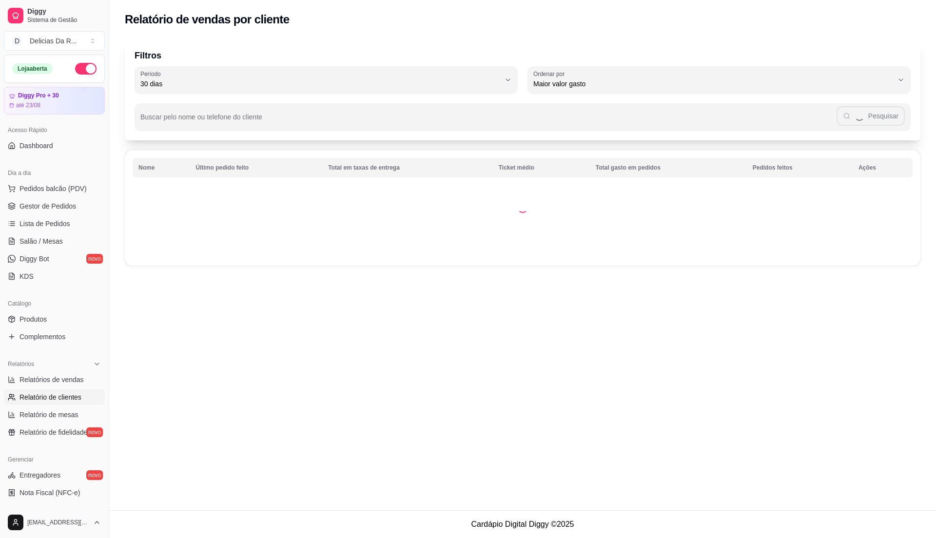
select select "30"
select select "HIGHEST_TOTAL_SPENT_WITH_ORDERS"
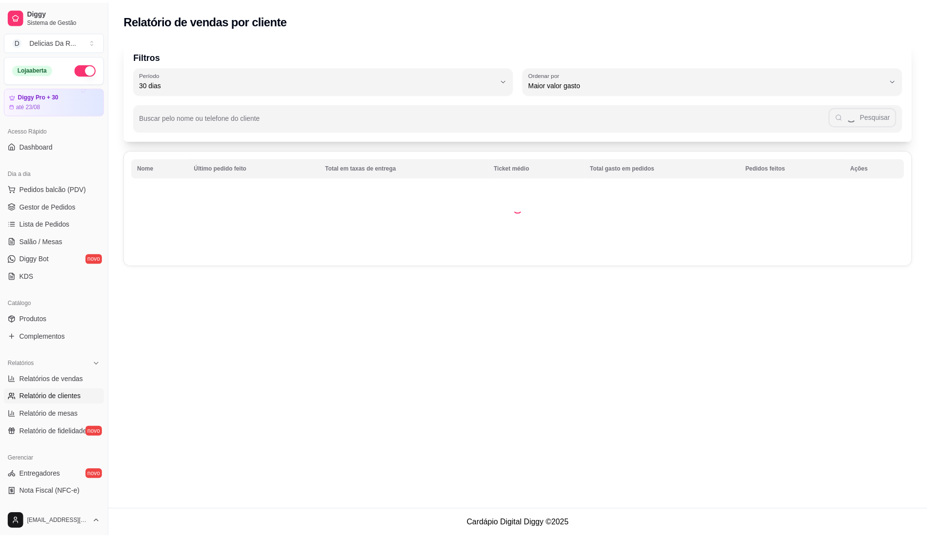
scroll to position [164, 0]
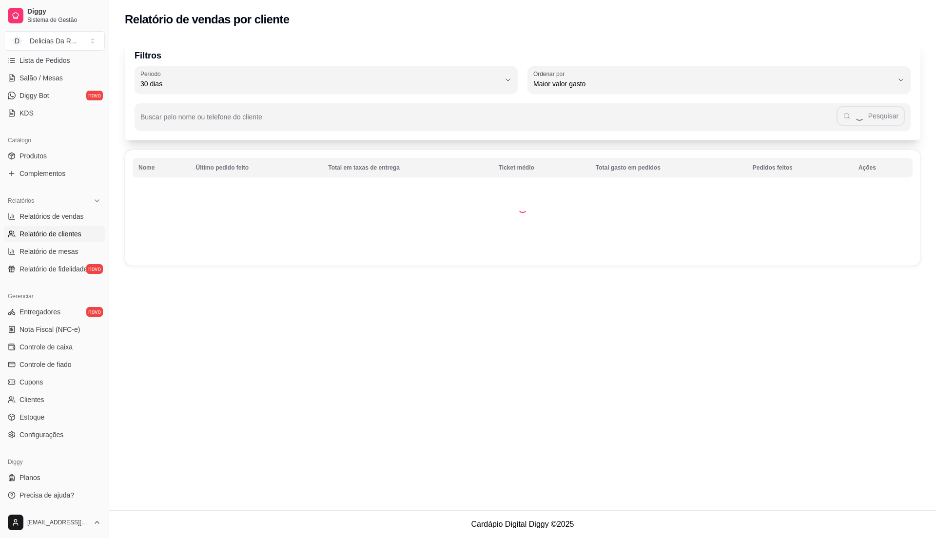
click at [74, 219] on span "Relatórios de vendas" at bounding box center [52, 217] width 64 height 10
select select "ALL"
select select "0"
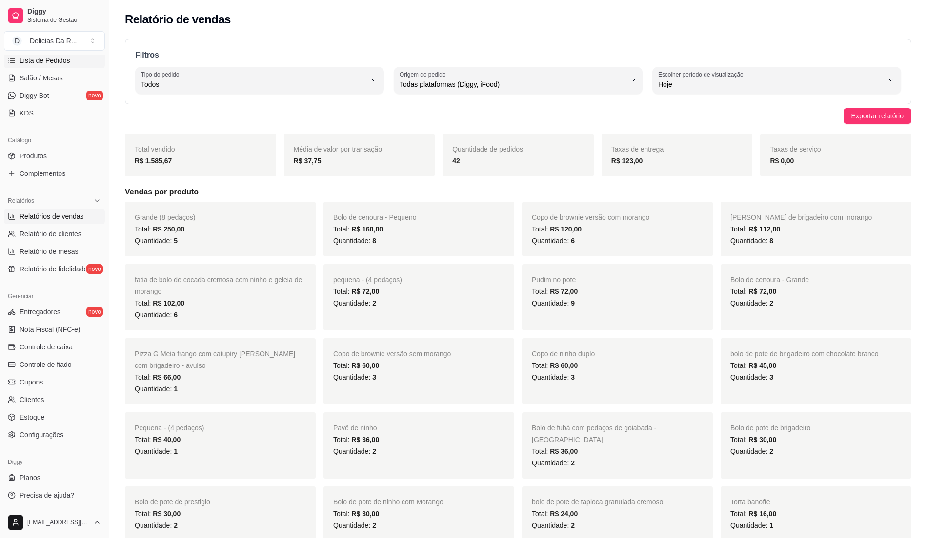
click at [77, 61] on link "Lista de Pedidos" at bounding box center [54, 61] width 101 height 16
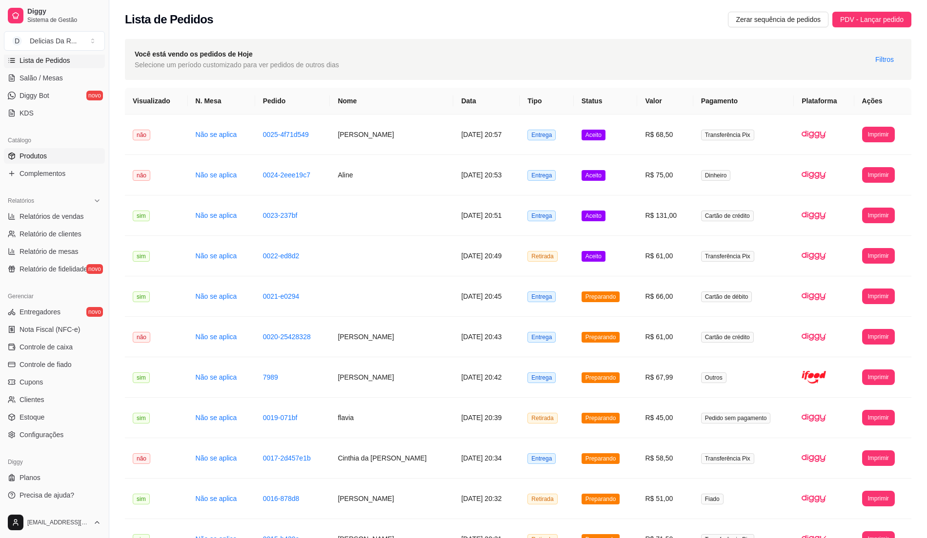
click at [73, 154] on link "Produtos" at bounding box center [54, 156] width 101 height 16
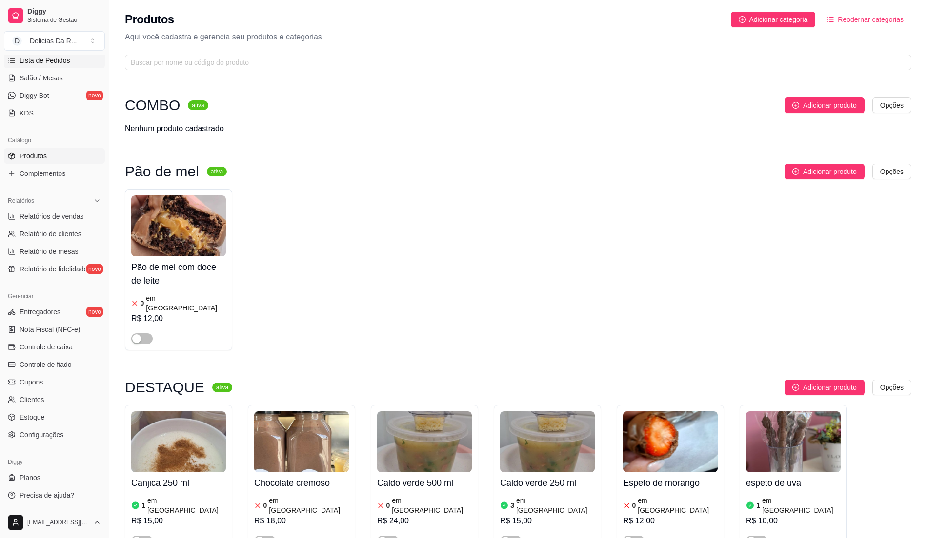
click at [65, 61] on span "Lista de Pedidos" at bounding box center [45, 61] width 51 height 10
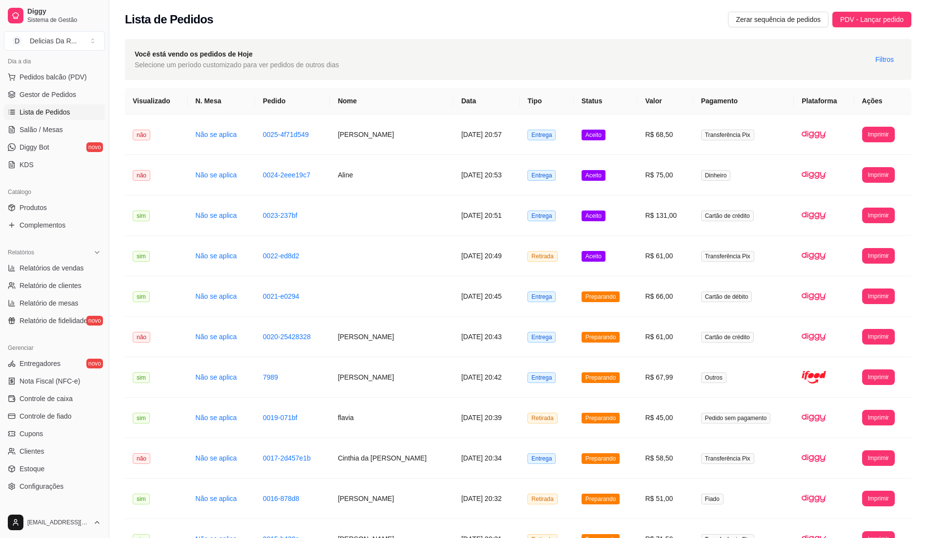
scroll to position [86, 0]
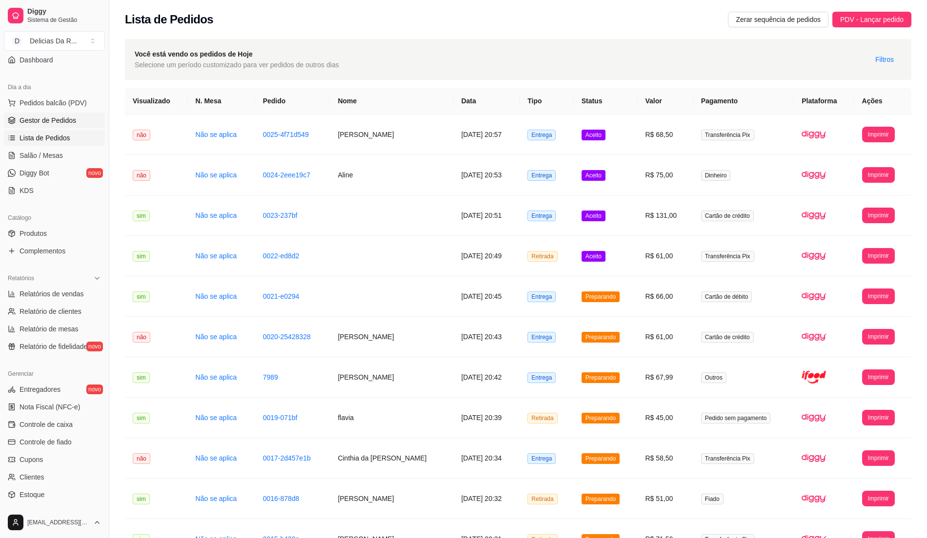
click at [67, 121] on span "Gestor de Pedidos" at bounding box center [48, 121] width 57 height 10
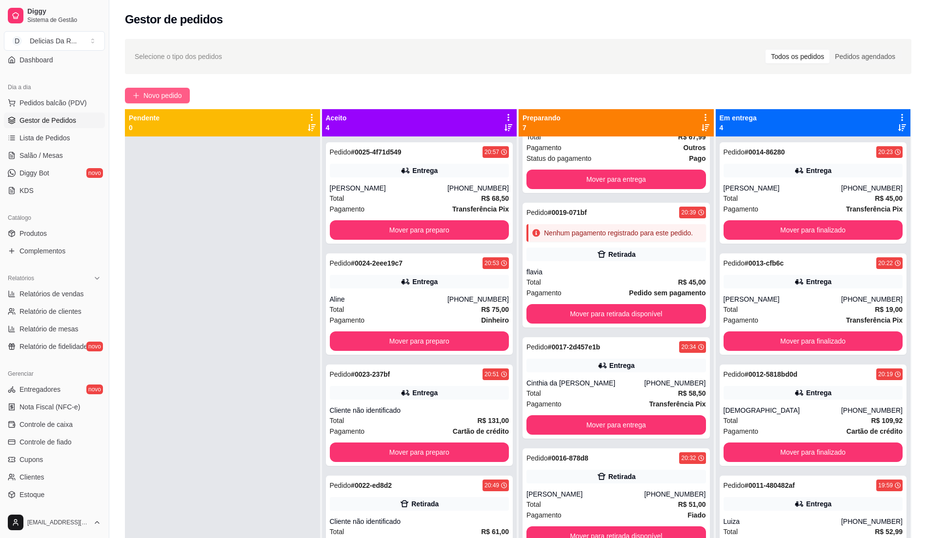
click at [155, 94] on span "Novo pedido" at bounding box center [162, 95] width 39 height 11
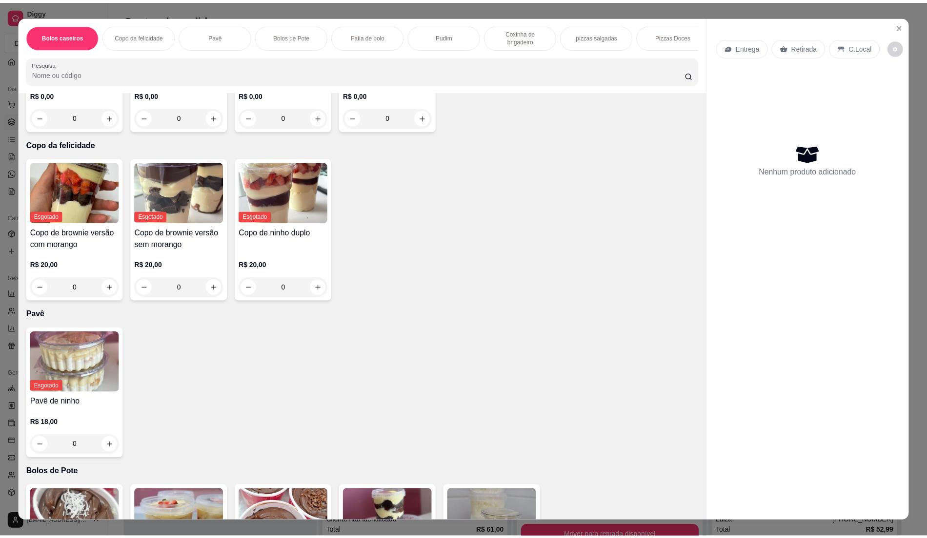
scroll to position [195, 0]
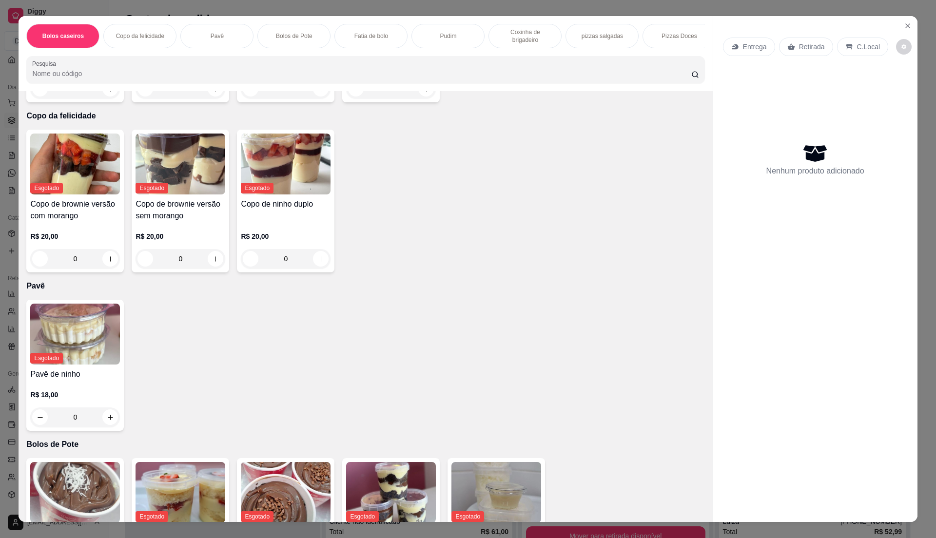
click at [36, 502] on img at bounding box center [75, 492] width 90 height 61
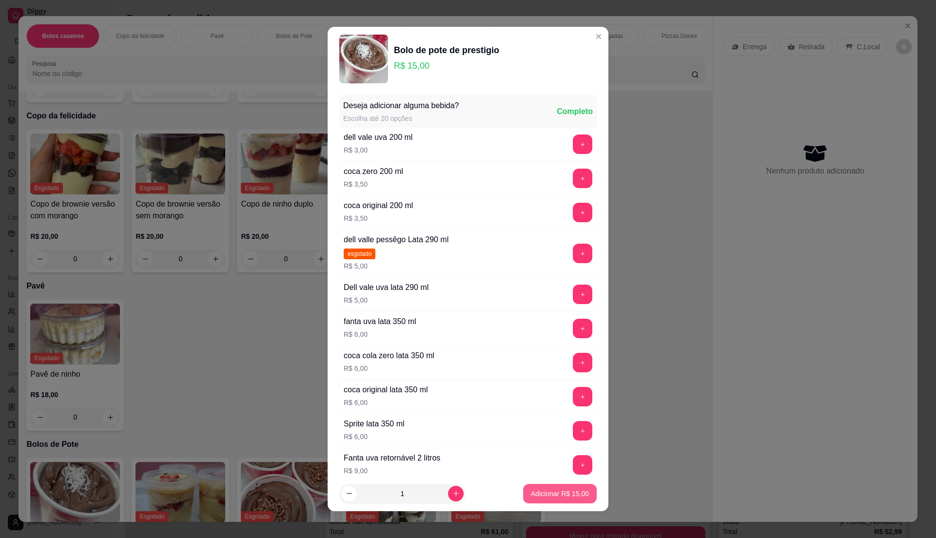
click at [558, 496] on p "Adicionar R$ 15,00" at bounding box center [560, 494] width 58 height 10
type input "1"
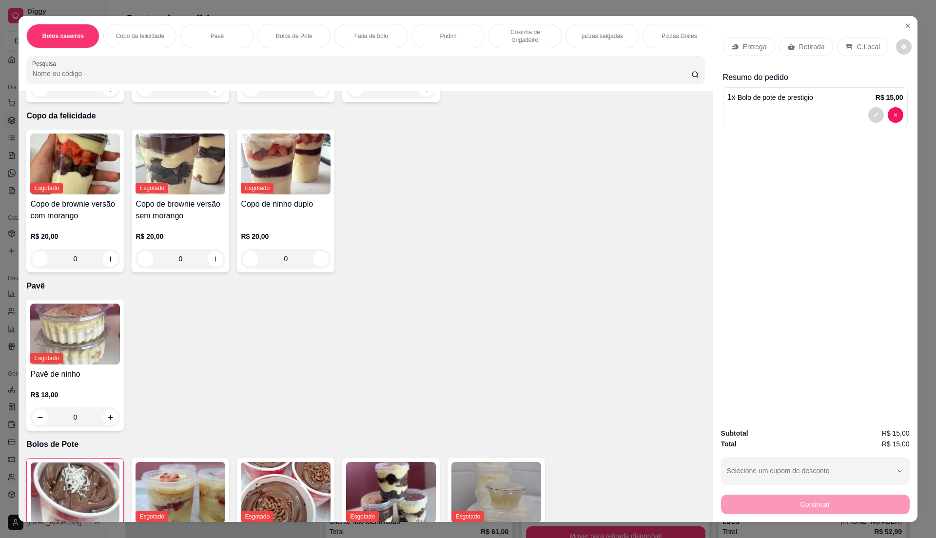
click at [818, 50] on p "Retirada" at bounding box center [812, 47] width 26 height 10
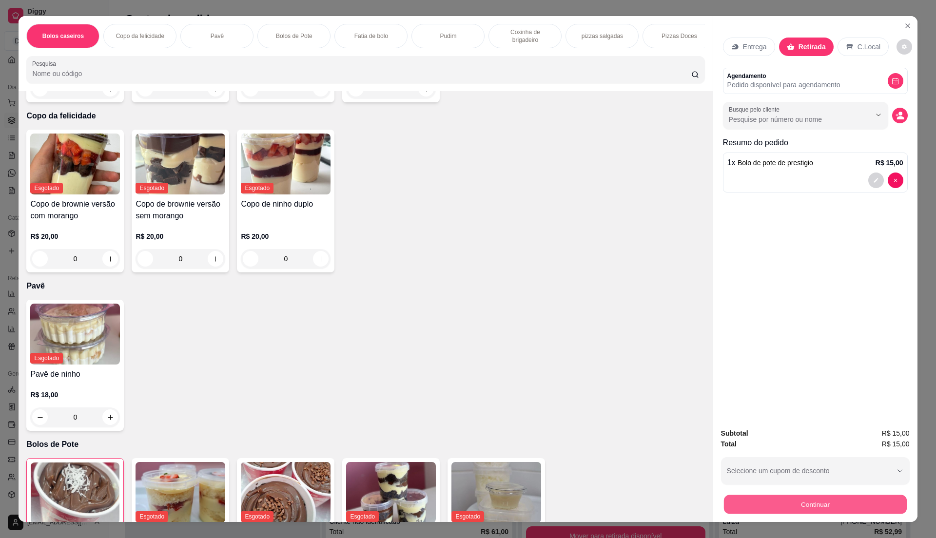
click at [875, 500] on button "Continuar" at bounding box center [815, 504] width 183 height 19
click at [808, 123] on input "Busque pelo cliente" at bounding box center [792, 120] width 126 height 10
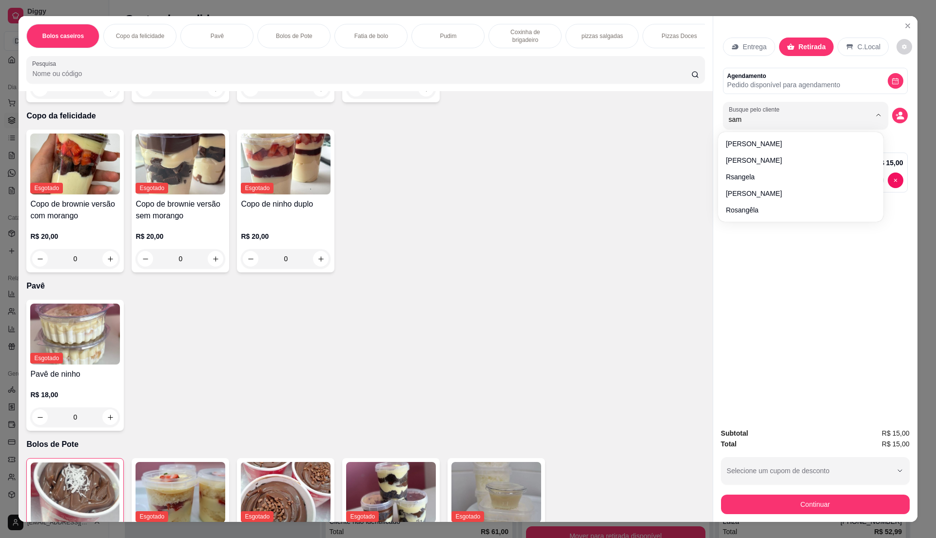
type input "sama"
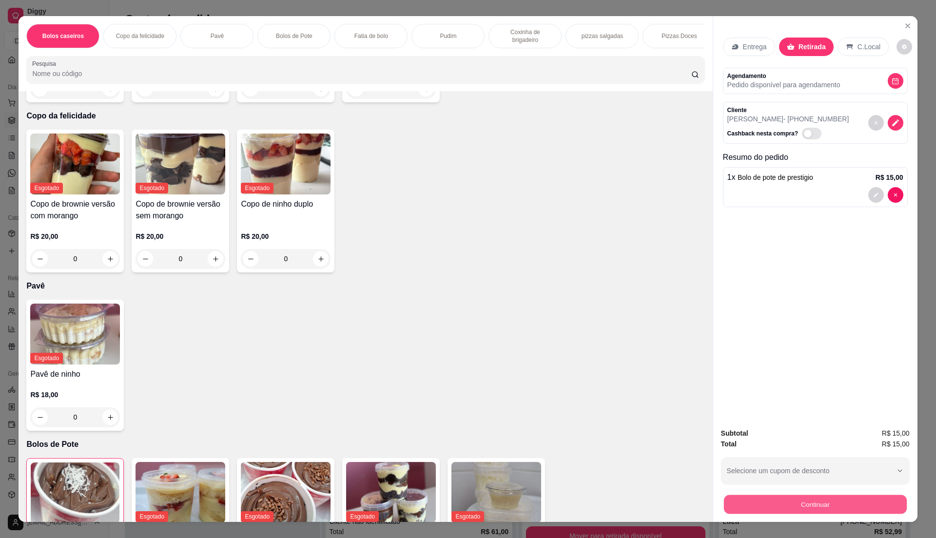
click at [832, 506] on button "Continuar" at bounding box center [815, 504] width 183 height 19
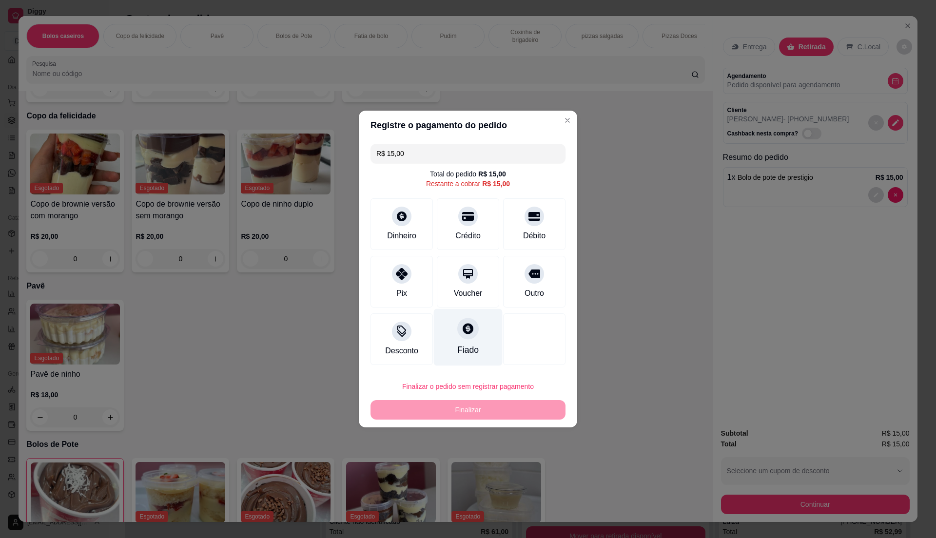
click at [455, 342] on div "Fiado" at bounding box center [468, 337] width 69 height 57
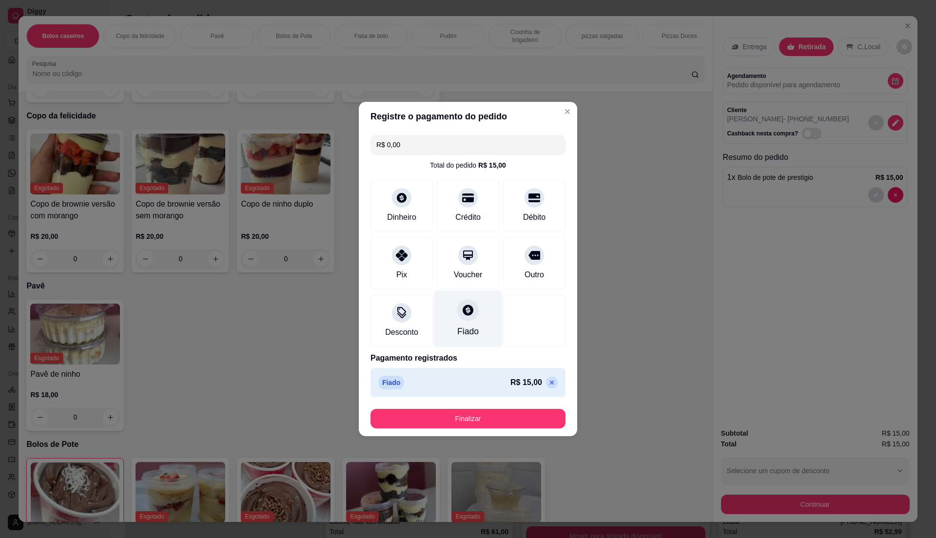
type input "R$ 0,00"
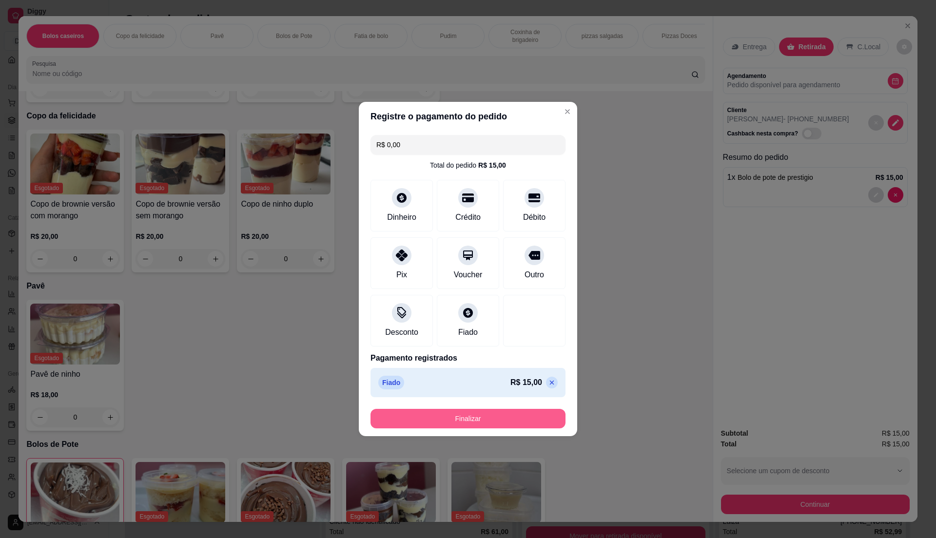
click at [489, 419] on button "Finalizar" at bounding box center [468, 419] width 195 height 20
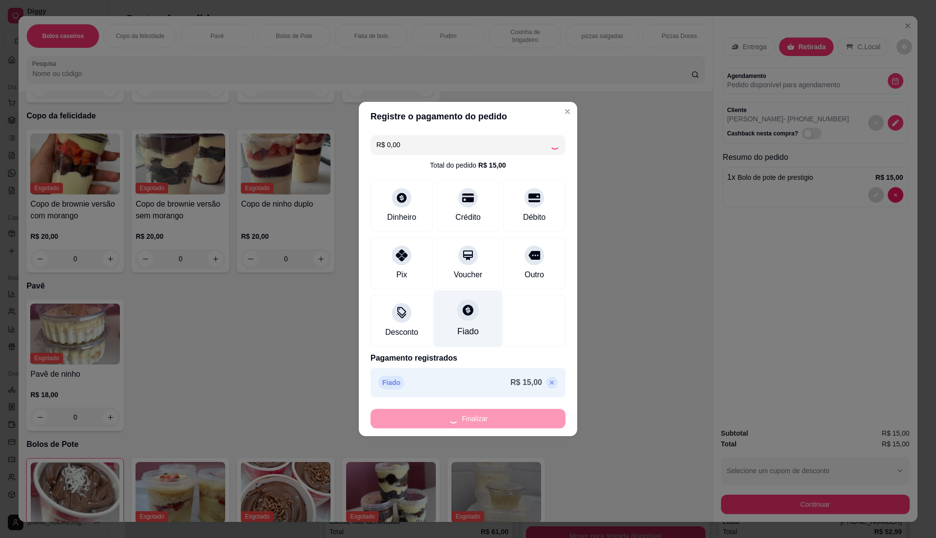
type input "0"
type input "-R$ 15,00"
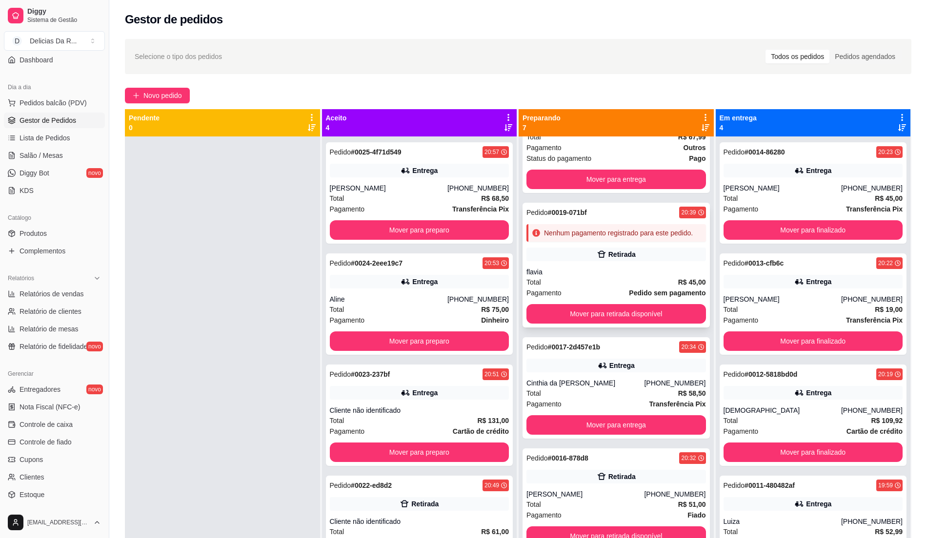
click at [583, 265] on div "Pedido # 0019-071bf 20:39 Nenhum pagamento registrado para este pedido. Retirad…" at bounding box center [615, 265] width 187 height 125
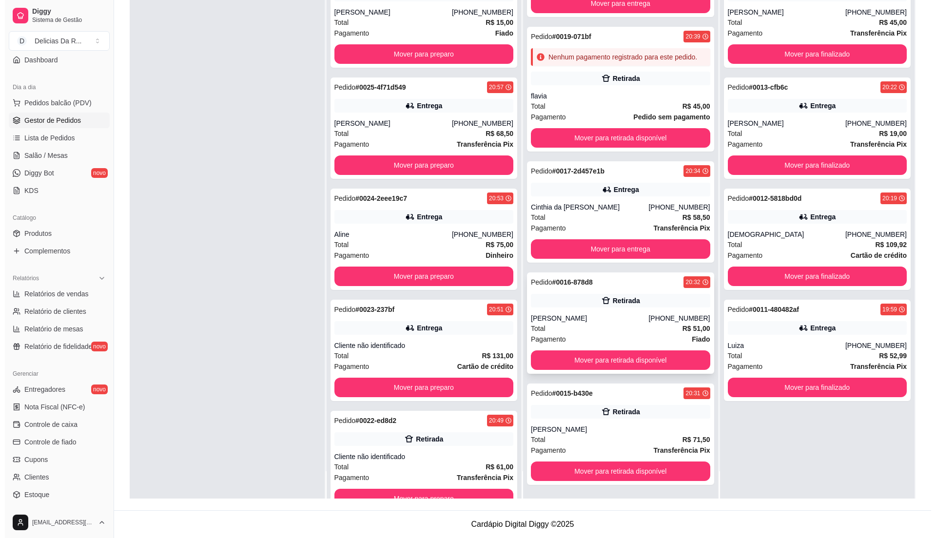
scroll to position [320, 0]
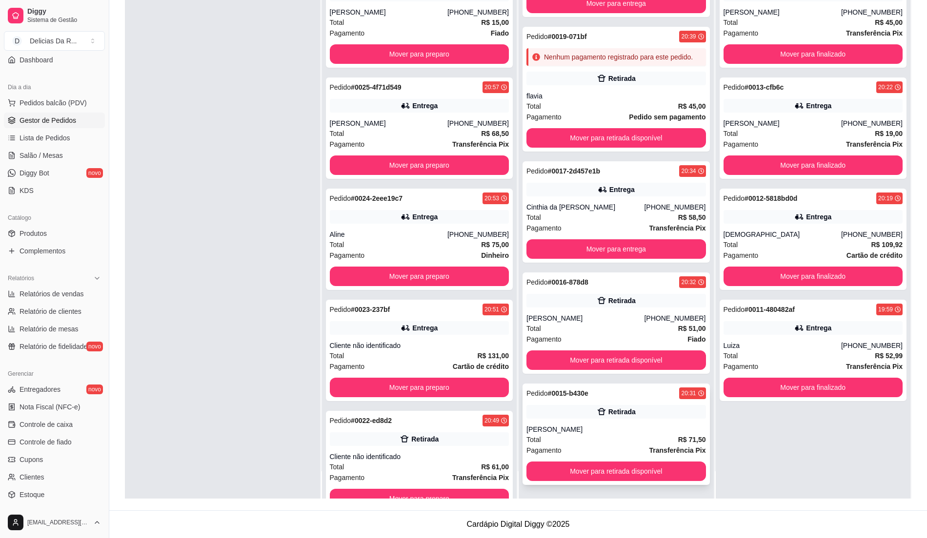
click at [598, 405] on div "Retirada" at bounding box center [615, 412] width 179 height 14
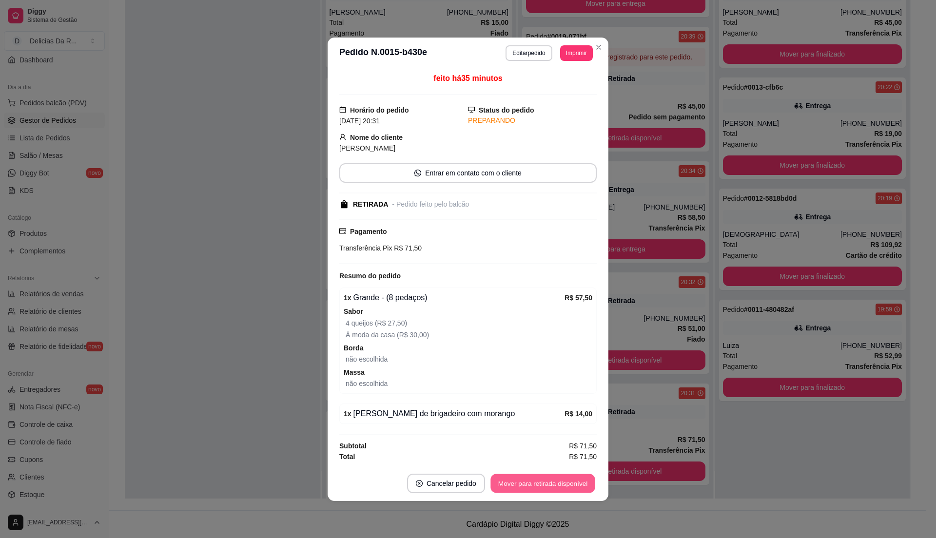
click at [562, 484] on button "Mover para retirada disponível" at bounding box center [543, 483] width 104 height 19
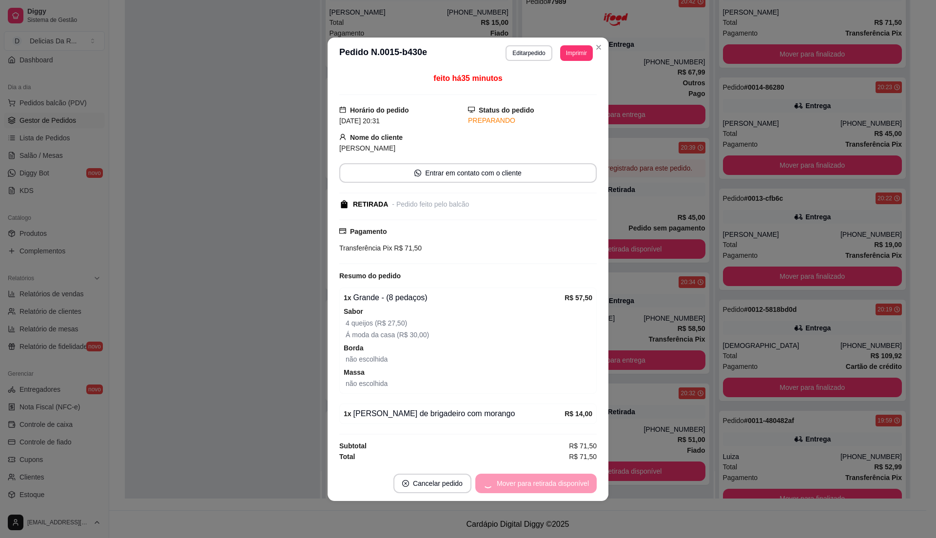
scroll to position [209, 0]
click at [558, 486] on button "Mover para finalizado" at bounding box center [557, 483] width 79 height 19
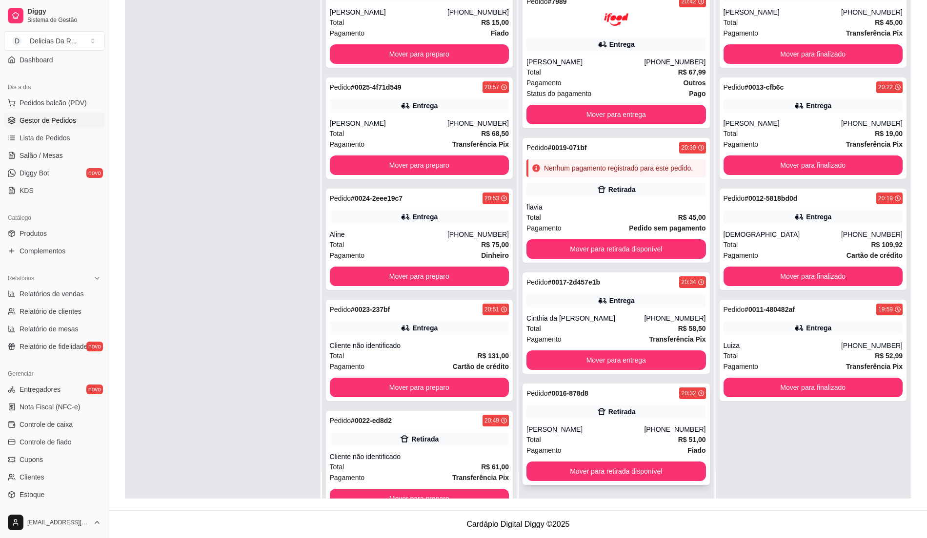
click at [632, 426] on div "[PERSON_NAME]" at bounding box center [585, 430] width 118 height 10
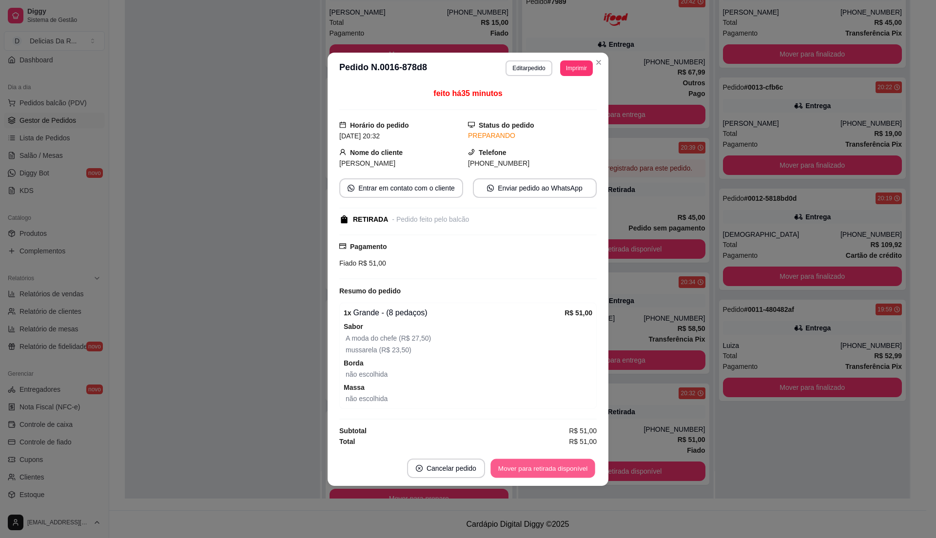
click at [574, 471] on button "Mover para retirada disponível" at bounding box center [543, 468] width 104 height 19
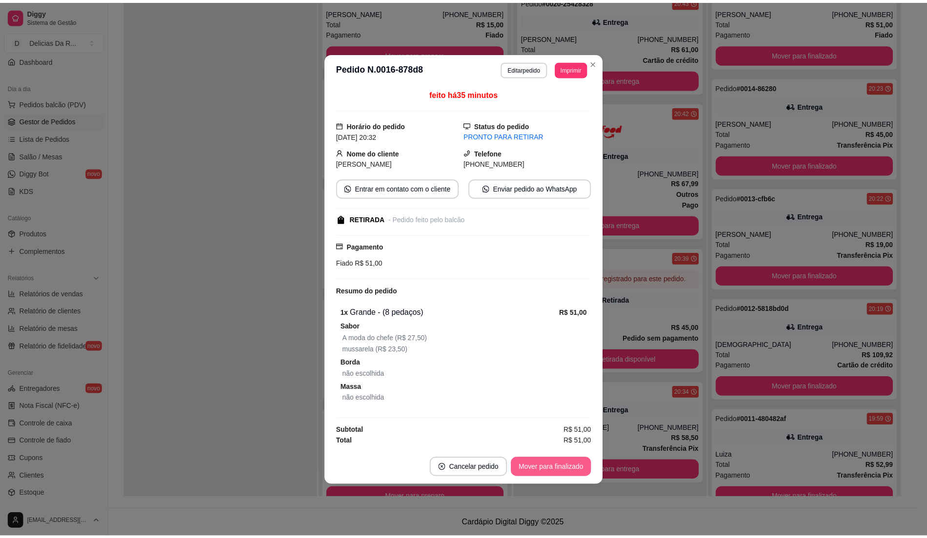
scroll to position [98, 0]
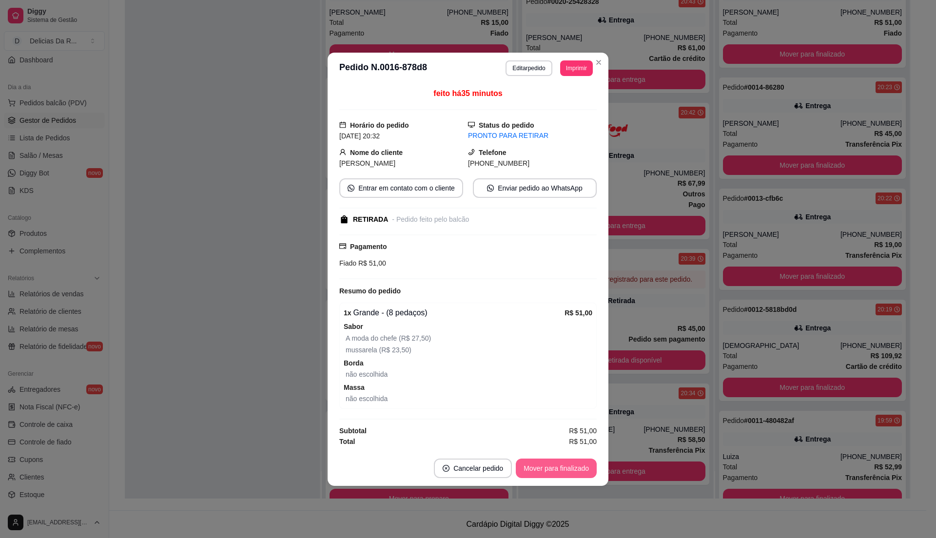
click at [574, 471] on button "Mover para finalizado" at bounding box center [556, 469] width 81 height 20
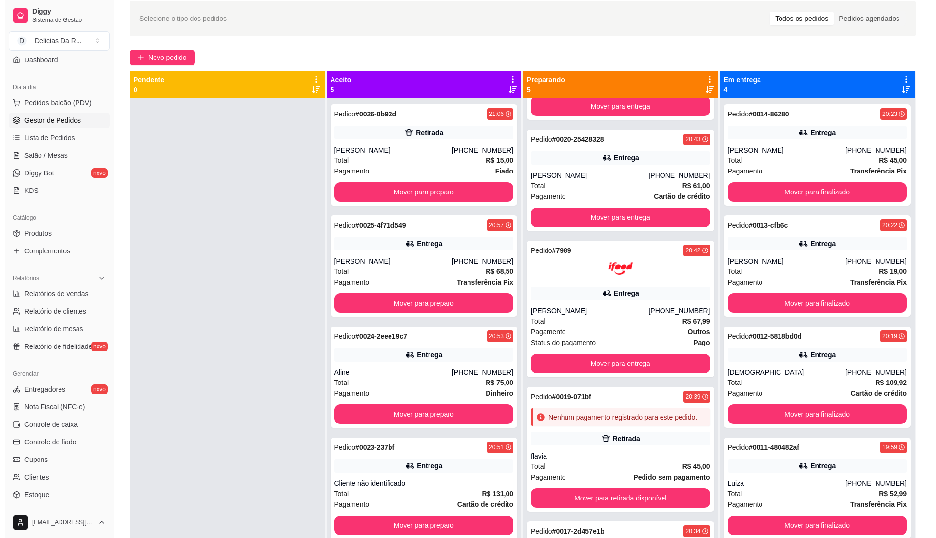
scroll to position [0, 0]
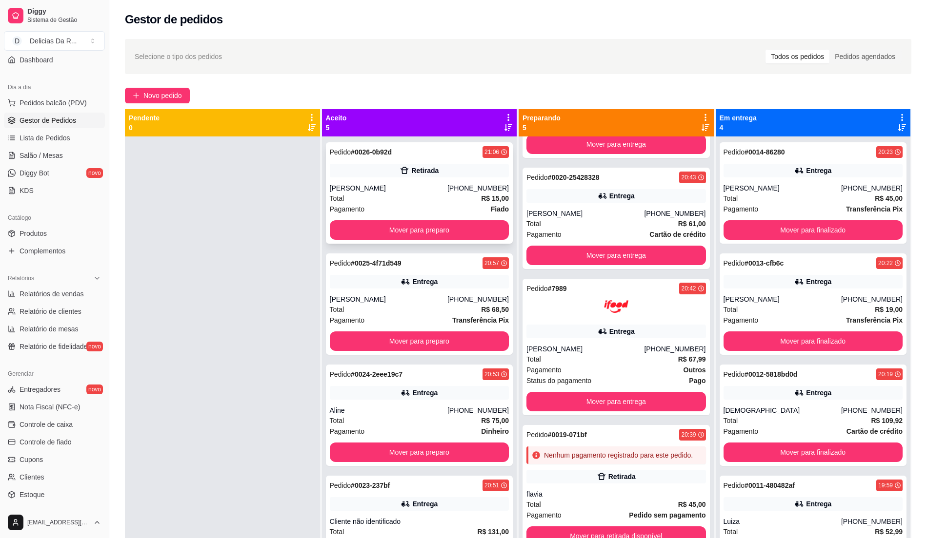
click at [478, 192] on div "[PHONE_NUMBER]" at bounding box center [477, 188] width 61 height 10
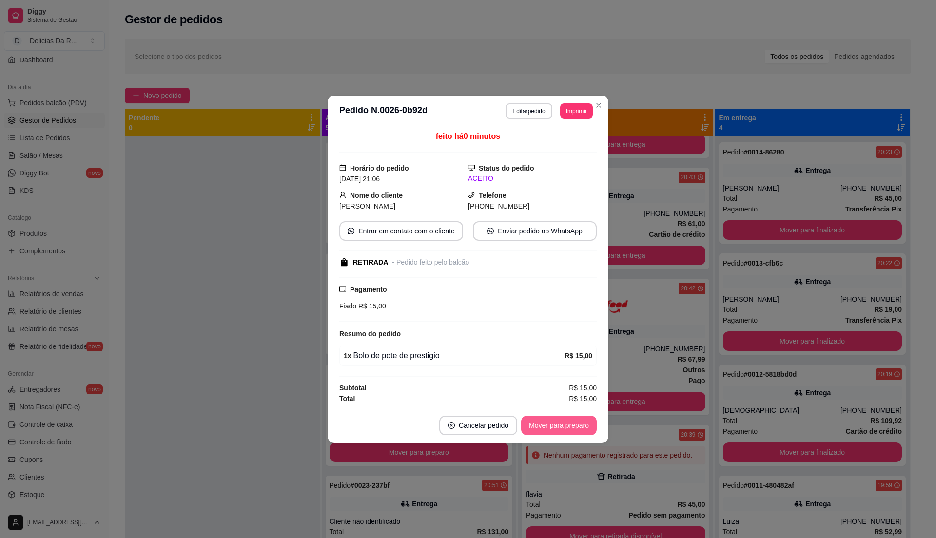
click at [574, 422] on button "Mover para preparo" at bounding box center [559, 426] width 76 height 20
click at [576, 423] on button "Mover para retirada disponível" at bounding box center [543, 425] width 104 height 19
click at [576, 423] on button "Mover para finalizado" at bounding box center [557, 425] width 79 height 19
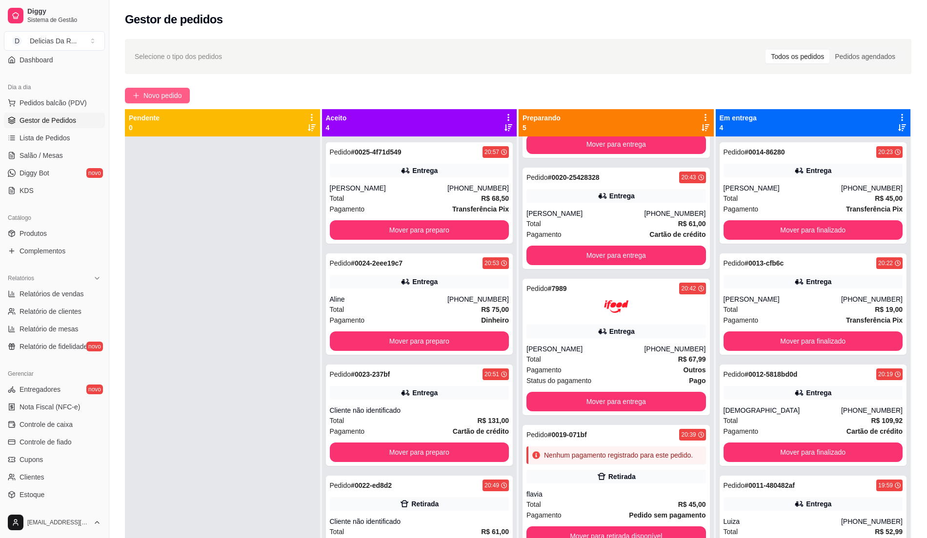
click at [145, 98] on span "Novo pedido" at bounding box center [162, 95] width 39 height 11
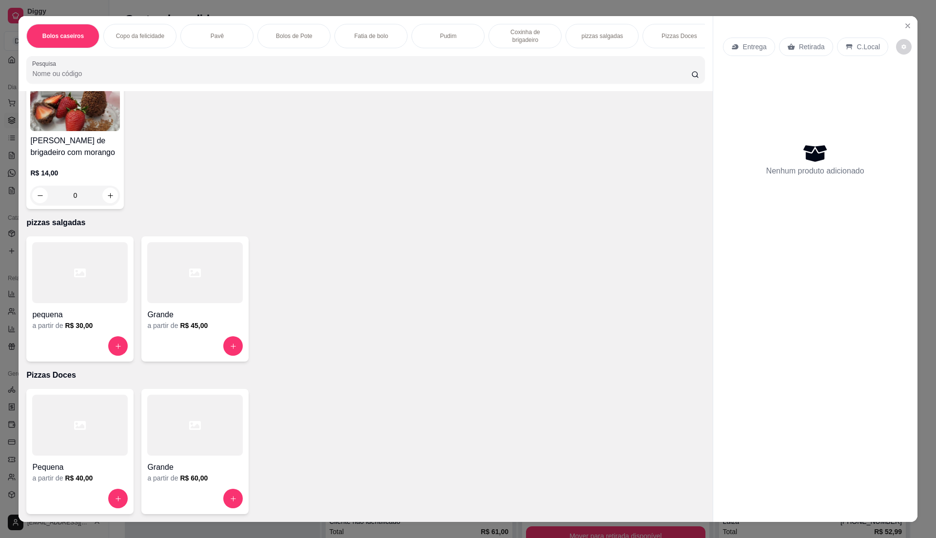
scroll to position [15, 0]
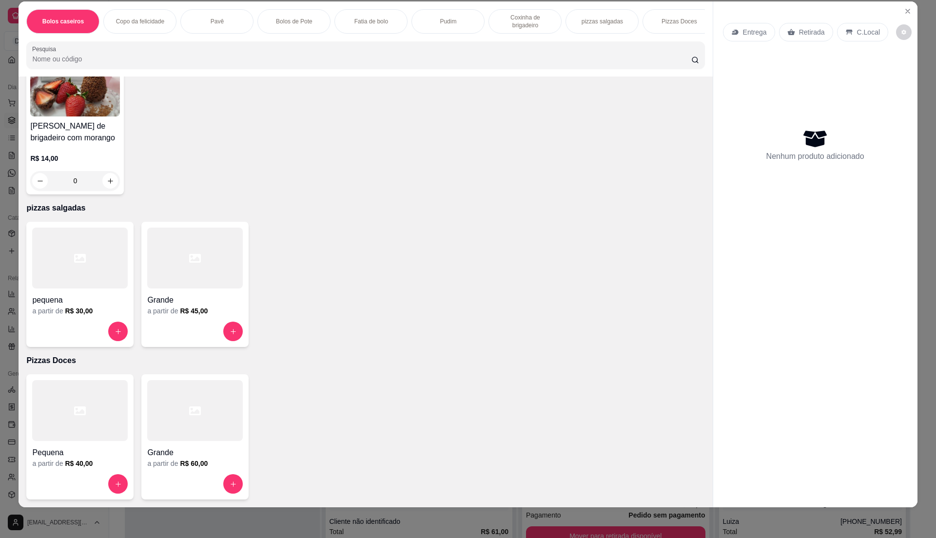
click at [174, 244] on div at bounding box center [195, 258] width 96 height 61
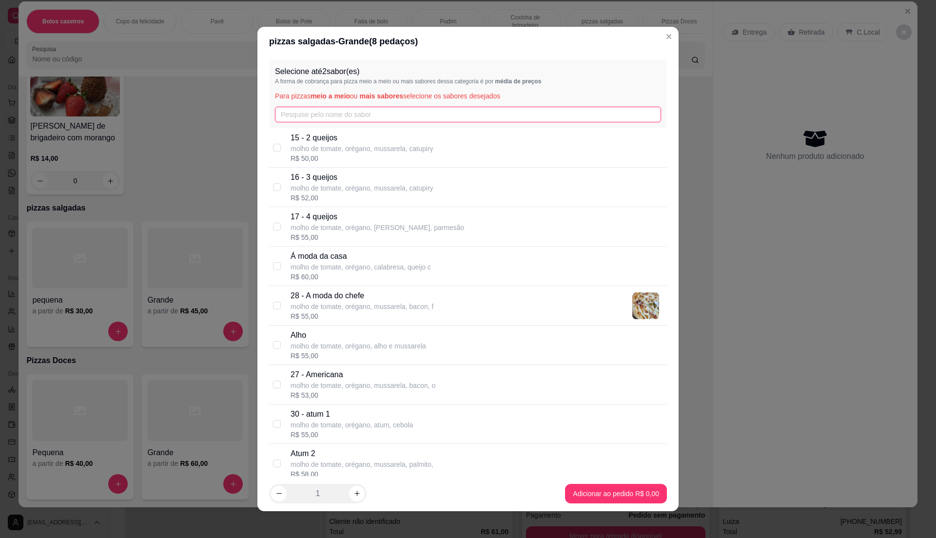
click at [380, 118] on input "text" at bounding box center [468, 115] width 386 height 16
type input "ca"
click at [388, 264] on p "molho de tomate, orégano, linguiça calabresa," at bounding box center [361, 267] width 140 height 10
checkbox input "true"
click at [391, 116] on input "ca" at bounding box center [468, 115] width 386 height 16
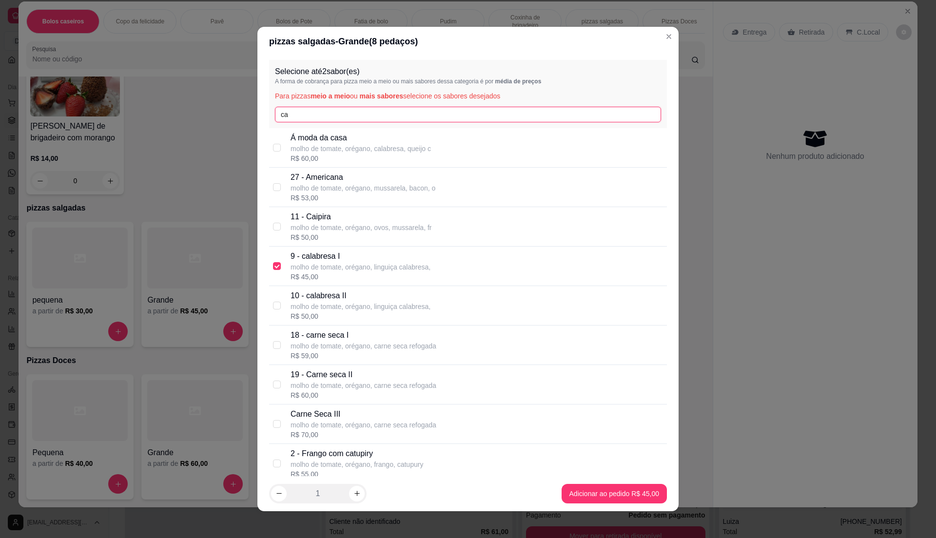
type input "c"
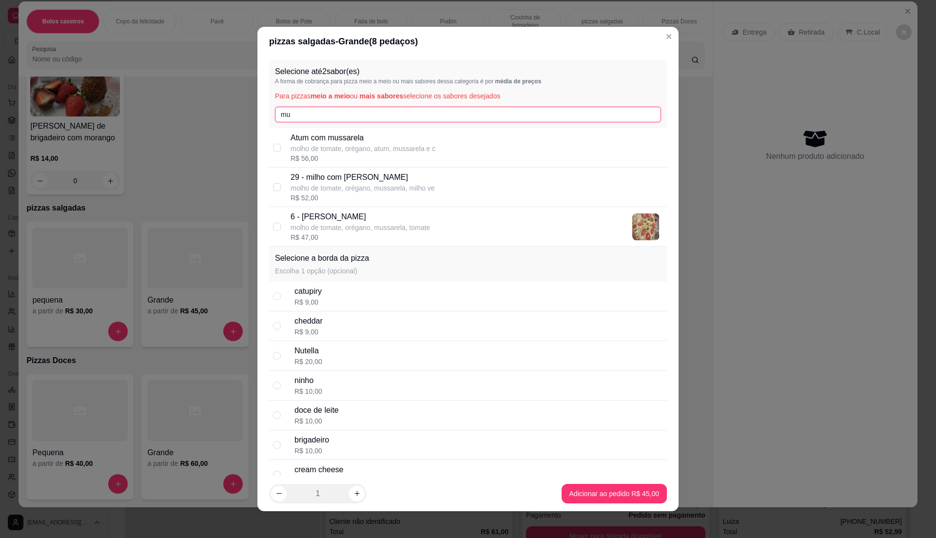
type input "mu"
click at [367, 211] on p "6 - [PERSON_NAME]" at bounding box center [360, 217] width 139 height 12
checkbox input "true"
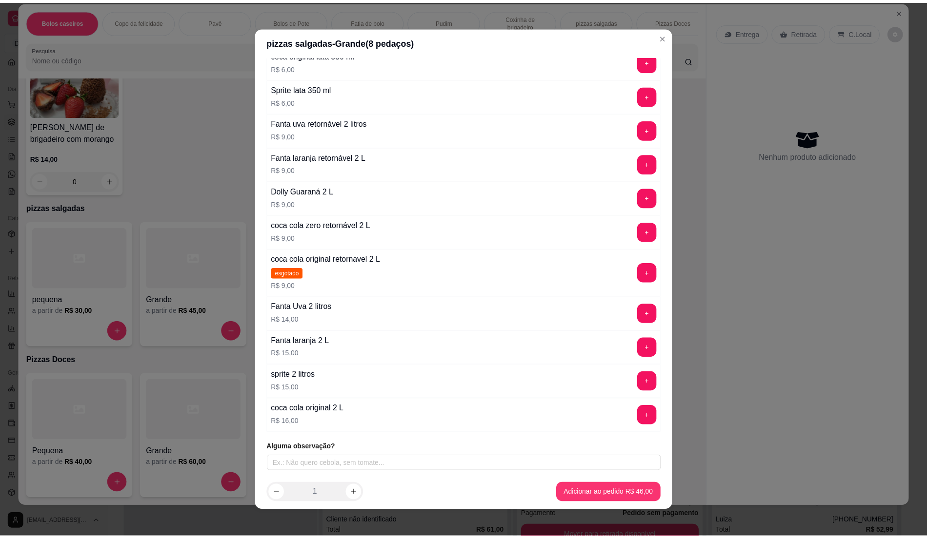
scroll to position [4, 0]
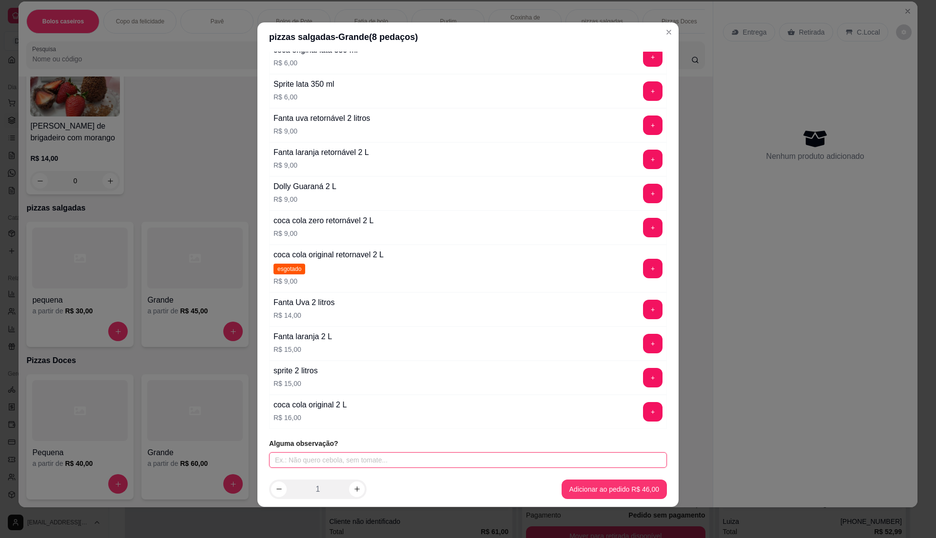
click at [358, 454] on input "text" at bounding box center [468, 461] width 398 height 16
type input "SEM CEBOLA"
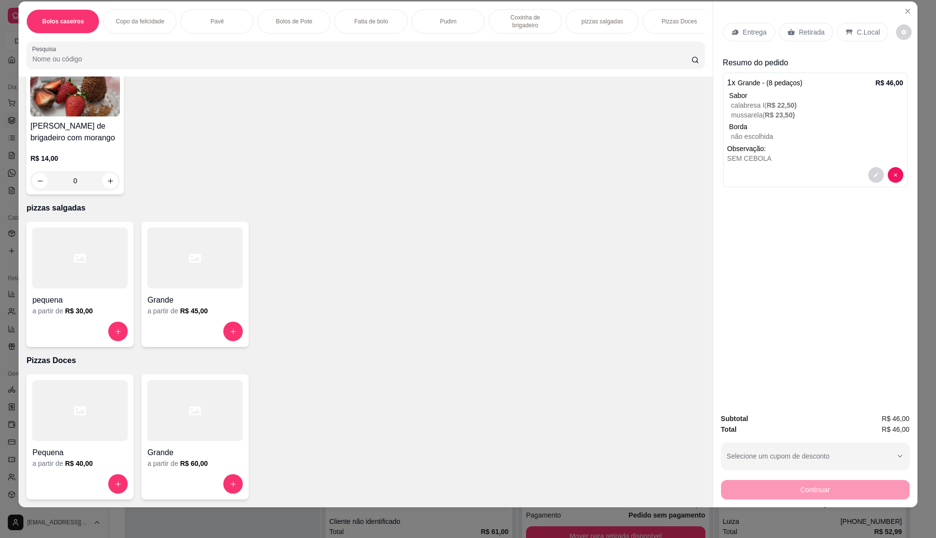
click at [799, 36] on p "Retirada" at bounding box center [812, 32] width 26 height 10
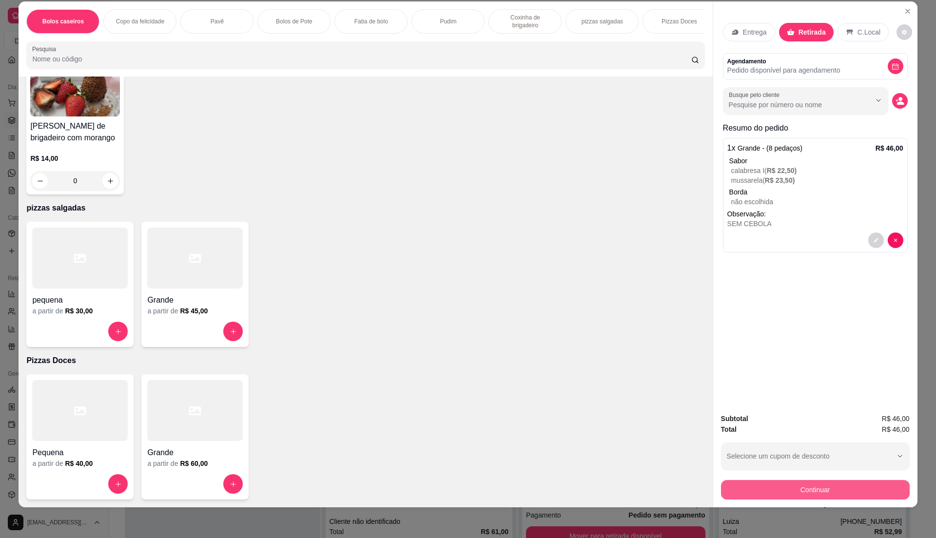
click at [826, 494] on button "Continuar" at bounding box center [815, 490] width 189 height 20
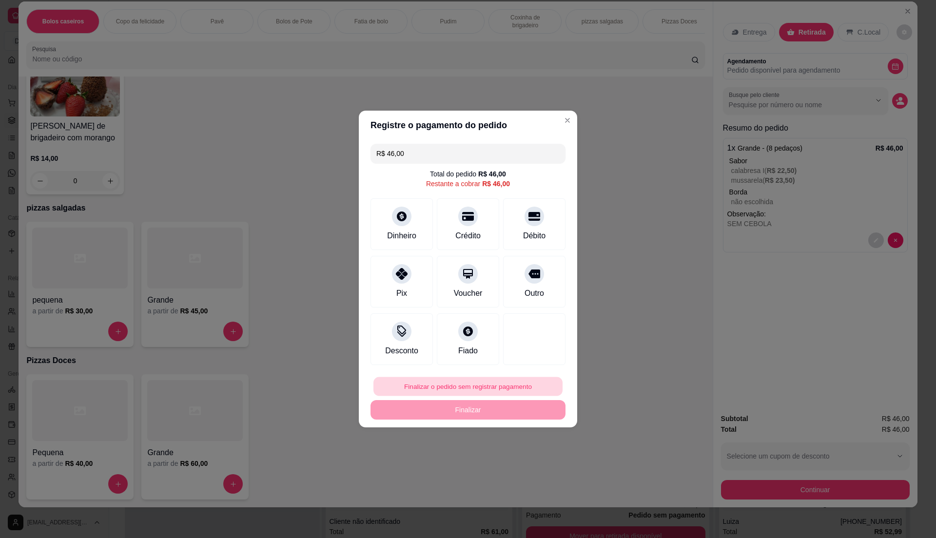
click at [441, 393] on button "Finalizar o pedido sem registrar pagamento" at bounding box center [468, 387] width 189 height 19
click at [514, 471] on button "Confirmar" at bounding box center [528, 467] width 36 height 15
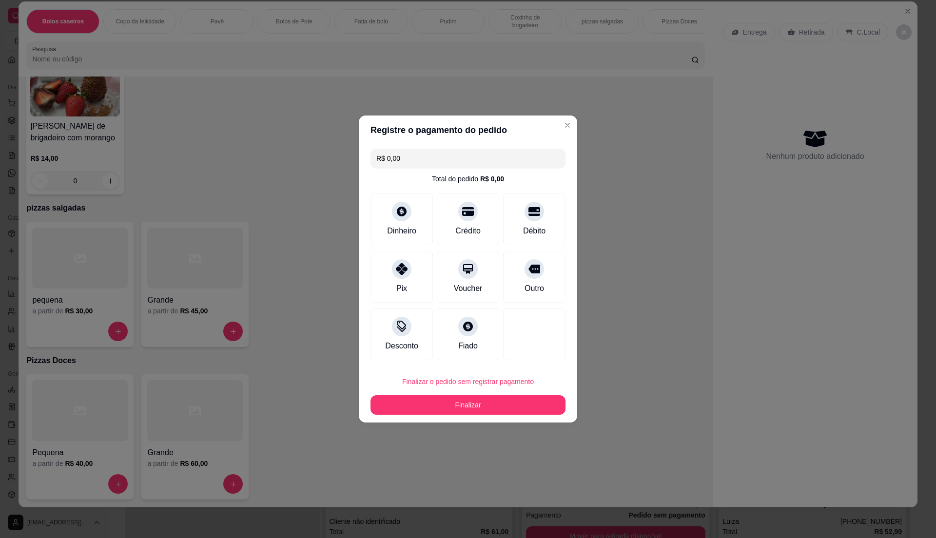
type input "R$ 0,00"
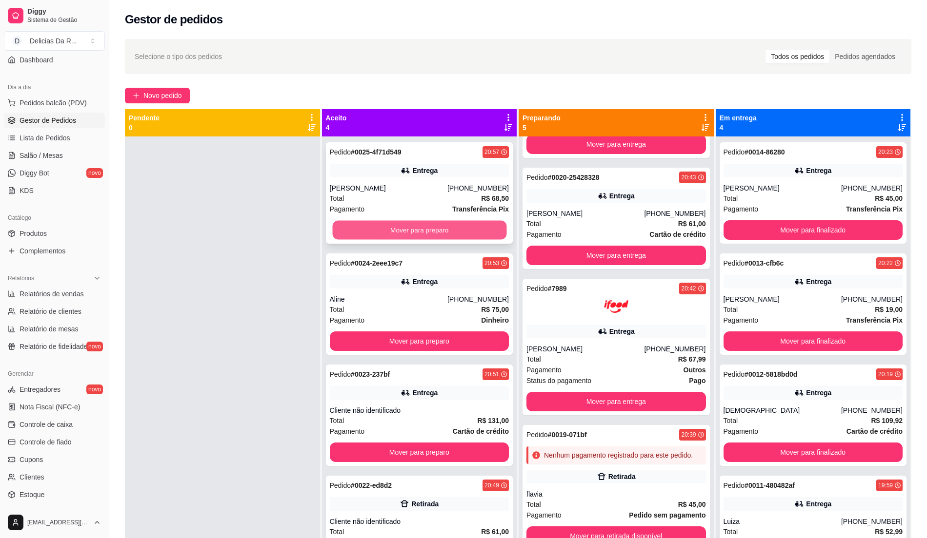
click at [437, 232] on button "Mover para preparo" at bounding box center [419, 230] width 174 height 19
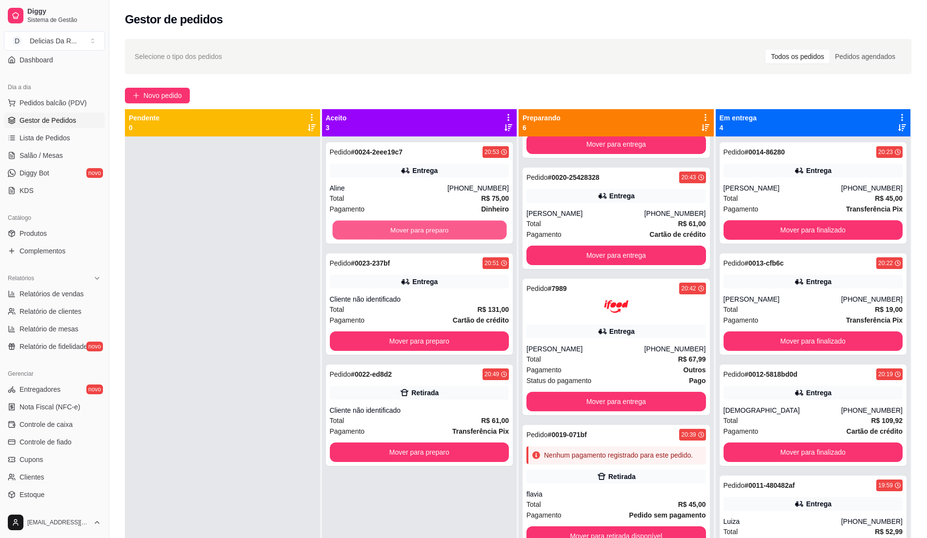
click at [437, 232] on button "Mover para preparo" at bounding box center [419, 230] width 174 height 19
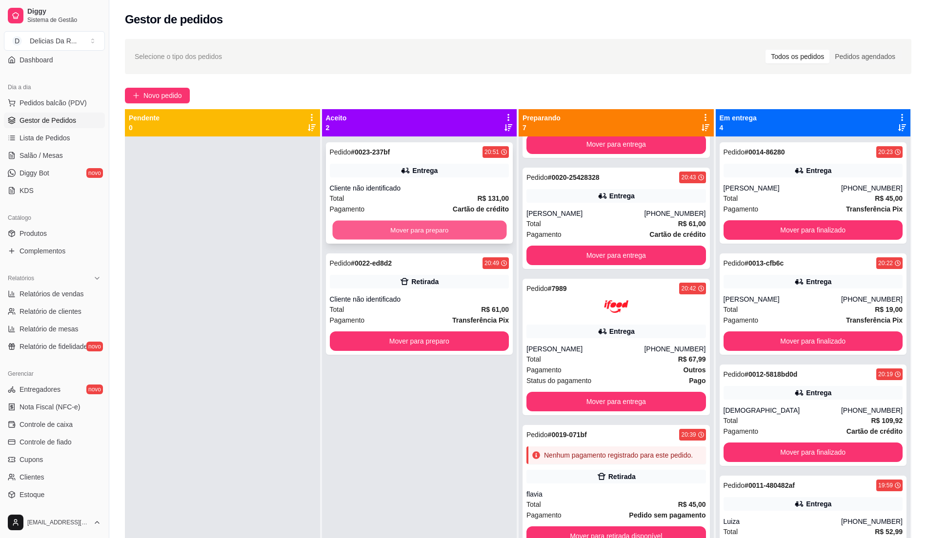
click at [438, 232] on button "Mover para preparo" at bounding box center [419, 230] width 174 height 19
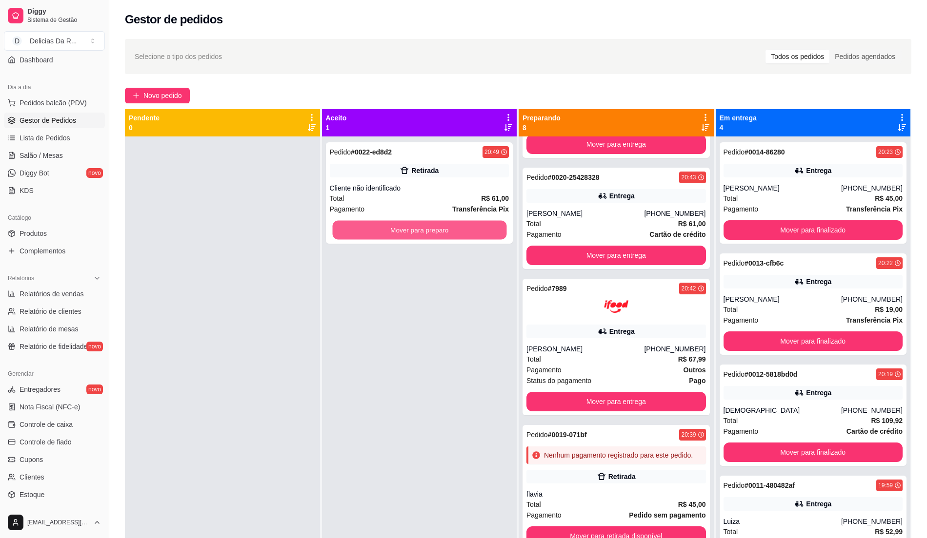
click at [438, 232] on button "Mover para preparo" at bounding box center [419, 230] width 174 height 19
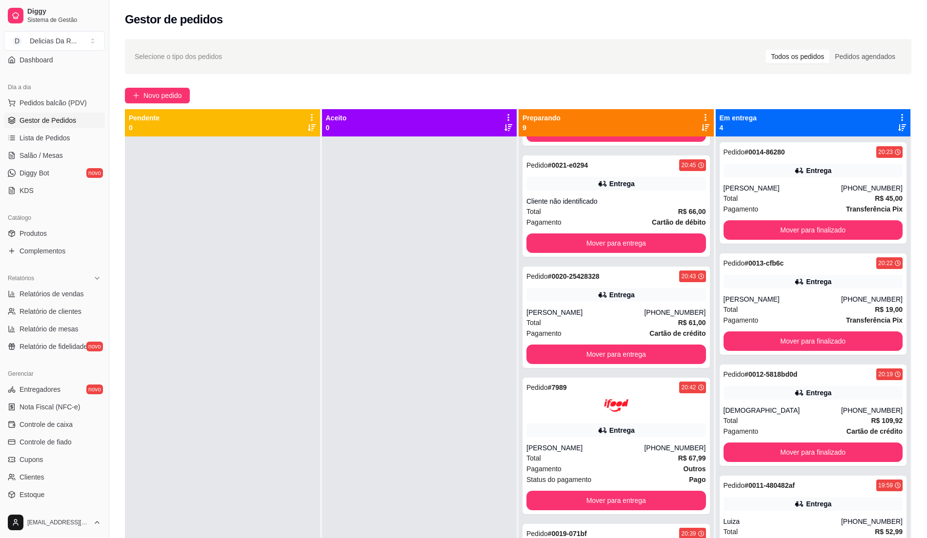
scroll to position [543, 0]
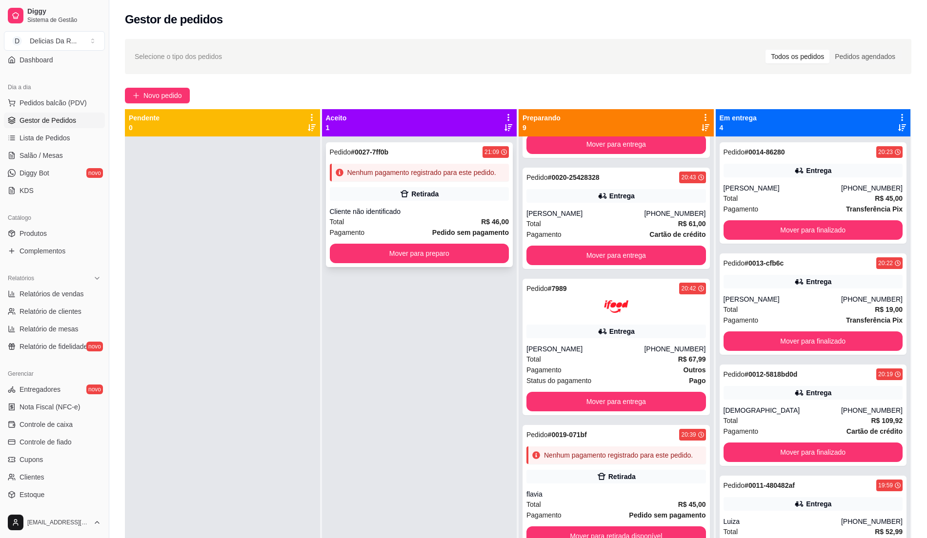
click at [430, 221] on div "Total R$ 46,00" at bounding box center [419, 222] width 179 height 11
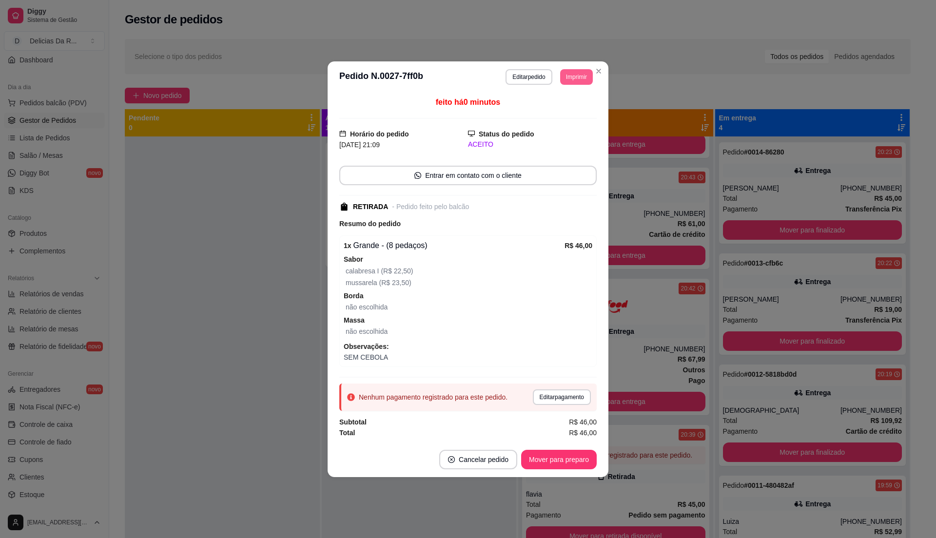
click at [572, 69] on button "Imprimir" at bounding box center [576, 77] width 33 height 16
click at [580, 107] on button "IMPRESSORA" at bounding box center [558, 109] width 71 height 16
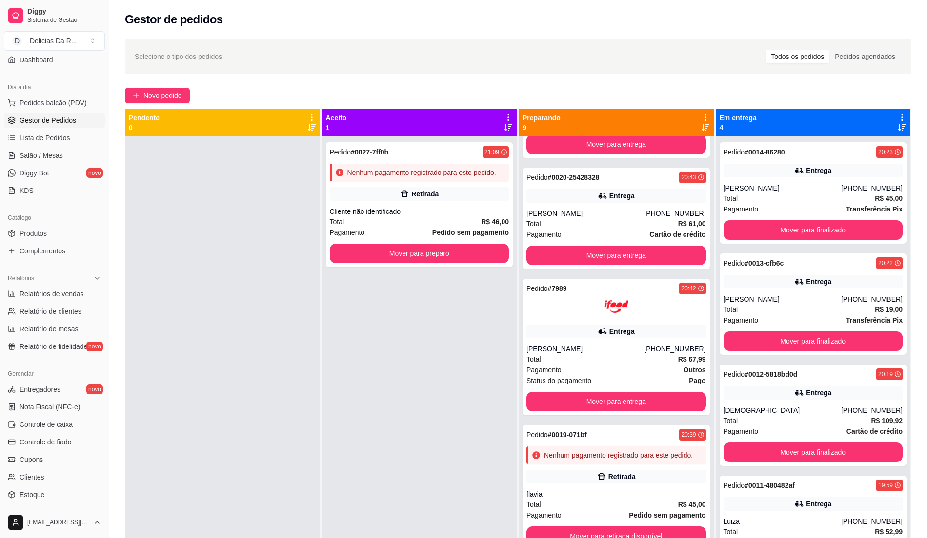
scroll to position [149, 0]
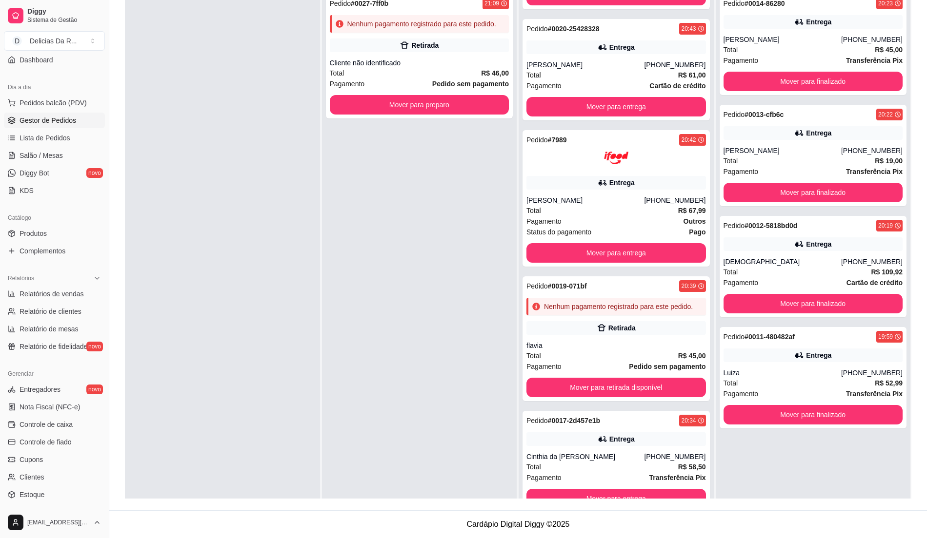
click at [417, 171] on div "Pedido # 0027-7ff0b 21:09 Nenhum pagamento registrado para este pedido. Retirad…" at bounding box center [419, 257] width 195 height 538
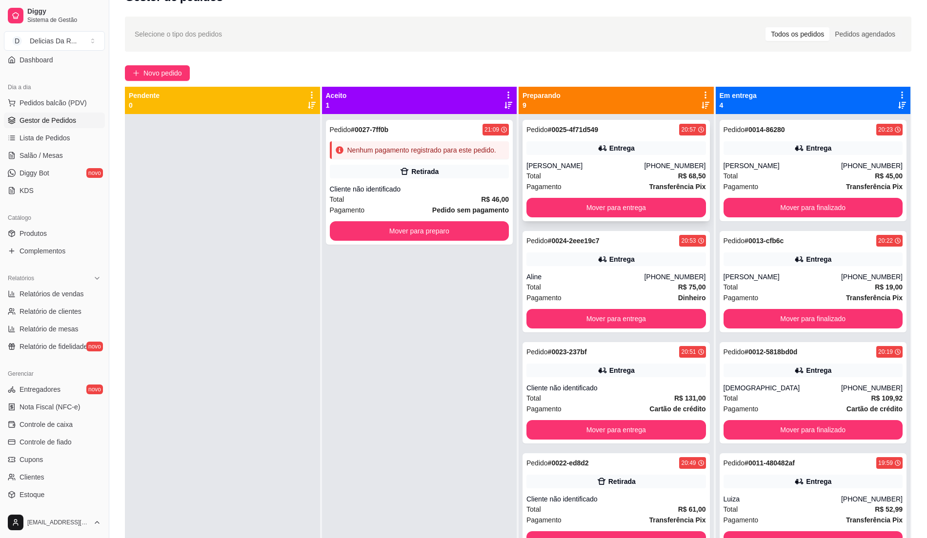
scroll to position [0, 0]
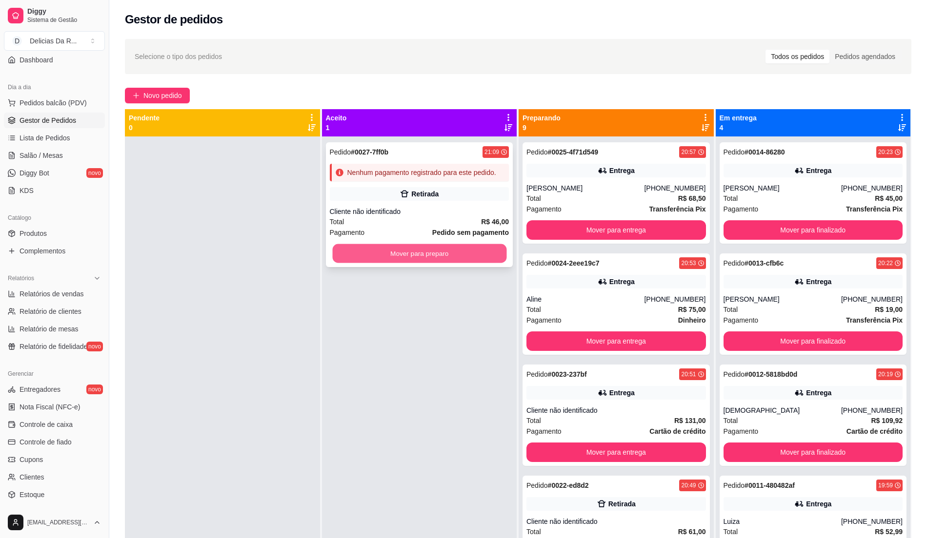
click at [453, 248] on button "Mover para preparo" at bounding box center [419, 253] width 174 height 19
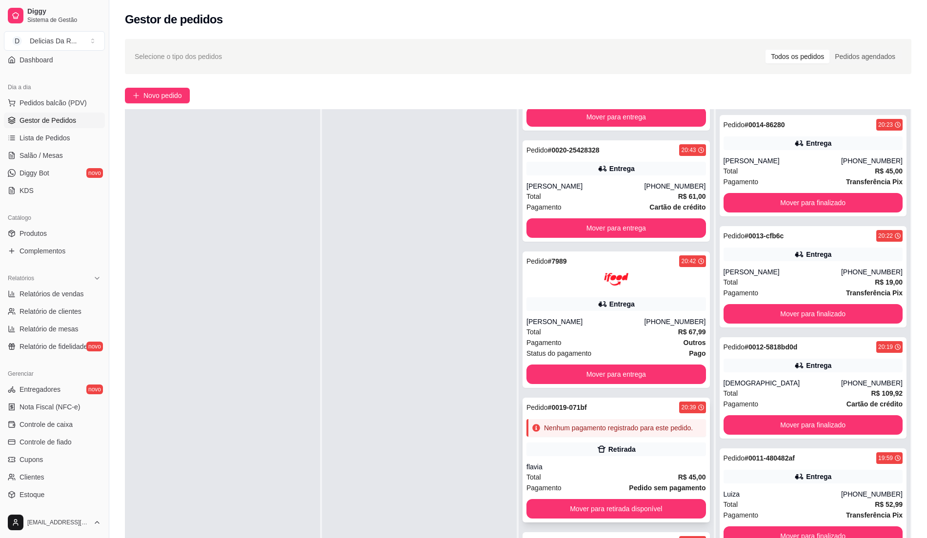
scroll to position [149, 0]
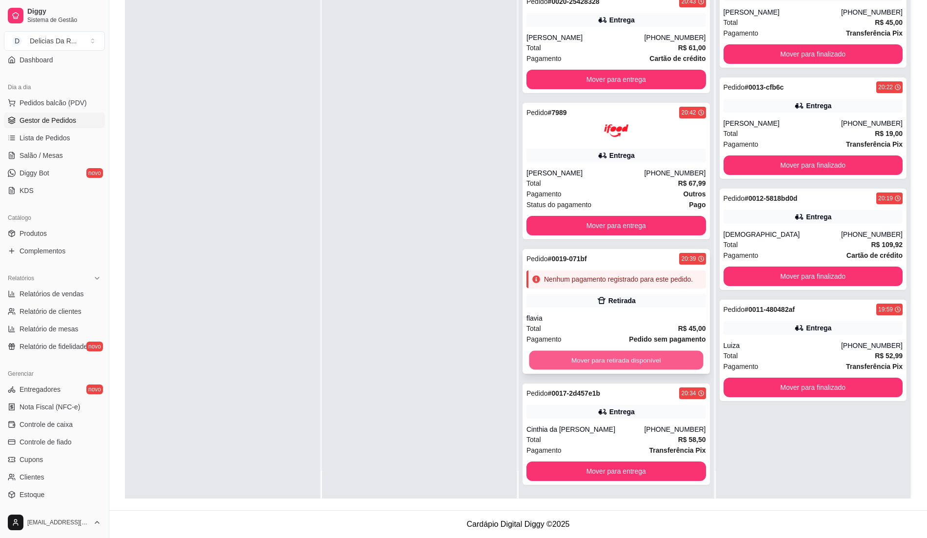
click at [650, 359] on button "Mover para retirada disponível" at bounding box center [616, 360] width 174 height 19
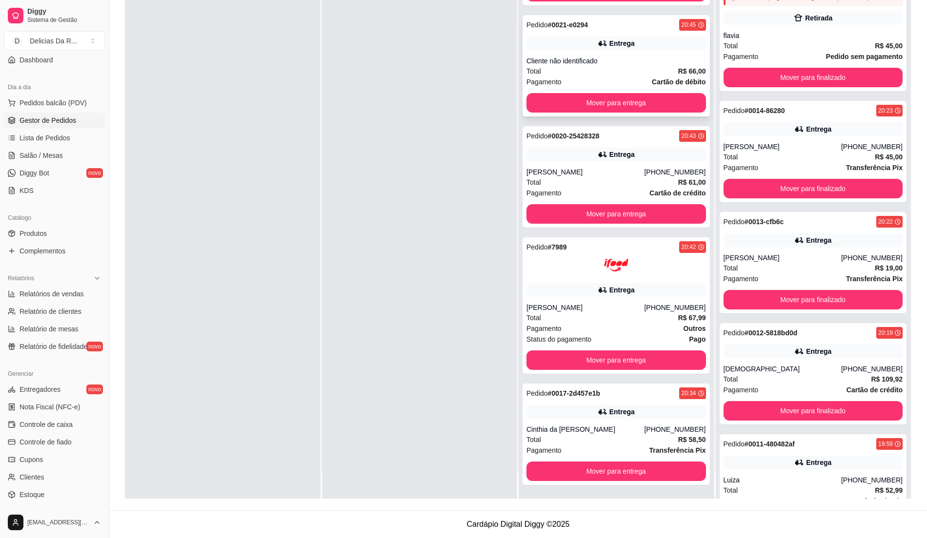
click at [639, 66] on div "Total R$ 66,00" at bounding box center [615, 71] width 179 height 11
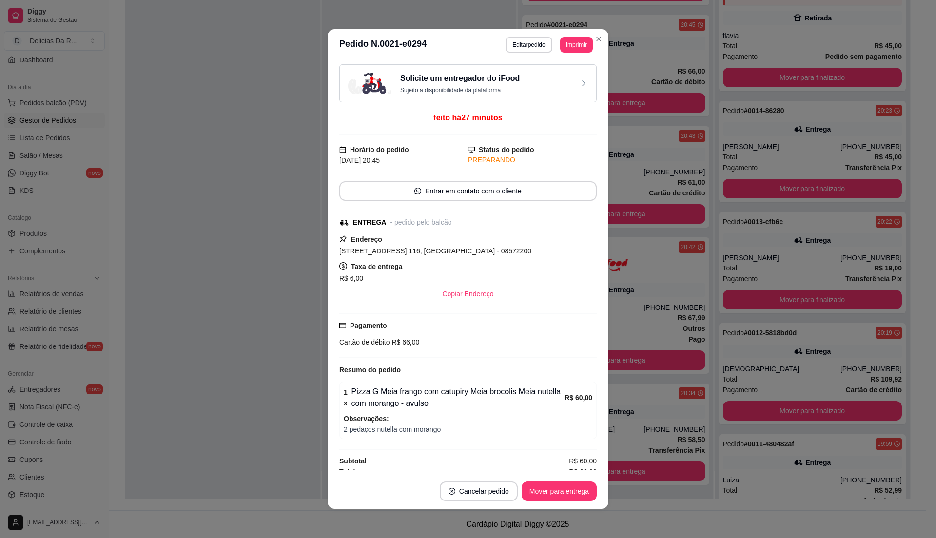
click at [558, 34] on header "**********" at bounding box center [468, 44] width 281 height 31
click at [571, 46] on button "Imprimir" at bounding box center [577, 44] width 32 height 15
click at [578, 77] on button "IMPRESSORA" at bounding box center [553, 78] width 68 height 15
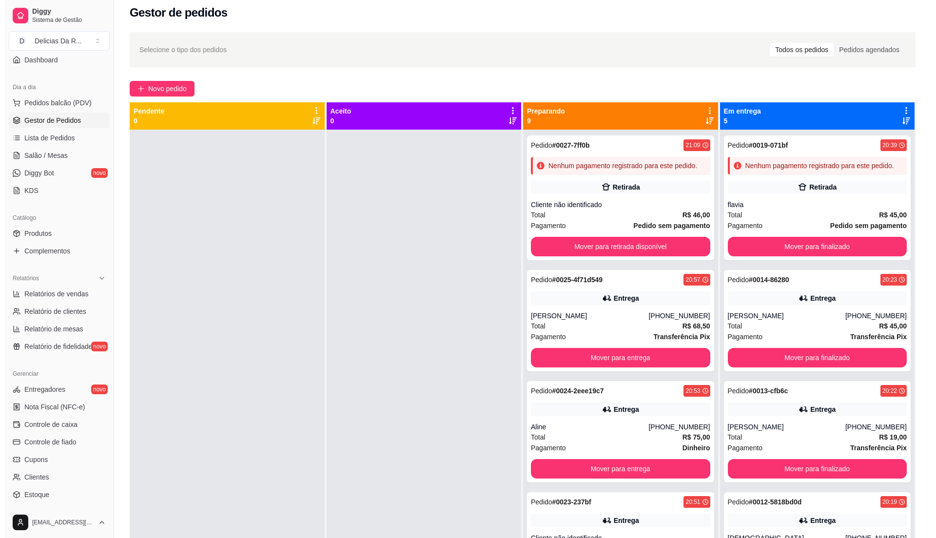
scroll to position [0, 0]
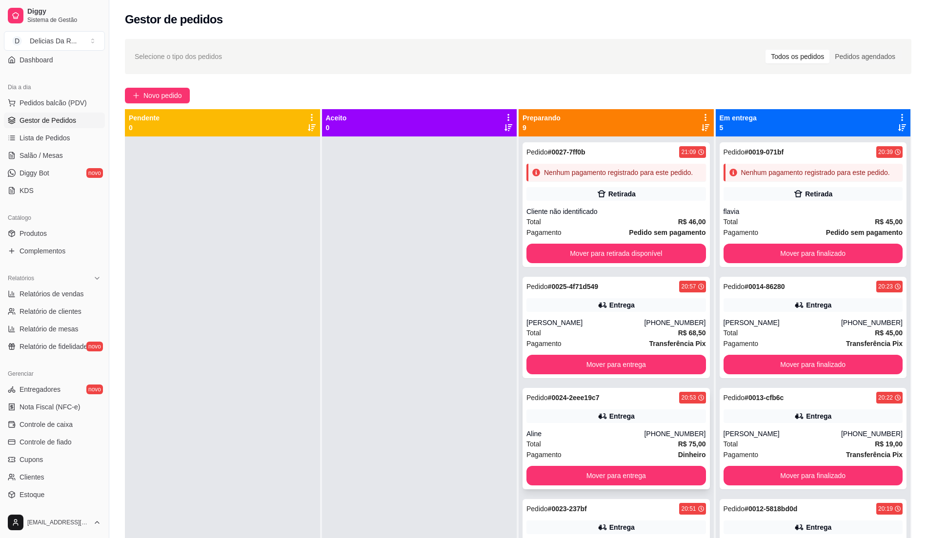
drag, startPoint x: 578, startPoint y: 183, endPoint x: 525, endPoint y: 428, distance: 250.5
click at [526, 423] on div "Entrega" at bounding box center [615, 417] width 179 height 14
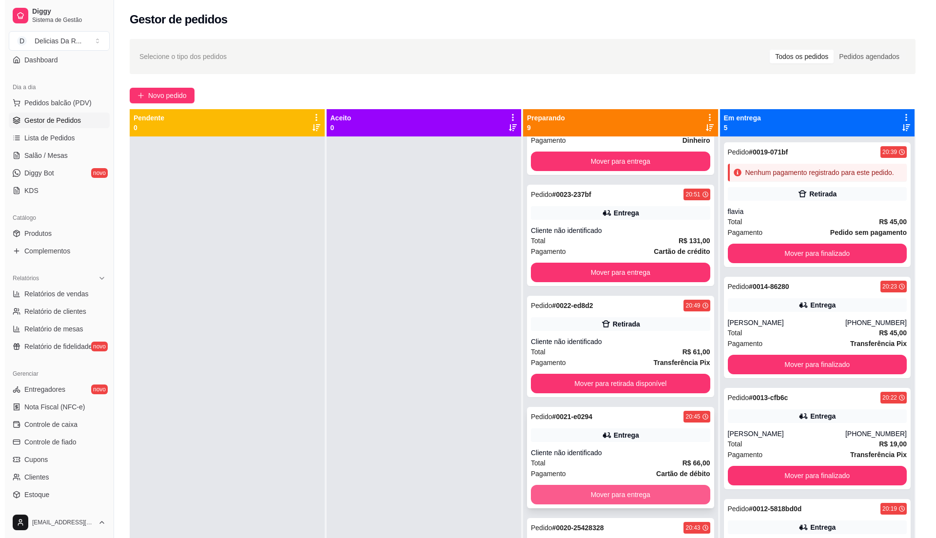
scroll to position [325, 0]
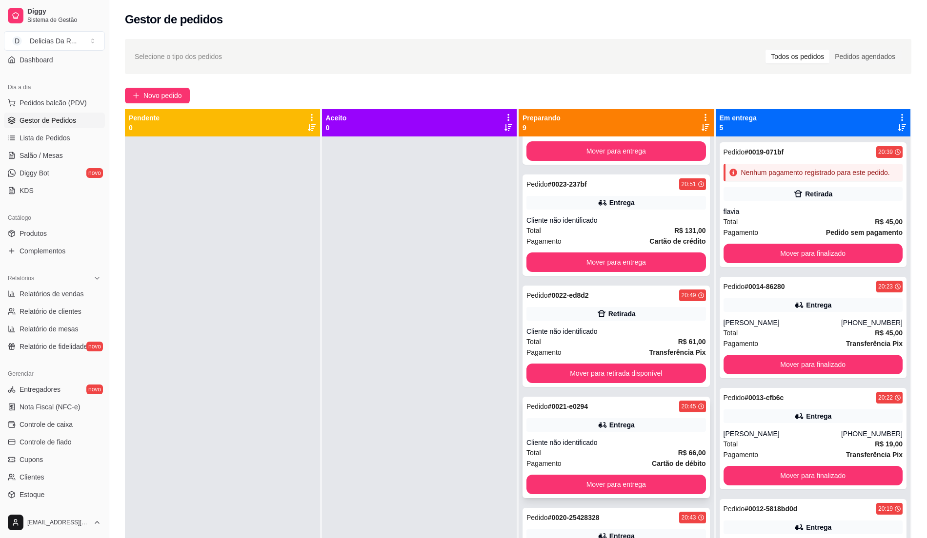
click at [599, 458] on div "Total R$ 66,00" at bounding box center [615, 453] width 179 height 11
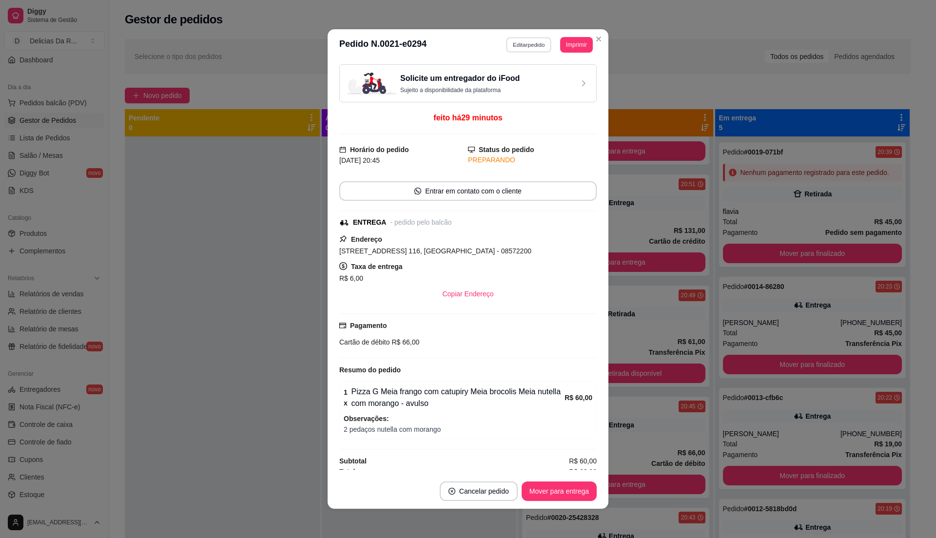
click at [527, 45] on button "Editar pedido" at bounding box center [529, 44] width 45 height 15
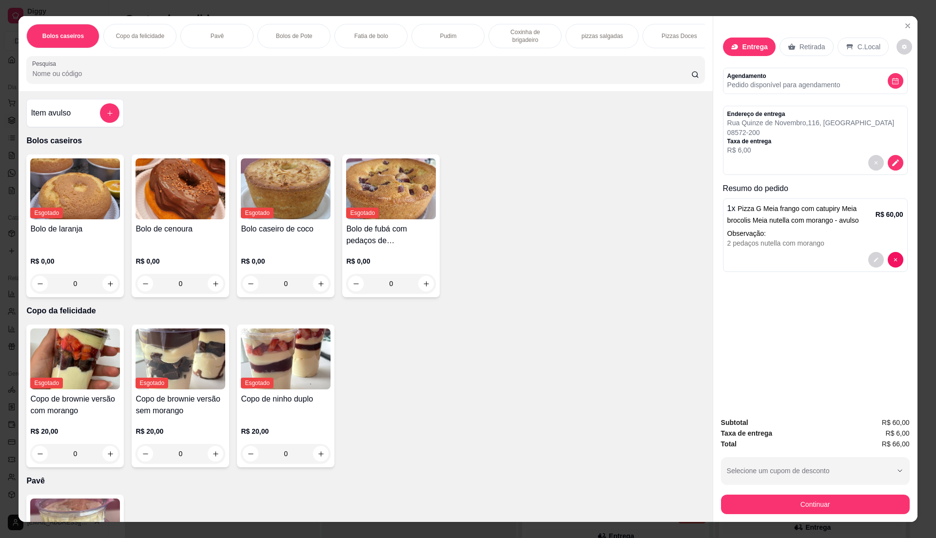
click at [68, 113] on div "Item avulso" at bounding box center [75, 113] width 89 height 20
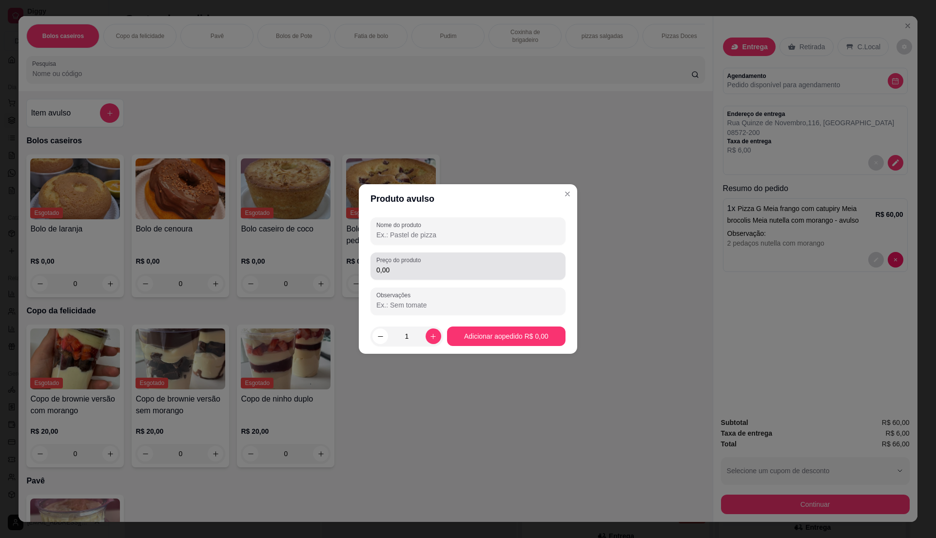
click at [434, 275] on div "0,00" at bounding box center [468, 267] width 183 height 20
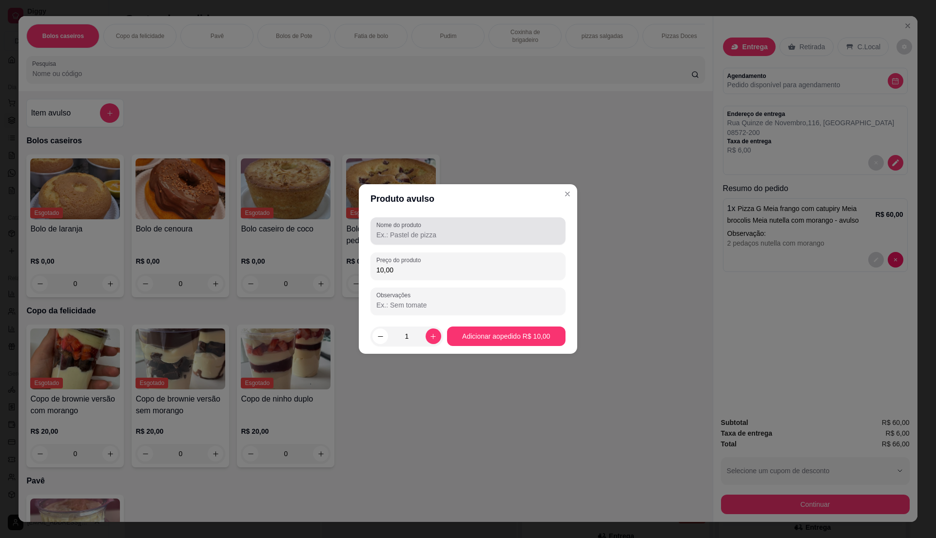
type input "10,00"
click at [451, 231] on input "Nome do produto" at bounding box center [468, 235] width 183 height 10
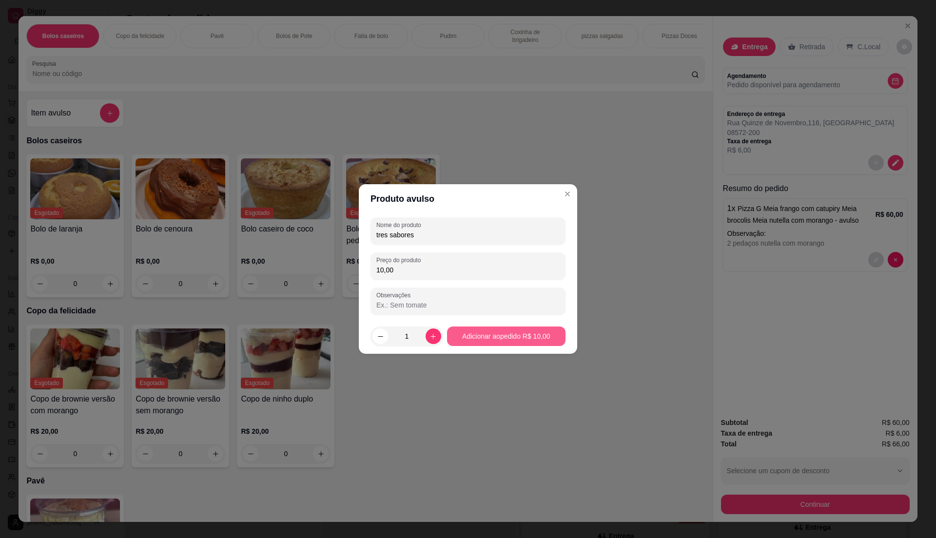
type input "tres sabores"
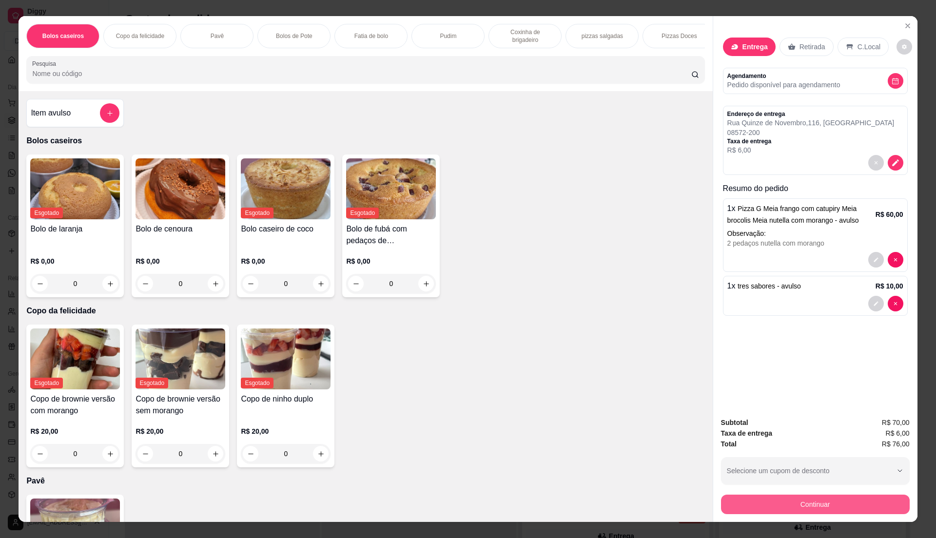
click at [740, 511] on button "Continuar" at bounding box center [815, 505] width 189 height 20
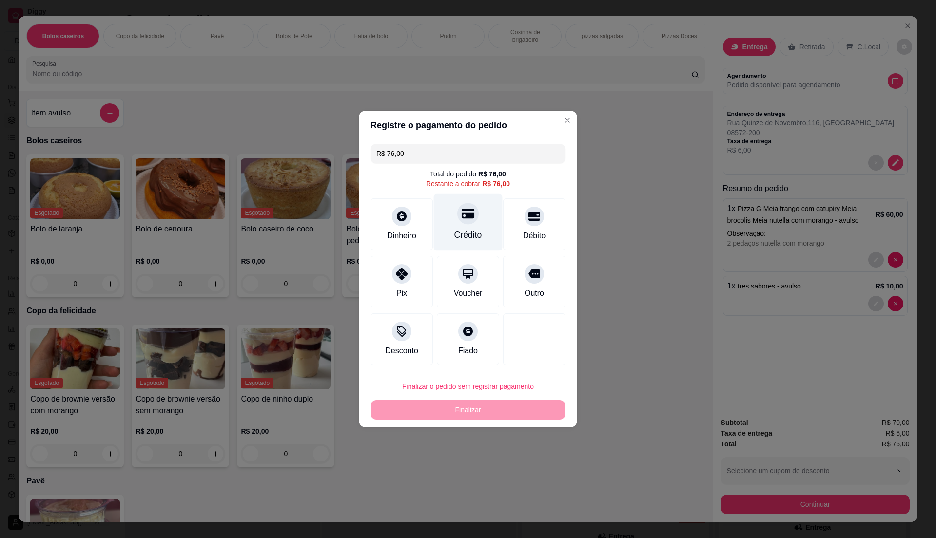
click at [441, 227] on div "Crédito" at bounding box center [468, 222] width 69 height 57
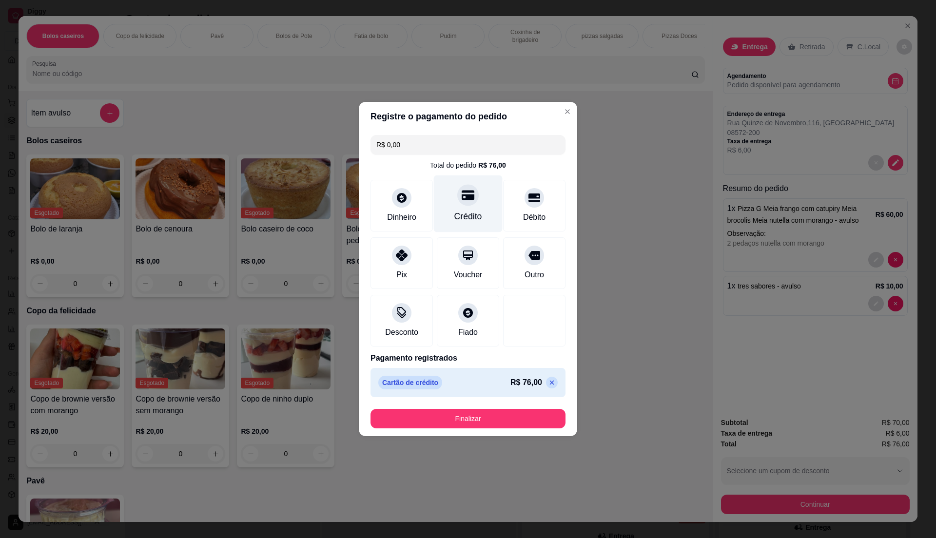
click at [459, 223] on div "Crédito" at bounding box center [468, 204] width 69 height 57
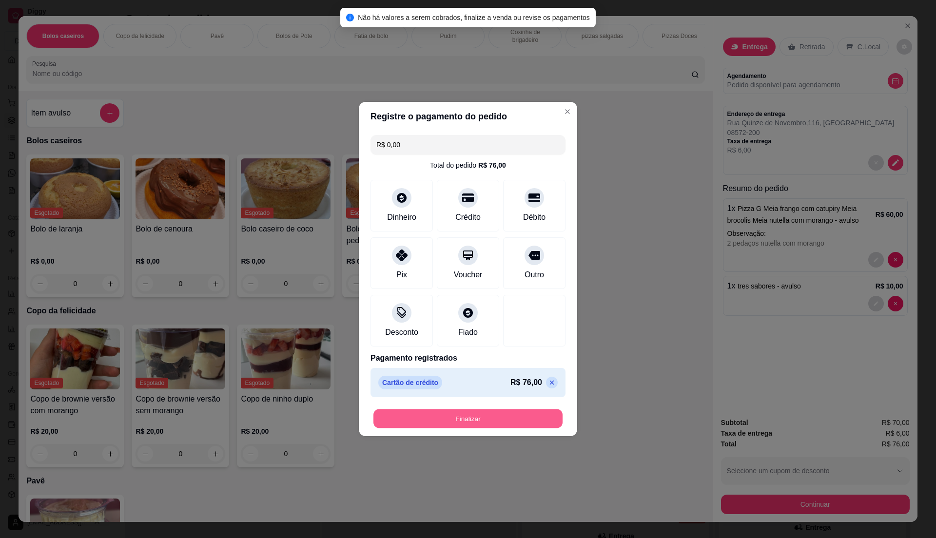
click at [443, 412] on button "Finalizar" at bounding box center [468, 419] width 189 height 19
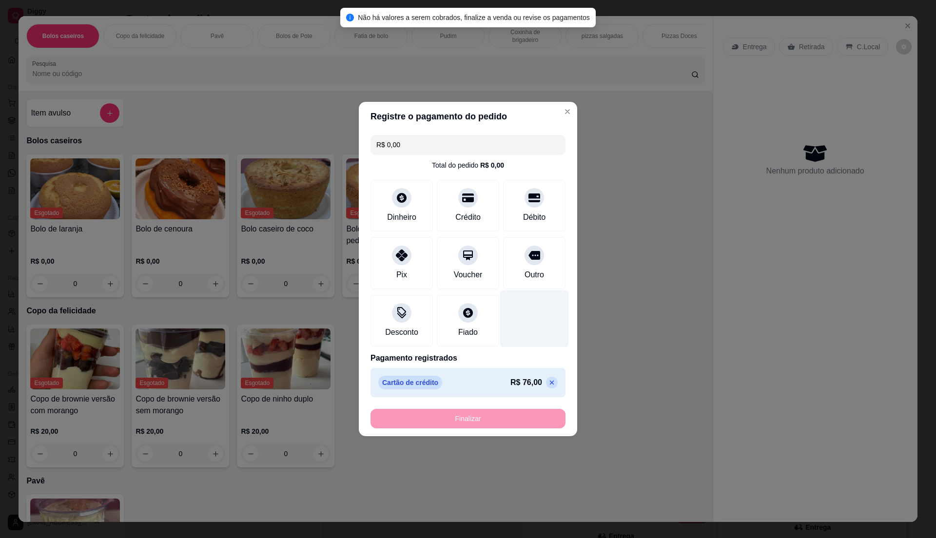
type input "-R$ 76,00"
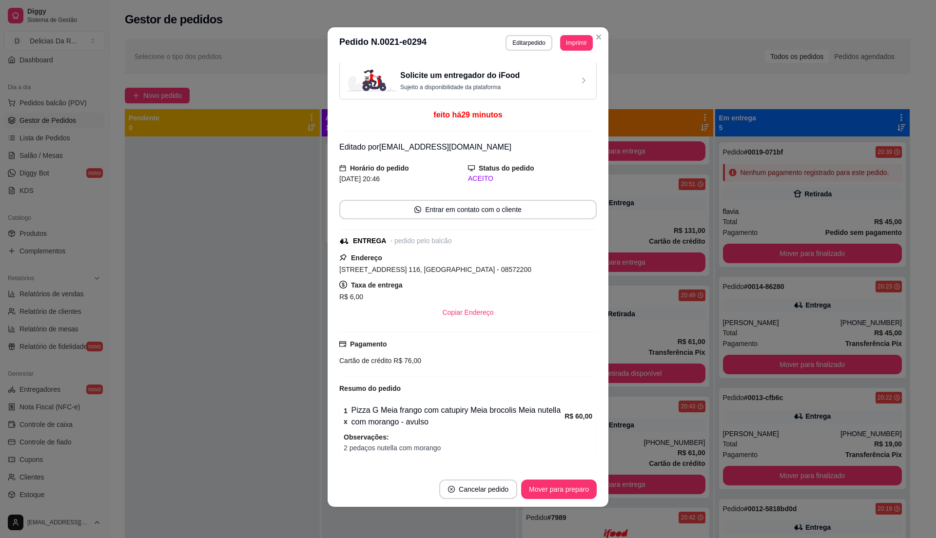
scroll to position [0, 0]
click at [571, 47] on button "Imprimir" at bounding box center [577, 42] width 32 height 15
click at [572, 75] on button "IMPRESSORA" at bounding box center [553, 76] width 68 height 15
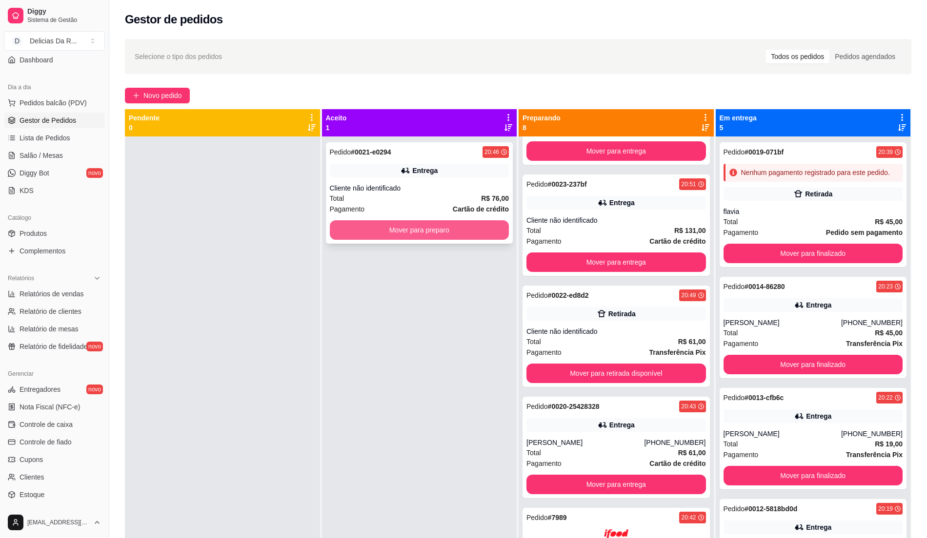
click at [376, 229] on button "Mover para preparo" at bounding box center [419, 230] width 179 height 20
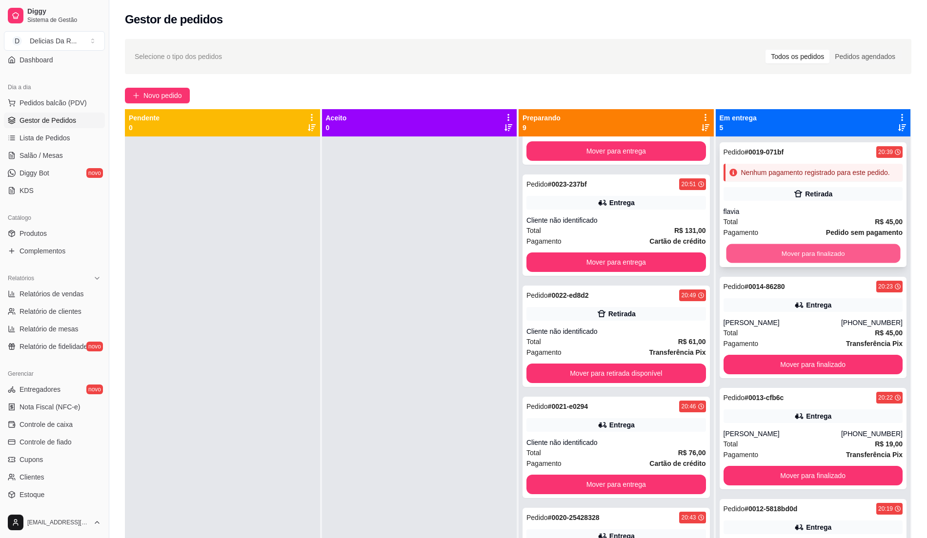
click at [806, 261] on button "Mover para finalizado" at bounding box center [813, 253] width 174 height 19
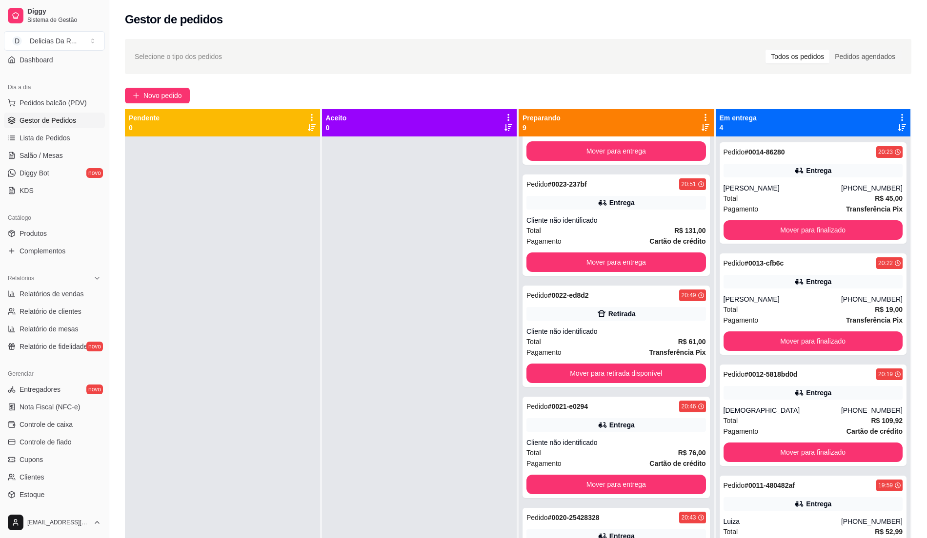
click at [322, 129] on div "Aceito 0" at bounding box center [419, 122] width 195 height 27
click at [146, 91] on span "Novo pedido" at bounding box center [162, 95] width 39 height 11
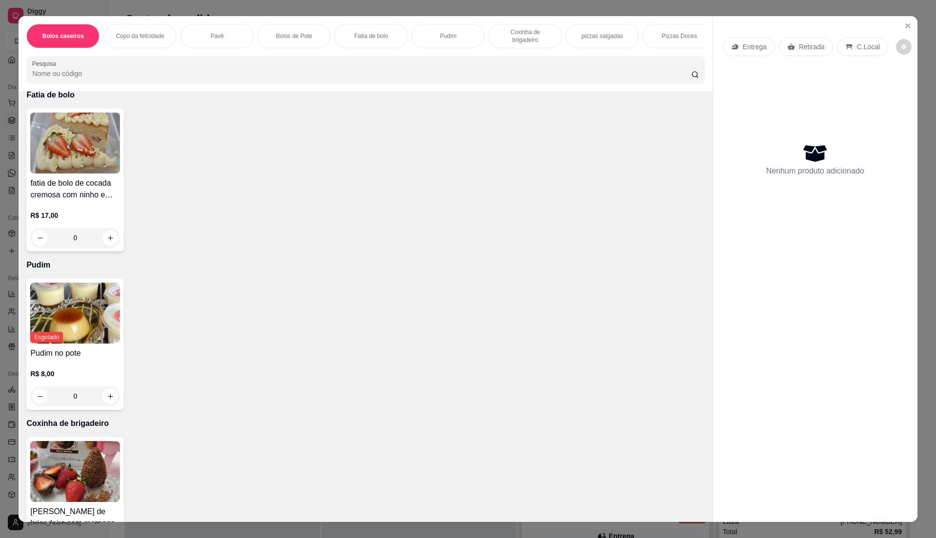
scroll to position [1097, 0]
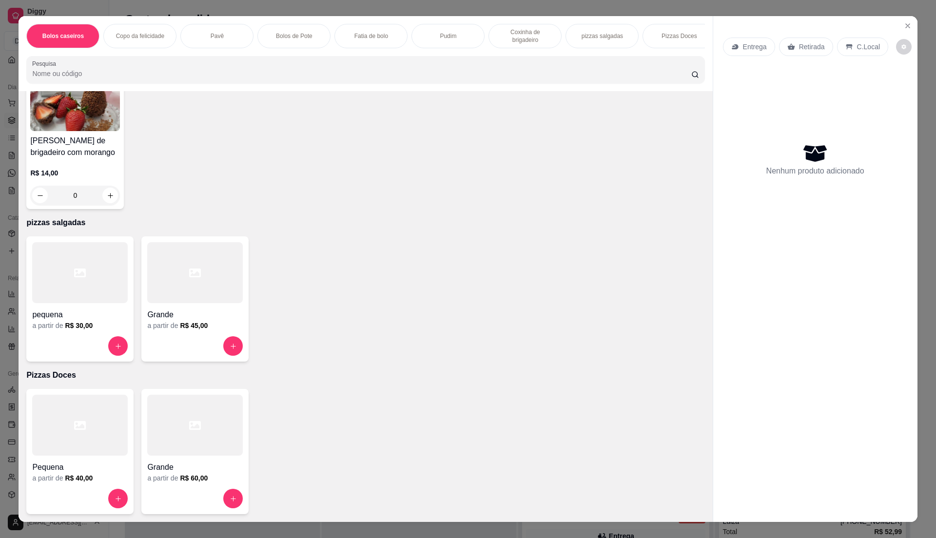
click at [221, 296] on div at bounding box center [195, 272] width 96 height 61
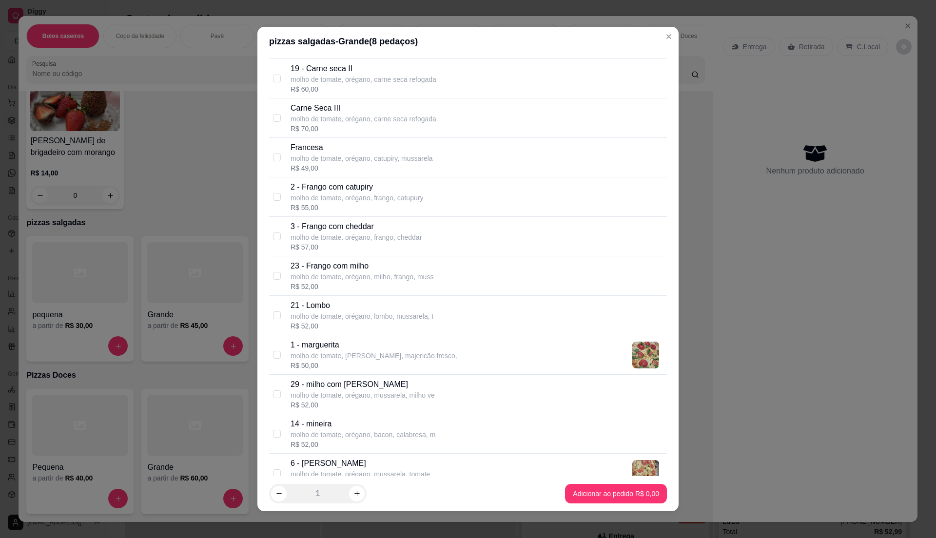
scroll to position [650, 0]
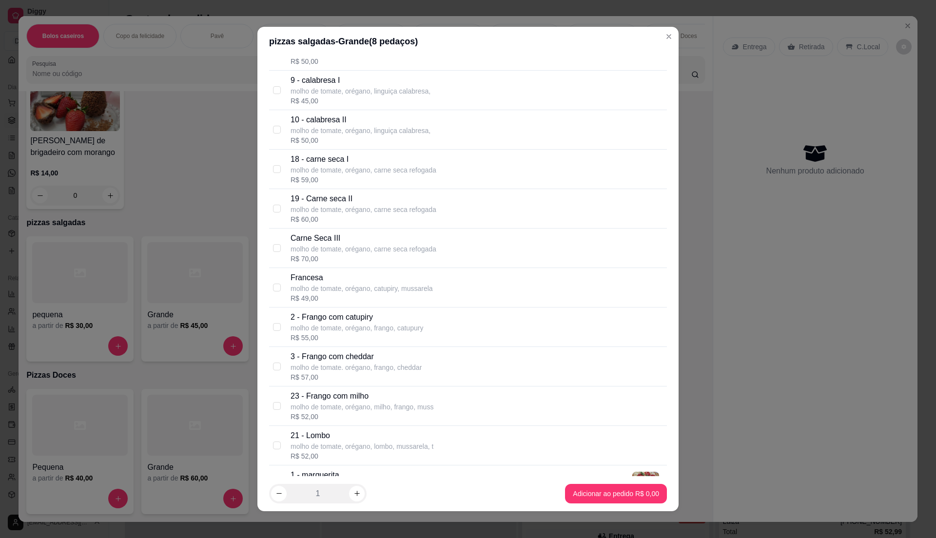
click at [349, 205] on p "19 - Carne seca II" at bounding box center [364, 199] width 146 height 12
checkbox input "true"
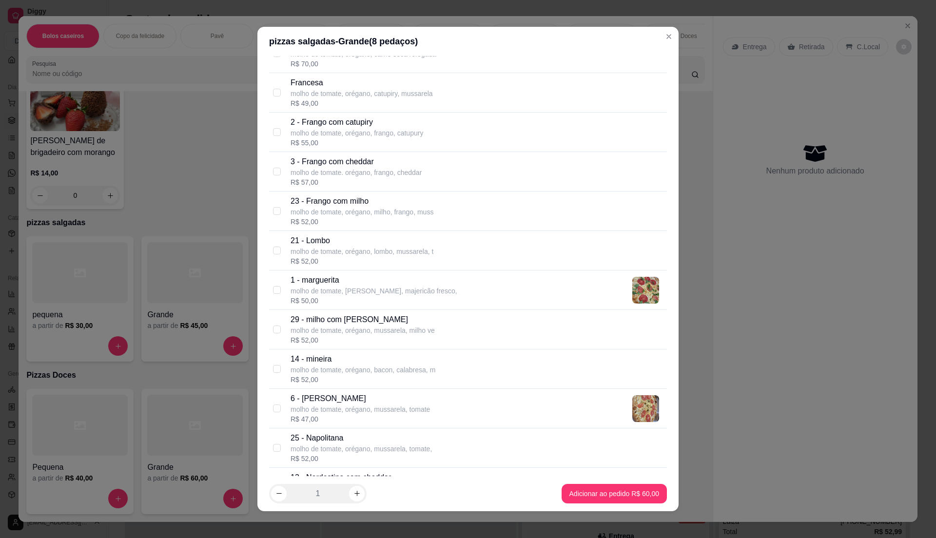
scroll to position [910, 0]
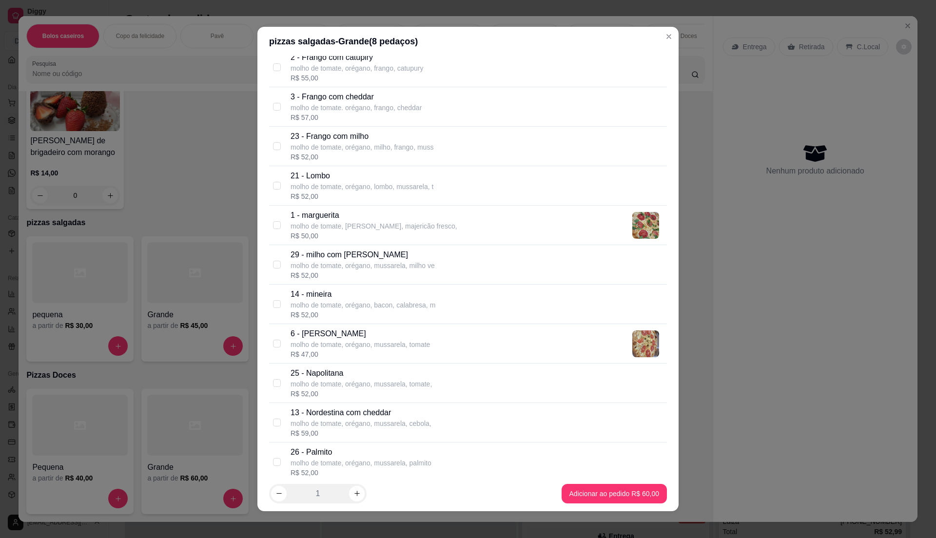
click at [376, 339] on p "6 - [PERSON_NAME]" at bounding box center [360, 334] width 139 height 12
checkbox input "true"
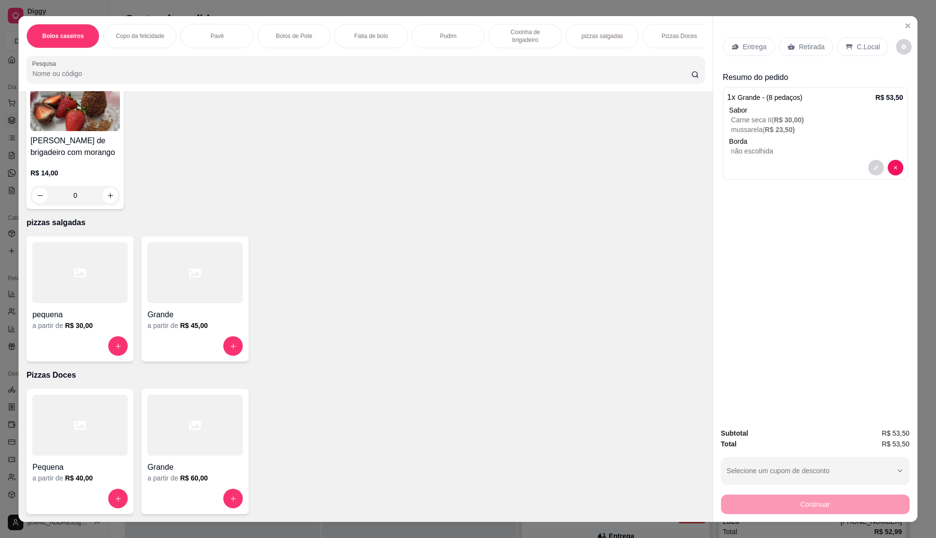
click at [750, 47] on p "Entrega" at bounding box center [755, 47] width 24 height 10
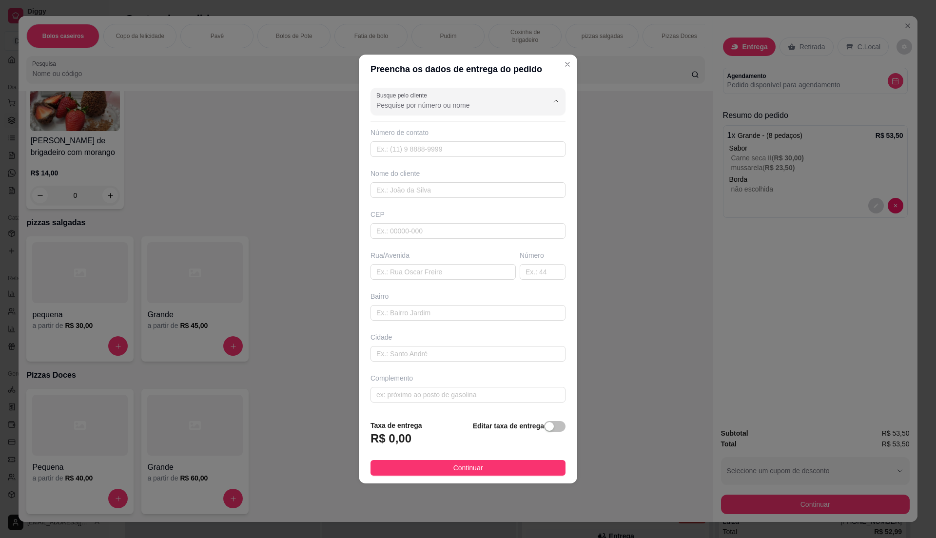
click at [410, 100] on input "Busque pelo cliente" at bounding box center [455, 105] width 156 height 10
click at [411, 123] on span "Fabrícia" at bounding box center [459, 128] width 160 height 10
type input "Fabrícia"
type input "11941396351"
type input "Fabrícia"
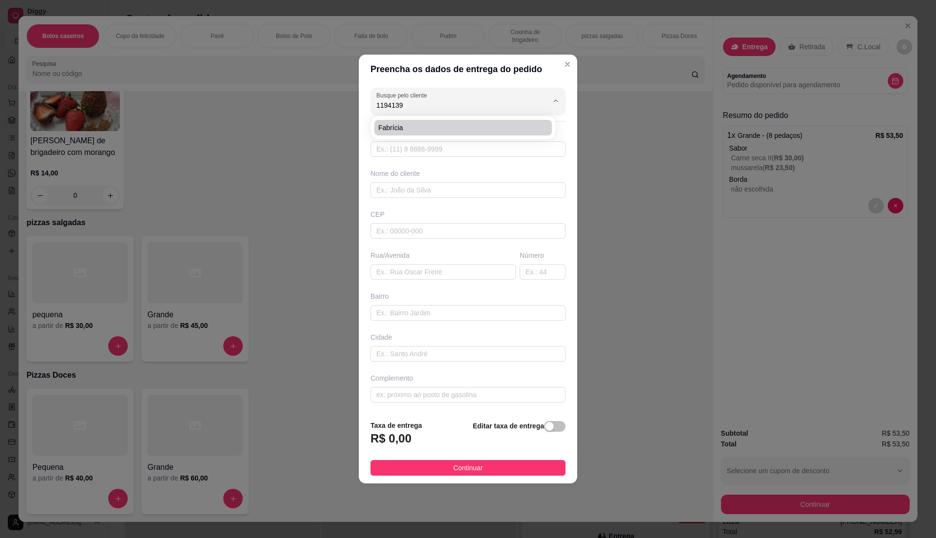
type input "08572230"
type input "[GEOGRAPHIC_DATA]"
type input "39"
type input "[GEOGRAPHIC_DATA]"
type input "Itaquaquecetuba"
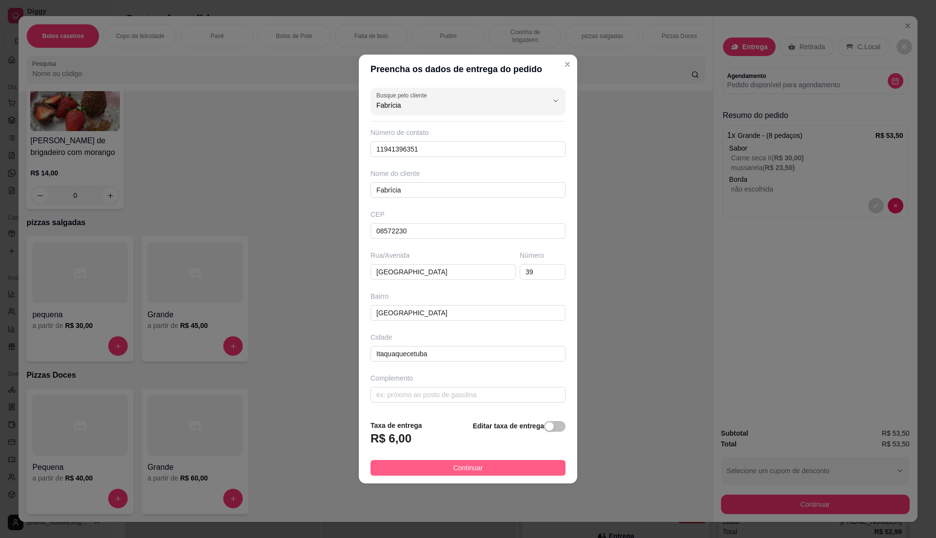
click at [418, 467] on button "Continuar" at bounding box center [468, 468] width 195 height 16
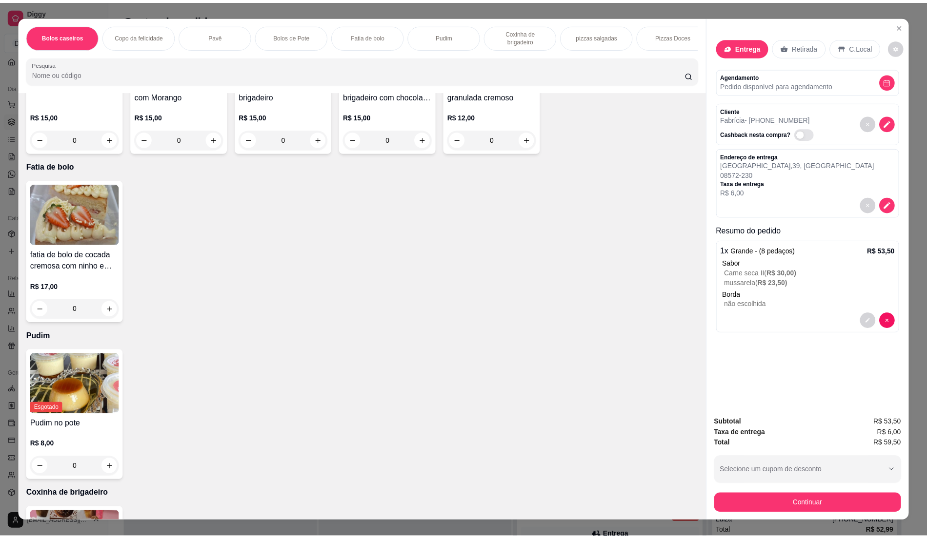
scroll to position [642, 0]
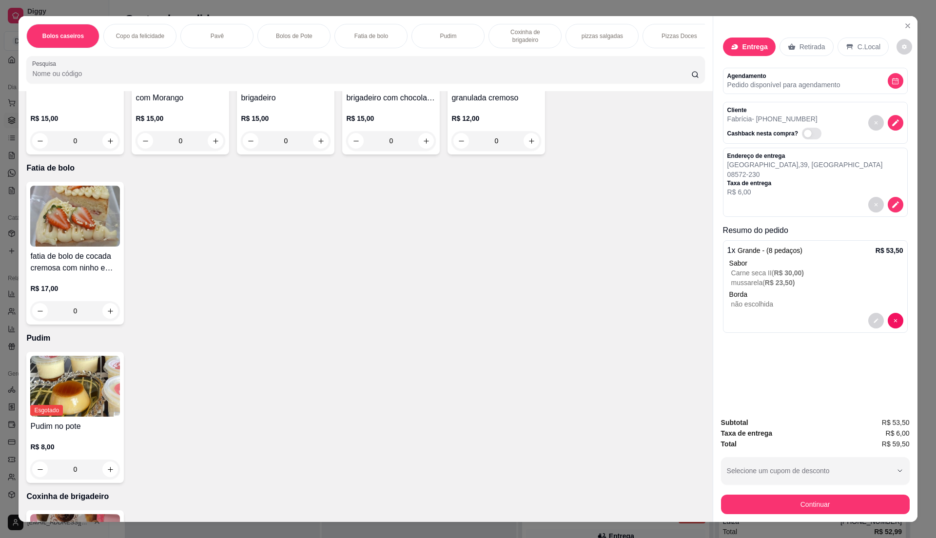
click at [69, 215] on img at bounding box center [75, 216] width 90 height 61
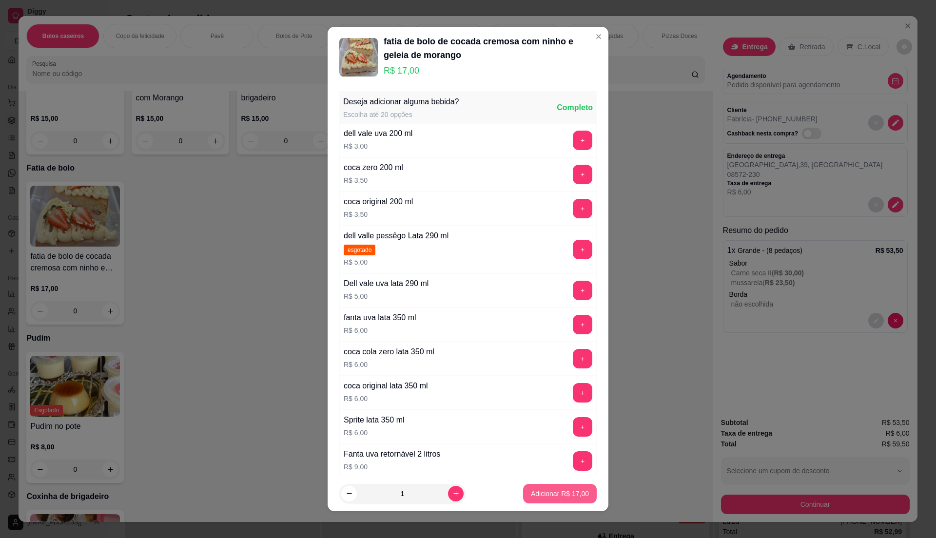
click at [538, 487] on button "Adicionar R$ 17,00" at bounding box center [560, 494] width 74 height 20
type input "1"
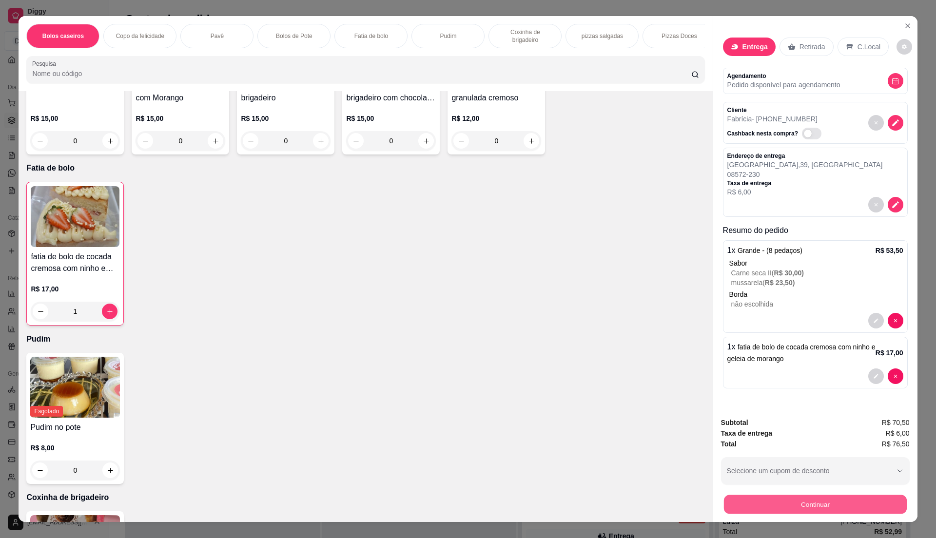
click at [818, 506] on button "Continuar" at bounding box center [815, 504] width 183 height 19
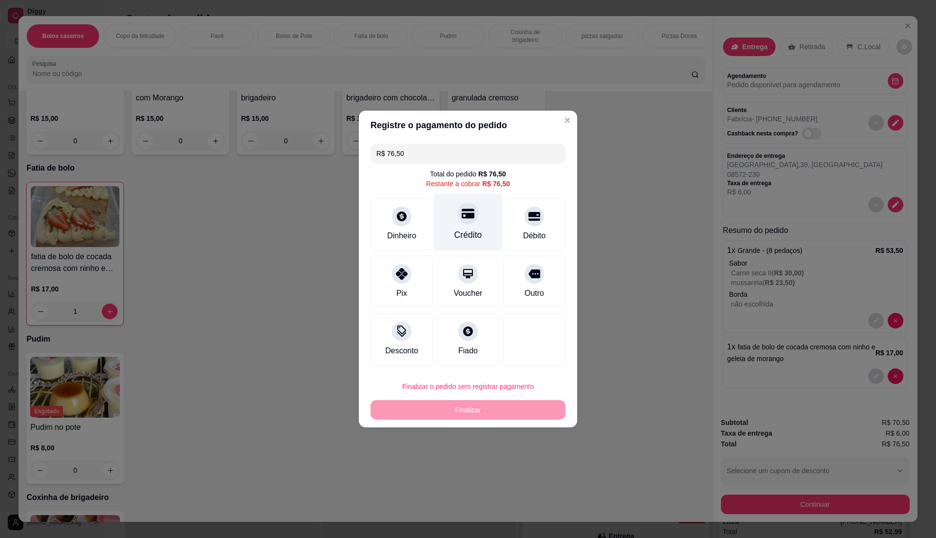
click at [462, 201] on div "Crédito" at bounding box center [468, 222] width 69 height 57
type input "R$ 0,00"
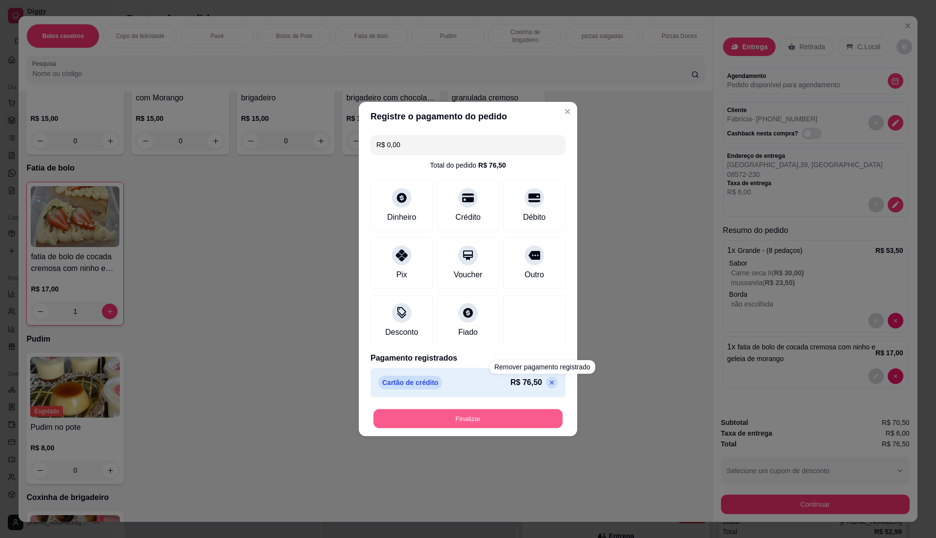
click at [505, 422] on button "Finalizar" at bounding box center [468, 419] width 189 height 19
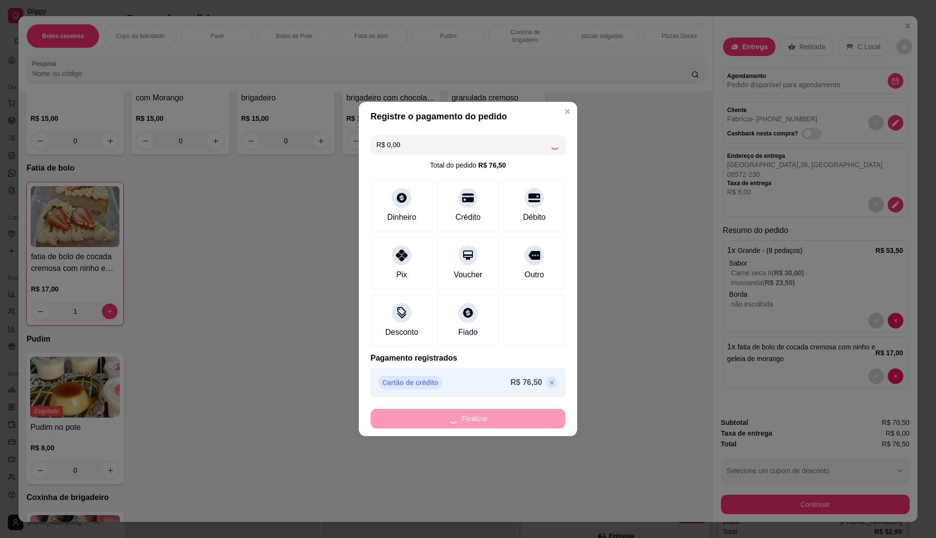
type input "0"
type input "-R$ 76,50"
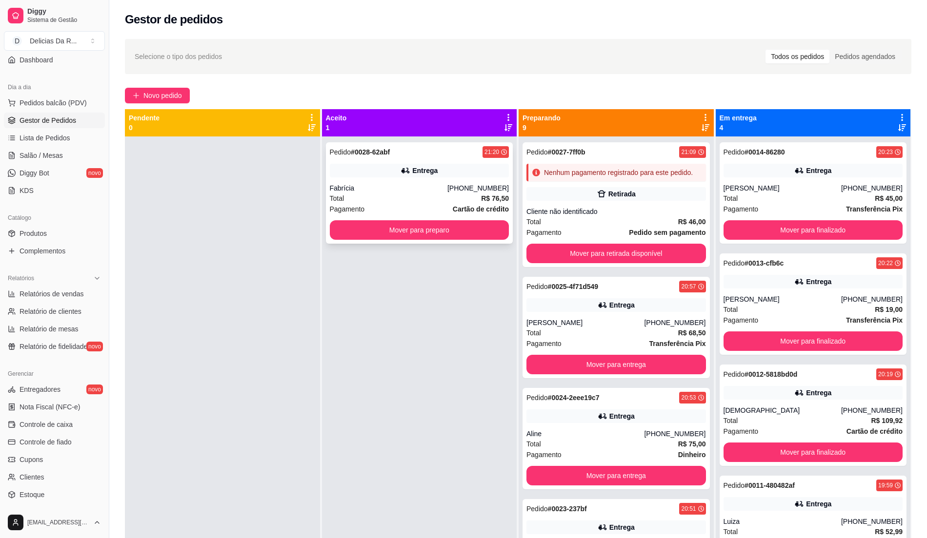
click at [412, 196] on div "Total R$ 76,50" at bounding box center [419, 198] width 179 height 11
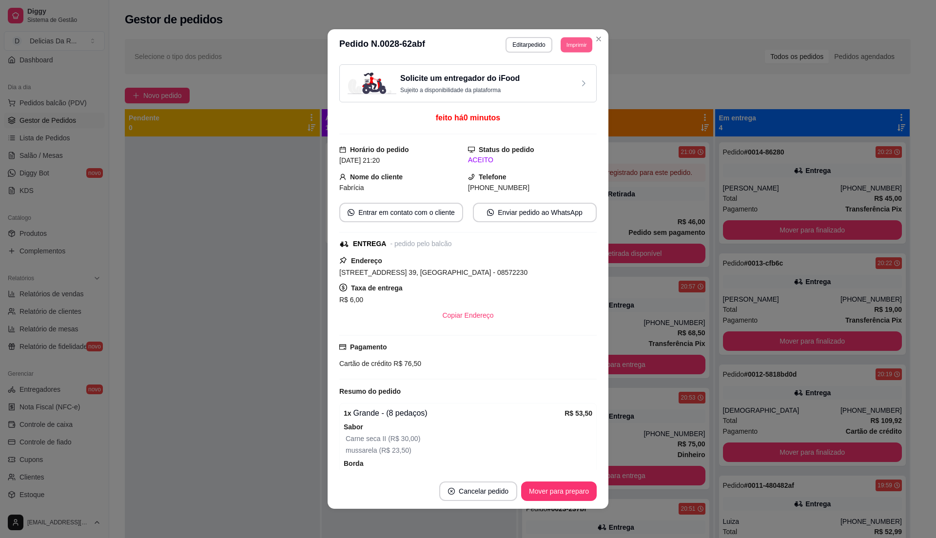
click at [571, 37] on button "Imprimir" at bounding box center [577, 44] width 32 height 15
click at [558, 74] on button "IMPRESSORA" at bounding box center [553, 78] width 68 height 15
click at [556, 489] on button "Mover para preparo" at bounding box center [559, 492] width 76 height 20
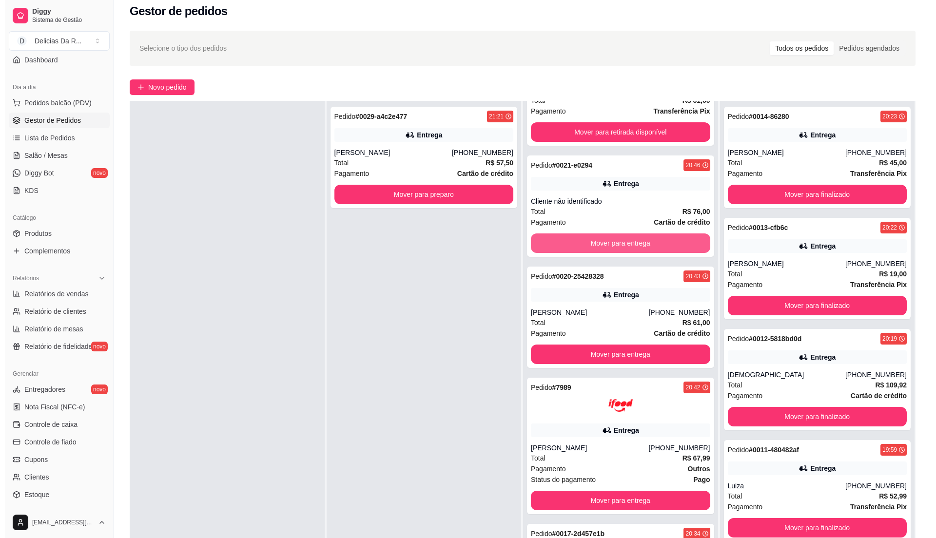
scroll to position [149, 0]
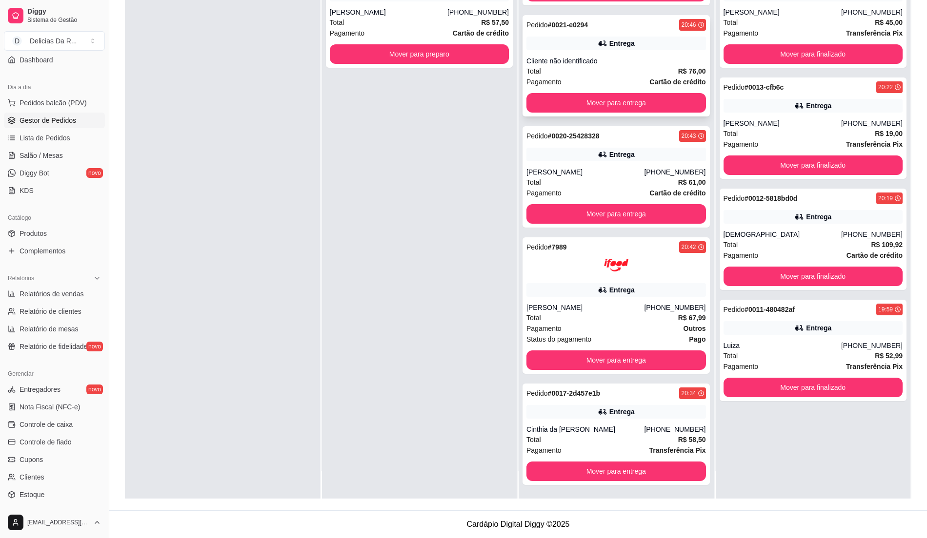
click at [609, 40] on div "Entrega" at bounding box center [621, 44] width 25 height 10
click at [77, 233] on link "Produtos" at bounding box center [54, 234] width 101 height 16
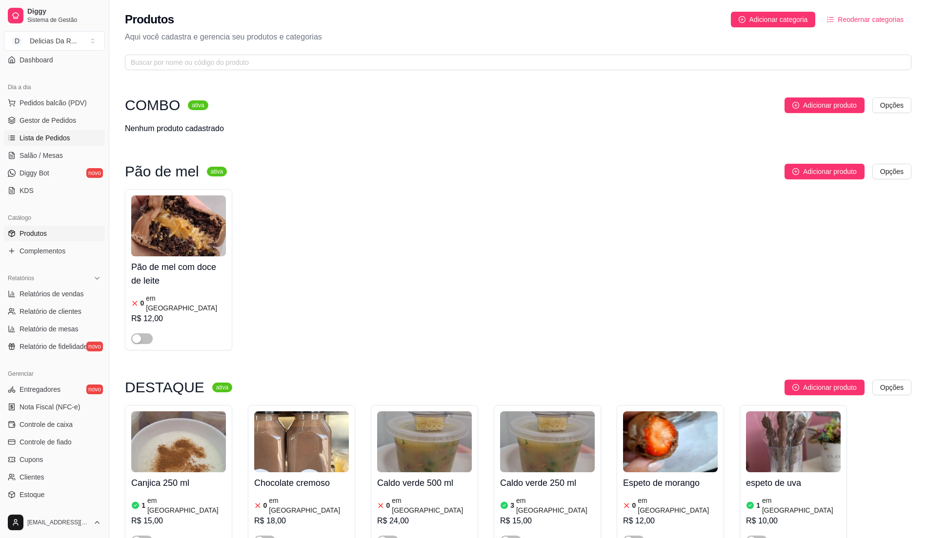
click at [77, 140] on link "Lista de Pedidos" at bounding box center [54, 138] width 101 height 16
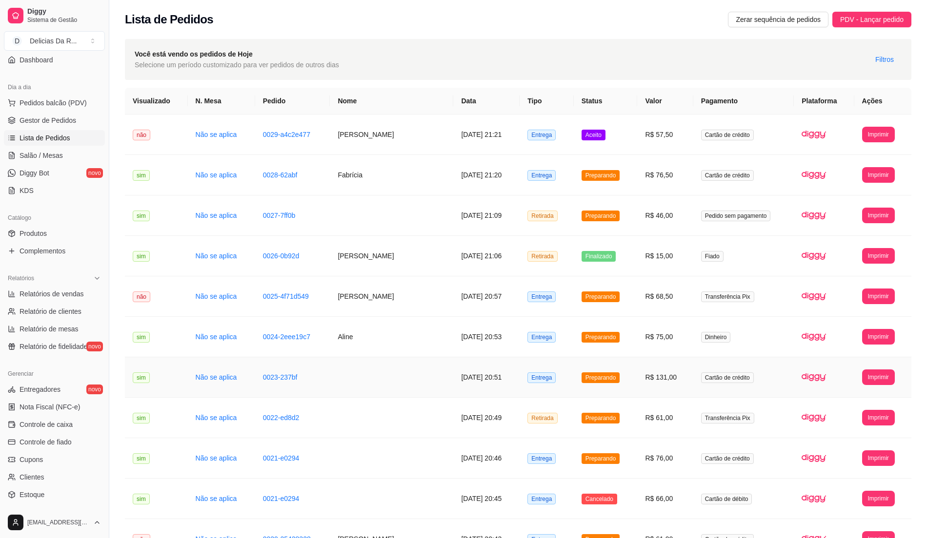
click at [672, 373] on td "R$ 131,00" at bounding box center [665, 378] width 56 height 40
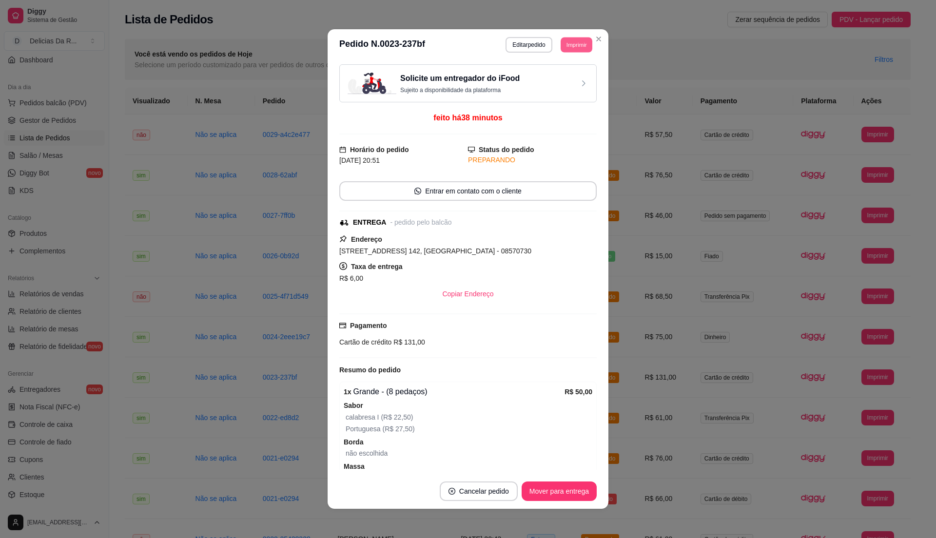
click at [565, 47] on button "Imprimir" at bounding box center [577, 44] width 32 height 15
click at [570, 78] on button "IMPRESSORA" at bounding box center [553, 79] width 71 height 16
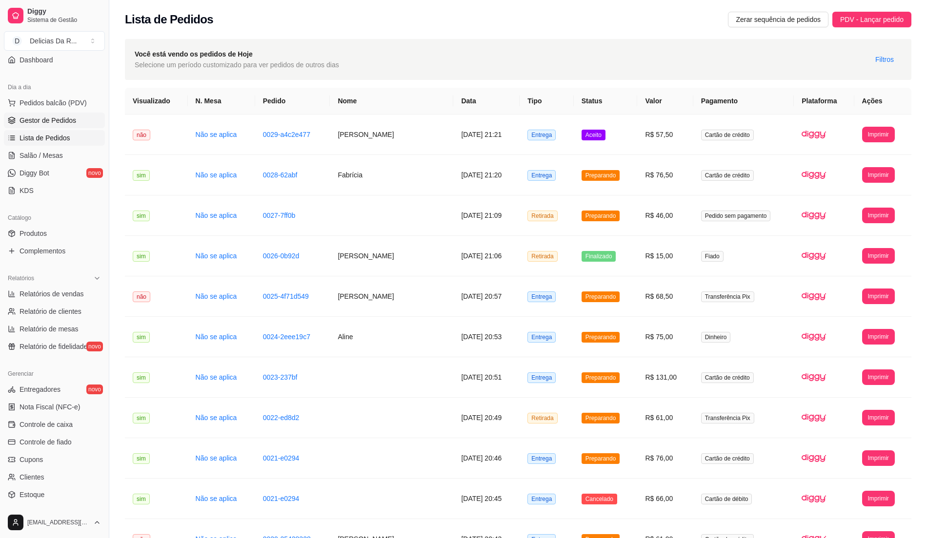
click at [88, 120] on link "Gestor de Pedidos" at bounding box center [54, 121] width 101 height 16
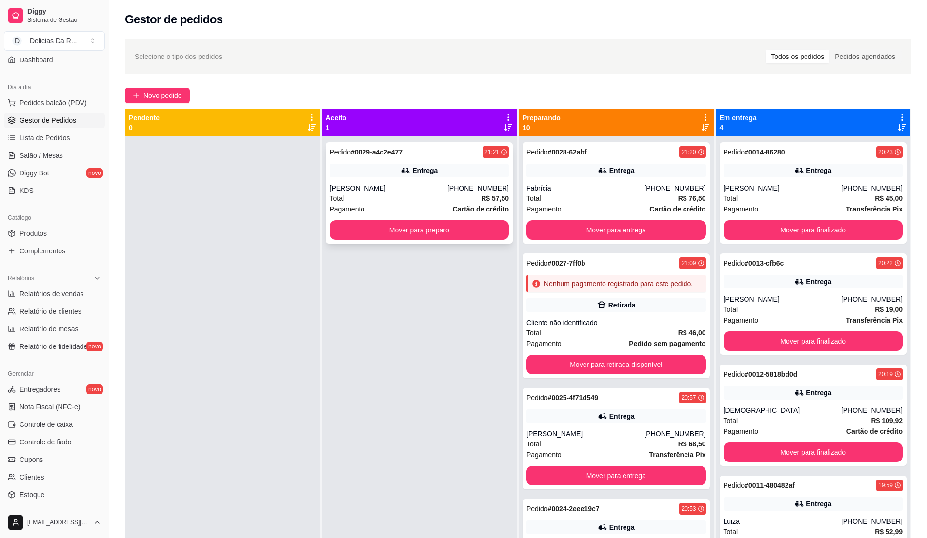
click at [423, 172] on div "Entrega" at bounding box center [424, 171] width 25 height 10
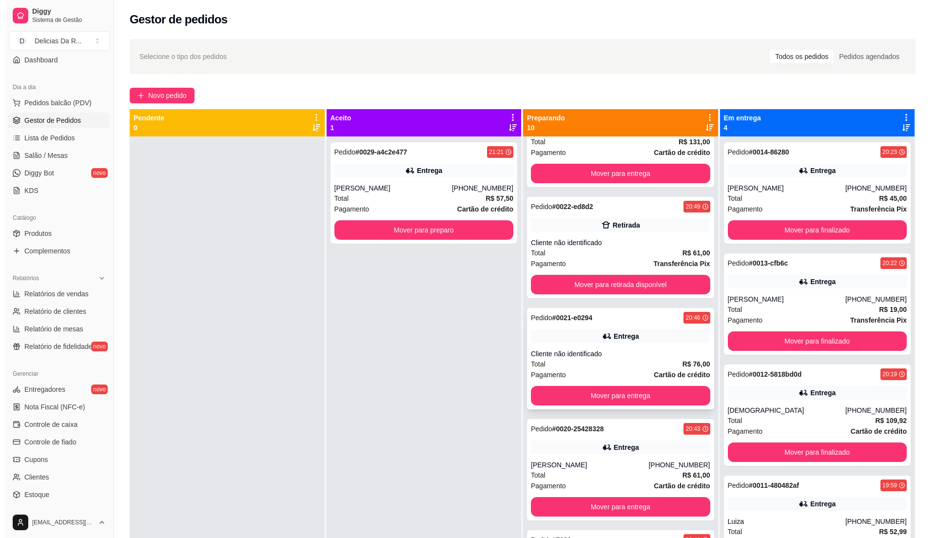
scroll to position [459, 0]
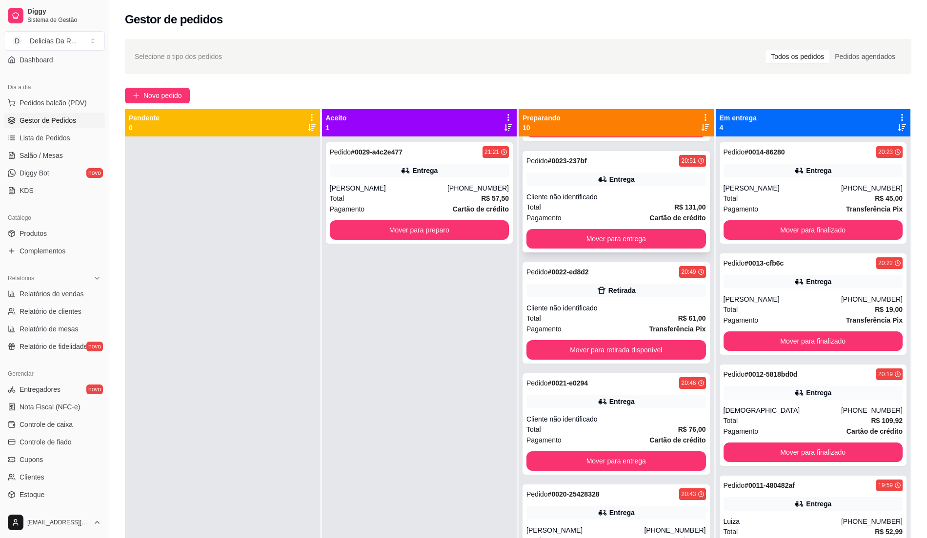
click at [568, 186] on div "Entrega" at bounding box center [615, 180] width 179 height 14
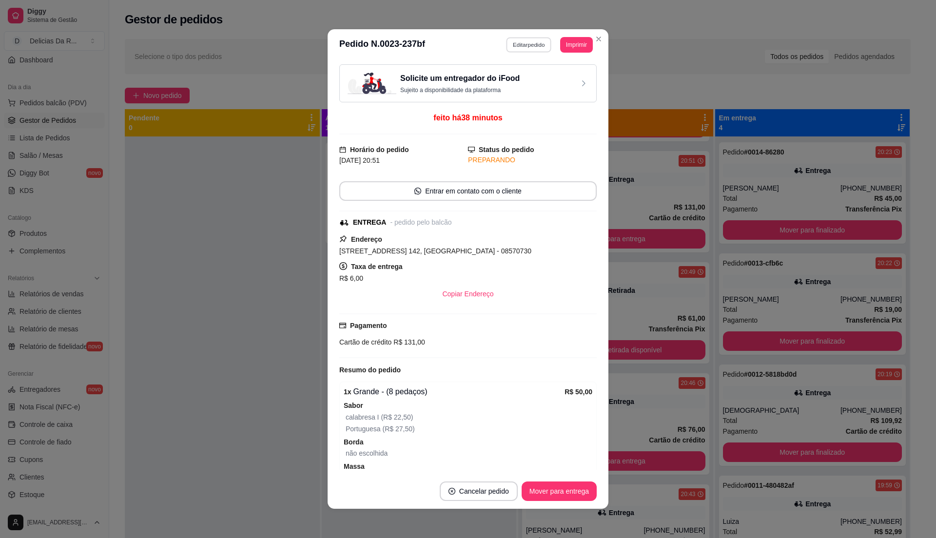
click at [518, 41] on button "Editar pedido" at bounding box center [529, 44] width 45 height 15
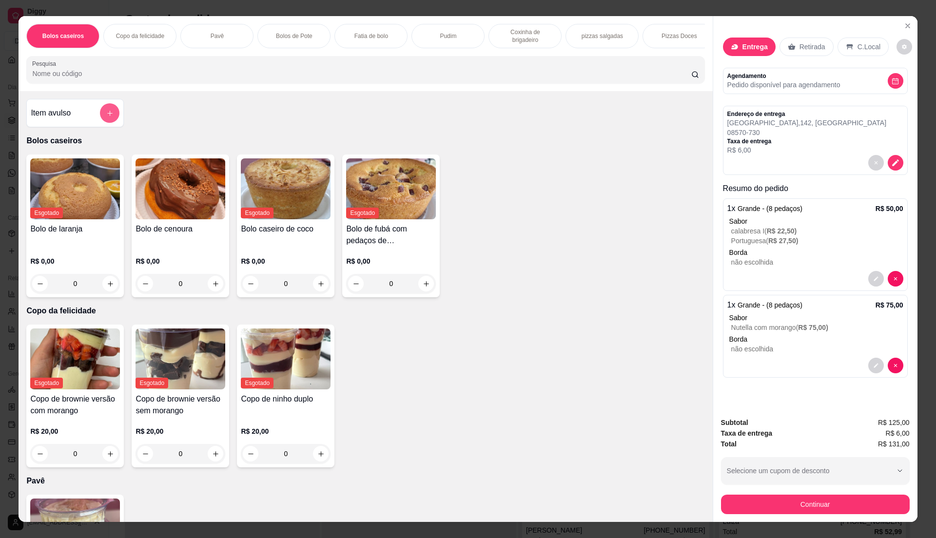
click at [106, 117] on icon "add-separate-item" at bounding box center [109, 113] width 7 height 7
click at [869, 369] on button "decrease-product-quantity" at bounding box center [876, 366] width 15 height 15
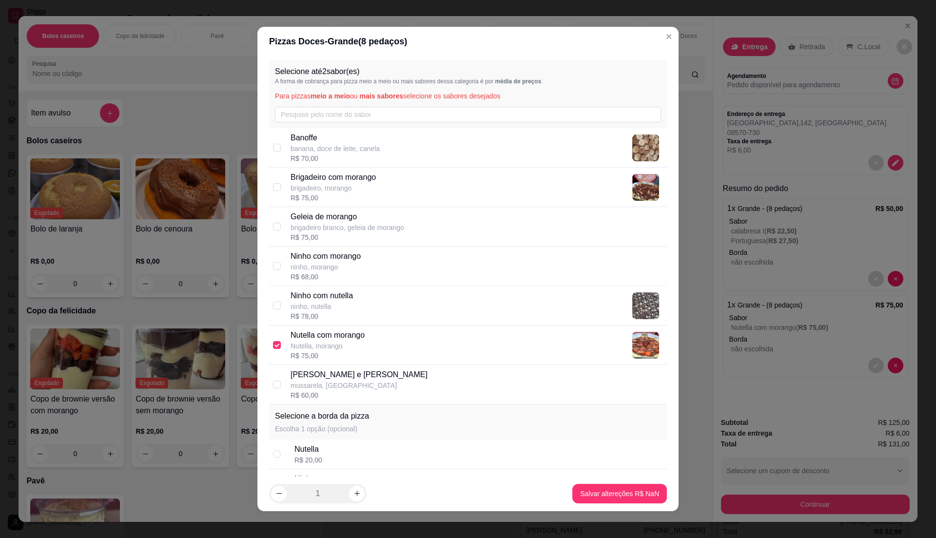
click at [358, 360] on div "R$ 75,00" at bounding box center [328, 356] width 74 height 10
click at [368, 355] on div "Nutella com morango Nutella, morango R$ 75,00" at bounding box center [477, 345] width 373 height 31
checkbox input "true"
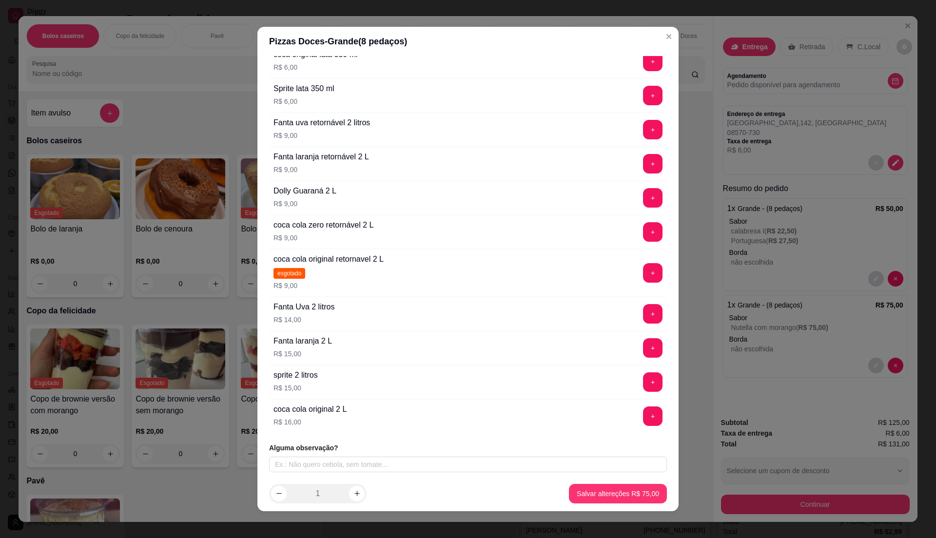
scroll to position [4, 0]
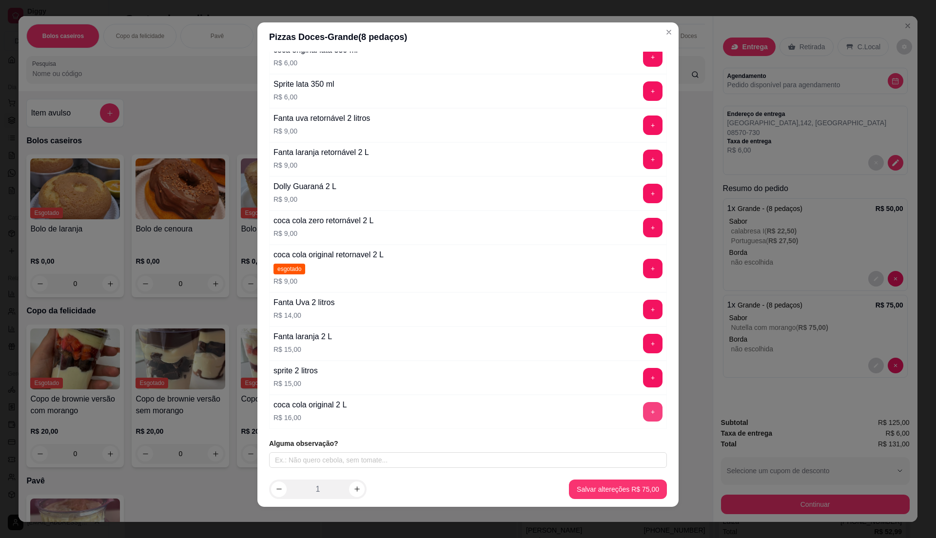
click at [643, 415] on button "+" at bounding box center [653, 412] width 20 height 20
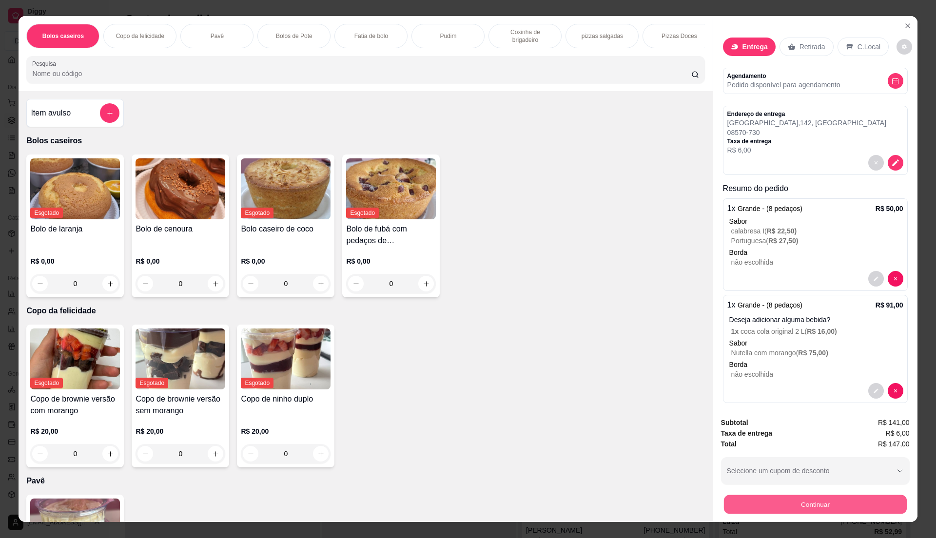
click at [805, 501] on button "Continuar" at bounding box center [815, 504] width 183 height 19
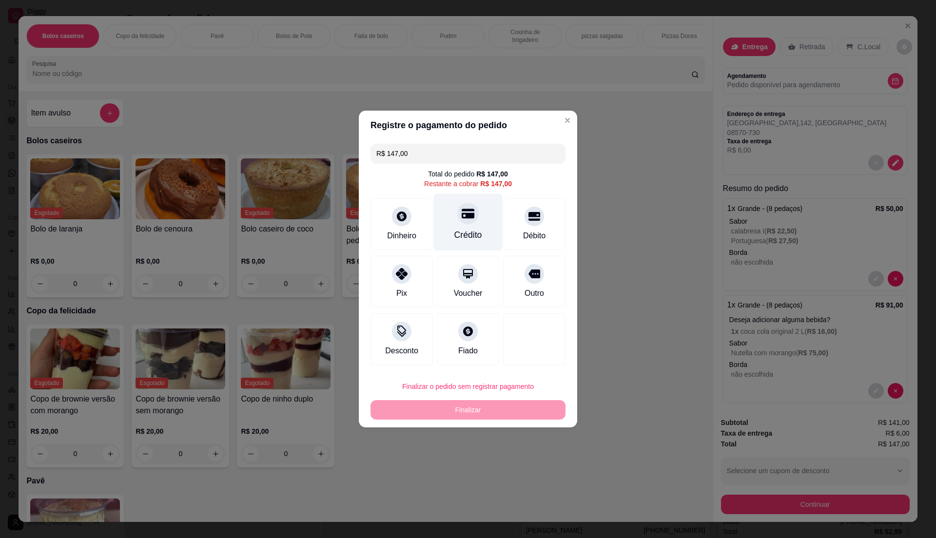
click at [454, 224] on div "Crédito" at bounding box center [468, 222] width 69 height 57
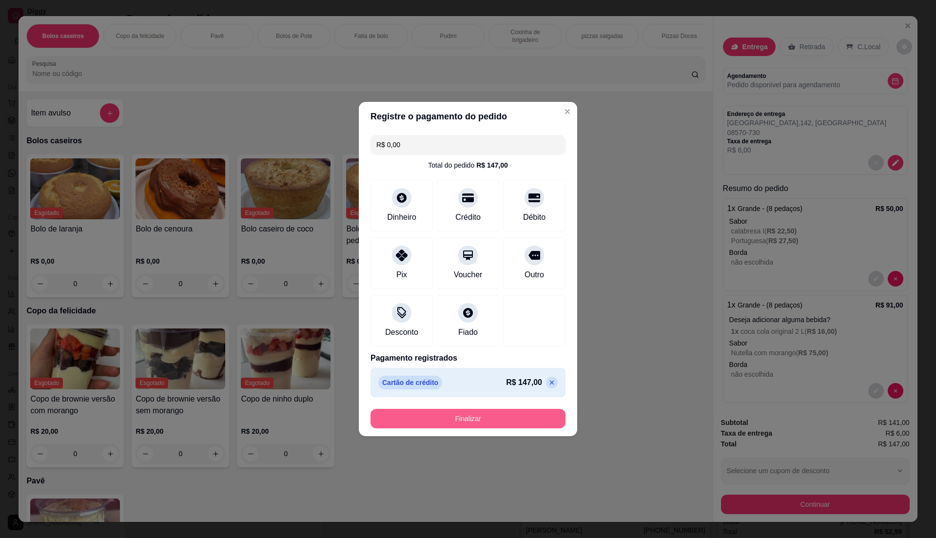
click at [471, 426] on button "Finalizar" at bounding box center [468, 419] width 195 height 20
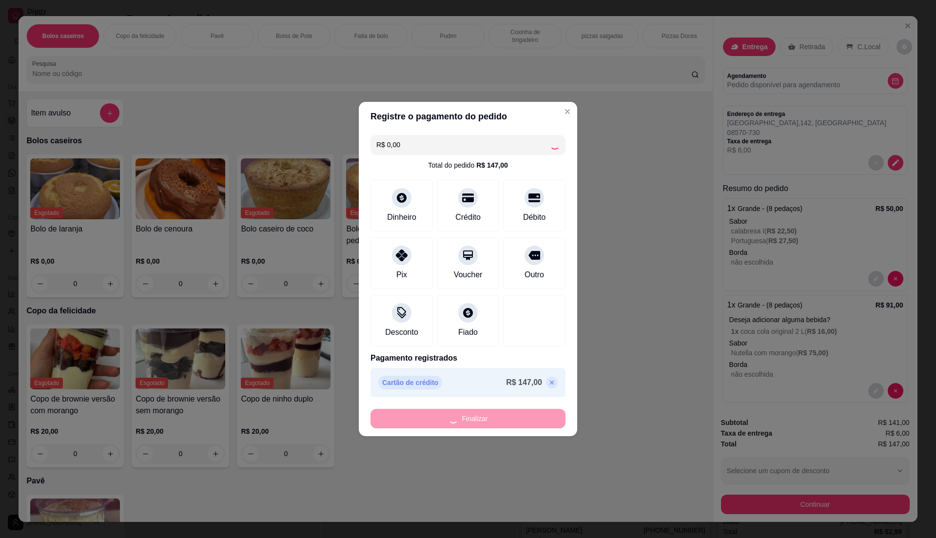
click at [471, 422] on div "Finalizar" at bounding box center [468, 419] width 195 height 20
type input "-R$ 147,00"
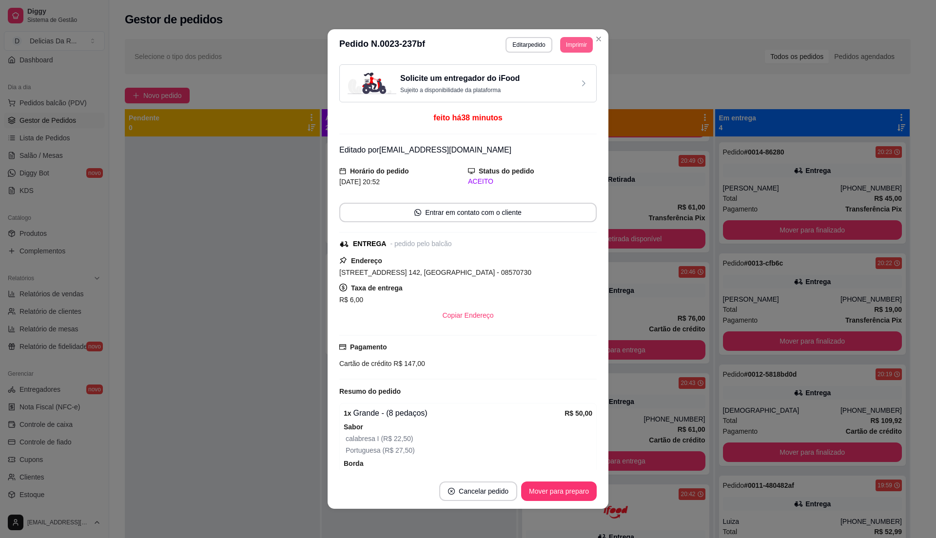
click at [568, 43] on button "Imprimir" at bounding box center [576, 45] width 33 height 16
click at [566, 75] on button "IMPRESSORA" at bounding box center [553, 78] width 68 height 15
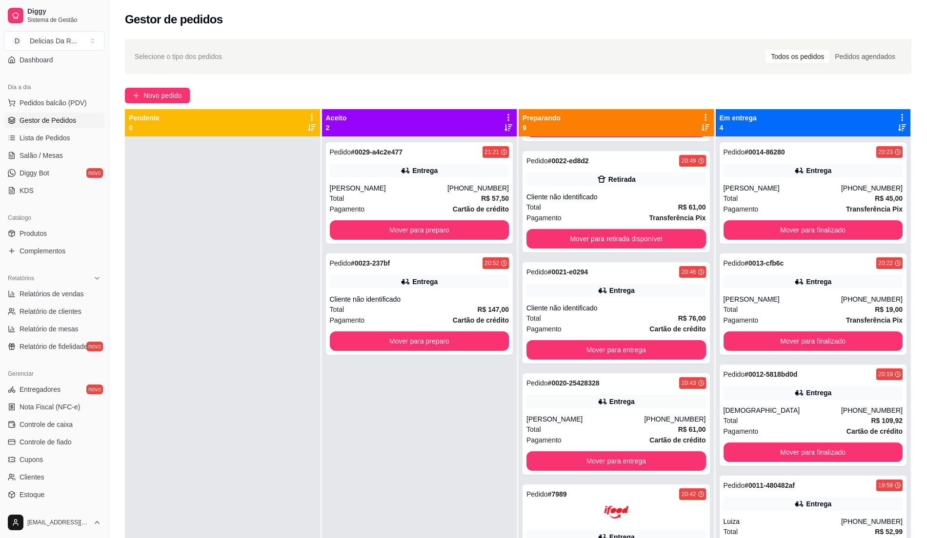
click at [354, 391] on div "Pedido # 0029-a4c2e477 21:21 [PERSON_NAME] [PHONE_NUMBER] Total R$ 57,50 Pagame…" at bounding box center [419, 406] width 195 height 538
click at [165, 95] on span "Novo pedido" at bounding box center [162, 95] width 39 height 11
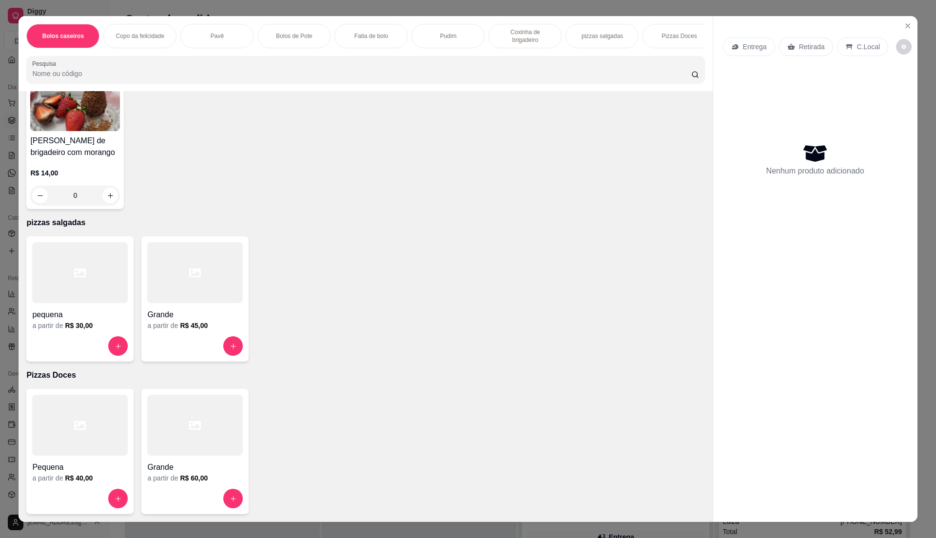
scroll to position [15, 0]
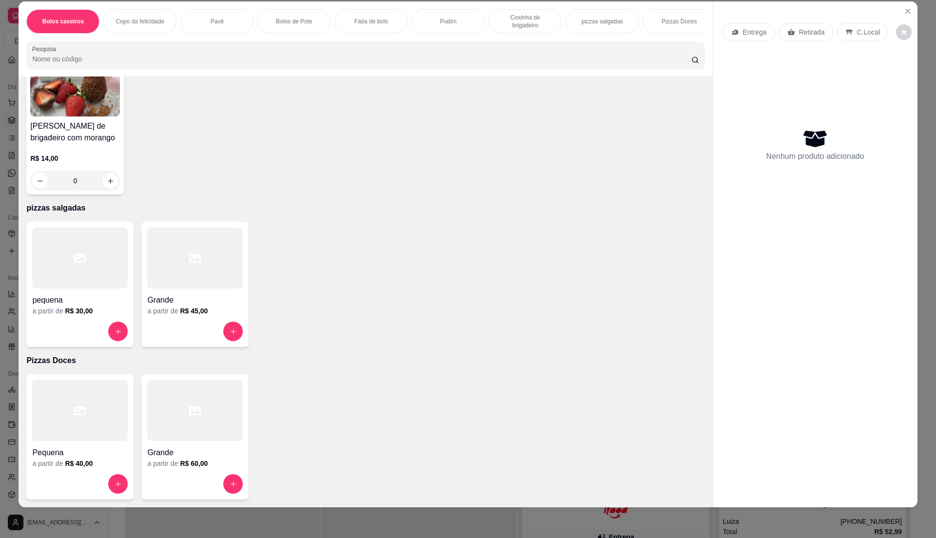
click at [193, 295] on h4 "Grande" at bounding box center [195, 301] width 96 height 12
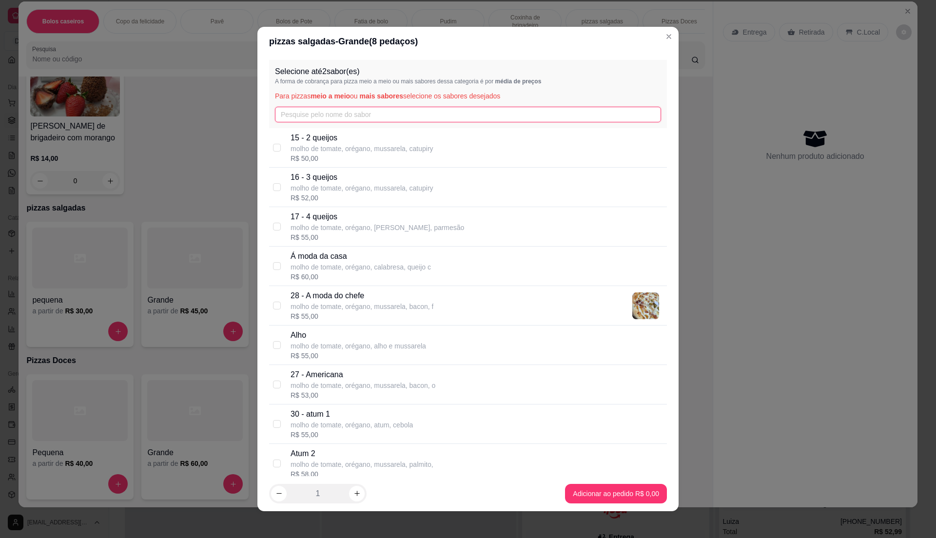
click at [315, 107] on input "text" at bounding box center [468, 115] width 386 height 16
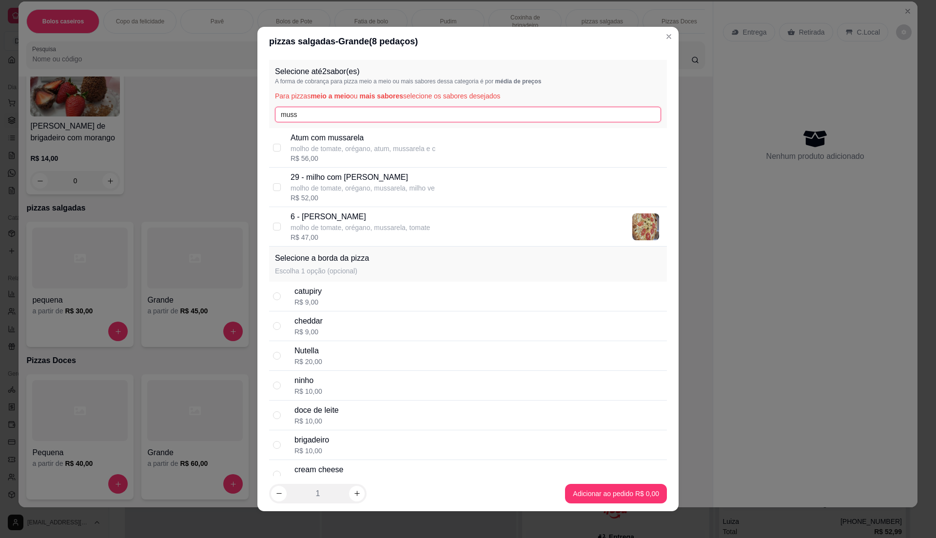
type input "muss"
click at [405, 240] on div "R$ 47,00" at bounding box center [360, 238] width 139 height 10
click at [418, 219] on p "6 - [PERSON_NAME]" at bounding box center [360, 217] width 139 height 12
click at [519, 222] on div "6 - mussarela molho de tomate, orégano, mussarela, tomate R$ 47,00" at bounding box center [477, 226] width 373 height 31
checkbox input "true"
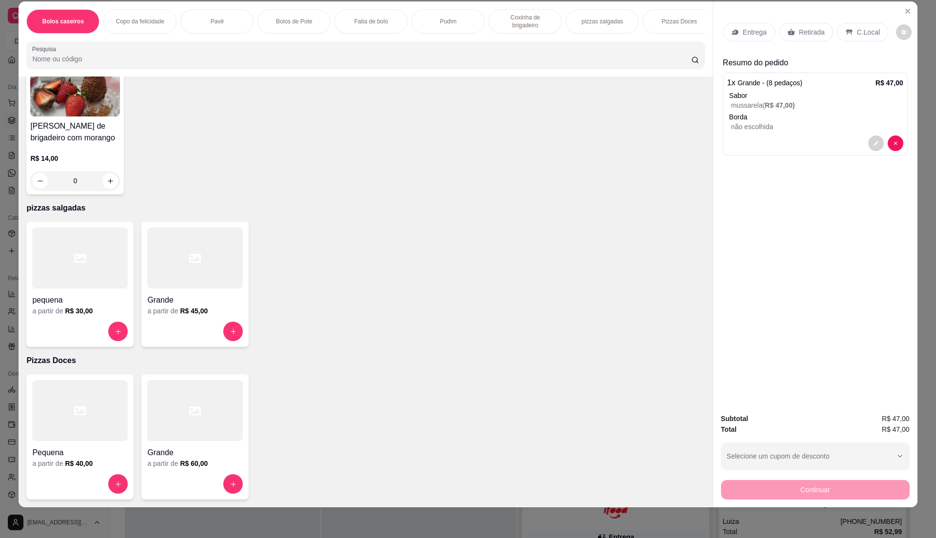
click at [486, 366] on div "Item avulso Bolos caseiros Esgotado Bolo de laranja R$ 0,00 0 Bolo de cenoura R…" at bounding box center [366, 292] width 694 height 431
click at [215, 245] on div at bounding box center [195, 258] width 96 height 61
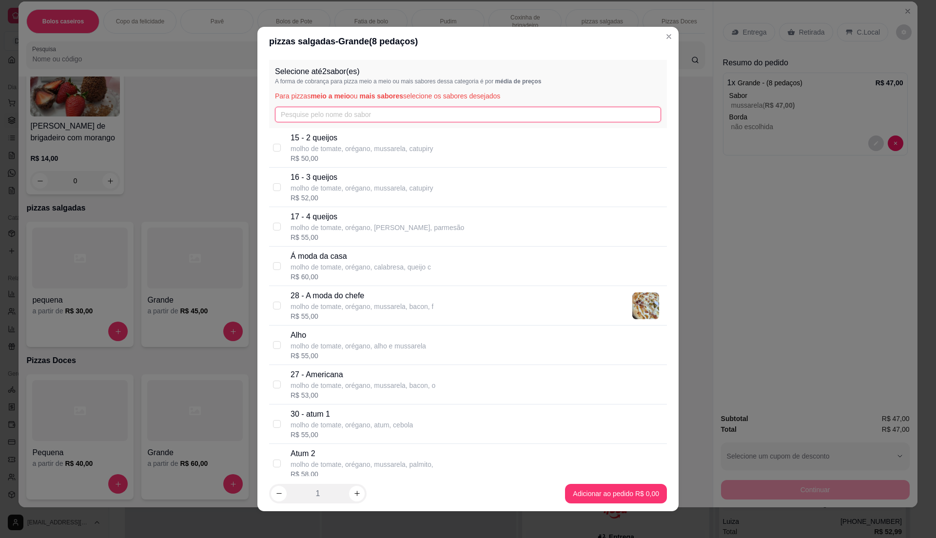
click at [444, 117] on input "text" at bounding box center [468, 115] width 386 height 16
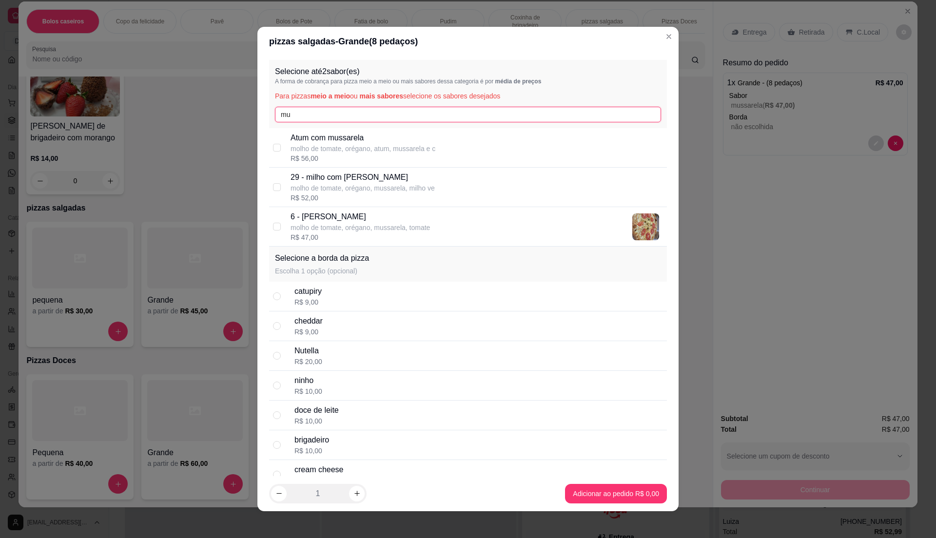
type input "mu"
click at [367, 207] on div "29 - milho com mussarela molho de tomate, orégano, mussarela, milho ve R$ 52,00" at bounding box center [468, 188] width 398 height 40
checkbox input "true"
click at [369, 230] on p "molho de tomate, orégano, mussarela, tomate" at bounding box center [360, 228] width 139 height 10
checkbox input "true"
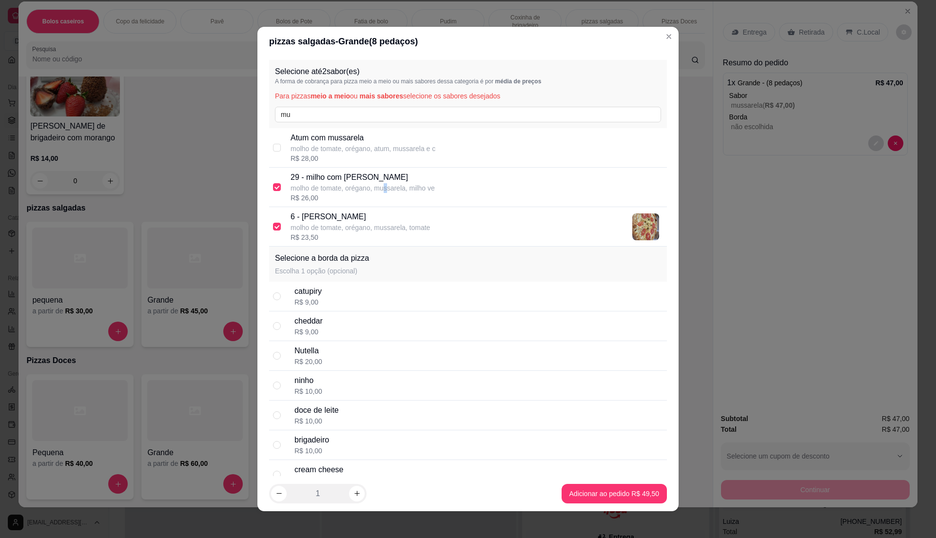
click at [381, 183] on p "molho de tomate, orégano, mussarela, milho ve" at bounding box center [363, 188] width 144 height 10
checkbox input "false"
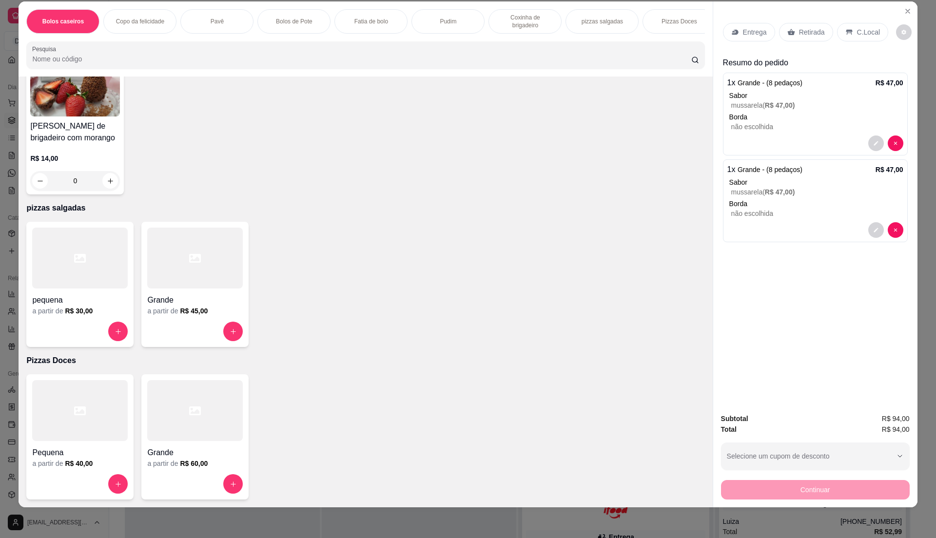
click at [207, 264] on div at bounding box center [195, 258] width 96 height 61
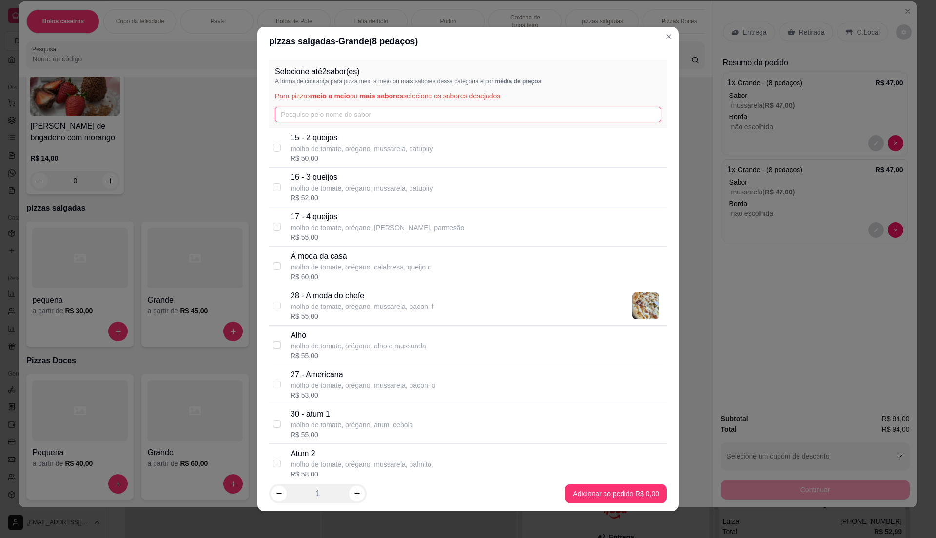
click at [338, 114] on input "text" at bounding box center [468, 115] width 386 height 16
type input "ca"
click at [376, 257] on p "9 - calabresa I" at bounding box center [361, 257] width 140 height 12
checkbox input "true"
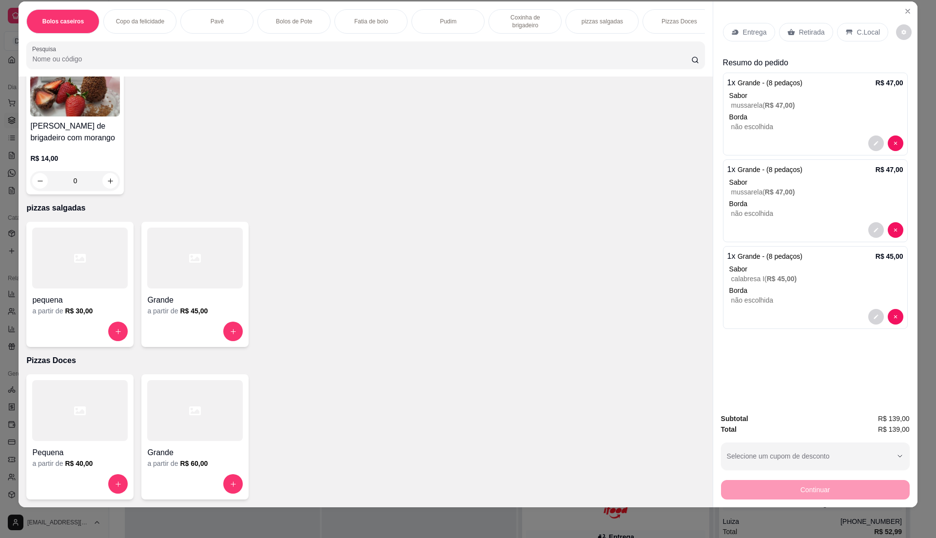
drag, startPoint x: 189, startPoint y: 252, endPoint x: 188, endPoint y: 244, distance: 7.4
click at [188, 244] on div at bounding box center [195, 258] width 96 height 61
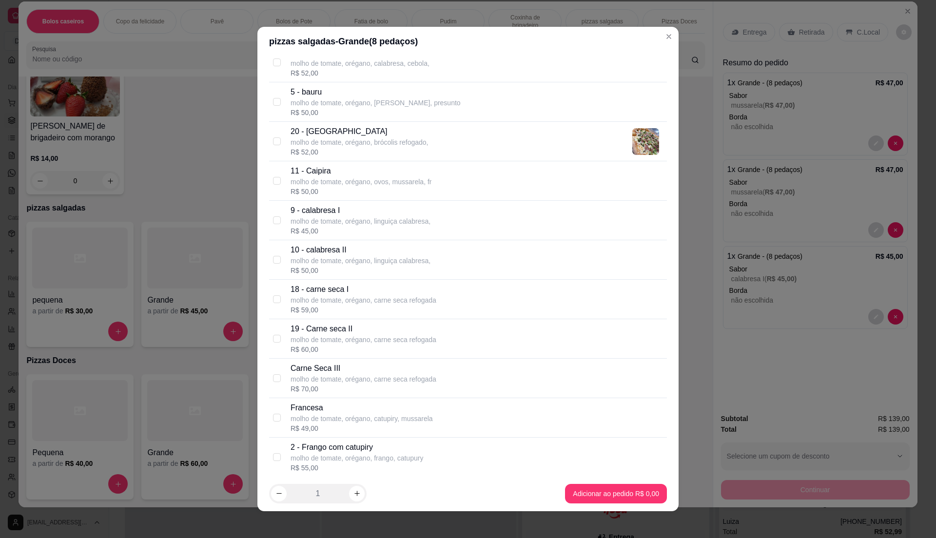
scroll to position [585, 0]
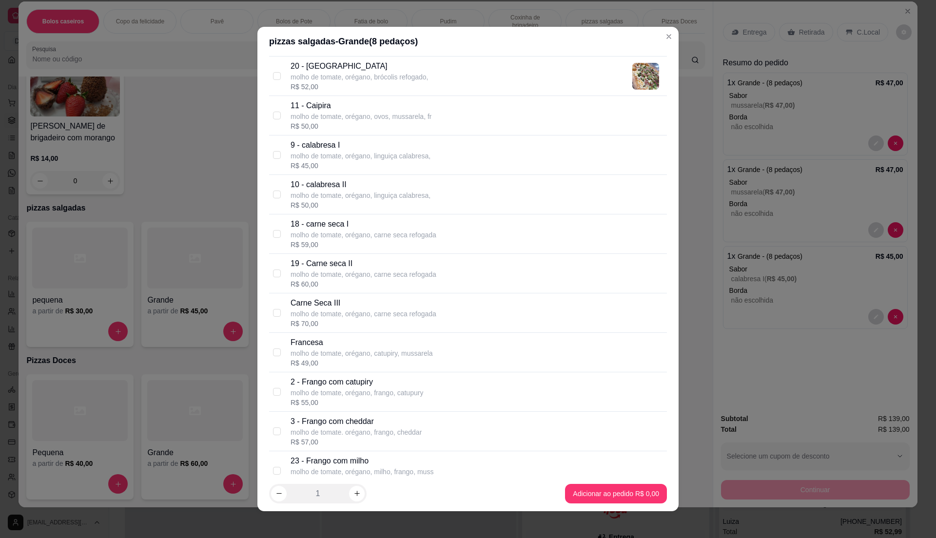
click at [358, 388] on p "2 - Frango com catupiry" at bounding box center [357, 383] width 133 height 12
checkbox input "true"
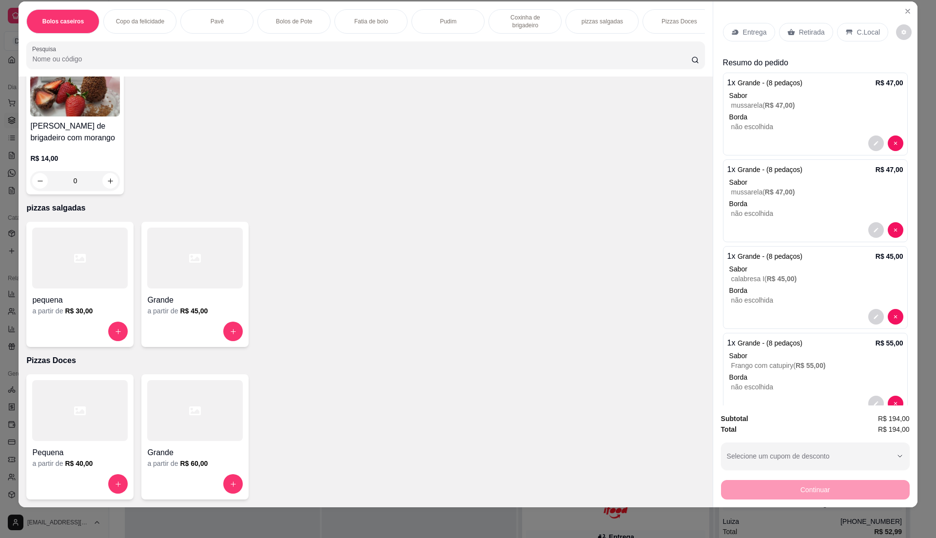
click at [220, 303] on h4 "Grande" at bounding box center [195, 301] width 96 height 12
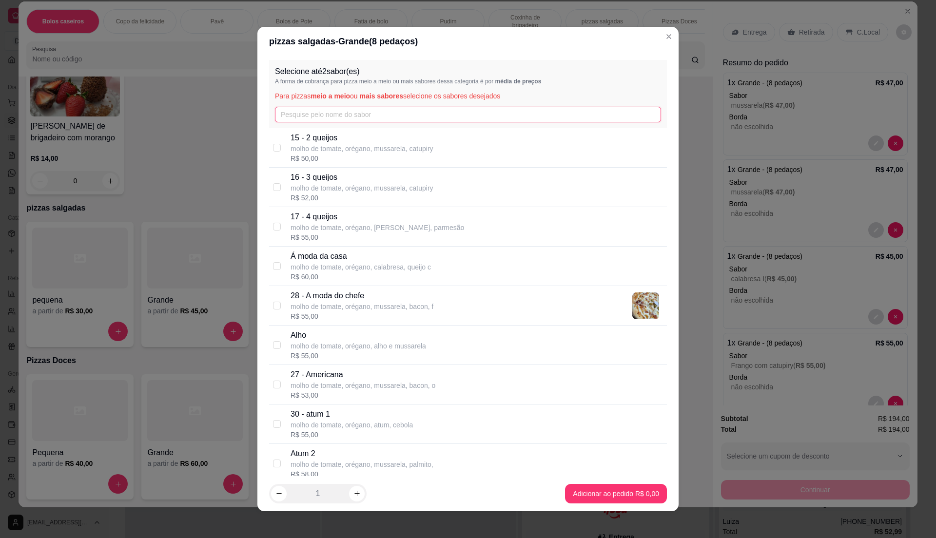
click at [383, 118] on input "text" at bounding box center [468, 115] width 386 height 16
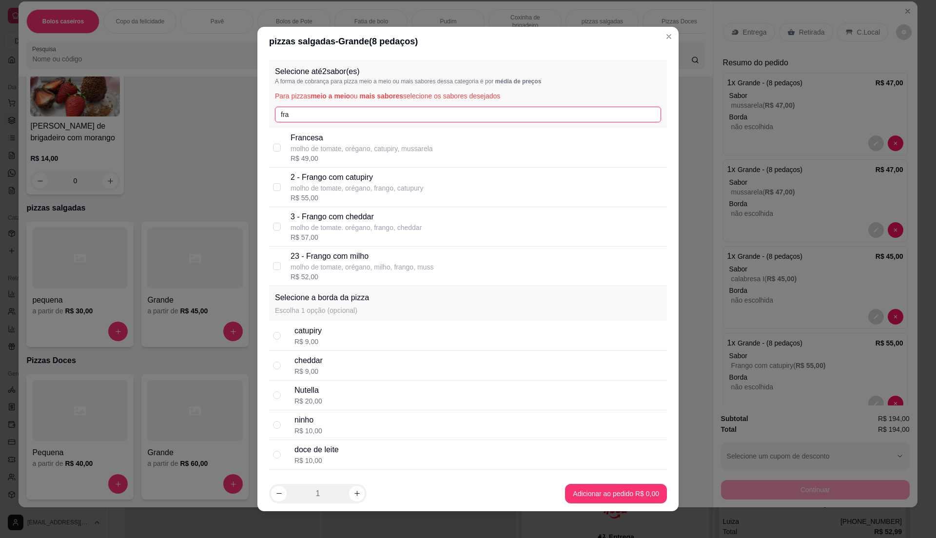
type input "fra"
click at [396, 184] on p "molho de tomate, orégano, frango, catupury" at bounding box center [357, 188] width 133 height 10
checkbox input "true"
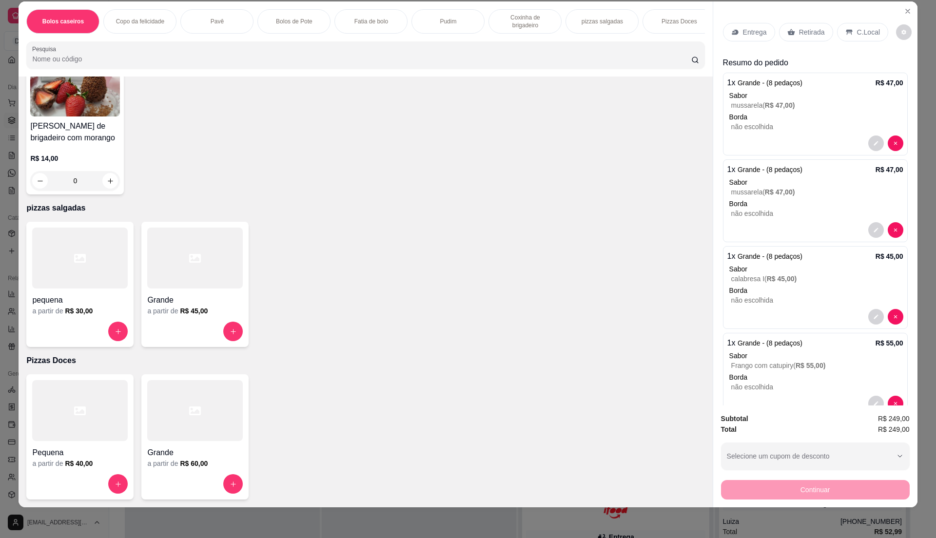
click at [748, 40] on div "Entrega" at bounding box center [749, 32] width 52 height 19
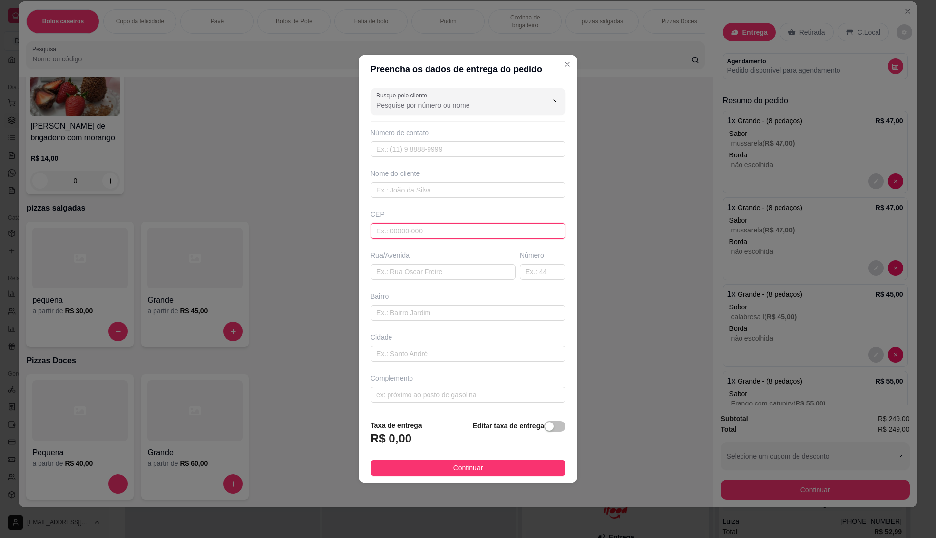
click at [496, 229] on input "text" at bounding box center [468, 231] width 195 height 16
type input "08599320"
type input "[GEOGRAPHIC_DATA]"
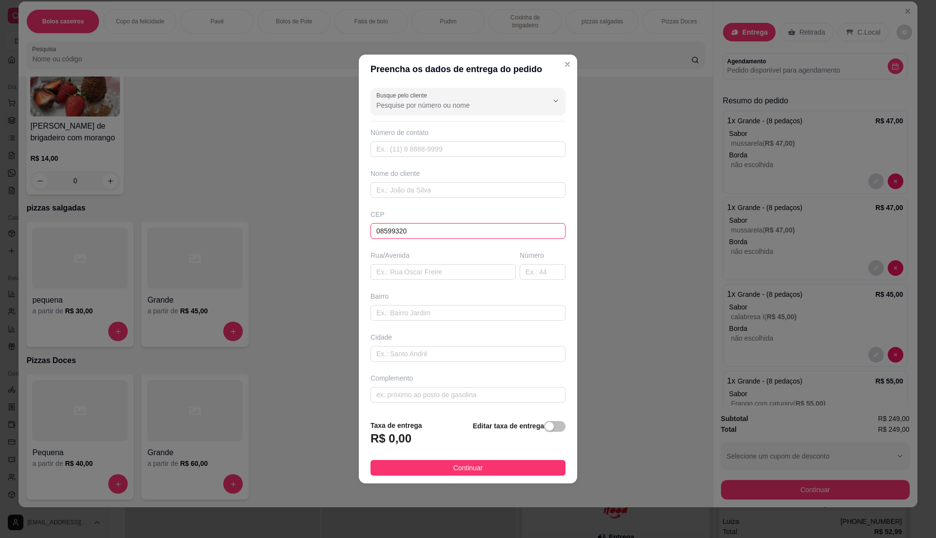
type input "Itaquaquecetuba"
type input "08599320"
click at [539, 278] on input "text" at bounding box center [543, 272] width 46 height 16
type input "183"
click at [549, 422] on div "Editar taxa de entrega" at bounding box center [519, 436] width 93 height 32
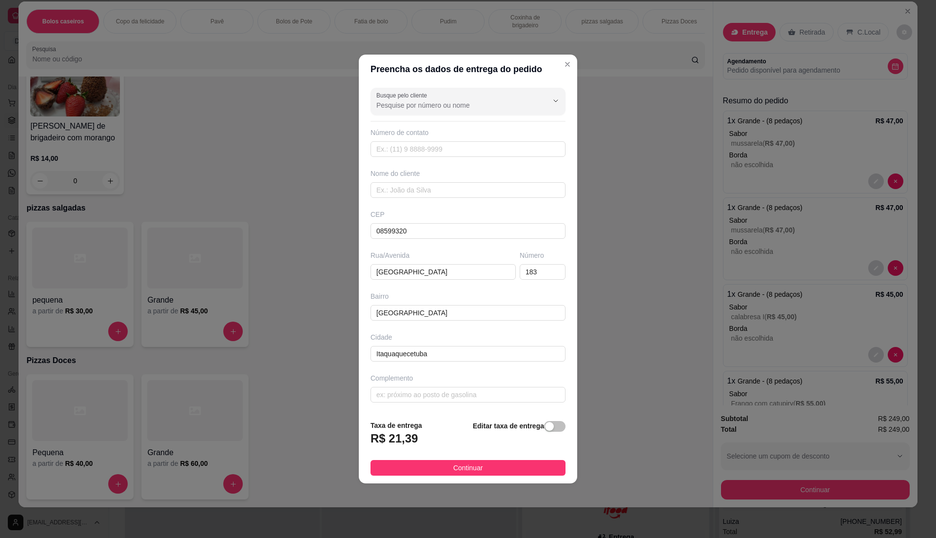
click at [540, 422] on div "Editar taxa de entrega" at bounding box center [519, 436] width 93 height 32
click at [545, 427] on div "button" at bounding box center [549, 426] width 9 height 9
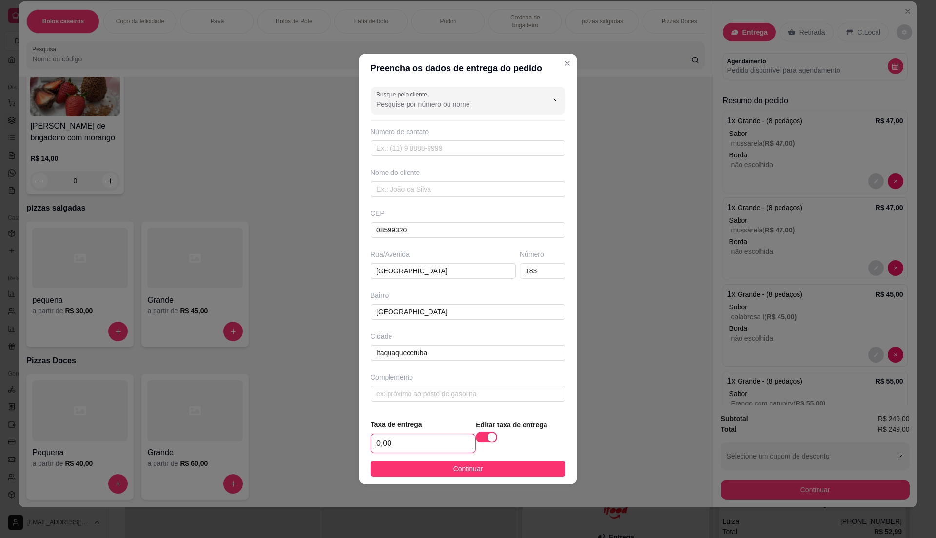
click at [442, 439] on input "0,00" at bounding box center [423, 444] width 104 height 19
type input "7,00"
click at [454, 475] on span "Continuar" at bounding box center [469, 469] width 30 height 11
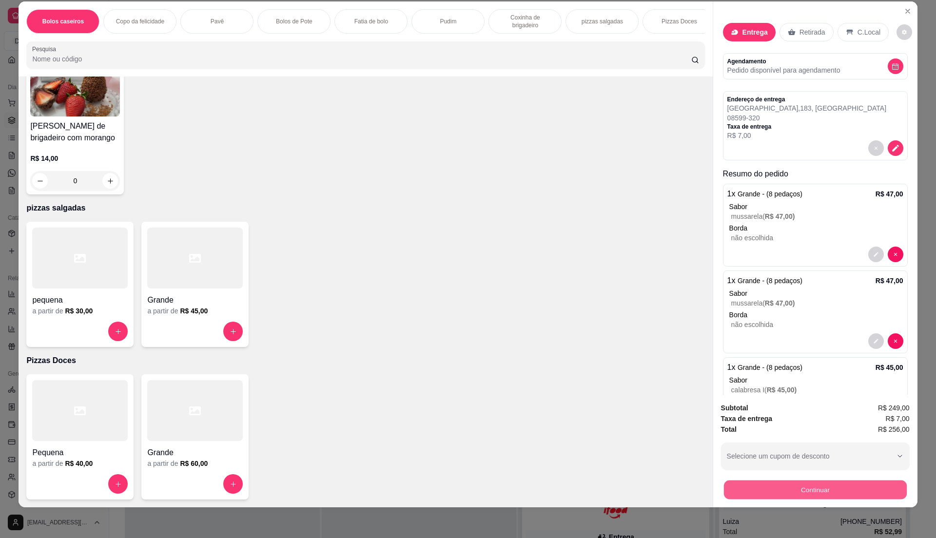
click at [874, 487] on button "Continuar" at bounding box center [815, 489] width 183 height 19
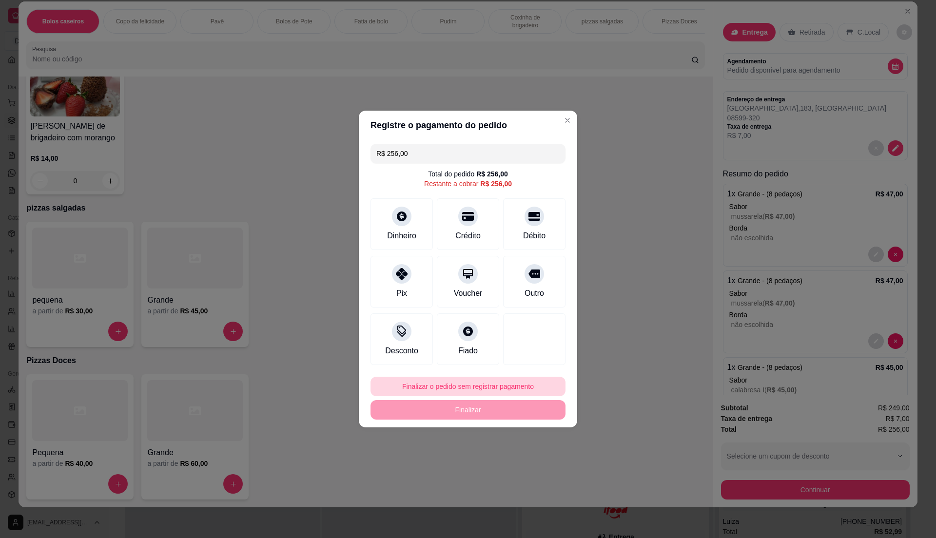
click at [474, 384] on button "Finalizar o pedido sem registrar pagamento" at bounding box center [468, 387] width 195 height 20
click at [538, 475] on button "Confirmar" at bounding box center [529, 467] width 36 height 15
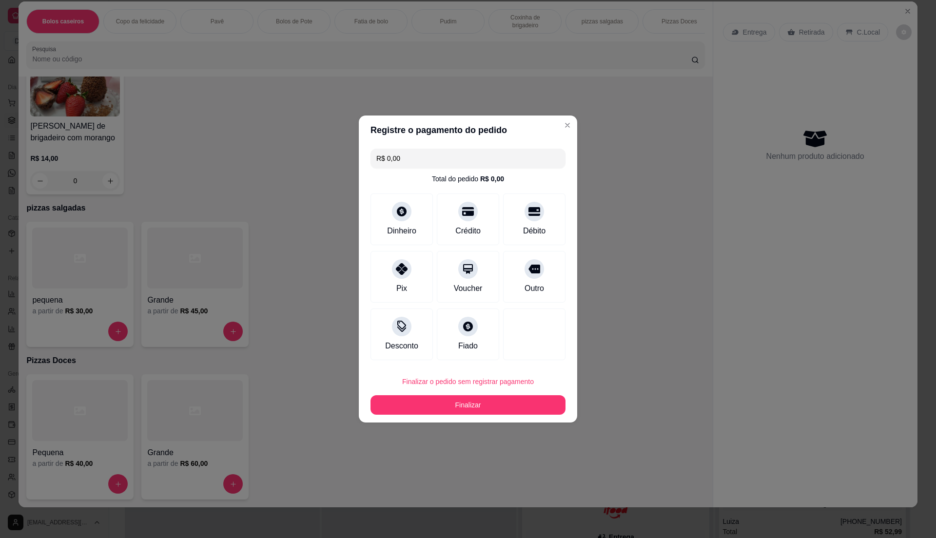
type input "R$ 0,00"
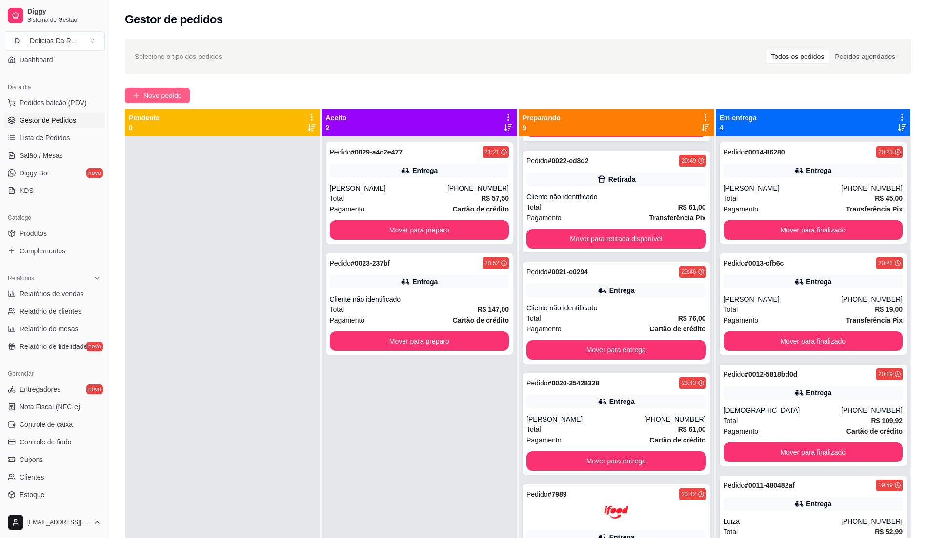
click at [159, 88] on button "Novo pedido" at bounding box center [157, 96] width 65 height 16
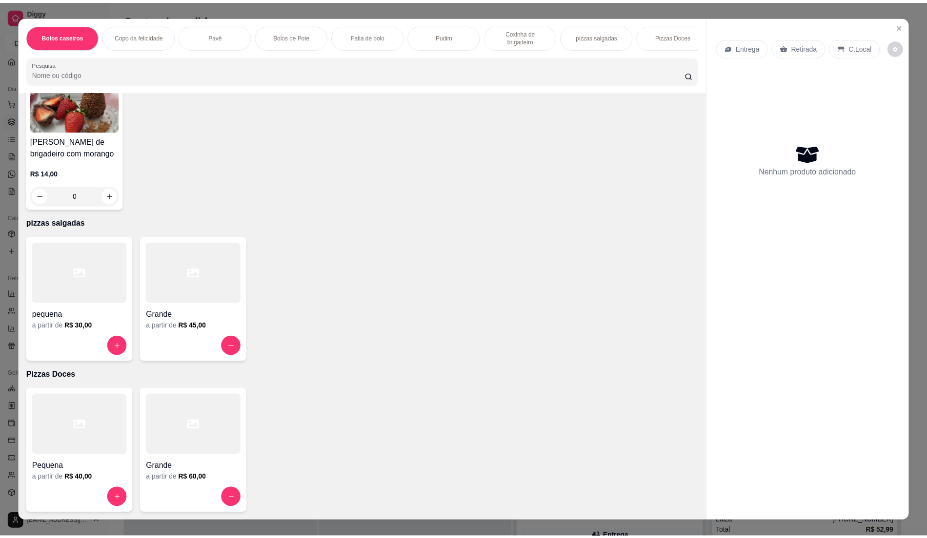
scroll to position [15, 0]
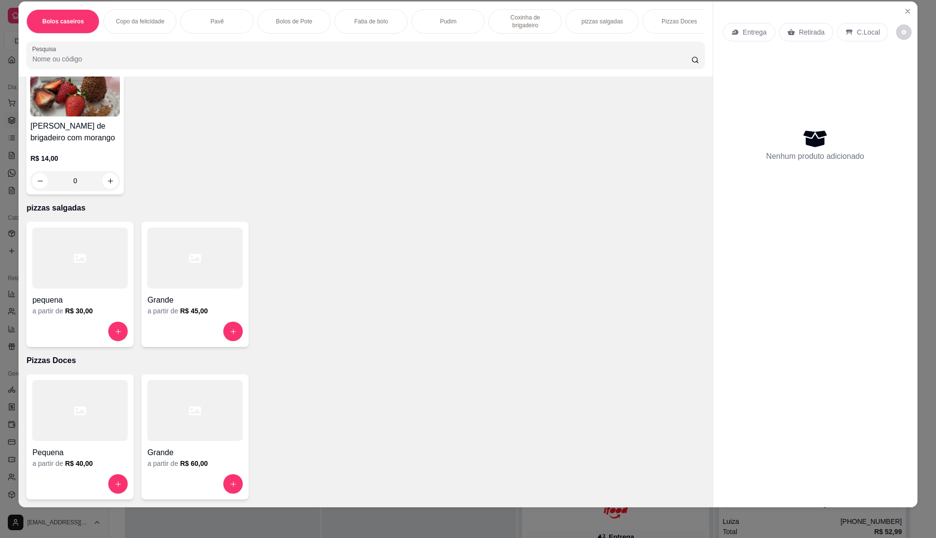
drag, startPoint x: 217, startPoint y: 268, endPoint x: 218, endPoint y: 254, distance: 14.2
click at [218, 254] on div at bounding box center [195, 258] width 96 height 61
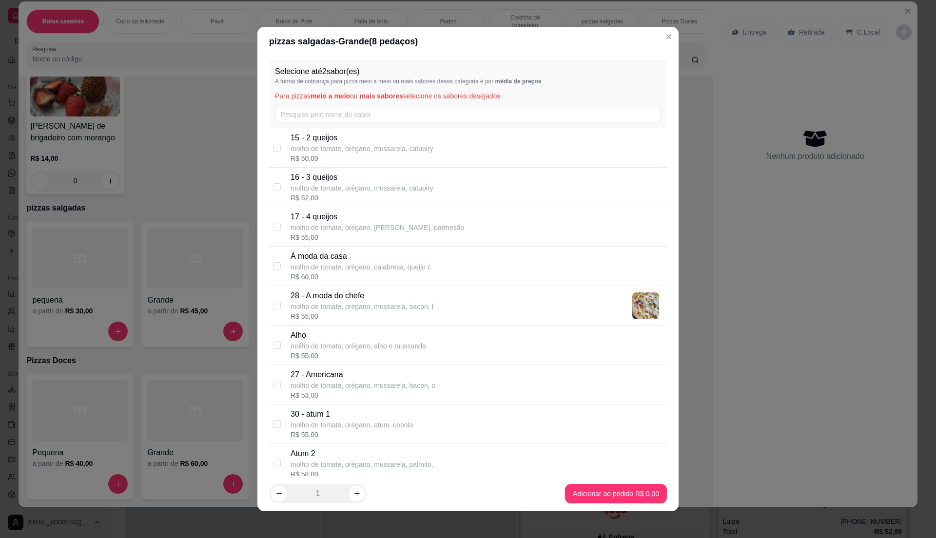
click at [389, 226] on p "molho de tomate, orégano, [PERSON_NAME], parmesão" at bounding box center [378, 228] width 174 height 10
checkbox input "true"
click at [438, 112] on input "text" at bounding box center [468, 115] width 386 height 16
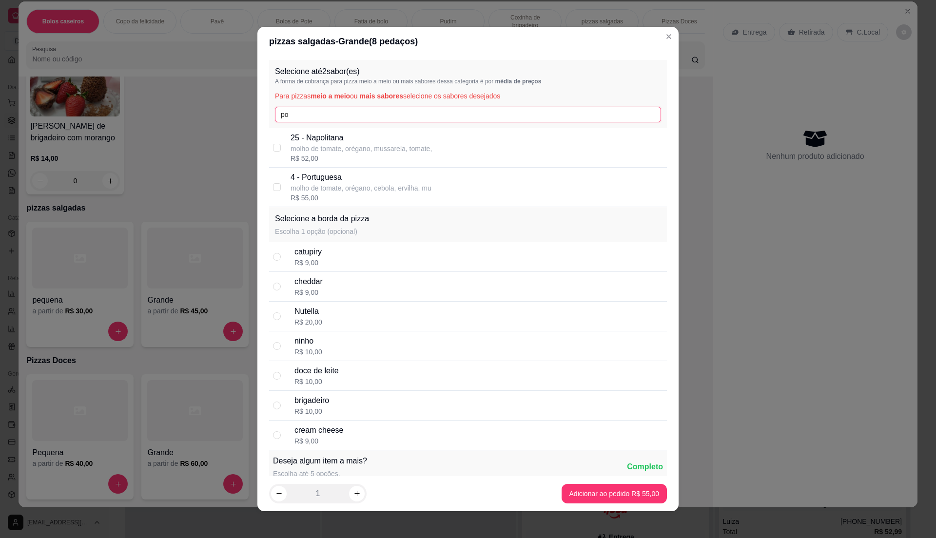
type input "po"
click at [397, 182] on p "4 - Portuguesa" at bounding box center [361, 178] width 141 height 12
checkbox input "true"
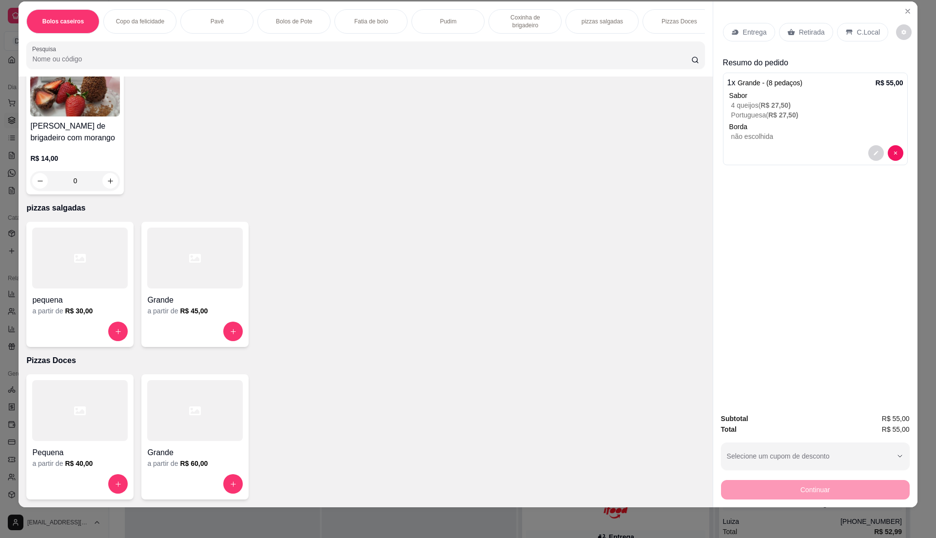
click at [807, 38] on div "Retirada" at bounding box center [806, 32] width 54 height 19
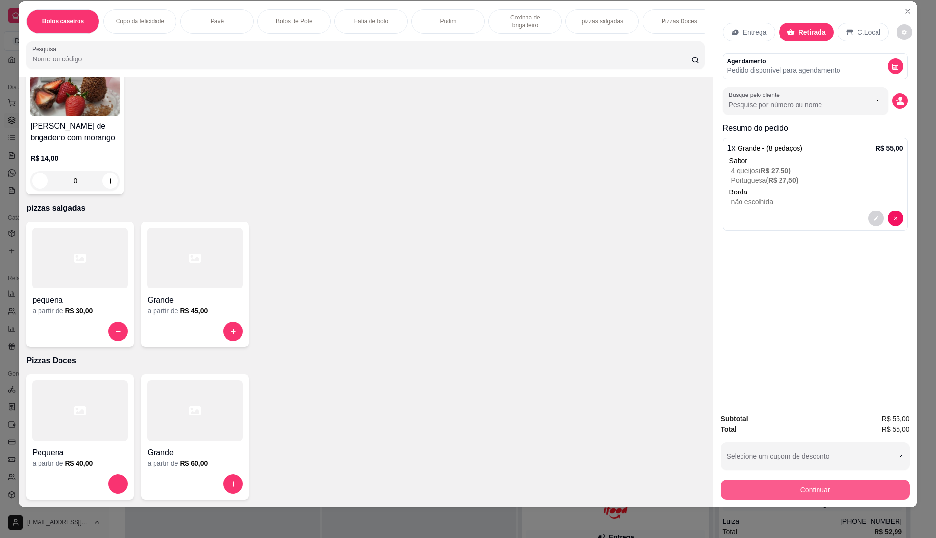
click at [833, 485] on button "Continuar" at bounding box center [815, 490] width 189 height 20
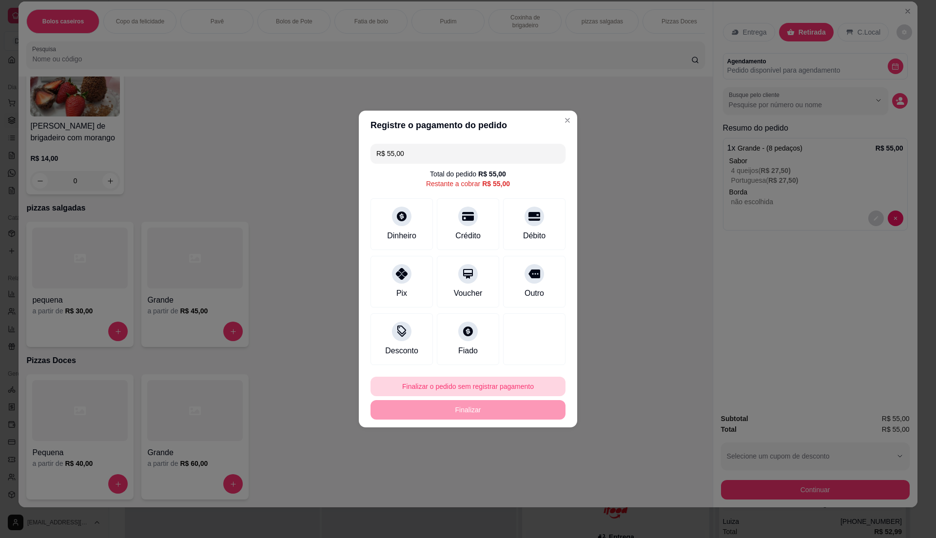
click at [465, 395] on button "Finalizar o pedido sem registrar pagamento" at bounding box center [468, 387] width 195 height 20
click at [529, 474] on button "Confirmar" at bounding box center [529, 467] width 36 height 15
type input "R$ 0,00"
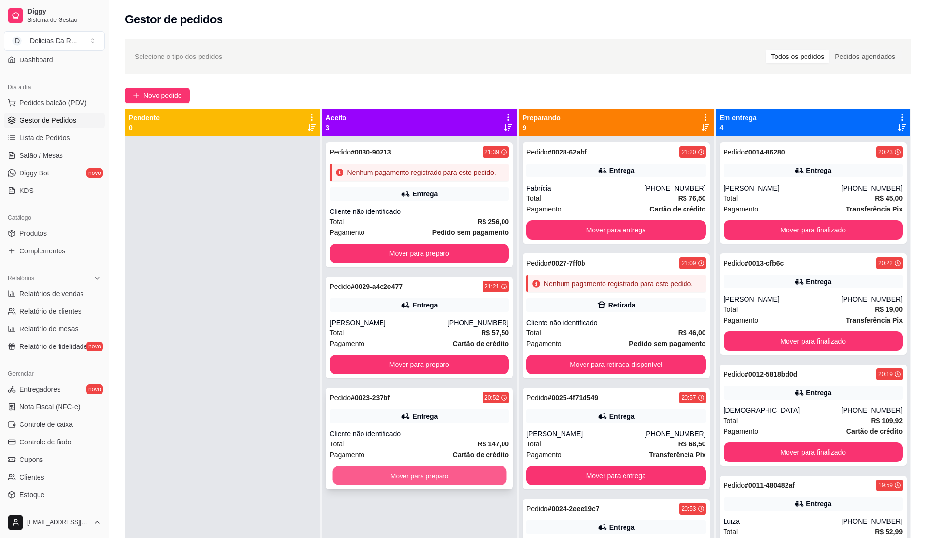
click at [399, 480] on button "Mover para preparo" at bounding box center [419, 476] width 174 height 19
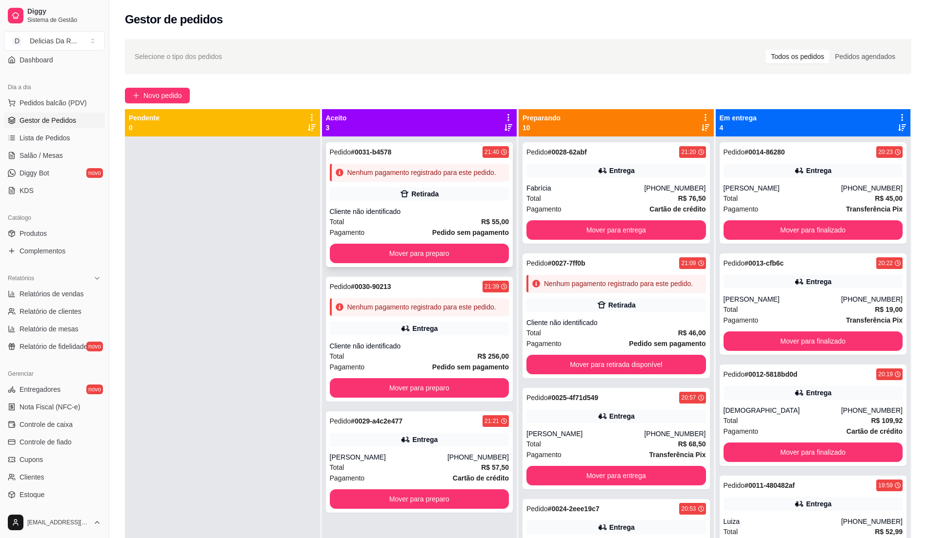
click at [434, 223] on div "Total R$ 55,00" at bounding box center [419, 222] width 179 height 11
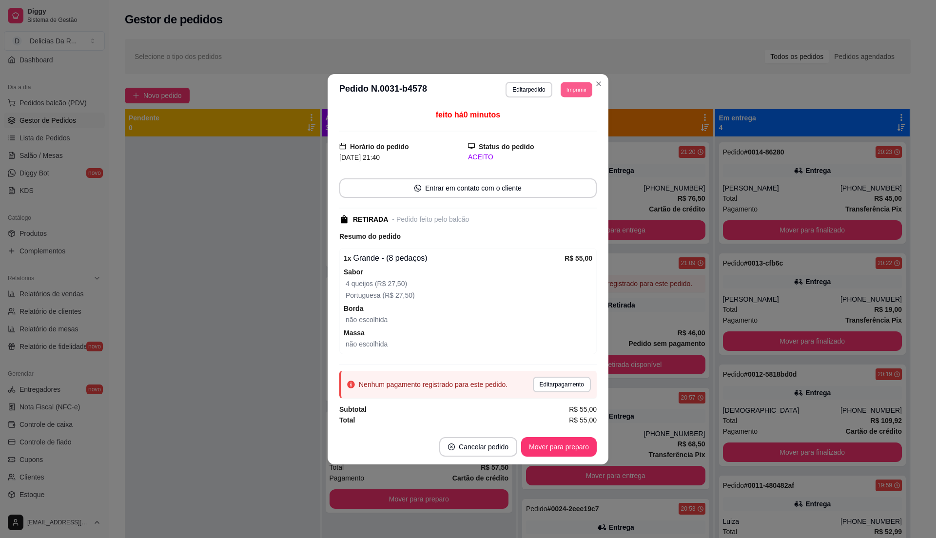
click at [576, 91] on button "Imprimir" at bounding box center [577, 89] width 32 height 15
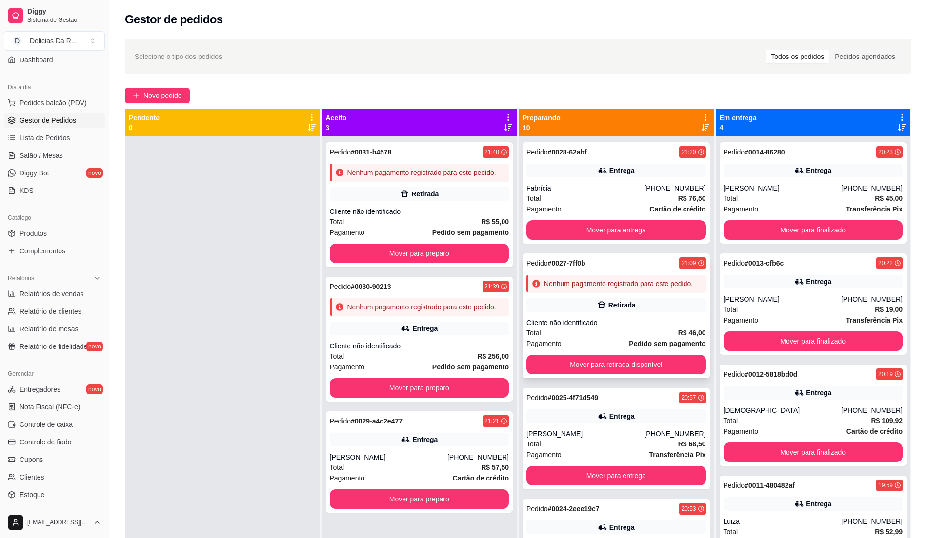
click at [637, 312] on div "Retirada" at bounding box center [615, 306] width 179 height 14
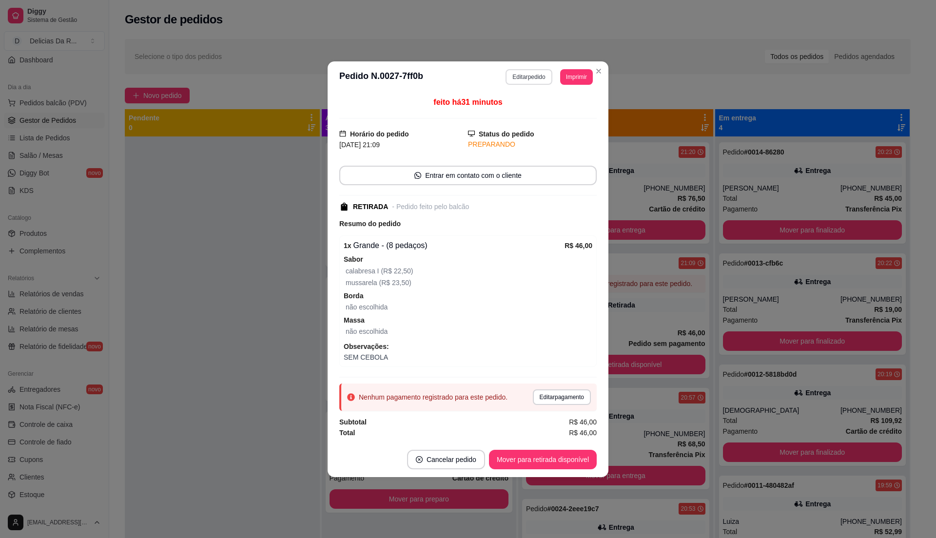
click at [512, 75] on button "Editar pedido" at bounding box center [529, 77] width 46 height 16
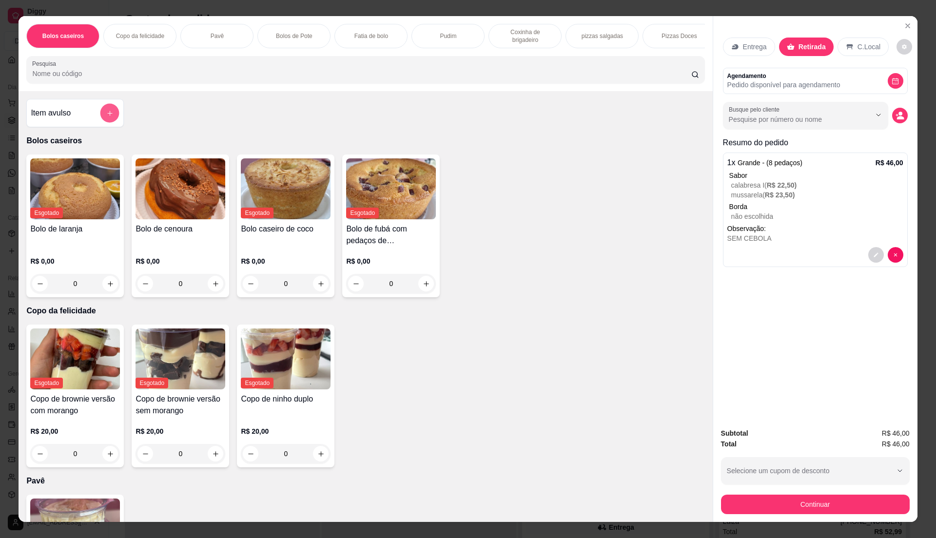
click at [102, 118] on button "add-separate-item" at bounding box center [109, 113] width 19 height 19
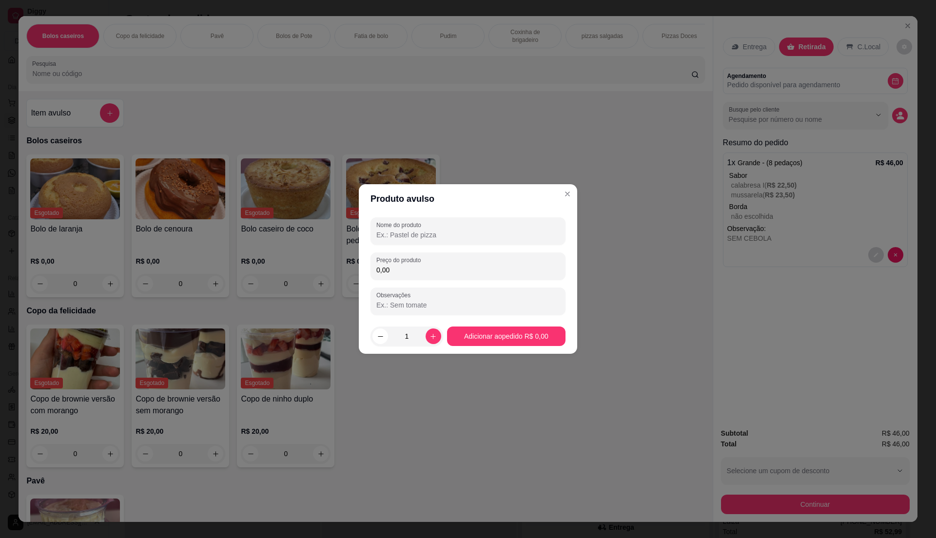
click at [459, 268] on input "0,00" at bounding box center [468, 270] width 183 height 10
type input "170,00"
click at [459, 225] on div at bounding box center [468, 231] width 183 height 20
type input "bolo festivo"
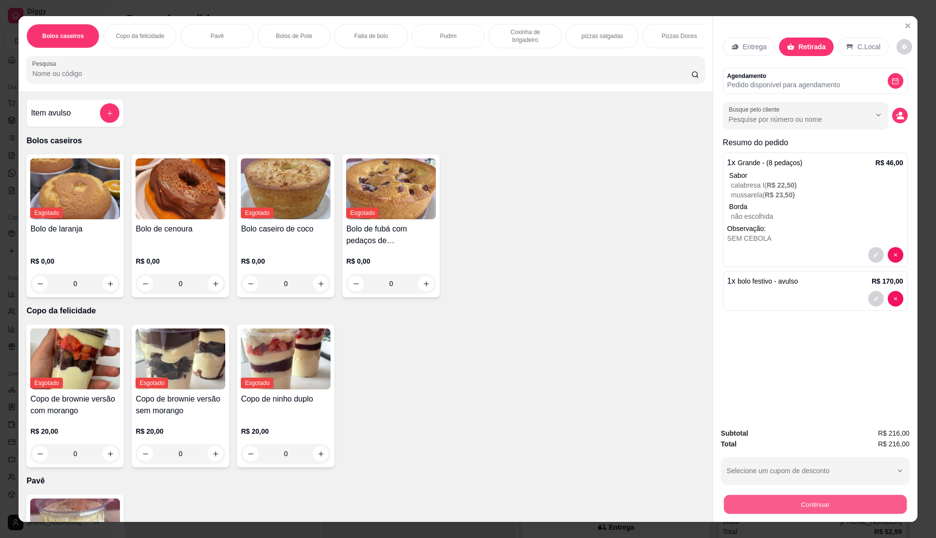
click at [776, 510] on button "Continuar" at bounding box center [815, 504] width 183 height 19
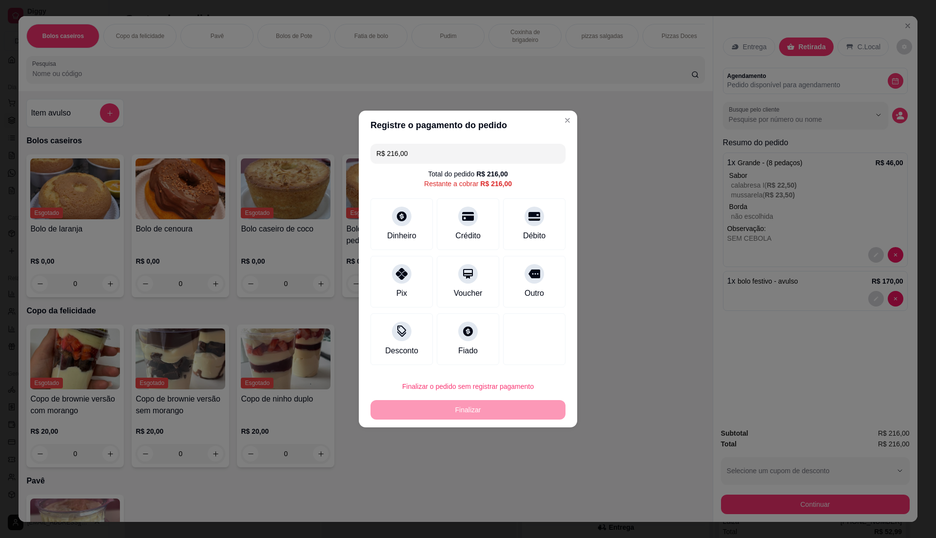
click at [417, 148] on input "R$ 216,00" at bounding box center [468, 154] width 183 height 20
click at [395, 223] on div at bounding box center [401, 213] width 21 height 21
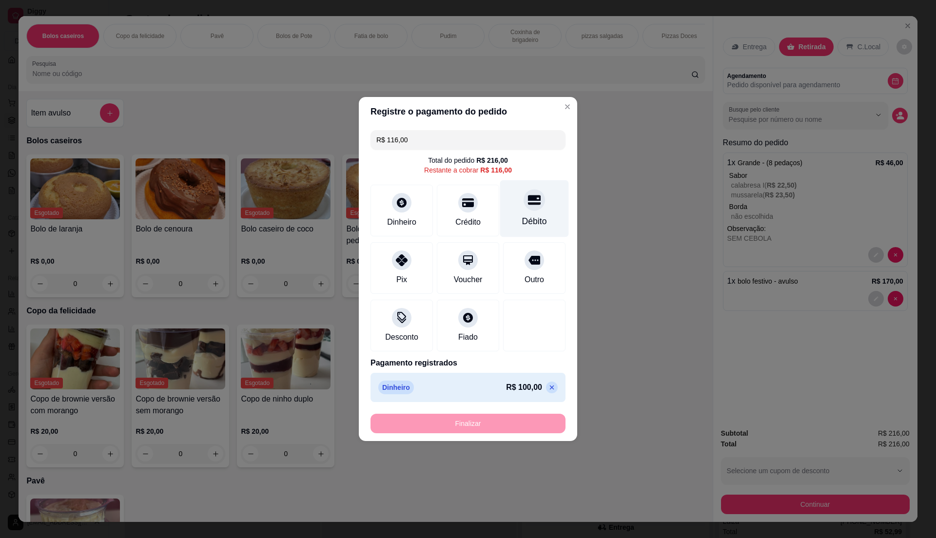
click at [523, 213] on div "Débito" at bounding box center [534, 208] width 69 height 57
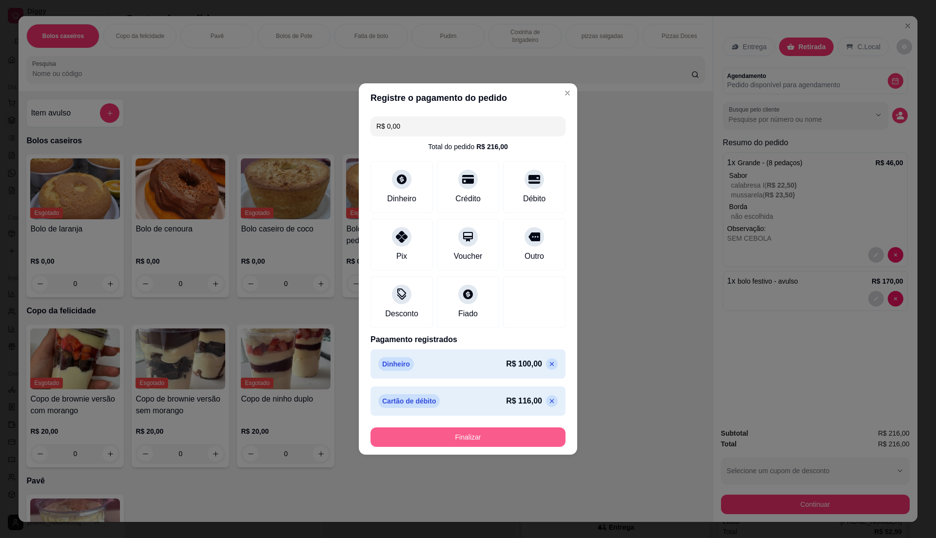
click at [508, 436] on button "Finalizar" at bounding box center [468, 438] width 195 height 20
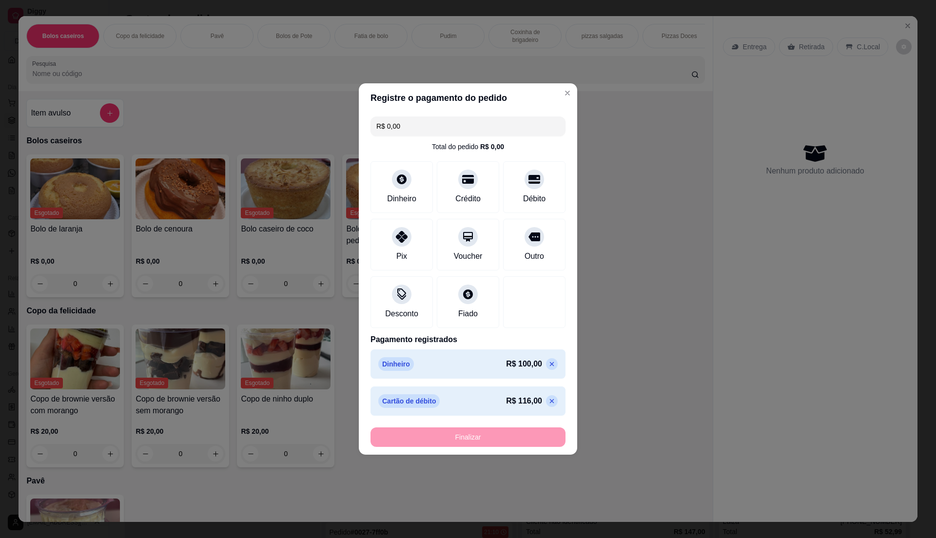
type input "-R$ 216,00"
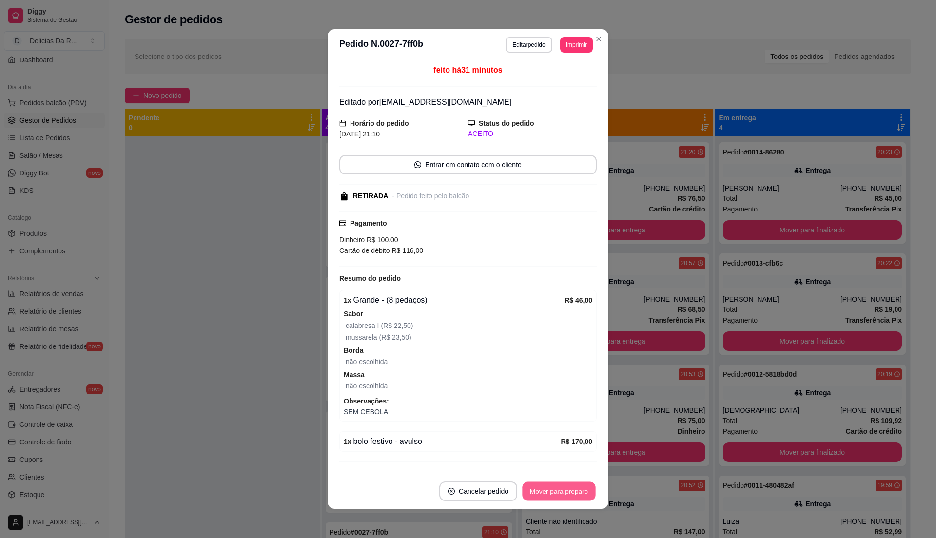
click at [548, 486] on button "Mover para preparo" at bounding box center [558, 491] width 73 height 19
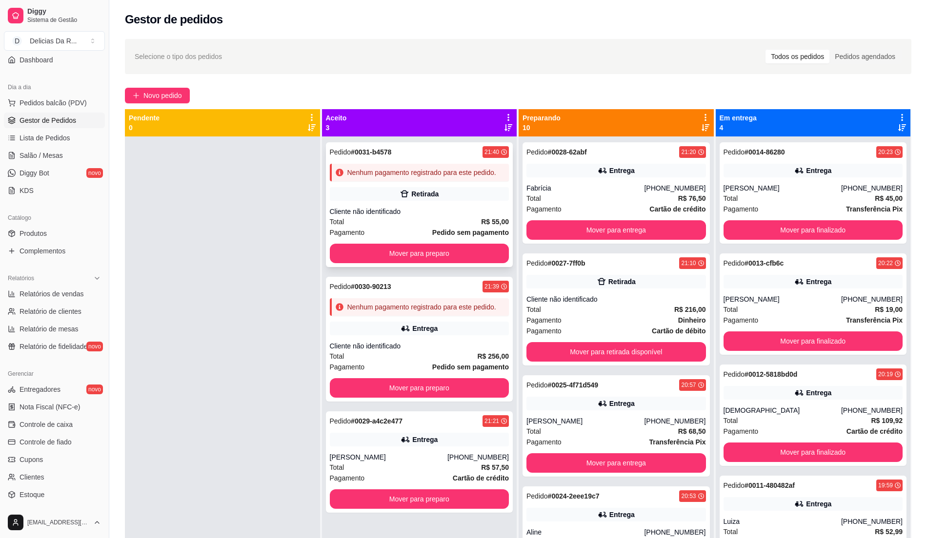
click at [482, 212] on div "Cliente não identificado" at bounding box center [419, 212] width 179 height 10
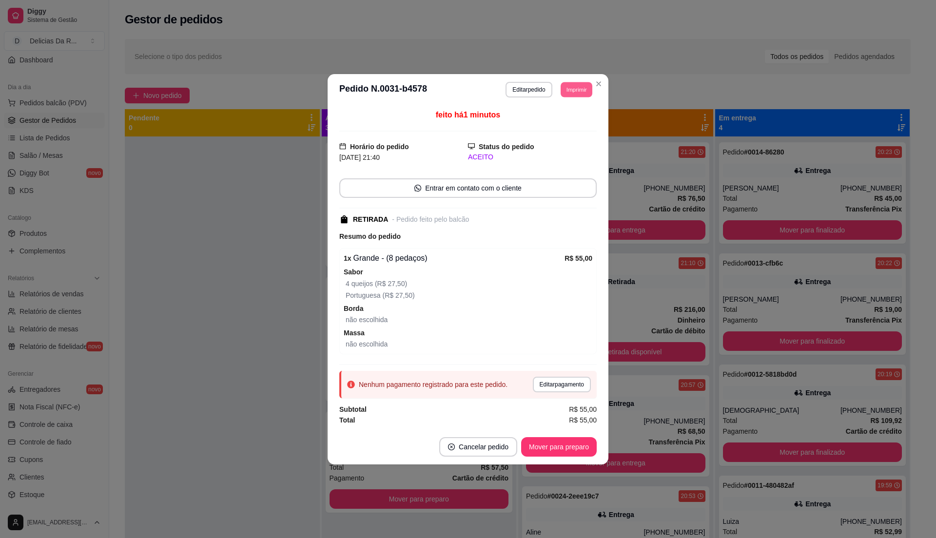
click at [584, 89] on button "Imprimir" at bounding box center [577, 89] width 32 height 15
click at [581, 125] on button "IMPRESSORA" at bounding box center [558, 121] width 68 height 15
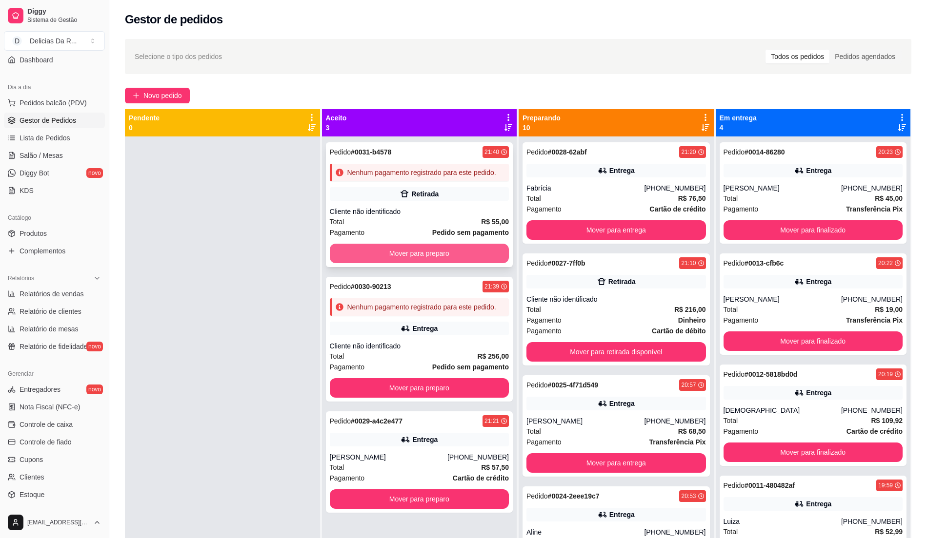
click at [469, 260] on button "Mover para preparo" at bounding box center [419, 254] width 179 height 20
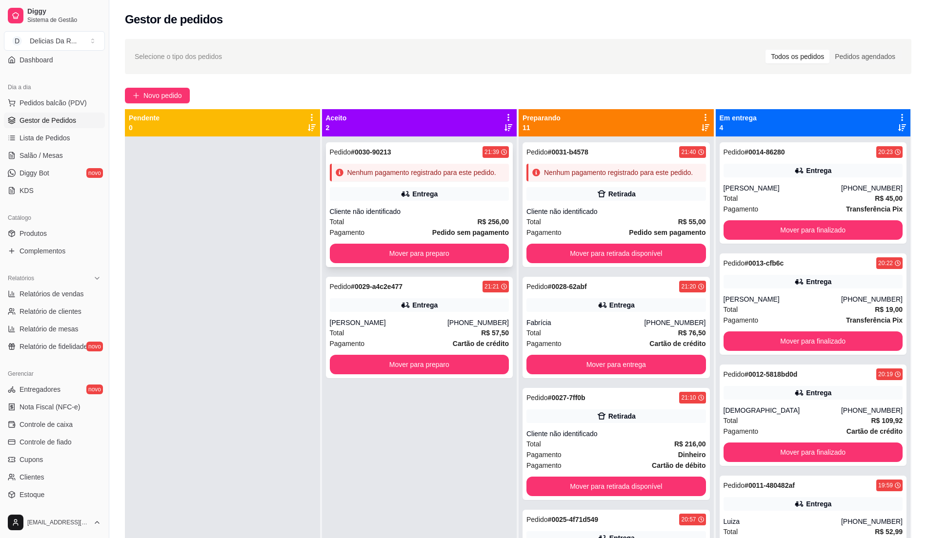
click at [422, 217] on div "Cliente não identificado" at bounding box center [419, 212] width 179 height 10
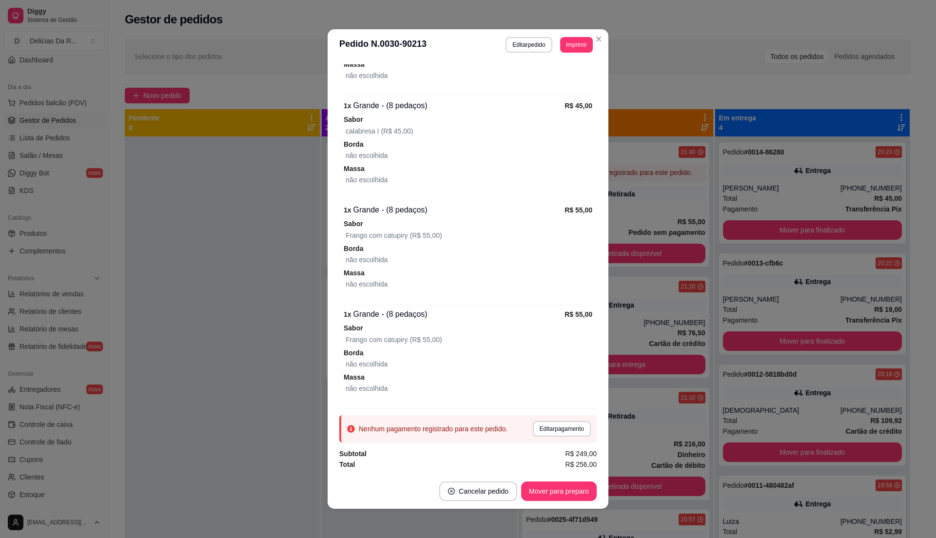
scroll to position [2, 0]
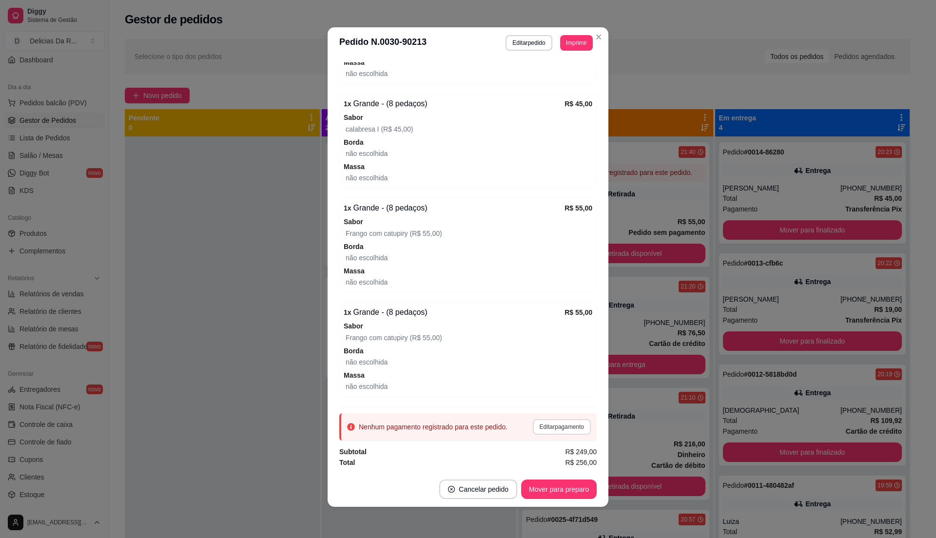
click at [546, 432] on button "Editar pagamento" at bounding box center [562, 427] width 58 height 16
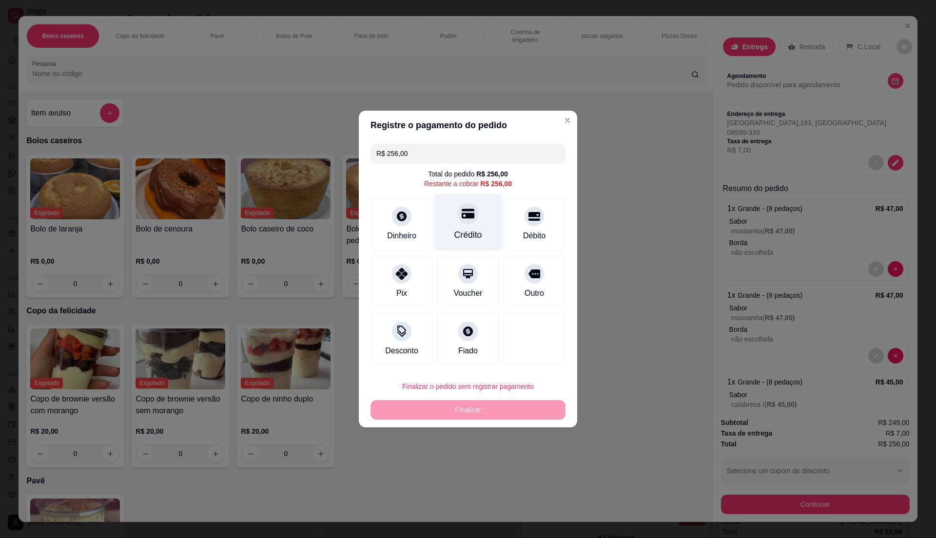
click at [467, 235] on div "Crédito" at bounding box center [469, 235] width 28 height 13
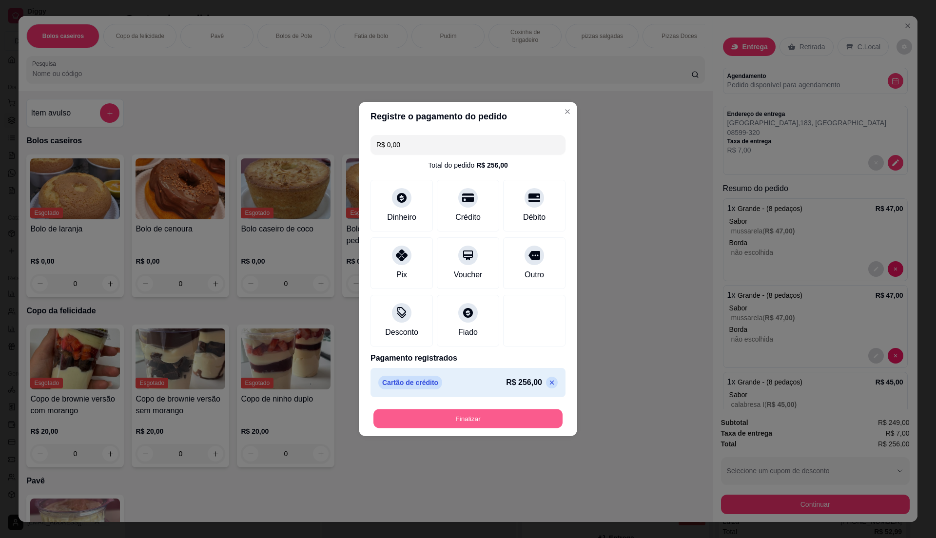
click at [505, 416] on button "Finalizar" at bounding box center [468, 419] width 189 height 19
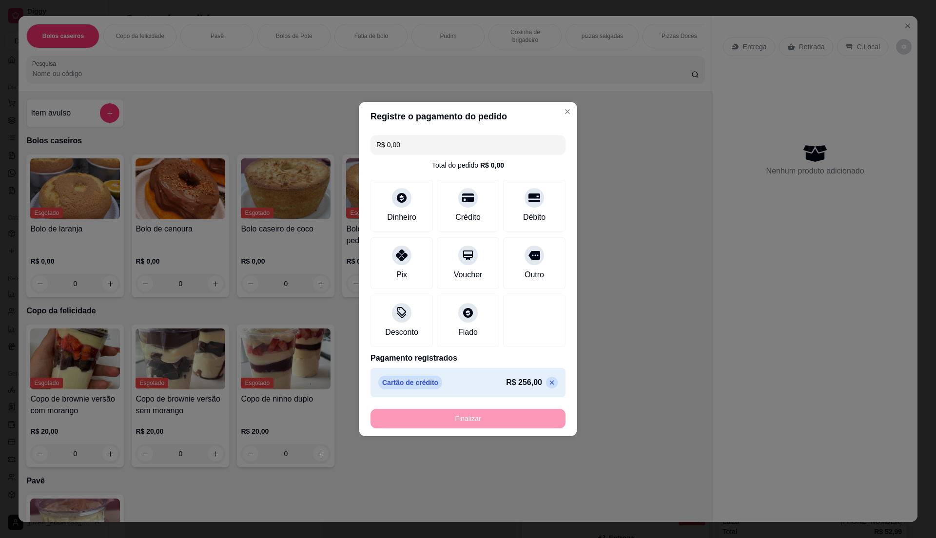
type input "-R$ 256,00"
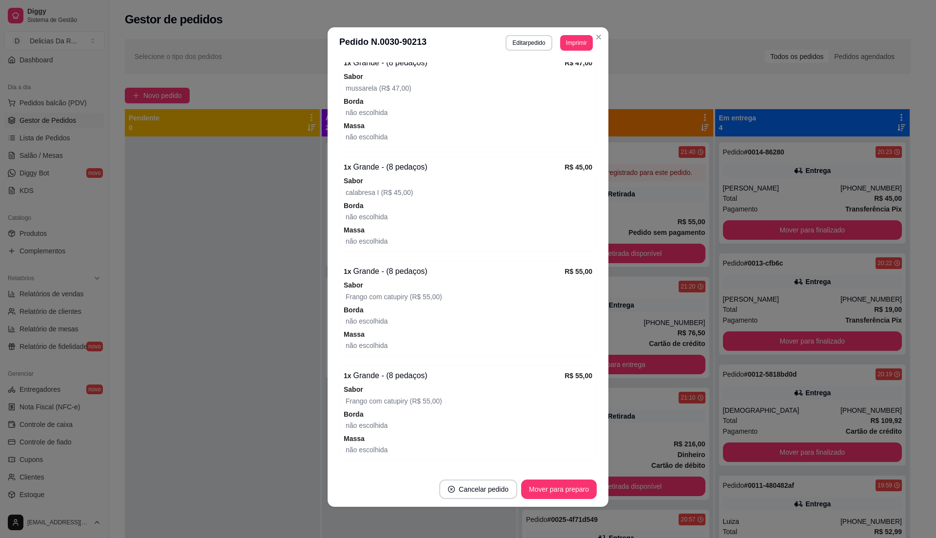
scroll to position [498, 0]
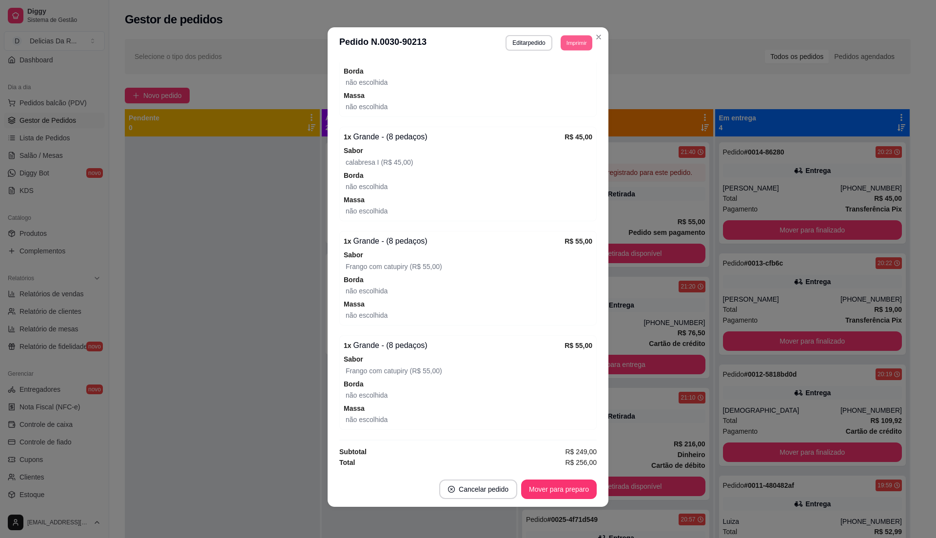
click at [561, 42] on button "Imprimir" at bounding box center [577, 42] width 32 height 15
click at [566, 74] on button "IMPRESSORA" at bounding box center [553, 77] width 71 height 16
click at [540, 45] on button "Editar pedido" at bounding box center [529, 43] width 46 height 16
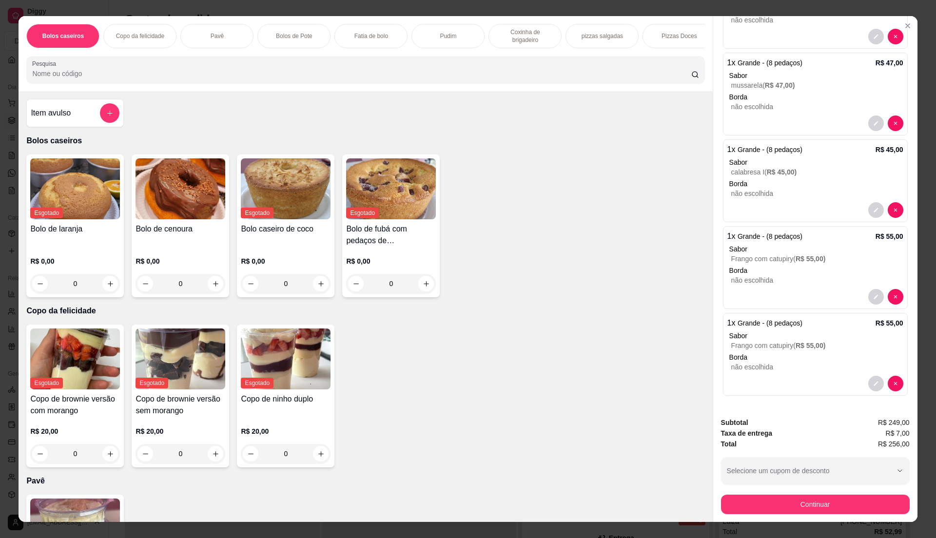
scroll to position [0, 0]
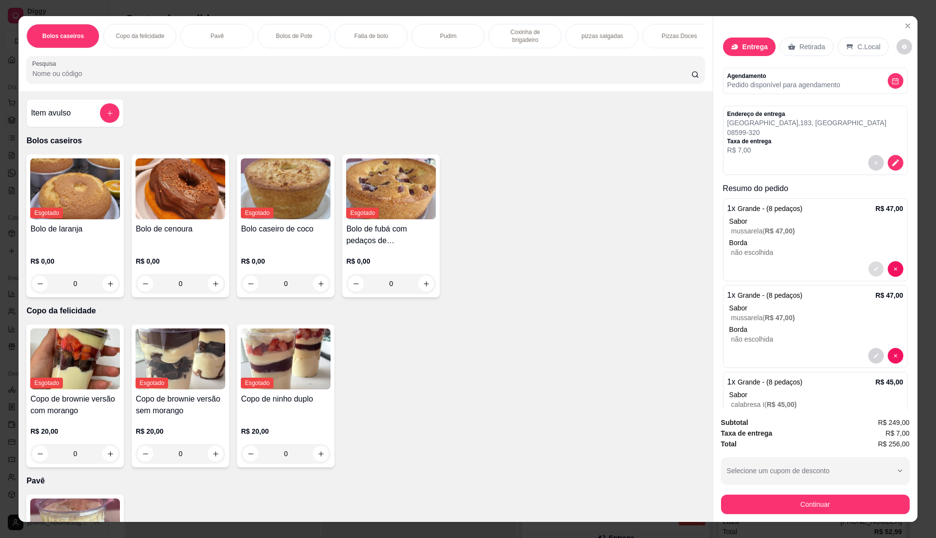
click at [869, 271] on button "decrease-product-quantity" at bounding box center [876, 269] width 15 height 15
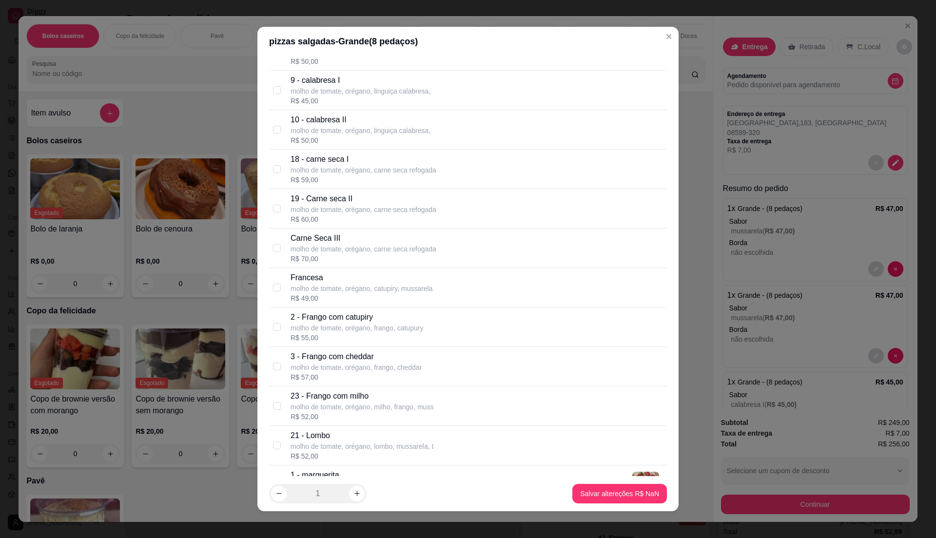
scroll to position [976, 0]
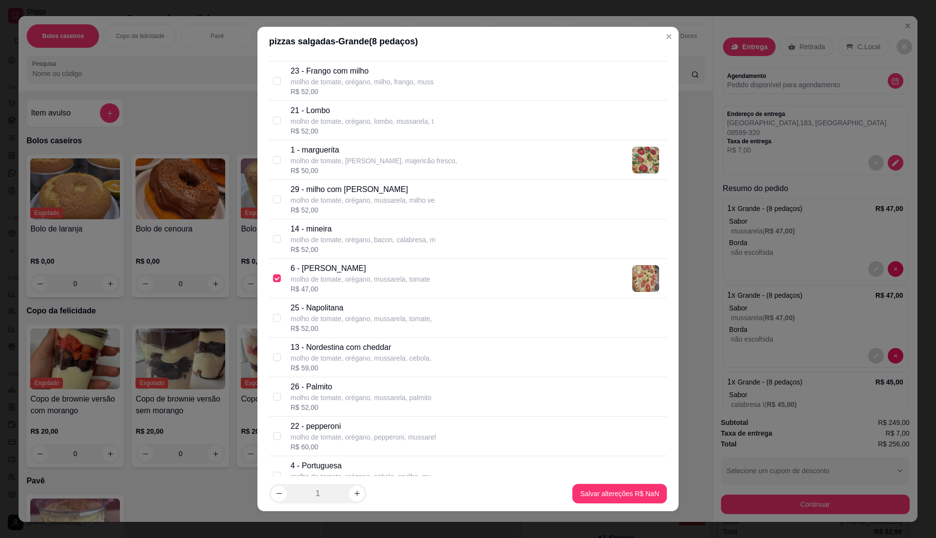
click at [391, 294] on div "R$ 47,00" at bounding box center [360, 289] width 139 height 10
checkbox input "true"
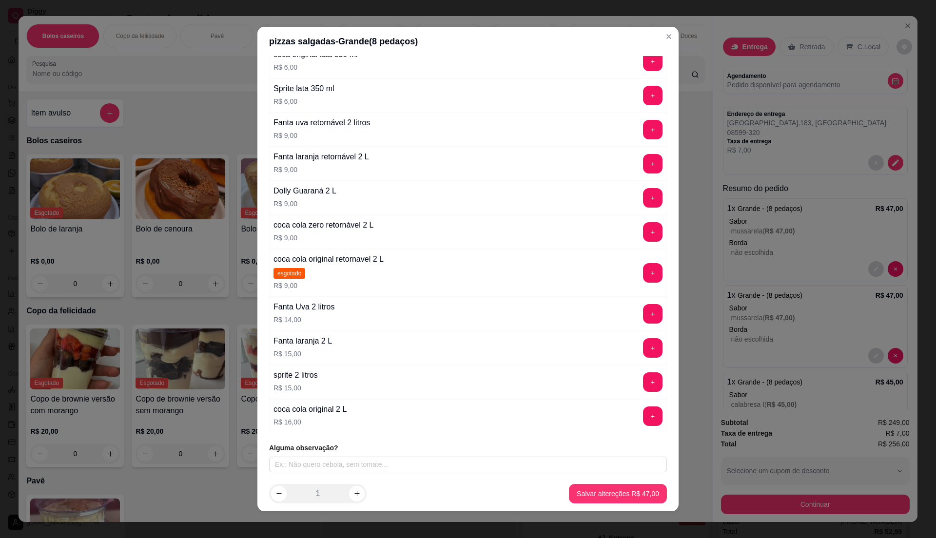
scroll to position [2425, 0]
click at [643, 414] on button "+" at bounding box center [653, 417] width 20 height 20
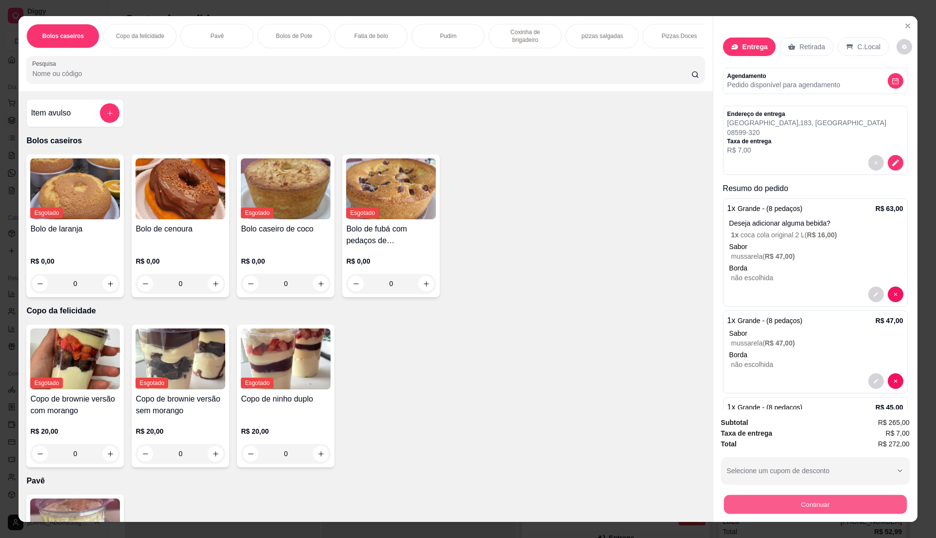
click at [728, 505] on button "Continuar" at bounding box center [815, 504] width 183 height 19
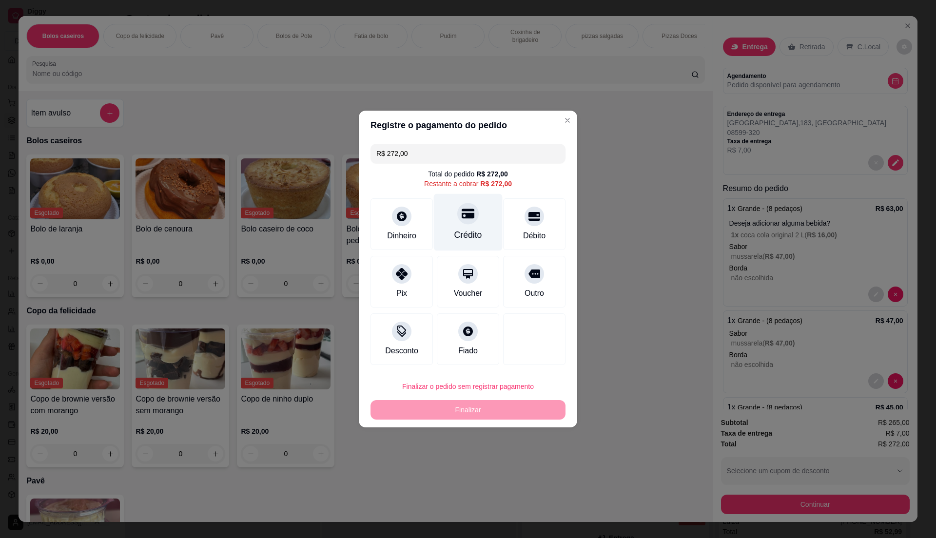
click at [462, 212] on icon at bounding box center [468, 213] width 13 height 13
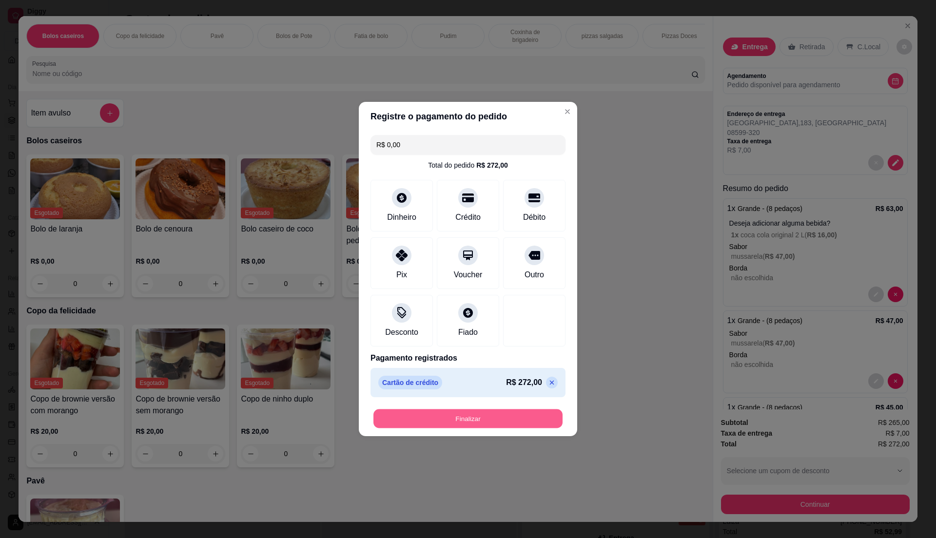
click at [488, 415] on button "Finalizar" at bounding box center [468, 419] width 189 height 19
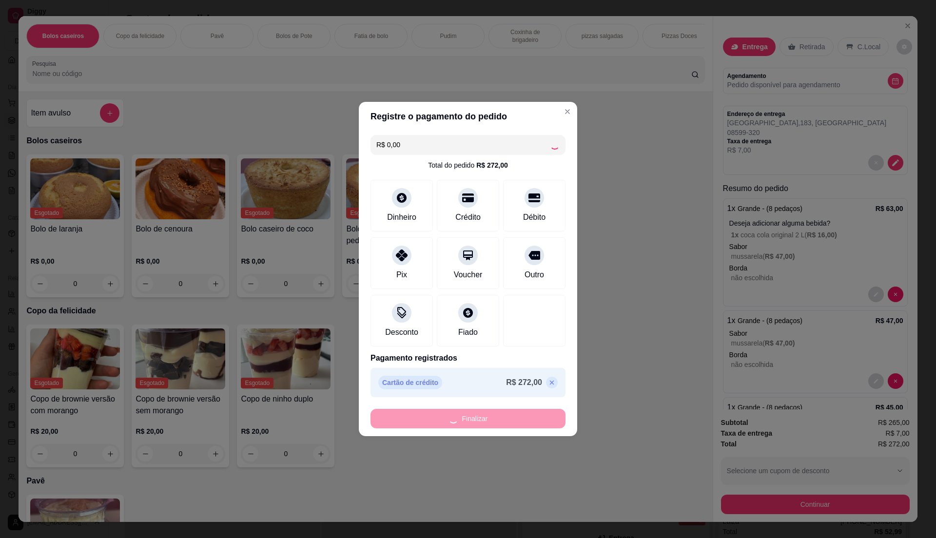
type input "-R$ 272,00"
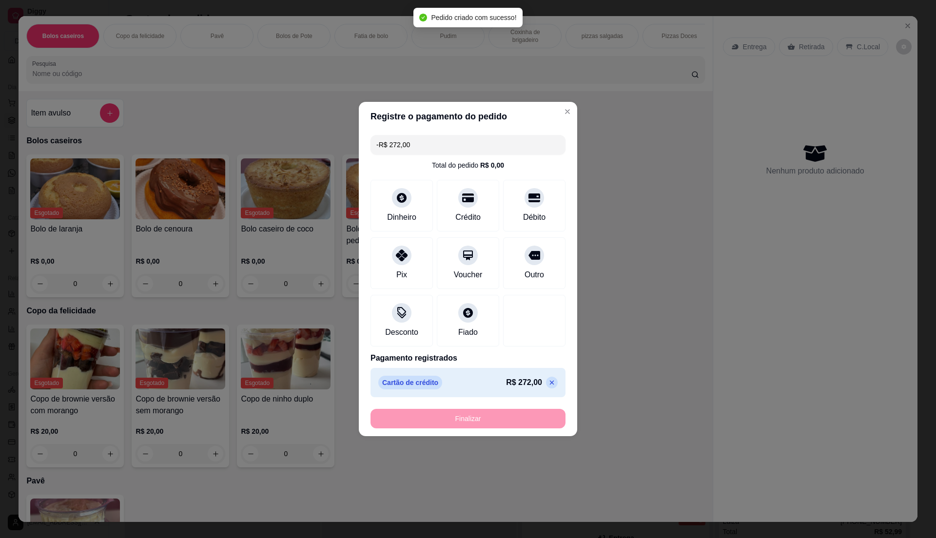
scroll to position [526, 0]
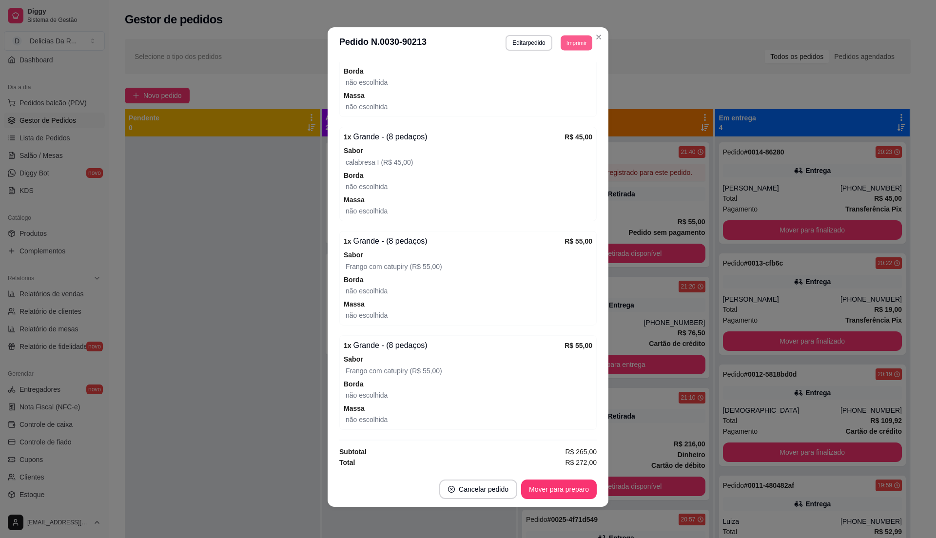
click at [574, 45] on button "Imprimir" at bounding box center [577, 42] width 32 height 15
click at [572, 75] on button "IMPRESSORA" at bounding box center [553, 76] width 68 height 15
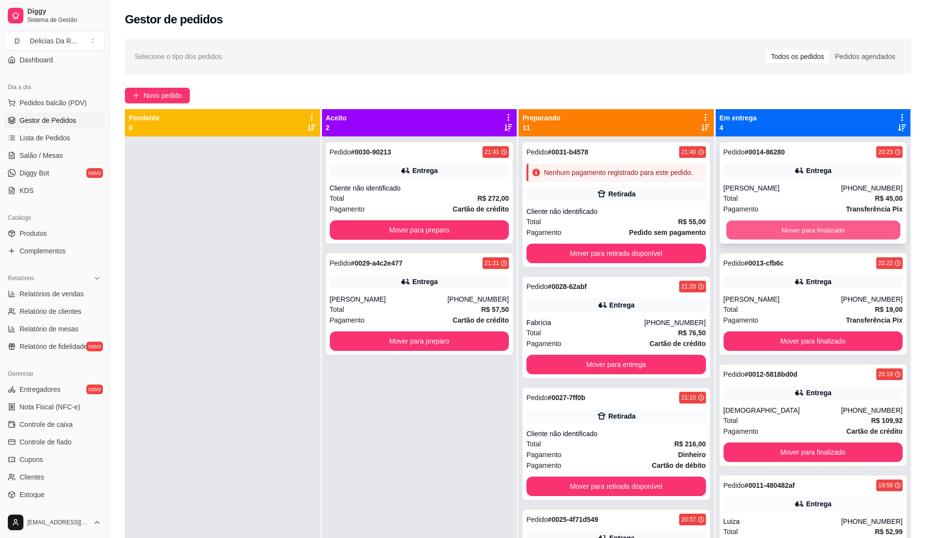
click at [845, 231] on button "Mover para finalizado" at bounding box center [813, 230] width 174 height 19
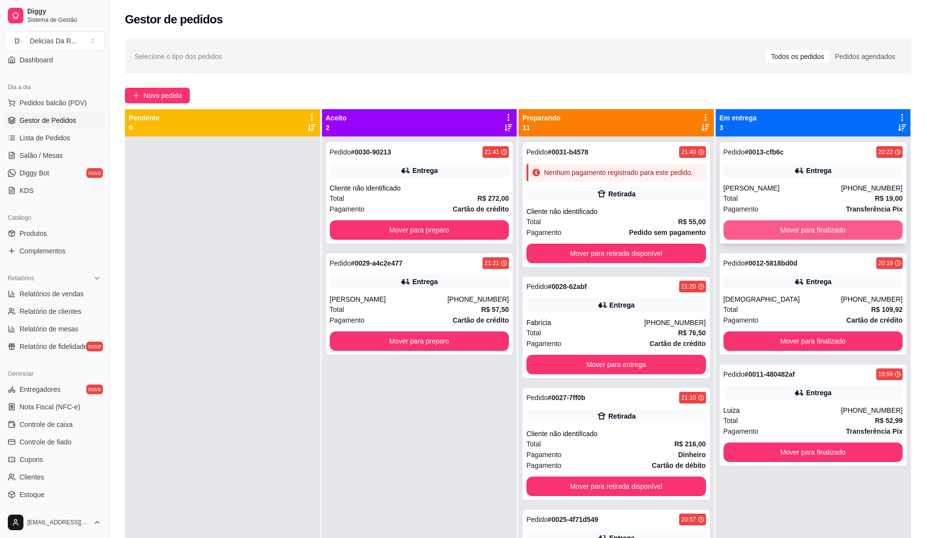
click at [845, 231] on button "Mover para finalizado" at bounding box center [812, 230] width 179 height 20
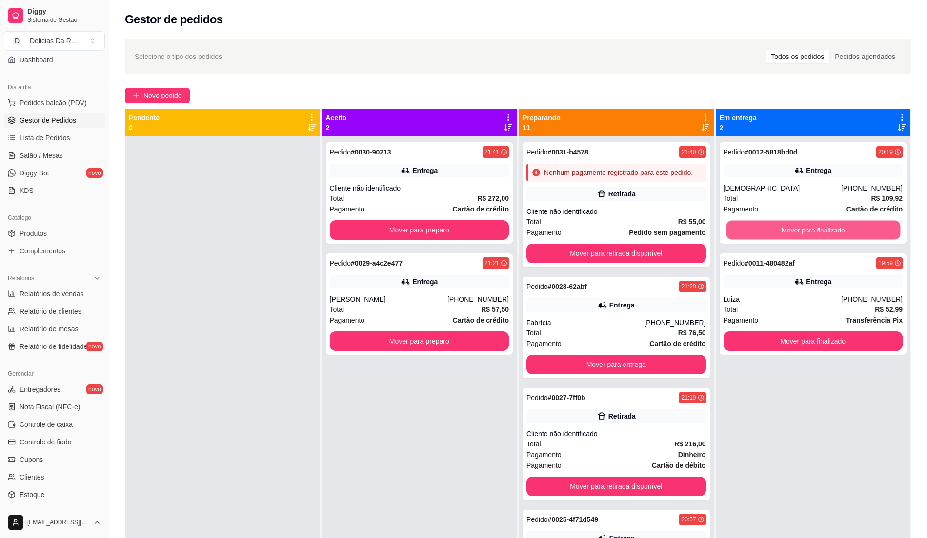
click at [845, 231] on button "Mover para finalizado" at bounding box center [813, 230] width 174 height 19
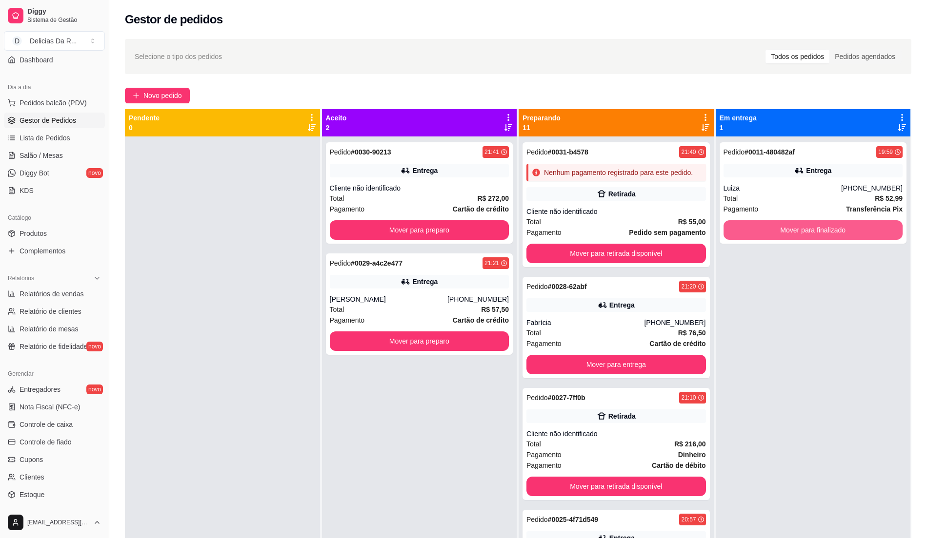
click at [845, 231] on button "Mover para finalizado" at bounding box center [812, 230] width 179 height 20
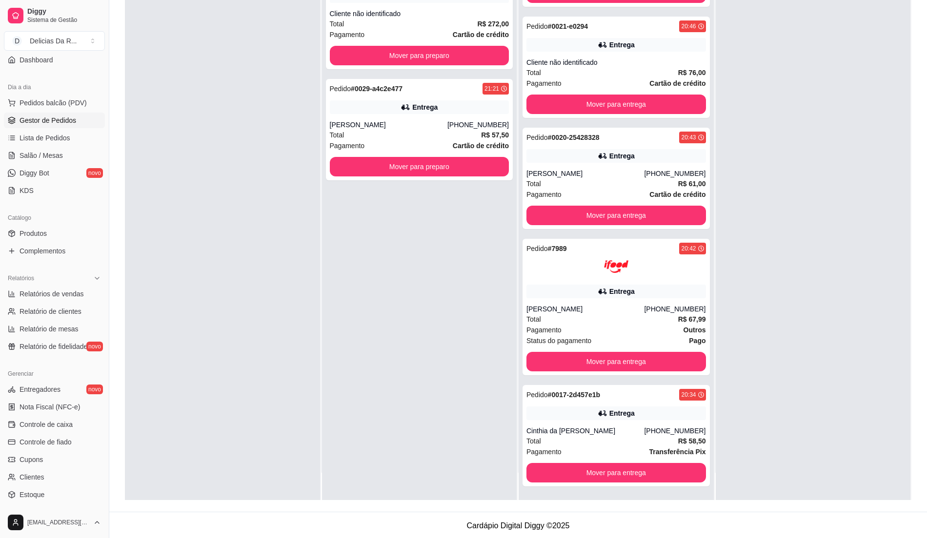
scroll to position [149, 0]
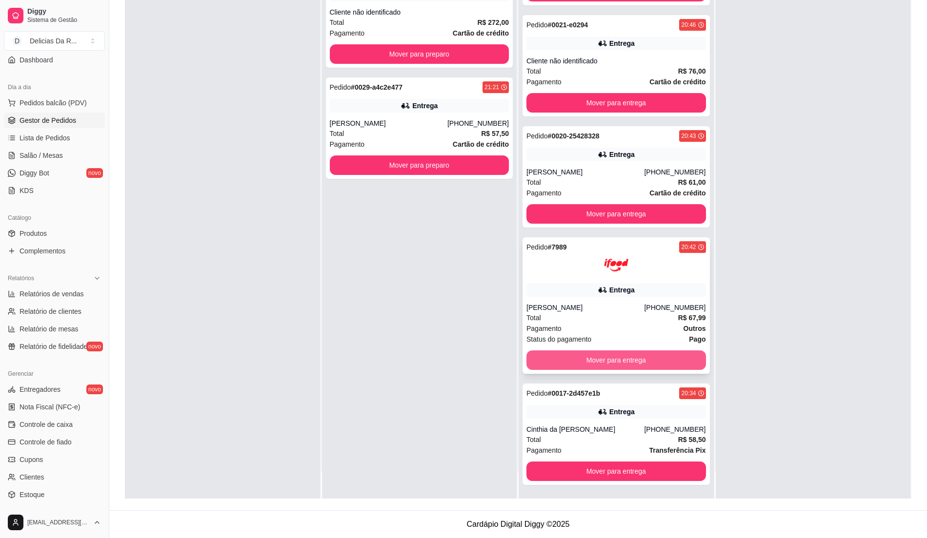
click at [607, 365] on button "Mover para entrega" at bounding box center [615, 361] width 179 height 20
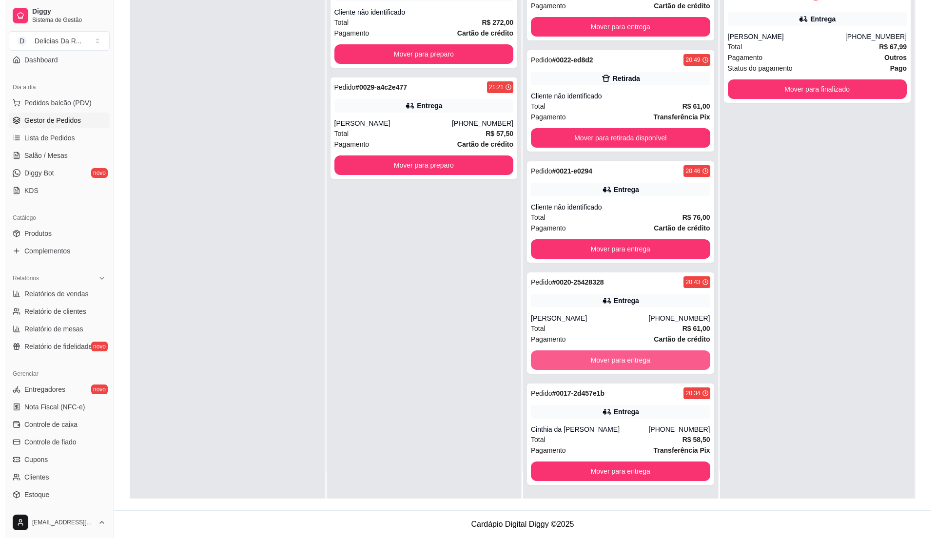
scroll to position [631, 0]
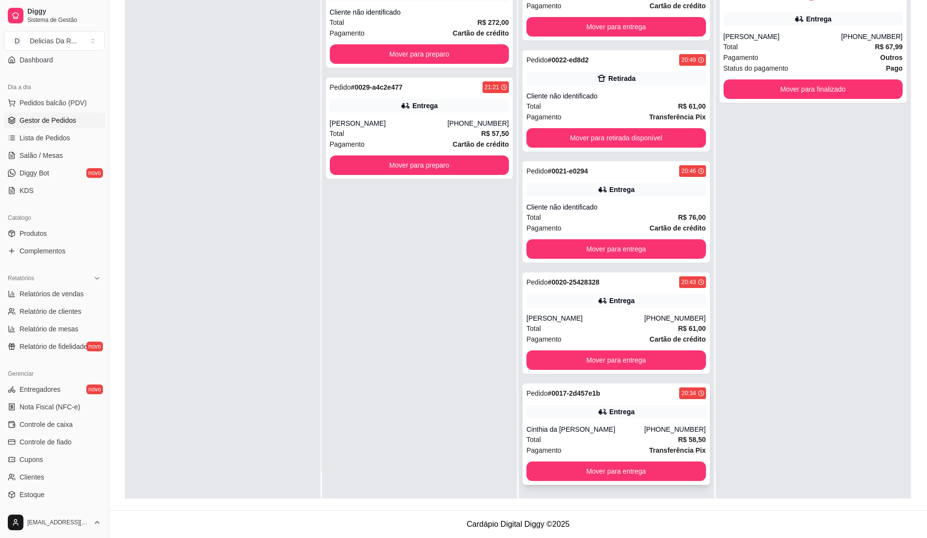
click at [629, 447] on div "Pagamento Transferência Pix" at bounding box center [615, 450] width 179 height 11
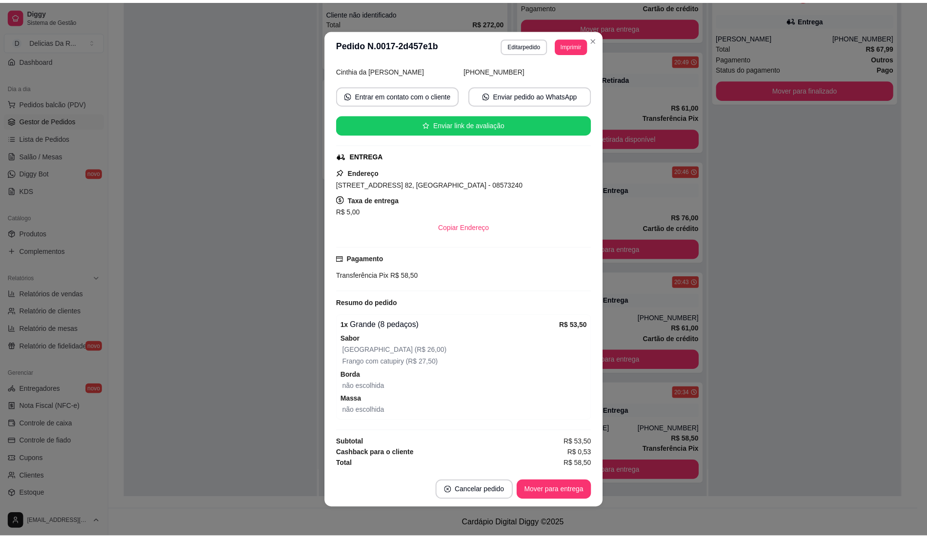
scroll to position [2, 0]
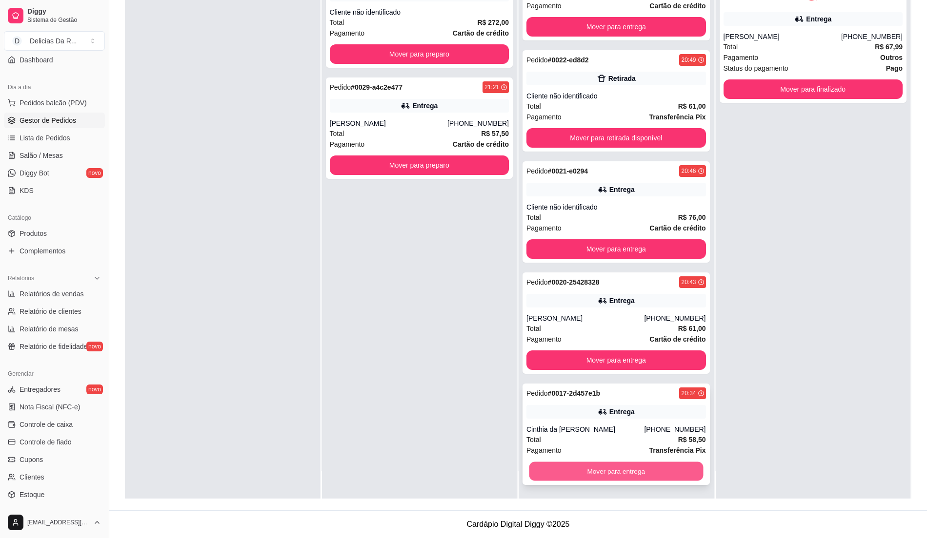
click at [648, 469] on button "Mover para entrega" at bounding box center [616, 471] width 174 height 19
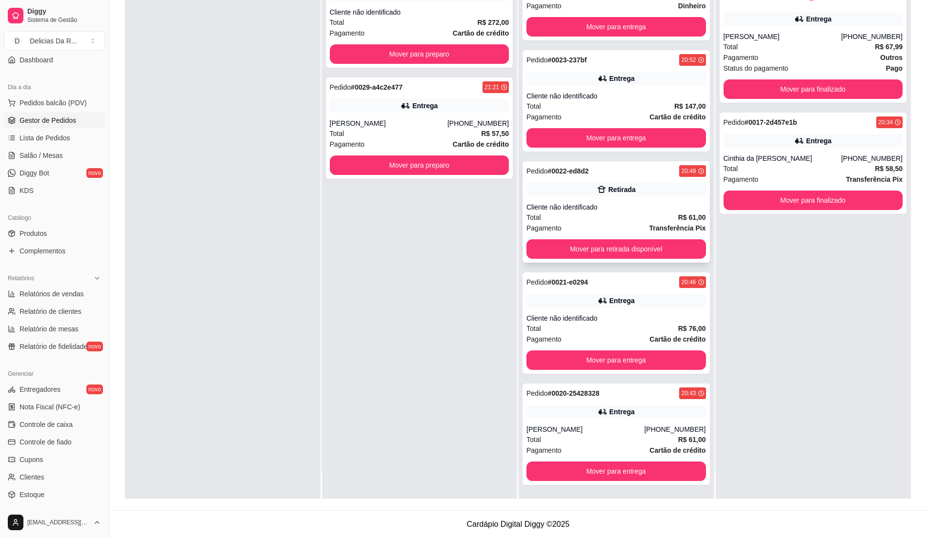
click at [633, 213] on div "Total R$ 61,00" at bounding box center [615, 217] width 179 height 11
click at [646, 245] on button "Mover para retirada disponível" at bounding box center [615, 249] width 179 height 20
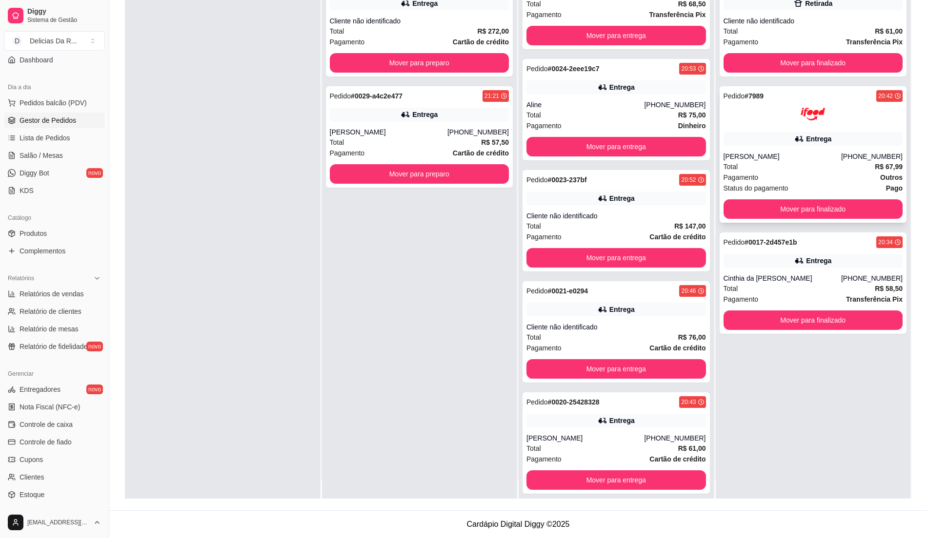
scroll to position [0, 0]
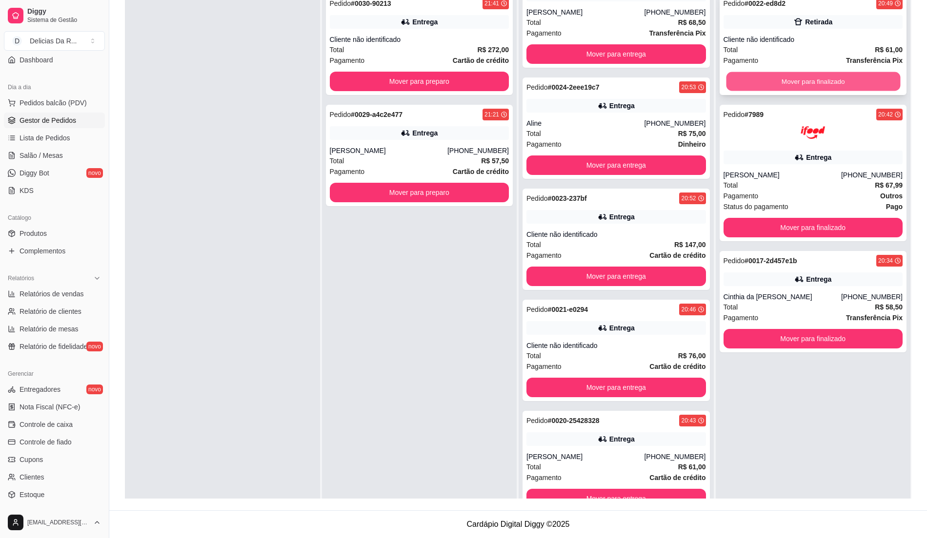
click at [798, 79] on button "Mover para finalizado" at bounding box center [813, 81] width 174 height 19
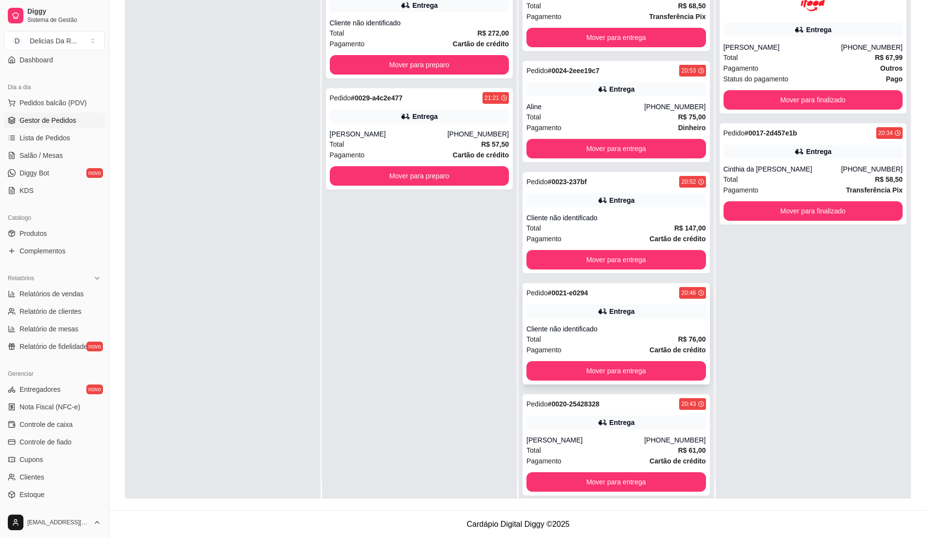
scroll to position [27, 0]
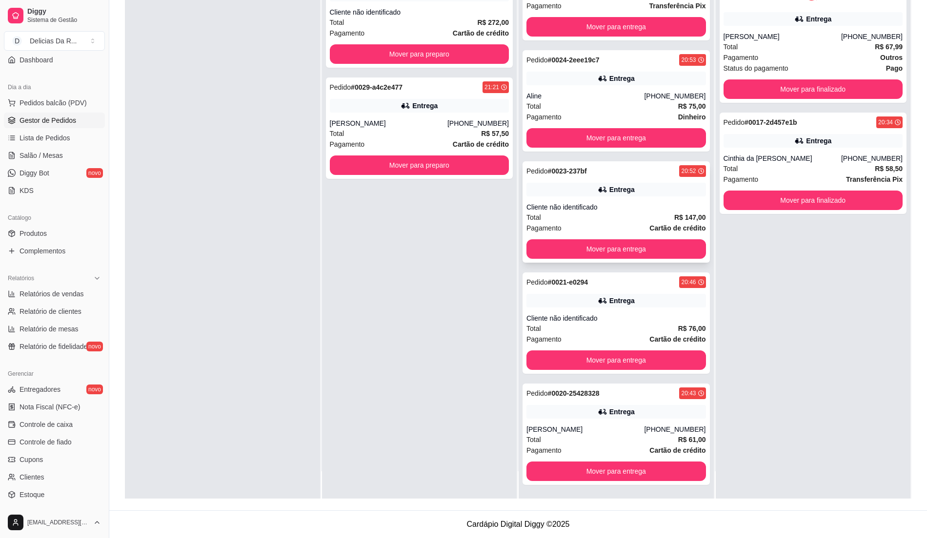
click at [640, 206] on div "Cliente não identificado" at bounding box center [615, 207] width 179 height 10
click at [659, 392] on div "Pedido # 0020-25428328 20:43" at bounding box center [615, 394] width 179 height 12
click at [663, 320] on div "Cliente não identificado" at bounding box center [615, 319] width 179 height 10
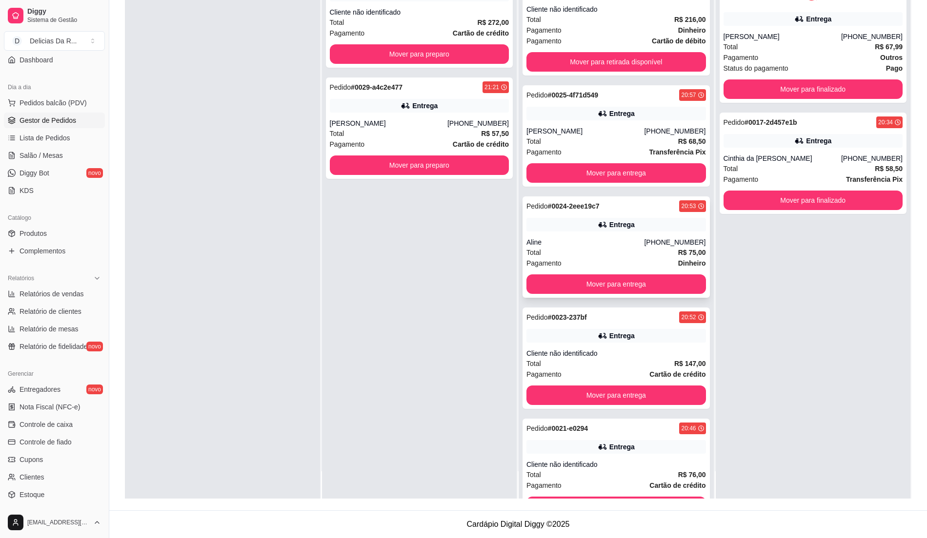
scroll to position [213, 0]
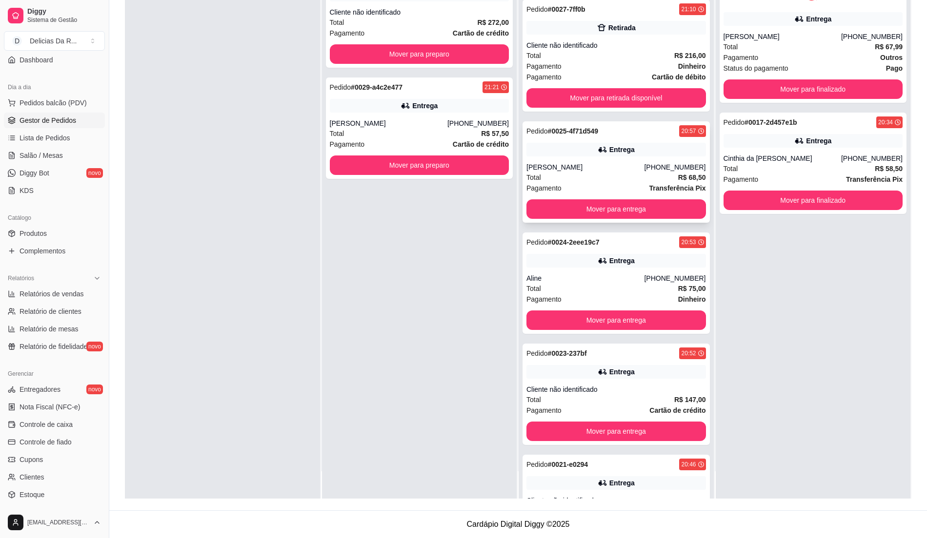
click at [649, 192] on strong "Transferência Pix" at bounding box center [677, 188] width 57 height 8
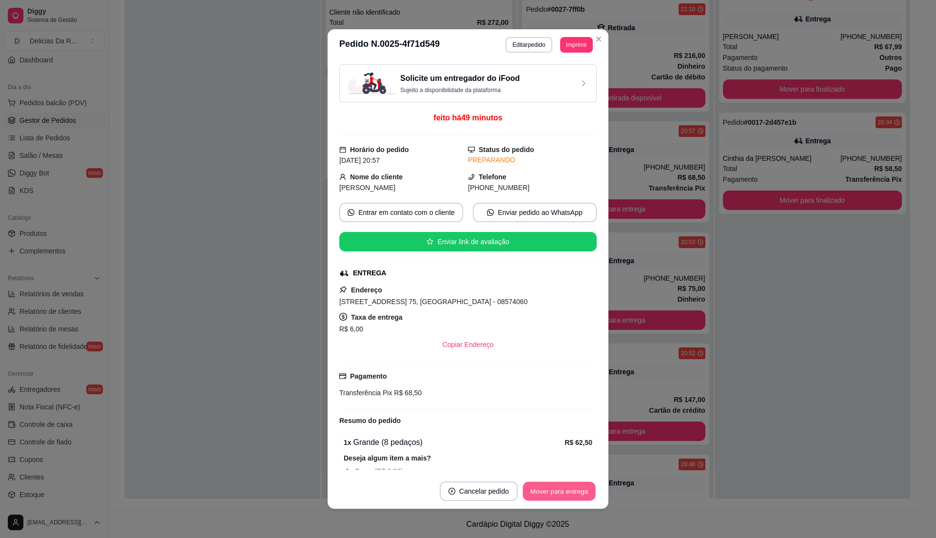
click at [568, 489] on button "Mover para entrega" at bounding box center [559, 491] width 73 height 19
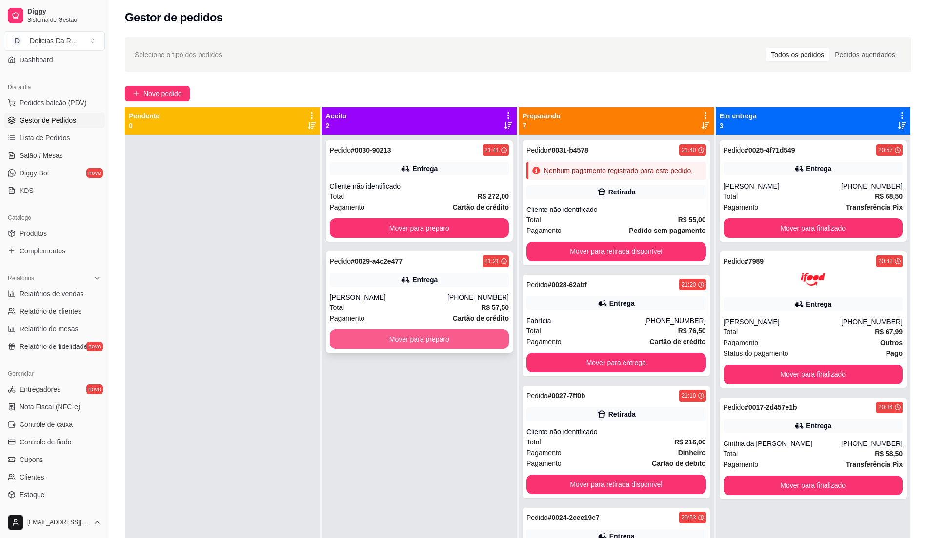
scroll to position [0, 0]
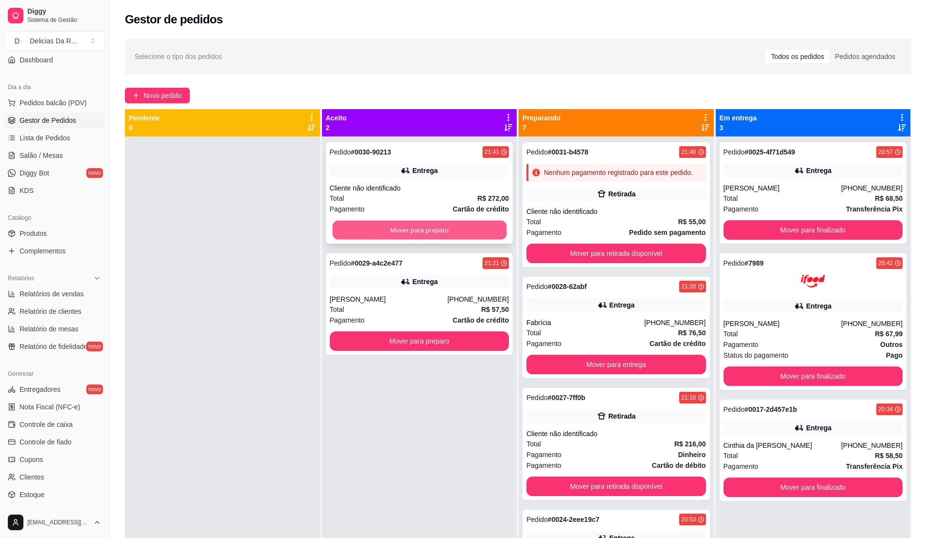
click at [425, 234] on button "Mover para preparo" at bounding box center [419, 230] width 174 height 19
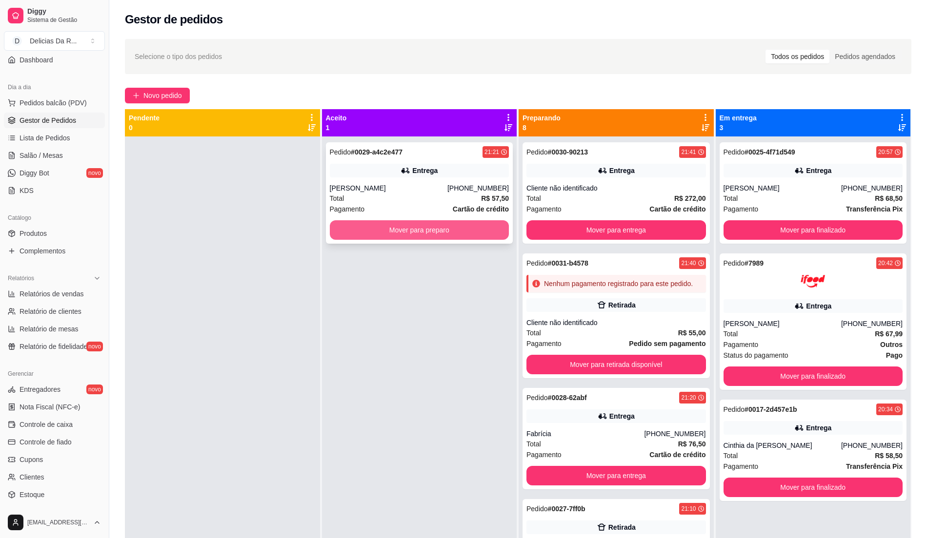
click at [425, 233] on button "Mover para preparo" at bounding box center [419, 230] width 179 height 20
click at [450, 163] on div "Pedido # 0032-81ff7317 21:52 Retirada Guadaluppe [PHONE_NUMBER] Total R$ 50,50 …" at bounding box center [419, 192] width 187 height 101
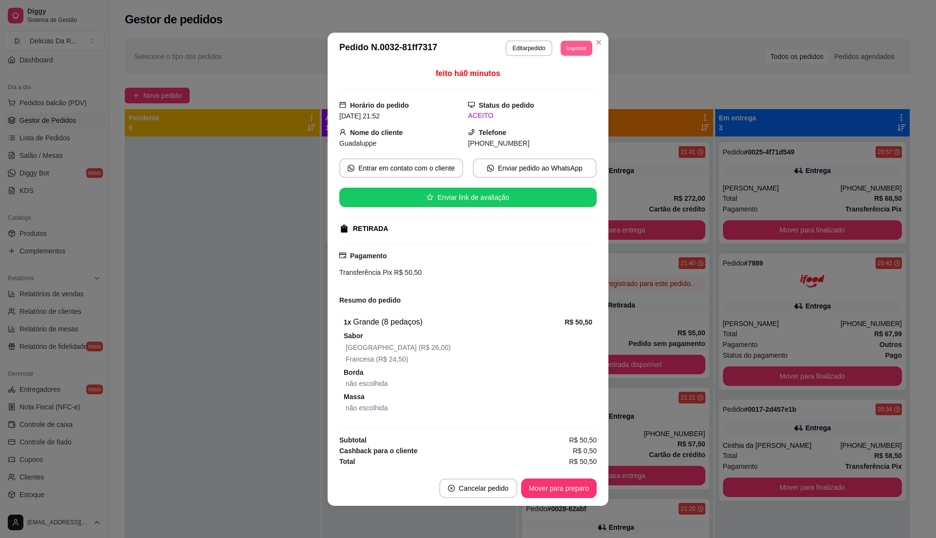
click at [566, 43] on button "Imprimir" at bounding box center [577, 47] width 32 height 15
click at [570, 71] on div "Escolha a impressora IMPRESSORA" at bounding box center [562, 69] width 64 height 26
click at [574, 78] on button "IMPRESSORA" at bounding box center [553, 80] width 71 height 16
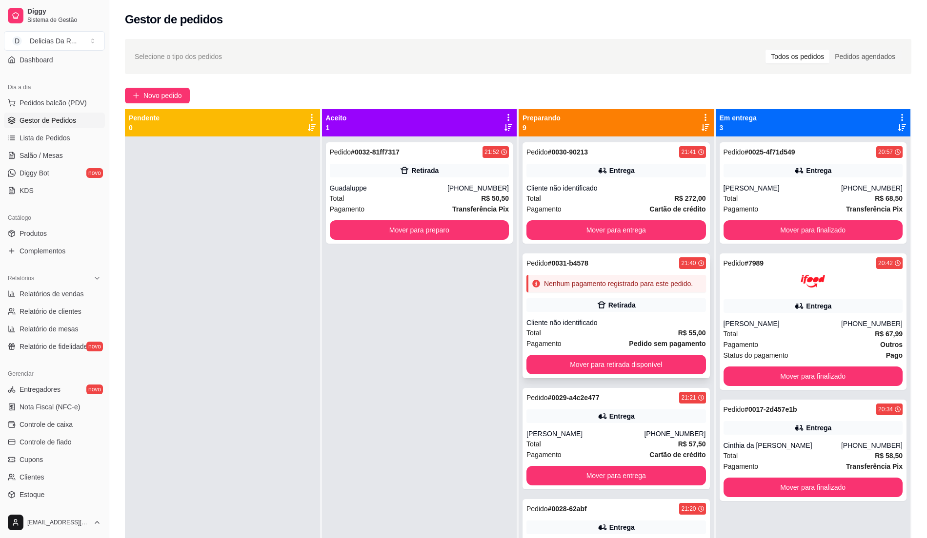
click at [615, 310] on div "Retirada" at bounding box center [621, 305] width 27 height 10
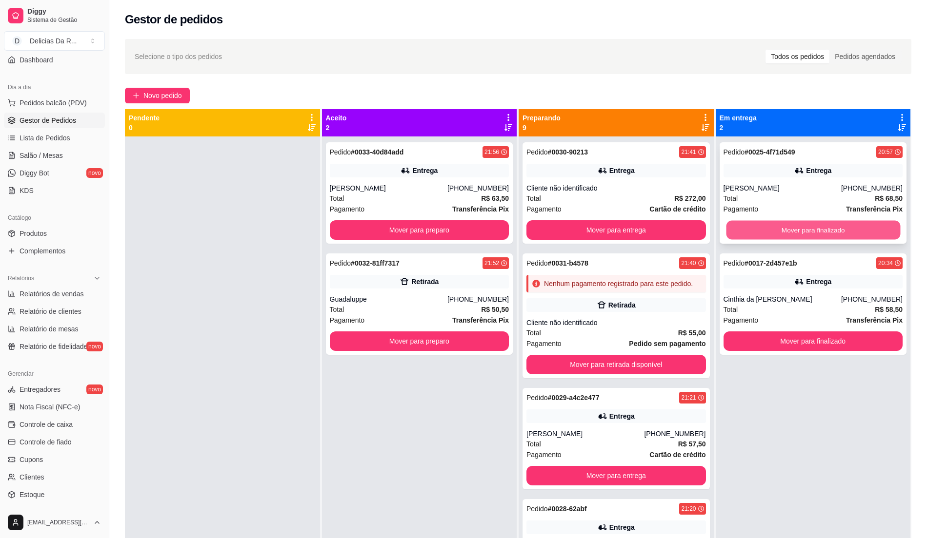
click at [795, 223] on button "Mover para finalizado" at bounding box center [813, 230] width 174 height 19
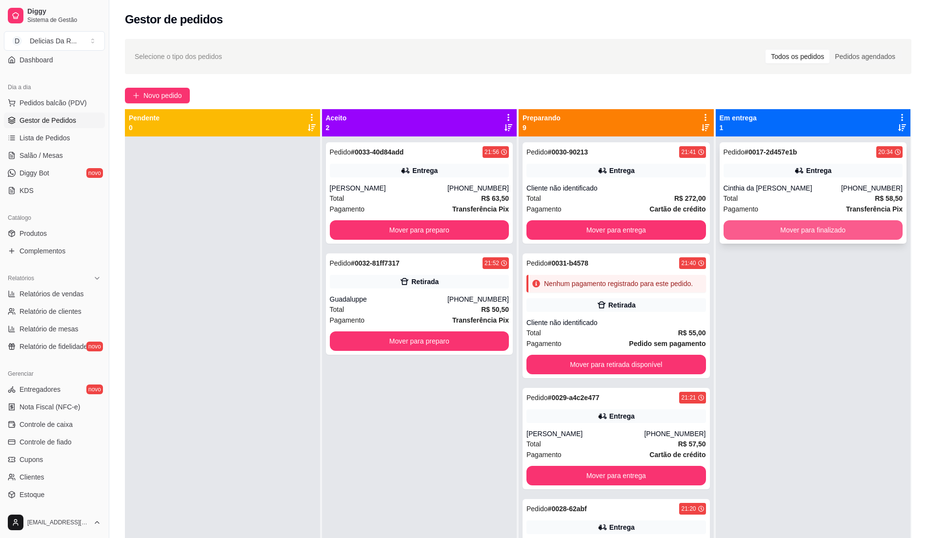
click at [794, 222] on button "Mover para finalizado" at bounding box center [812, 230] width 179 height 20
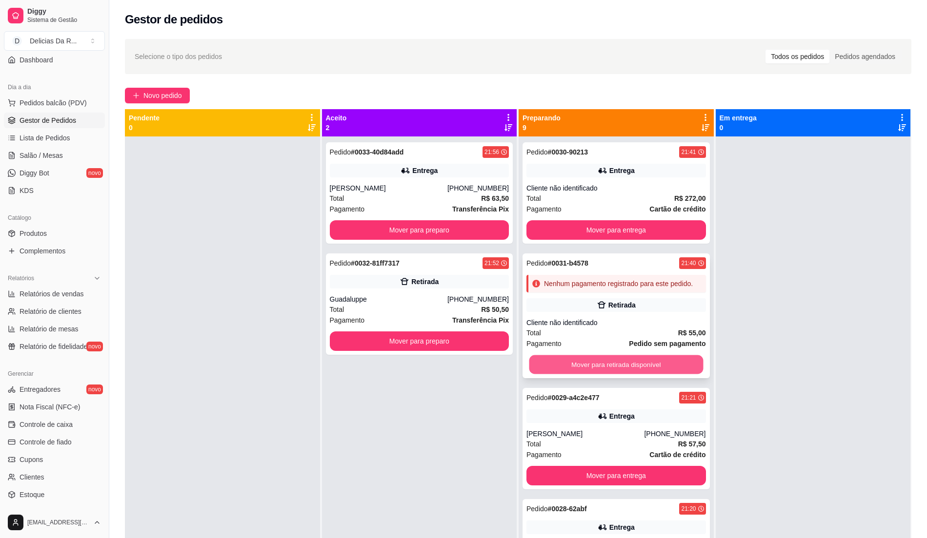
click at [555, 371] on button "Mover para retirada disponível" at bounding box center [616, 365] width 174 height 19
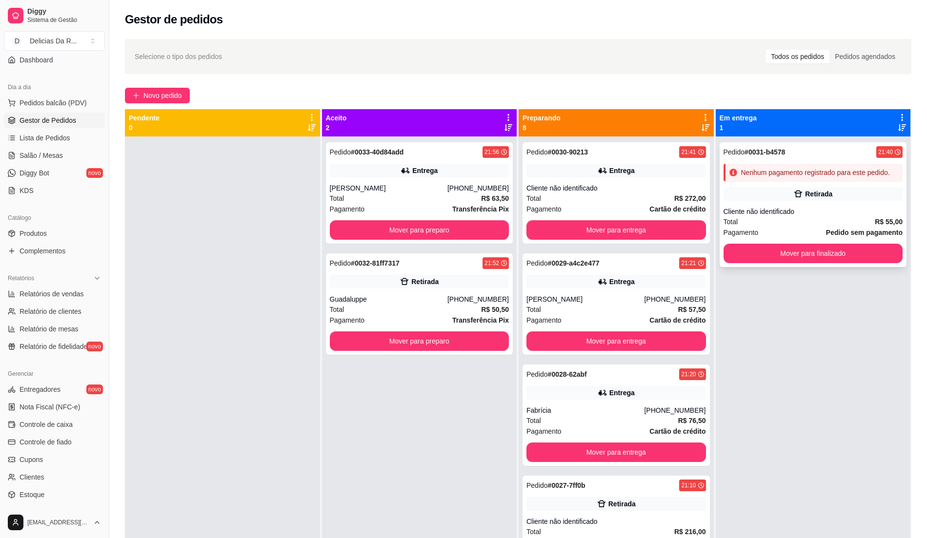
click at [817, 264] on div "Pedido # 0031-b4578 21:40 Nenhum pagamento registrado para este pedido. Retirad…" at bounding box center [812, 204] width 187 height 125
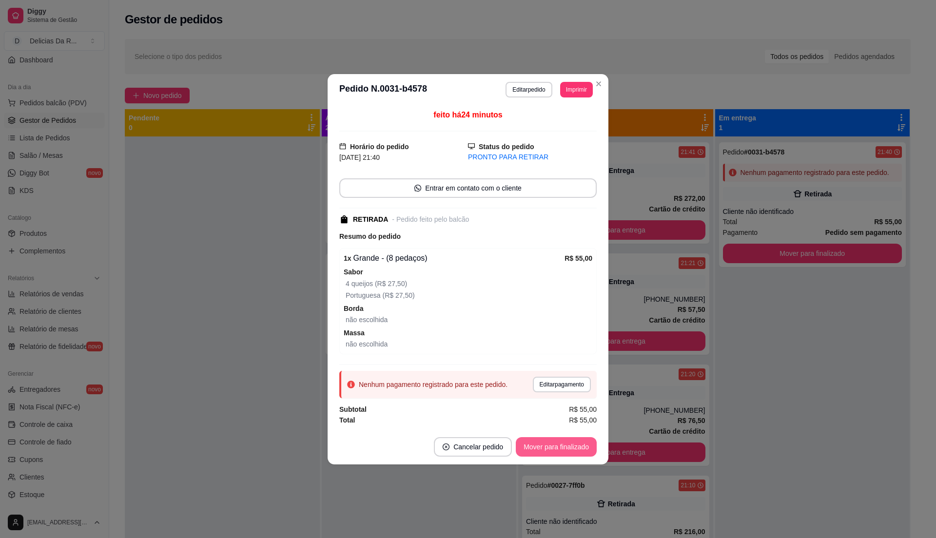
click at [552, 445] on button "Mover para finalizado" at bounding box center [556, 448] width 81 height 20
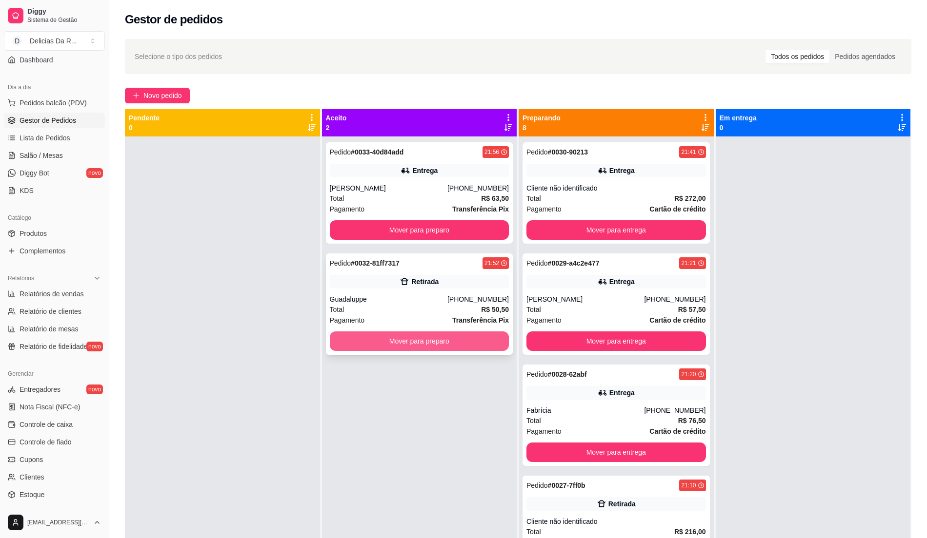
click at [482, 346] on button "Mover para preparo" at bounding box center [419, 342] width 179 height 20
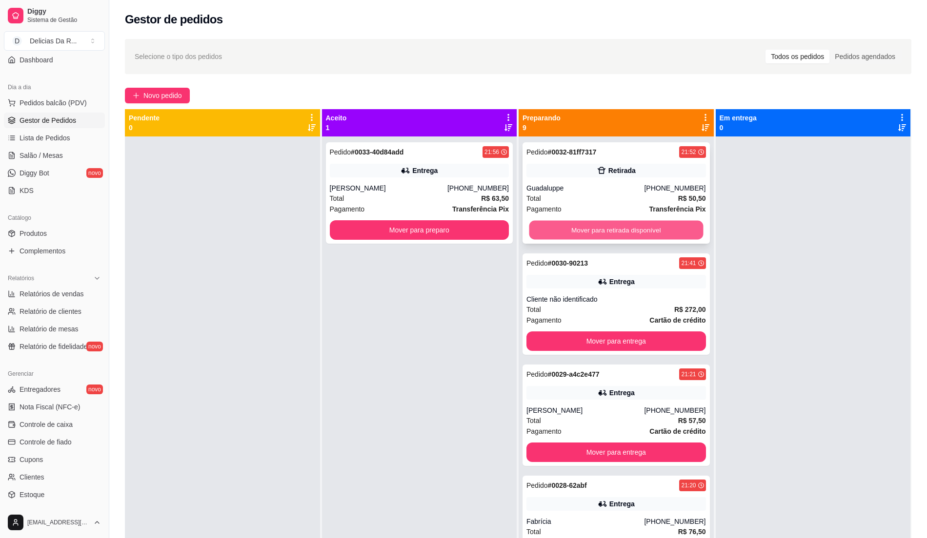
click at [678, 231] on button "Mover para retirada disponível" at bounding box center [616, 230] width 174 height 19
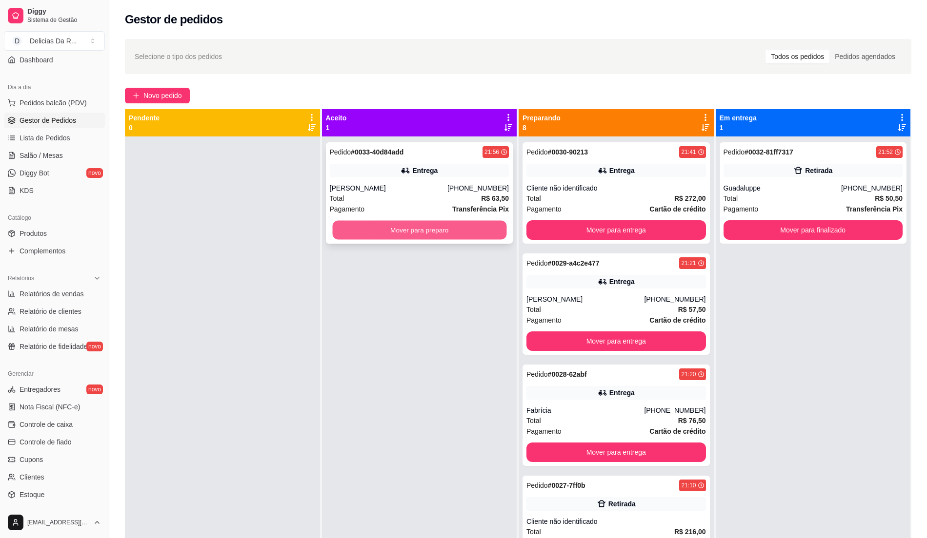
click at [455, 232] on button "Mover para preparo" at bounding box center [419, 230] width 174 height 19
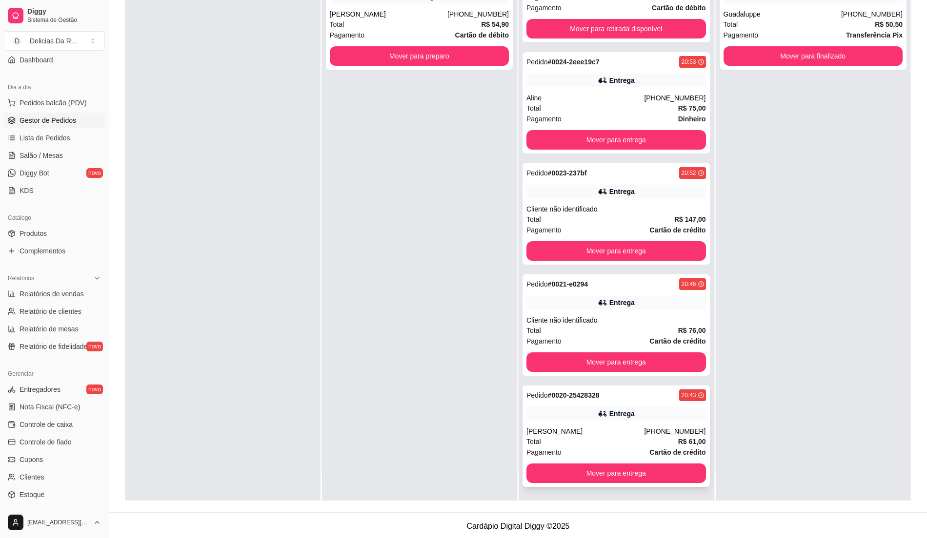
scroll to position [149, 0]
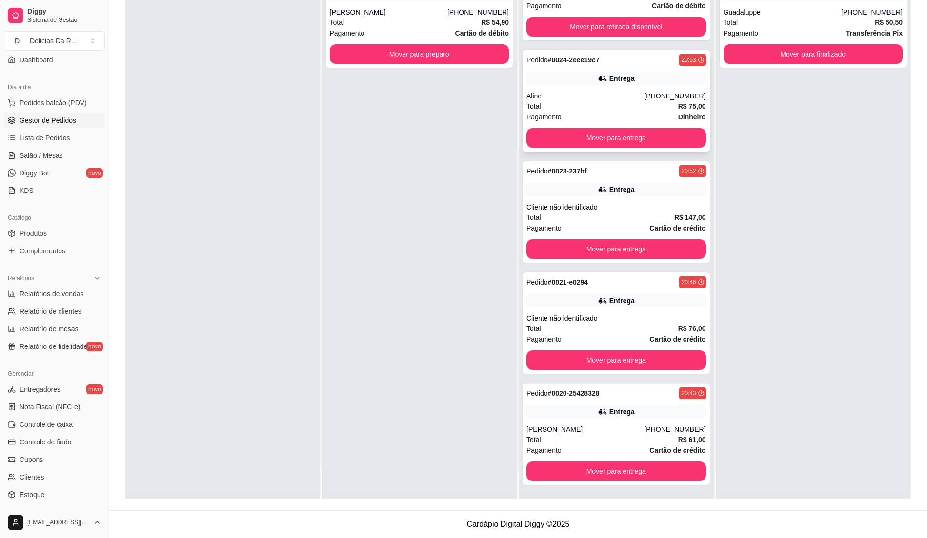
click at [603, 84] on div "Entrega" at bounding box center [615, 79] width 179 height 14
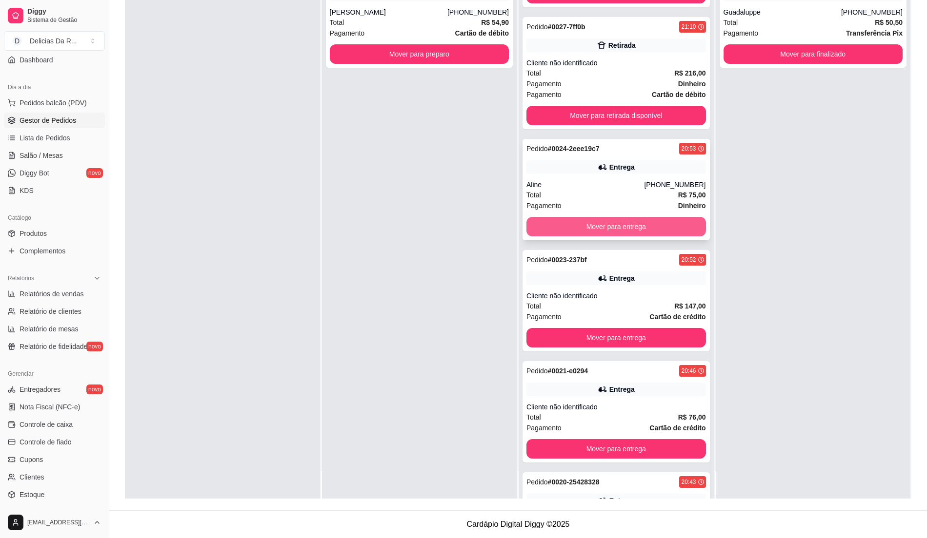
scroll to position [0, 0]
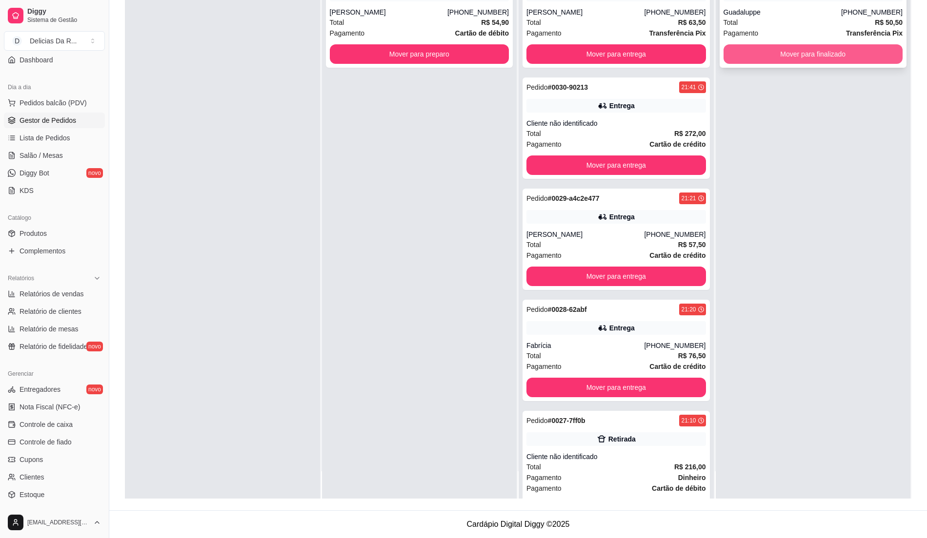
click at [756, 51] on button "Mover para finalizado" at bounding box center [812, 54] width 179 height 20
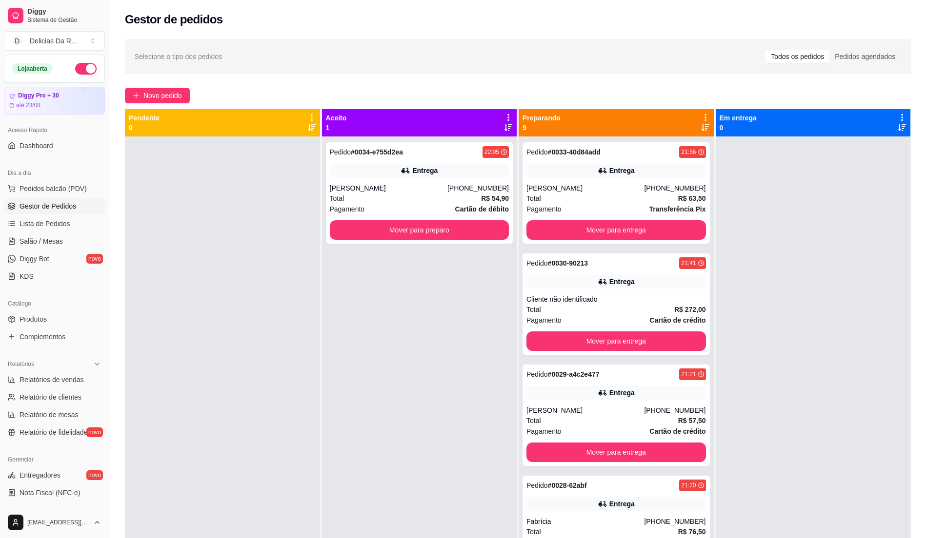
click at [79, 69] on button "button" at bounding box center [85, 69] width 21 height 12
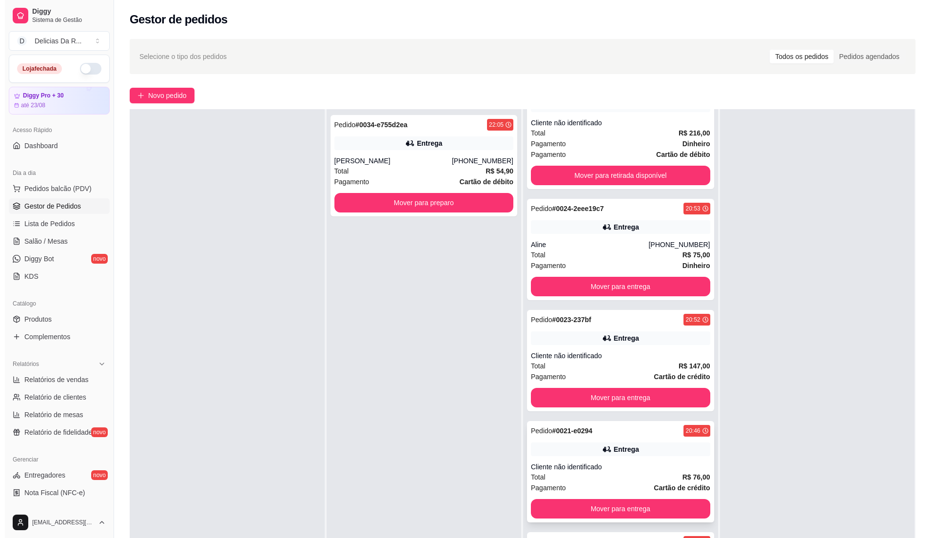
scroll to position [149, 0]
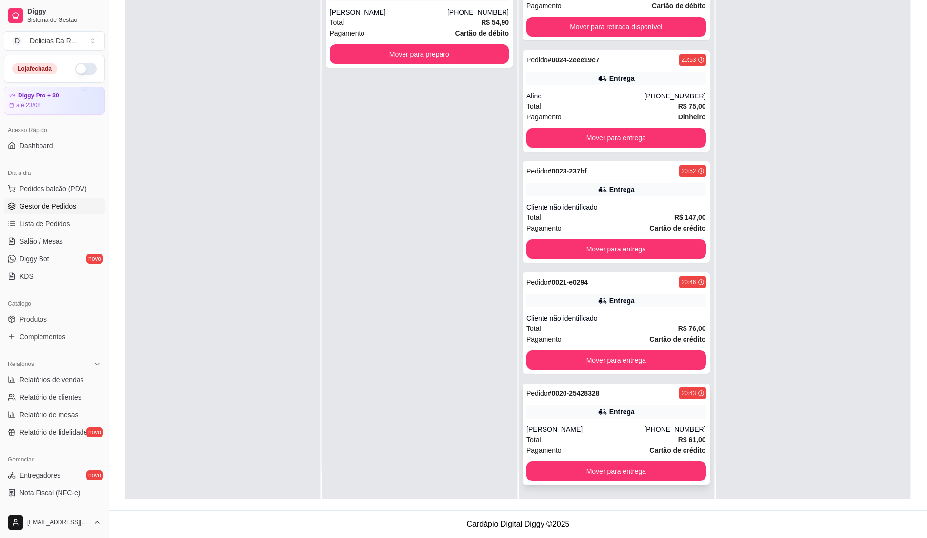
click at [603, 424] on div "Pedido # 0020-25428328 20:43 Entrega Karen [PHONE_NUMBER] Total R$ 61,00 Pagame…" at bounding box center [615, 434] width 187 height 101
click at [645, 325] on div "Total R$ 76,00" at bounding box center [615, 328] width 179 height 11
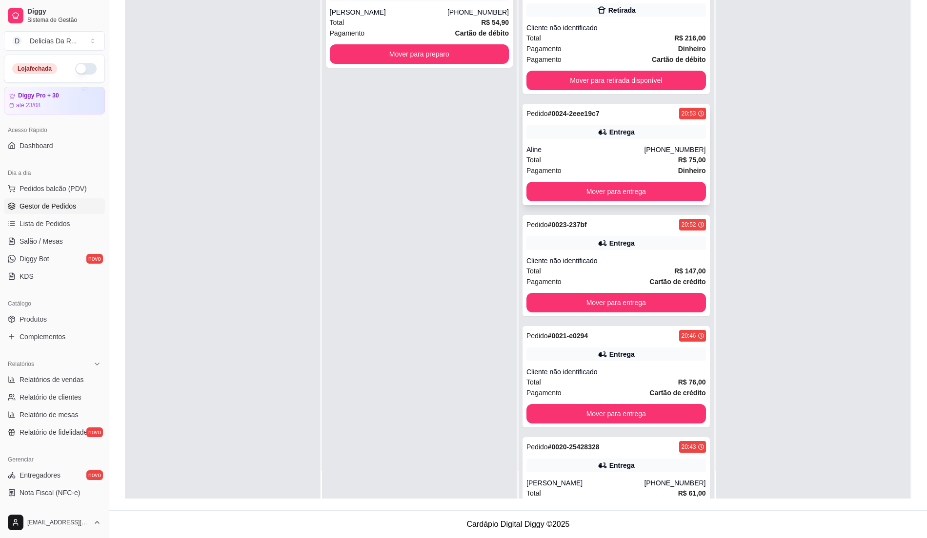
scroll to position [291, 0]
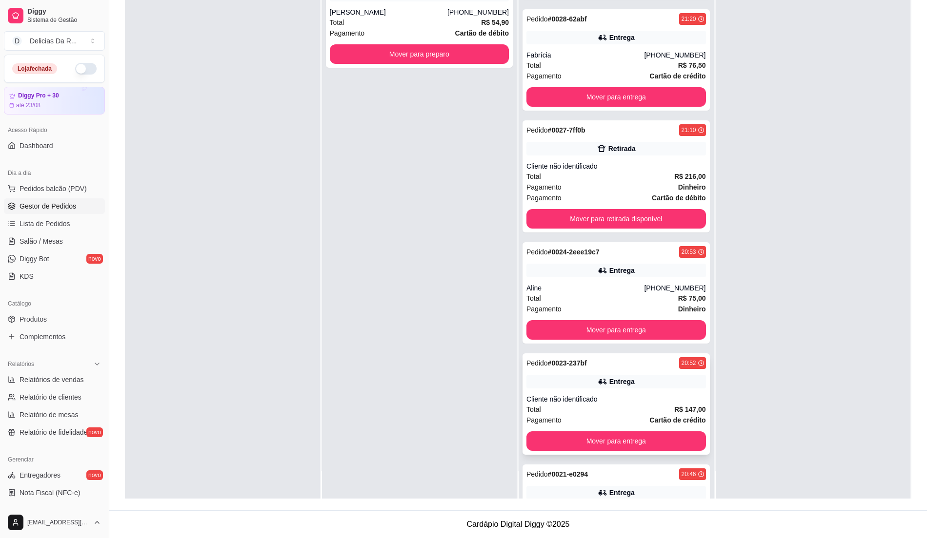
click at [630, 396] on div "Pedido # 0023-237bf 20:52 Entrega Cliente não identificado Total R$ 147,00 Paga…" at bounding box center [615, 404] width 187 height 101
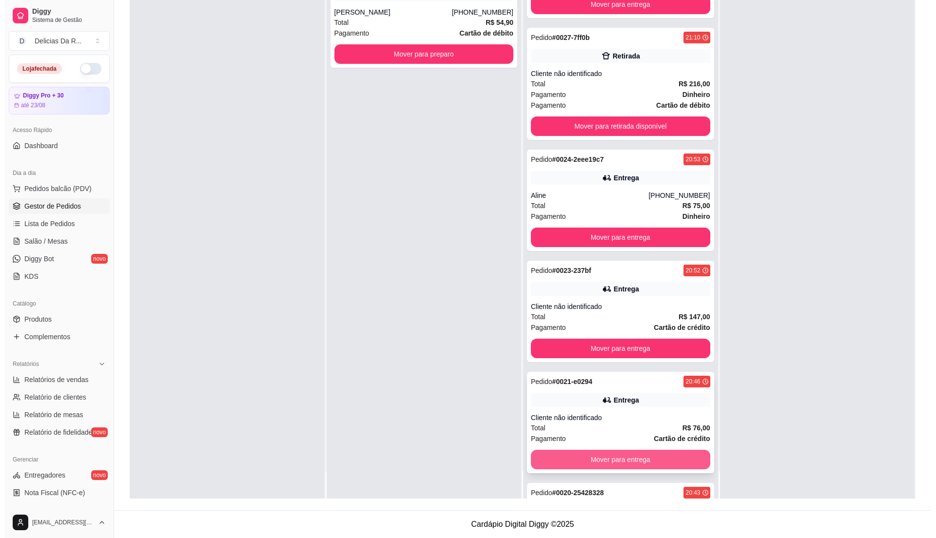
scroll to position [356, 0]
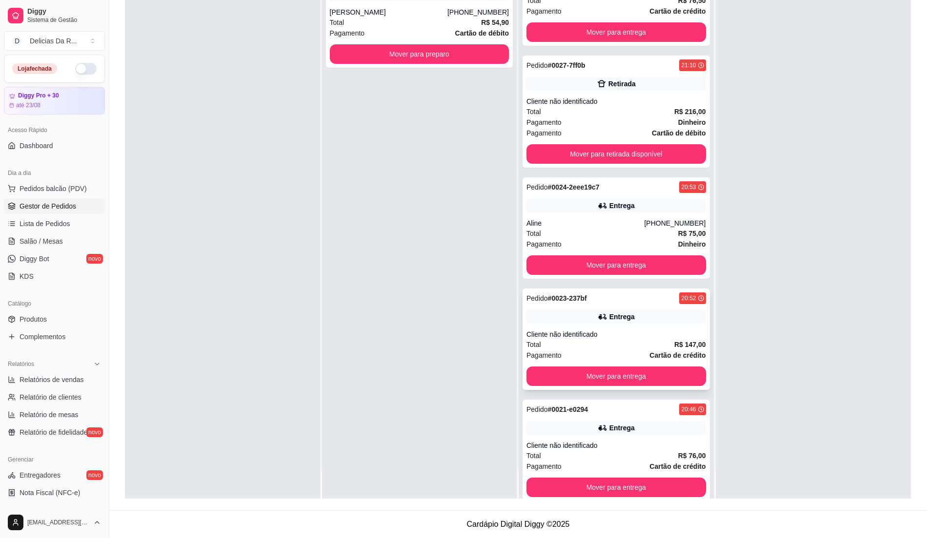
click at [628, 331] on div "Pedido # 0023-237bf 20:52 Entrega Cliente não identificado Total R$ 147,00 Paga…" at bounding box center [615, 339] width 187 height 101
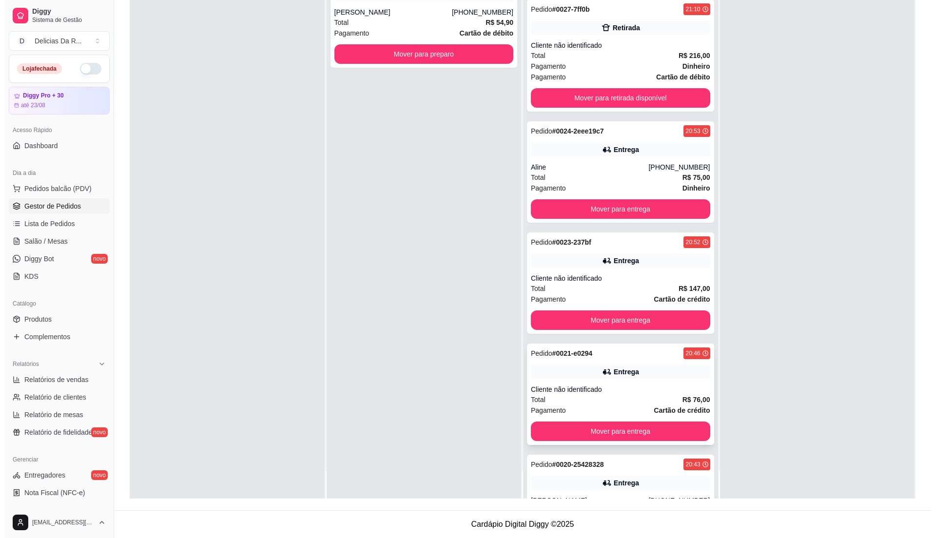
scroll to position [486, 0]
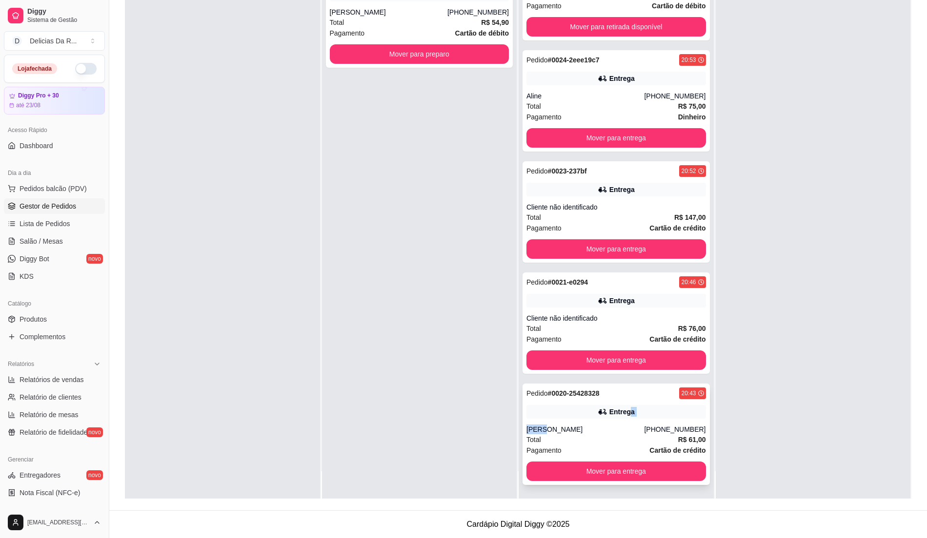
click at [617, 418] on div "Pedido # 0020-25428328 20:43 Entrega Karen [PHONE_NUMBER] Total R$ 61,00 Pagame…" at bounding box center [615, 434] width 187 height 101
click at [600, 446] on div "Pagamento Cartão de crédito" at bounding box center [615, 450] width 179 height 11
click at [657, 429] on div "[PHONE_NUMBER]" at bounding box center [674, 430] width 61 height 10
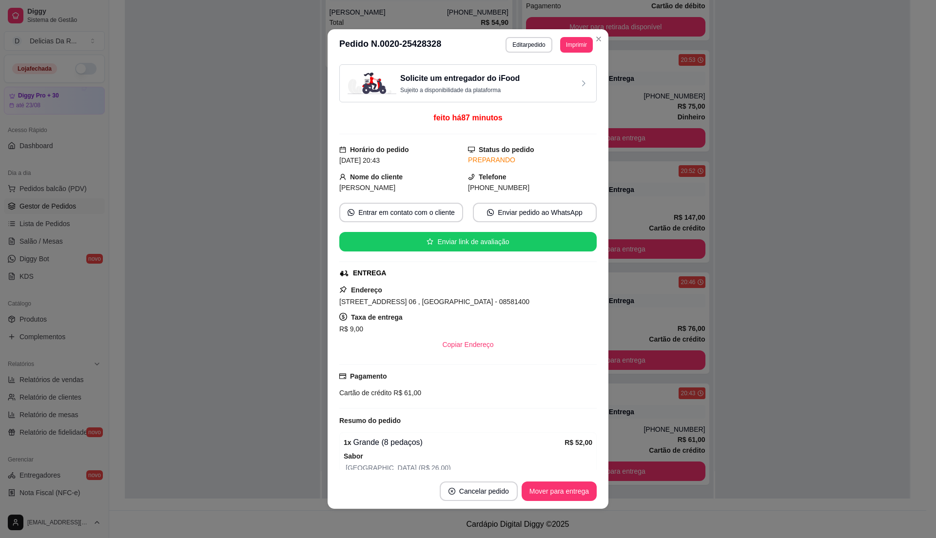
scroll to position [124, 0]
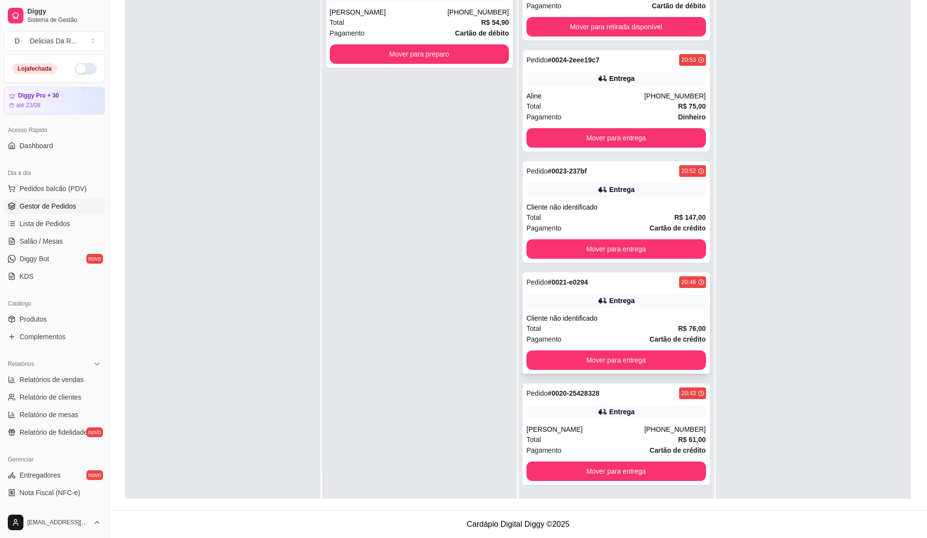
click at [620, 323] on div "Total R$ 76,00" at bounding box center [615, 328] width 179 height 11
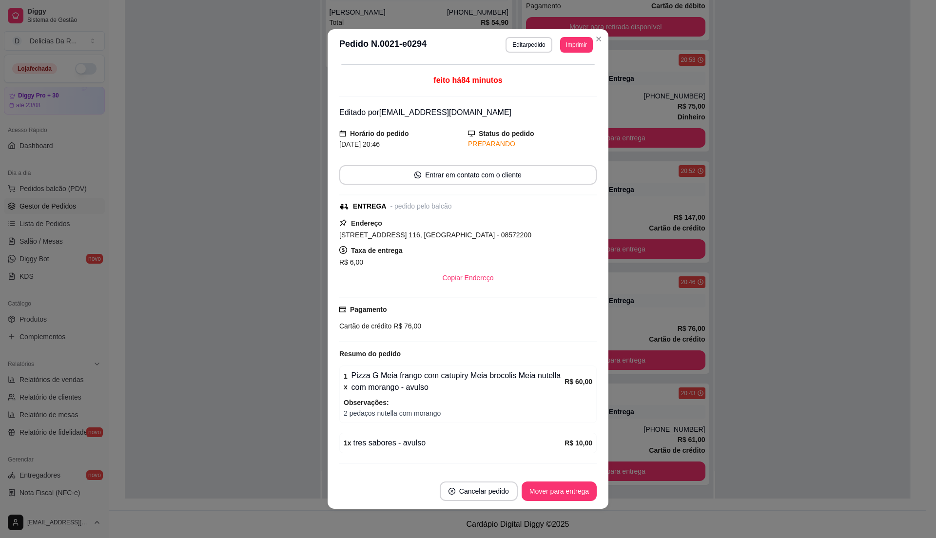
scroll to position [64, 0]
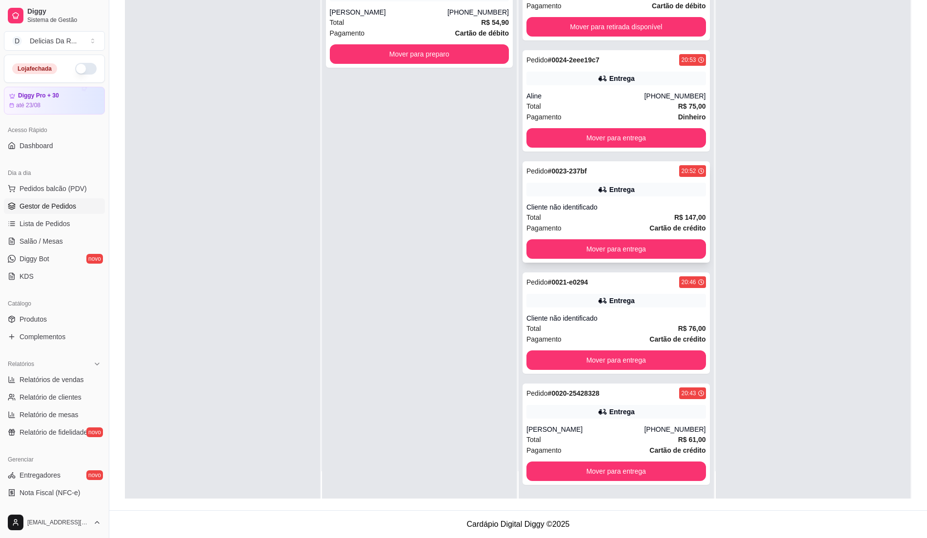
click at [623, 214] on div "Total R$ 147,00" at bounding box center [615, 217] width 179 height 11
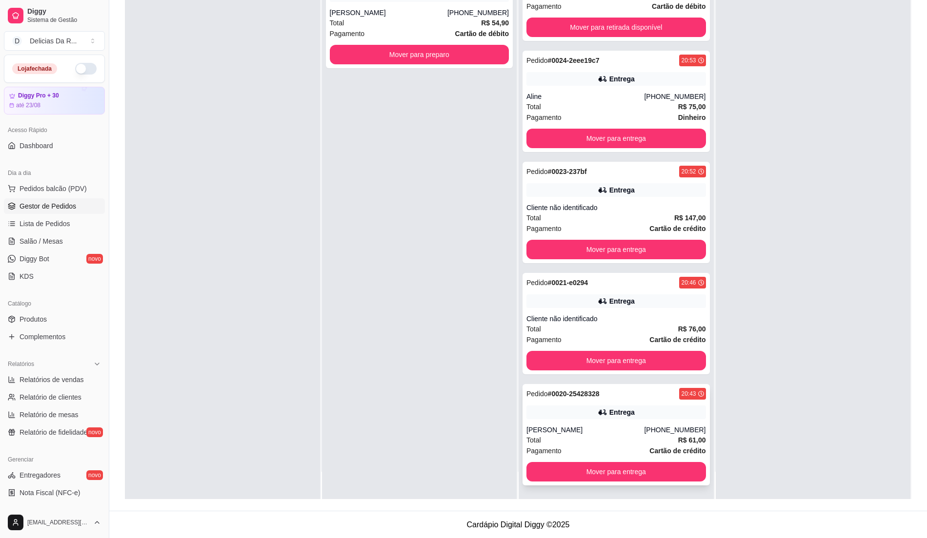
scroll to position [149, 0]
click at [617, 430] on div "[PERSON_NAME]" at bounding box center [585, 430] width 118 height 10
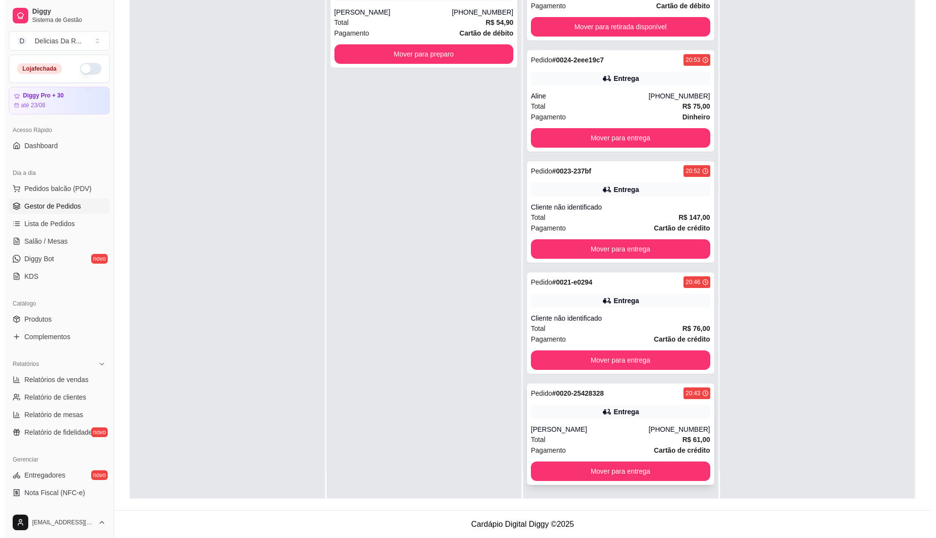
scroll to position [486, 0]
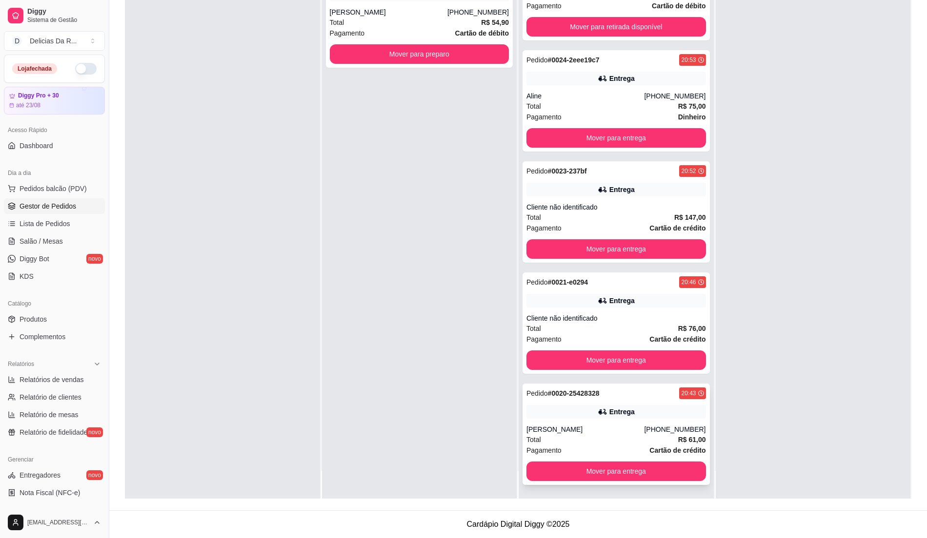
click at [582, 418] on div "Entrega" at bounding box center [615, 412] width 179 height 14
click at [609, 415] on div "Entrega" at bounding box center [621, 412] width 25 height 10
click at [672, 309] on div "Pedido # 0021-e0294 20:46 Entrega Cliente não identificado Total R$ 76,00 Pagam…" at bounding box center [615, 323] width 187 height 101
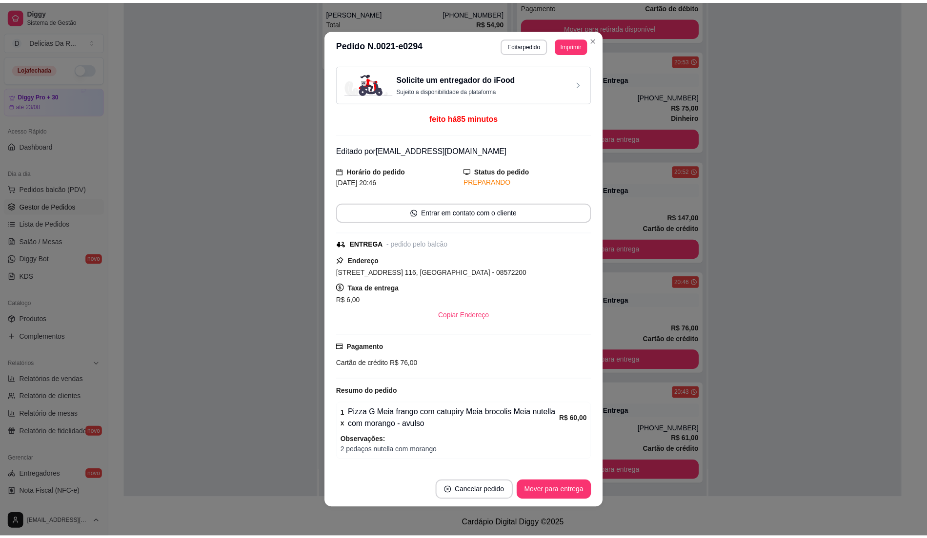
scroll to position [64, 0]
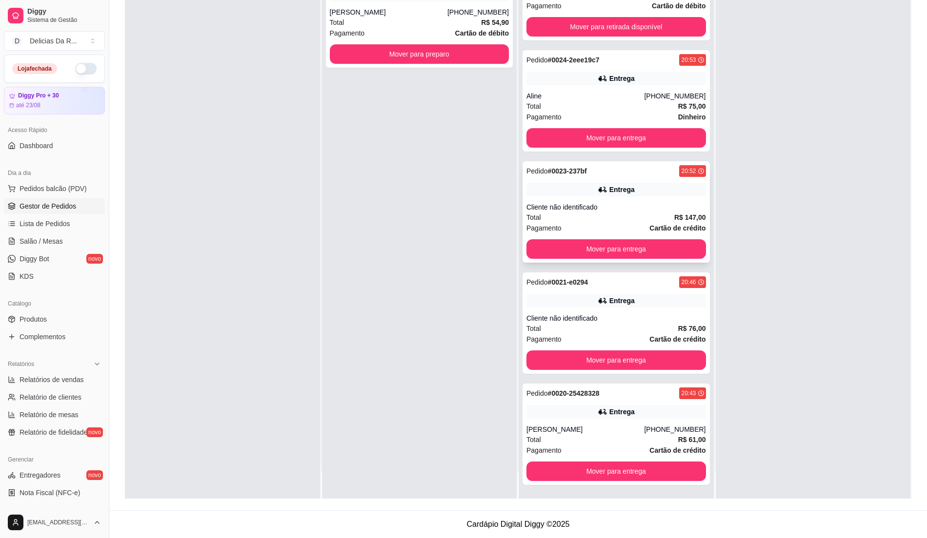
click at [564, 178] on div "Pedido # 0023-237bf 20:52 Entrega Cliente não identificado Total R$ 147,00 Paga…" at bounding box center [615, 211] width 187 height 101
click at [594, 112] on div "Pagamento Dinheiro" at bounding box center [615, 117] width 179 height 11
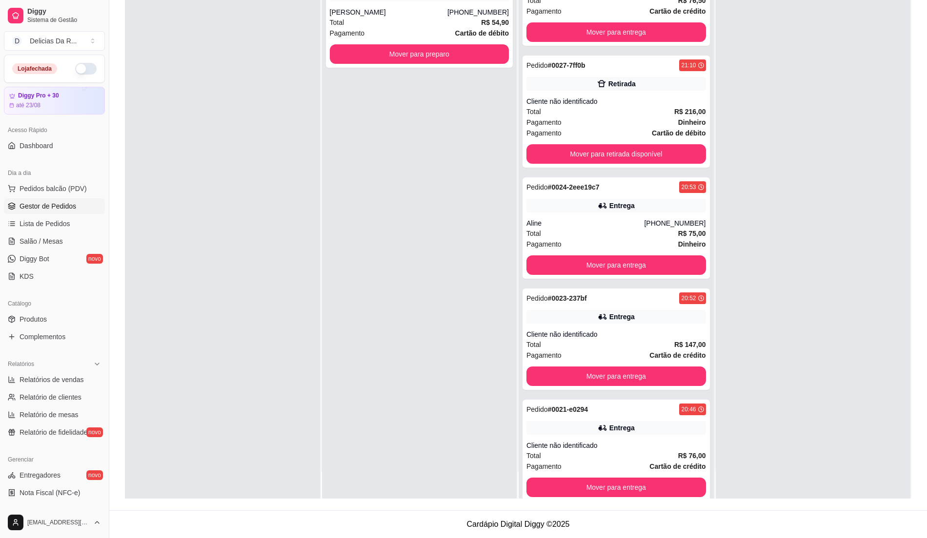
scroll to position [486, 0]
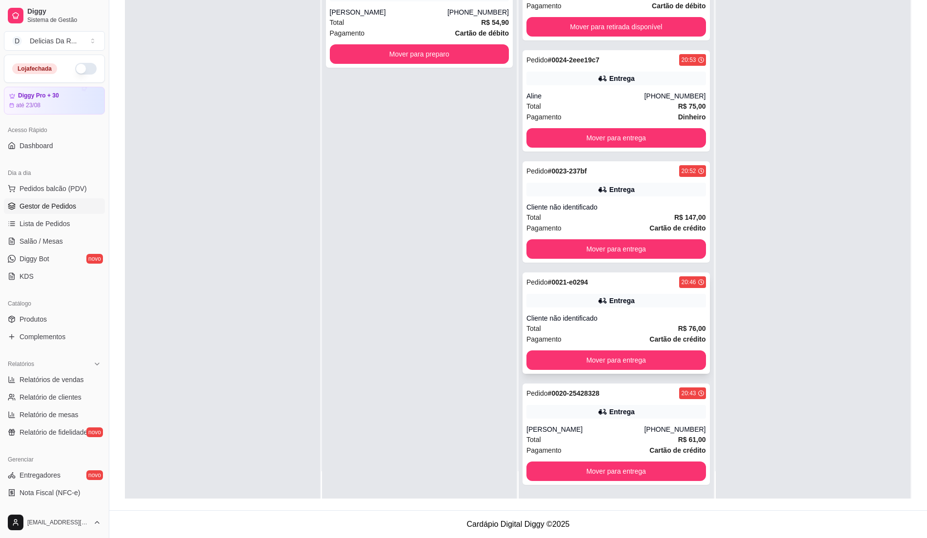
click at [642, 320] on div "Cliente não identificado" at bounding box center [615, 319] width 179 height 10
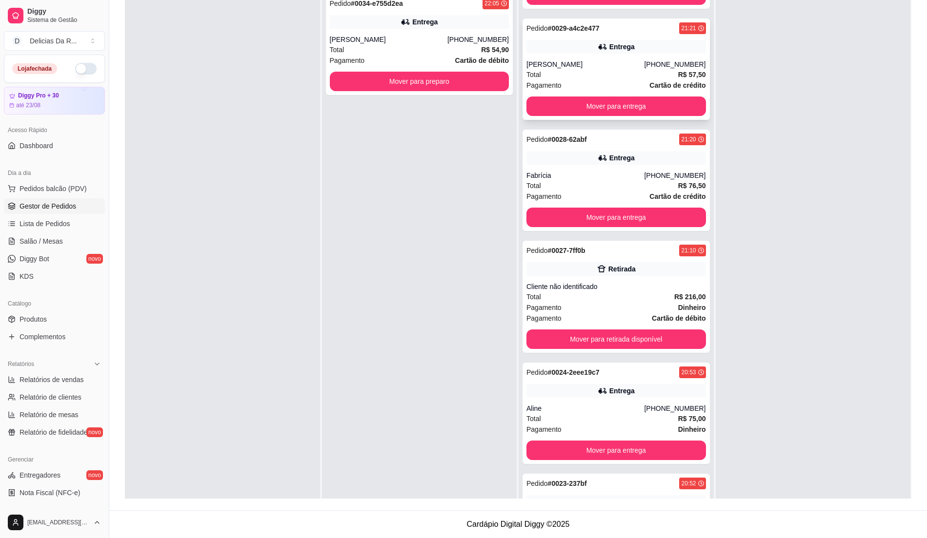
scroll to position [0, 0]
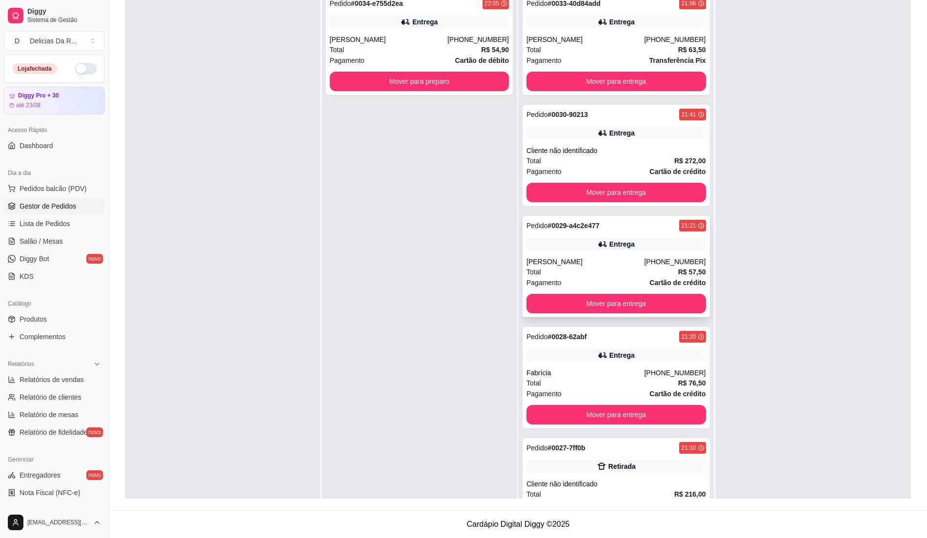
drag, startPoint x: 586, startPoint y: 228, endPoint x: 587, endPoint y: 235, distance: 6.4
click at [587, 235] on div "Pedido # 0029-a4c2e477 21:21 [PERSON_NAME] [PHONE_NUMBER] Total R$ 57,50 Pagame…" at bounding box center [615, 266] width 187 height 101
click at [643, 160] on div "Total R$ 272,00" at bounding box center [615, 161] width 179 height 11
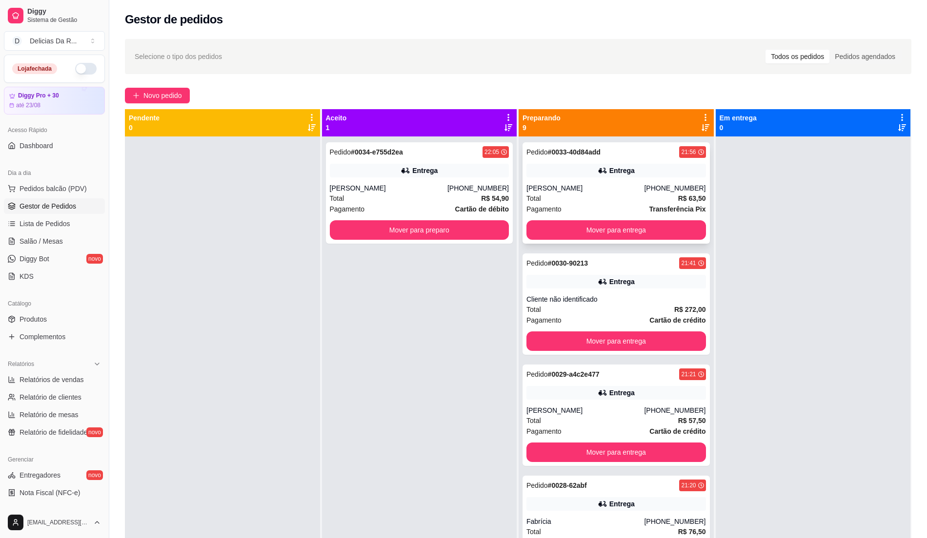
click at [653, 189] on div "[PHONE_NUMBER]" at bounding box center [674, 188] width 61 height 10
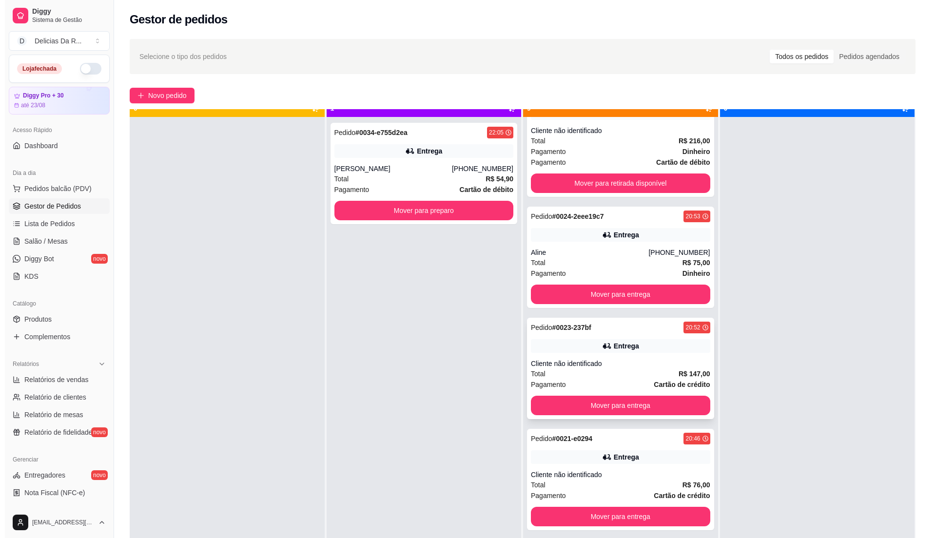
scroll to position [27, 0]
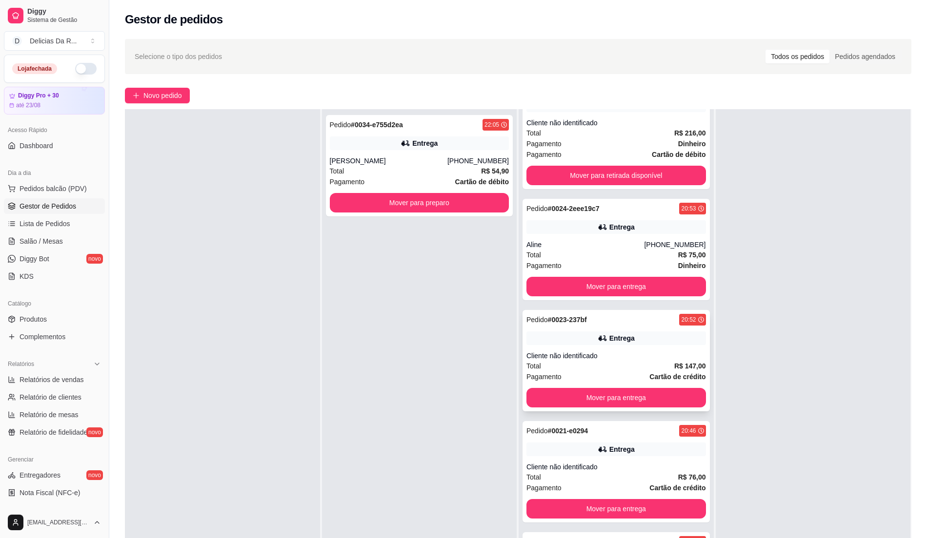
click at [639, 338] on div "Entrega" at bounding box center [615, 339] width 179 height 14
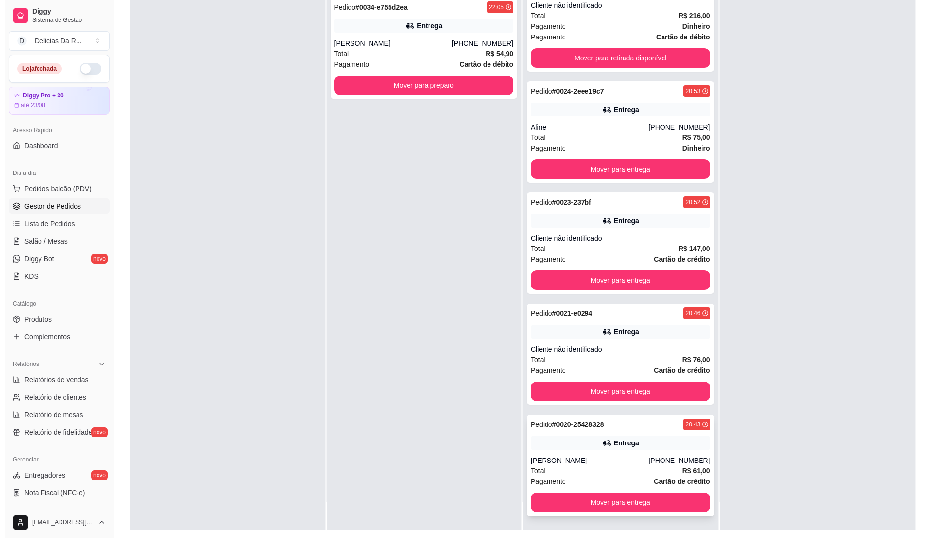
scroll to position [149, 0]
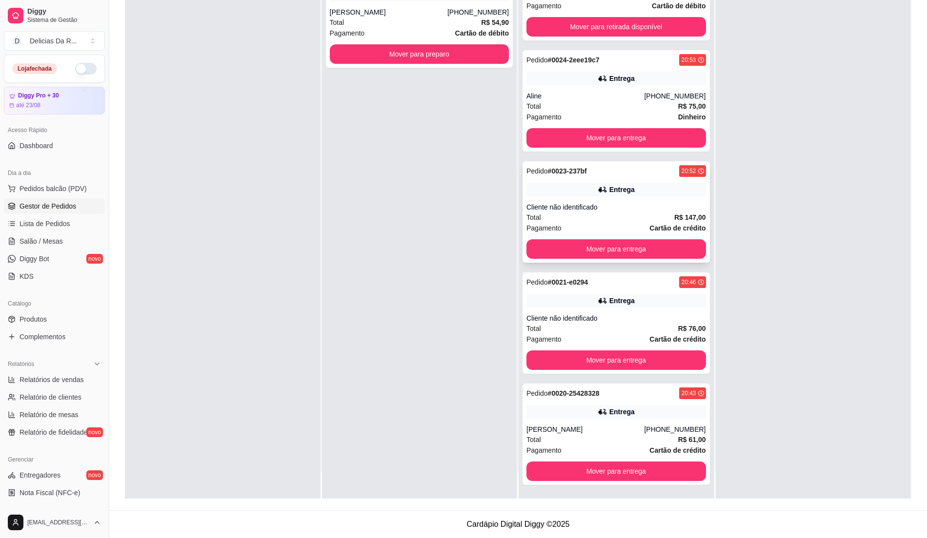
click at [673, 206] on div "Cliente não identificado" at bounding box center [615, 207] width 179 height 10
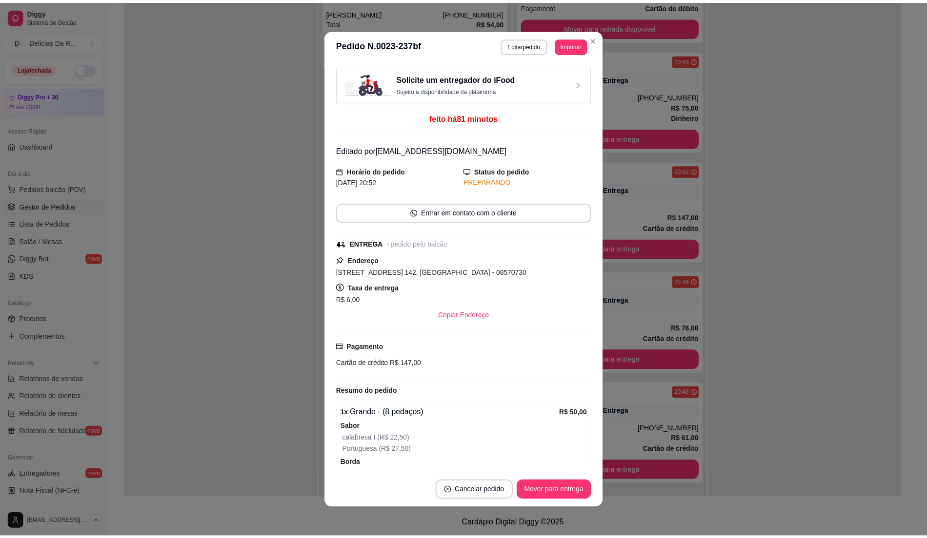
scroll to position [219, 0]
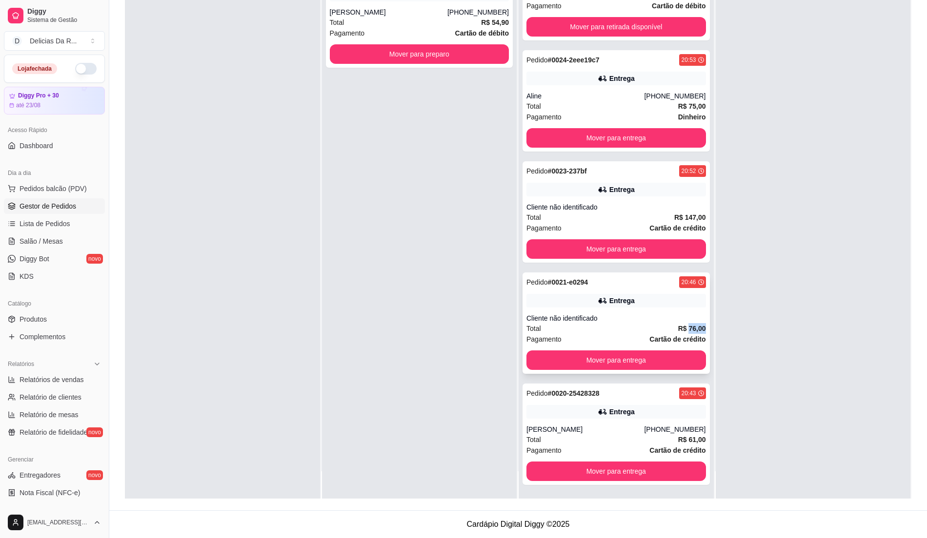
click at [685, 323] on span "R$ 76,00" at bounding box center [692, 328] width 28 height 11
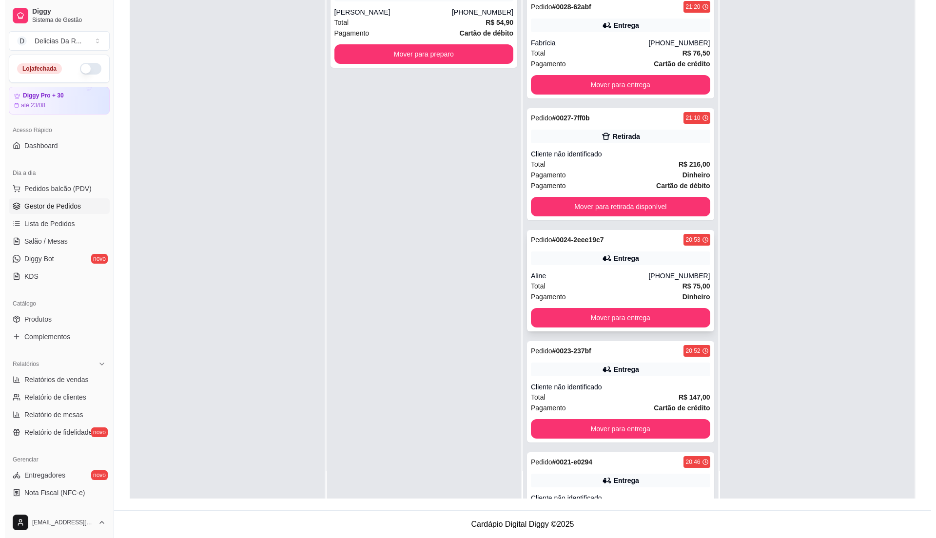
scroll to position [291, 0]
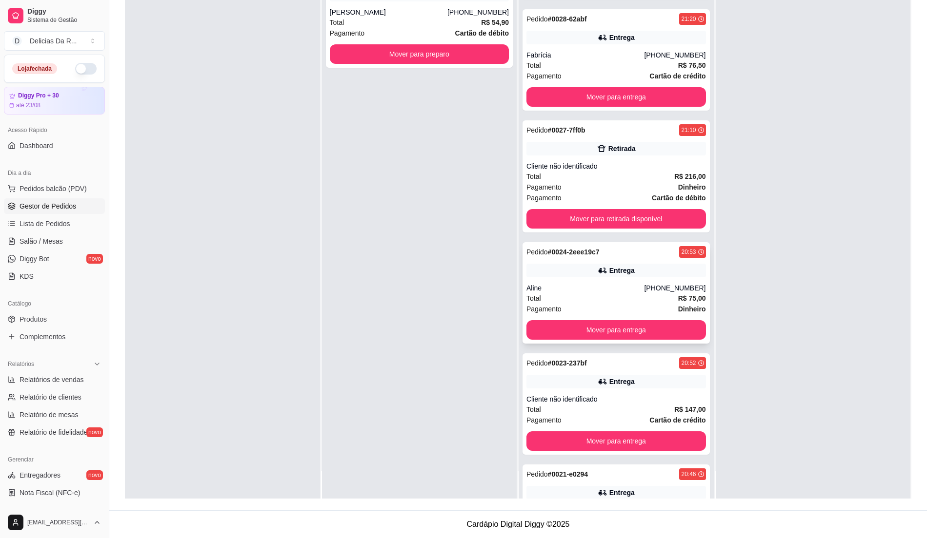
click at [611, 295] on div "Total R$ 75,00" at bounding box center [615, 298] width 179 height 11
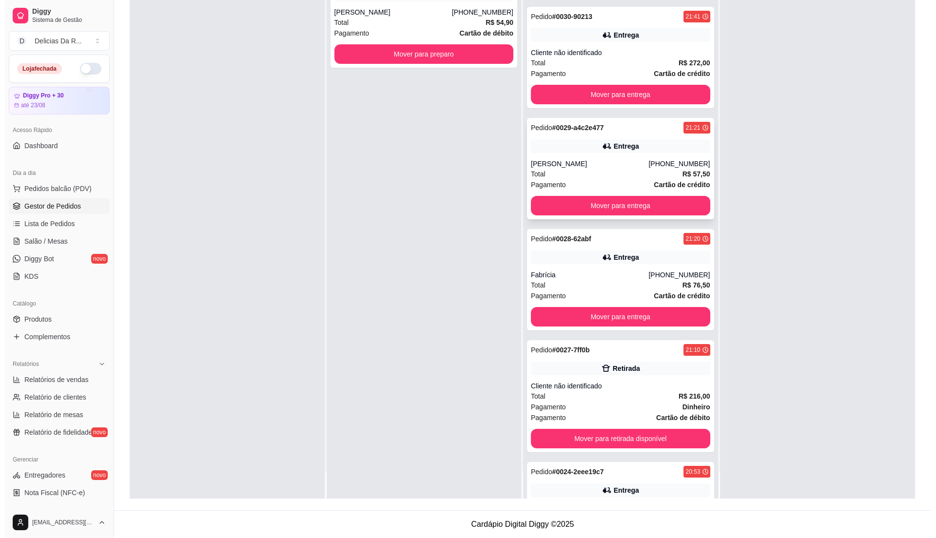
scroll to position [0, 0]
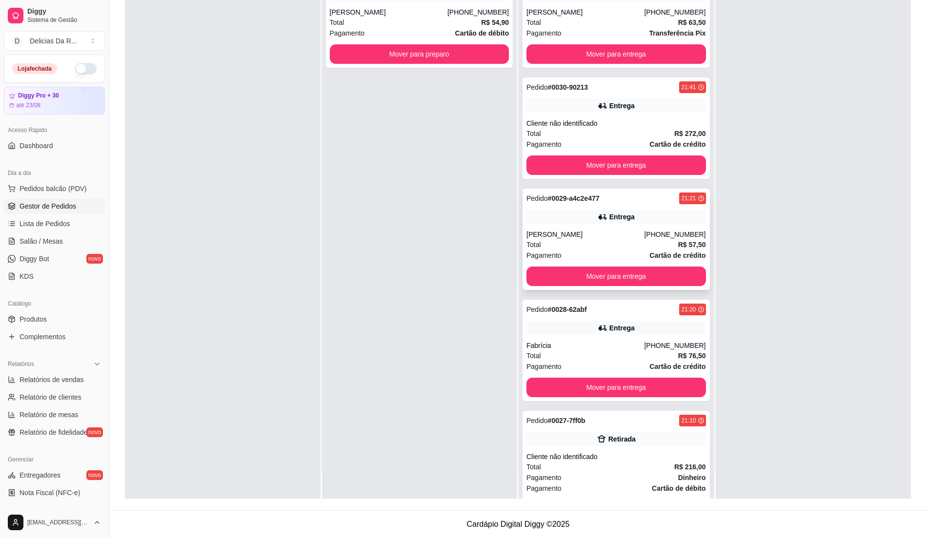
click at [674, 235] on div "[PHONE_NUMBER]" at bounding box center [674, 235] width 61 height 10
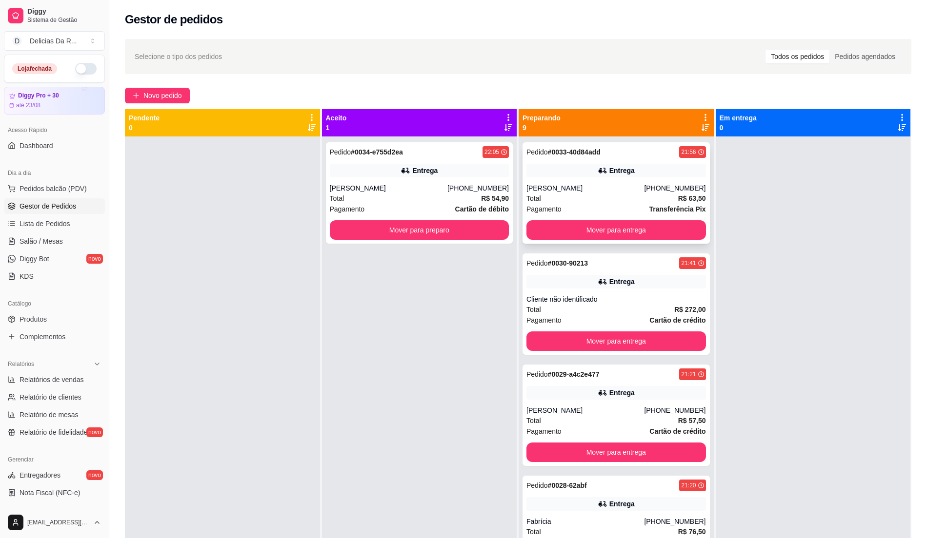
click at [636, 204] on div "Pagamento Transferência Pix" at bounding box center [615, 209] width 179 height 11
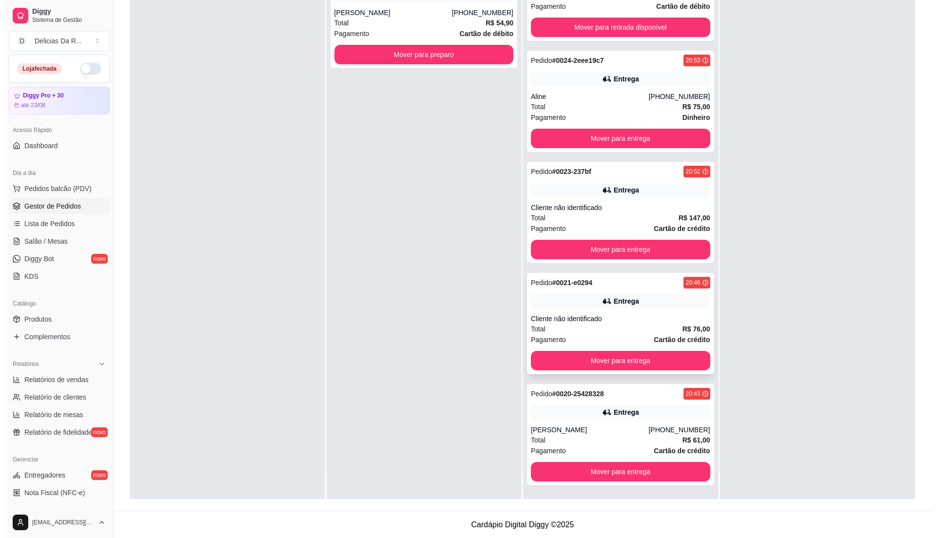
scroll to position [149, 0]
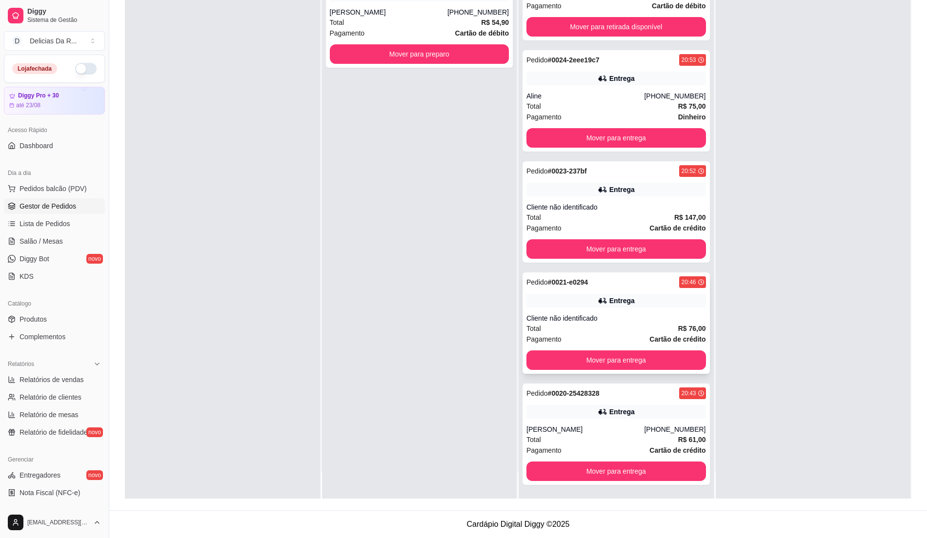
click at [633, 320] on div "Cliente não identificado" at bounding box center [615, 319] width 179 height 10
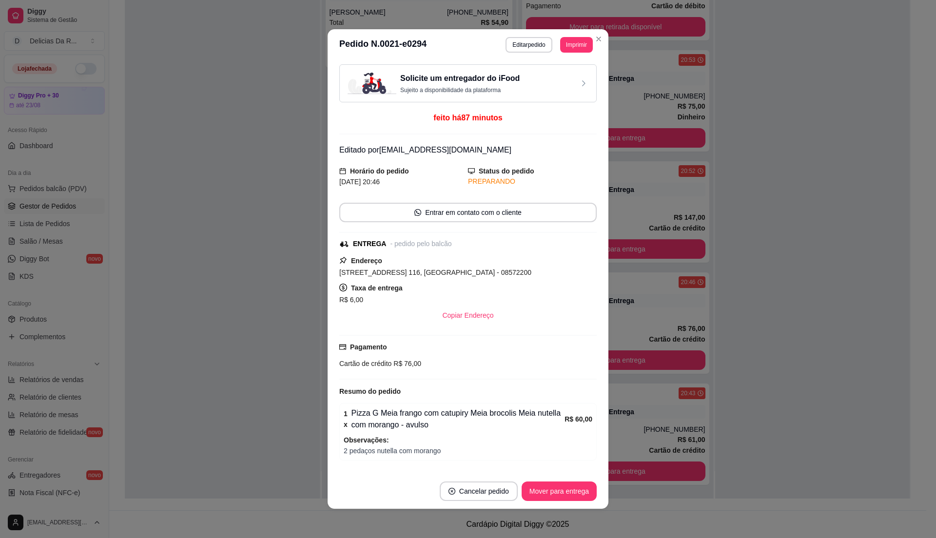
scroll to position [64, 0]
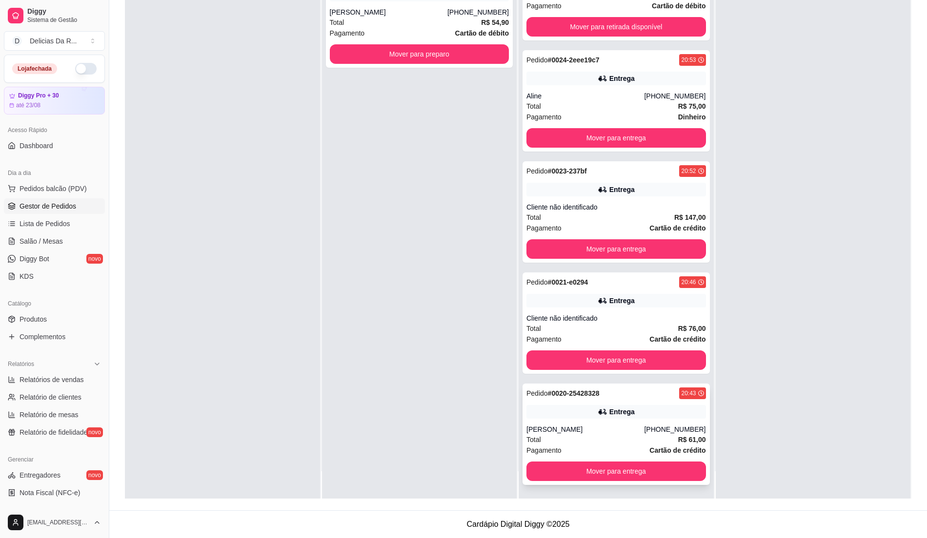
click at [598, 434] on div "[PERSON_NAME]" at bounding box center [585, 430] width 118 height 10
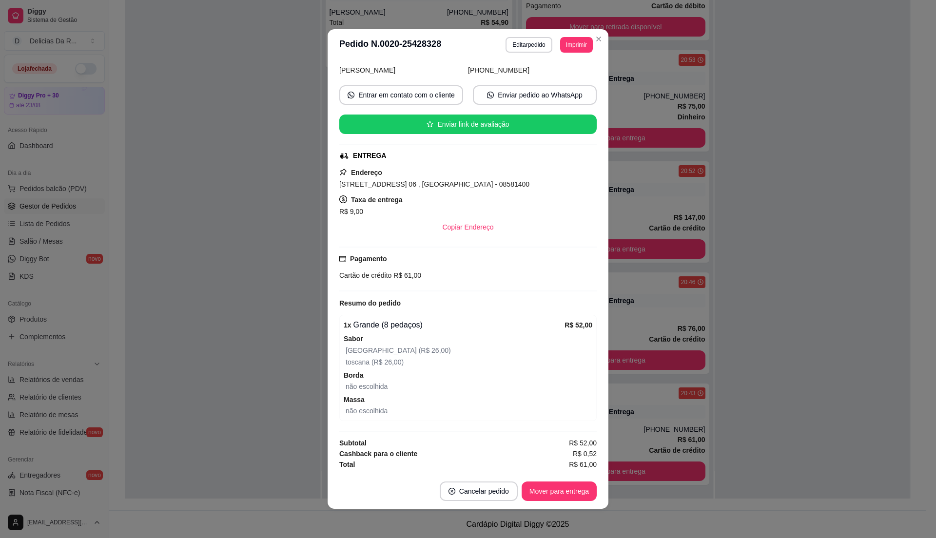
scroll to position [2, 0]
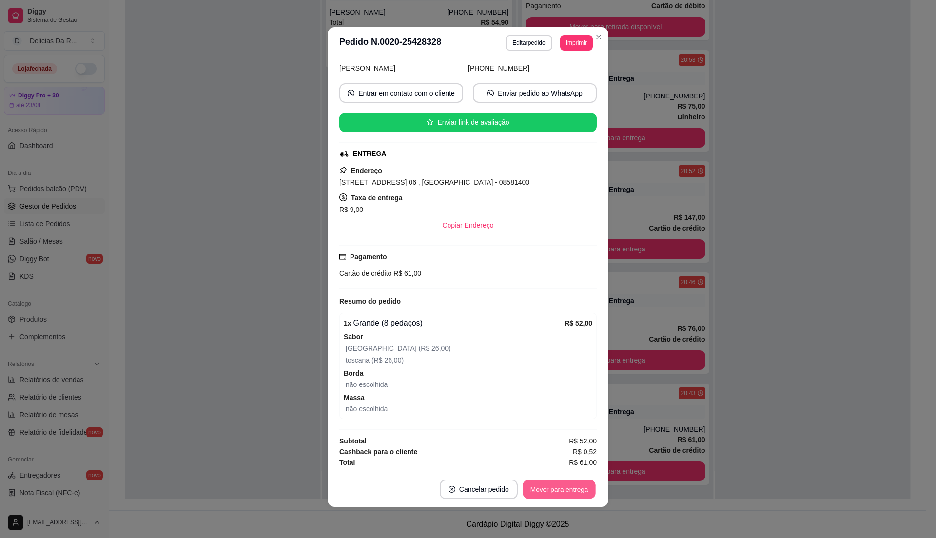
click at [587, 486] on button "Mover para entrega" at bounding box center [559, 489] width 73 height 19
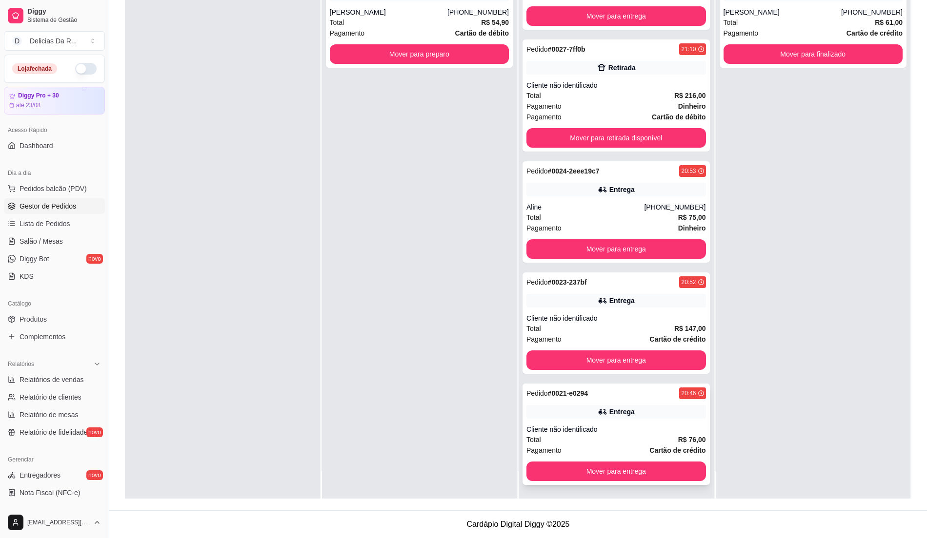
click at [619, 397] on div "Pedido # 0021-e0294 20:46" at bounding box center [615, 394] width 179 height 12
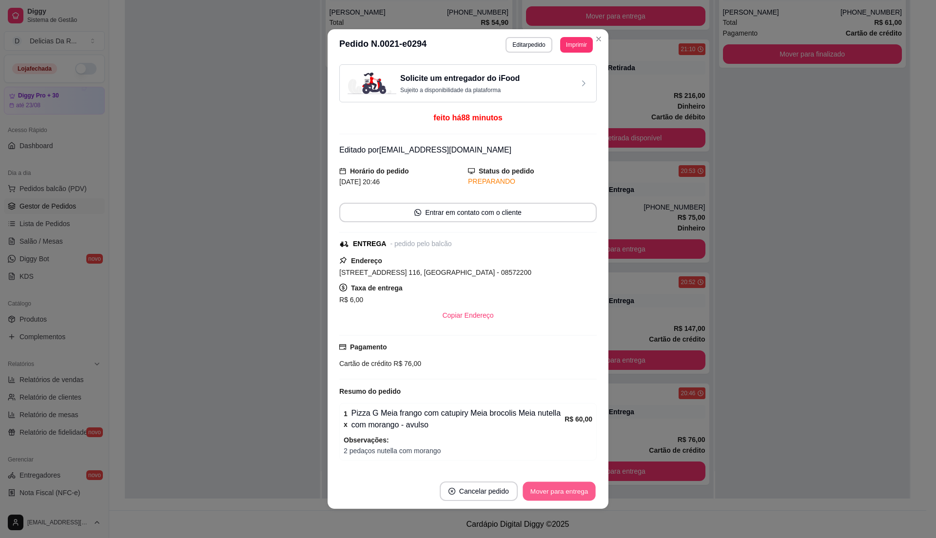
click at [564, 485] on button "Mover para entrega" at bounding box center [559, 491] width 73 height 19
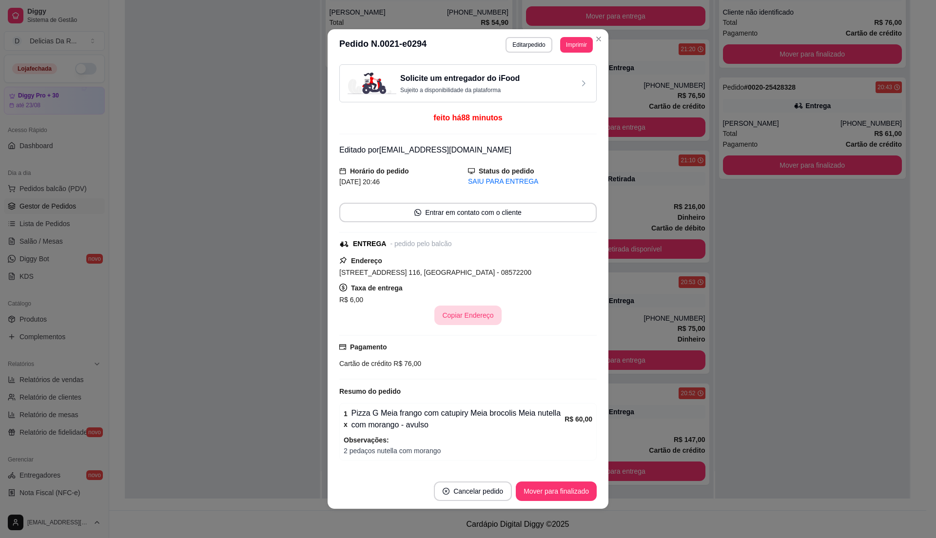
scroll to position [64, 0]
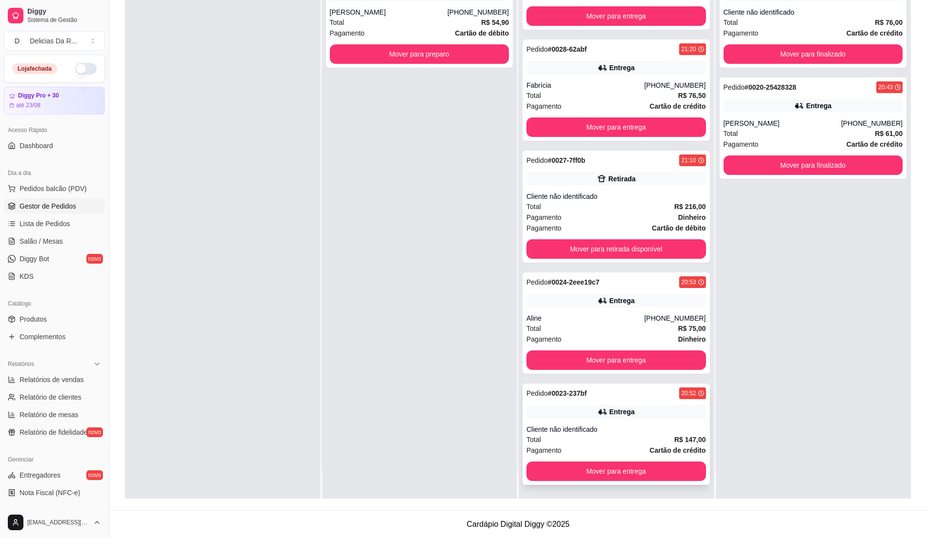
click at [553, 425] on div "Cliente não identificado" at bounding box center [615, 430] width 179 height 10
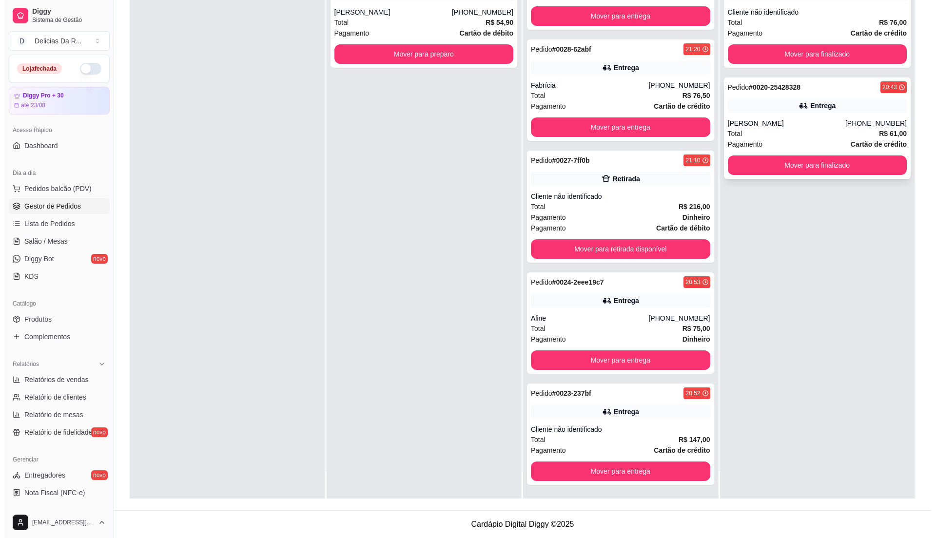
scroll to position [0, 0]
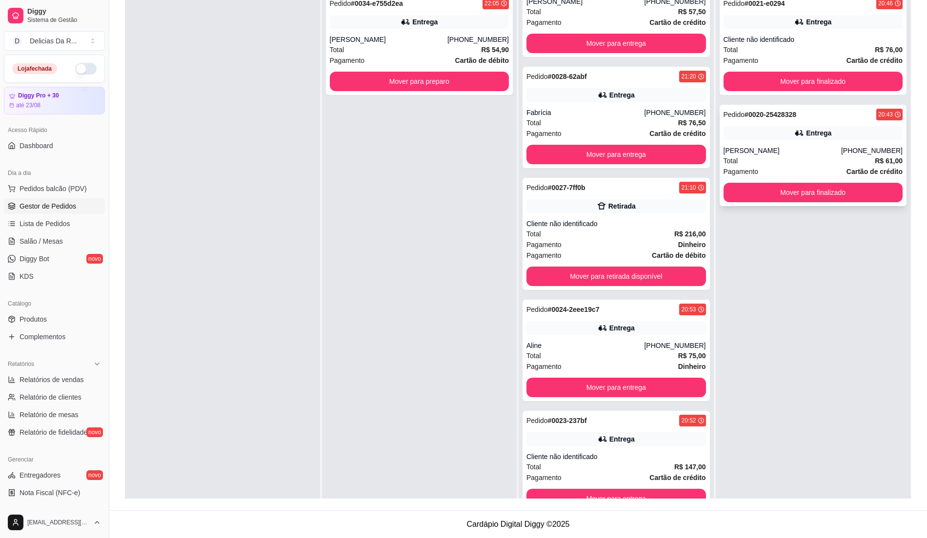
click at [849, 138] on div "Entrega" at bounding box center [812, 133] width 179 height 14
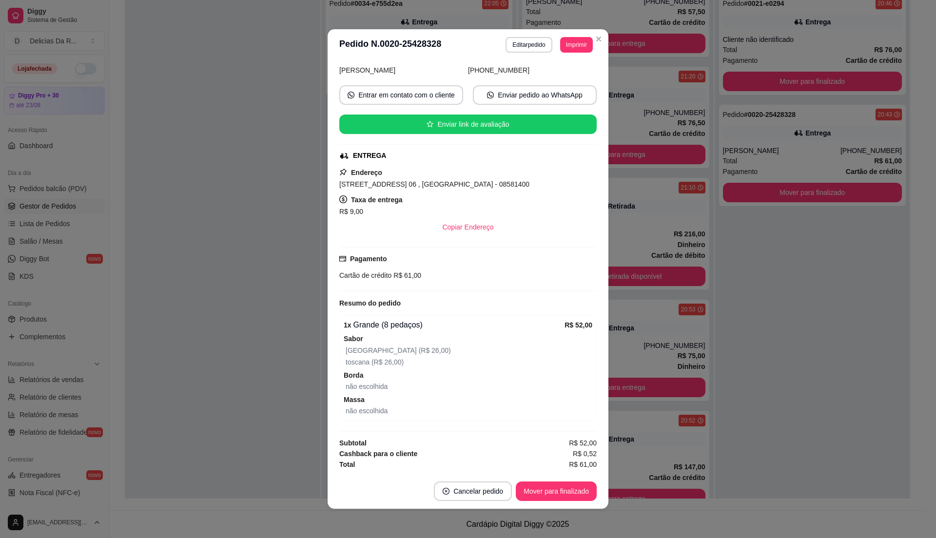
scroll to position [124, 0]
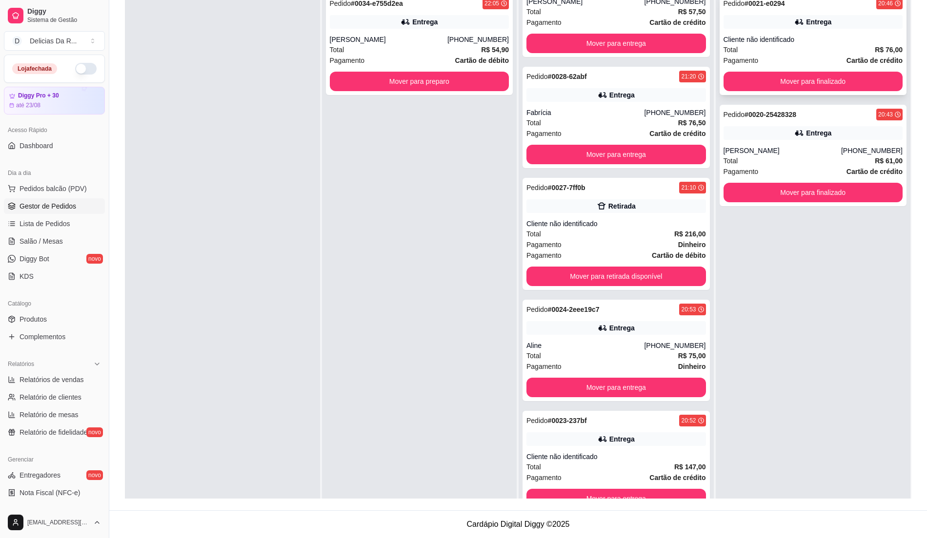
click at [823, 53] on div "Total R$ 76,00" at bounding box center [812, 49] width 179 height 11
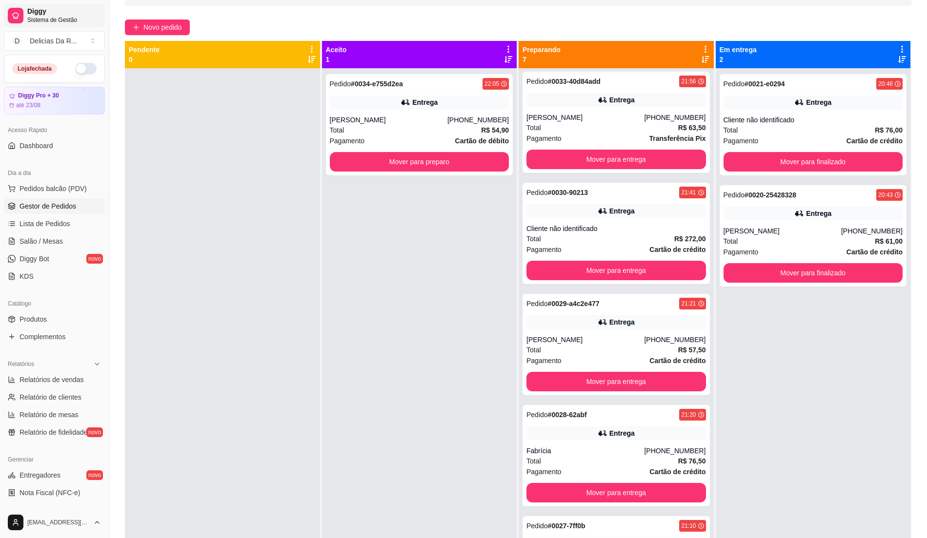
scroll to position [0, 0]
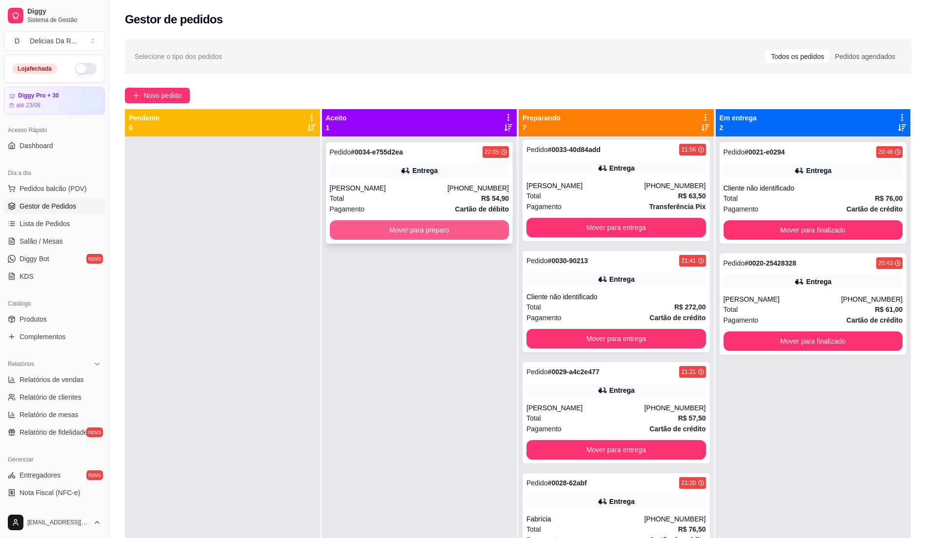
click at [384, 232] on button "Mover para preparo" at bounding box center [419, 230] width 179 height 20
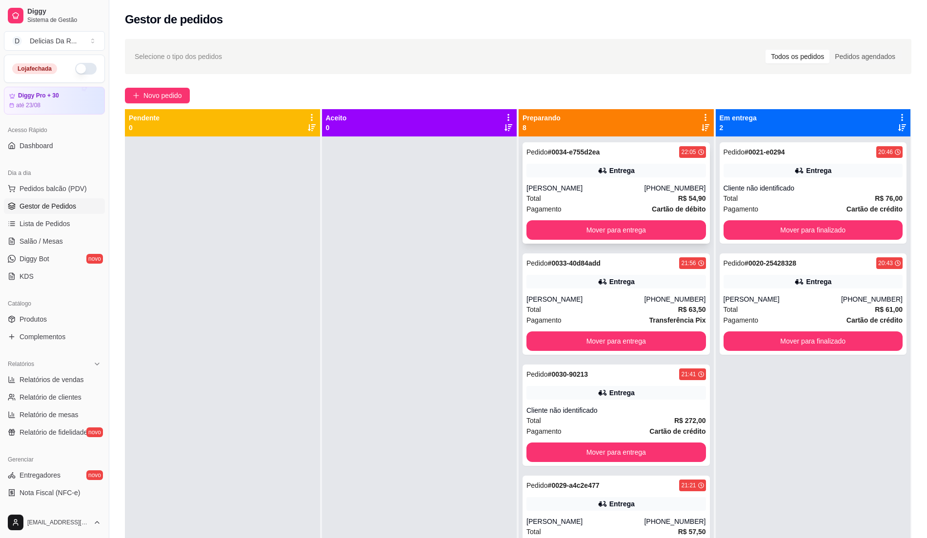
click at [599, 172] on icon at bounding box center [602, 170] width 7 height 5
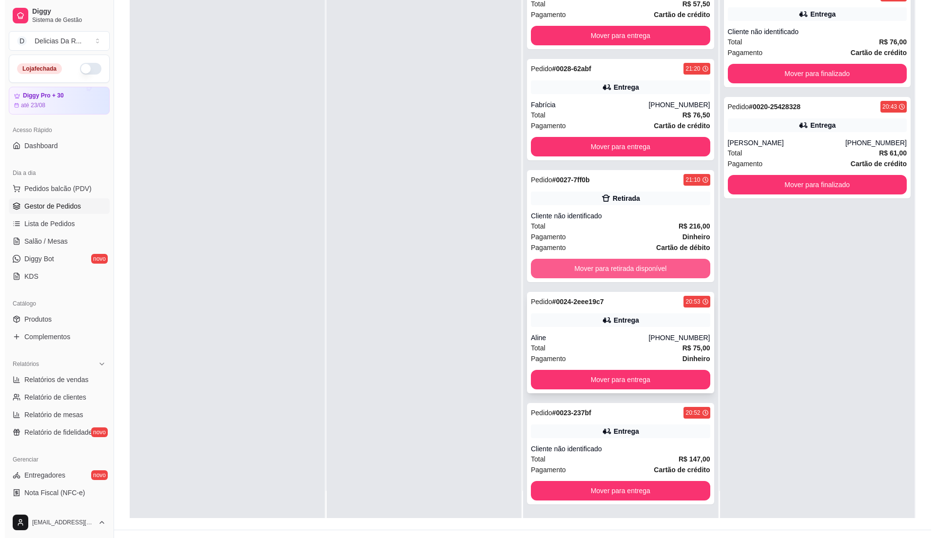
scroll to position [149, 0]
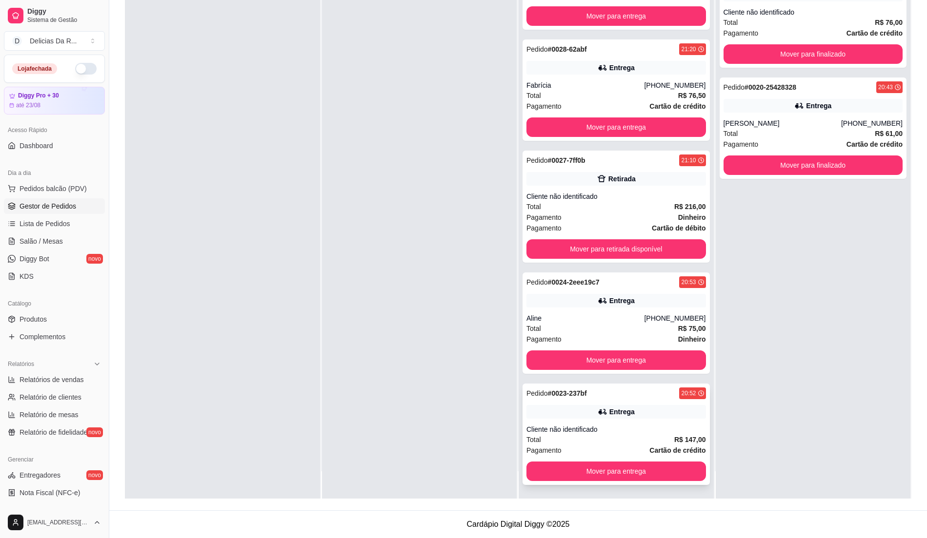
click at [654, 418] on div "Entrega" at bounding box center [615, 412] width 179 height 14
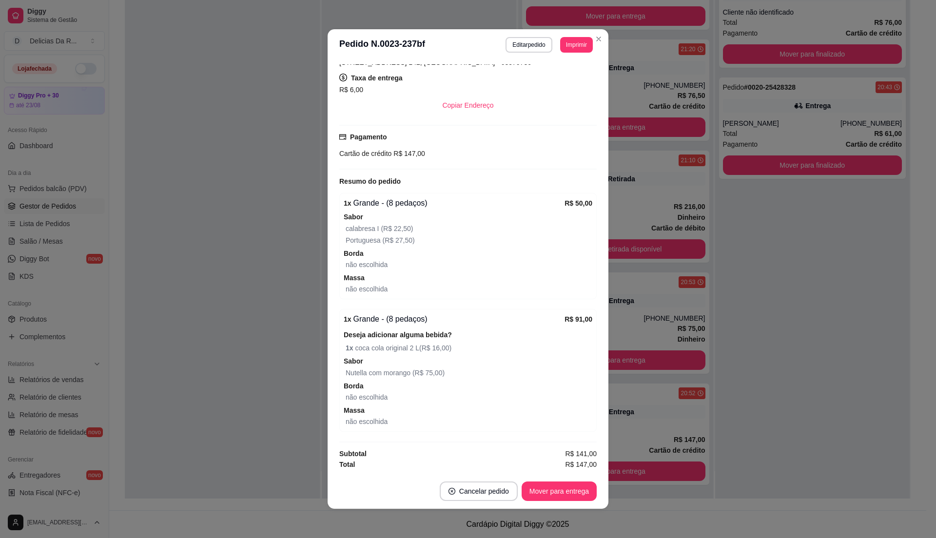
scroll to position [2, 0]
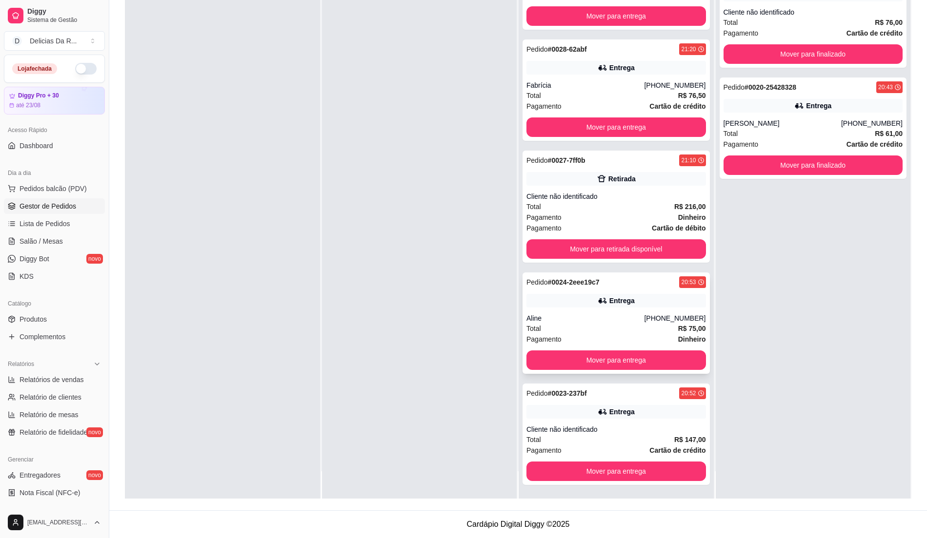
click at [674, 301] on div "Entrega" at bounding box center [615, 301] width 179 height 14
click at [658, 422] on div "Pedido # 0023-237bf 20:52 Entrega Cliente não identificado Total R$ 147,00 Paga…" at bounding box center [615, 434] width 187 height 101
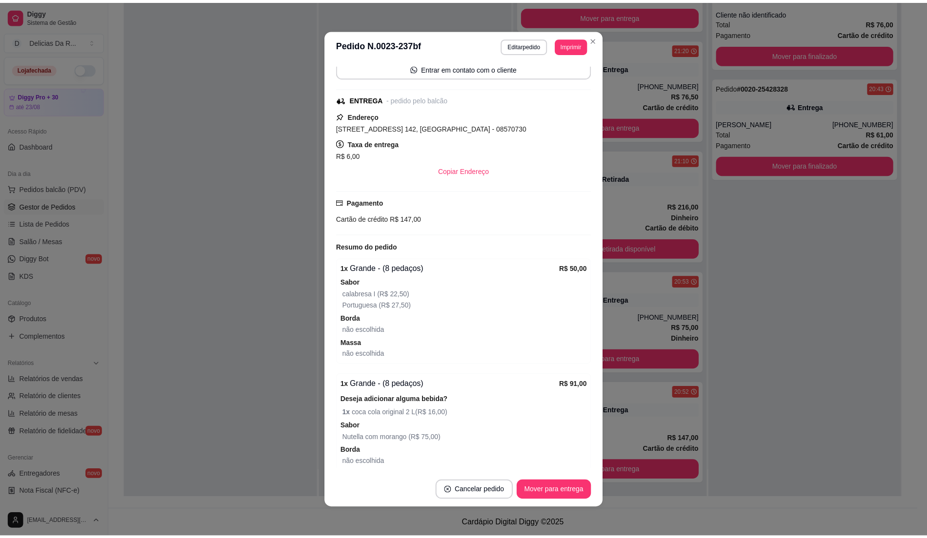
scroll to position [219, 0]
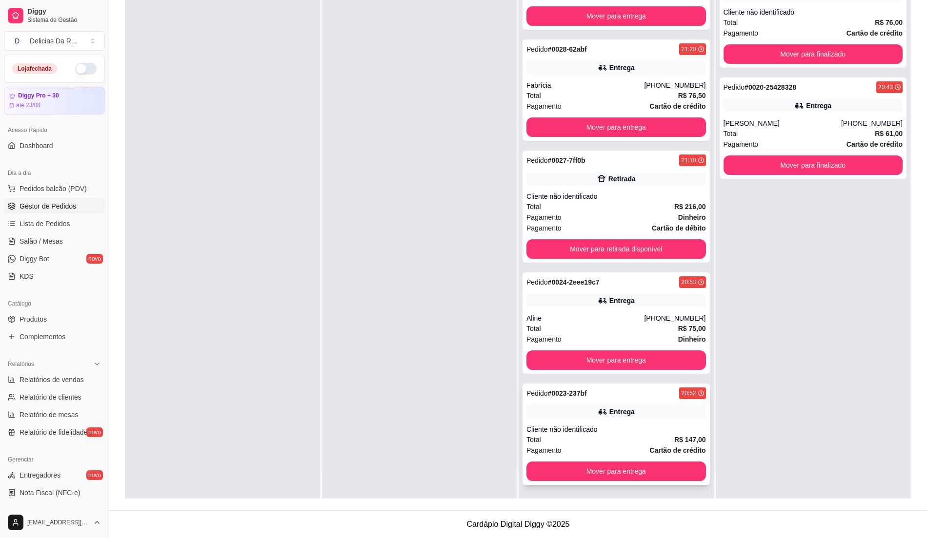
click at [662, 422] on div "Pedido # 0023-237bf 20:52 Entrega Cliente não identificado Total R$ 147,00 Paga…" at bounding box center [615, 434] width 187 height 101
click at [678, 325] on strong "R$ 75,00" at bounding box center [692, 329] width 28 height 8
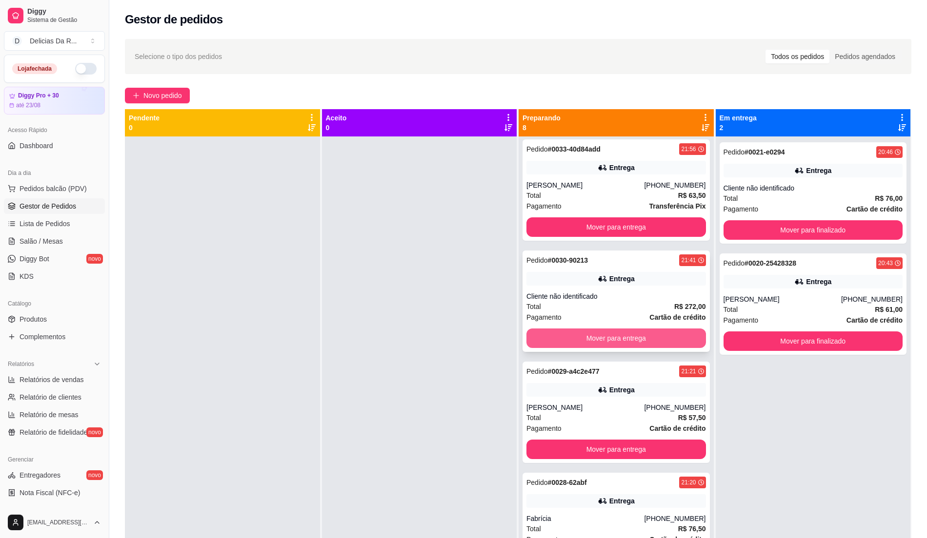
scroll to position [0, 0]
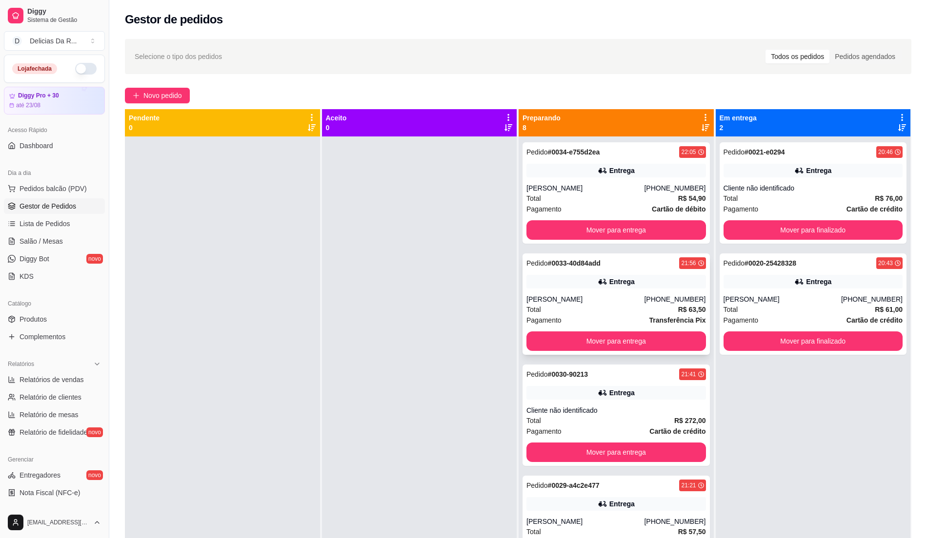
click at [640, 286] on div "Entrega" at bounding box center [615, 282] width 179 height 14
click at [647, 311] on div "Total R$ 63,50" at bounding box center [615, 309] width 179 height 11
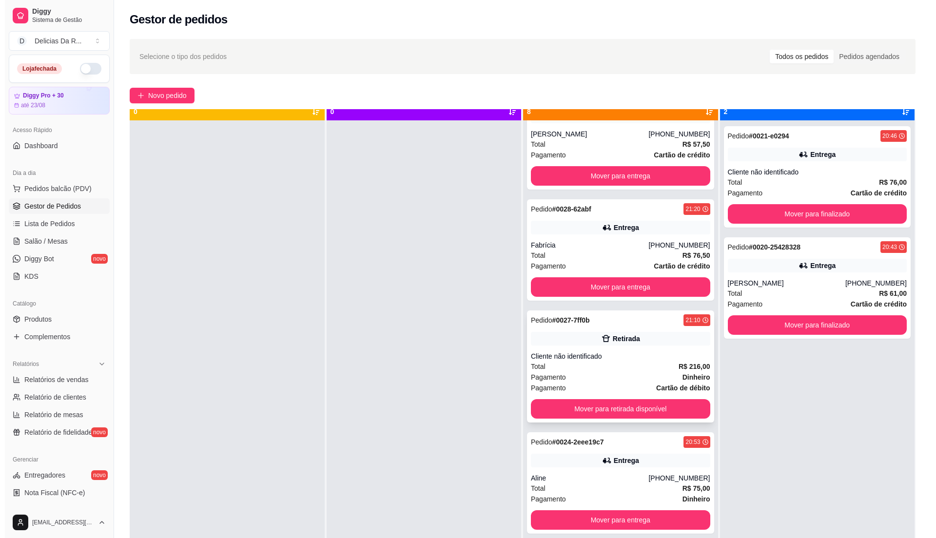
scroll to position [27, 0]
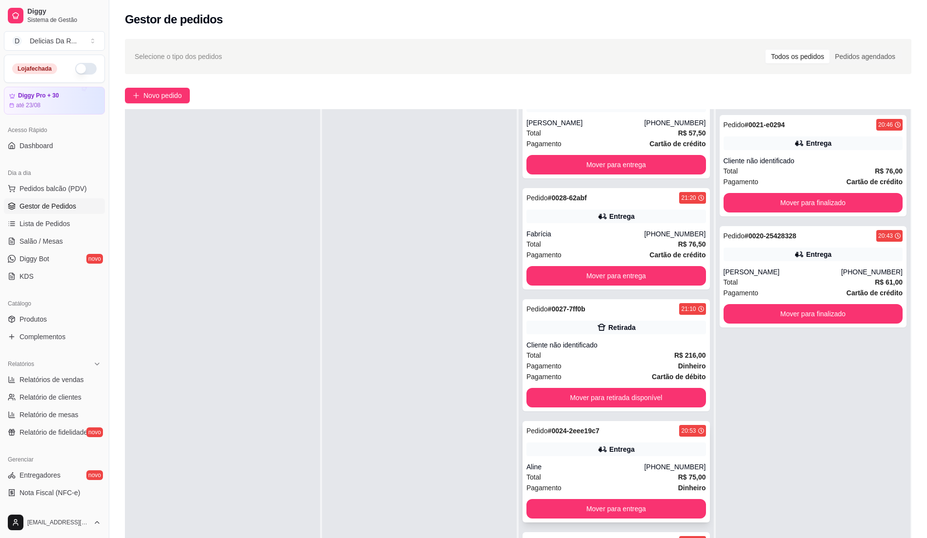
click at [623, 465] on div "Aline" at bounding box center [585, 467] width 118 height 10
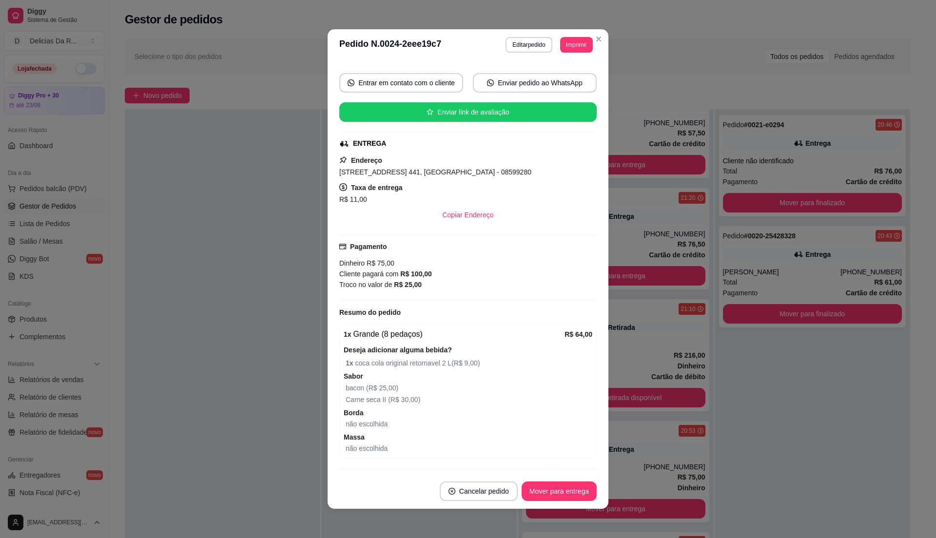
scroll to position [175, 0]
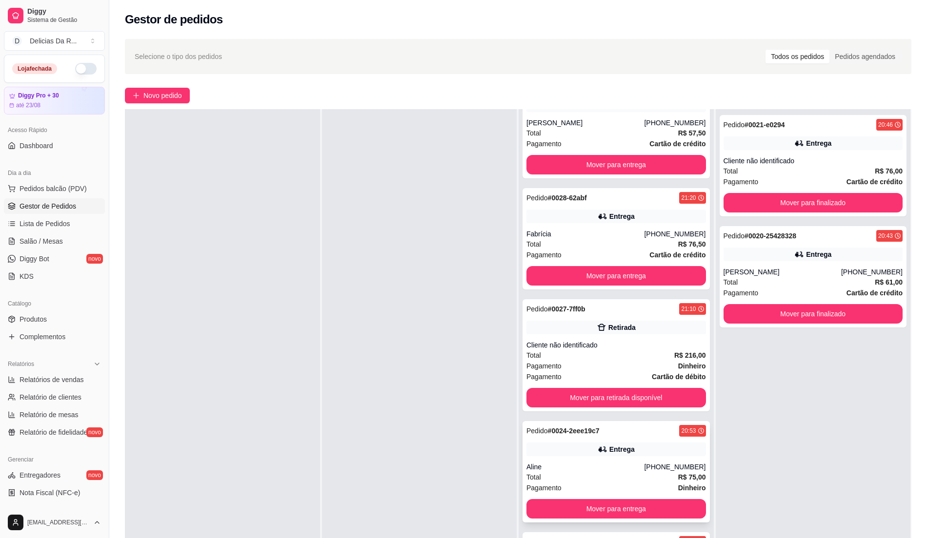
click at [580, 481] on div "Total R$ 75,00" at bounding box center [615, 477] width 179 height 11
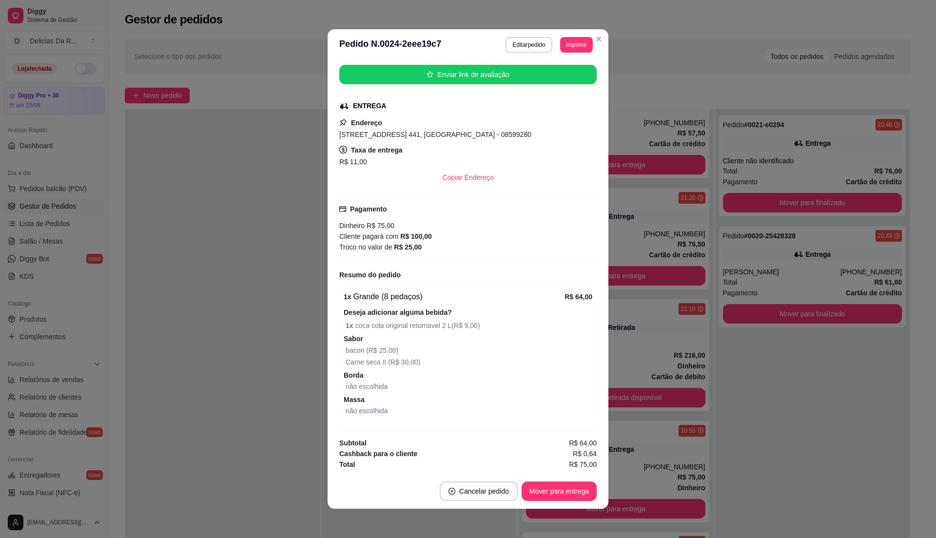
scroll to position [0, 0]
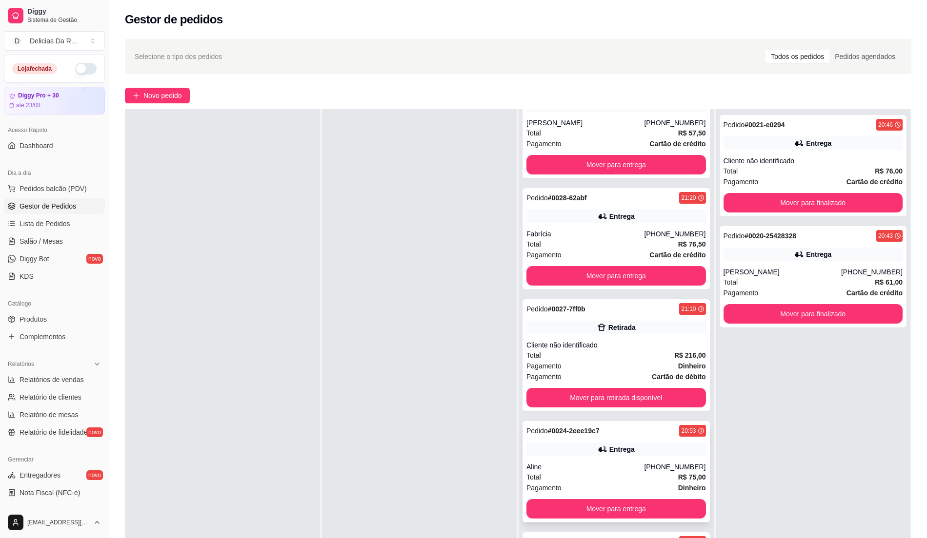
click at [638, 458] on div "Pedido # 0024-2eee19c7 20:53 Entrega Aline [PHONE_NUMBER] Total R$ 75,00 Pagame…" at bounding box center [615, 471] width 187 height 101
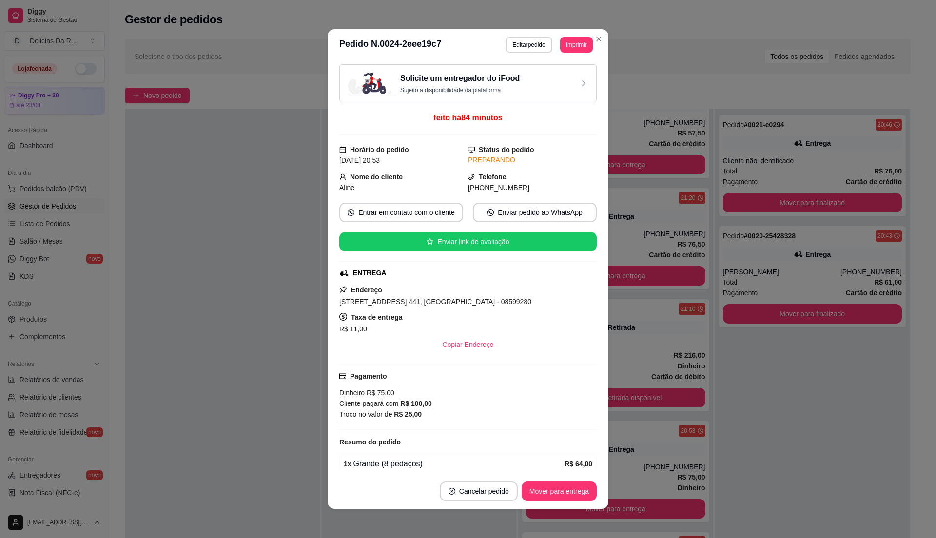
click at [486, 77] on h3 "Solicite um entregador do iFood" at bounding box center [460, 79] width 120 height 12
click at [540, 81] on div "Solicite um entregador do iFood Sujeito a disponibilidade da plataforma" at bounding box center [468, 83] width 241 height 21
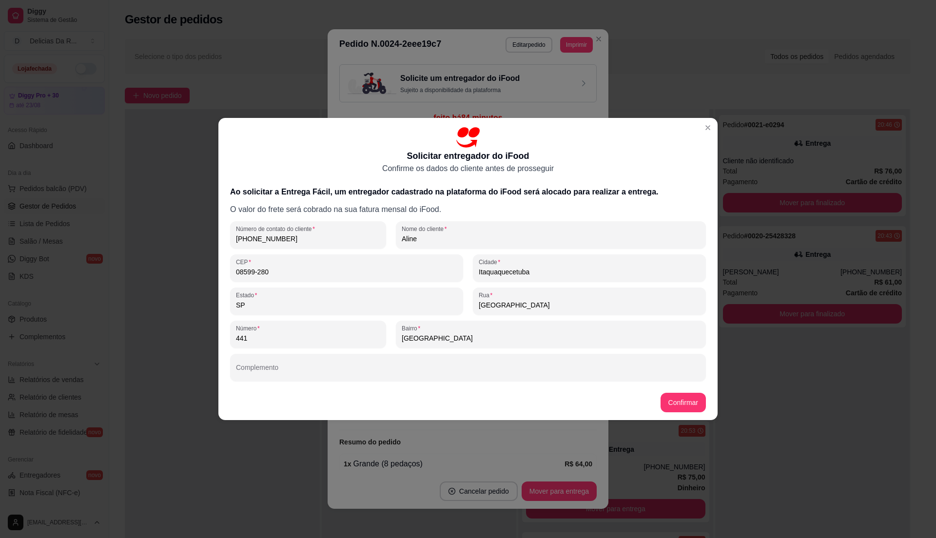
click at [677, 413] on footer "Confirmar" at bounding box center [468, 402] width 499 height 35
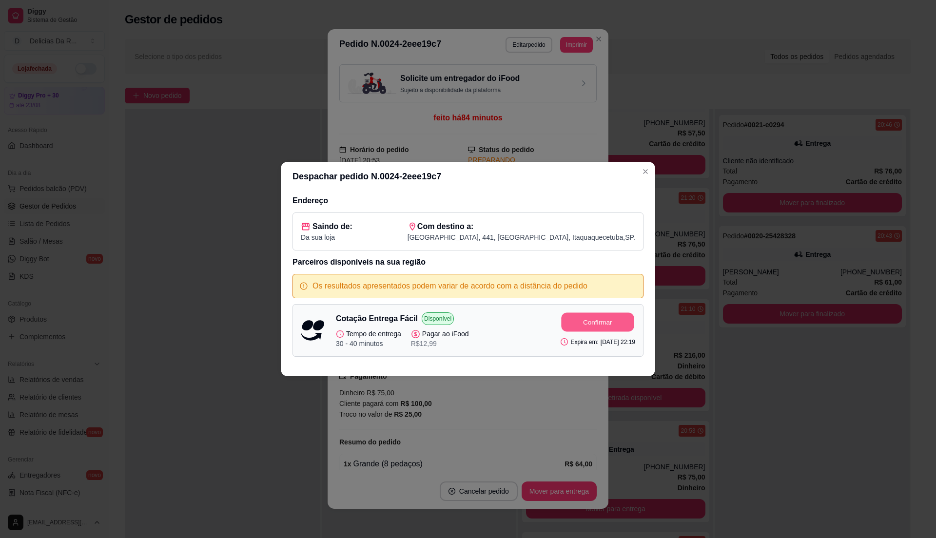
click at [576, 315] on button "Confirmar" at bounding box center [598, 322] width 73 height 19
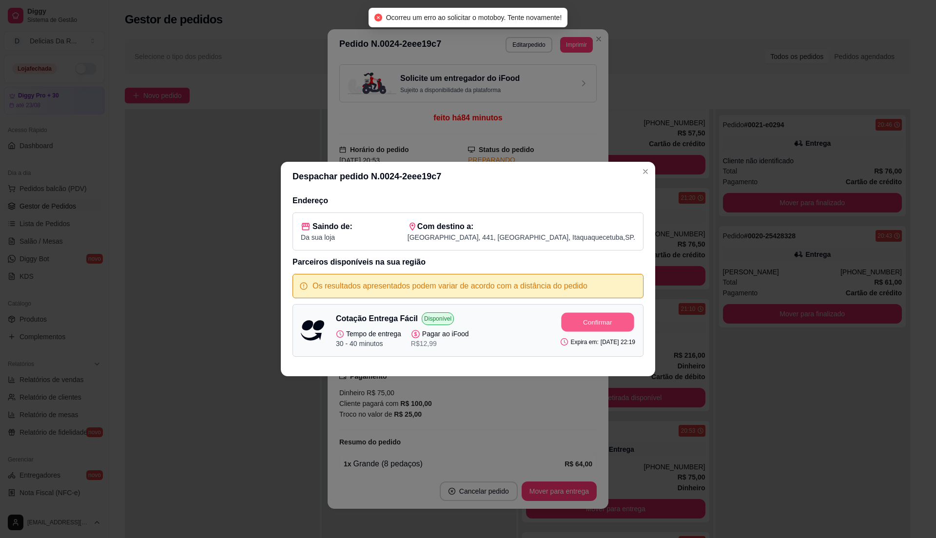
click at [606, 321] on button "Confirmar" at bounding box center [598, 322] width 73 height 19
click at [552, 373] on div "Despachar pedido N. 0024-2eee19c7 Endereço Saindo de: Da sua loja Com destino a…" at bounding box center [468, 269] width 936 height 538
click at [528, 397] on div "Despachar pedido N. 0024-2eee19c7 Endereço Saindo de: Da sua loja Com destino a…" at bounding box center [468, 269] width 936 height 538
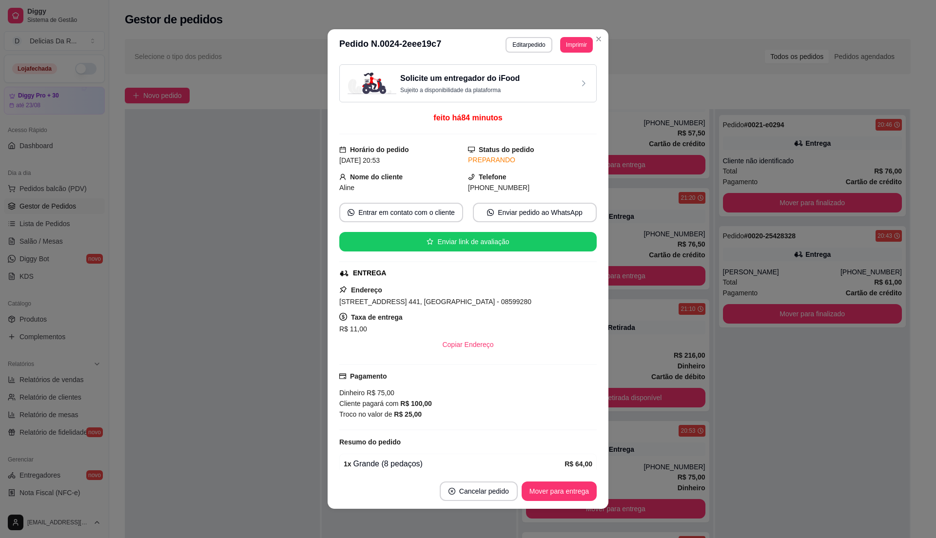
click at [529, 88] on div "Solicite um entregador do iFood Sujeito a disponibilidade da plataforma" at bounding box center [468, 83] width 241 height 21
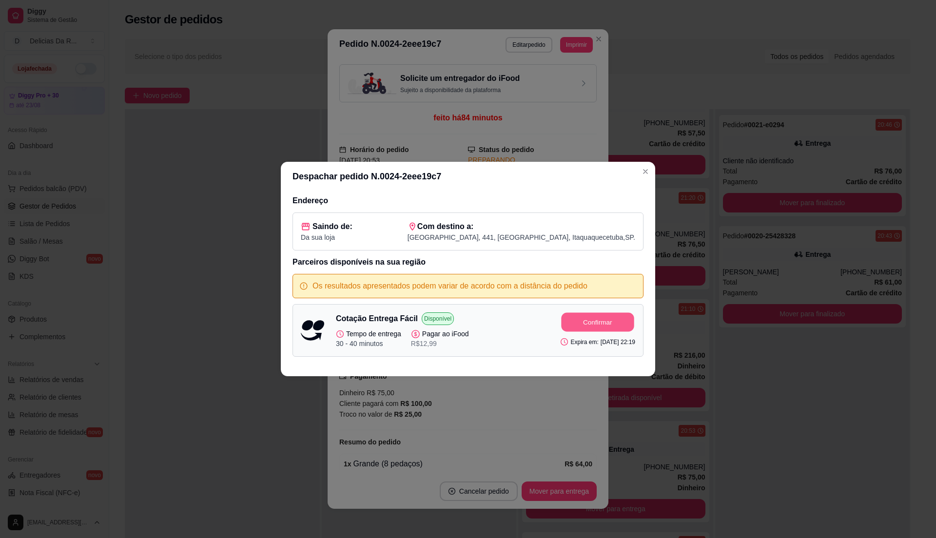
click at [590, 320] on button "Confirmar" at bounding box center [598, 322] width 73 height 19
click at [707, 166] on div "Despachar pedido N. 0024-2eee19c7 Endereço Saindo de: Da sua loja Com destino a…" at bounding box center [468, 269] width 936 height 538
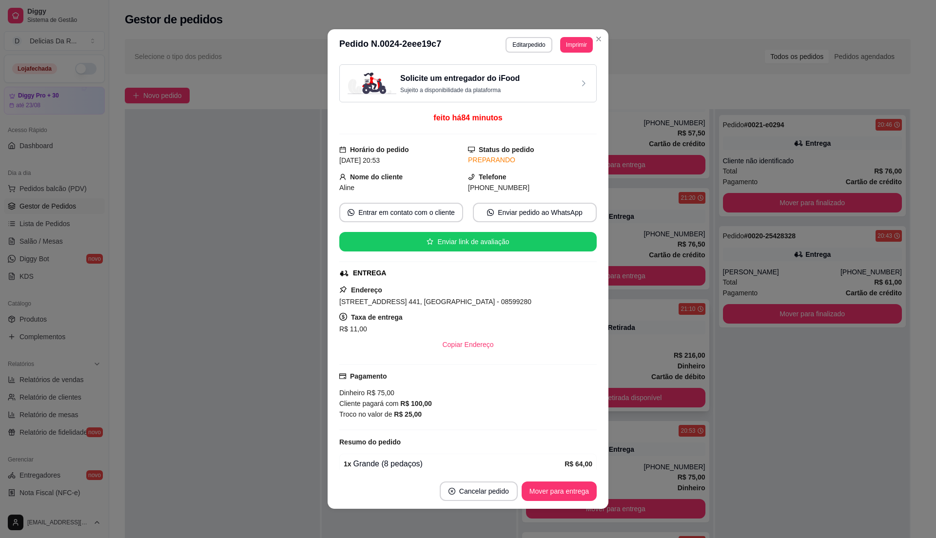
scroll to position [2, 0]
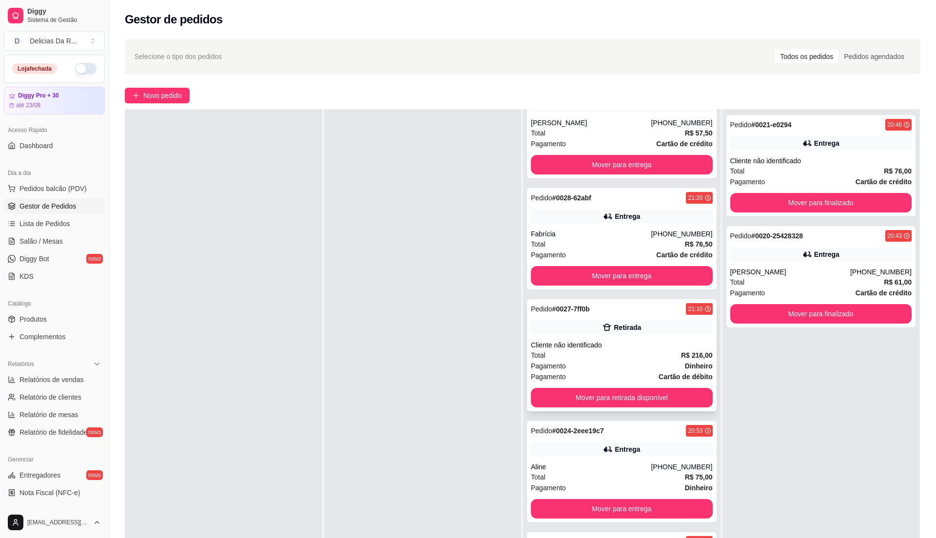
click at [635, 343] on div "Cliente não identificado" at bounding box center [622, 345] width 182 height 10
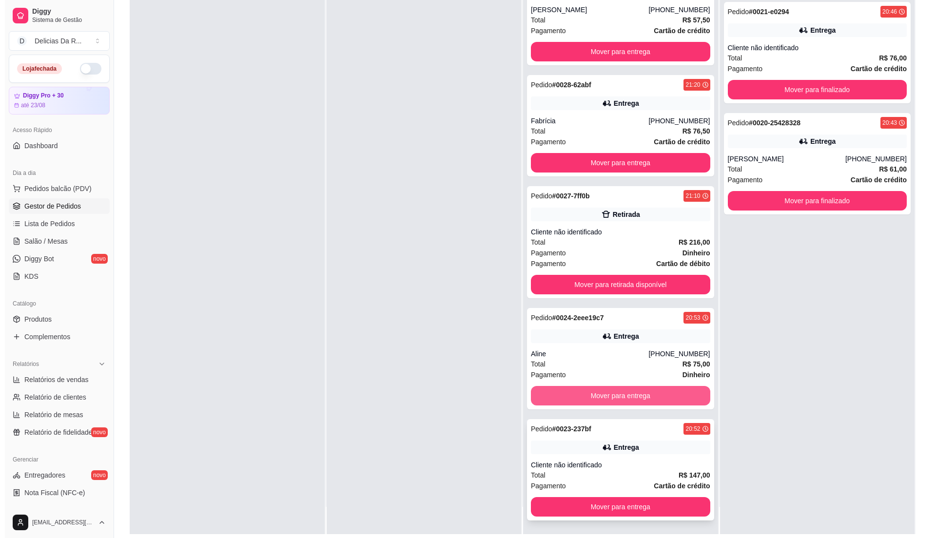
scroll to position [149, 0]
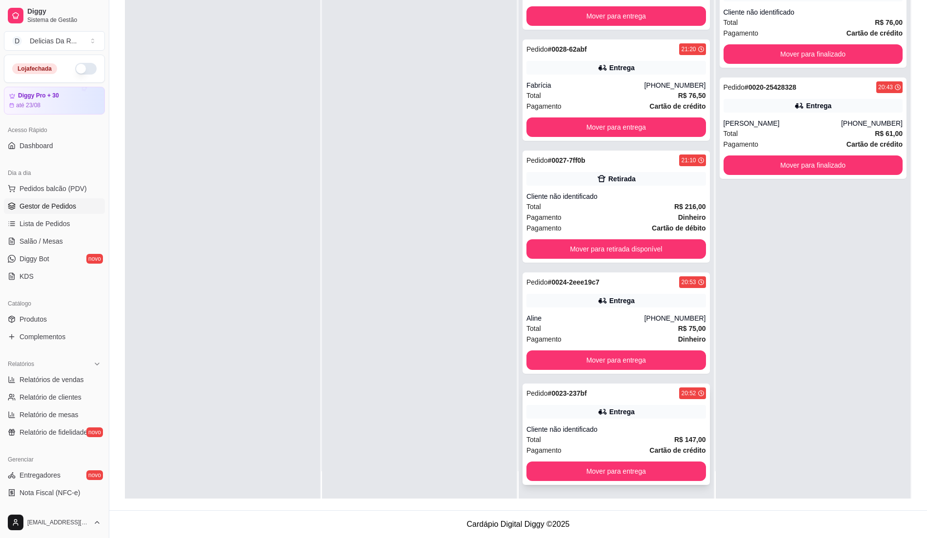
click at [629, 419] on div "Pedido # 0023-237bf 20:52 Entrega Cliente não identificado Total R$ 147,00 Paga…" at bounding box center [615, 434] width 187 height 101
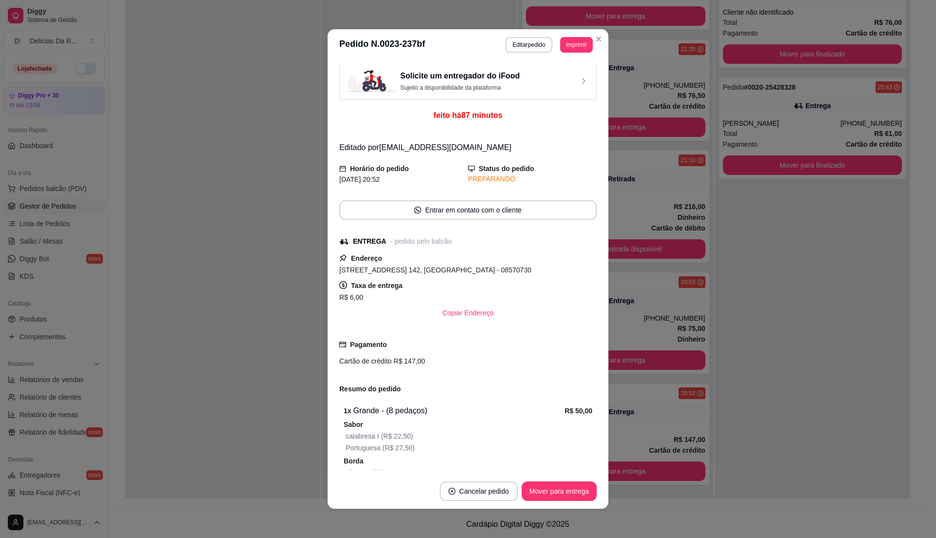
scroll to position [0, 0]
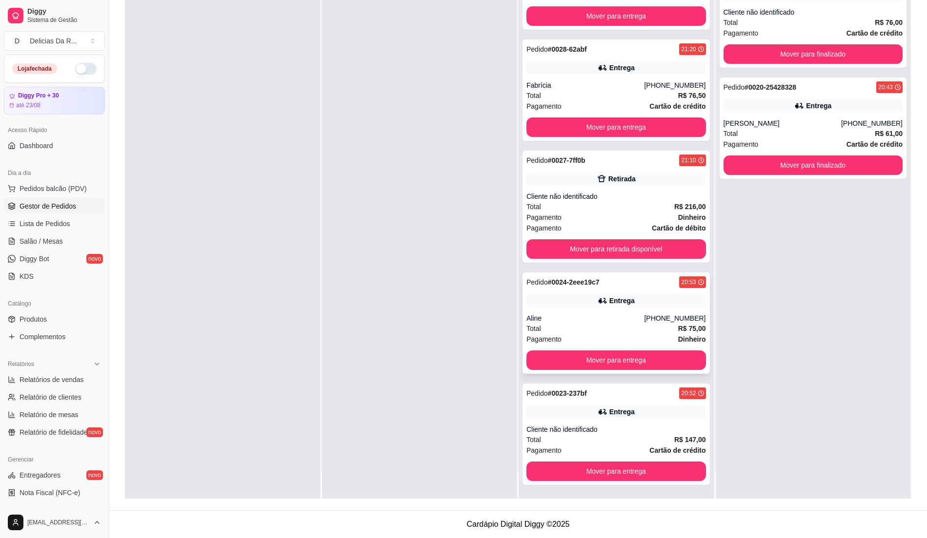
click at [658, 337] on div "Pagamento Dinheiro" at bounding box center [615, 339] width 179 height 11
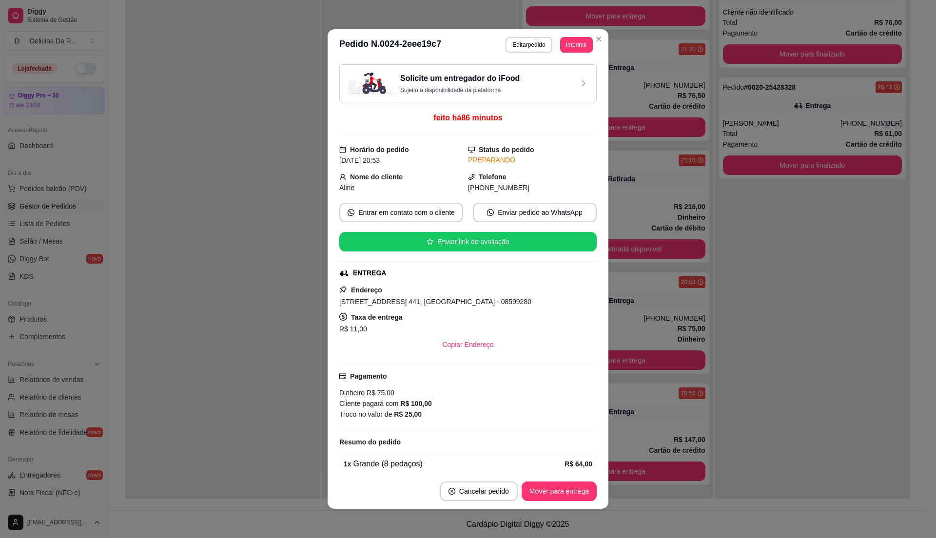
scroll to position [175, 0]
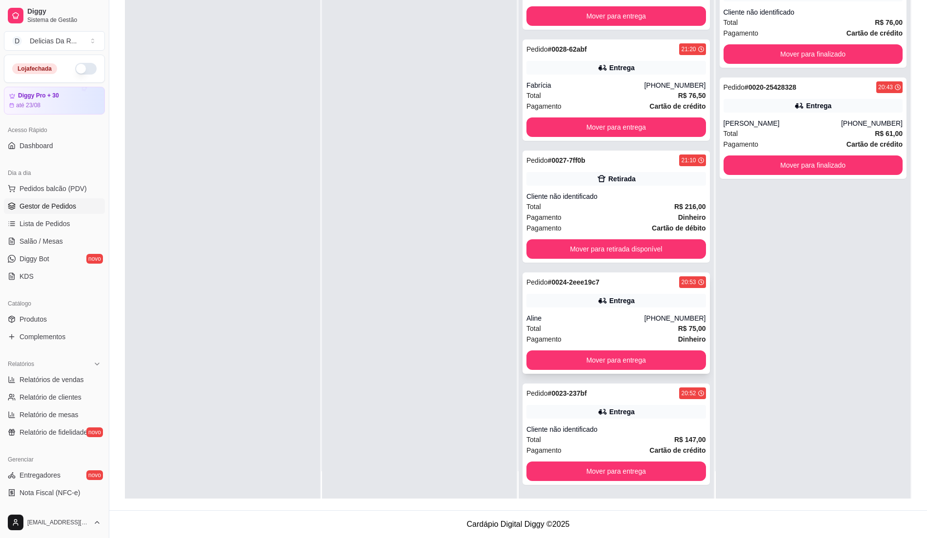
click at [623, 320] on div "Aline" at bounding box center [585, 319] width 118 height 10
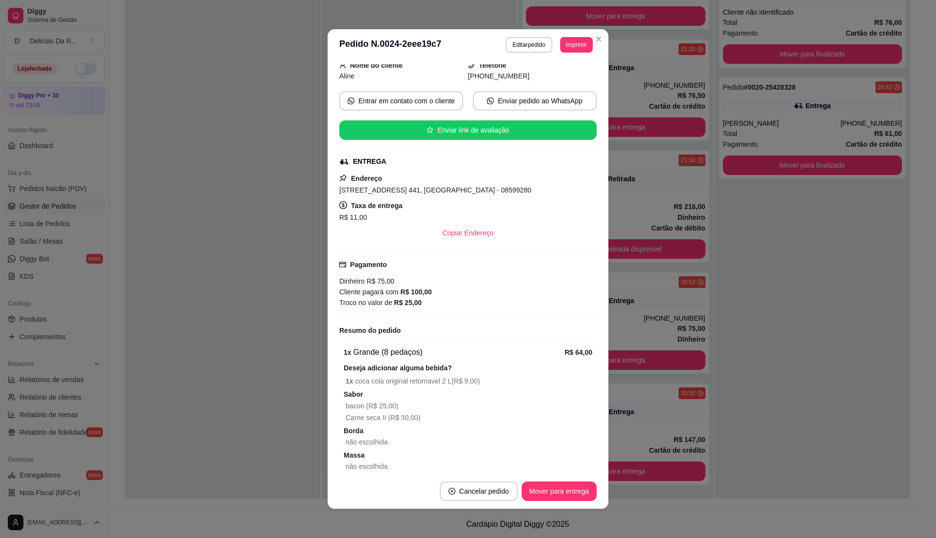
scroll to position [0, 0]
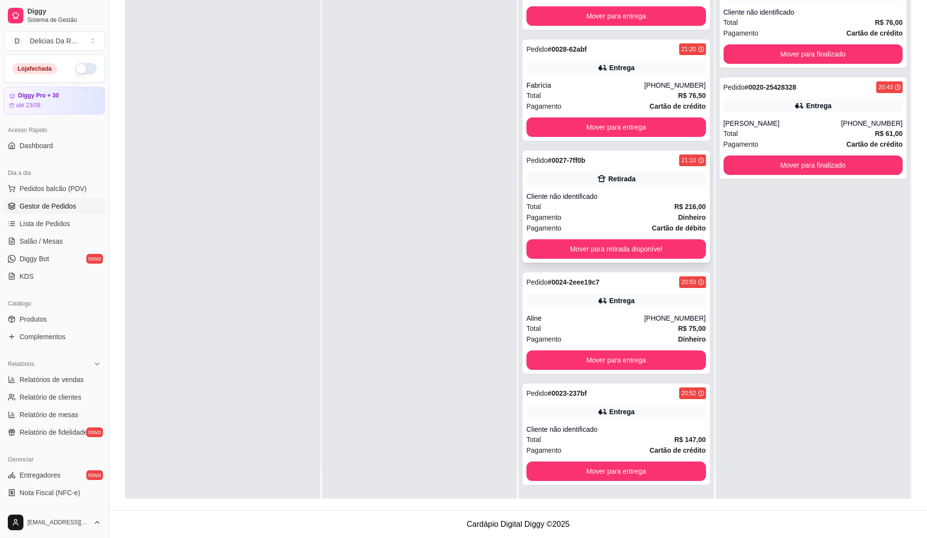
click at [573, 174] on div "Retirada" at bounding box center [615, 179] width 179 height 14
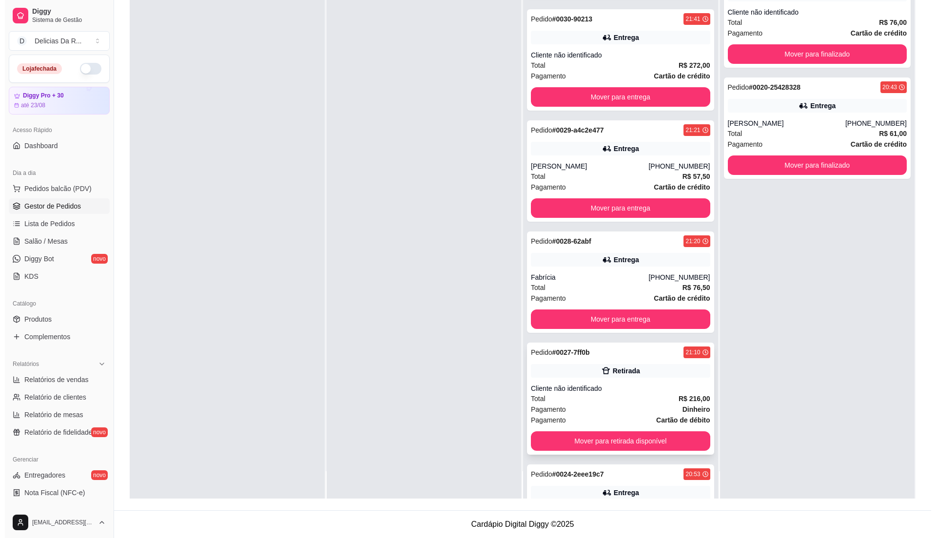
scroll to position [375, 0]
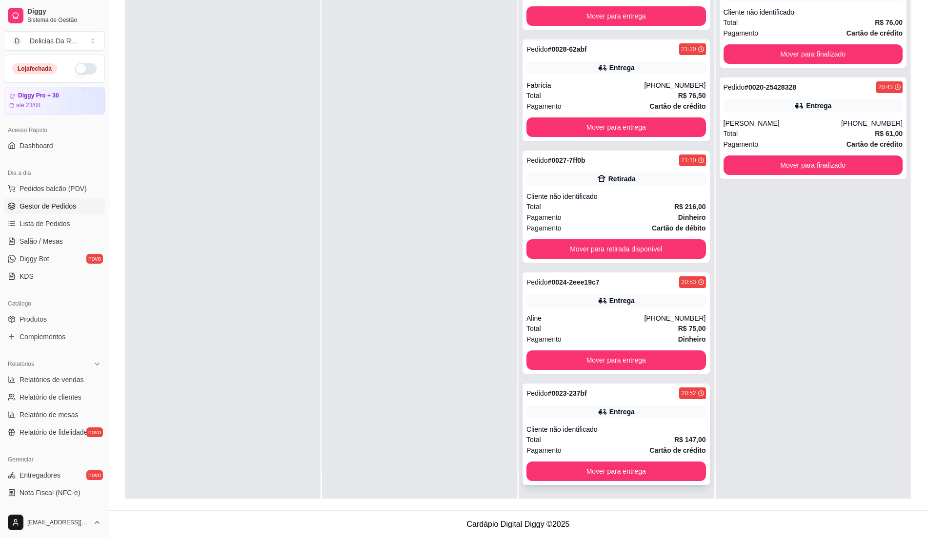
click at [609, 436] on div "Total R$ 147,00" at bounding box center [615, 440] width 179 height 11
click at [652, 213] on div "Pagamento Dinheiro" at bounding box center [615, 217] width 179 height 11
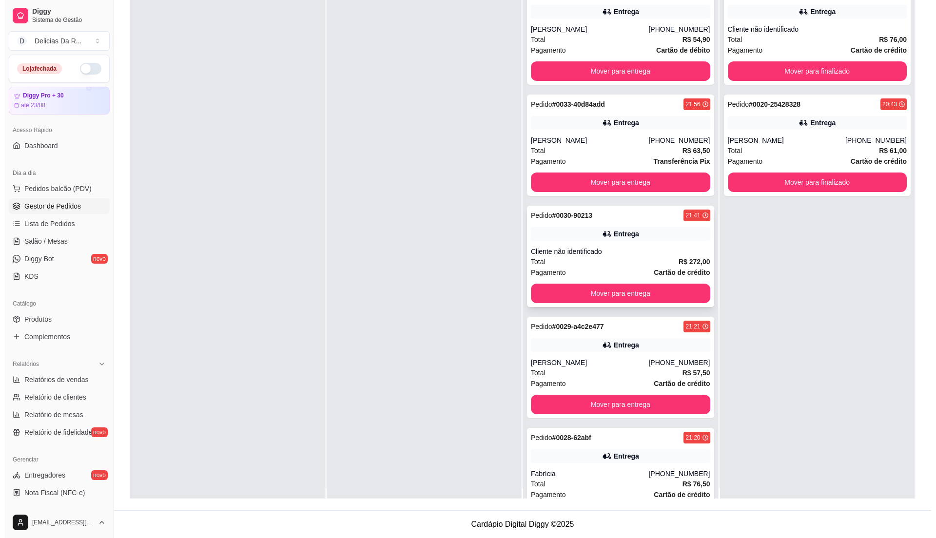
scroll to position [0, 0]
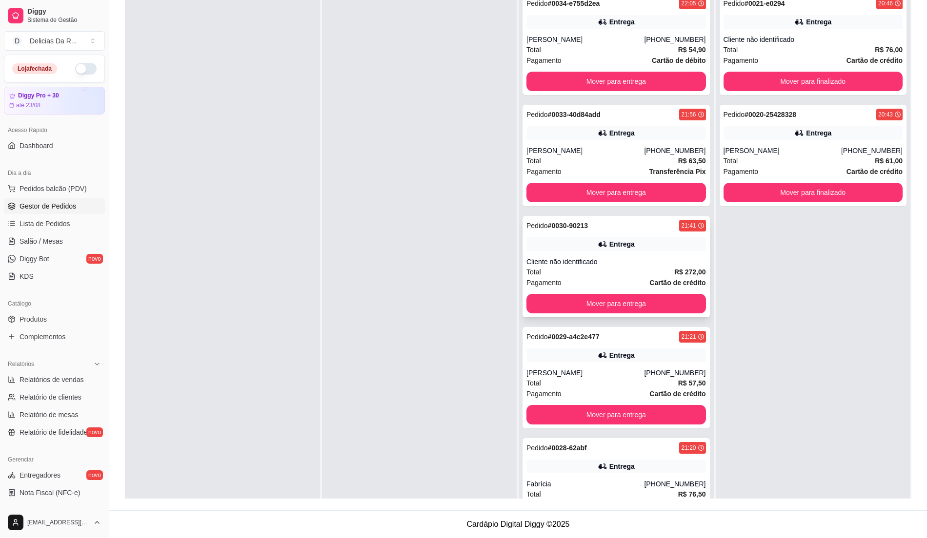
click at [605, 268] on div "Total R$ 272,00" at bounding box center [615, 272] width 179 height 11
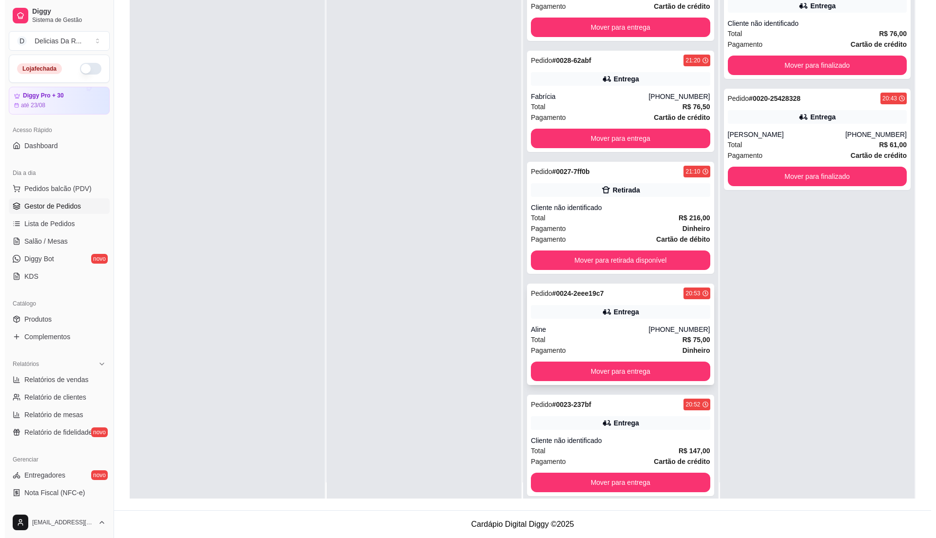
scroll to position [27, 0]
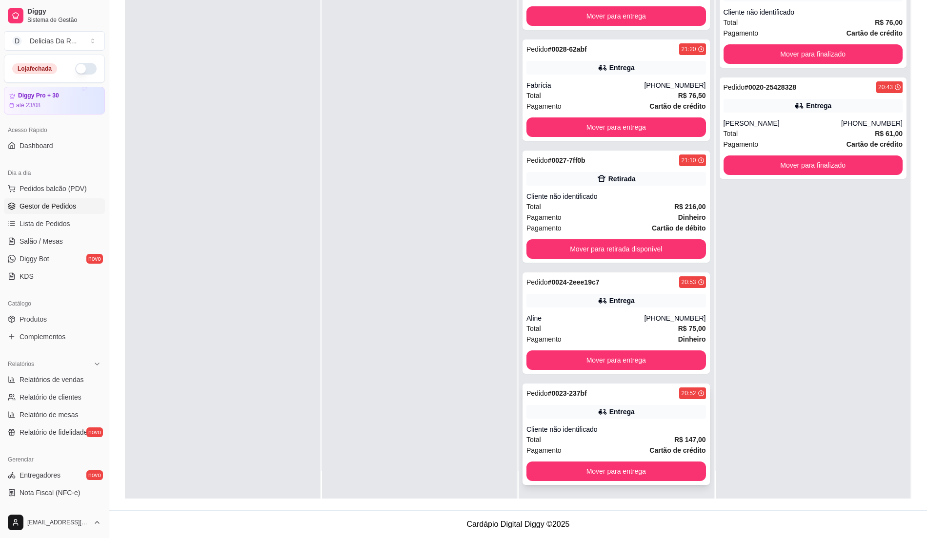
click at [611, 400] on div "Pedido # 0023-237bf 20:52 Entrega Cliente não identificado Total R$ 147,00 Paga…" at bounding box center [615, 434] width 187 height 101
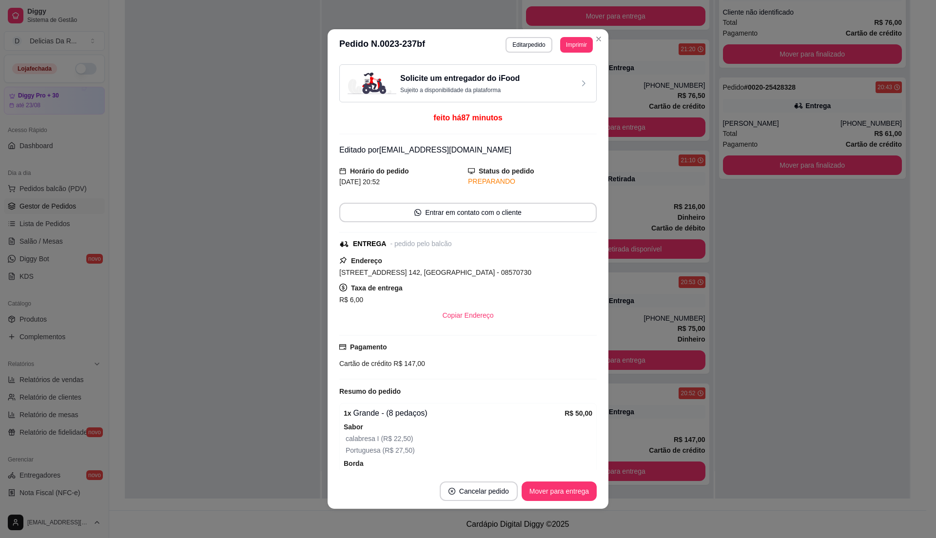
click at [582, 84] on icon at bounding box center [583, 83] width 3 height 6
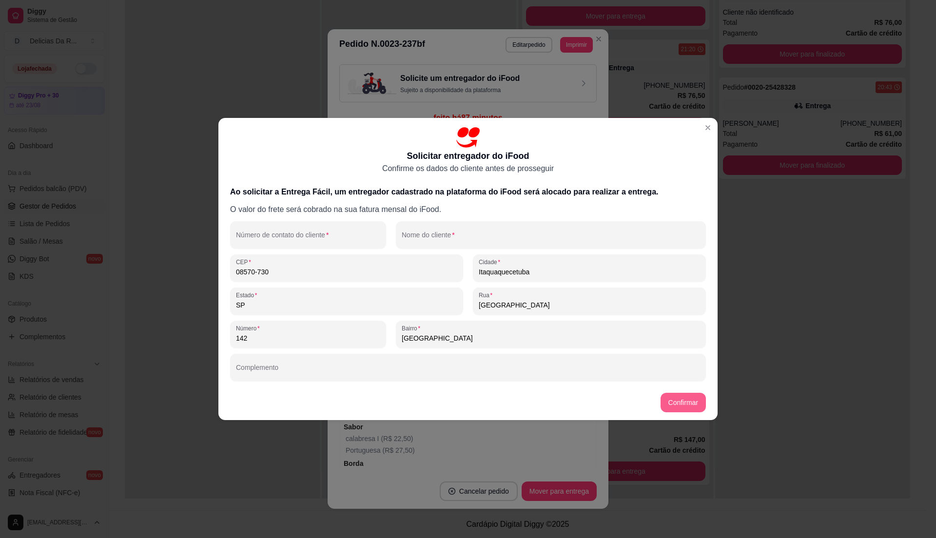
click at [689, 410] on button "Confirmar" at bounding box center [683, 403] width 45 height 20
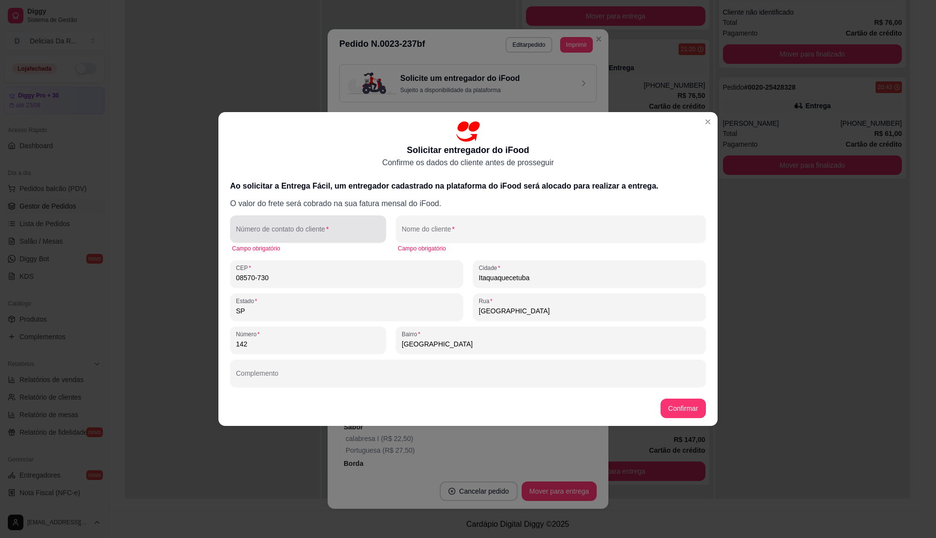
click at [299, 229] on div "Número de contato do cliente" at bounding box center [308, 229] width 156 height 27
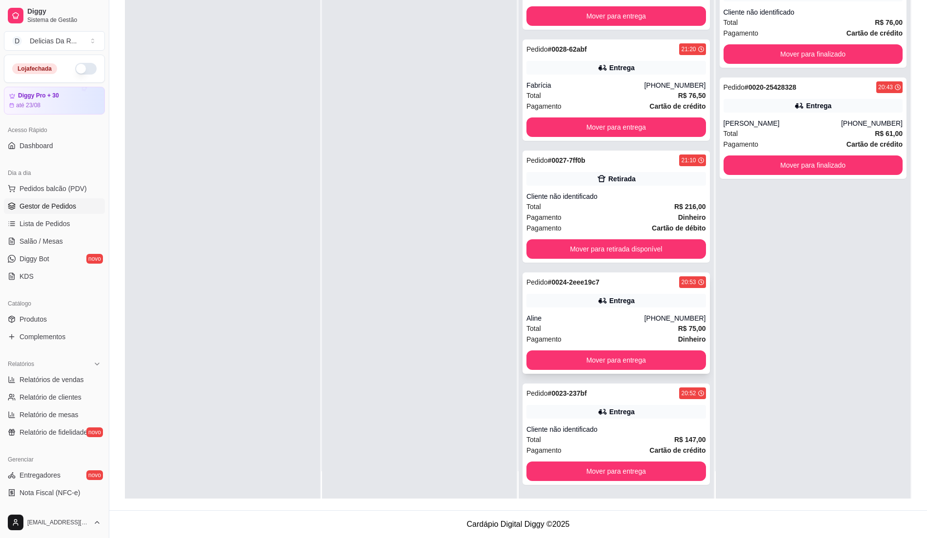
click at [609, 324] on div "Total R$ 75,00" at bounding box center [615, 328] width 179 height 11
click at [643, 190] on div "Pedido # 0027-7ff0b 21:10 Retirada Cliente não identificado Total R$ 216,00 Pag…" at bounding box center [615, 207] width 187 height 112
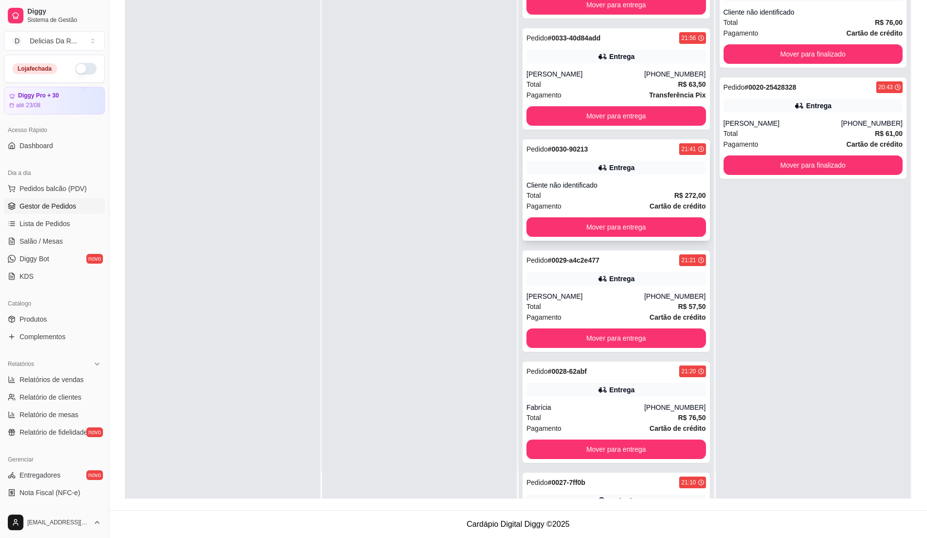
click at [612, 194] on div "Total R$ 272,00" at bounding box center [615, 195] width 179 height 11
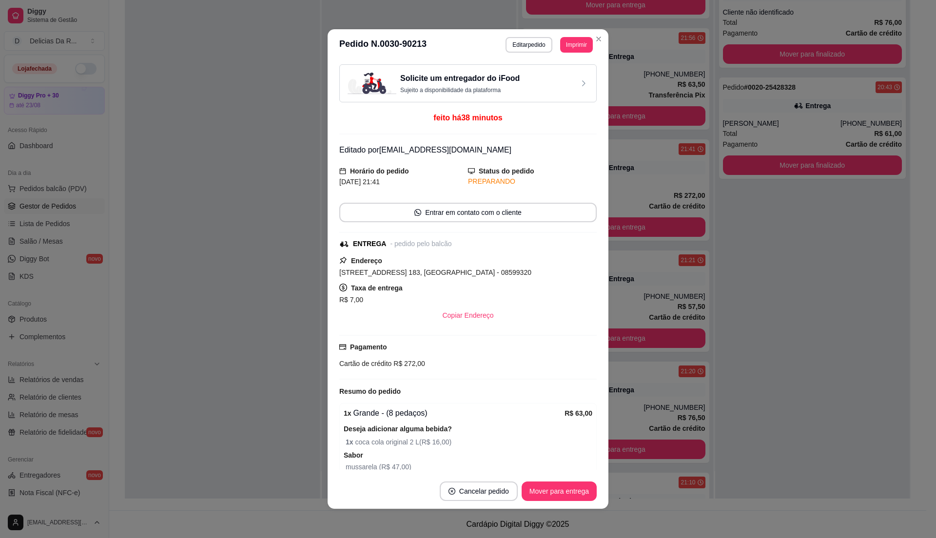
click at [544, 91] on div "Solicite um entregador do iFood Sujeito a disponibilidade da plataforma" at bounding box center [468, 83] width 241 height 21
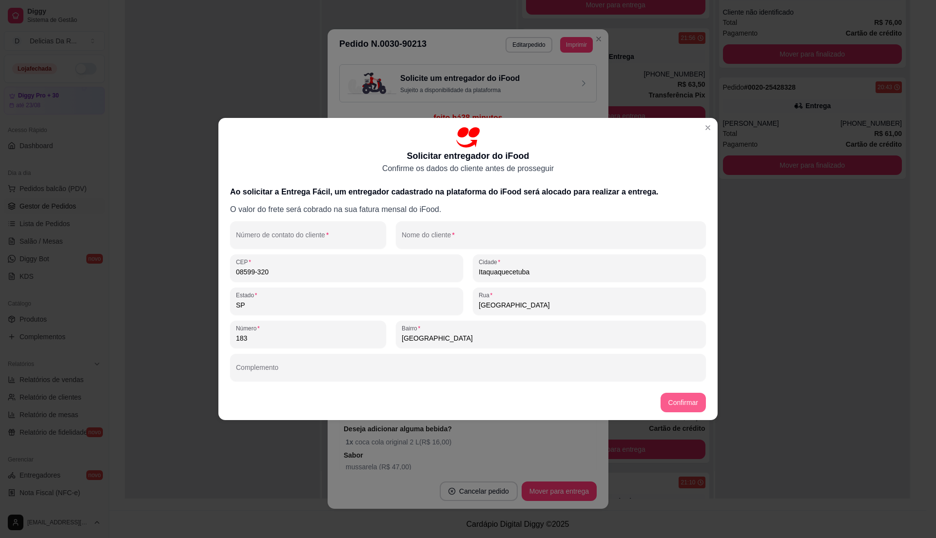
click at [694, 393] on button "Confirmar" at bounding box center [683, 403] width 45 height 20
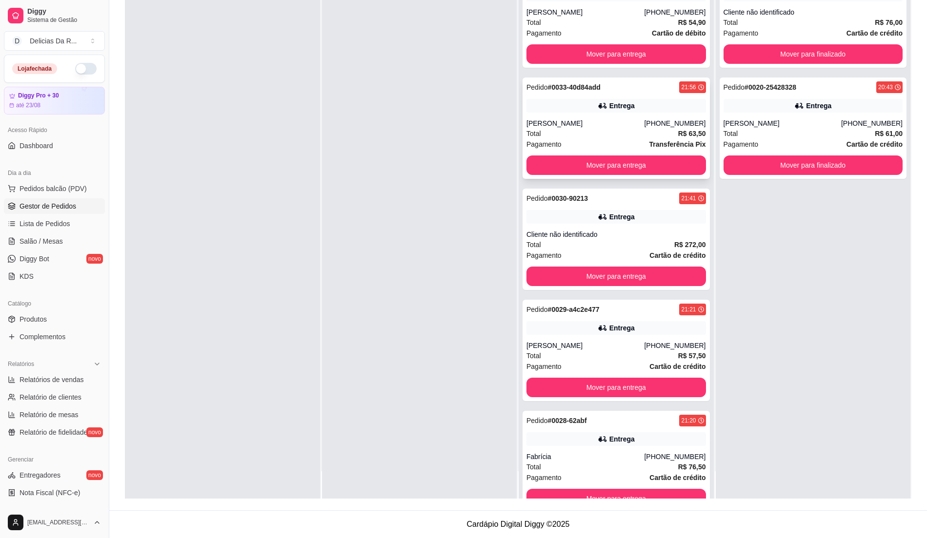
scroll to position [0, 0]
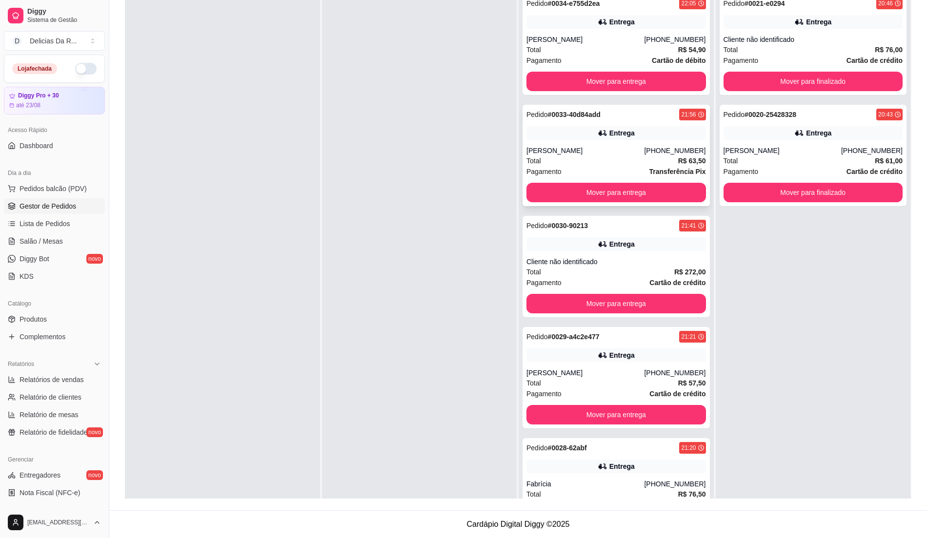
click at [644, 151] on div "[PHONE_NUMBER]" at bounding box center [674, 151] width 61 height 10
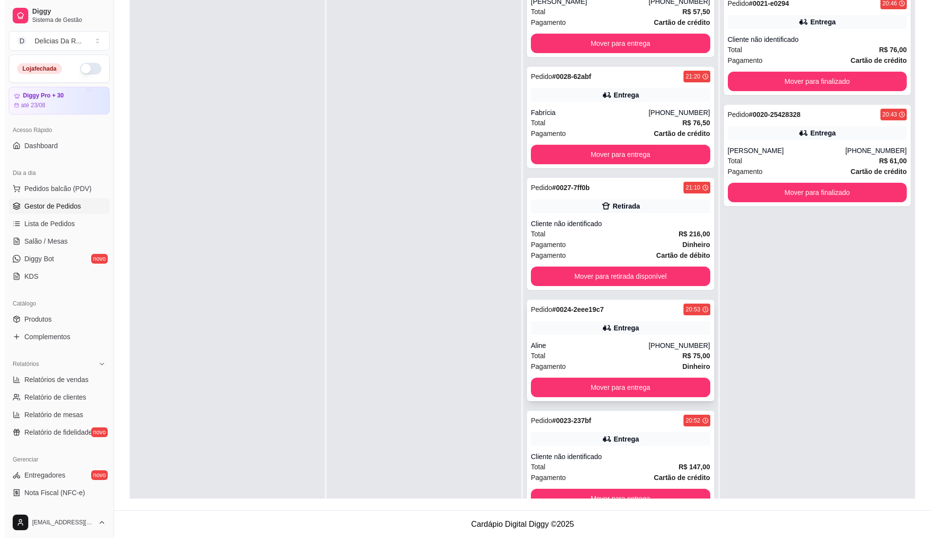
scroll to position [27, 0]
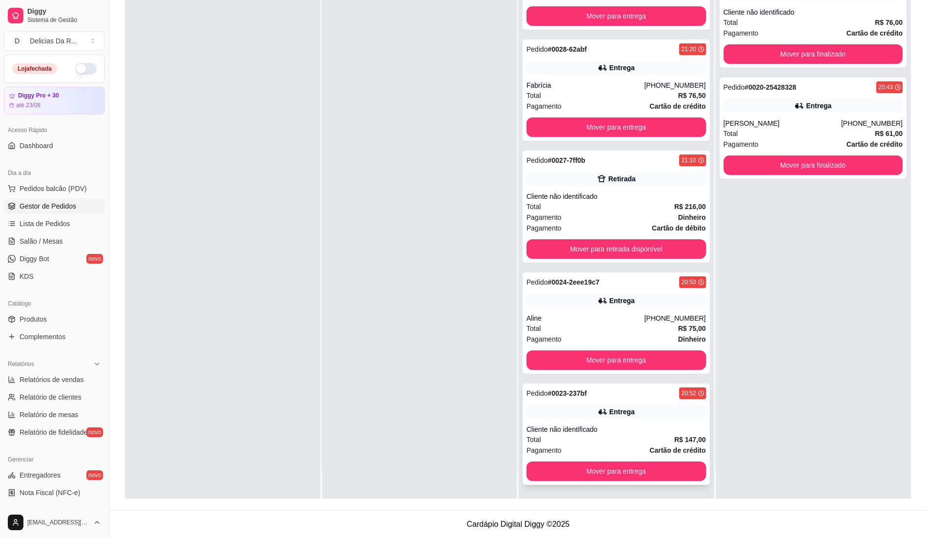
click at [609, 415] on div "Entrega" at bounding box center [621, 412] width 25 height 10
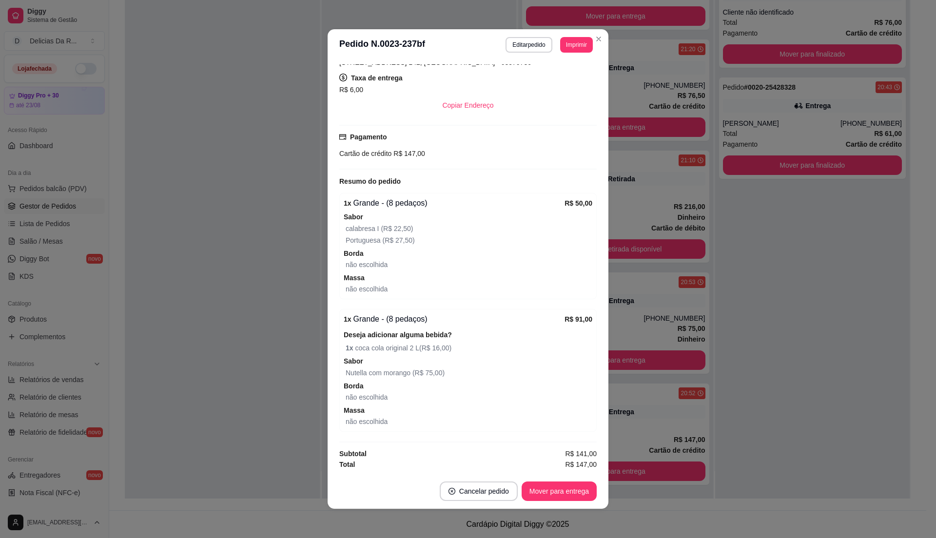
scroll to position [2, 0]
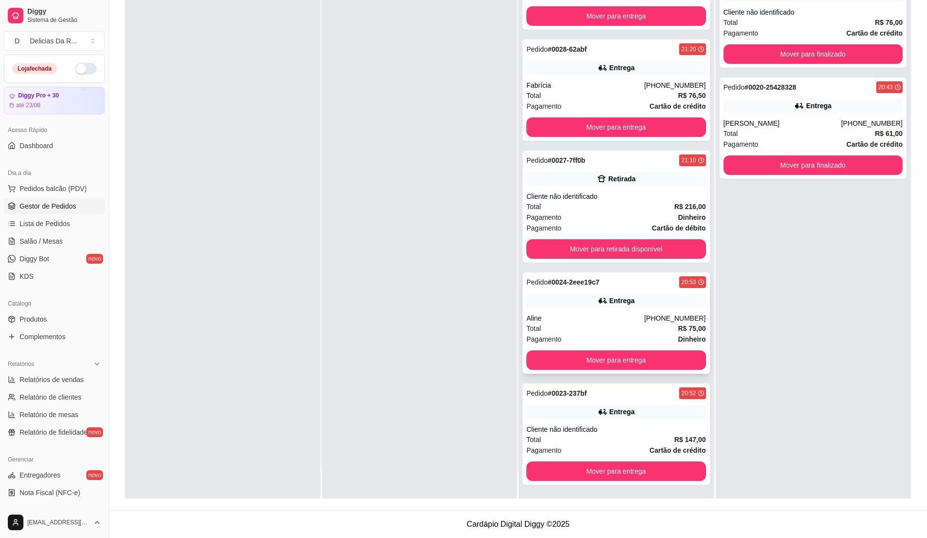
click at [596, 311] on div "Pedido # 0024-2eee19c7 20:53 Entrega Aline [PHONE_NUMBER] Total R$ 75,00 Pagame…" at bounding box center [615, 323] width 187 height 101
click at [652, 322] on div "Pedido # 0024-2eee19c7 20:53 Entrega Aline [PHONE_NUMBER] Total R$ 75,00 Pagame…" at bounding box center [615, 323] width 187 height 101
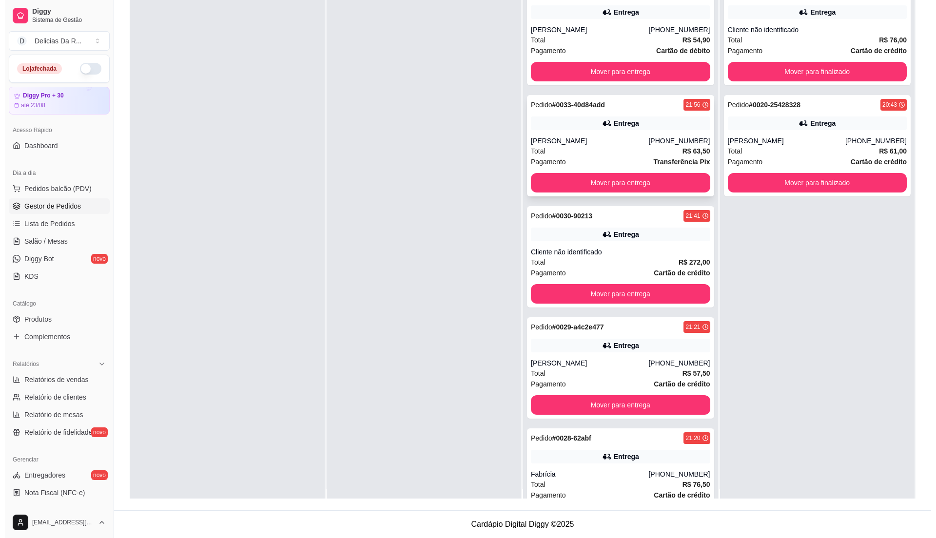
scroll to position [0, 0]
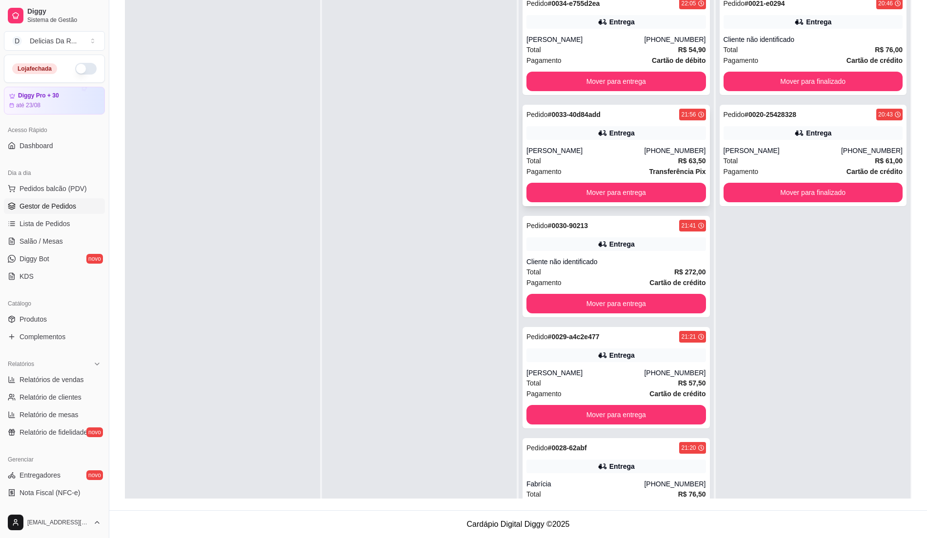
click at [587, 149] on div "[PERSON_NAME]" at bounding box center [585, 151] width 118 height 10
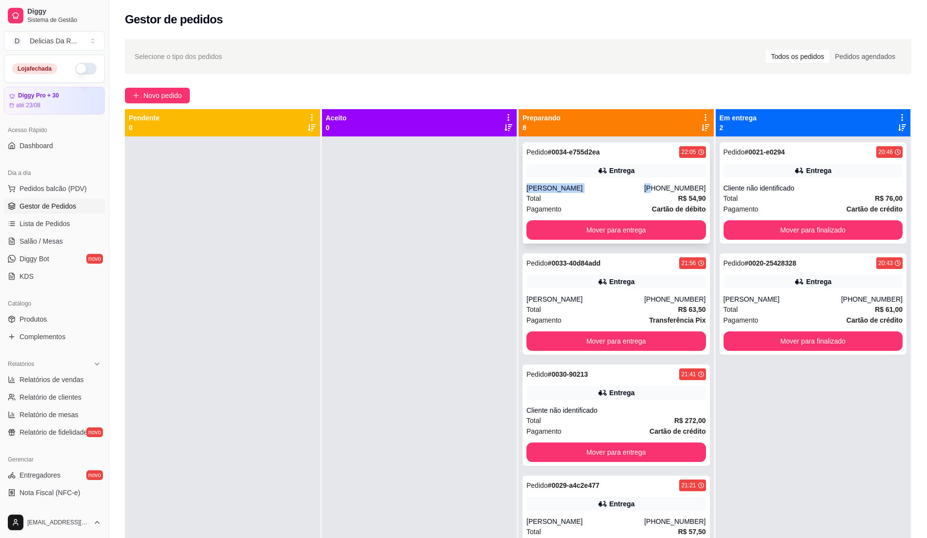
click at [648, 181] on div "Pedido # 0034-e755d2ea 22:05 Entrega Rodolfo [PHONE_NUMBER] Total R$ 54,90 Paga…" at bounding box center [615, 192] width 187 height 101
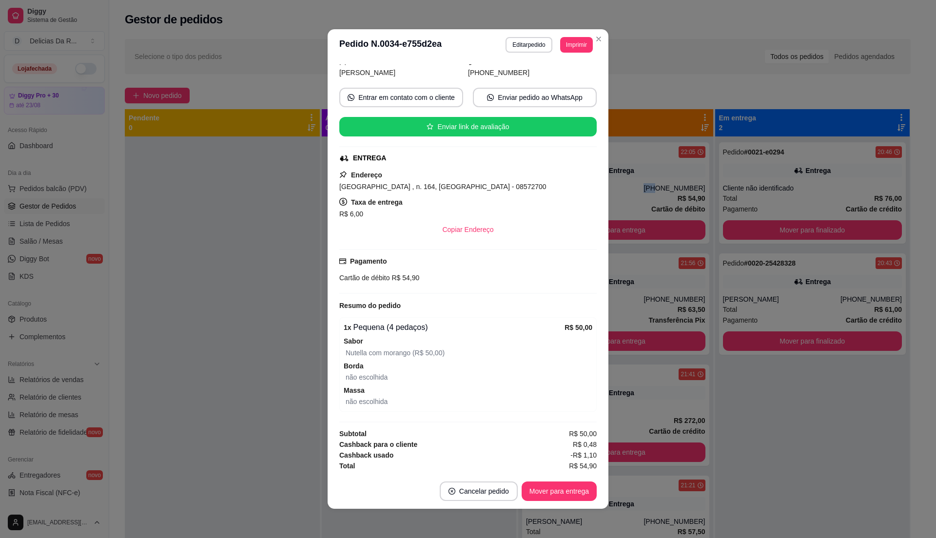
scroll to position [123, 0]
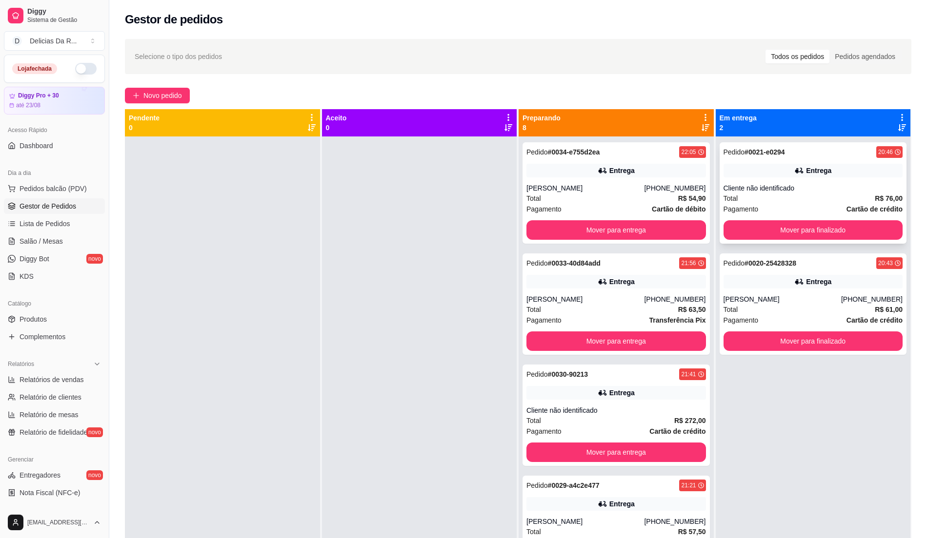
click at [785, 176] on div "Entrega" at bounding box center [812, 171] width 179 height 14
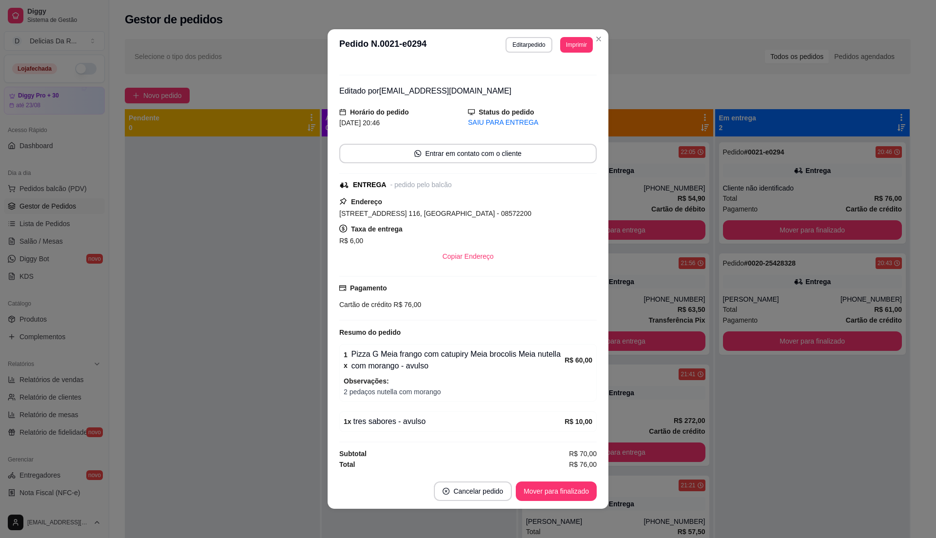
scroll to position [2, 0]
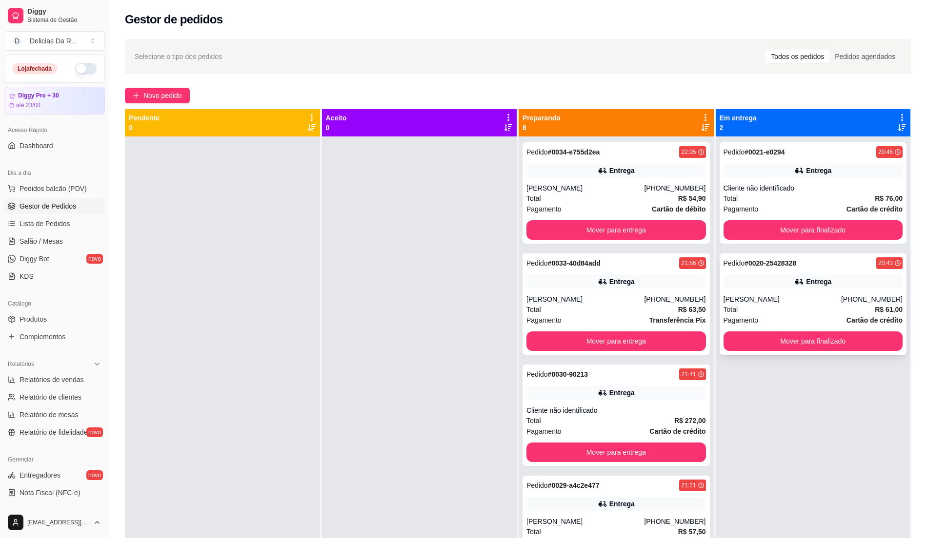
click at [824, 302] on div "[PERSON_NAME]" at bounding box center [782, 300] width 118 height 10
click at [832, 172] on div "Entrega" at bounding box center [812, 171] width 179 height 14
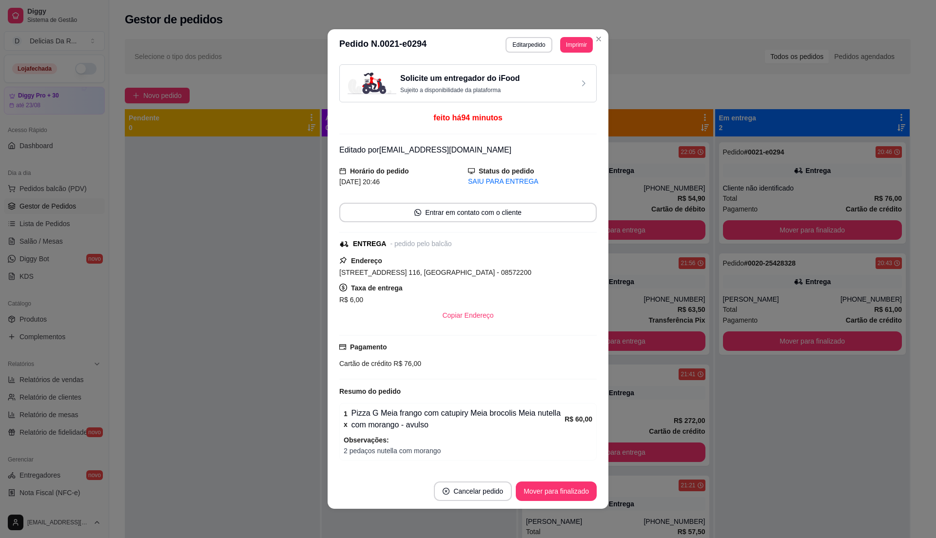
scroll to position [64, 0]
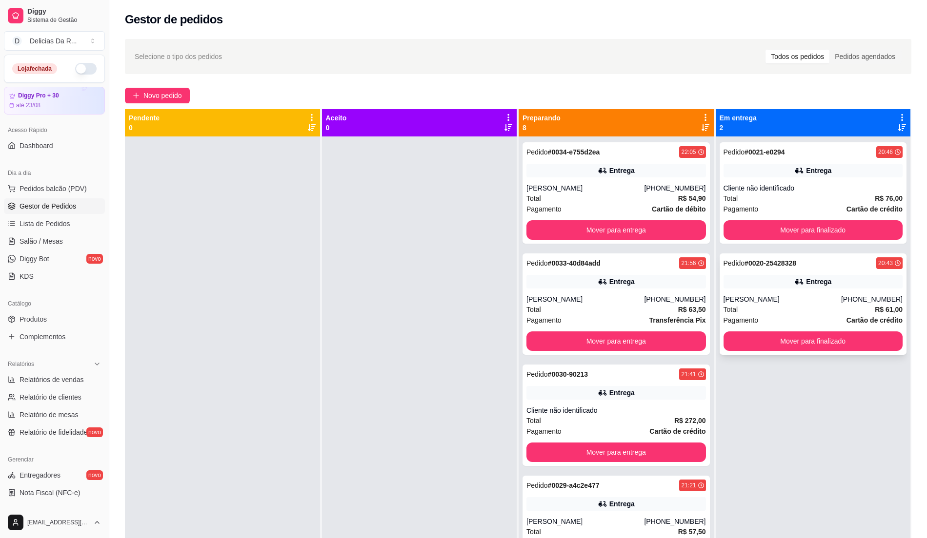
click at [787, 289] on div "Entrega" at bounding box center [812, 282] width 179 height 14
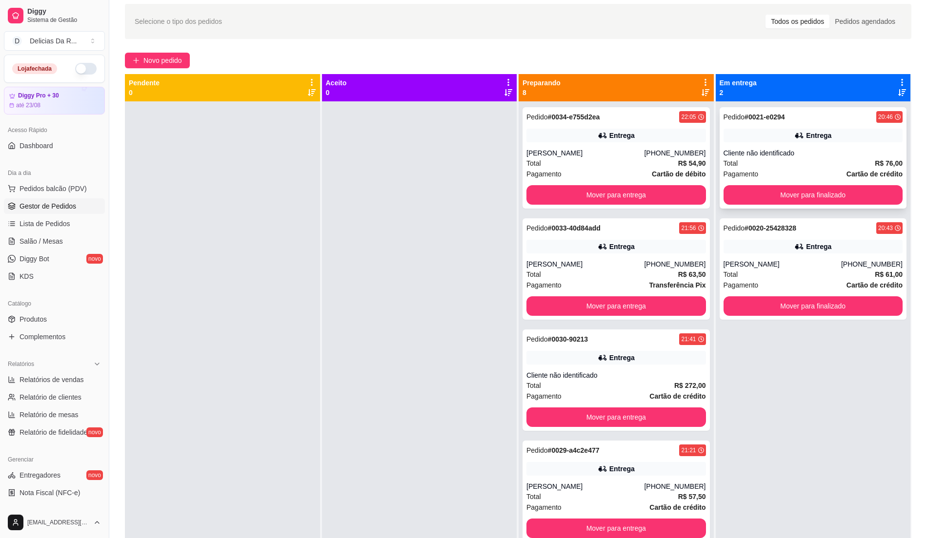
scroll to position [0, 0]
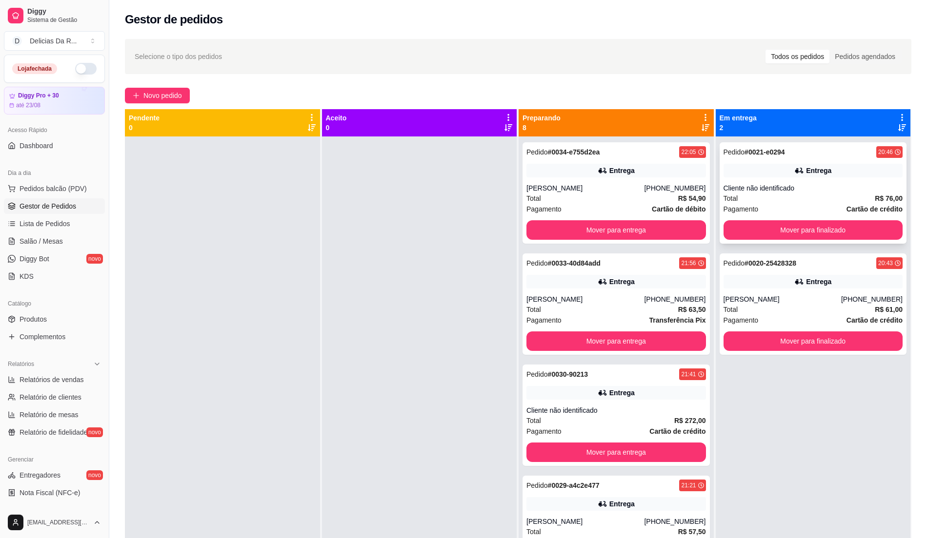
click at [810, 194] on div "Total R$ 76,00" at bounding box center [812, 198] width 179 height 11
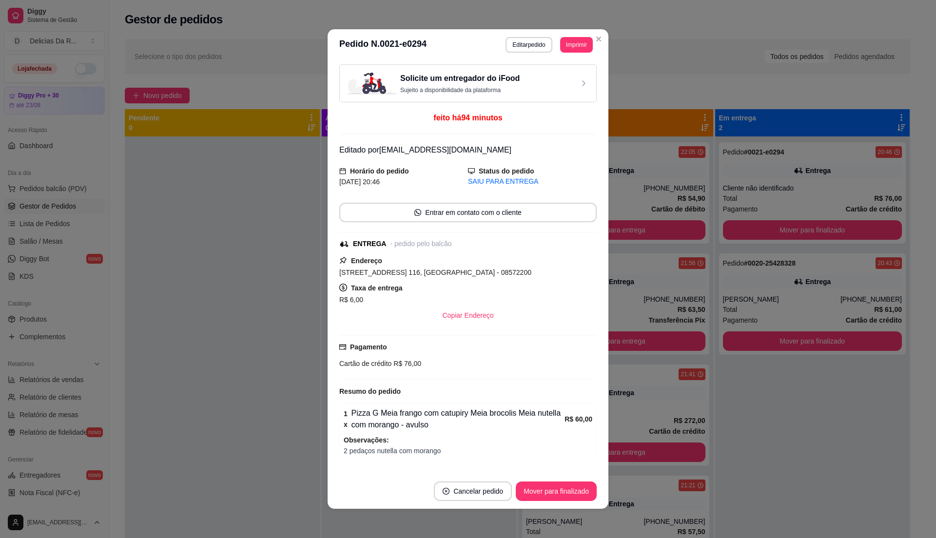
drag, startPoint x: 333, startPoint y: 271, endPoint x: 519, endPoint y: 276, distance: 186.4
click at [519, 276] on div "Solicite um entregador do iFood Sujeito a disponibilidade da plataforma feito h…" at bounding box center [468, 267] width 281 height 414
copy span "[STREET_ADDRESS] 116, [GEOGRAPHIC_DATA] - 08572200"
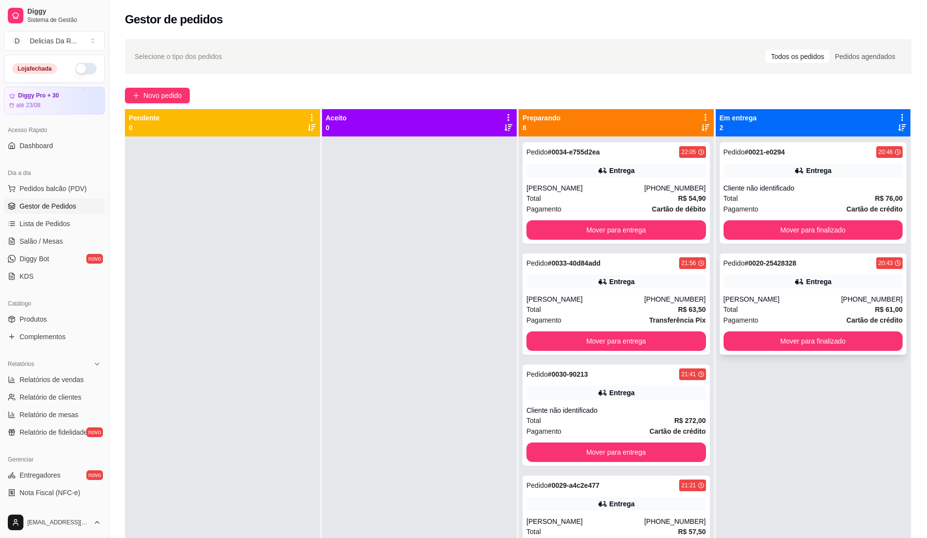
click at [759, 299] on div "[PERSON_NAME]" at bounding box center [782, 300] width 118 height 10
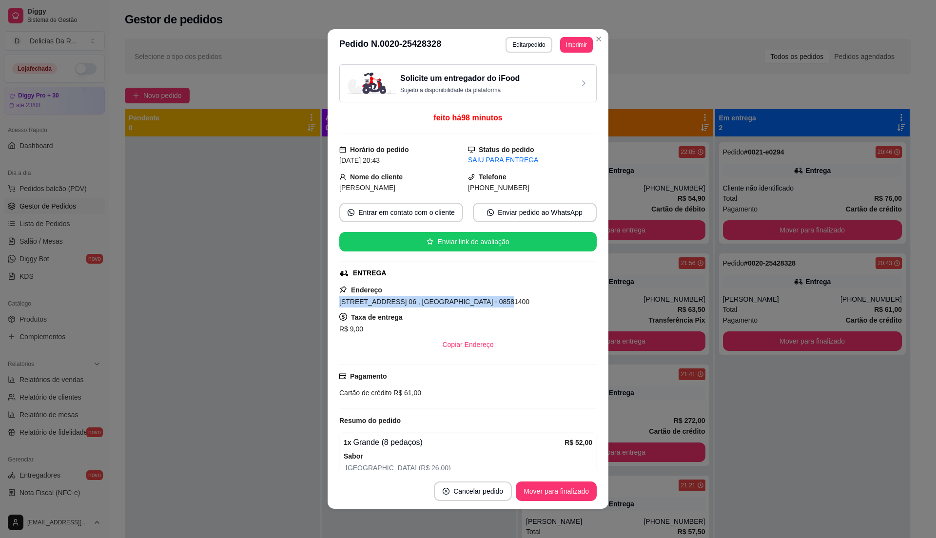
drag, startPoint x: 334, startPoint y: 305, endPoint x: 495, endPoint y: 299, distance: 160.6
click at [495, 299] on div "[STREET_ADDRESS] 06 , [GEOGRAPHIC_DATA] - 08581400" at bounding box center [468, 302] width 258 height 12
copy span "[STREET_ADDRESS] 06 , [GEOGRAPHIC_DATA] - 08581400"
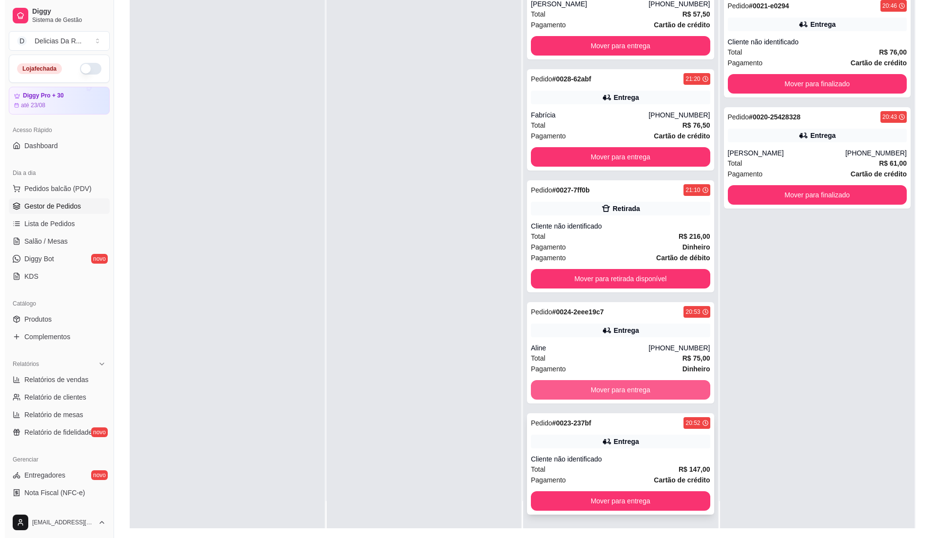
scroll to position [149, 0]
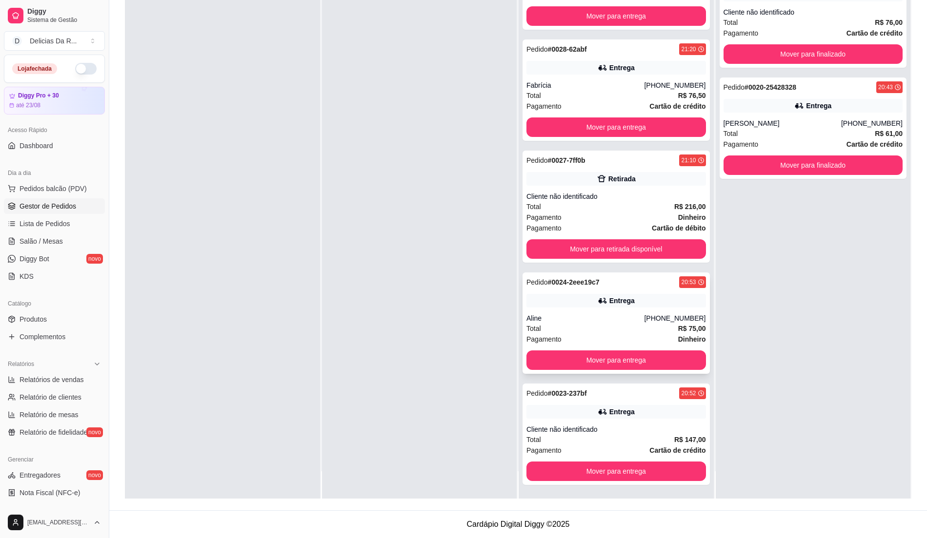
click at [621, 298] on div "Entrega" at bounding box center [621, 301] width 25 height 10
click at [584, 283] on strong "# 0024-2eee19c7" at bounding box center [574, 283] width 52 height 8
click at [605, 319] on div "Aline" at bounding box center [585, 319] width 118 height 10
click at [651, 303] on div "Entrega" at bounding box center [615, 301] width 179 height 14
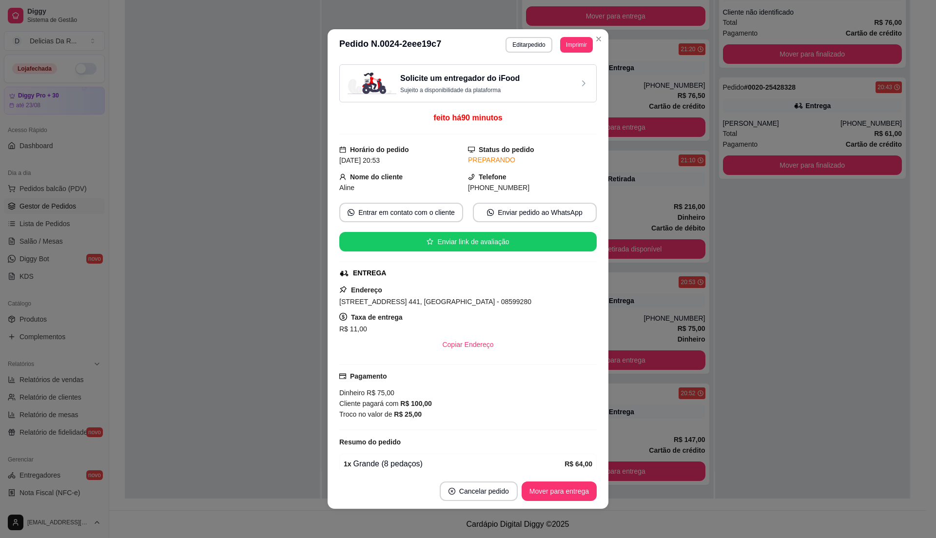
scroll to position [175, 0]
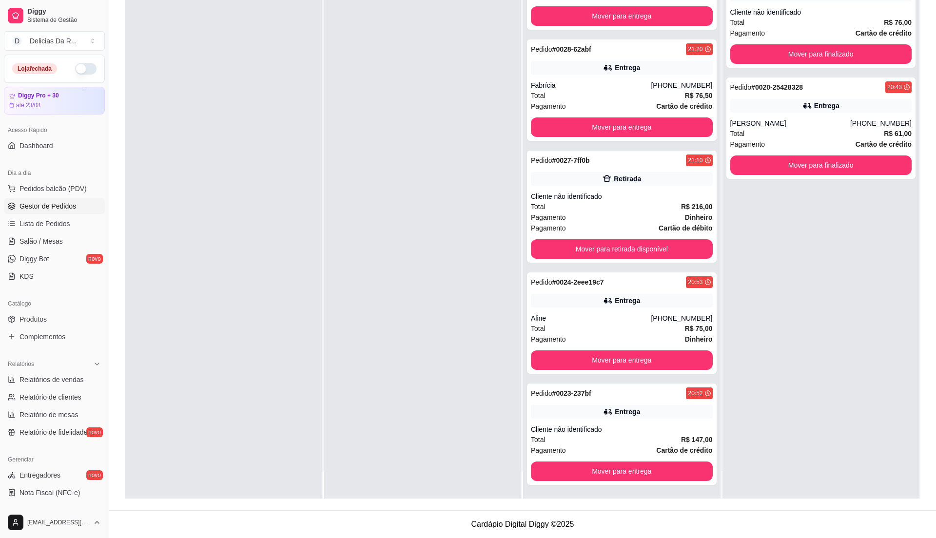
click at [740, 347] on div "Pedido # 0021-e0294 20:46 Entrega Cliente não identificado Total R$ 76,00 Pagam…" at bounding box center [822, 229] width 198 height 538
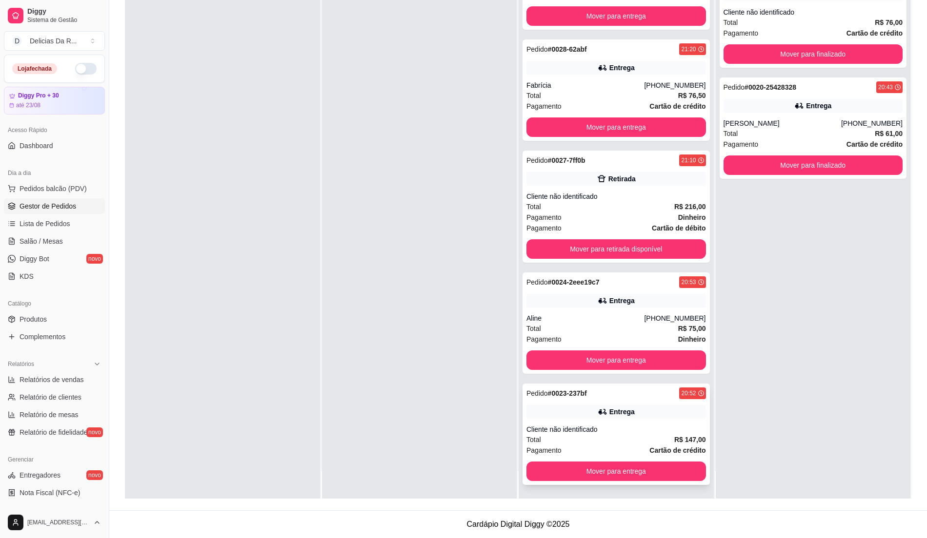
click at [648, 435] on div "Total R$ 147,00" at bounding box center [615, 440] width 179 height 11
click at [623, 322] on div "Aline" at bounding box center [585, 319] width 118 height 10
click at [627, 443] on div "Total R$ 147,00" at bounding box center [615, 440] width 179 height 11
click at [685, 328] on strong "R$ 75,00" at bounding box center [692, 329] width 28 height 8
click at [606, 197] on div "Cliente não identificado" at bounding box center [615, 197] width 179 height 10
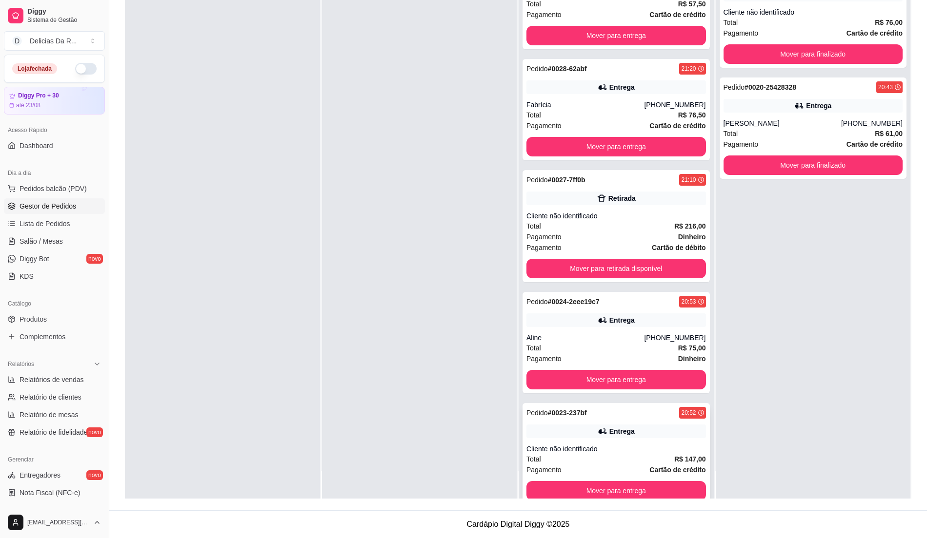
scroll to position [375, 0]
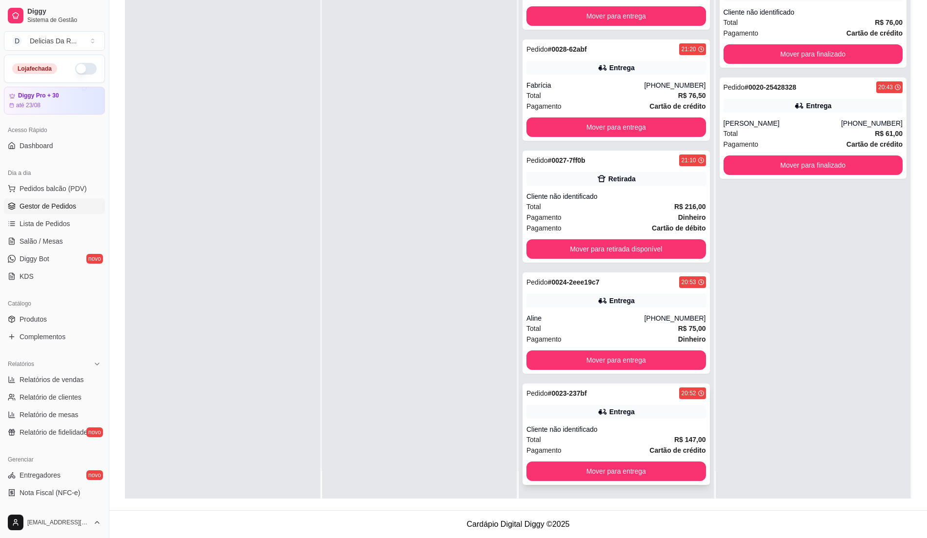
click at [672, 429] on div "Cliente não identificado" at bounding box center [615, 430] width 179 height 10
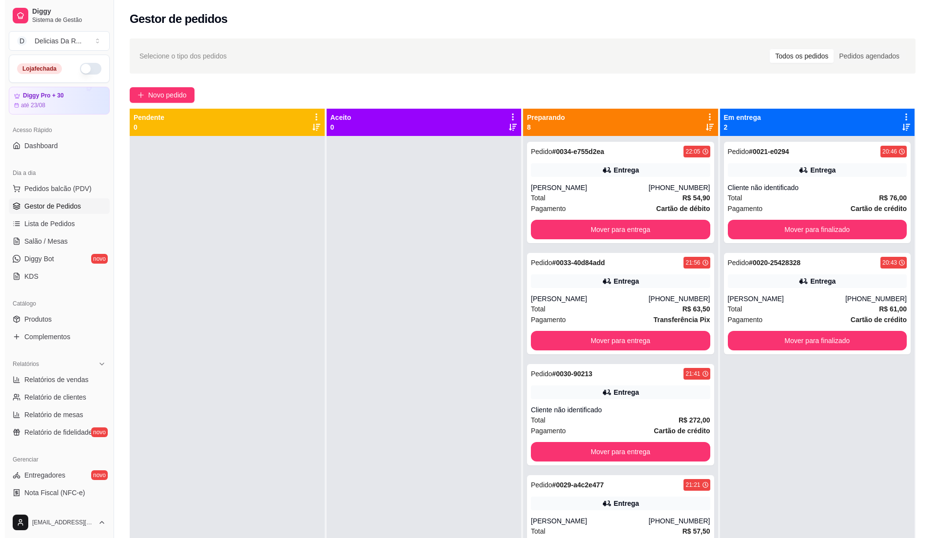
scroll to position [0, 0]
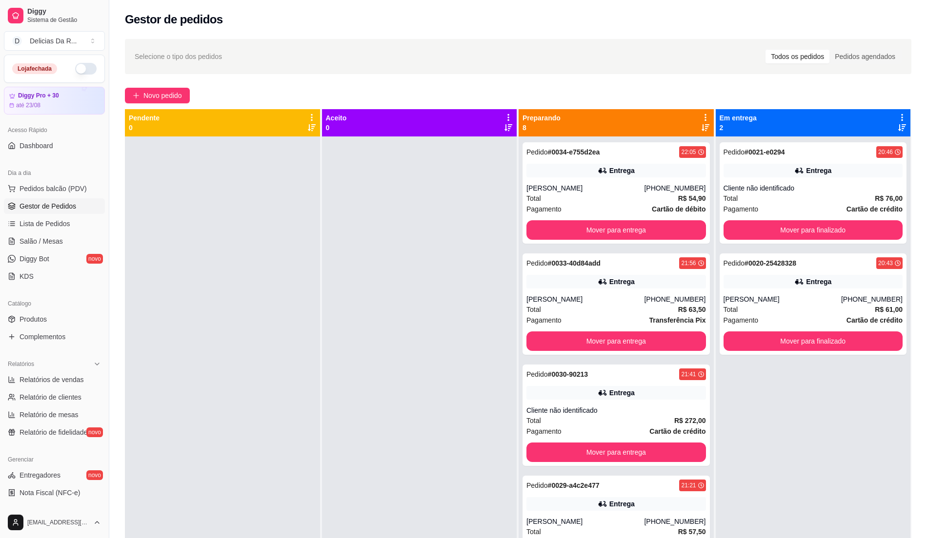
drag, startPoint x: 163, startPoint y: 243, endPoint x: 718, endPoint y: 429, distance: 586.0
click at [383, 303] on div "Pendente 0 Aceito 0 Preparando 8 Pedido # 0034-e755d2ea 22:05 Entrega [PERSON_N…" at bounding box center [518, 378] width 786 height 538
click at [179, 100] on span "Novo pedido" at bounding box center [162, 95] width 39 height 11
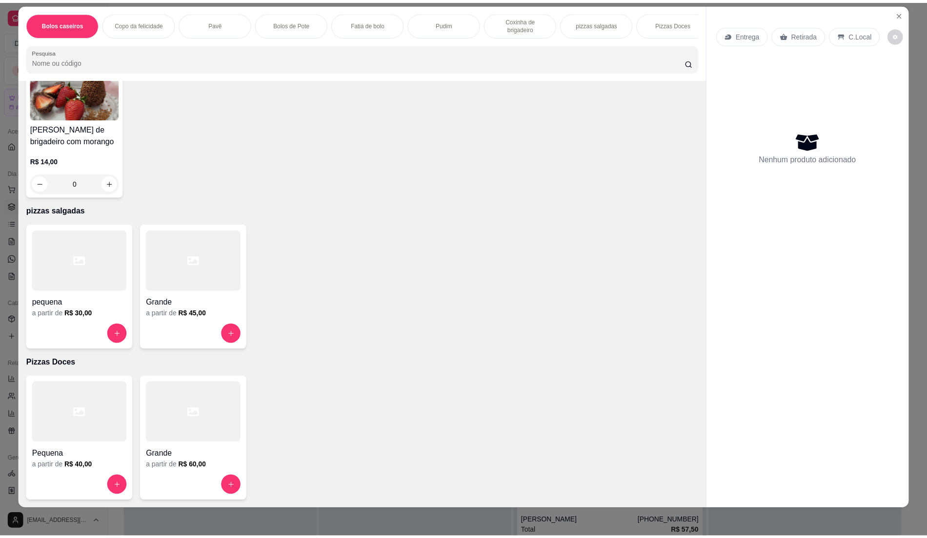
scroll to position [15, 0]
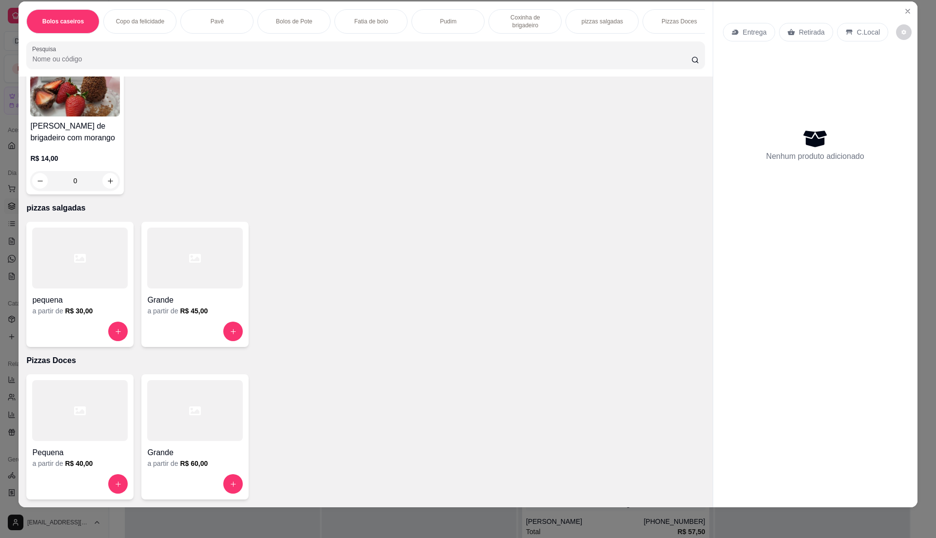
click at [209, 297] on h4 "Grande" at bounding box center [195, 301] width 96 height 12
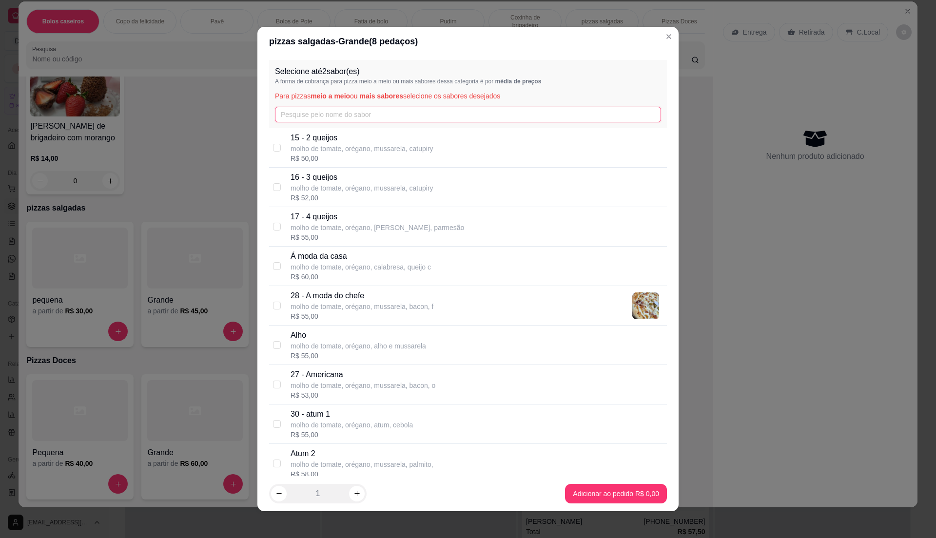
click at [370, 120] on input "text" at bounding box center [468, 115] width 386 height 16
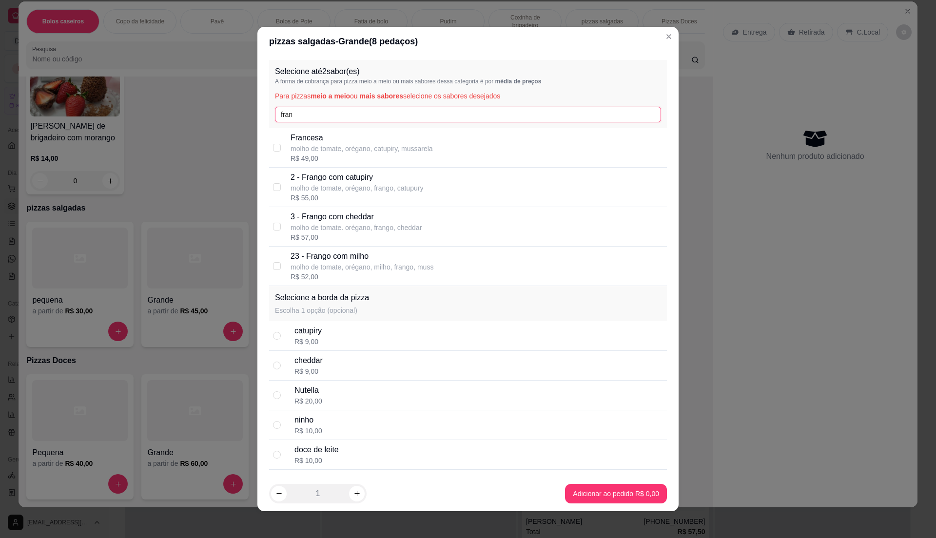
type input "fran"
click at [379, 188] on p "molho de tomate, orégano, frango, catupury" at bounding box center [357, 188] width 133 height 10
checkbox input "true"
click at [385, 105] on div "Selecione até 2 sabor(es) A forma de cobrança para pizza meio a meio ou mais sa…" at bounding box center [468, 94] width 398 height 68
click at [388, 114] on input "fran" at bounding box center [468, 115] width 386 height 16
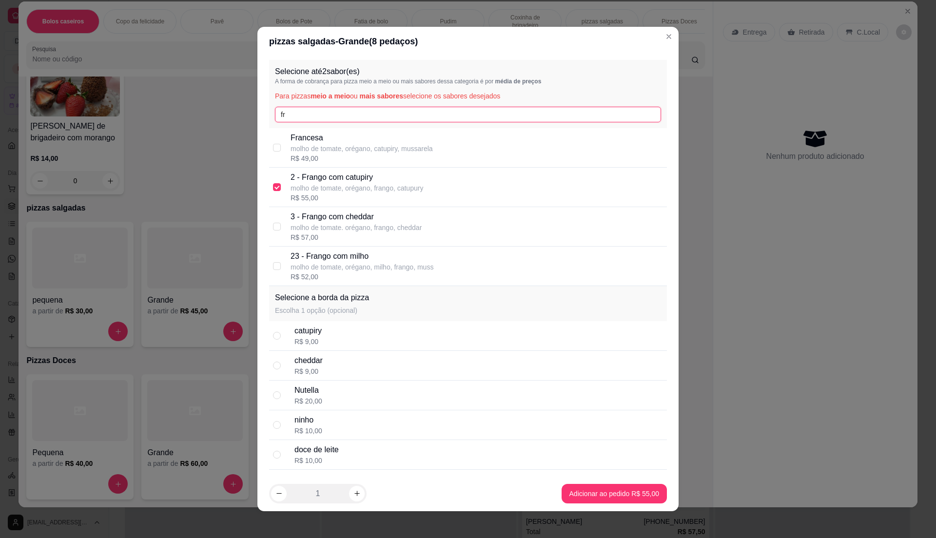
type input "f"
type input "atu"
click at [443, 224] on div "Atum com mussarela molho de tomate, orégano, atum, mussarela e c R$ 56,00" at bounding box center [477, 226] width 373 height 31
checkbox input "true"
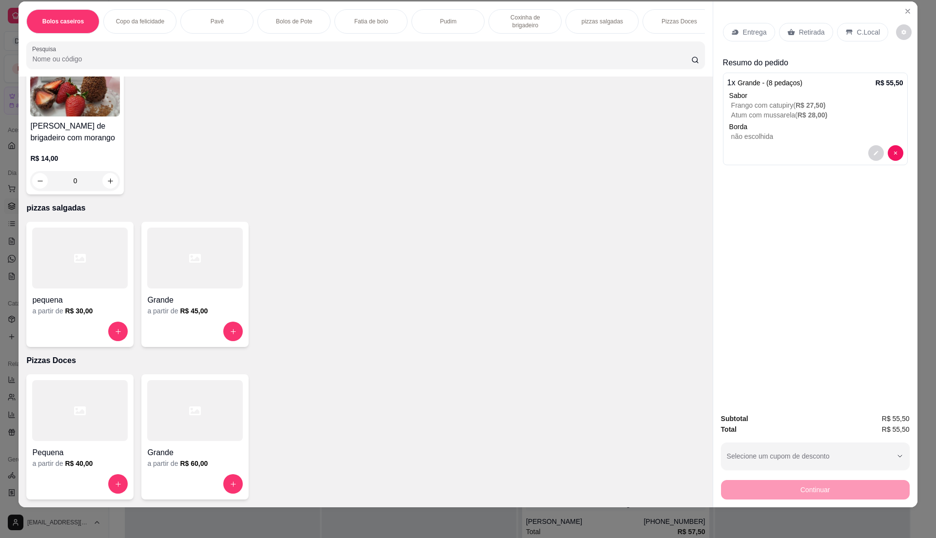
click at [100, 317] on div "pequena a partir de R$ 30,00" at bounding box center [79, 284] width 107 height 125
click at [72, 438] on div at bounding box center [80, 410] width 96 height 61
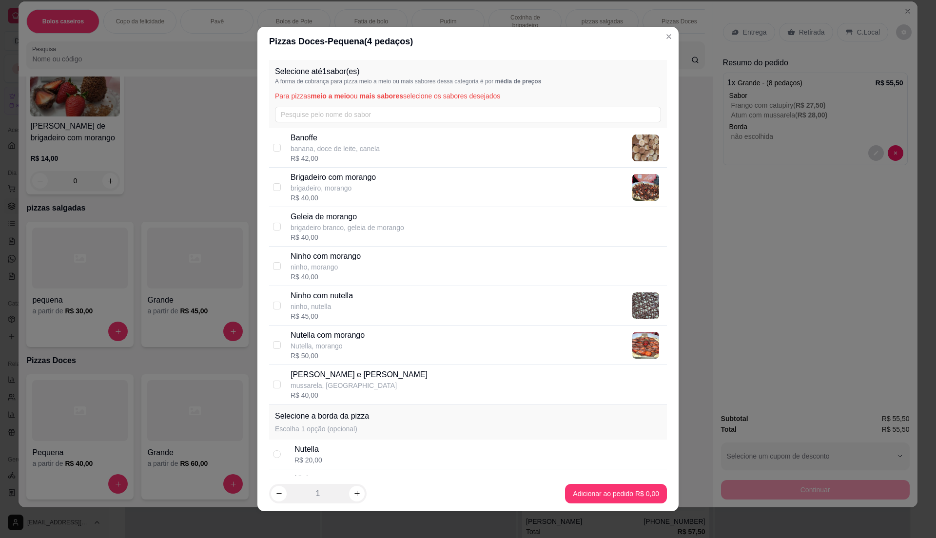
click at [379, 207] on div "Brigadeiro com morango brigadeiro, morango R$ 40,00" at bounding box center [468, 188] width 398 height 40
checkbox input "true"
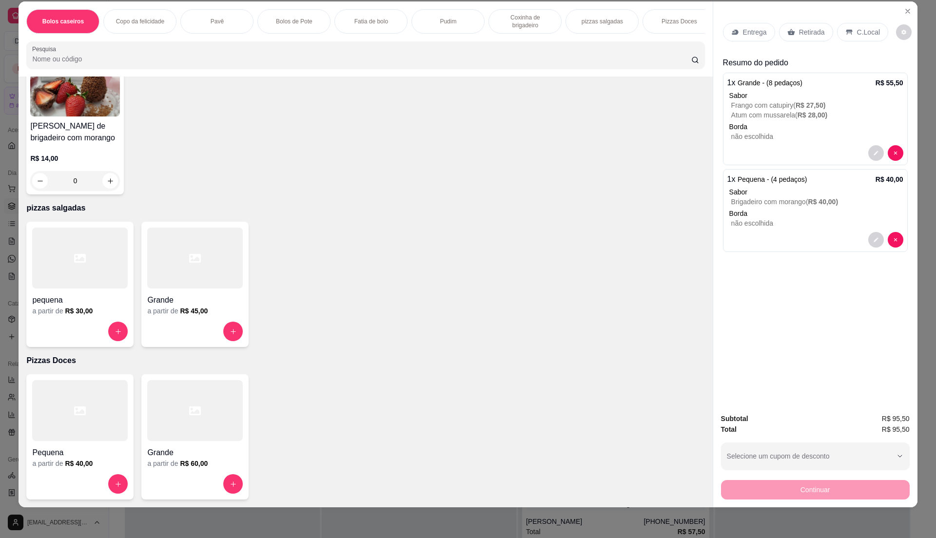
drag, startPoint x: 801, startPoint y: 38, endPoint x: 795, endPoint y: 34, distance: 7.7
click at [799, 36] on div "Retirada" at bounding box center [806, 32] width 54 height 19
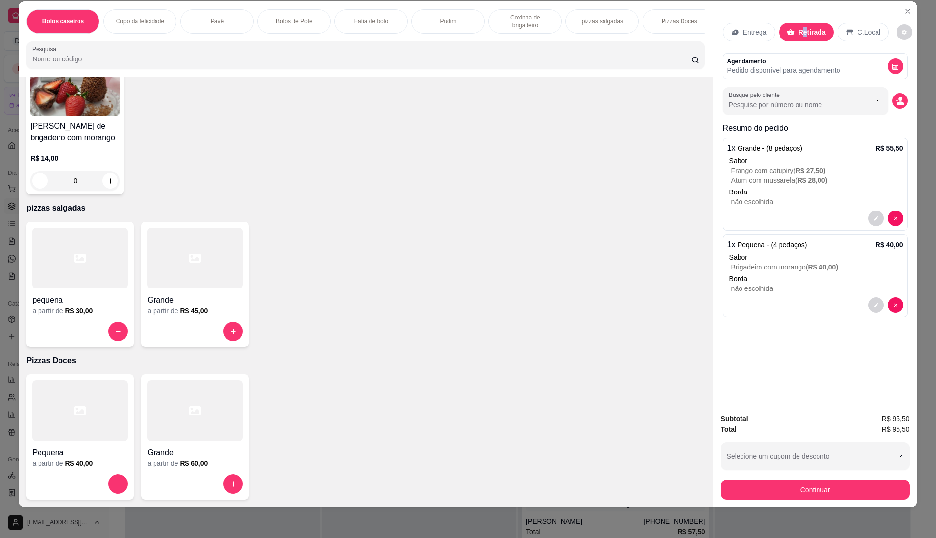
click at [896, 98] on icon "decrease-product-quantity" at bounding box center [900, 101] width 9 height 9
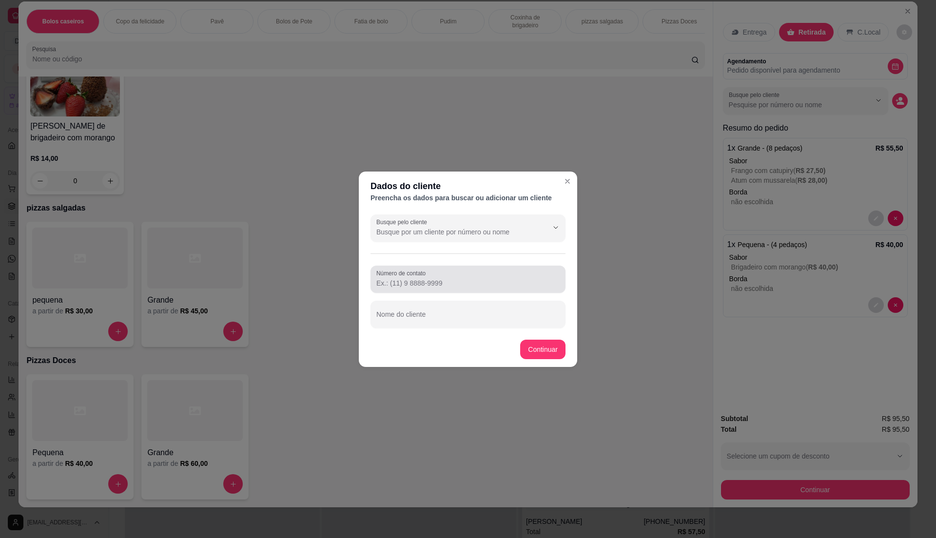
click at [442, 268] on div "Número de contato" at bounding box center [468, 279] width 195 height 27
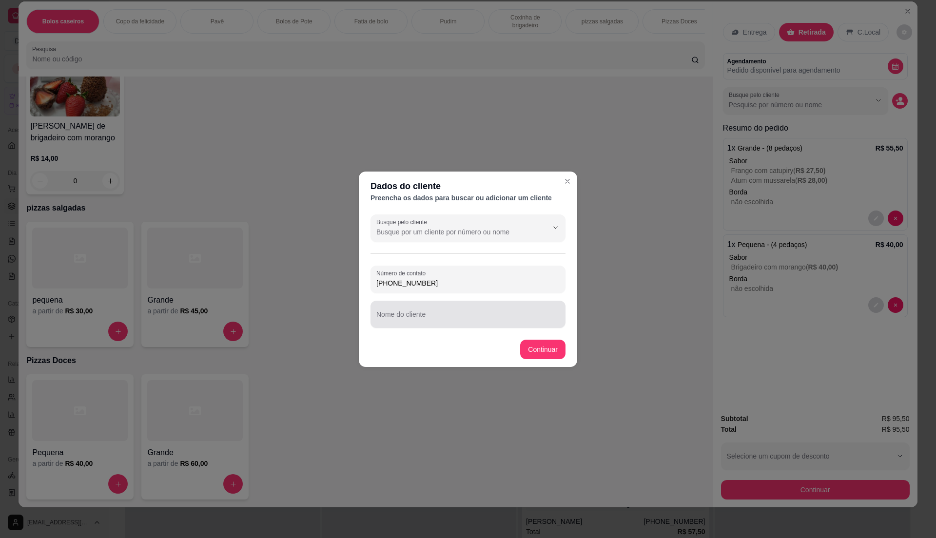
type input "[PHONE_NUMBER]"
click at [455, 316] on input "Nome do cliente" at bounding box center [468, 319] width 183 height 10
click at [451, 311] on div at bounding box center [468, 315] width 183 height 20
type input "[PERSON_NAME]"
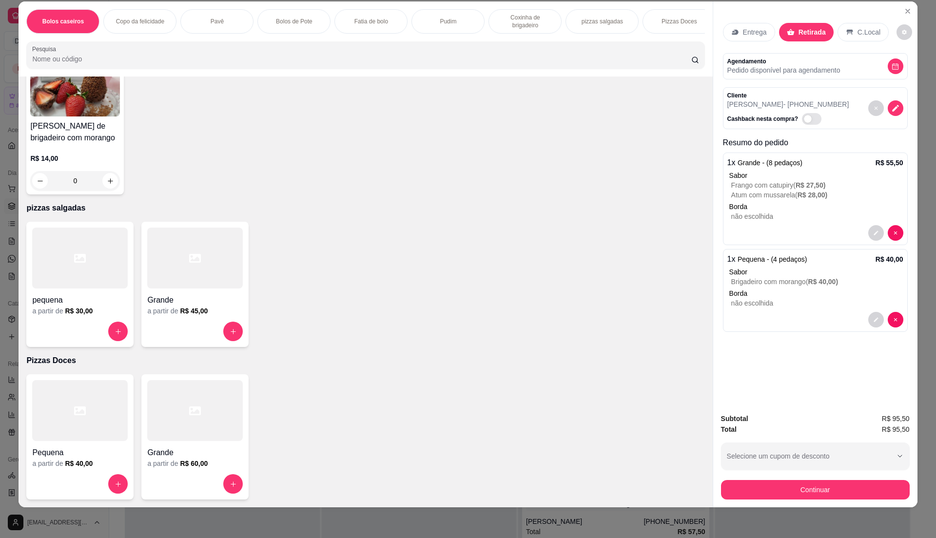
click at [893, 108] on icon "decrease-product-quantity" at bounding box center [896, 108] width 7 height 7
click at [751, 32] on div "Entrega" at bounding box center [749, 32] width 52 height 19
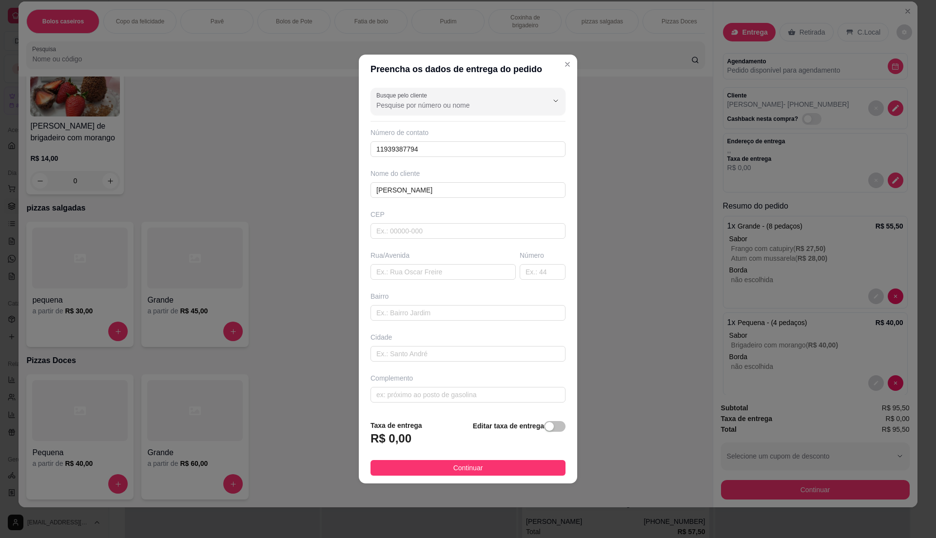
click at [471, 283] on div "Busque pelo cliente Número de contato 11939387794 Nome do cliente [PERSON_NAME]…" at bounding box center [468, 248] width 219 height 329
click at [471, 276] on input "text" at bounding box center [443, 272] width 145 height 16
type input "[GEOGRAPHIC_DATA]"
click at [551, 273] on input "text" at bounding box center [543, 272] width 46 height 16
type input "130"
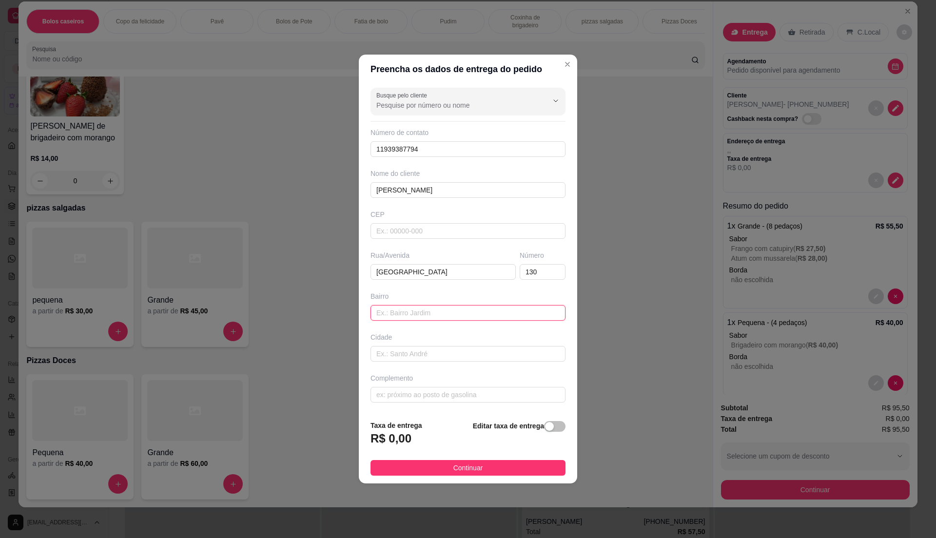
click at [529, 309] on input "text" at bounding box center [468, 313] width 195 height 16
type input "Vila viriginia"
click at [551, 426] on span "button" at bounding box center [554, 426] width 21 height 11
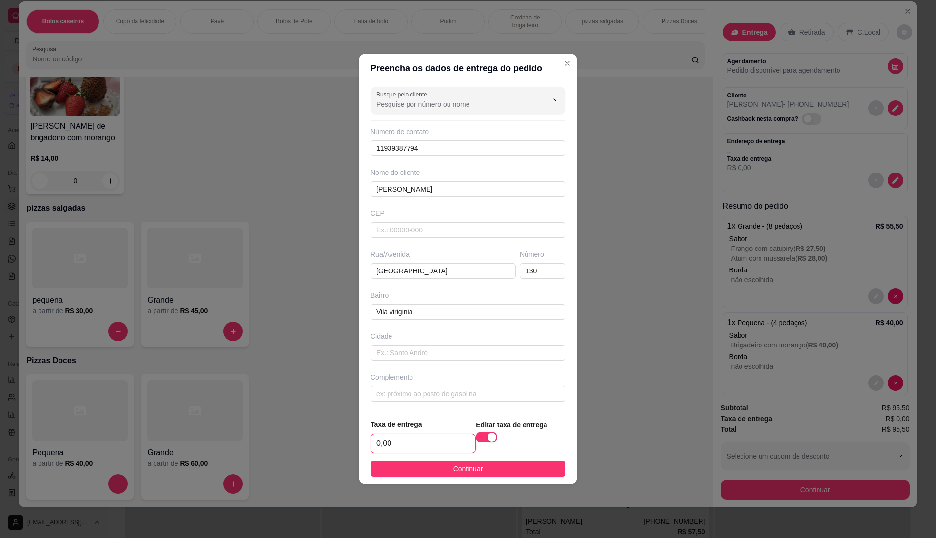
click at [426, 450] on input "0,00" at bounding box center [423, 444] width 104 height 19
type input "5,00"
click at [435, 477] on button "Continuar" at bounding box center [468, 469] width 195 height 16
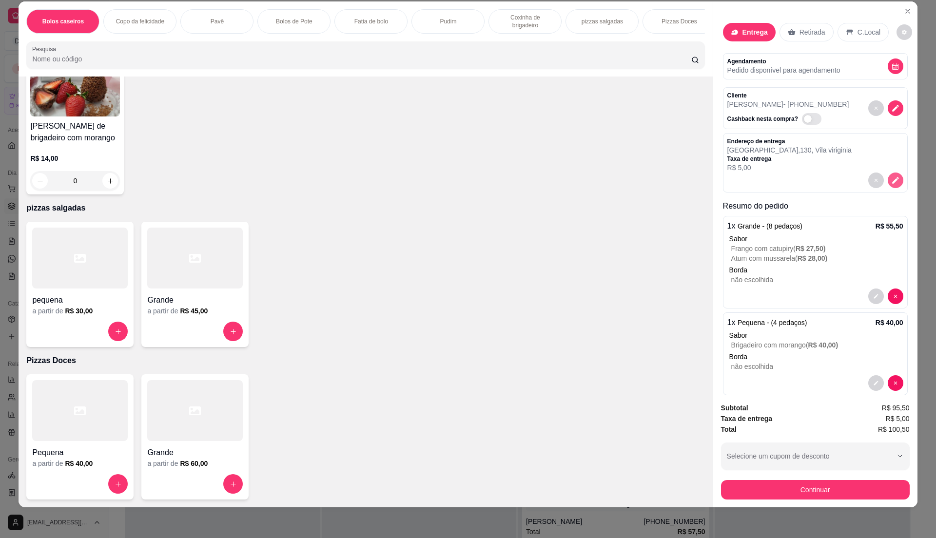
click at [892, 183] on icon "decrease-product-quantity" at bounding box center [896, 180] width 9 height 9
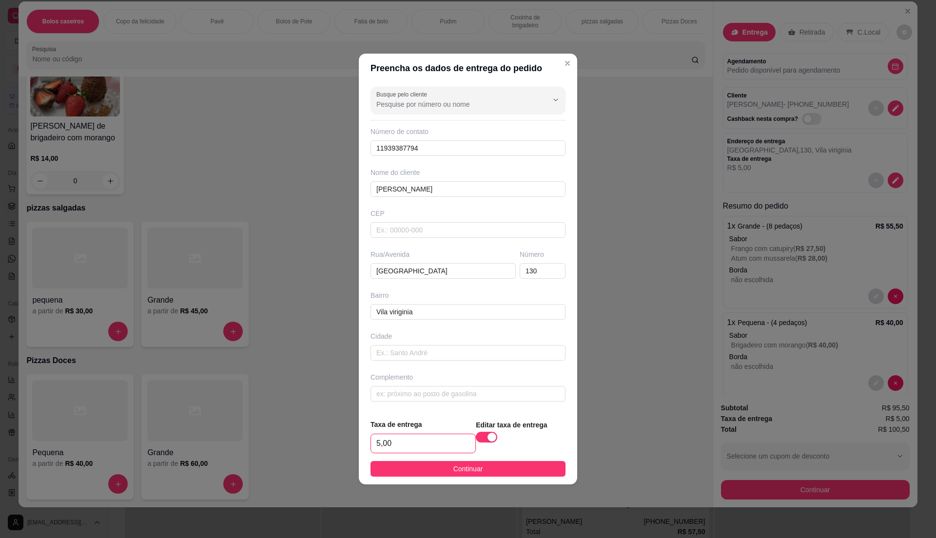
click at [441, 436] on input "5,00" at bounding box center [423, 444] width 104 height 19
type input "6,00"
drag, startPoint x: 457, startPoint y: 466, endPoint x: 544, endPoint y: 478, distance: 88.1
click at [458, 466] on span "Continuar" at bounding box center [469, 469] width 30 height 11
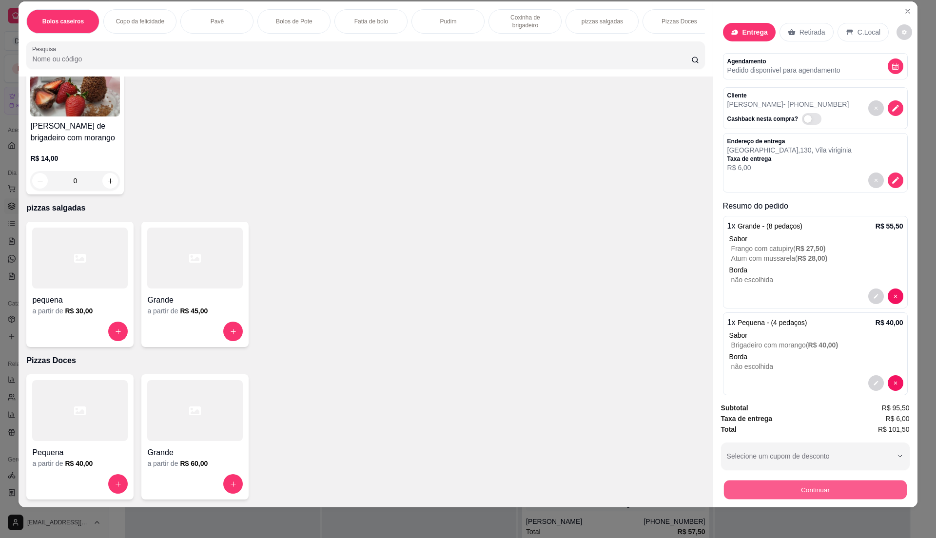
click at [871, 490] on button "Continuar" at bounding box center [815, 489] width 183 height 19
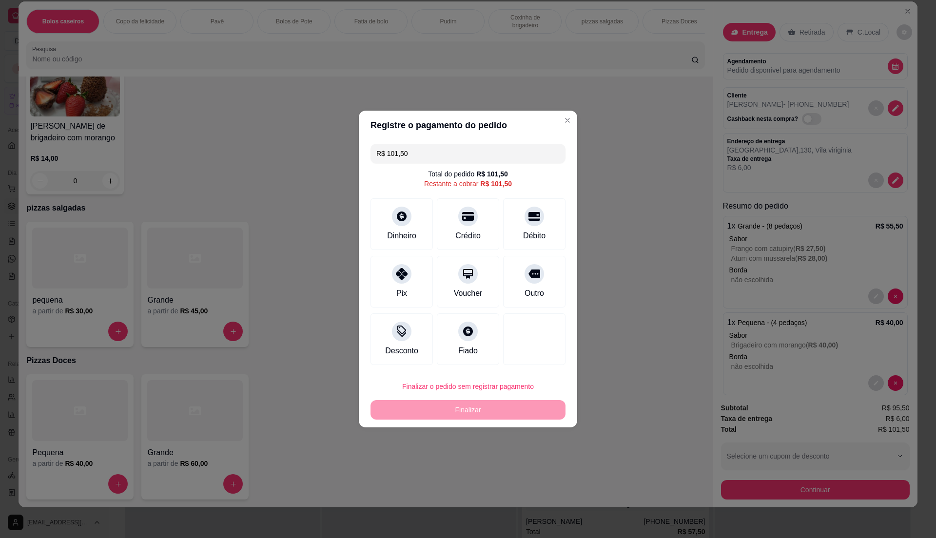
drag, startPoint x: 553, startPoint y: 221, endPoint x: 553, endPoint y: 233, distance: 11.7
click at [554, 233] on div "Débito" at bounding box center [534, 225] width 62 height 52
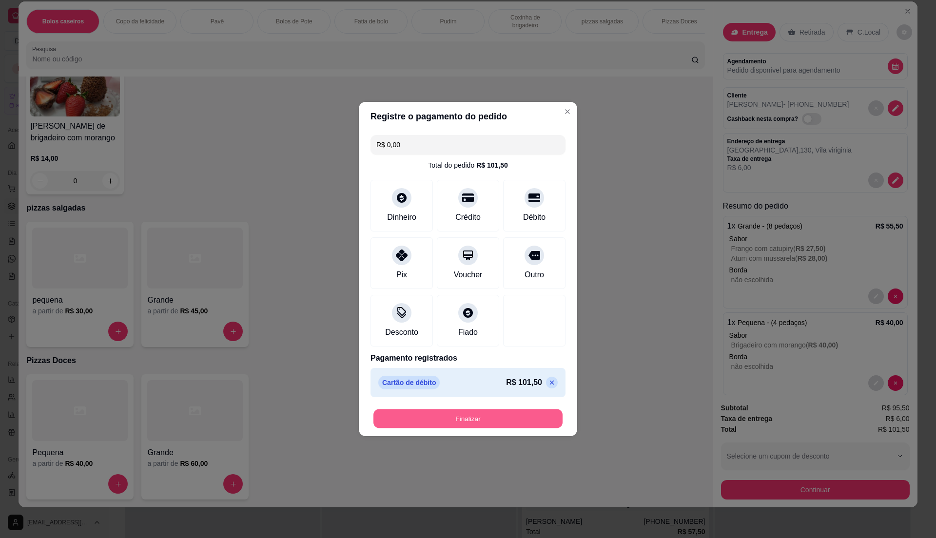
click at [521, 419] on button "Finalizar" at bounding box center [468, 419] width 189 height 19
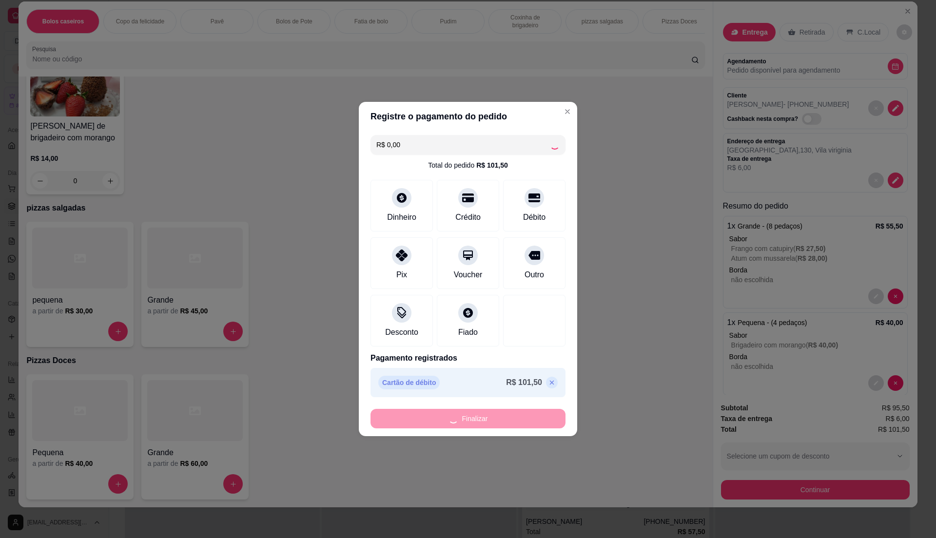
type input "-R$ 101,50"
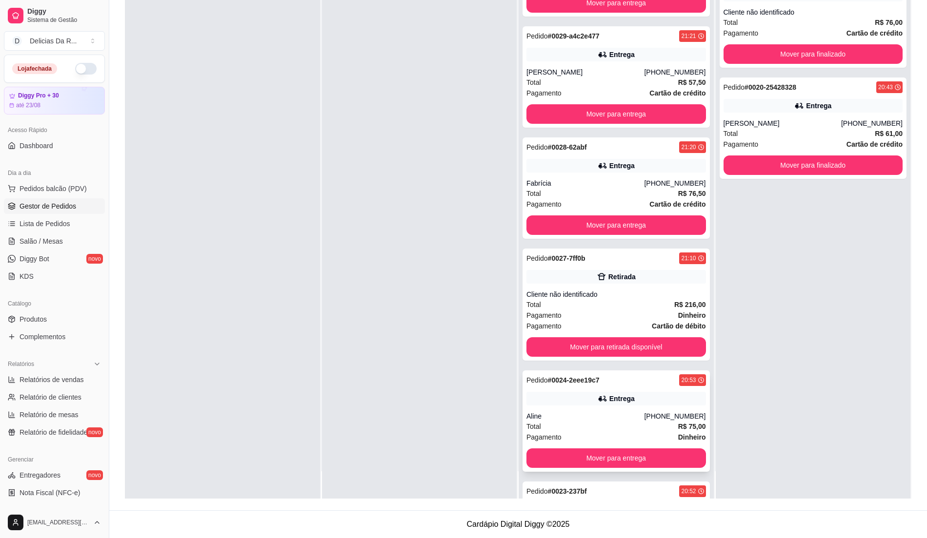
scroll to position [179, 0]
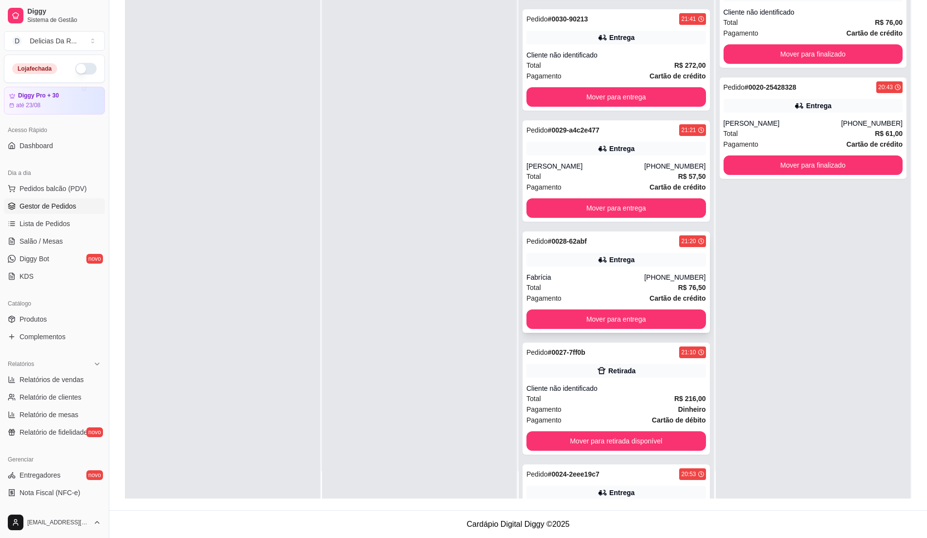
click at [635, 281] on div "Fabrícia" at bounding box center [585, 278] width 118 height 10
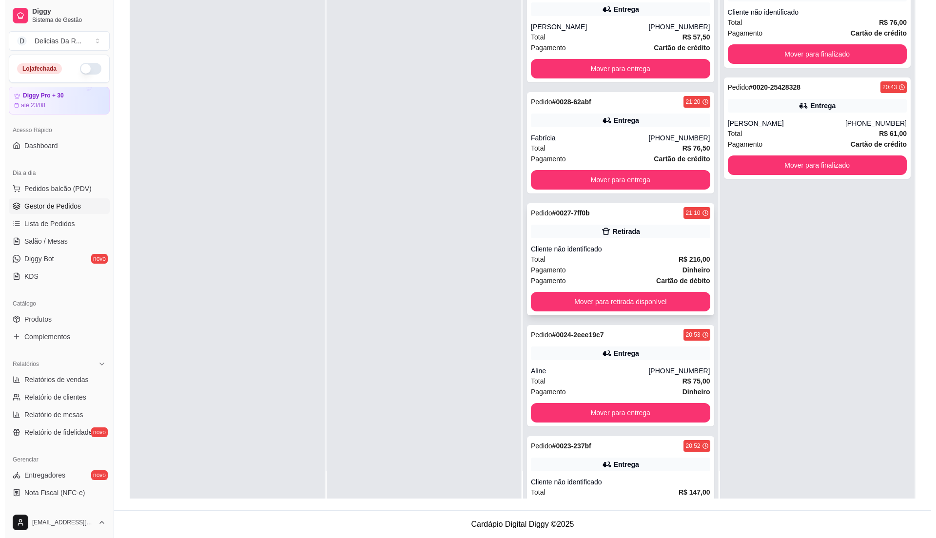
scroll to position [375, 0]
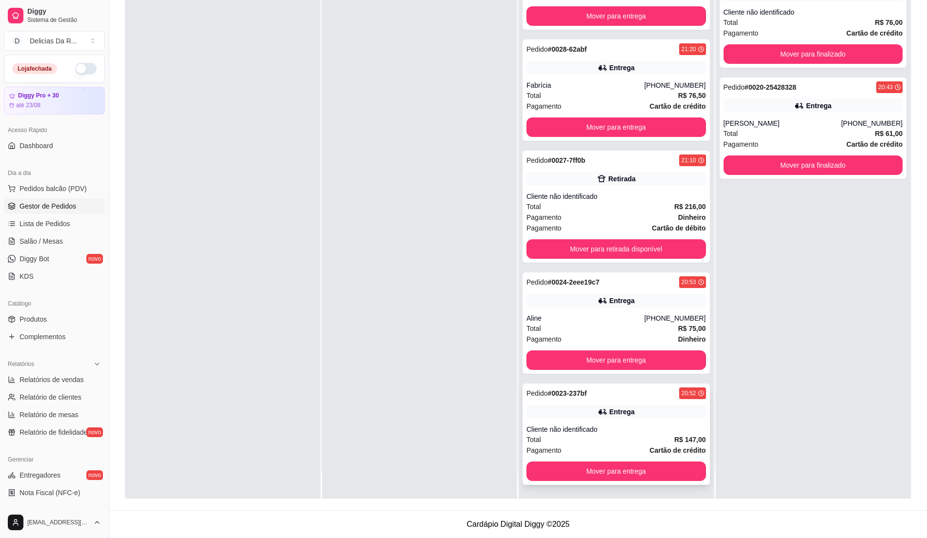
click at [615, 436] on div "Total R$ 147,00" at bounding box center [615, 440] width 179 height 11
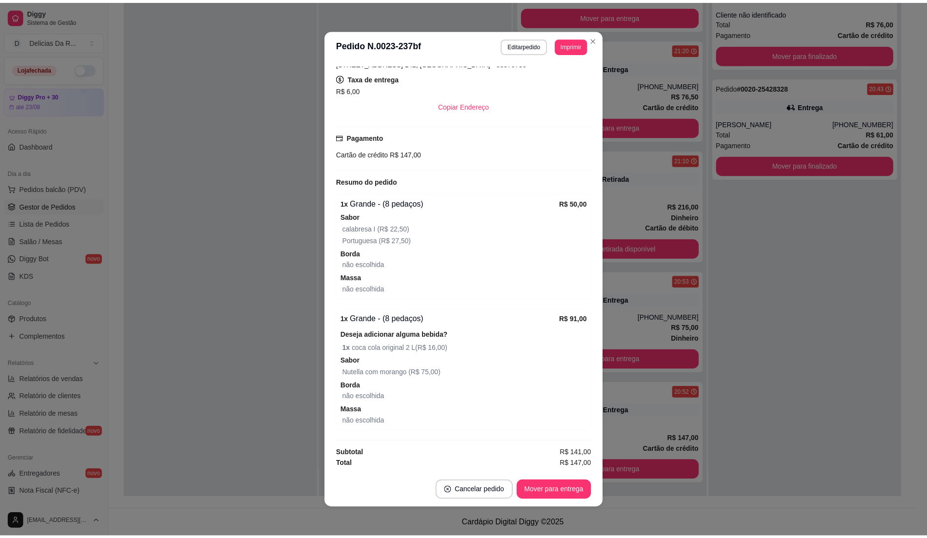
scroll to position [2, 0]
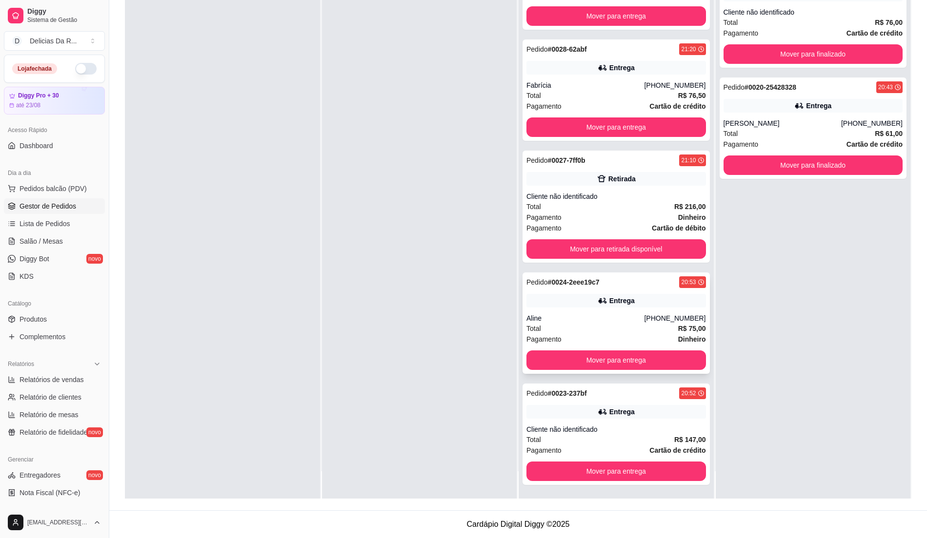
click at [677, 321] on div "[PHONE_NUMBER]" at bounding box center [674, 319] width 61 height 10
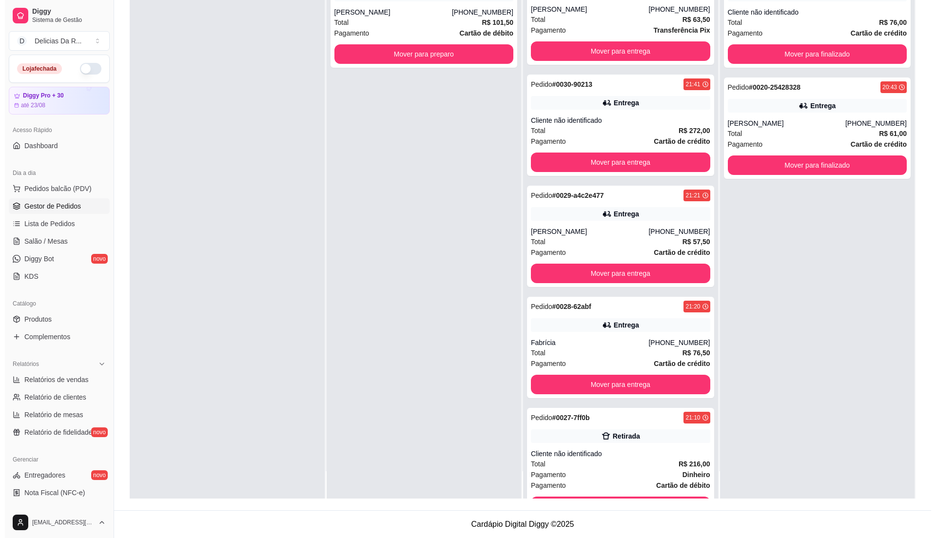
scroll to position [375, 0]
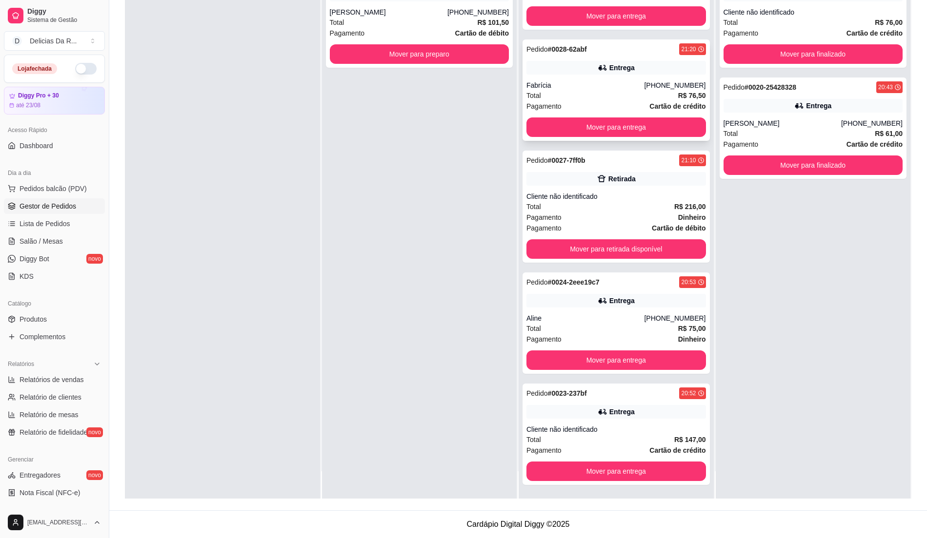
click at [644, 90] on div "Total R$ 76,50" at bounding box center [615, 95] width 179 height 11
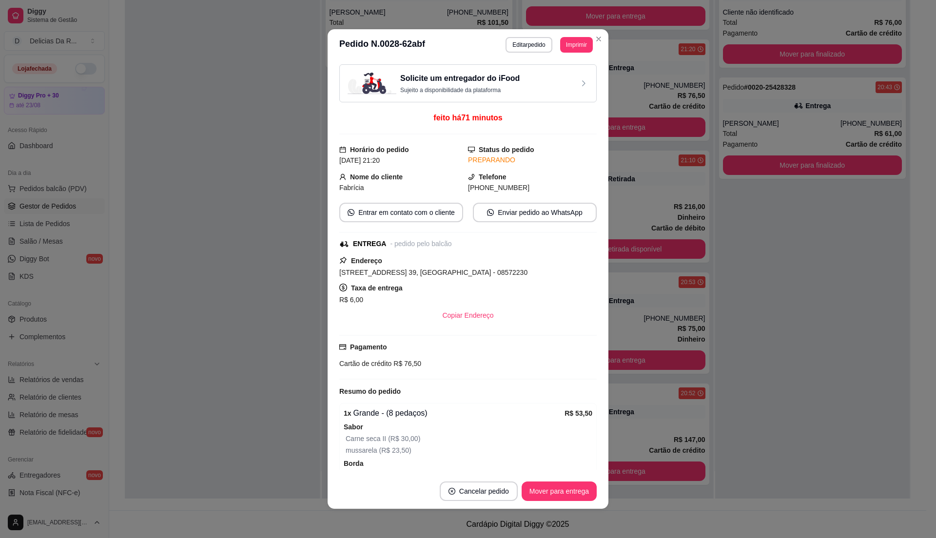
click at [506, 41] on button "Editar pedido" at bounding box center [529, 45] width 46 height 16
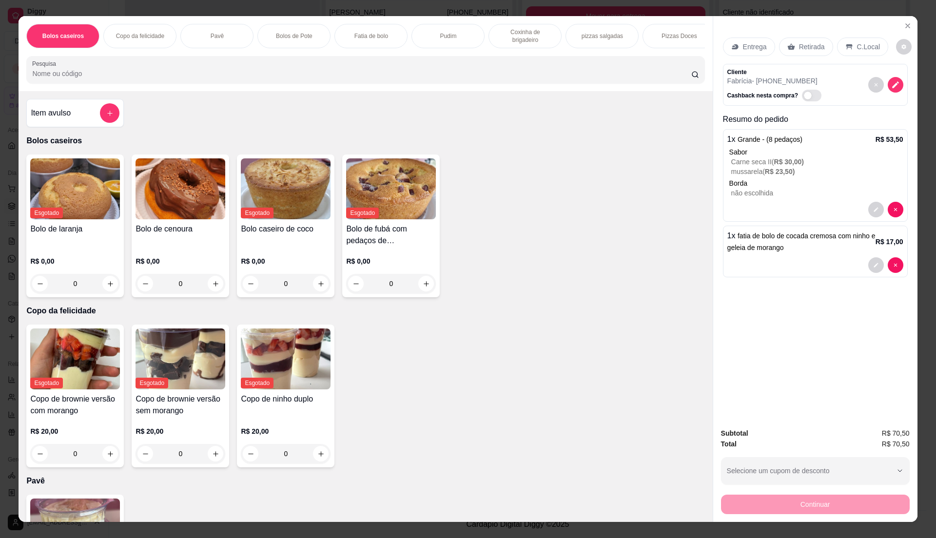
click at [805, 42] on p "Retirada" at bounding box center [812, 47] width 26 height 10
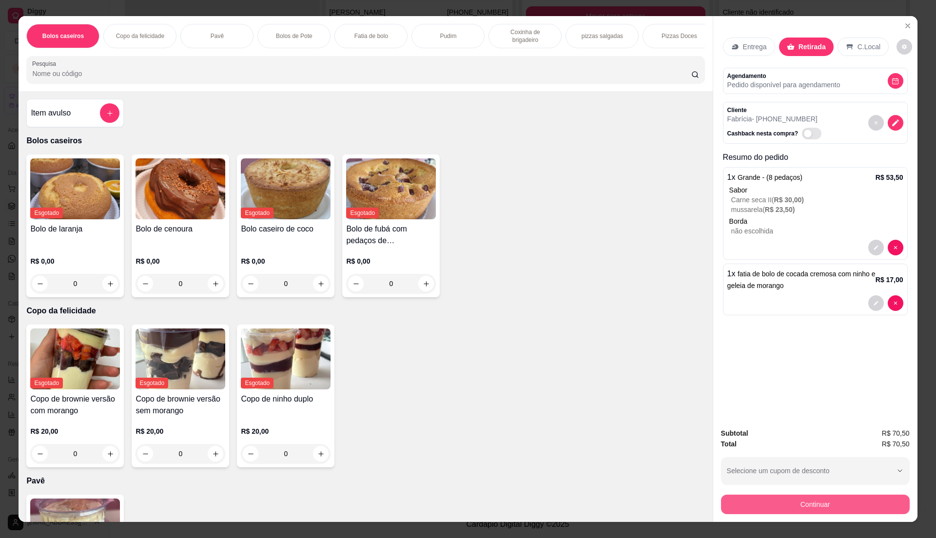
click at [817, 512] on button "Continuar" at bounding box center [815, 505] width 189 height 20
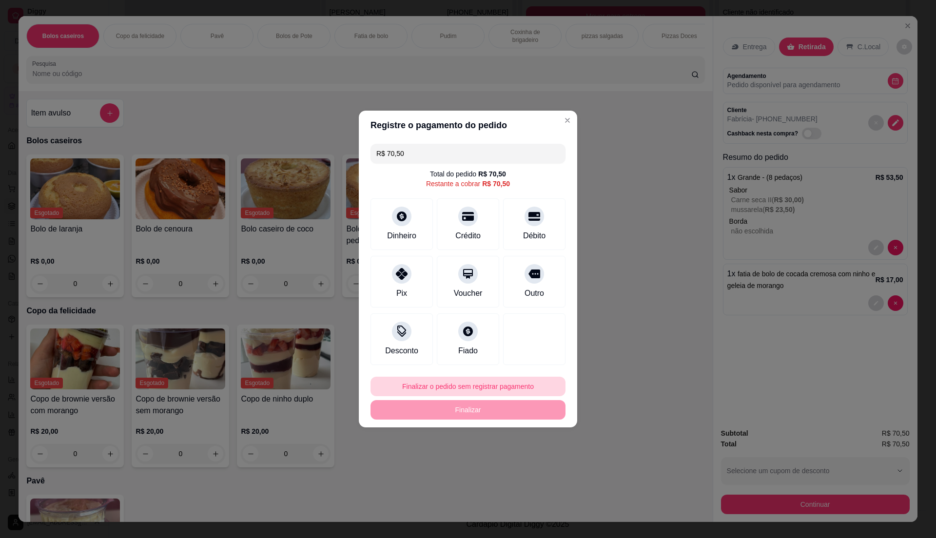
click at [510, 385] on button "Finalizar o pedido sem registrar pagamento" at bounding box center [468, 387] width 195 height 20
click at [536, 464] on button "Confirmar" at bounding box center [528, 467] width 36 height 15
type input "0"
type input "R$ 0,00"
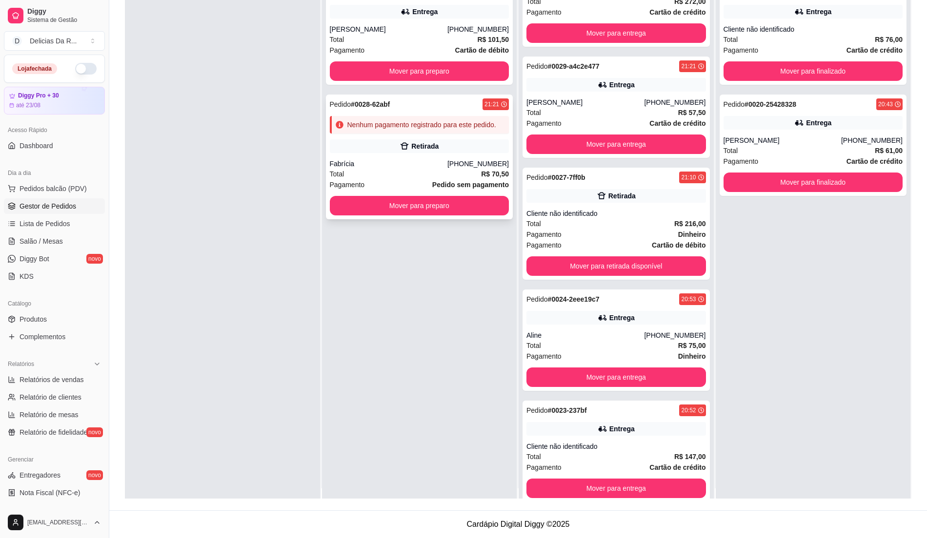
scroll to position [0, 0]
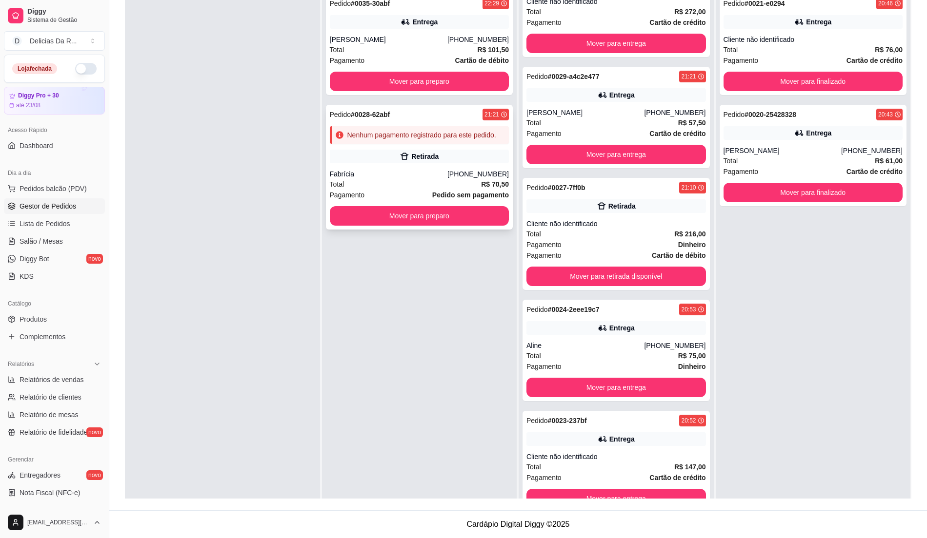
click at [441, 150] on div "Retirada" at bounding box center [419, 157] width 179 height 14
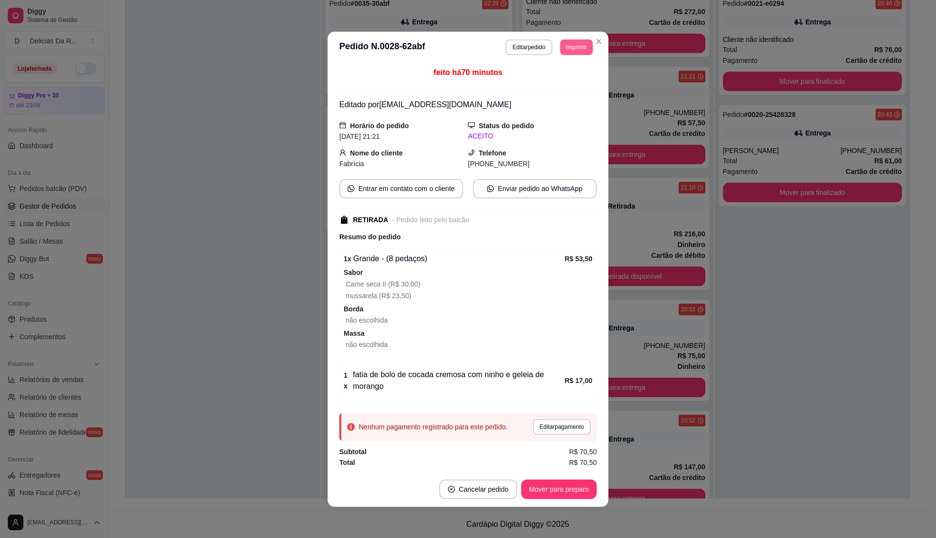
click at [579, 46] on button "Imprimir" at bounding box center [576, 48] width 33 height 16
click at [562, 86] on button "IMPRESSORA" at bounding box center [553, 79] width 68 height 15
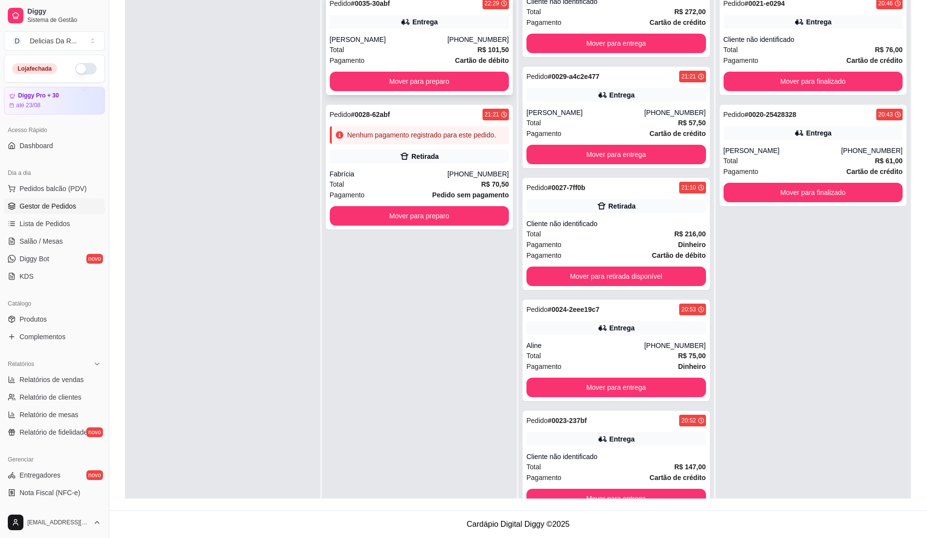
click at [447, 46] on div "Total R$ 101,50" at bounding box center [419, 49] width 179 height 11
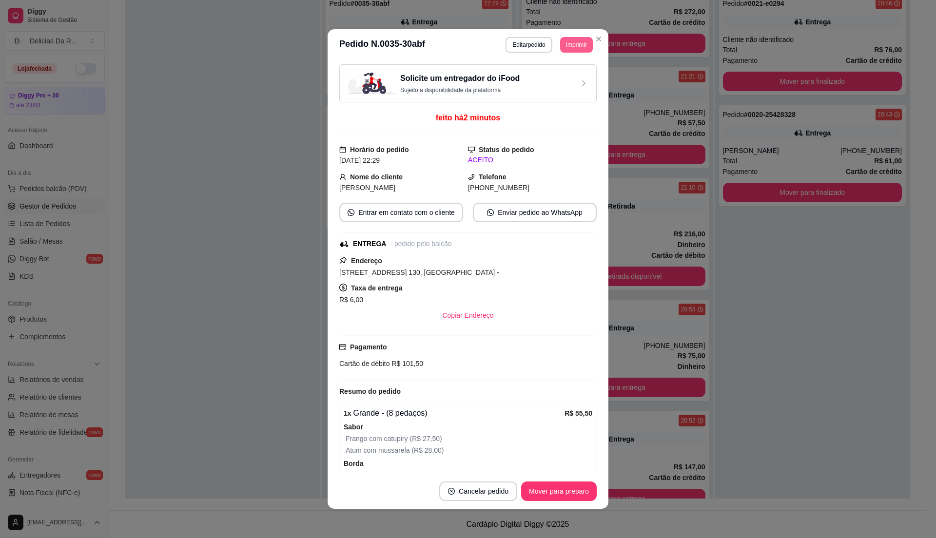
click at [568, 44] on button "Imprimir" at bounding box center [576, 45] width 33 height 16
click at [564, 75] on button "IMPRESSORA" at bounding box center [553, 80] width 71 height 16
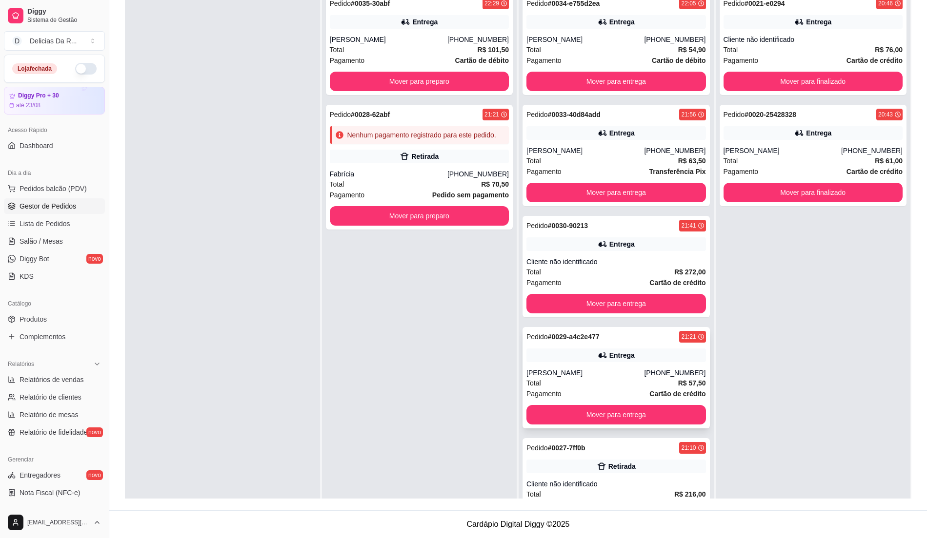
click at [617, 375] on div "[PERSON_NAME]" at bounding box center [585, 373] width 118 height 10
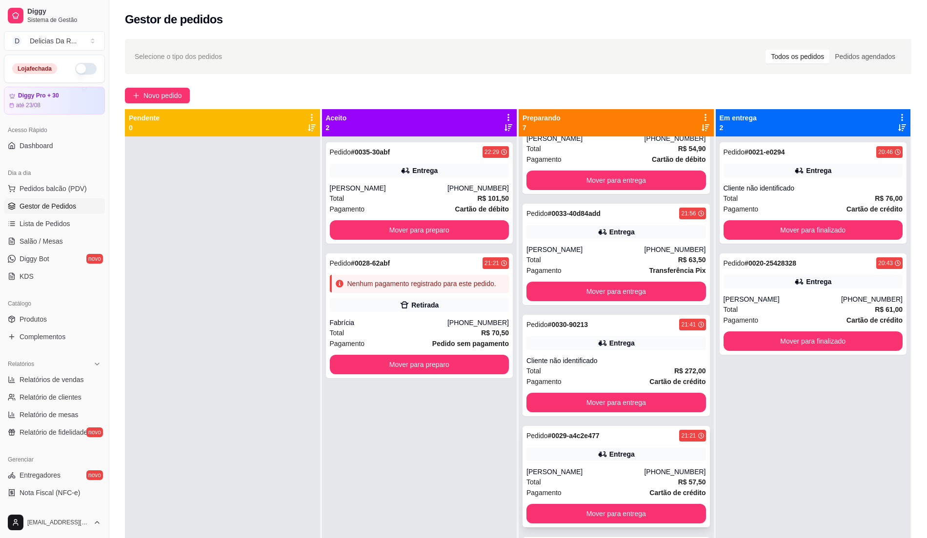
scroll to position [130, 0]
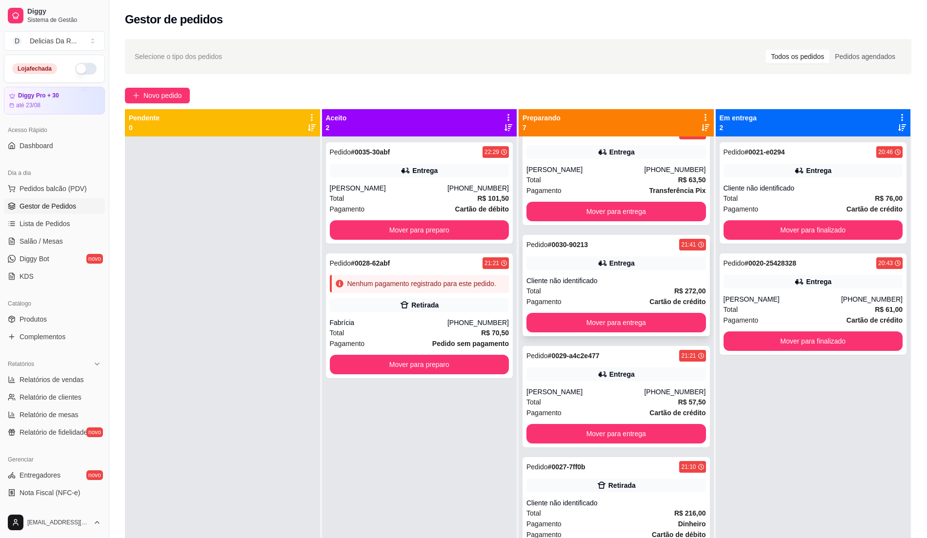
click at [633, 289] on div "Total R$ 272,00" at bounding box center [615, 291] width 179 height 11
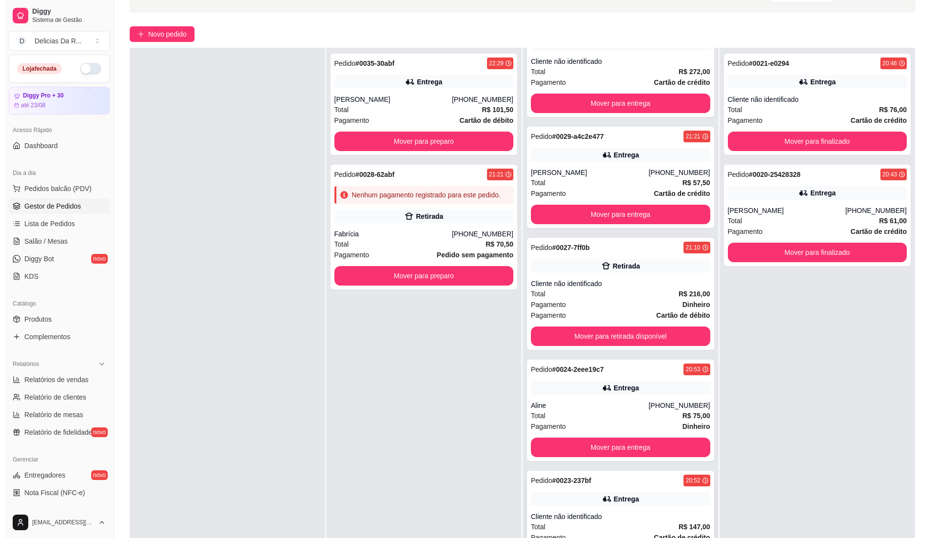
scroll to position [149, 0]
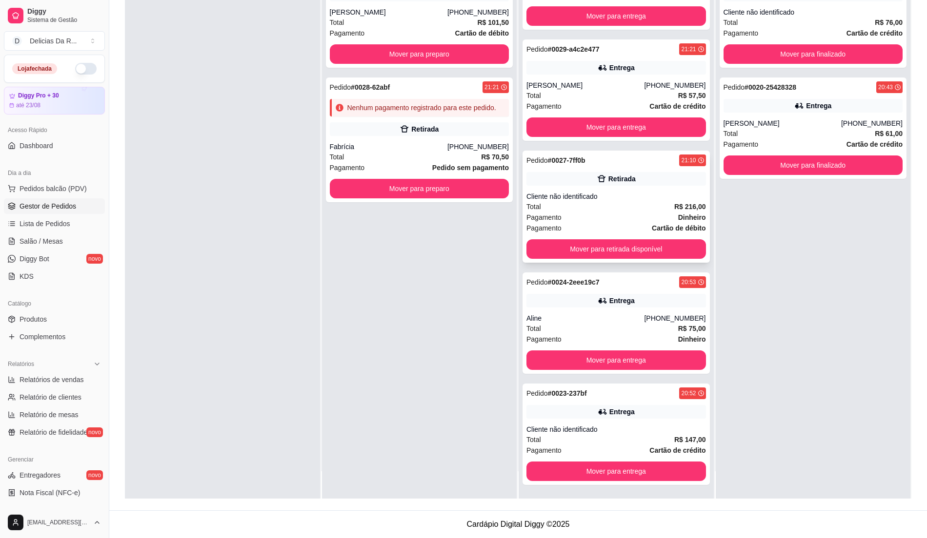
click at [674, 201] on span "R$ 216,00" at bounding box center [690, 206] width 32 height 11
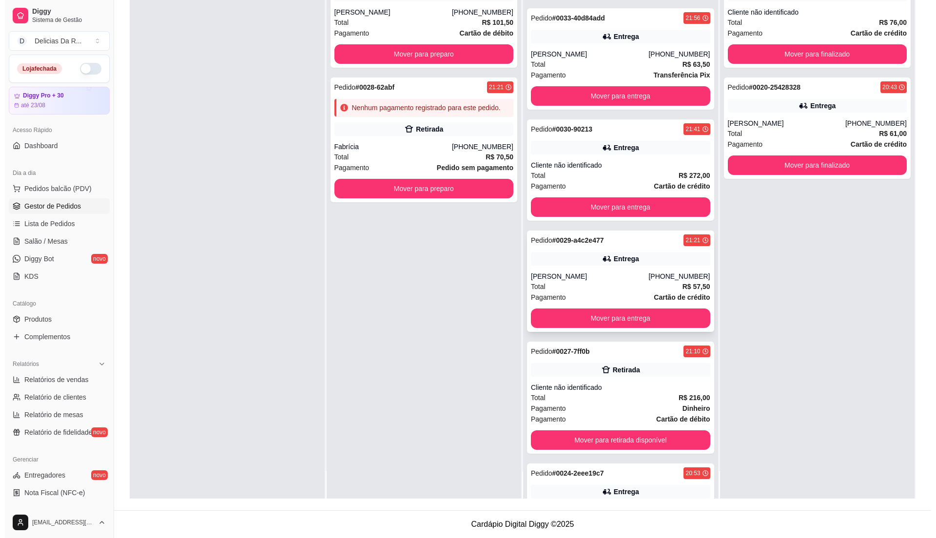
scroll to position [67, 0]
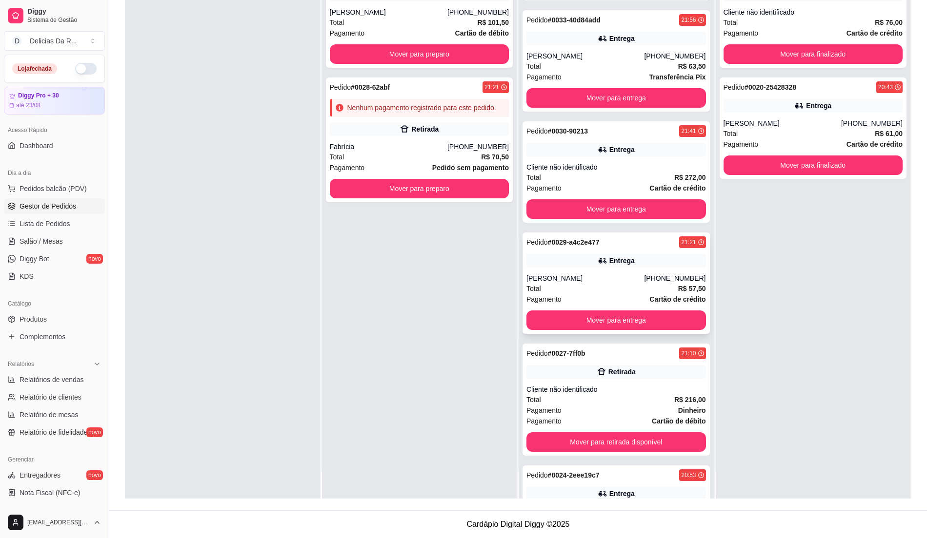
click at [631, 282] on div "[PERSON_NAME]" at bounding box center [585, 279] width 118 height 10
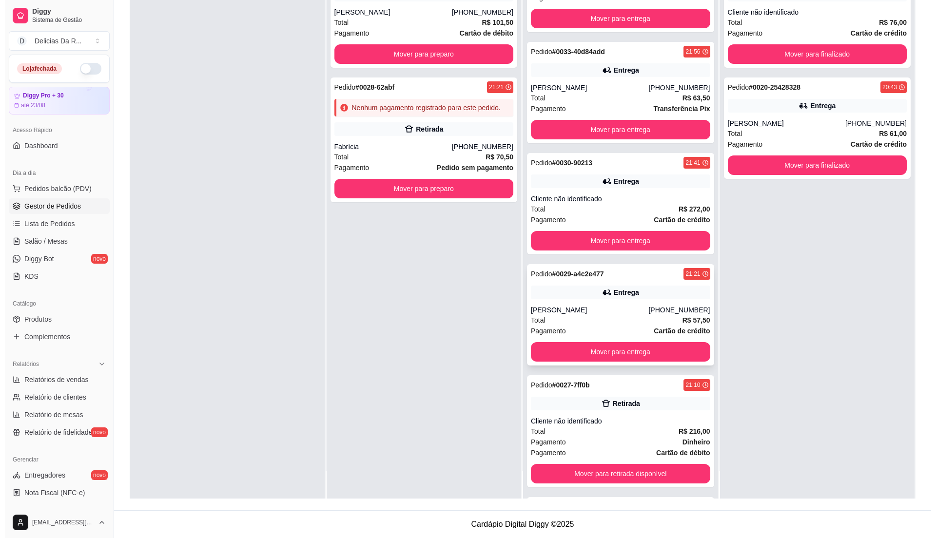
scroll to position [0, 0]
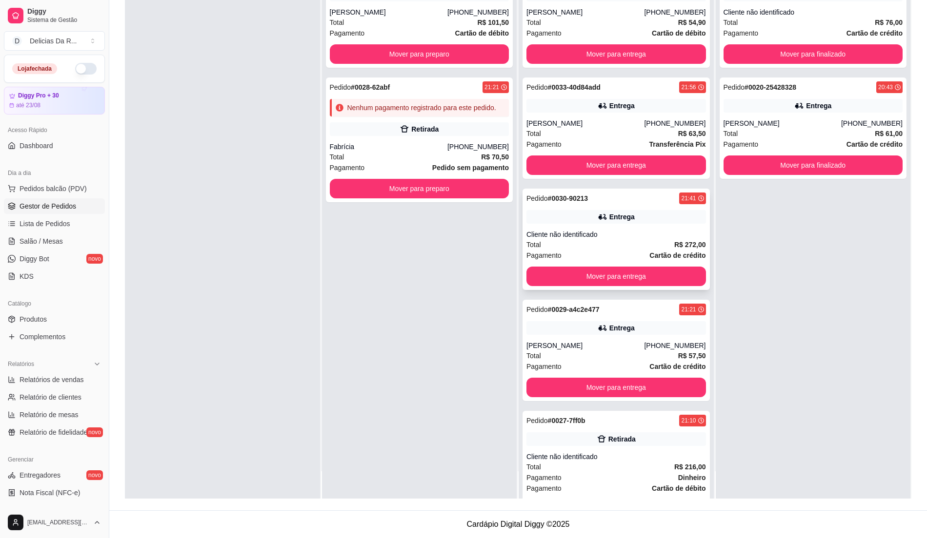
click at [671, 235] on div "Cliente não identificado" at bounding box center [615, 235] width 179 height 10
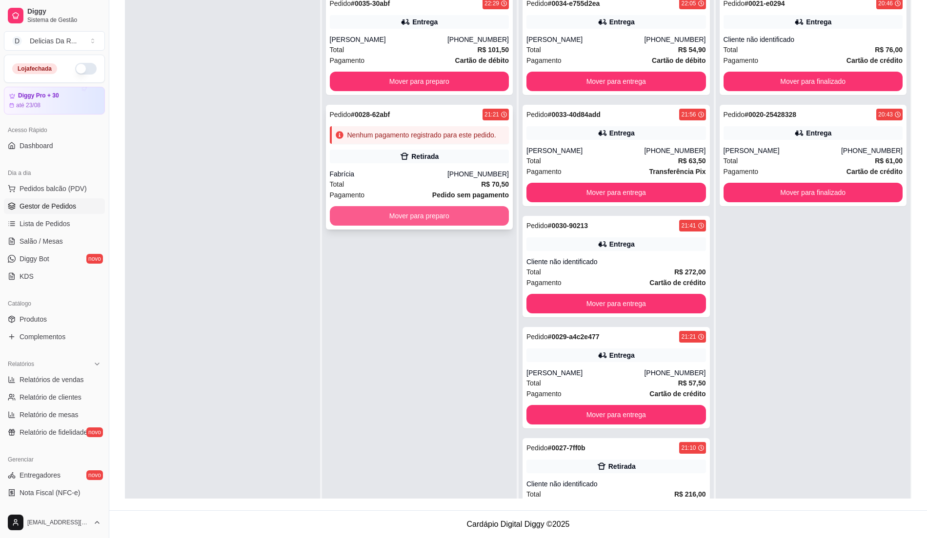
click at [490, 213] on button "Mover para preparo" at bounding box center [419, 216] width 179 height 20
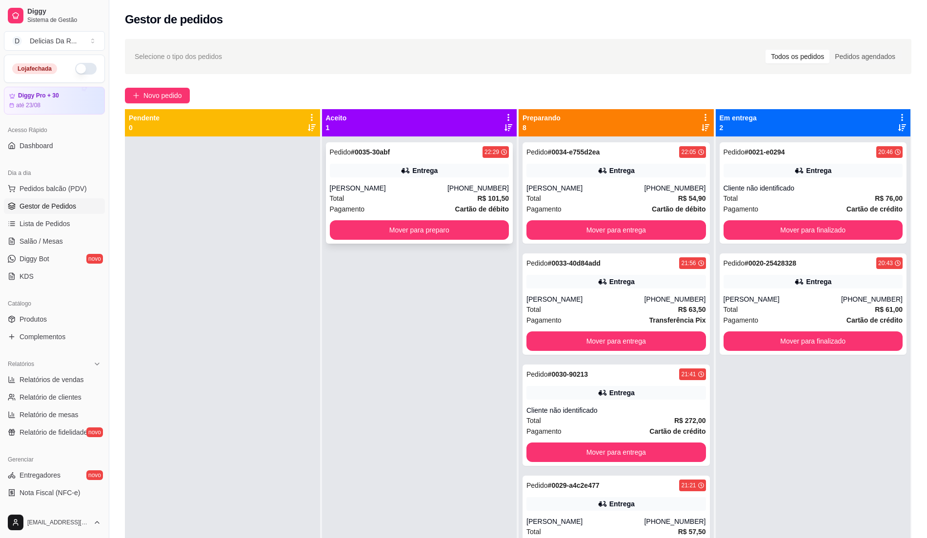
click at [456, 207] on strong "Cartão de débito" at bounding box center [482, 209] width 54 height 8
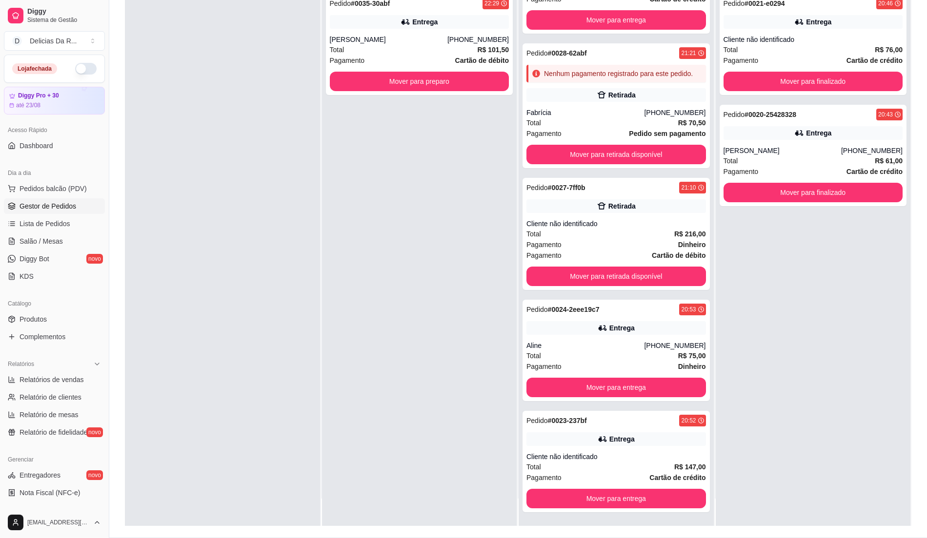
scroll to position [149, 0]
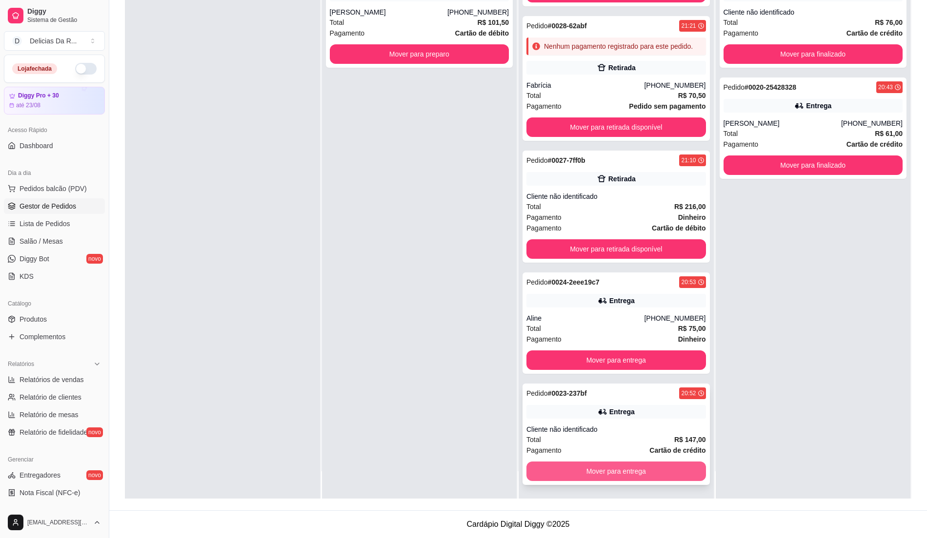
click at [584, 465] on button "Mover para entrega" at bounding box center [615, 472] width 179 height 20
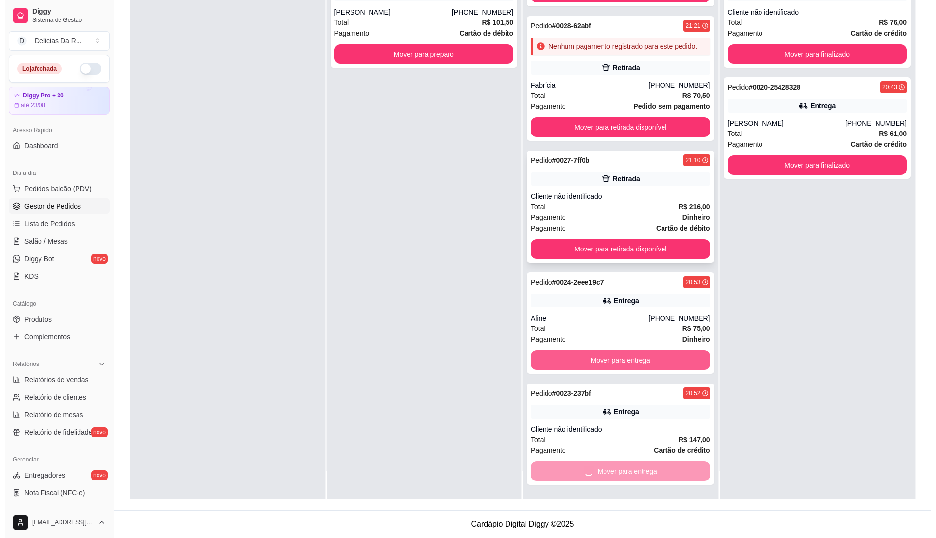
scroll to position [296, 0]
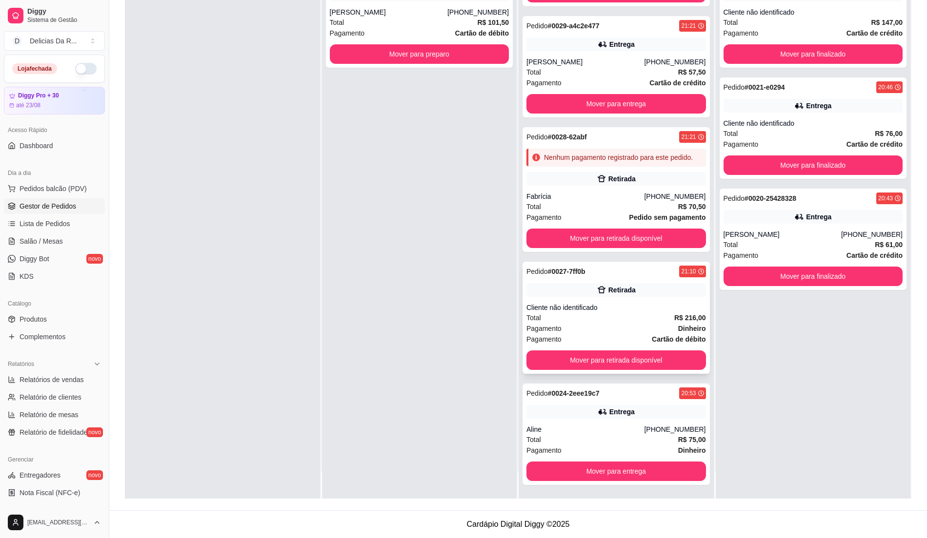
click at [641, 325] on div "Pagamento Dinheiro" at bounding box center [615, 328] width 179 height 11
click at [595, 424] on div "Pedido # 0024-2eee19c7 20:53 Entrega Aline [PHONE_NUMBER] Total R$ 75,00 Pagame…" at bounding box center [615, 434] width 187 height 101
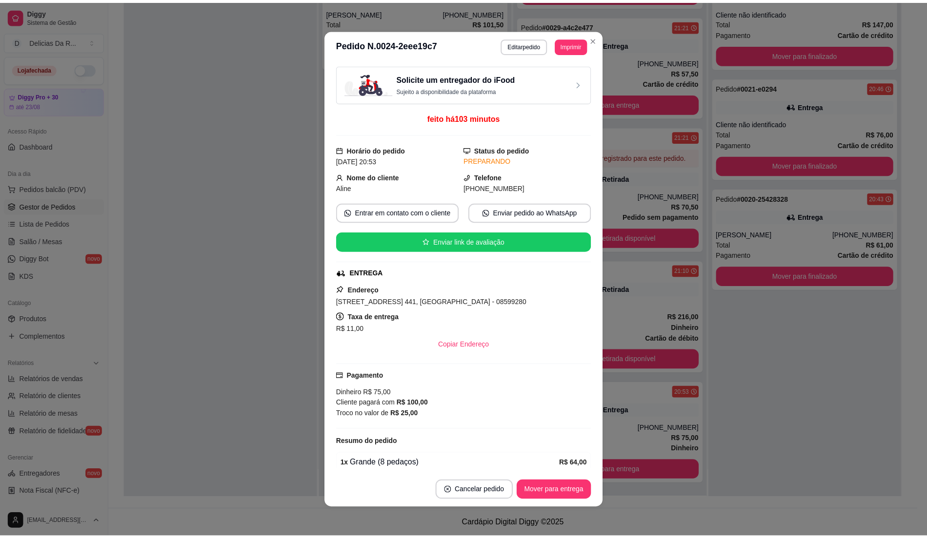
scroll to position [2, 0]
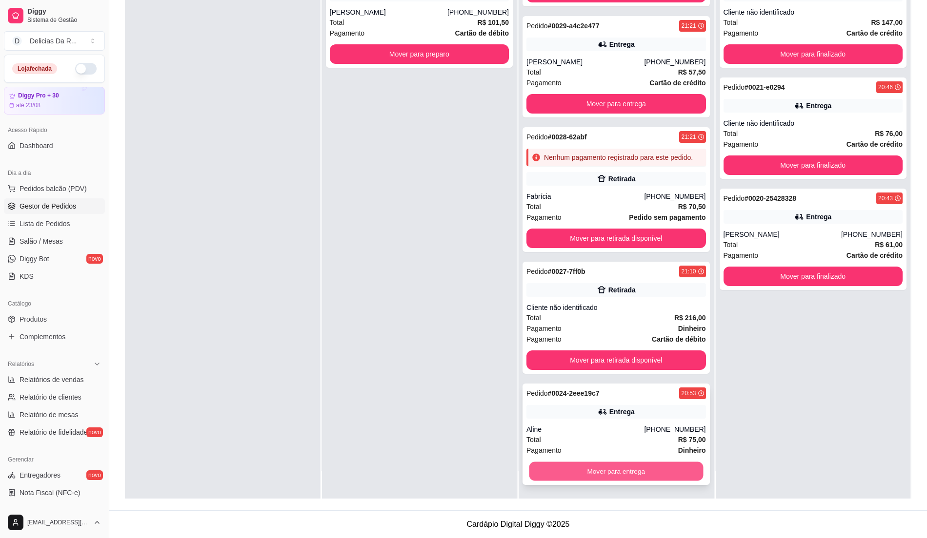
click at [666, 464] on button "Mover para entrega" at bounding box center [616, 471] width 174 height 19
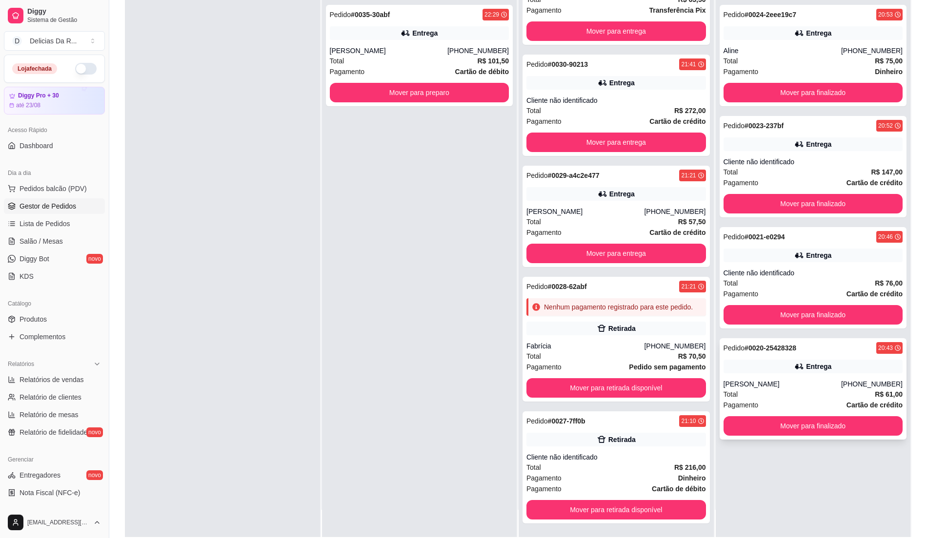
scroll to position [149, 0]
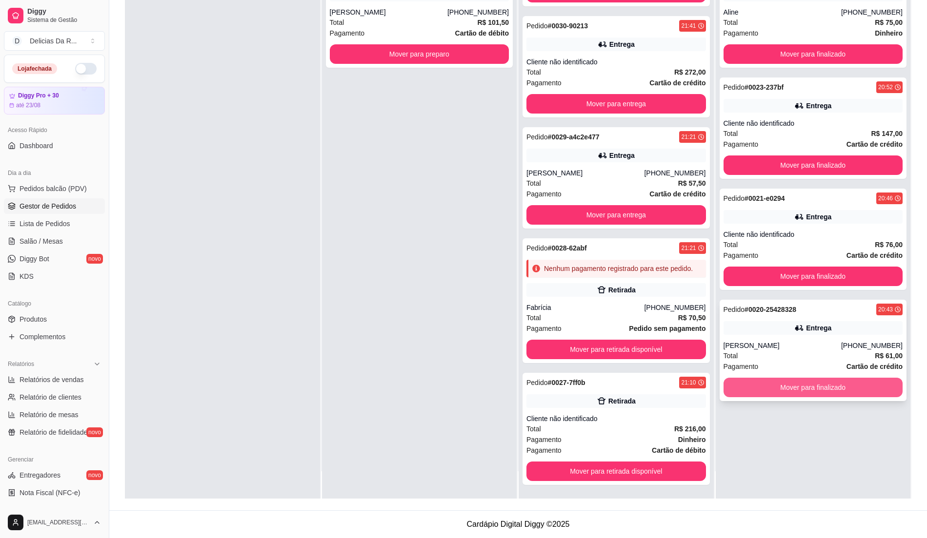
click at [853, 390] on button "Mover para finalizado" at bounding box center [812, 388] width 179 height 20
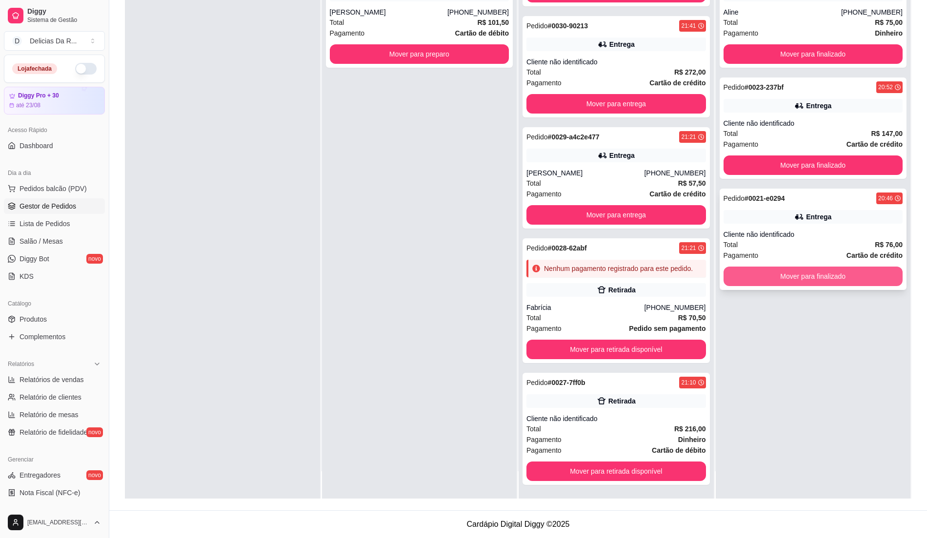
click at [875, 272] on button "Mover para finalizado" at bounding box center [812, 277] width 179 height 20
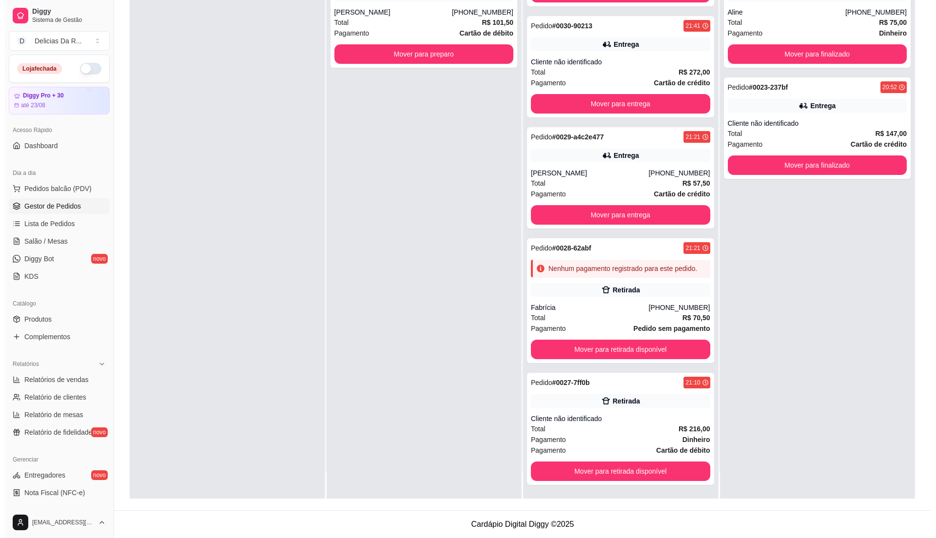
scroll to position [0, 0]
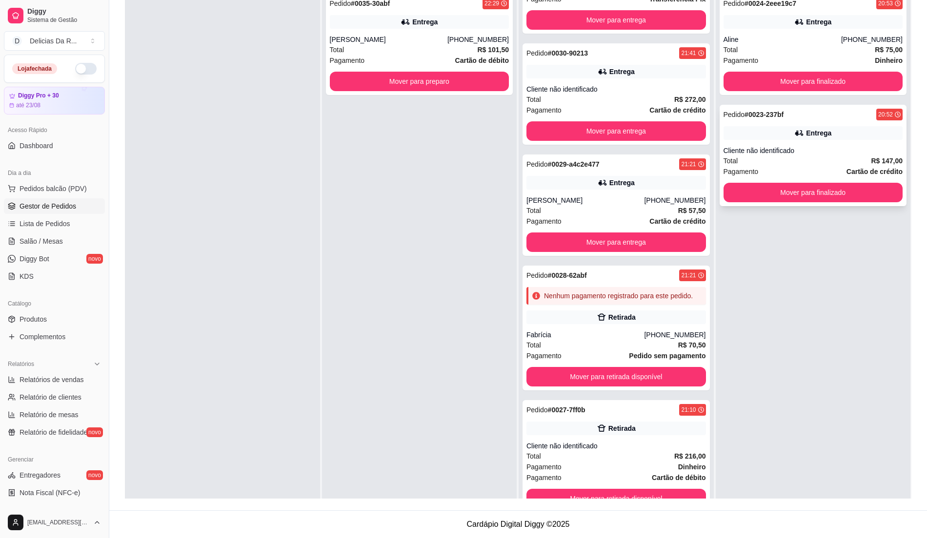
click at [835, 149] on div "Cliente não identificado" at bounding box center [812, 151] width 179 height 10
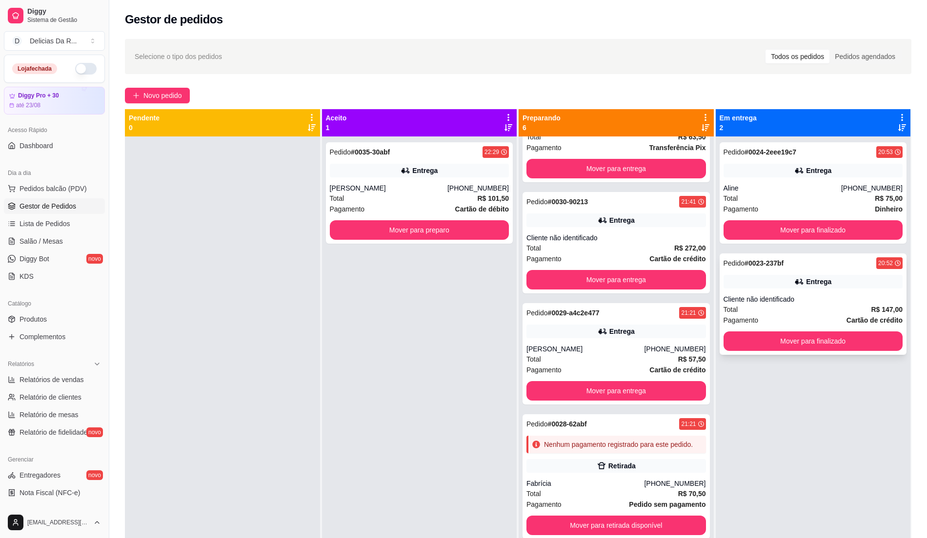
click at [806, 283] on div "Entrega" at bounding box center [818, 282] width 25 height 10
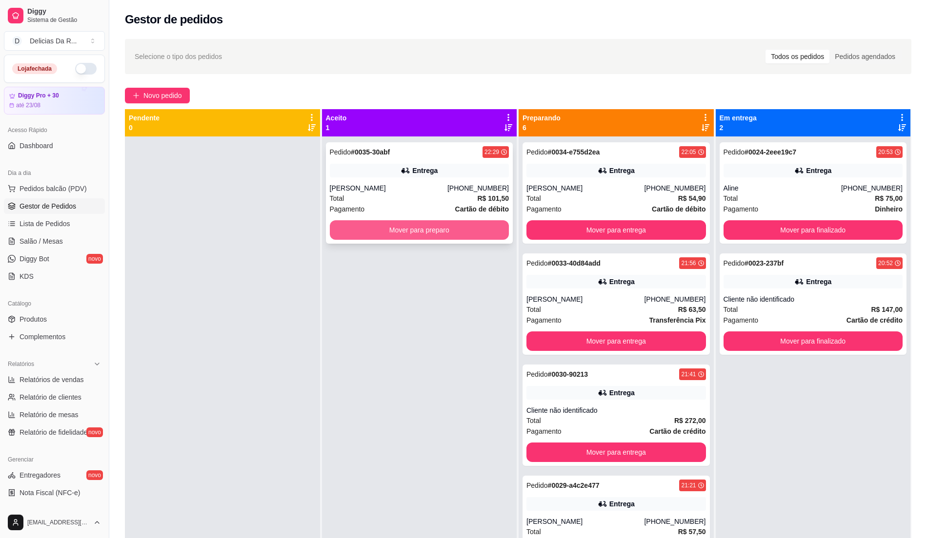
click at [484, 237] on button "Mover para preparo" at bounding box center [419, 230] width 179 height 20
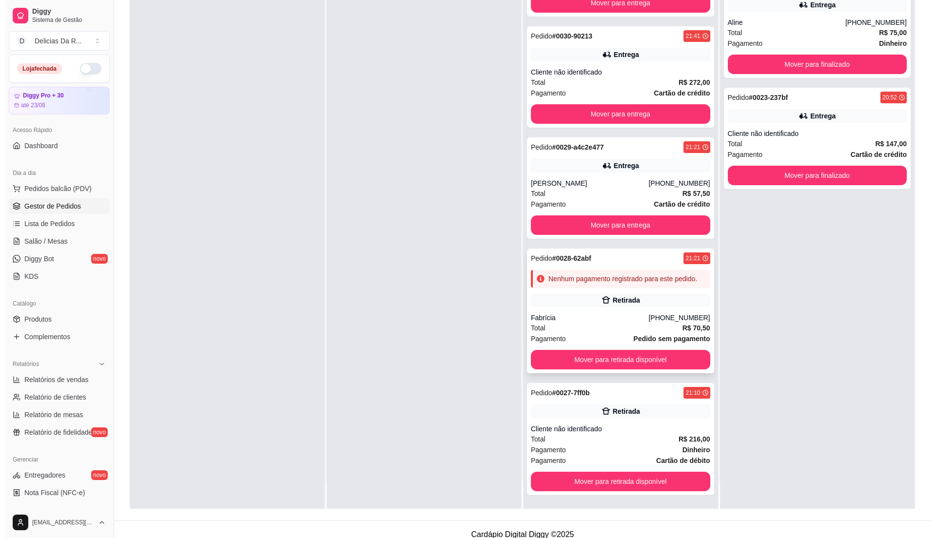
scroll to position [149, 0]
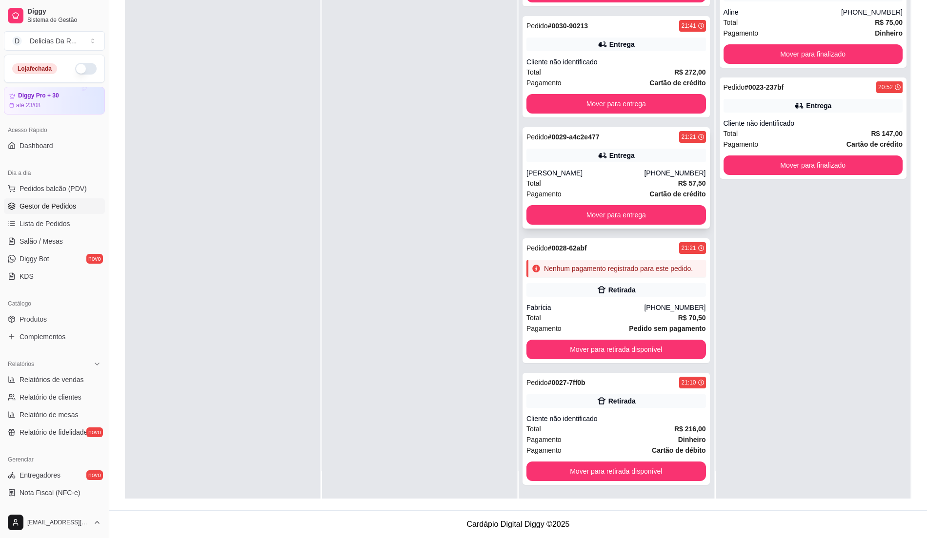
click at [646, 178] on div "Total R$ 57,50" at bounding box center [615, 183] width 179 height 11
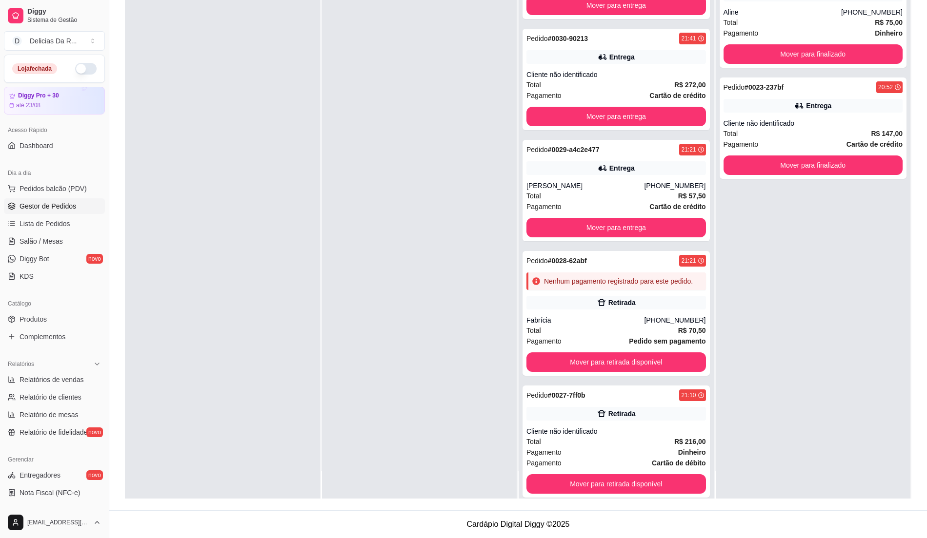
scroll to position [296, 0]
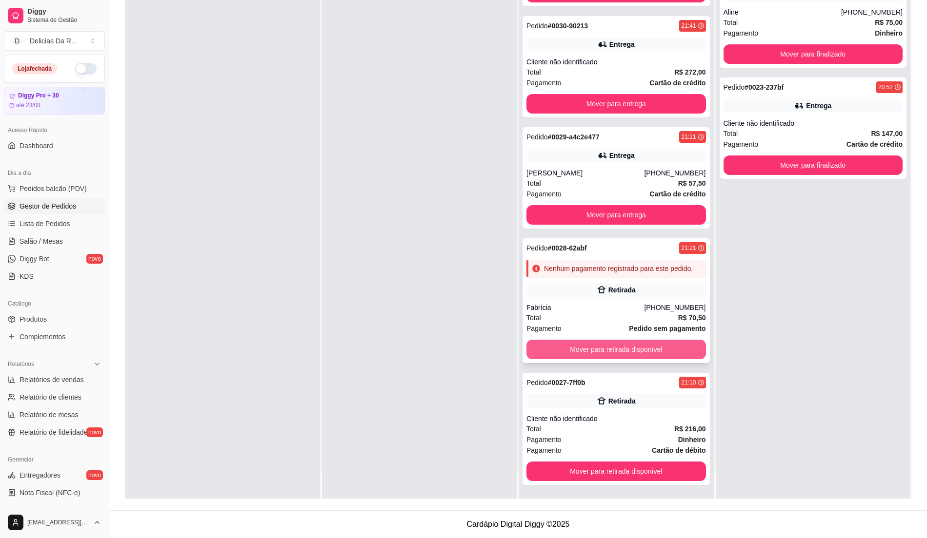
click at [607, 348] on button "Mover para retirada disponível" at bounding box center [615, 350] width 179 height 20
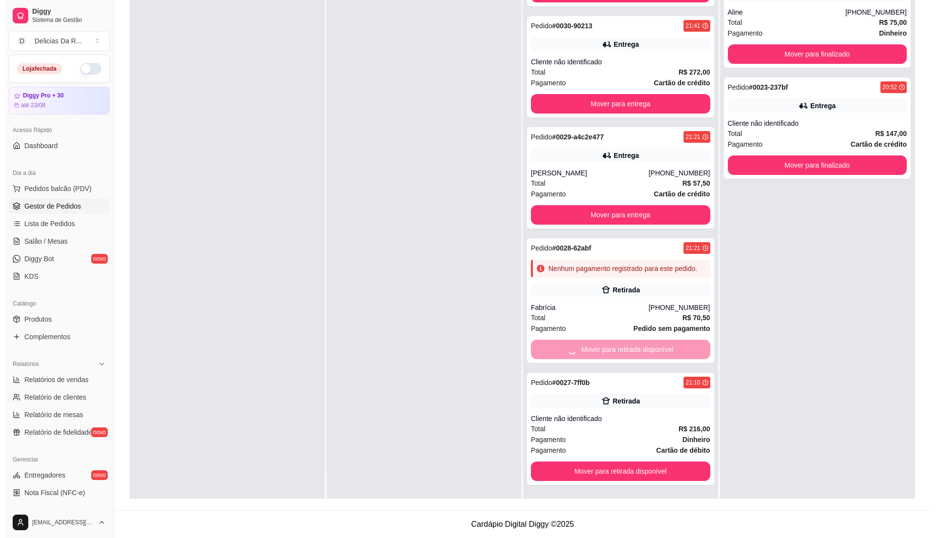
scroll to position [151, 0]
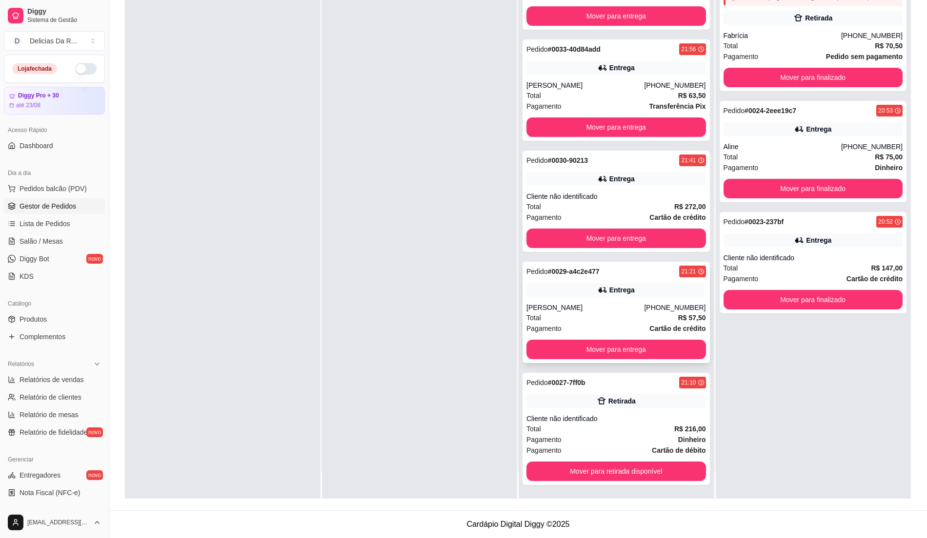
click at [639, 290] on div "Entrega" at bounding box center [615, 290] width 179 height 14
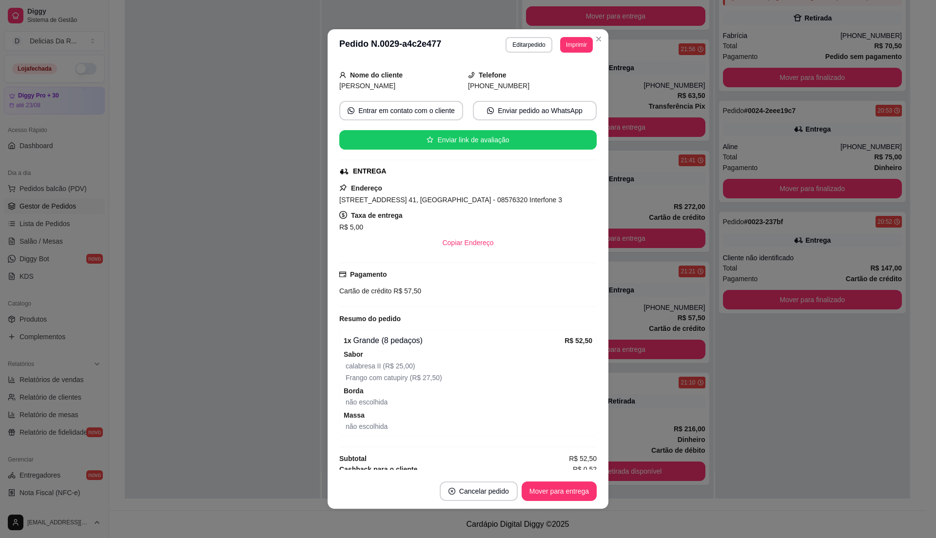
scroll to position [124, 0]
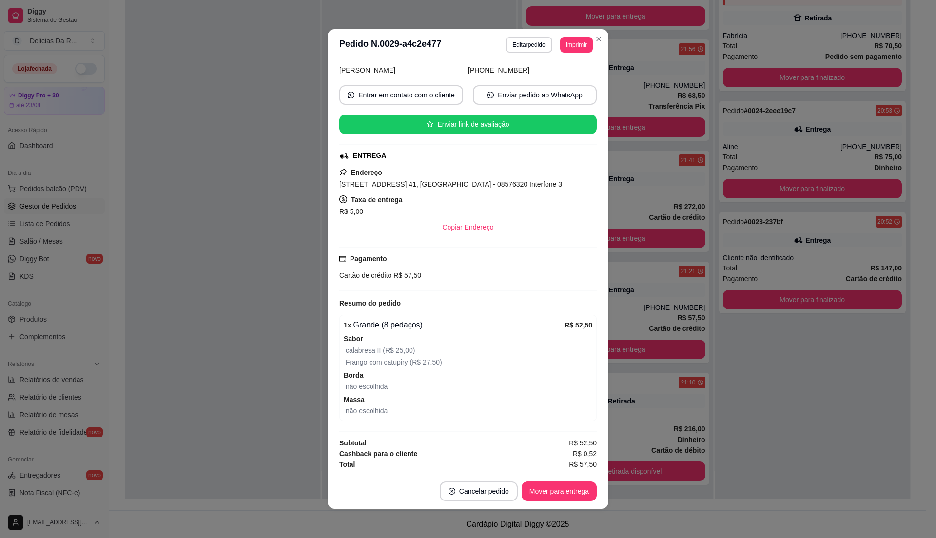
click at [497, 366] on div "1 x Grande (8 pedaços) R$ 52,50 Sabor calabresa II (R$ 25,00) Frango com catupi…" at bounding box center [468, 368] width 258 height 106
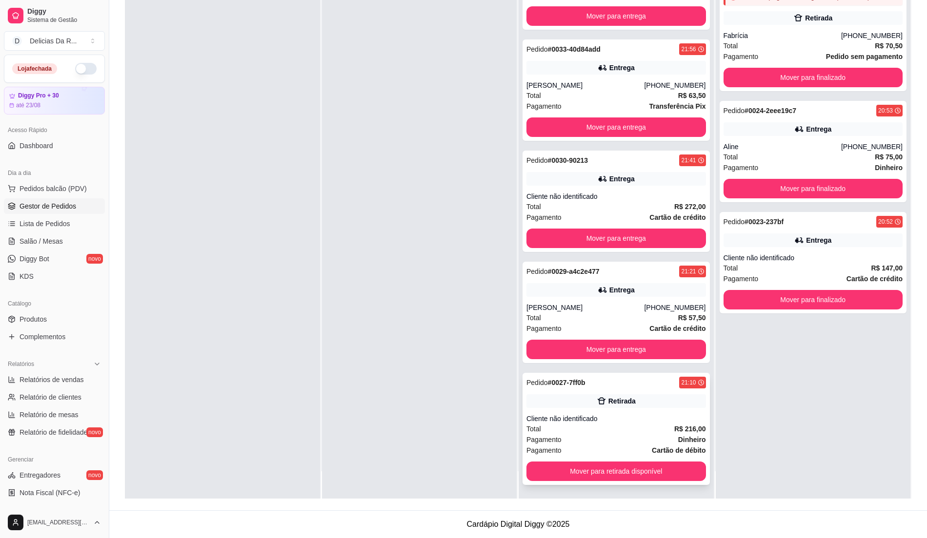
click at [631, 417] on div "Cliente não identificado" at bounding box center [615, 419] width 179 height 10
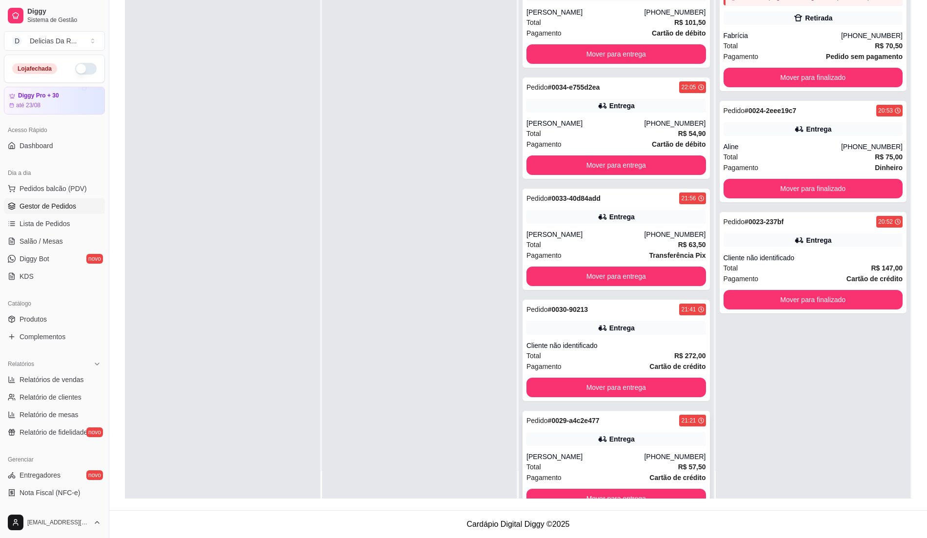
scroll to position [0, 0]
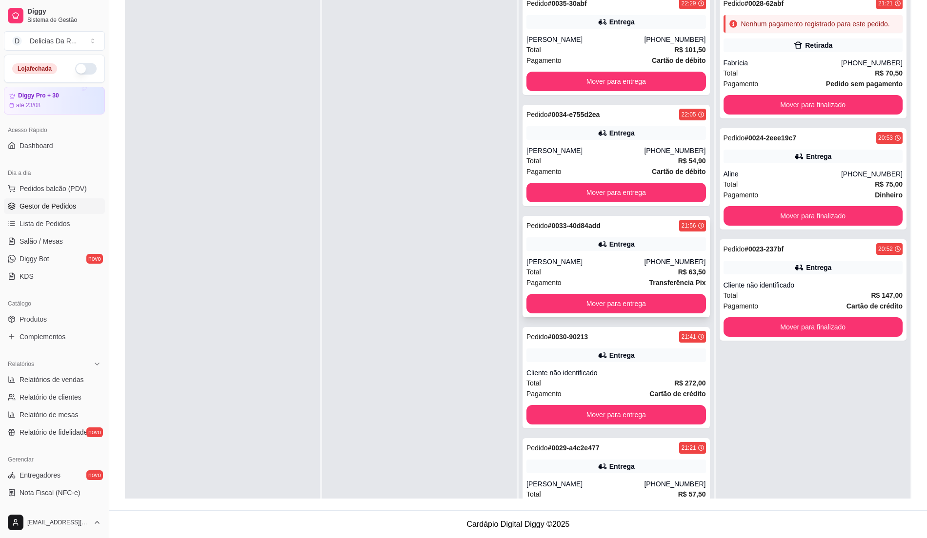
click at [644, 262] on div "[PHONE_NUMBER]" at bounding box center [674, 262] width 61 height 10
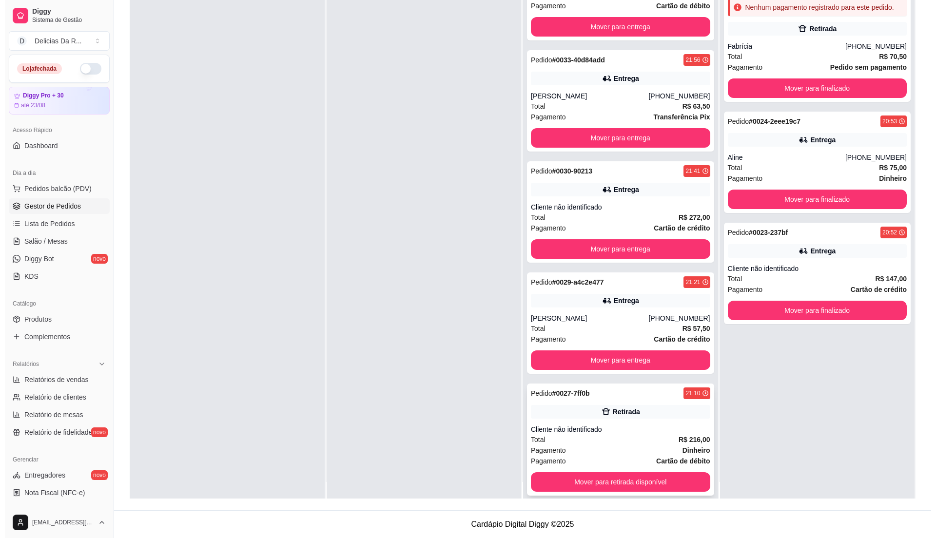
scroll to position [27, 0]
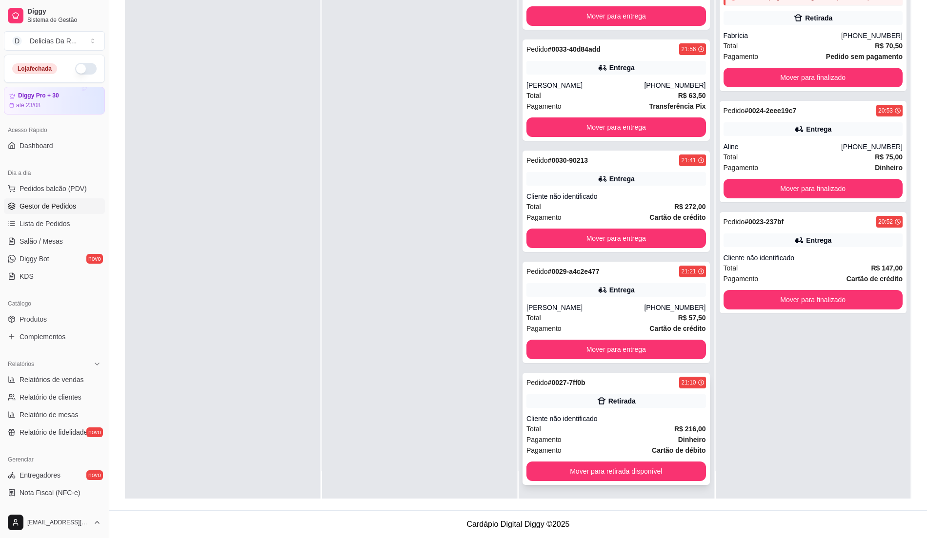
click at [660, 414] on div "Cliente não identificado" at bounding box center [615, 419] width 179 height 10
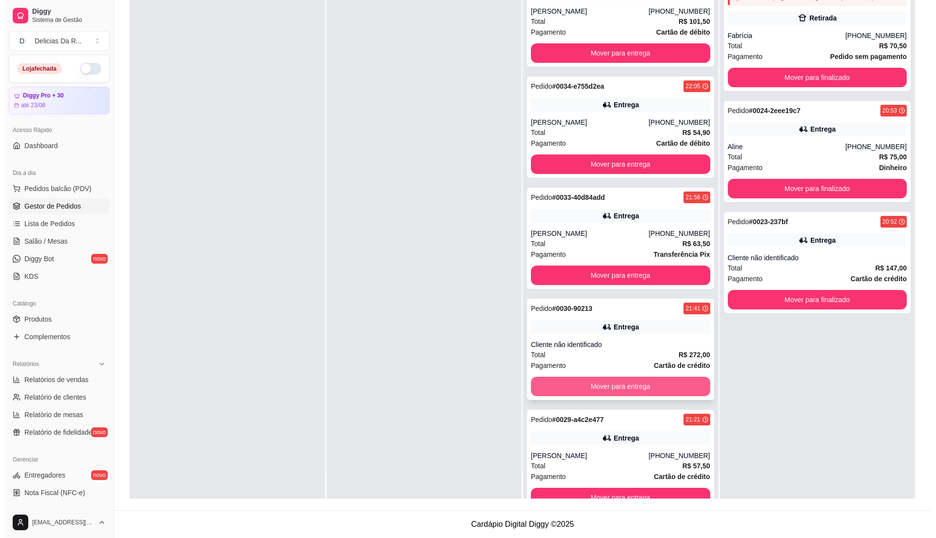
scroll to position [0, 0]
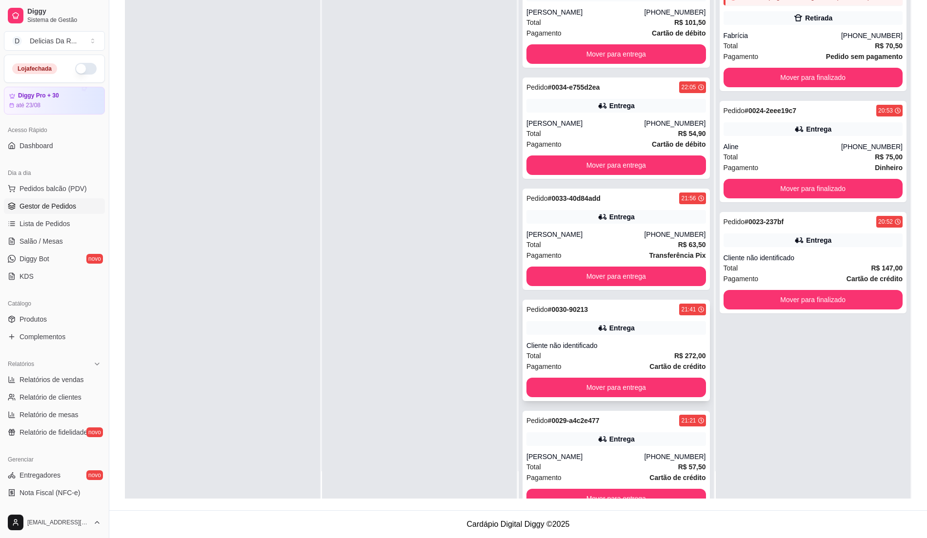
click at [638, 339] on div "Pedido # 0030-90213 21:41 Entrega Cliente não identificado Total R$ 272,00 Paga…" at bounding box center [615, 350] width 187 height 101
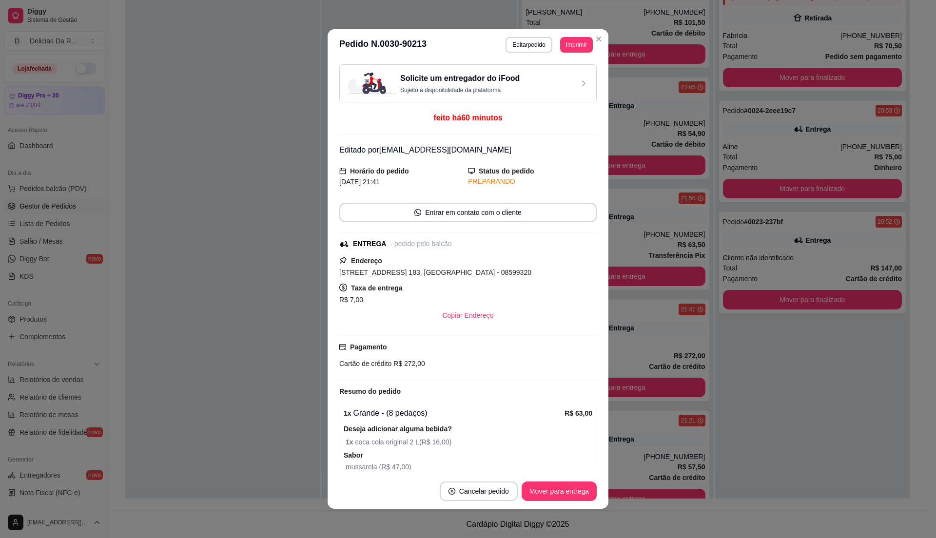
scroll to position [455, 0]
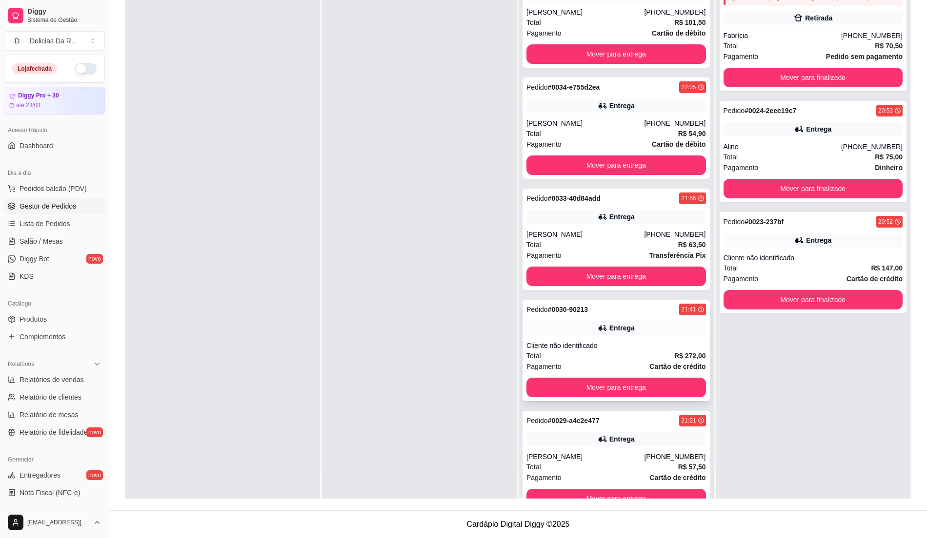
click at [631, 335] on div "Entrega" at bounding box center [615, 328] width 179 height 14
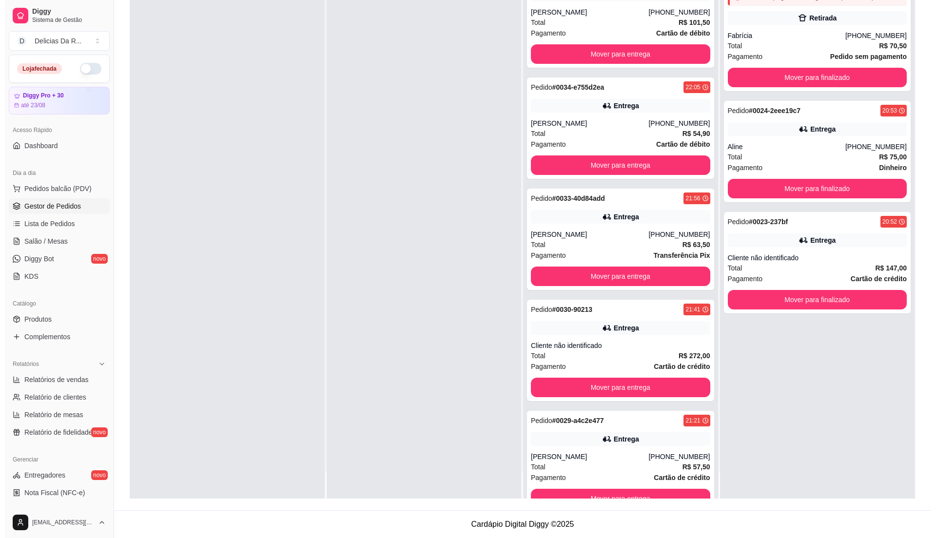
scroll to position [151, 0]
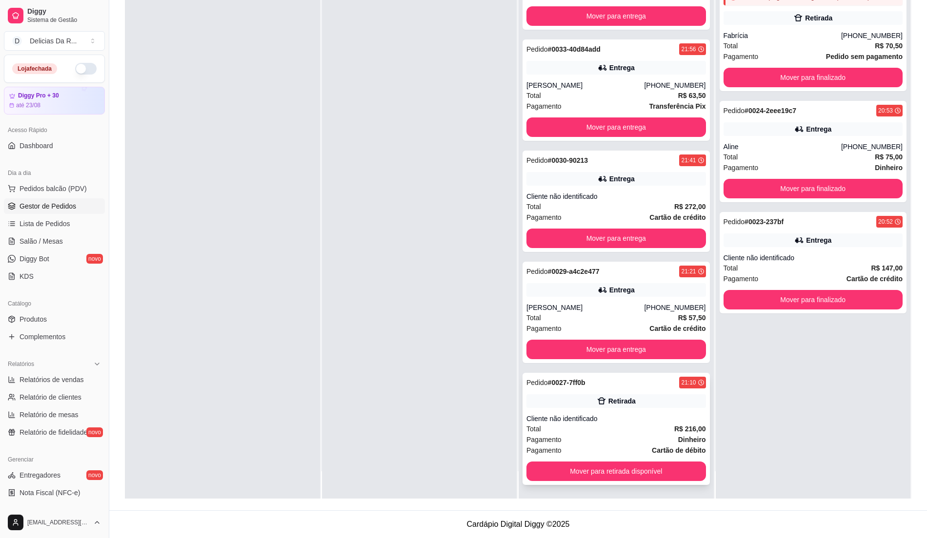
click at [658, 424] on div "Total R$ 216,00" at bounding box center [615, 429] width 179 height 11
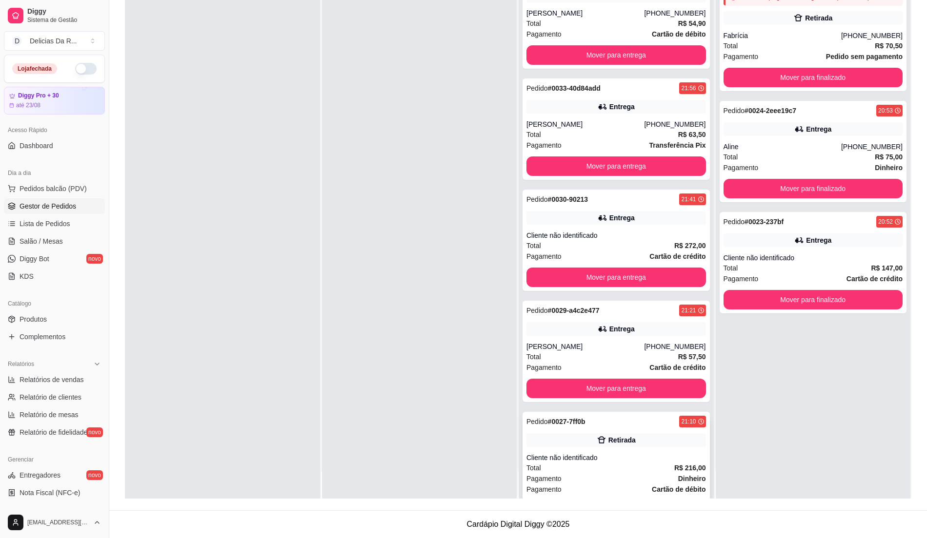
scroll to position [86, 0]
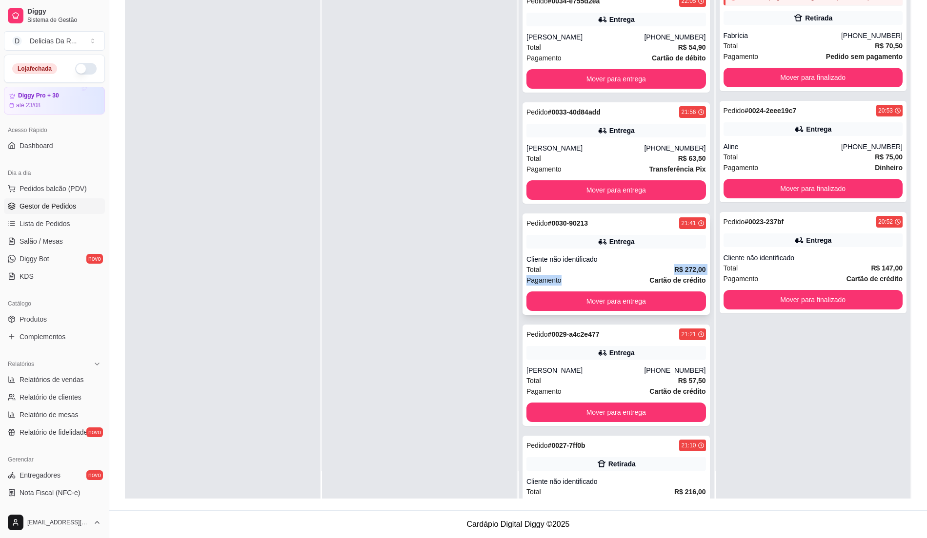
click at [609, 284] on div "Pedido # 0030-90213 21:41 Entrega Cliente não identificado Total R$ 272,00 Paga…" at bounding box center [615, 264] width 187 height 101
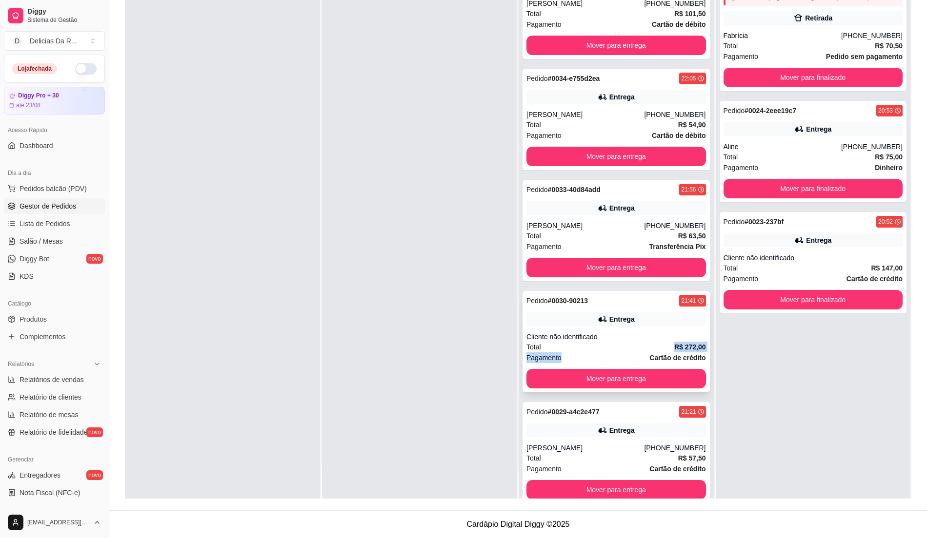
scroll to position [0, 0]
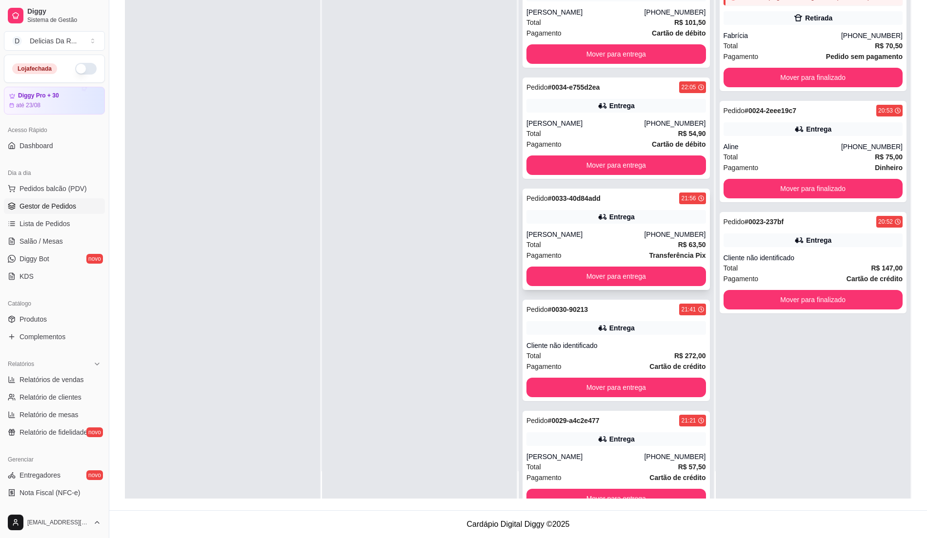
click at [611, 239] on div "[PERSON_NAME]" at bounding box center [585, 235] width 118 height 10
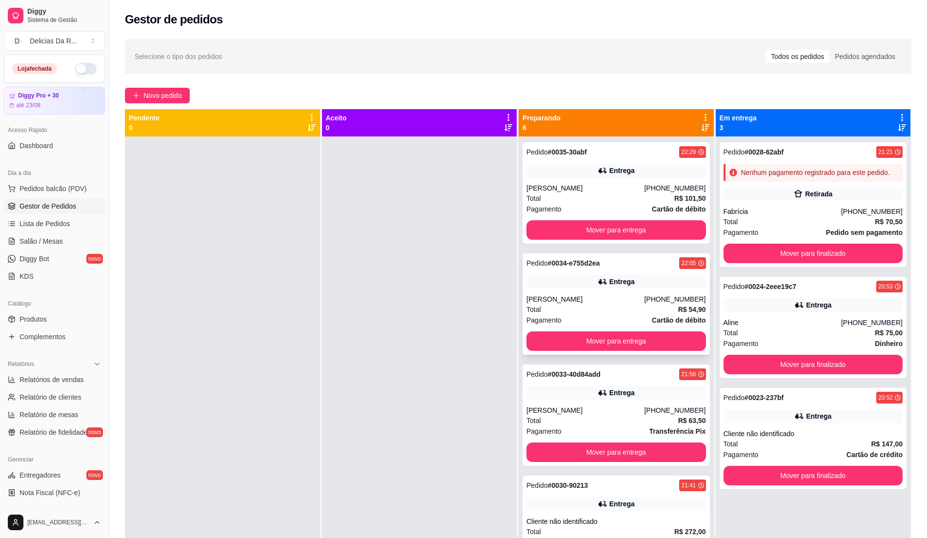
click at [629, 283] on div "Entrega" at bounding box center [615, 282] width 179 height 14
click at [588, 173] on div "Entrega" at bounding box center [615, 171] width 179 height 14
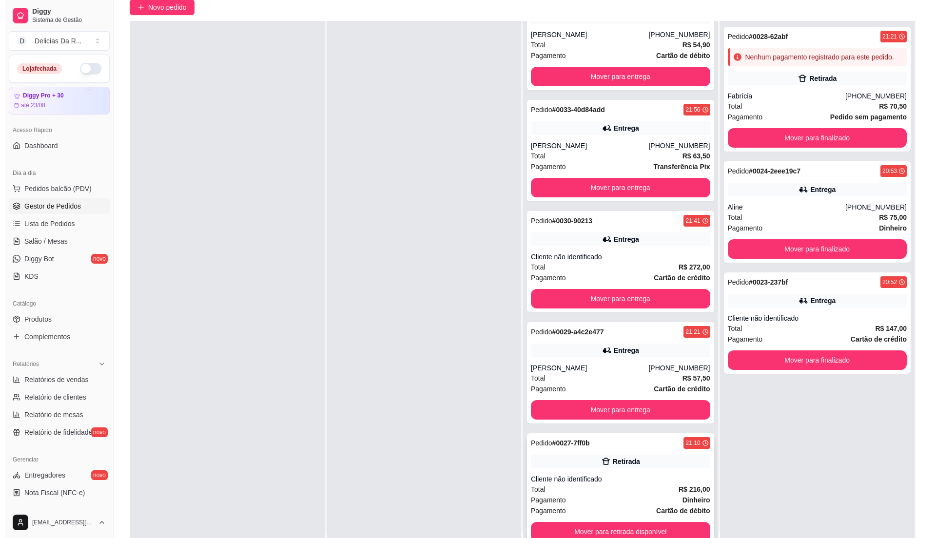
scroll to position [149, 0]
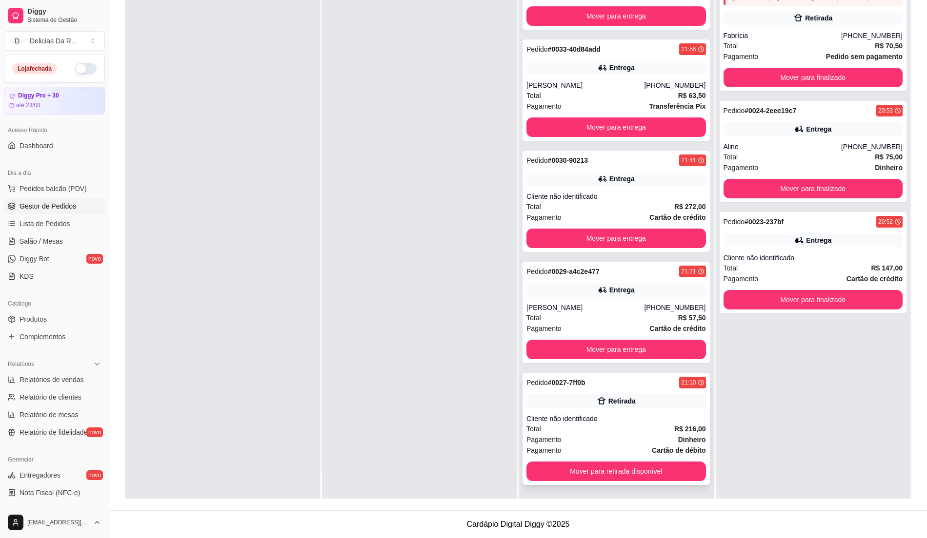
click at [599, 410] on div "Pedido # 0027-7ff0b 21:10 Retirada Cliente não identificado Total R$ 216,00 Pag…" at bounding box center [615, 429] width 187 height 112
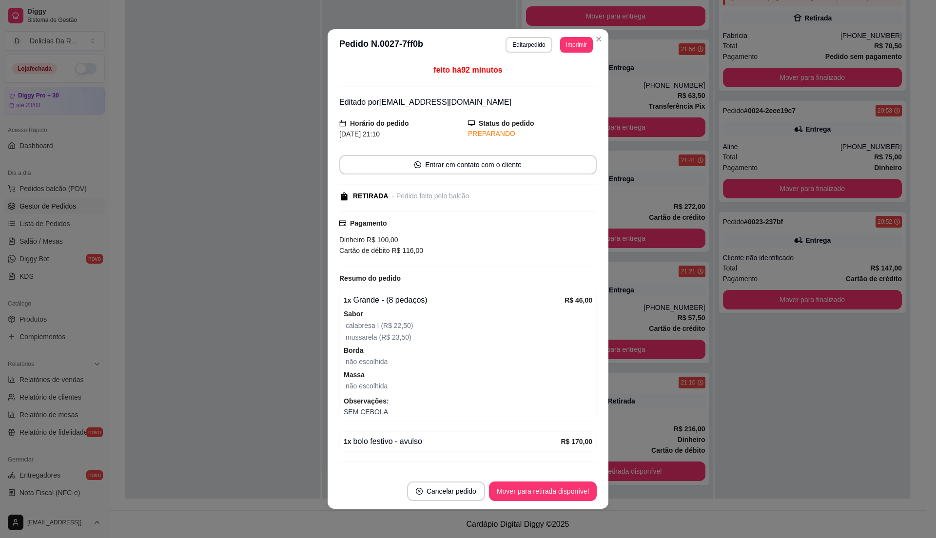
scroll to position [26, 0]
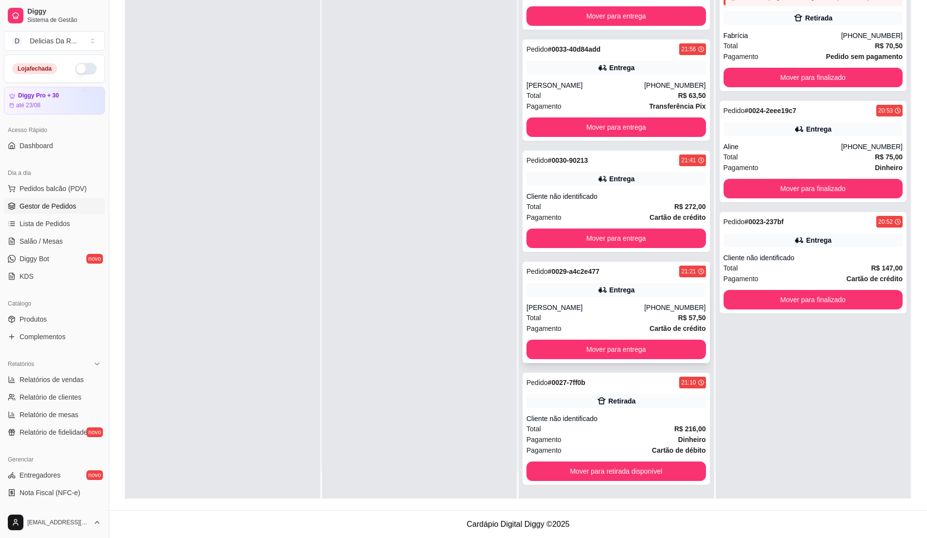
click at [654, 325] on strong "Cartão de crédito" at bounding box center [677, 329] width 56 height 8
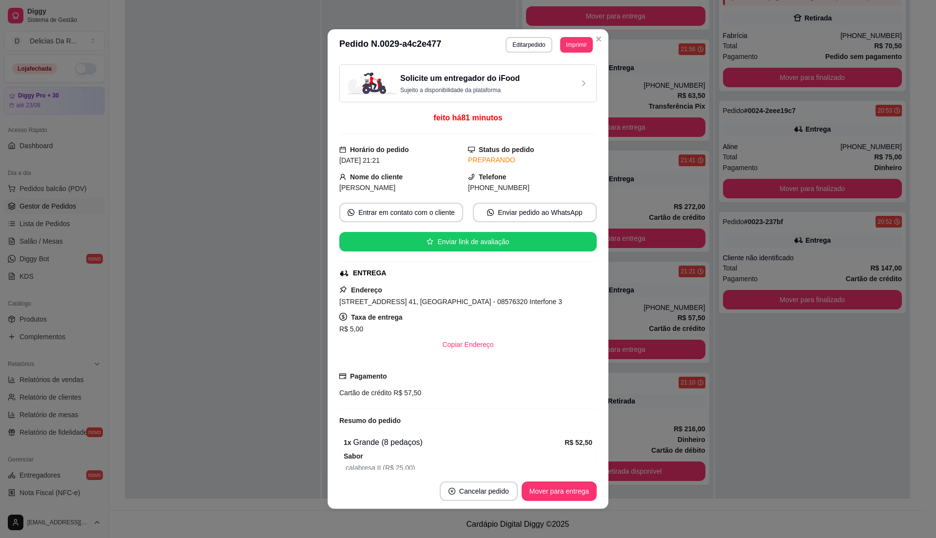
scroll to position [124, 0]
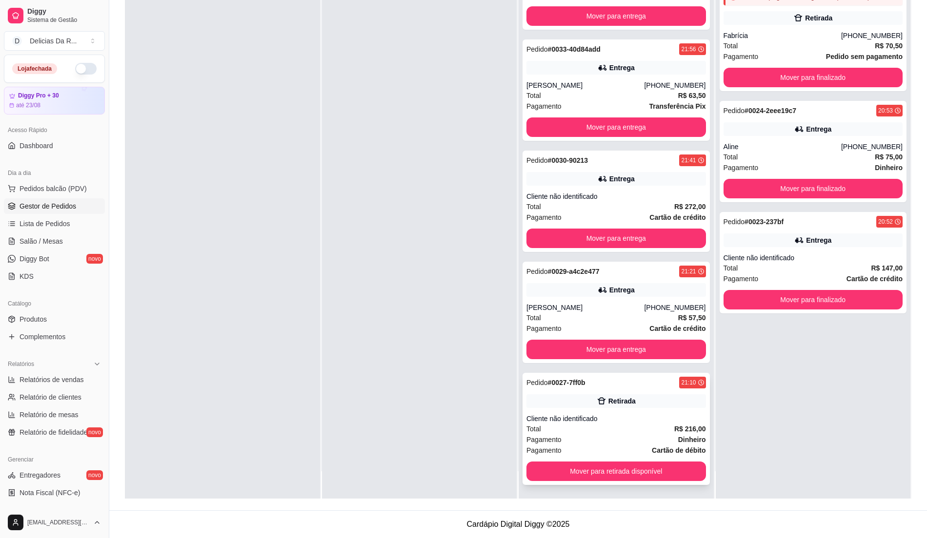
click at [618, 407] on div "Retirada" at bounding box center [615, 402] width 179 height 14
click at [612, 317] on div "Total R$ 57,50" at bounding box center [615, 318] width 179 height 11
click at [646, 405] on div "Retirada" at bounding box center [615, 402] width 179 height 14
click at [618, 201] on div "Total R$ 272,00" at bounding box center [615, 206] width 179 height 11
click at [635, 414] on div "Cliente não identificado" at bounding box center [615, 419] width 179 height 10
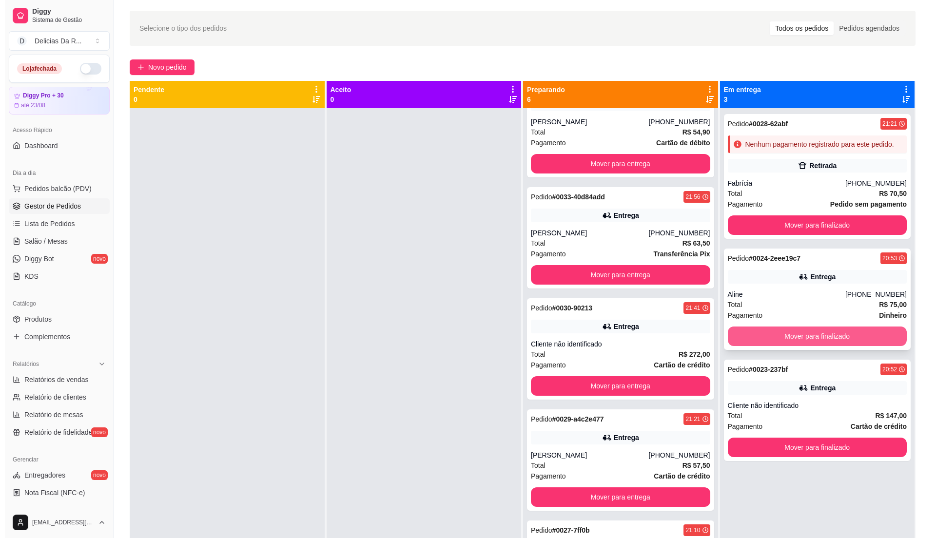
scroll to position [0, 0]
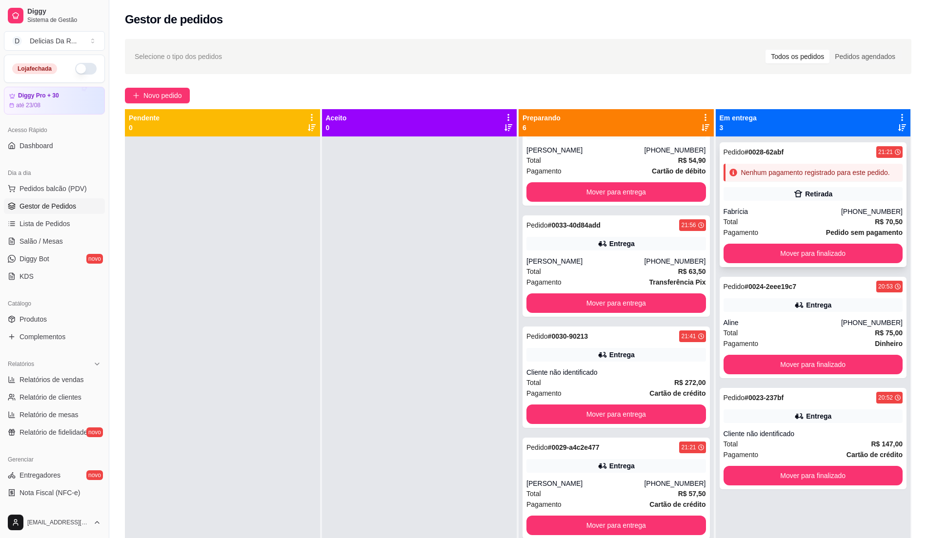
click at [788, 210] on div "Fabrícia" at bounding box center [782, 212] width 118 height 10
click at [766, 314] on div "Pedido # 0024-2eee19c7 20:53 Entrega Aline [PHONE_NUMBER] Total R$ 75,00 Pagame…" at bounding box center [812, 327] width 187 height 101
click at [775, 438] on div "Cliente não identificado" at bounding box center [812, 434] width 179 height 10
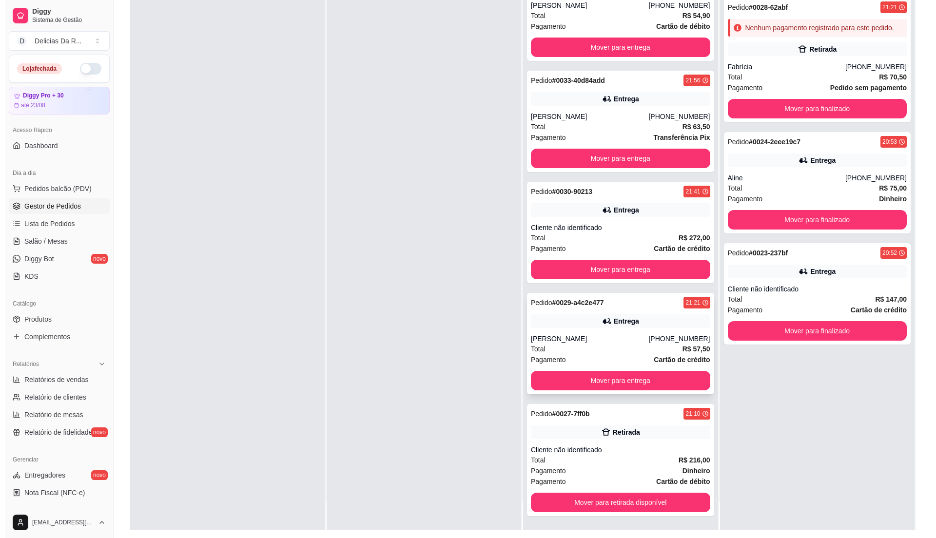
scroll to position [149, 0]
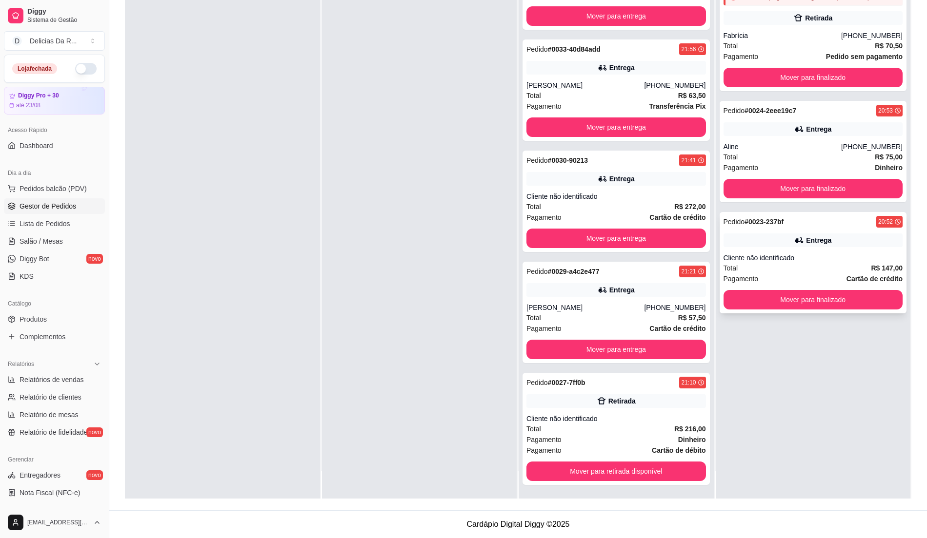
click at [795, 272] on div "Total R$ 147,00" at bounding box center [812, 268] width 179 height 11
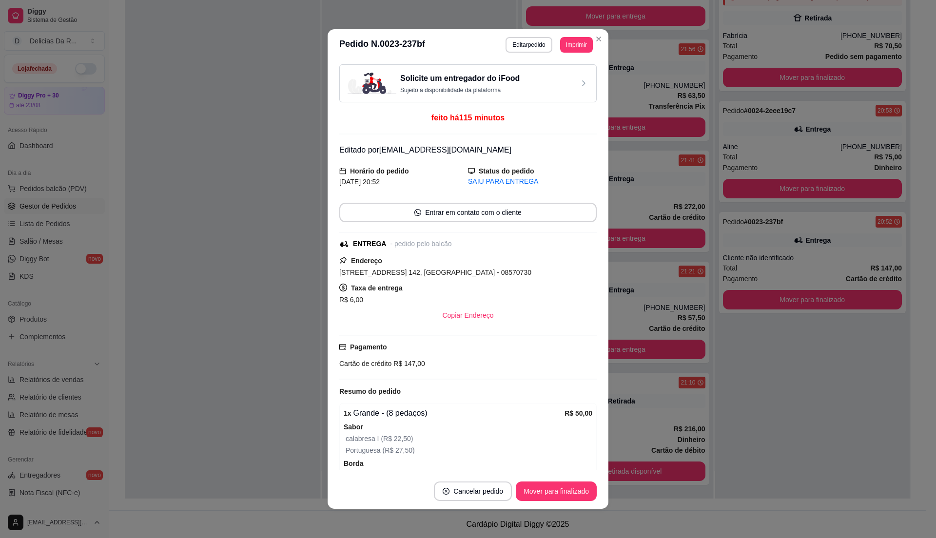
scroll to position [219, 0]
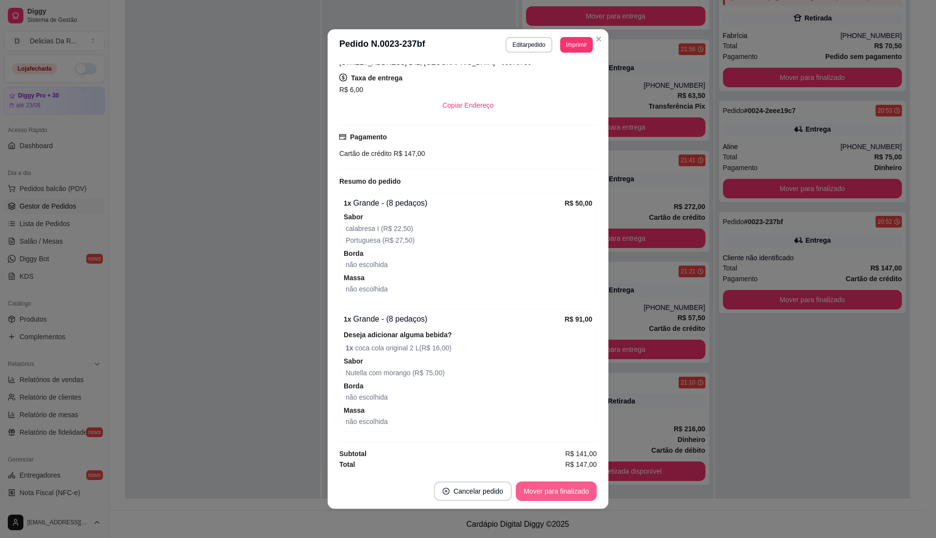
click at [537, 490] on button "Mover para finalizado" at bounding box center [556, 492] width 81 height 20
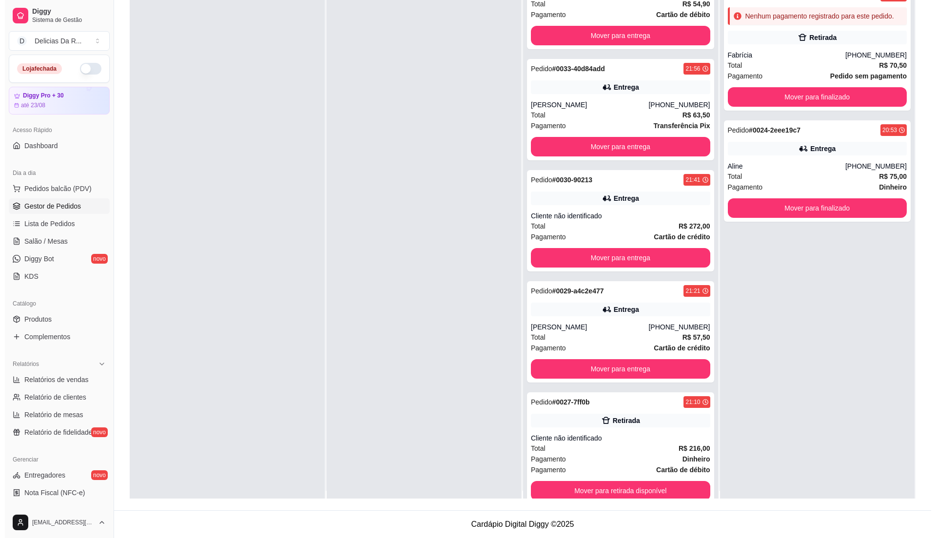
scroll to position [0, 0]
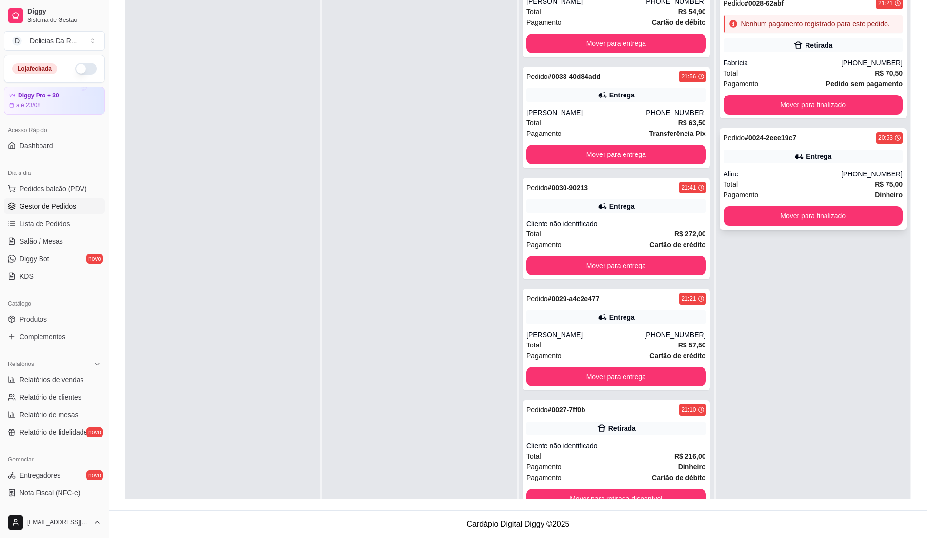
click at [719, 168] on div "Pedido # 0024-2eee19c7 20:53 Entrega Aline [PHONE_NUMBER] Total R$ 75,00 Pagame…" at bounding box center [812, 178] width 187 height 101
click at [742, 79] on span "Pagamento" at bounding box center [740, 84] width 35 height 11
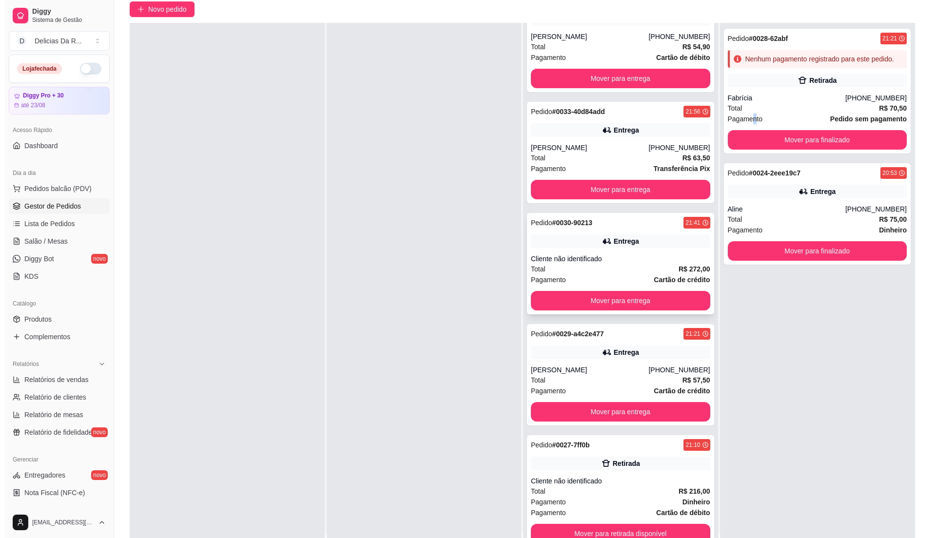
scroll to position [149, 0]
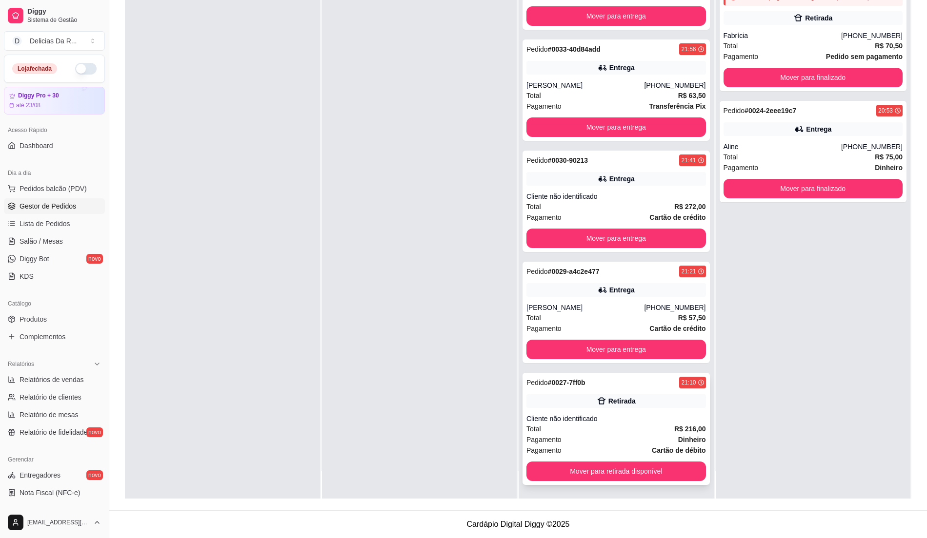
click at [637, 424] on div "Total R$ 216,00" at bounding box center [615, 429] width 179 height 11
drag, startPoint x: 631, startPoint y: 423, endPoint x: 638, endPoint y: 427, distance: 7.9
click at [638, 427] on div "Total R$ 216,00" at bounding box center [615, 429] width 179 height 11
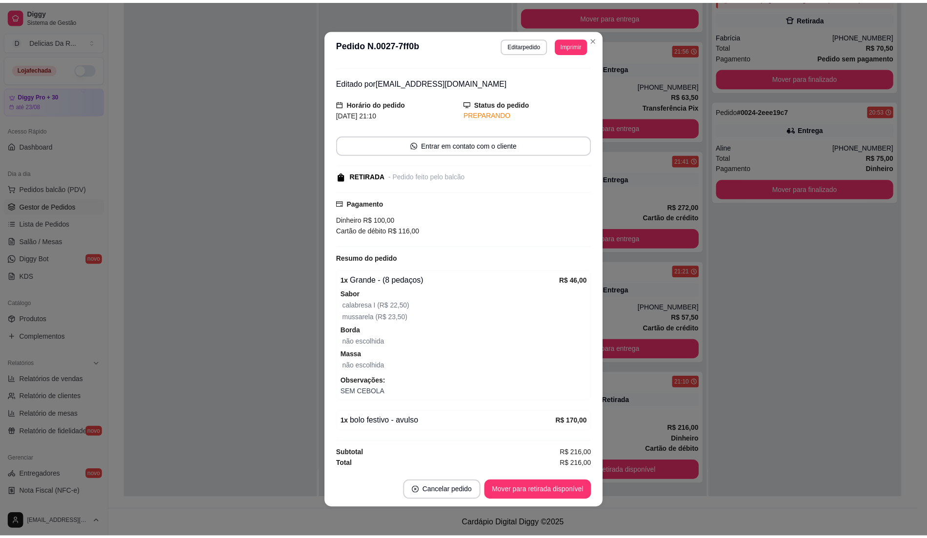
scroll to position [26, 0]
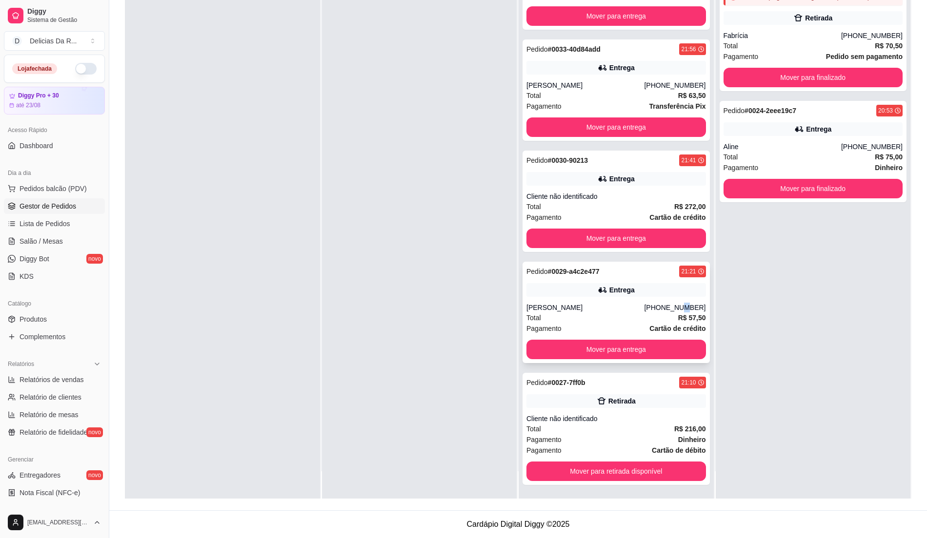
click at [671, 300] on div "Pedido # 0029-a4c2e477 21:21 [PERSON_NAME] [PHONE_NUMBER] Total R$ 57,50 Pagame…" at bounding box center [615, 312] width 187 height 101
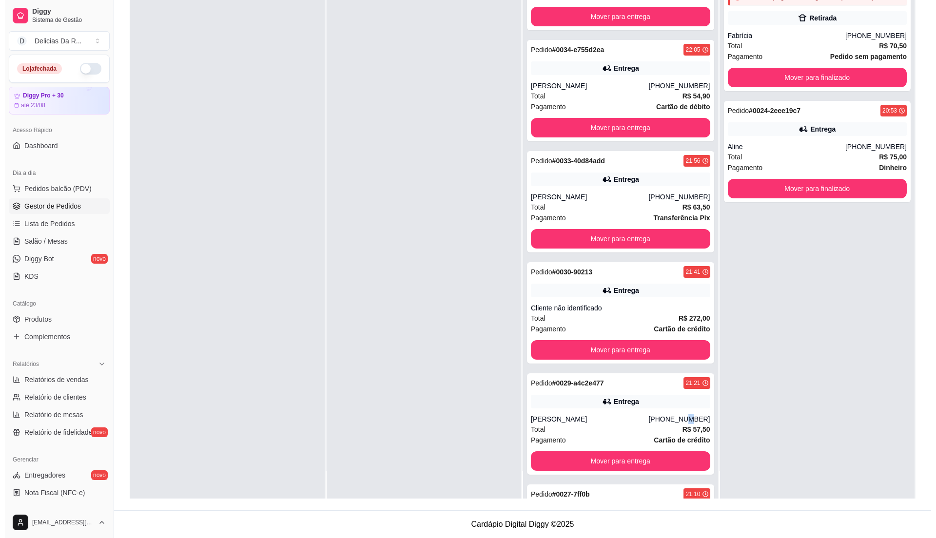
scroll to position [0, 0]
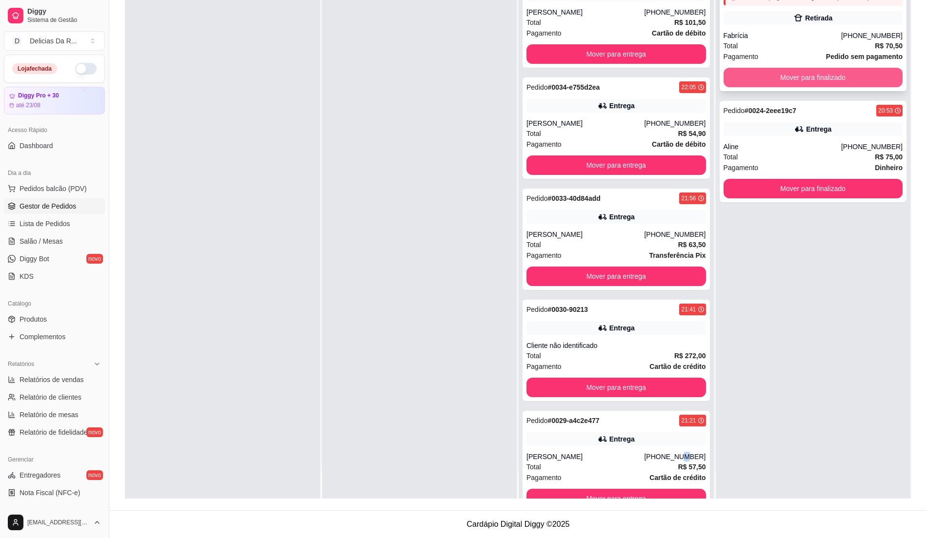
click at [777, 76] on button "Mover para finalizado" at bounding box center [812, 78] width 179 height 20
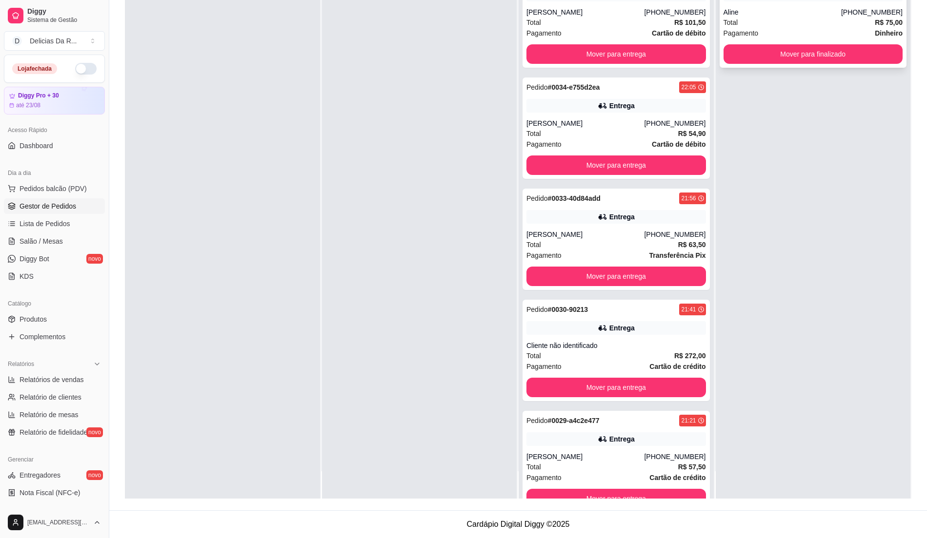
click at [774, 31] on div "Pagamento Dinheiro" at bounding box center [812, 33] width 179 height 11
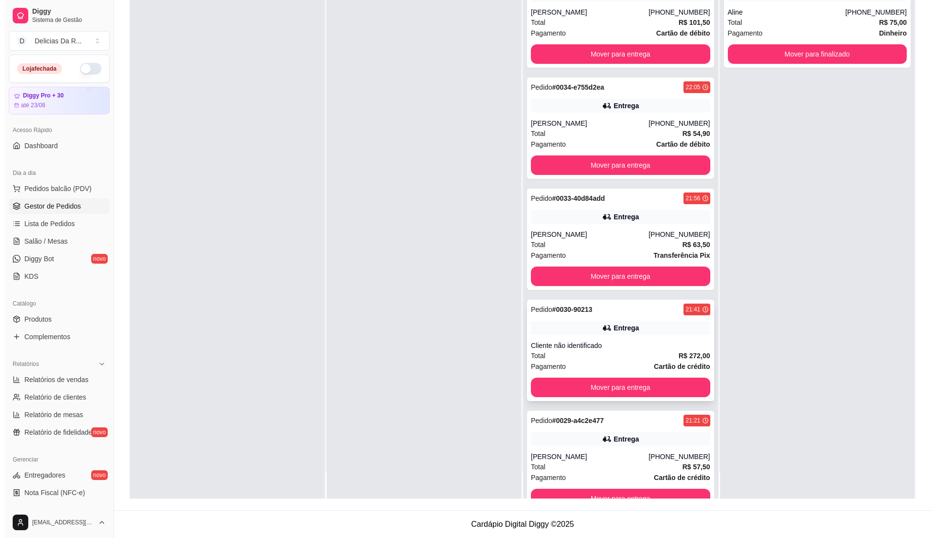
scroll to position [151, 0]
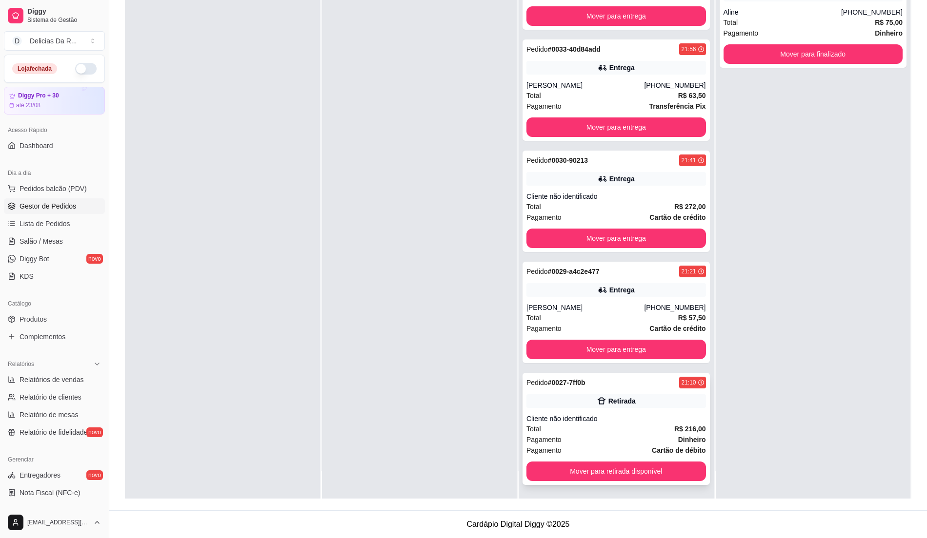
click at [616, 409] on div "Pedido # 0027-7ff0b 21:10 Retirada Cliente não identificado Total R$ 216,00 Pag…" at bounding box center [615, 429] width 187 height 112
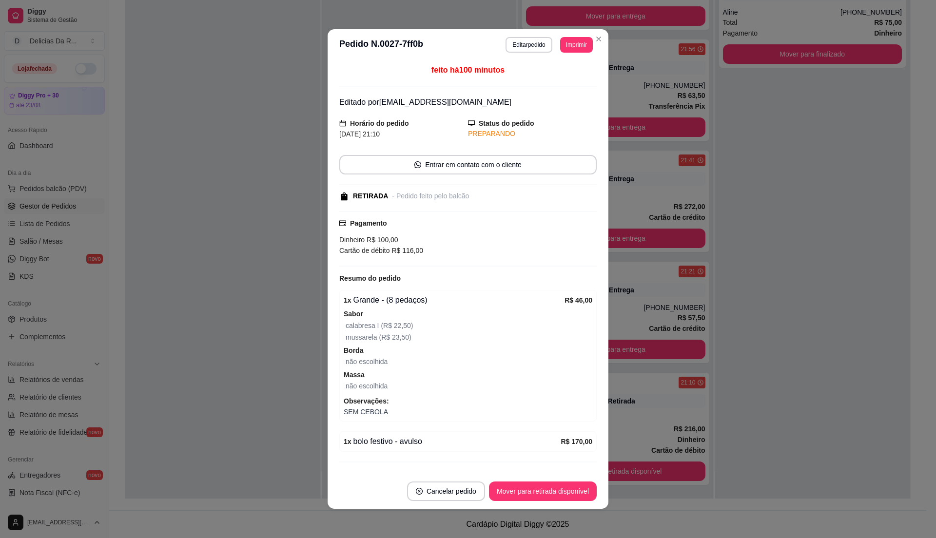
scroll to position [26, 0]
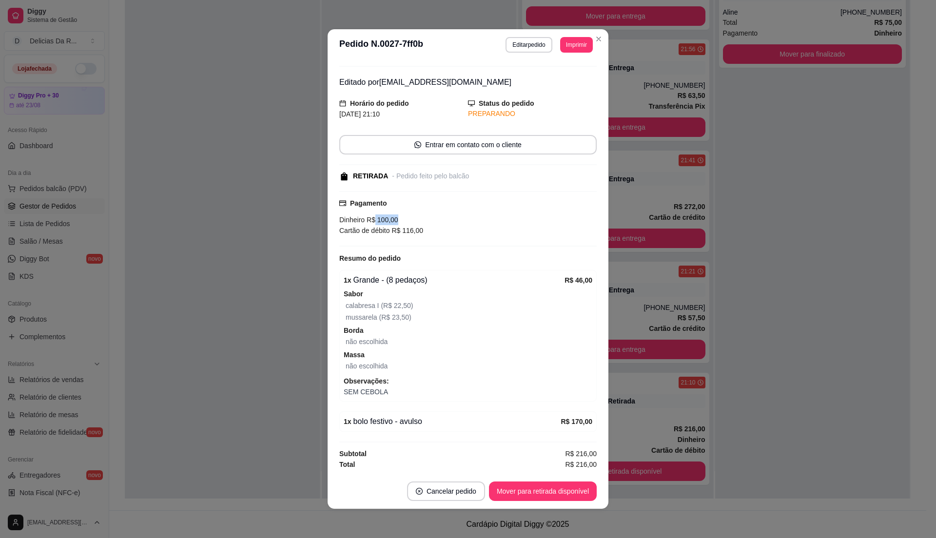
drag, startPoint x: 369, startPoint y: 214, endPoint x: 431, endPoint y: 227, distance: 63.9
click at [439, 218] on div "Dinheiro R$ 100,00" at bounding box center [468, 220] width 258 height 11
click at [408, 257] on div "Resumo do pedido" at bounding box center [468, 259] width 258 height 12
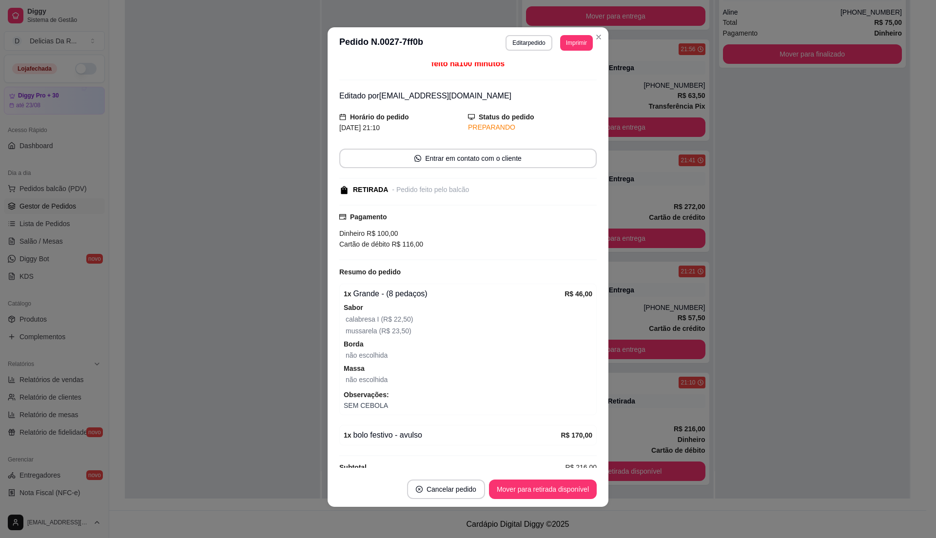
scroll to position [0, 0]
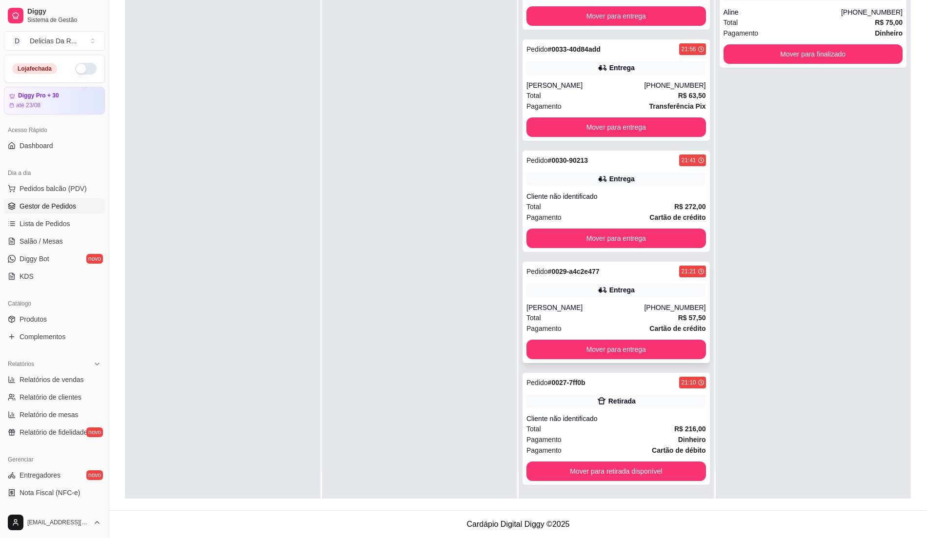
click at [638, 307] on div "[PERSON_NAME]" at bounding box center [585, 308] width 118 height 10
click at [636, 182] on div "Entrega" at bounding box center [615, 179] width 179 height 14
click at [644, 429] on div "Total R$ 216,00" at bounding box center [615, 429] width 179 height 11
drag, startPoint x: 600, startPoint y: 306, endPoint x: 612, endPoint y: 356, distance: 51.1
click at [612, 356] on div "Pedido # 0029-a4c2e477 21:21 [PERSON_NAME] [PHONE_NUMBER] Total R$ 57,50 Pagame…" at bounding box center [615, 312] width 187 height 101
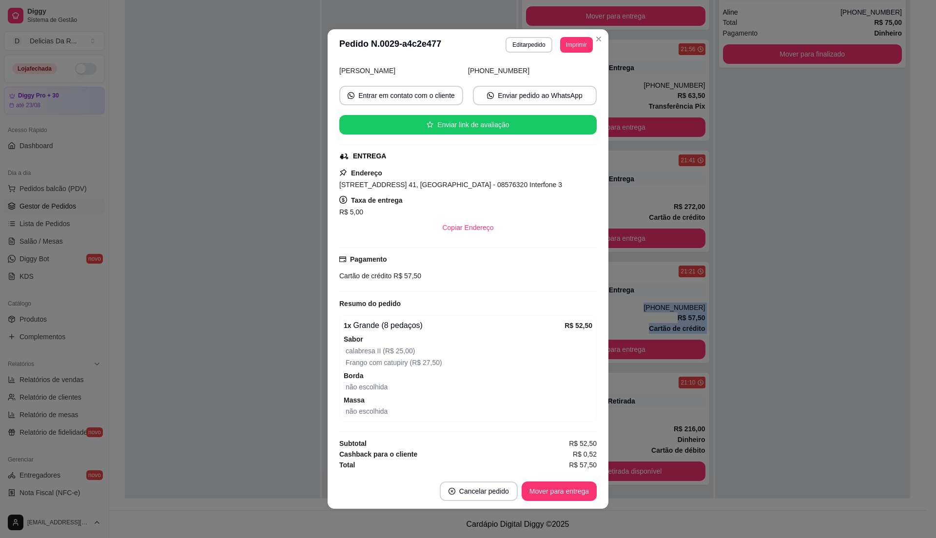
scroll to position [124, 0]
click at [566, 493] on button "Mover para entrega" at bounding box center [559, 492] width 75 height 20
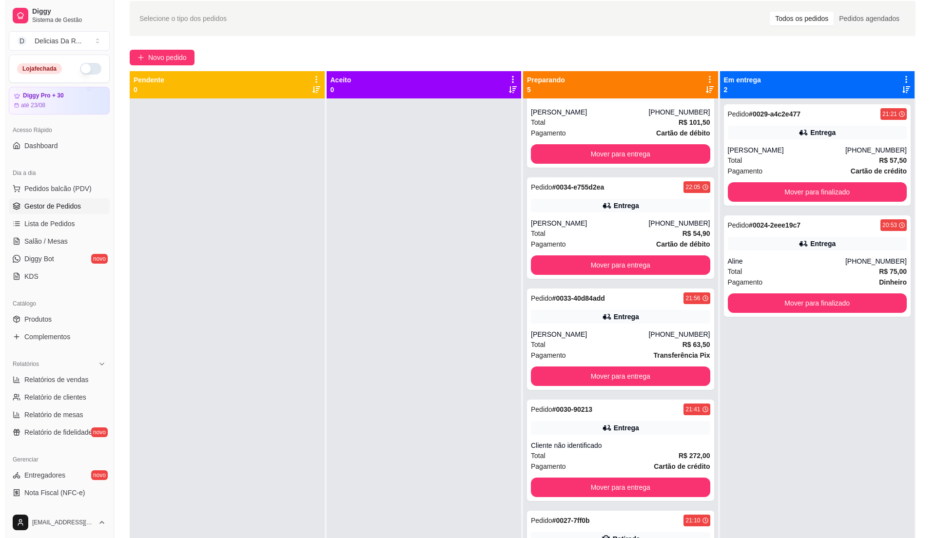
scroll to position [0, 0]
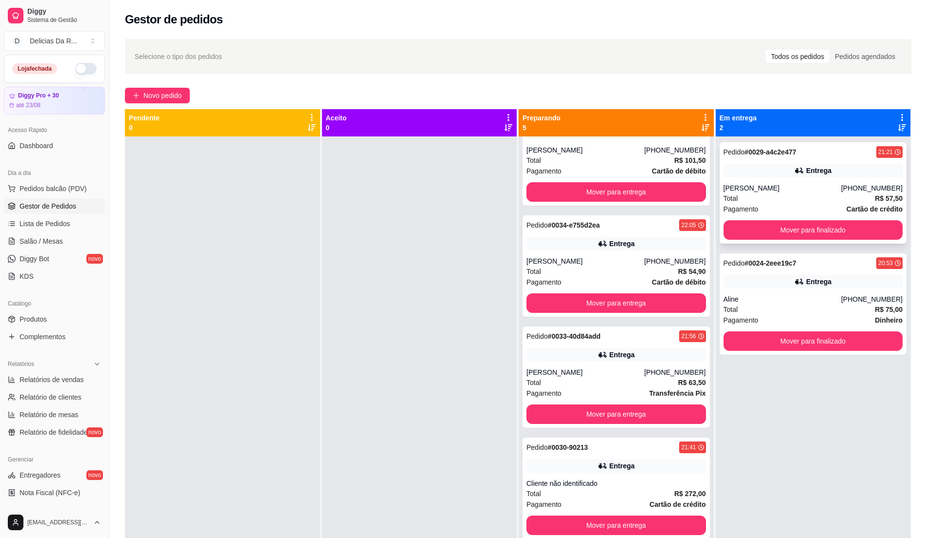
click at [749, 189] on div "[PERSON_NAME]" at bounding box center [782, 188] width 118 height 10
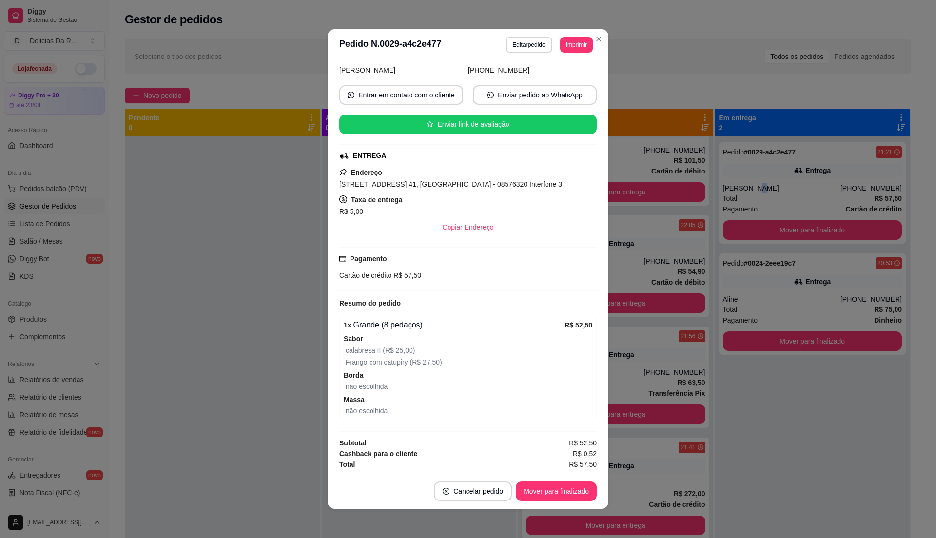
scroll to position [124, 0]
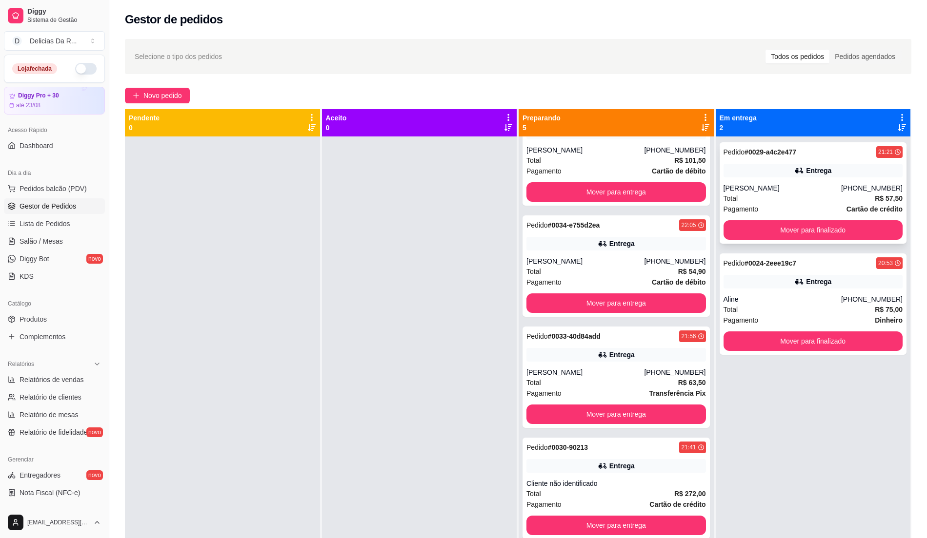
click at [760, 174] on div "Entrega" at bounding box center [812, 171] width 179 height 14
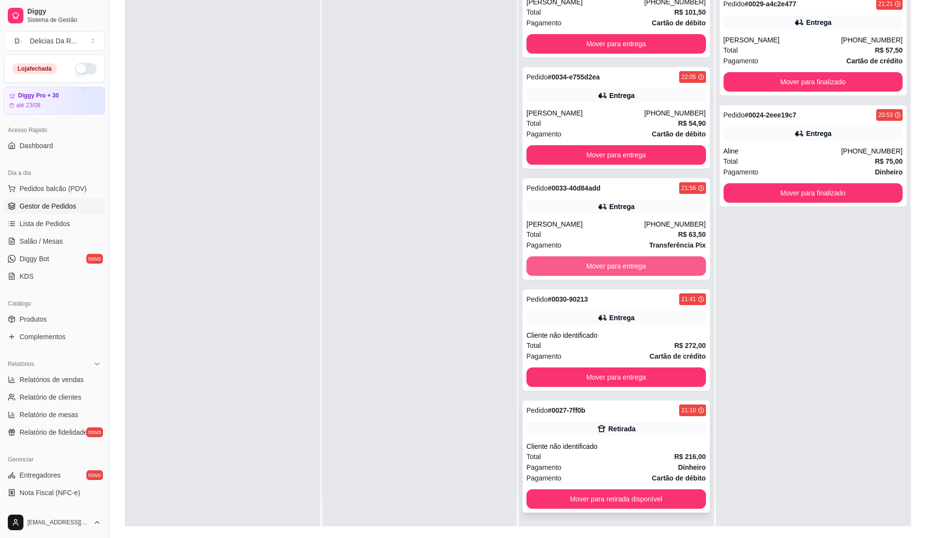
scroll to position [149, 0]
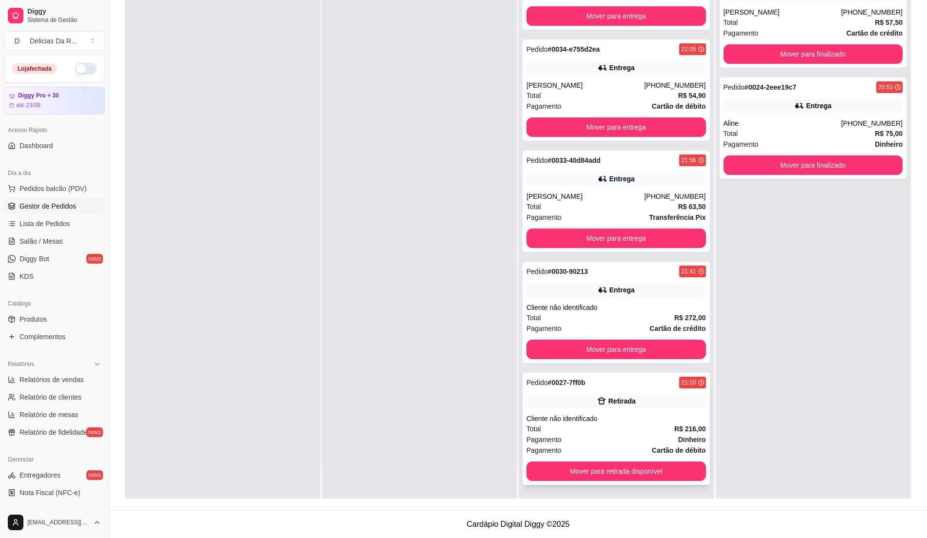
click at [596, 405] on div "Retirada" at bounding box center [615, 402] width 179 height 14
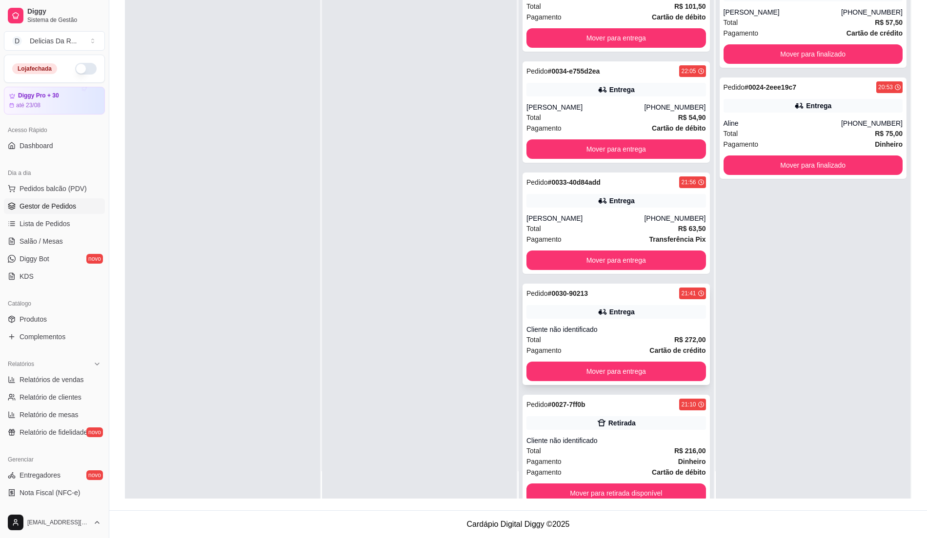
scroll to position [0, 0]
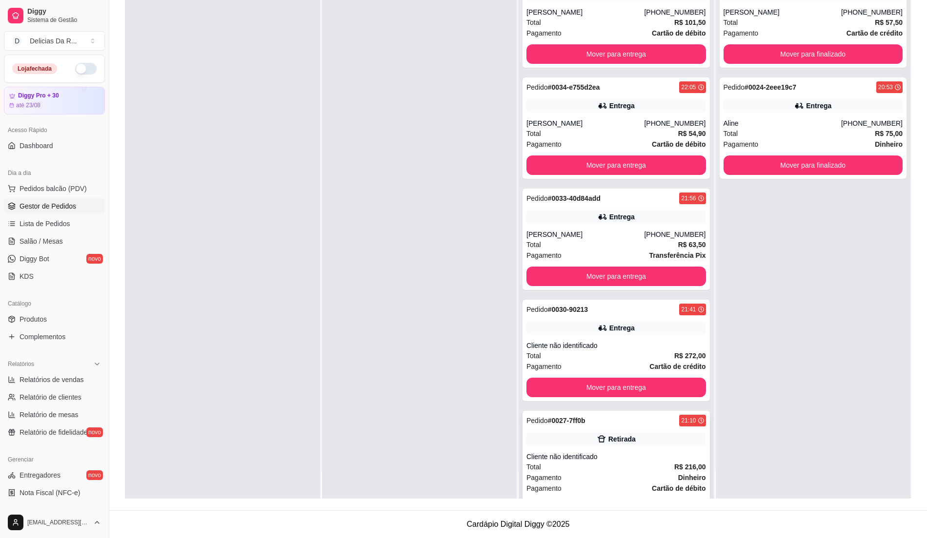
click at [608, 437] on div "Retirada" at bounding box center [621, 440] width 27 height 10
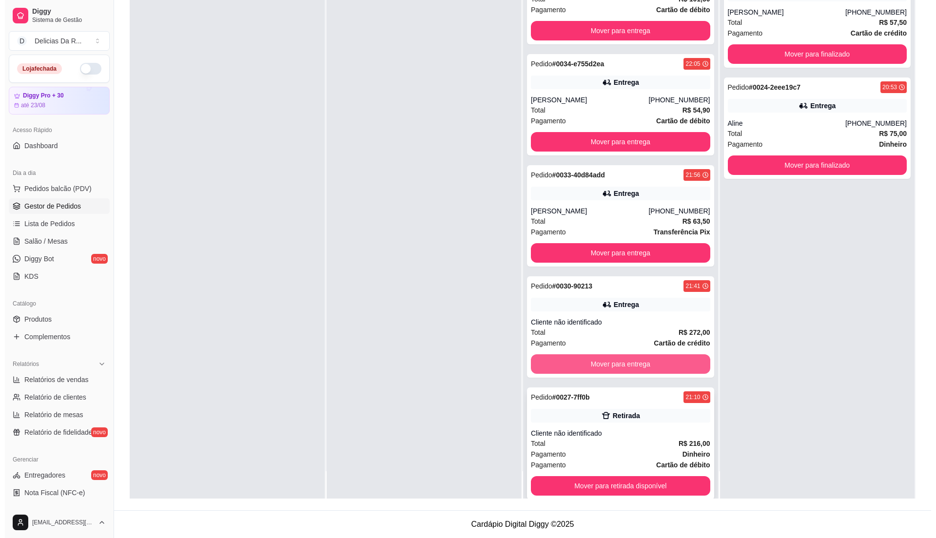
scroll to position [40, 0]
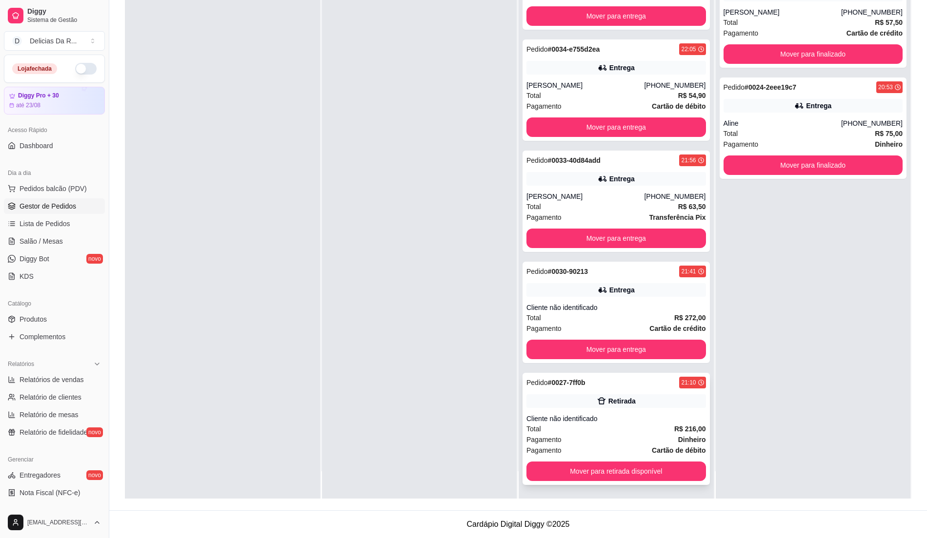
click at [637, 407] on div "Retirada" at bounding box center [615, 402] width 179 height 14
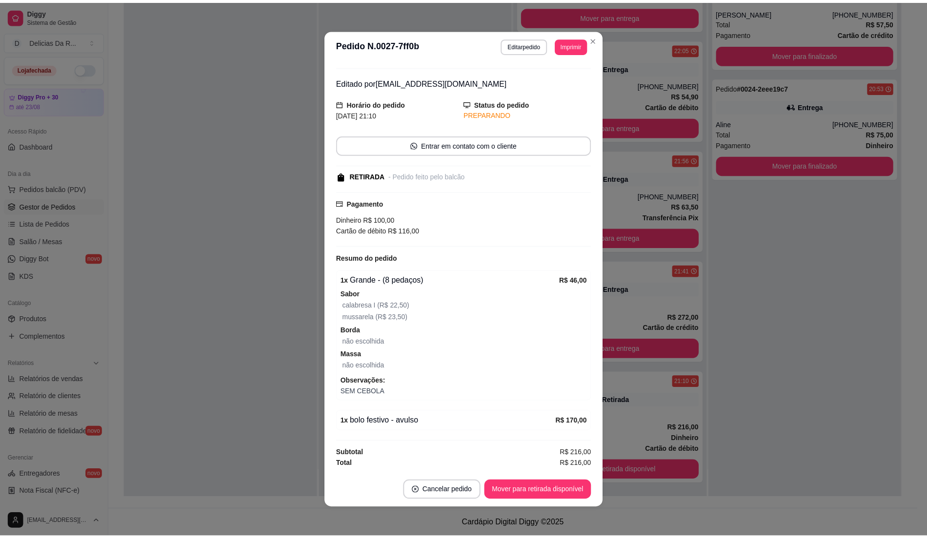
scroll to position [2, 0]
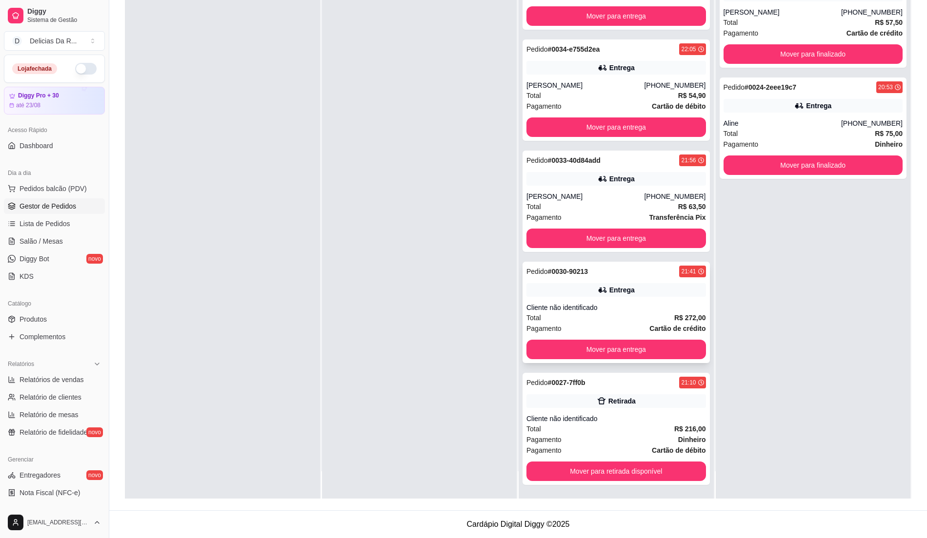
click at [527, 357] on button "Mover para entrega" at bounding box center [615, 350] width 179 height 20
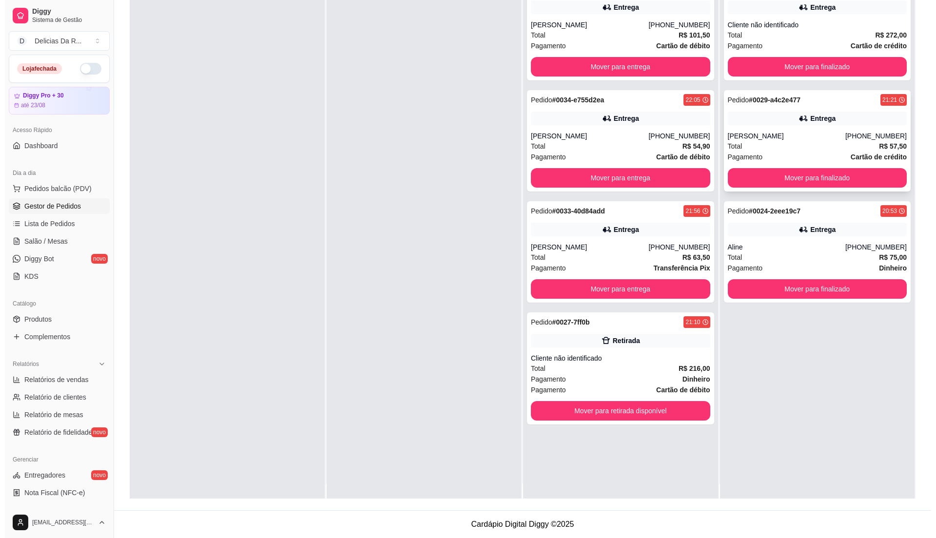
scroll to position [0, 0]
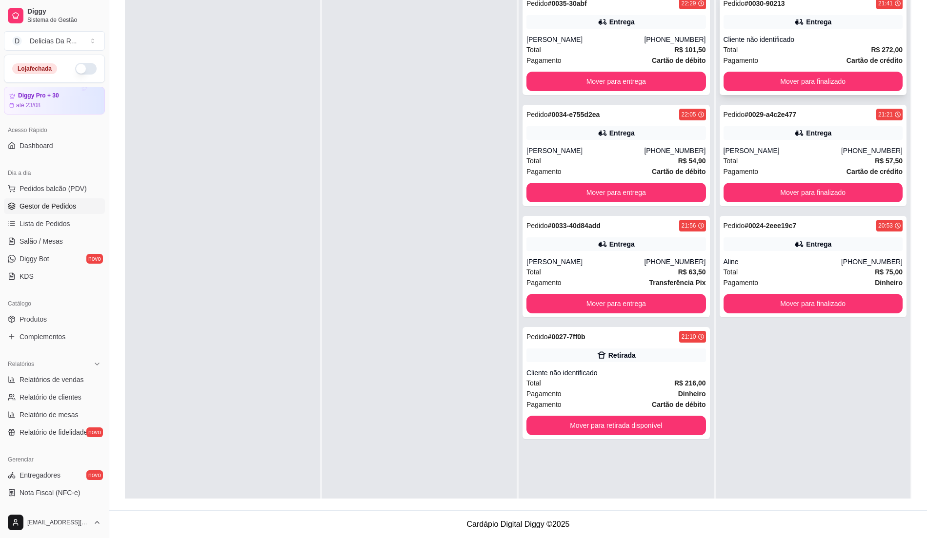
click at [800, 51] on div "Total R$ 272,00" at bounding box center [812, 49] width 179 height 11
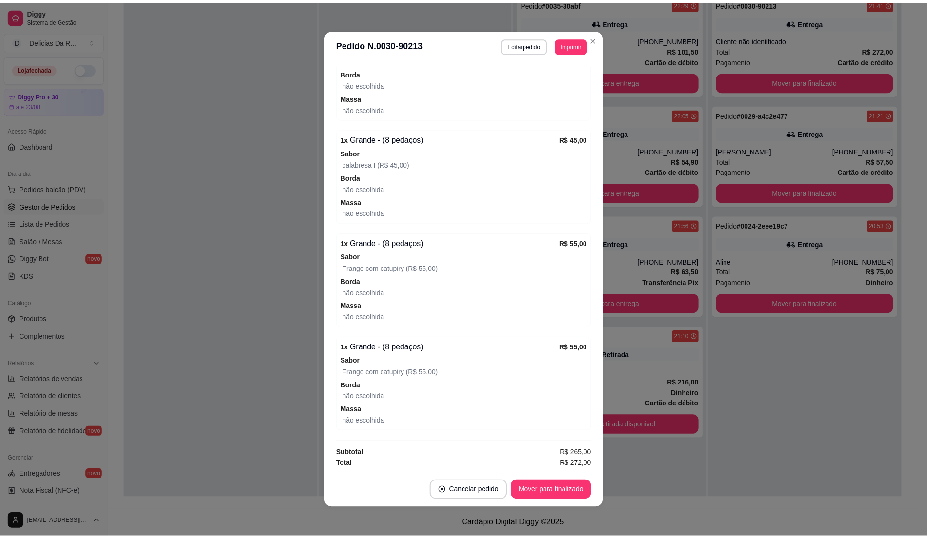
scroll to position [2, 0]
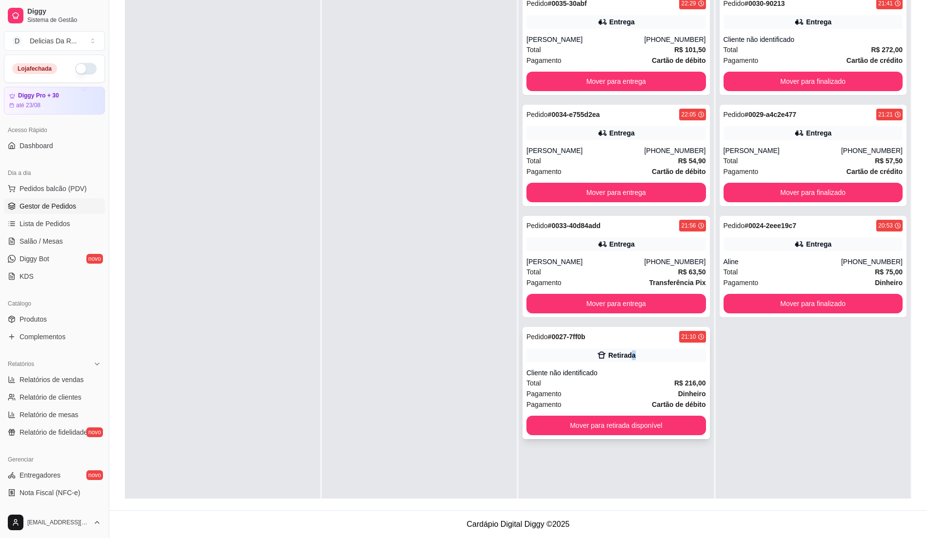
drag, startPoint x: 626, startPoint y: 359, endPoint x: 650, endPoint y: 350, distance: 25.2
click at [650, 350] on div "Retirada" at bounding box center [615, 356] width 179 height 14
click at [815, 301] on button "Mover para finalizado" at bounding box center [813, 304] width 174 height 19
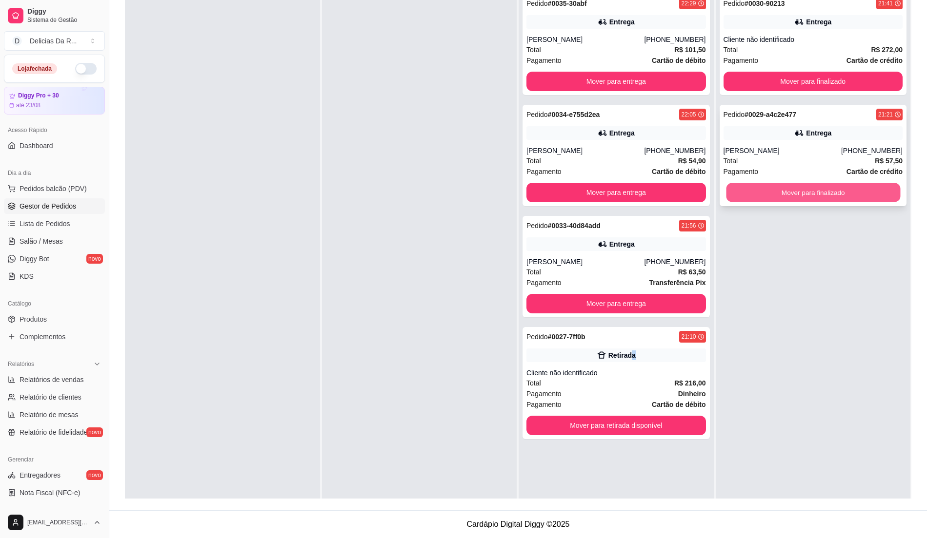
click at [814, 200] on button "Mover para finalizado" at bounding box center [813, 192] width 174 height 19
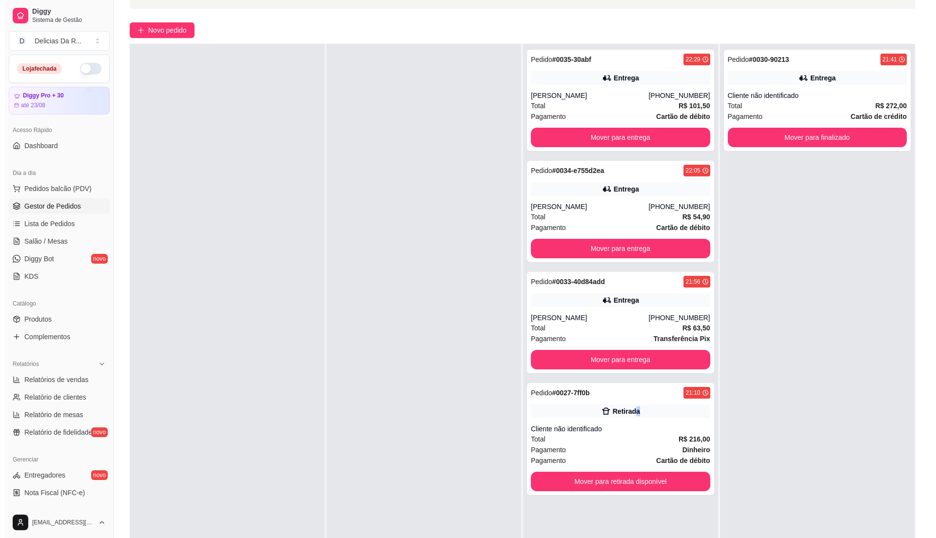
scroll to position [149, 0]
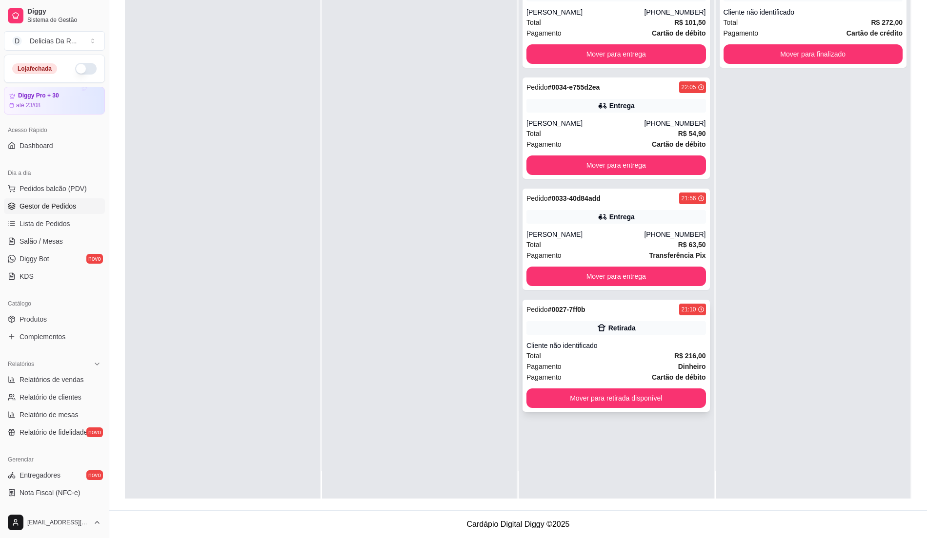
click at [642, 369] on div "Pagamento Dinheiro" at bounding box center [615, 366] width 179 height 11
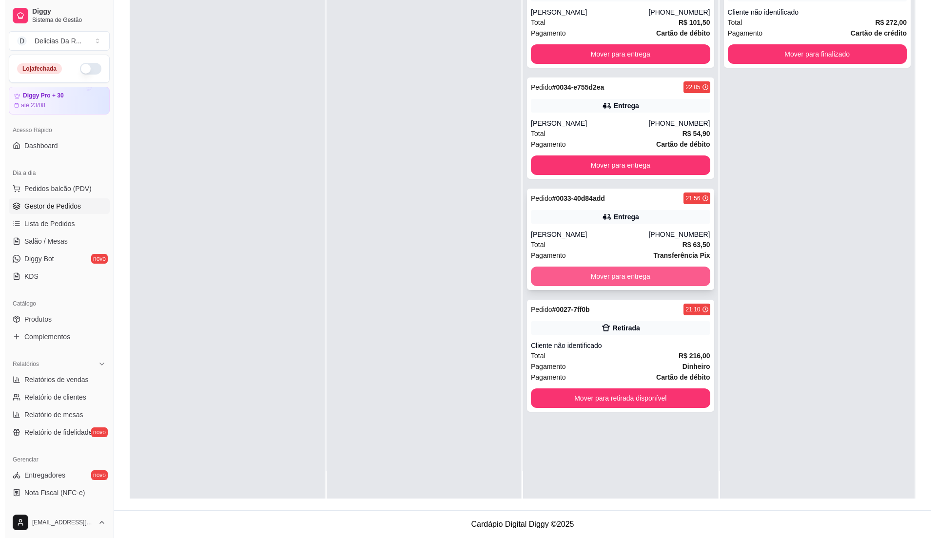
scroll to position [0, 0]
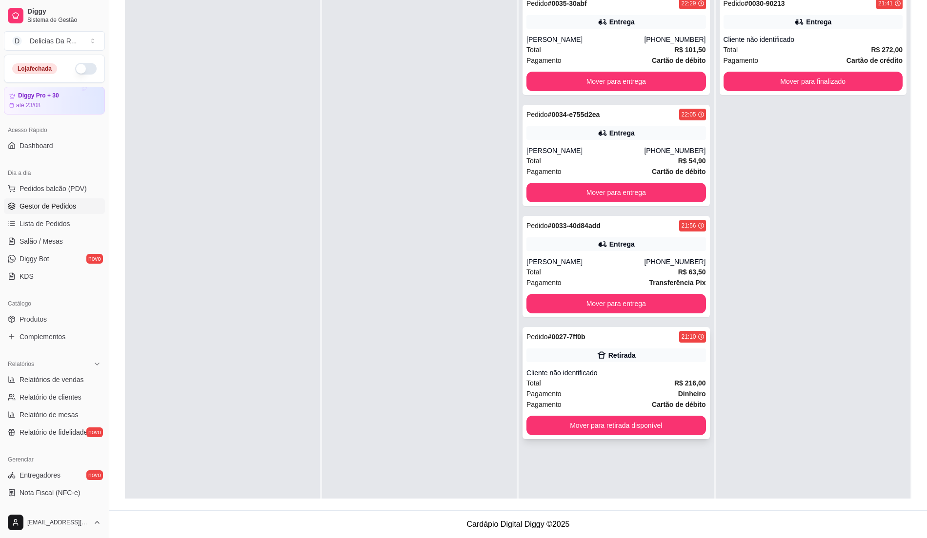
click at [650, 388] on div "Total R$ 216,00" at bounding box center [615, 383] width 179 height 11
click at [672, 274] on div "Total R$ 63,50" at bounding box center [615, 272] width 179 height 11
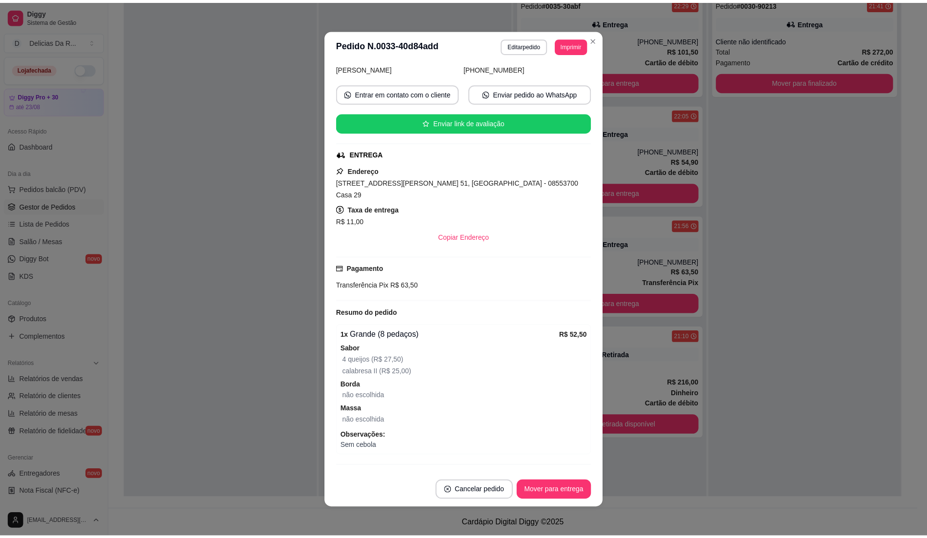
scroll to position [149, 0]
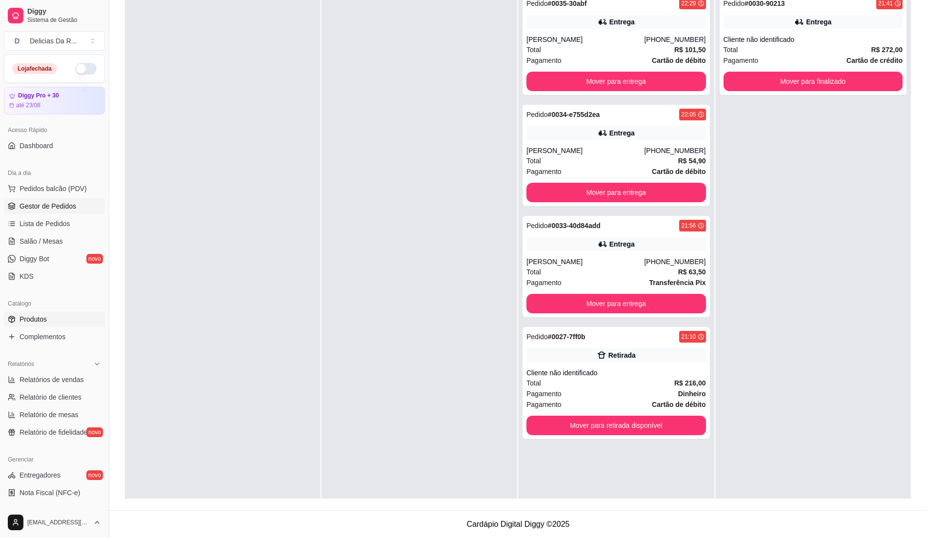
click at [63, 319] on link "Produtos" at bounding box center [54, 320] width 101 height 16
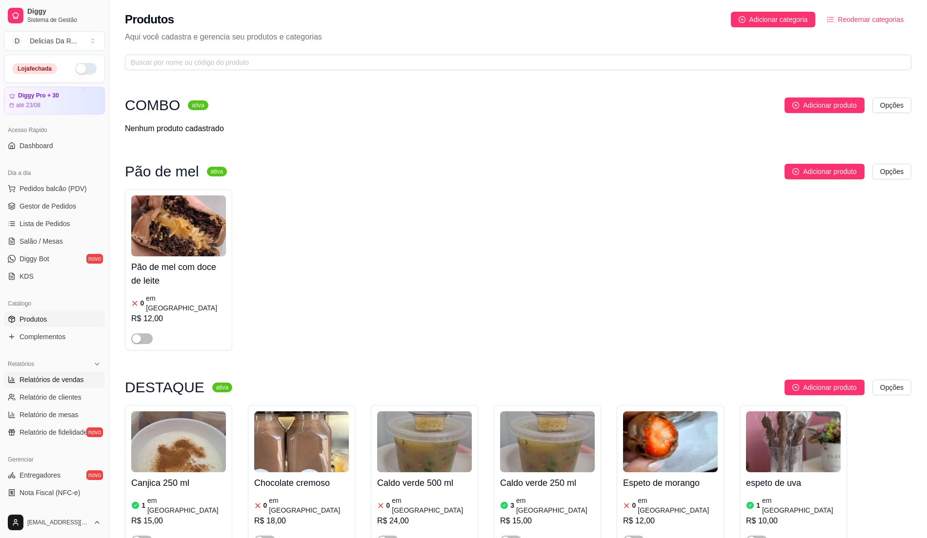
click at [67, 373] on link "Relatórios de vendas" at bounding box center [54, 380] width 101 height 16
select select "ALL"
select select "0"
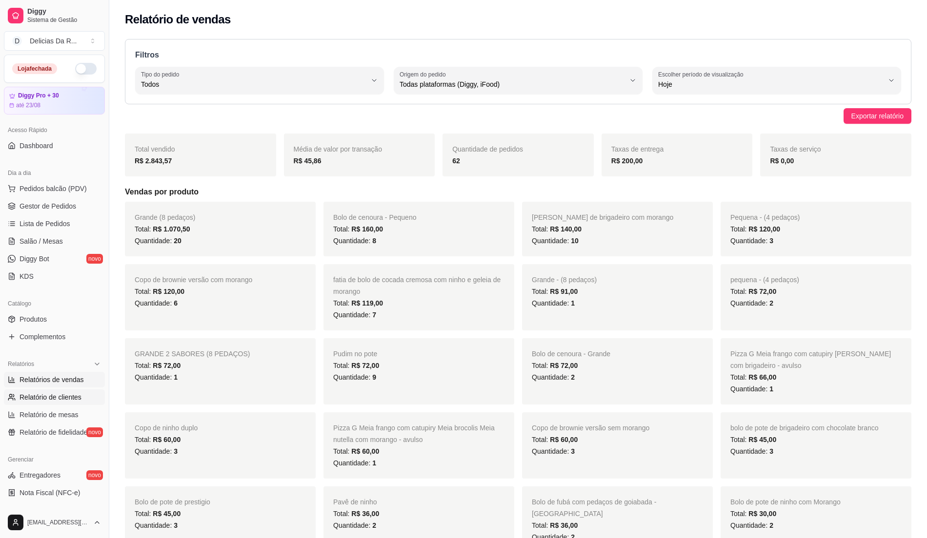
click at [76, 402] on span "Relatório de clientes" at bounding box center [51, 398] width 62 height 10
select select "30"
select select "HIGHEST_TOTAL_SPENT_WITH_ORDERS"
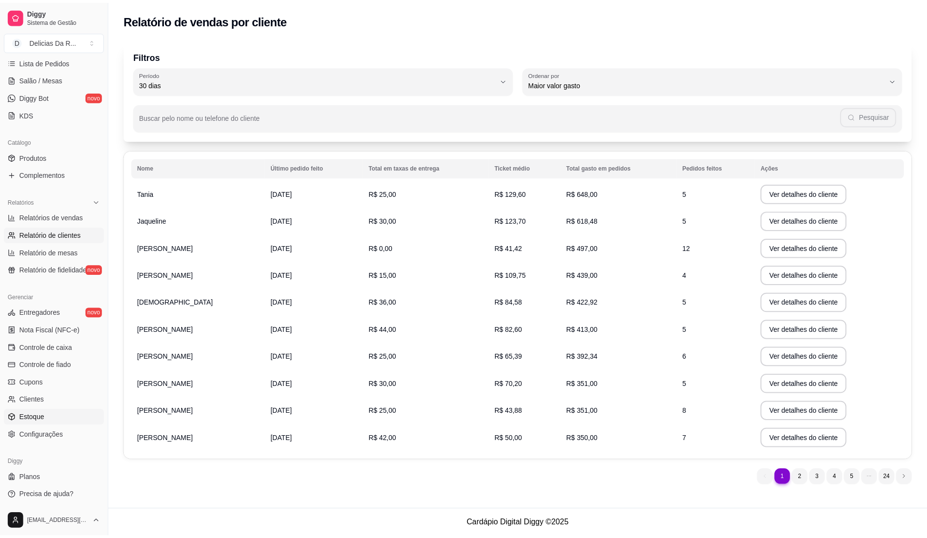
scroll to position [164, 0]
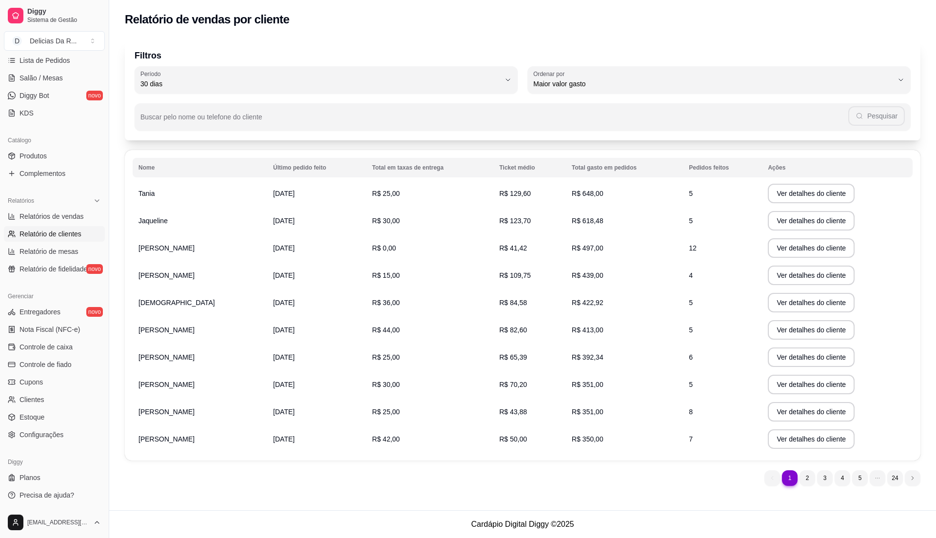
click at [47, 426] on ul "Entregadores novo Nota Fiscal (NFC-e) Controle de caixa Controle de fiado Cupon…" at bounding box center [54, 373] width 101 height 139
drag, startPoint x: 43, startPoint y: 441, endPoint x: 36, endPoint y: 433, distance: 10.7
click at [42, 441] on link "Configurações" at bounding box center [54, 435] width 101 height 16
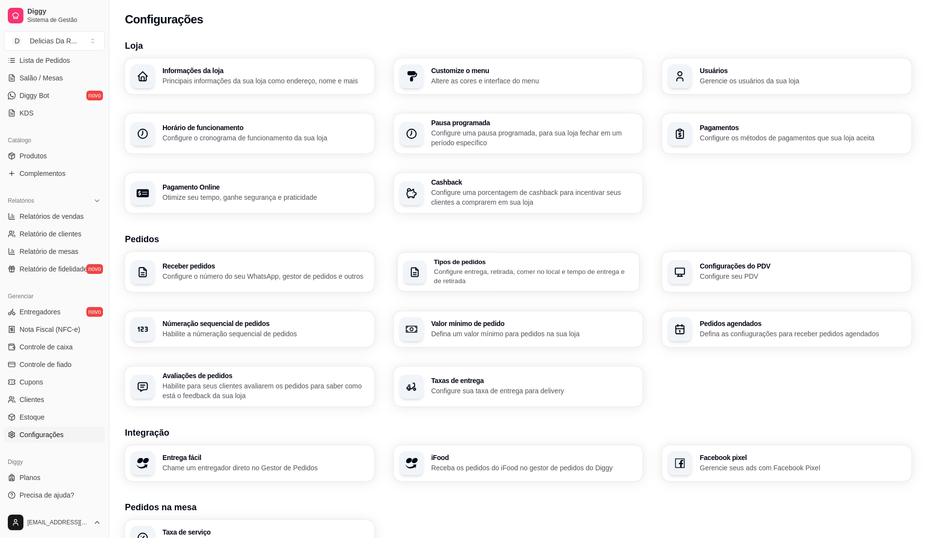
click at [465, 270] on p "Configure entrega, retirada, comer no local e tempo de entrega e de retirada" at bounding box center [533, 276] width 199 height 19
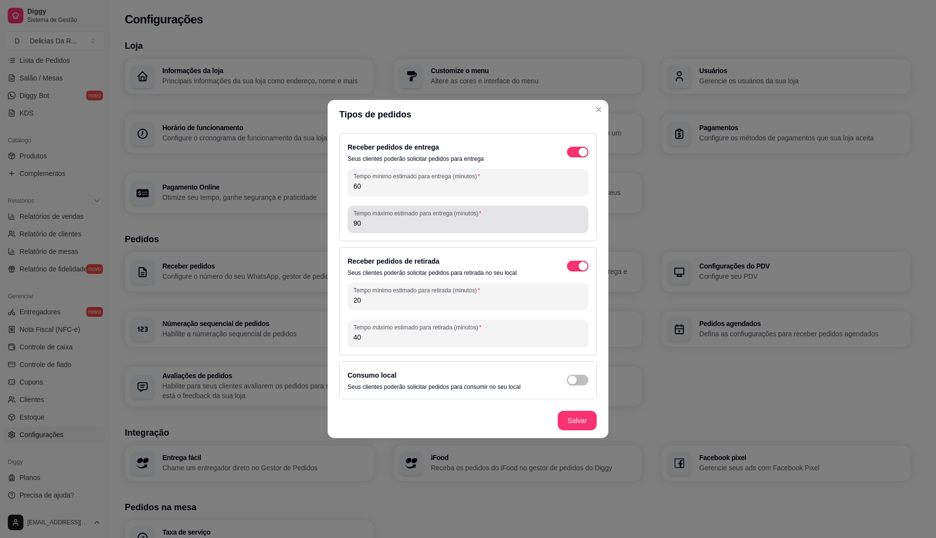
click at [422, 229] on div "Tempo máximo estimado para entrega (minutos) 90" at bounding box center [468, 219] width 241 height 27
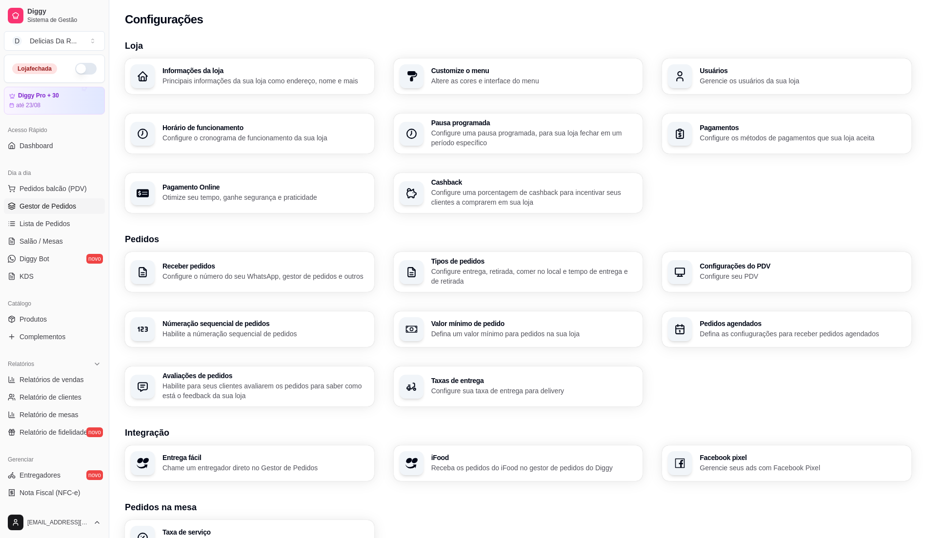
click at [63, 210] on span "Gestor de Pedidos" at bounding box center [48, 206] width 57 height 10
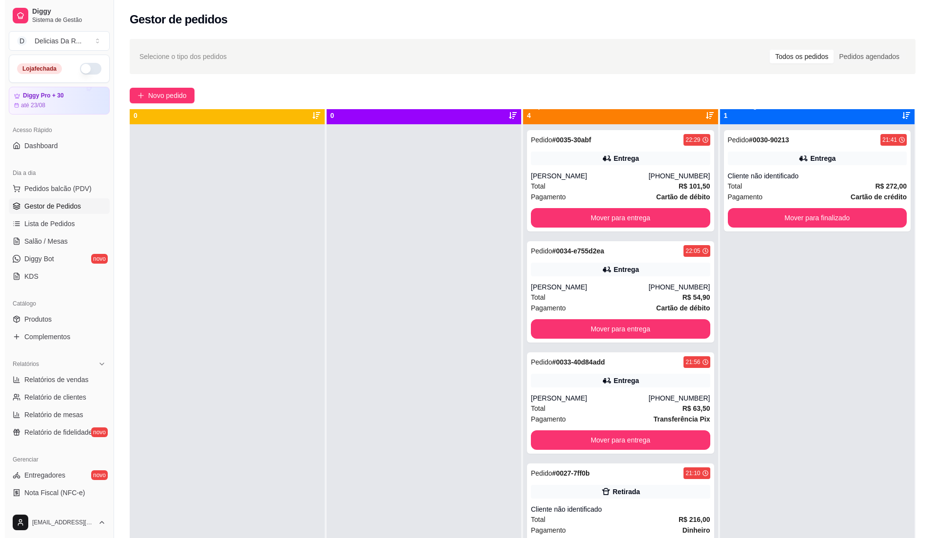
scroll to position [27, 0]
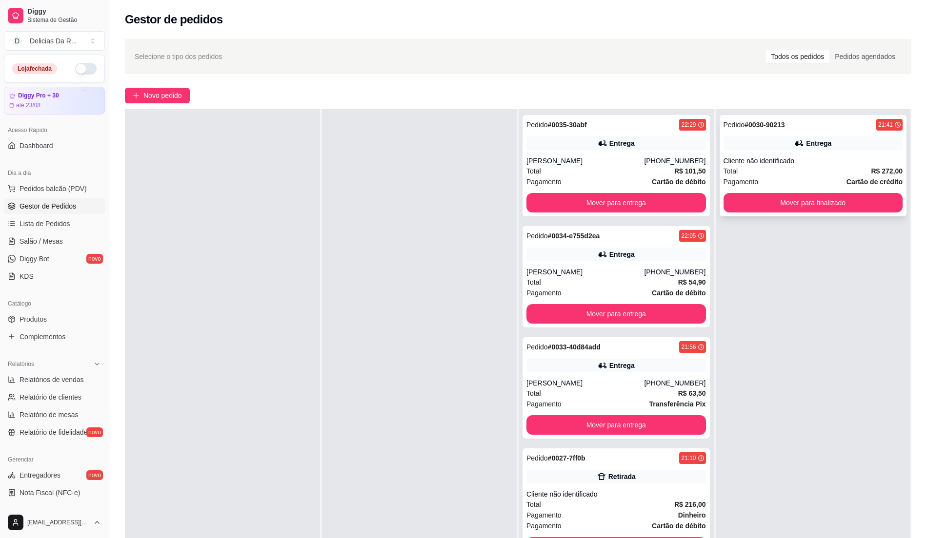
click at [826, 159] on div "Cliente não identificado" at bounding box center [812, 161] width 179 height 10
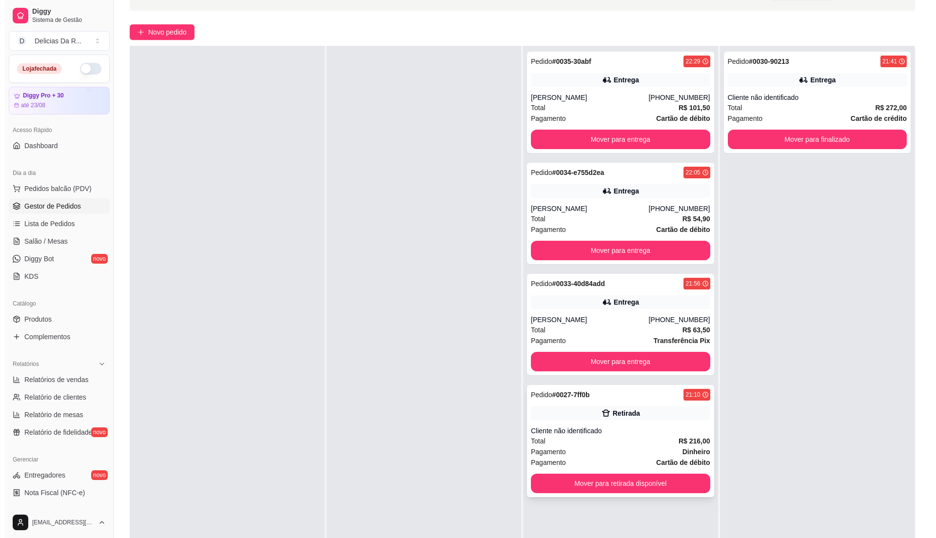
scroll to position [149, 0]
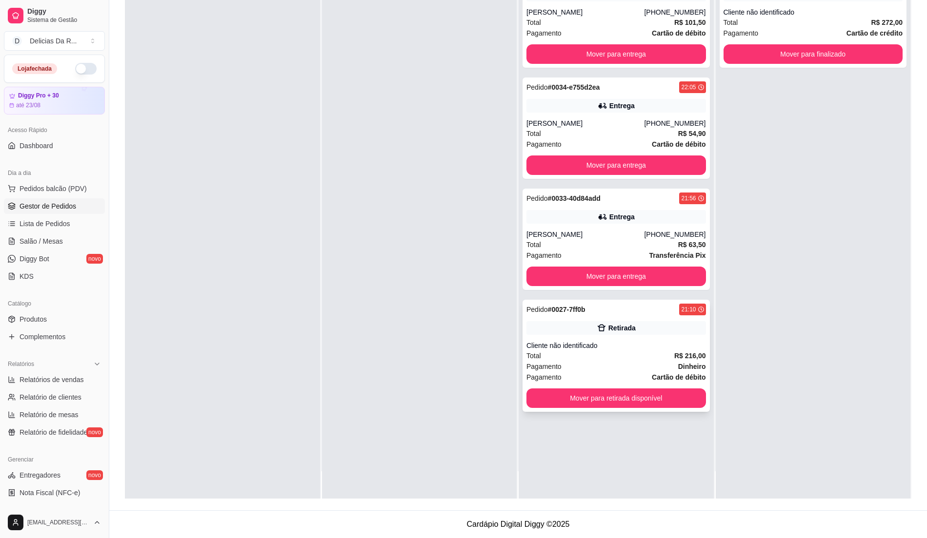
click at [609, 352] on div "Pedido # 0027-7ff0b 21:10 Retirada Cliente não identificado Total R$ 216,00 Pag…" at bounding box center [615, 356] width 187 height 112
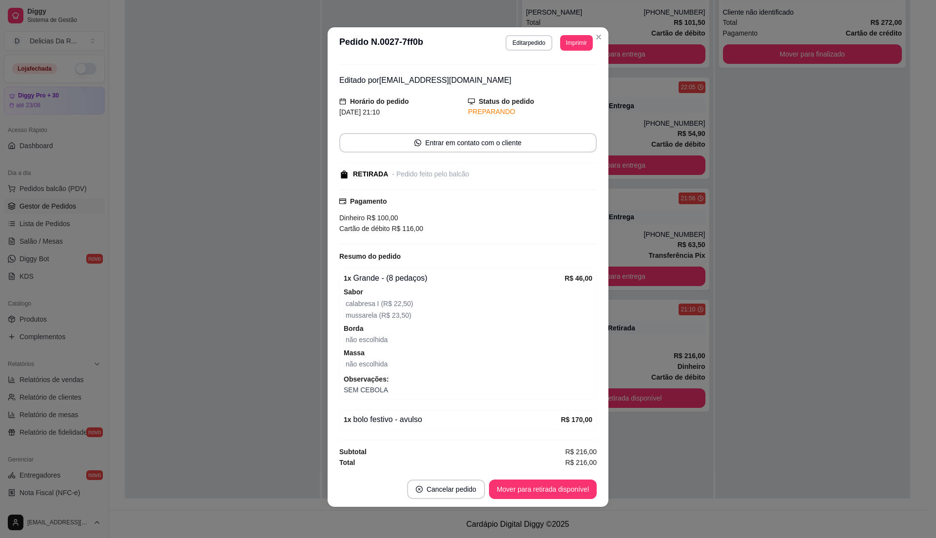
scroll to position [0, 0]
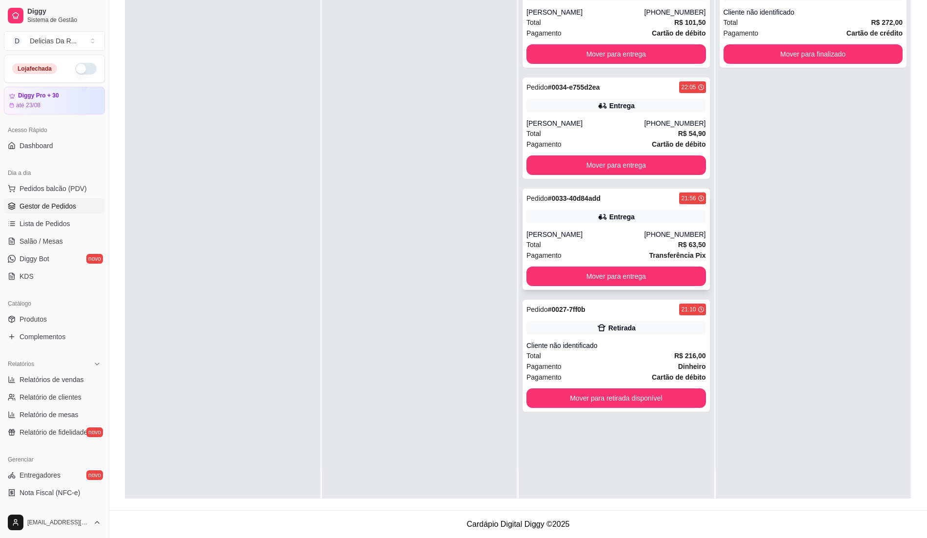
click at [629, 252] on div "Pagamento Transferência Pix" at bounding box center [615, 255] width 179 height 11
click at [681, 330] on div "Retirada" at bounding box center [615, 328] width 179 height 14
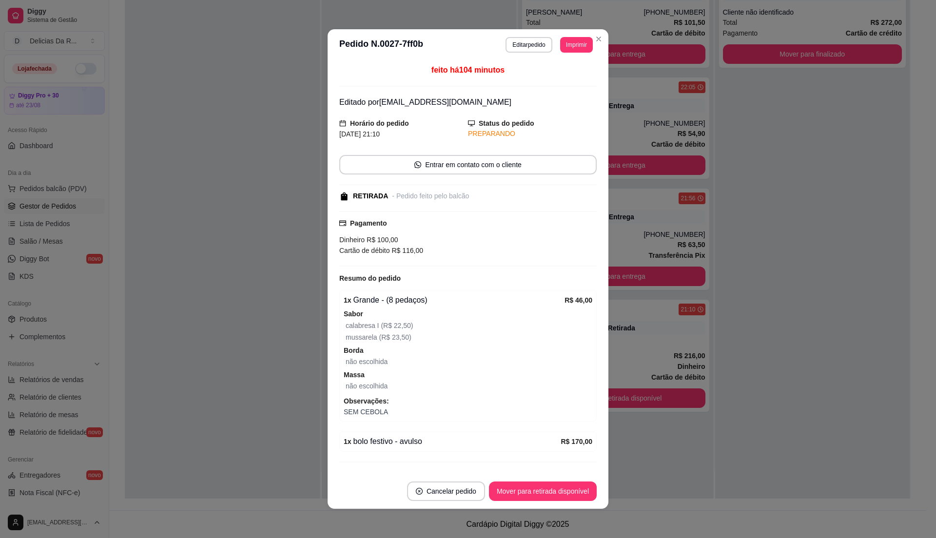
scroll to position [26, 0]
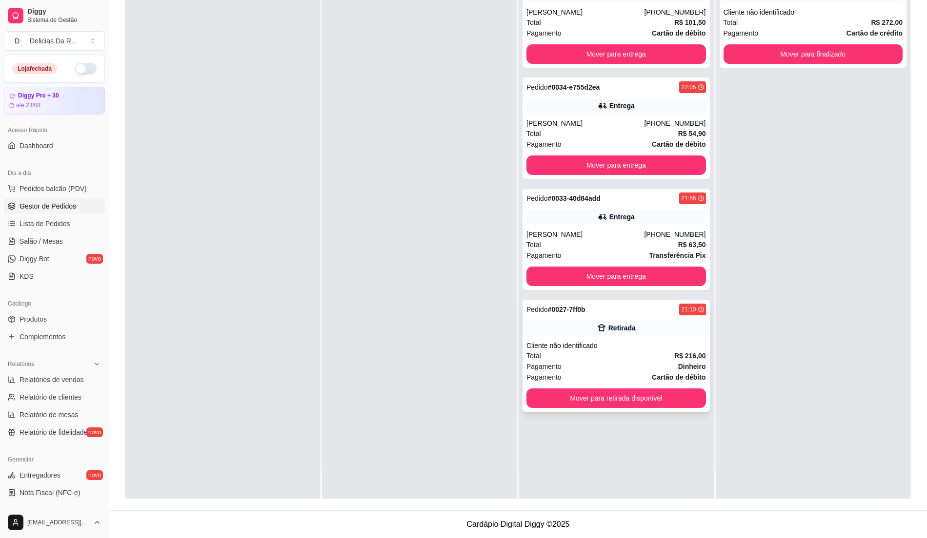
click at [558, 332] on div "Retirada" at bounding box center [615, 328] width 179 height 14
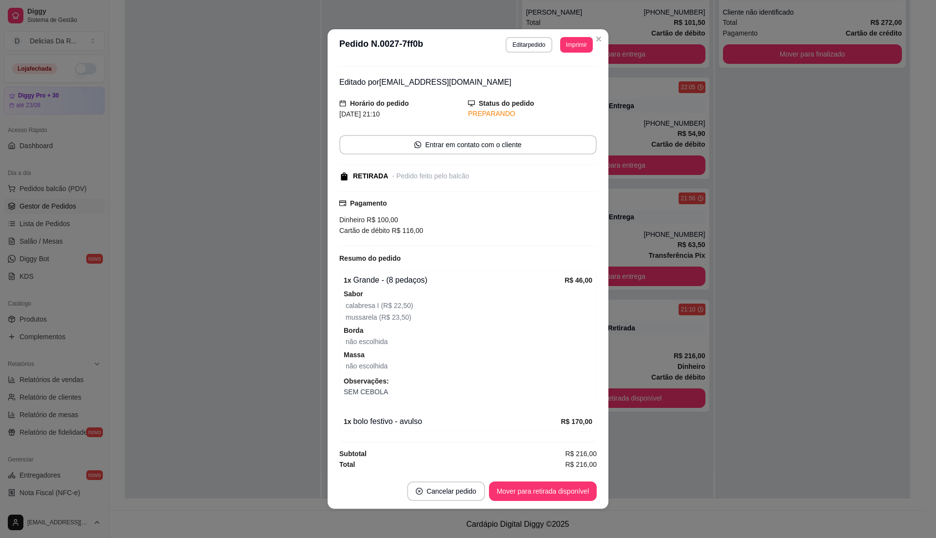
scroll to position [2, 0]
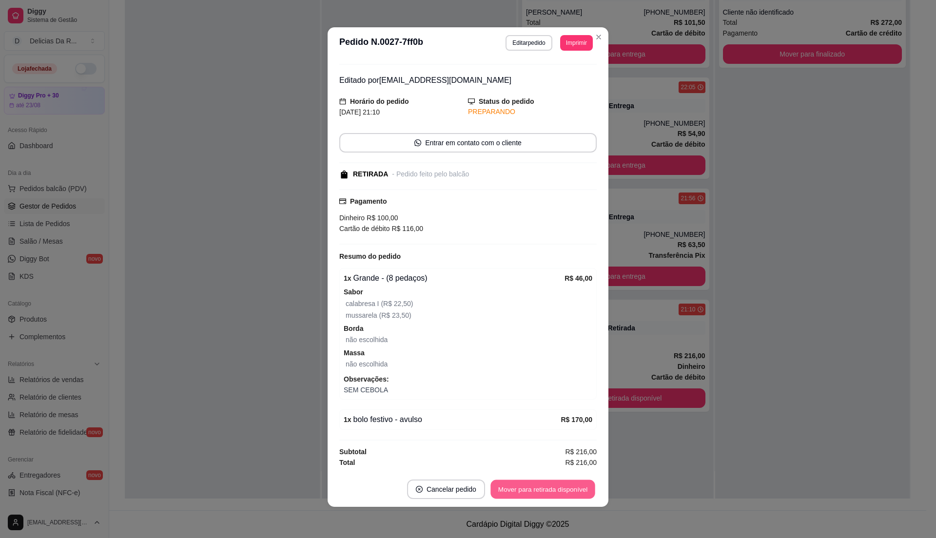
click at [576, 487] on button "Mover para retirada disponível" at bounding box center [543, 489] width 104 height 19
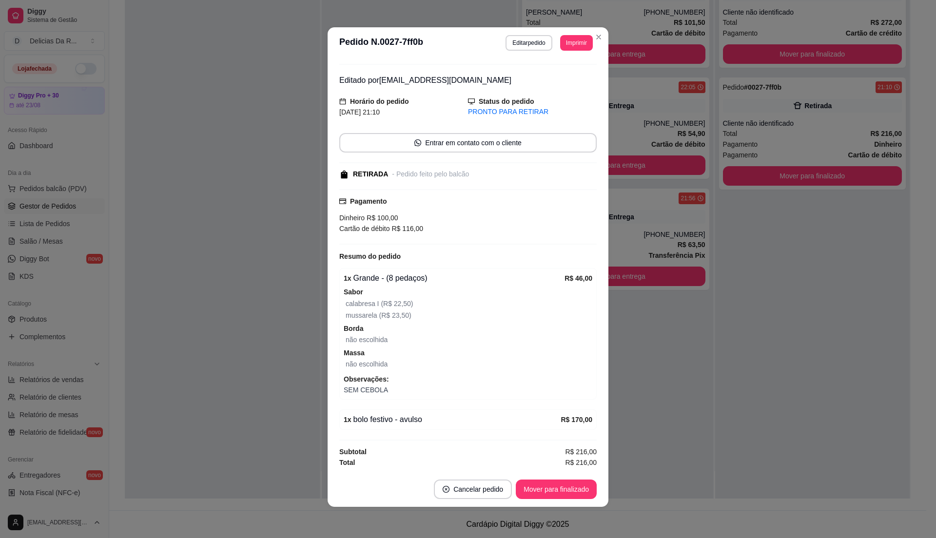
scroll to position [0, 0]
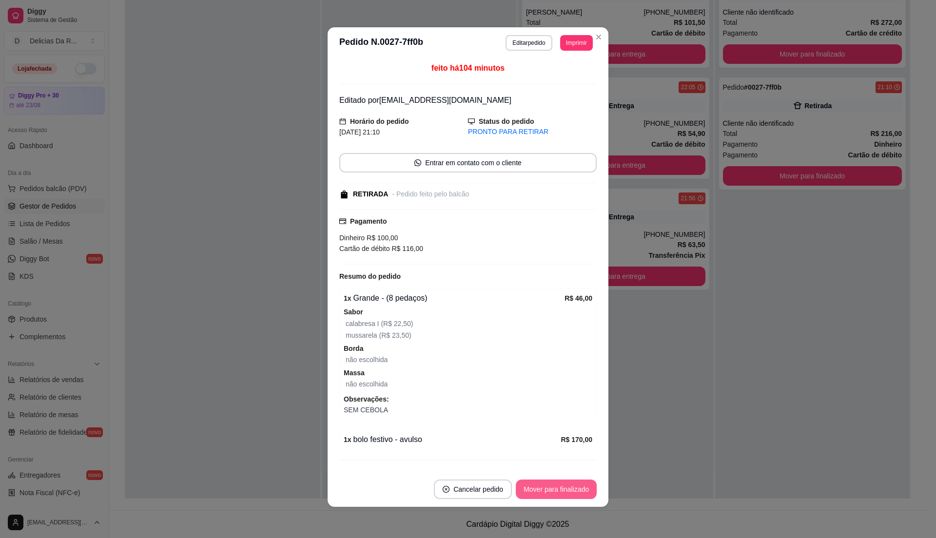
click at [570, 486] on button "Mover para finalizado" at bounding box center [556, 490] width 81 height 20
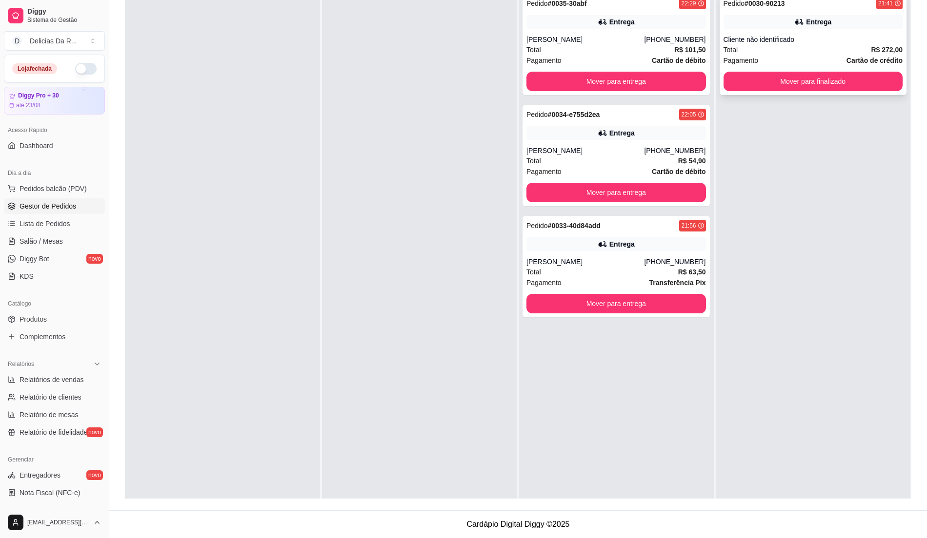
drag, startPoint x: 747, startPoint y: 17, endPoint x: 751, endPoint y: 22, distance: 7.0
click at [751, 22] on div "Entrega" at bounding box center [812, 22] width 179 height 14
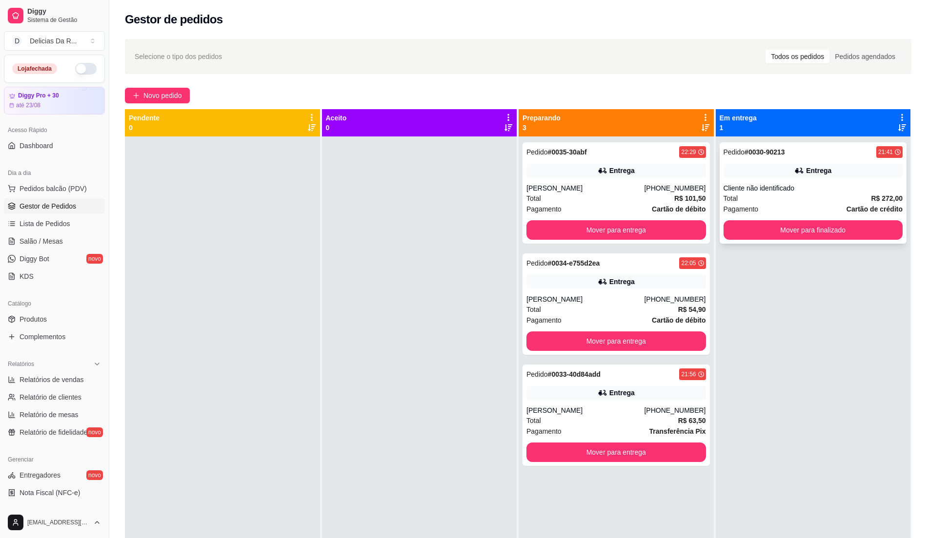
click at [793, 192] on div "Pedido # 0030-90213 21:41 Entrega Cliente não identificado Total R$ 272,00 Paga…" at bounding box center [812, 192] width 187 height 101
click at [618, 383] on div "Pedido # 0033-40d84add 21:56 Entrega [PERSON_NAME] [PHONE_NUMBER] Total R$ 63,5…" at bounding box center [615, 415] width 187 height 101
click at [672, 391] on div "Entrega" at bounding box center [615, 393] width 179 height 14
click at [638, 293] on div "Pedido # 0034-e755d2ea 22:05 Entrega Rodolfo [PHONE_NUMBER] Total R$ 54,90 Paga…" at bounding box center [615, 304] width 187 height 101
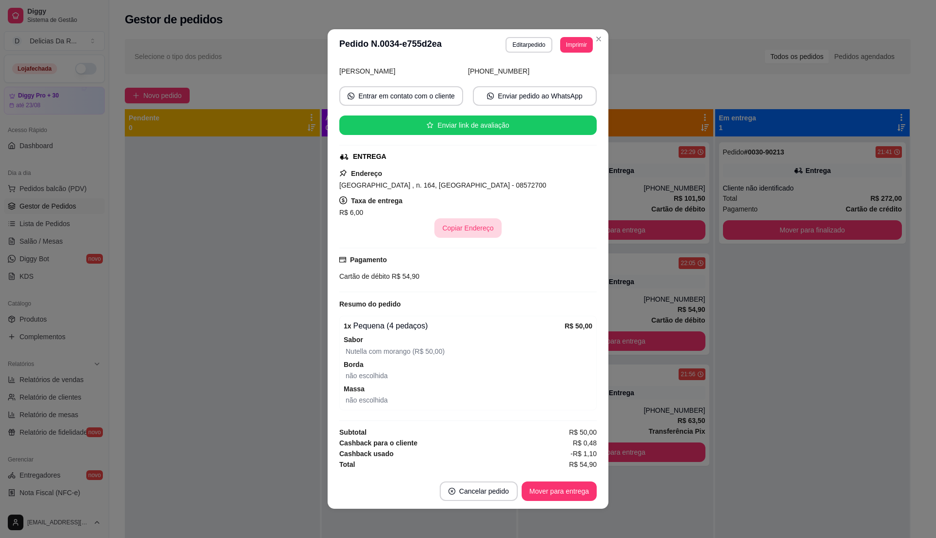
scroll to position [123, 0]
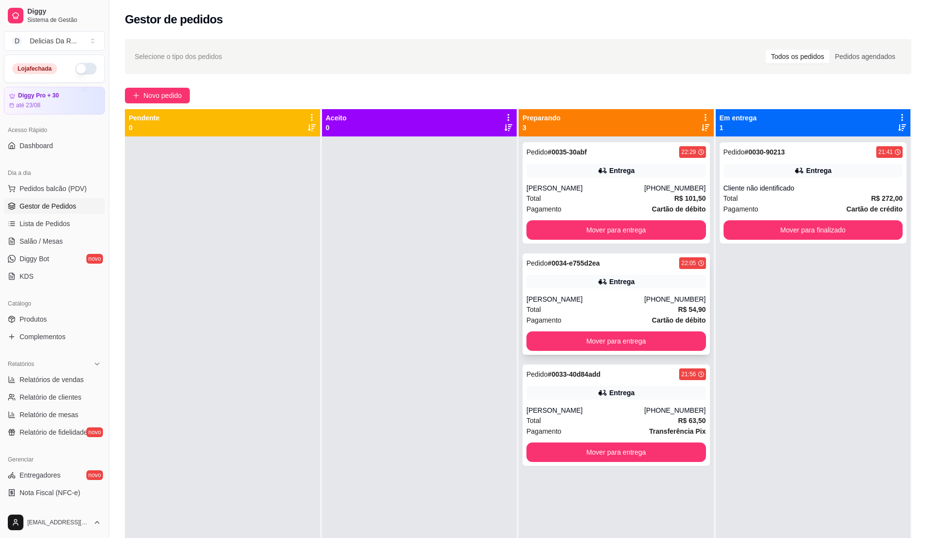
click at [648, 291] on div "Pedido # 0034-e755d2ea 22:05 Entrega Rodolfo [PHONE_NUMBER] Total R$ 54,90 Paga…" at bounding box center [615, 304] width 187 height 101
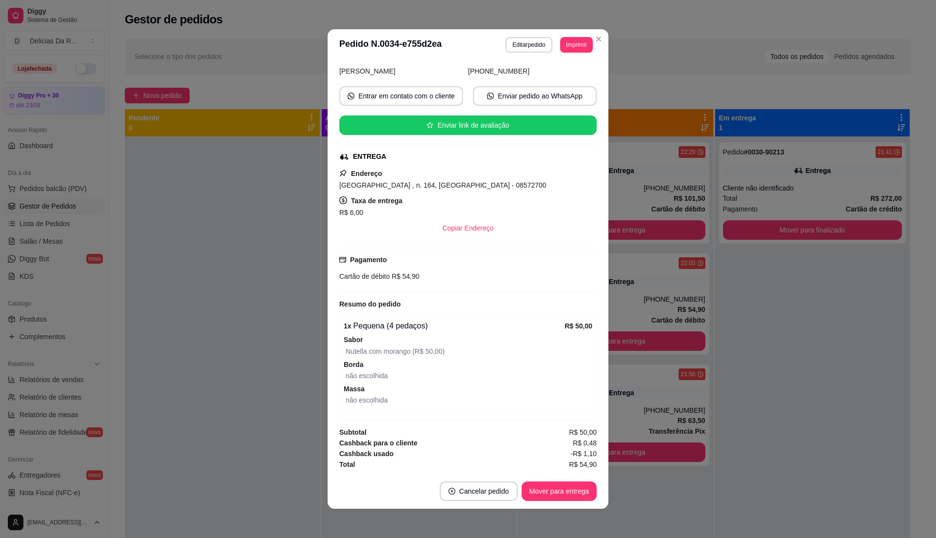
scroll to position [2, 0]
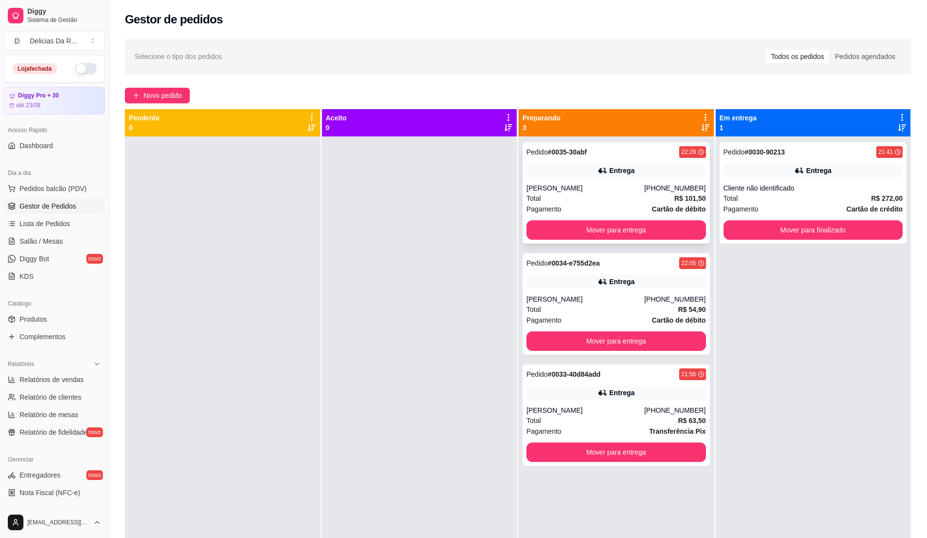
click at [617, 174] on div "Entrega" at bounding box center [621, 171] width 25 height 10
click at [660, 183] on div "[PHONE_NUMBER]" at bounding box center [674, 188] width 61 height 10
click at [691, 307] on strong "R$ 54,90" at bounding box center [692, 310] width 28 height 8
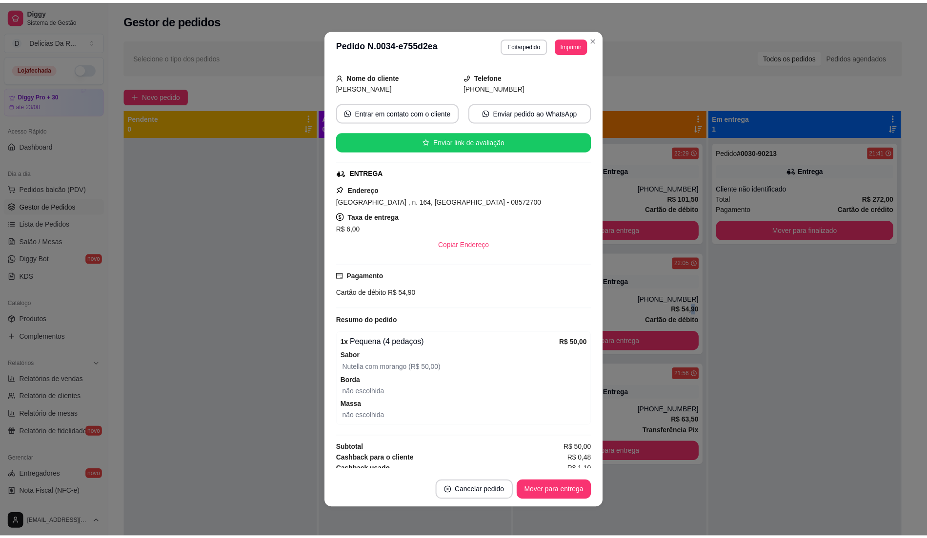
scroll to position [123, 0]
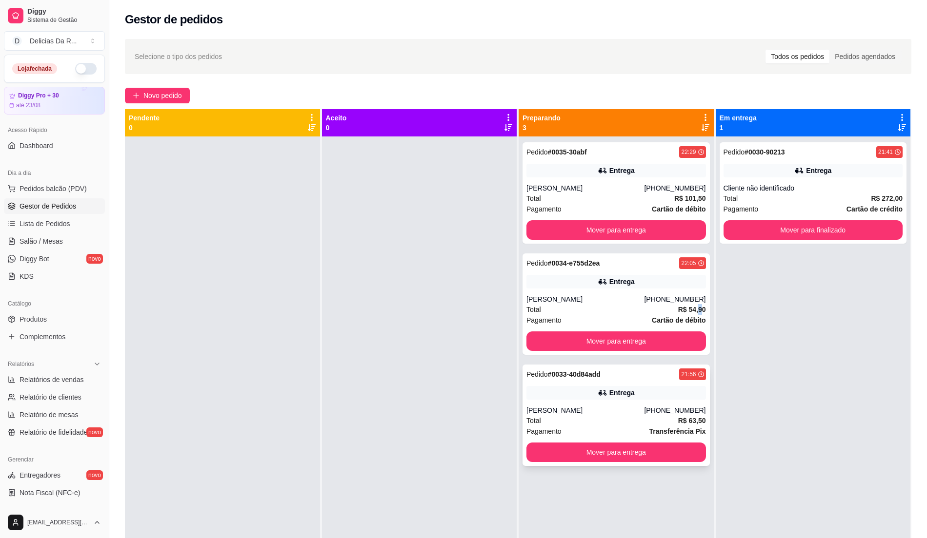
click at [646, 418] on div "Total R$ 63,50" at bounding box center [615, 421] width 179 height 11
click at [611, 419] on div "Total R$ 63,50" at bounding box center [615, 421] width 179 height 11
click at [666, 299] on div "[PHONE_NUMBER]" at bounding box center [674, 300] width 61 height 10
click at [824, 186] on div "Cliente não identificado" at bounding box center [812, 188] width 179 height 10
click at [677, 179] on div "Pedido # 0035-30abf 22:29 Entrega [PERSON_NAME] [PHONE_NUMBER] Total R$ 101,50 …" at bounding box center [615, 192] width 187 height 101
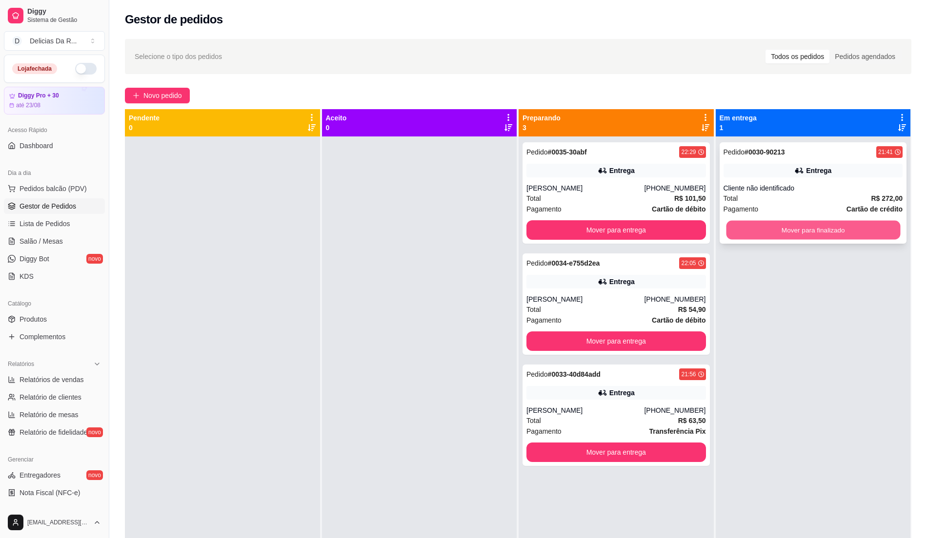
click at [869, 237] on button "Mover para finalizado" at bounding box center [813, 230] width 174 height 19
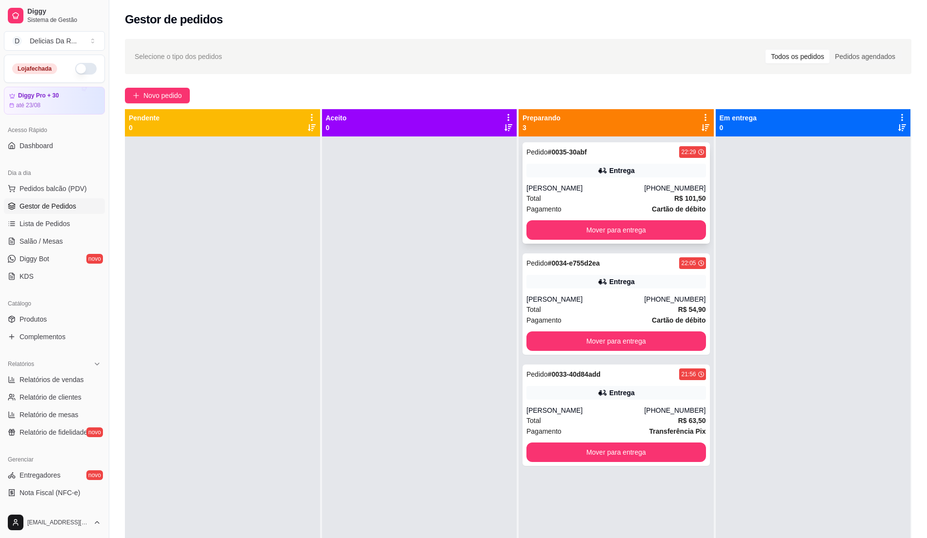
click at [670, 161] on div "Pedido # 0035-30abf 22:29 Entrega [PERSON_NAME] [PHONE_NUMBER] Total R$ 101,50 …" at bounding box center [615, 192] width 187 height 101
click at [601, 302] on div "[PERSON_NAME]" at bounding box center [585, 300] width 118 height 10
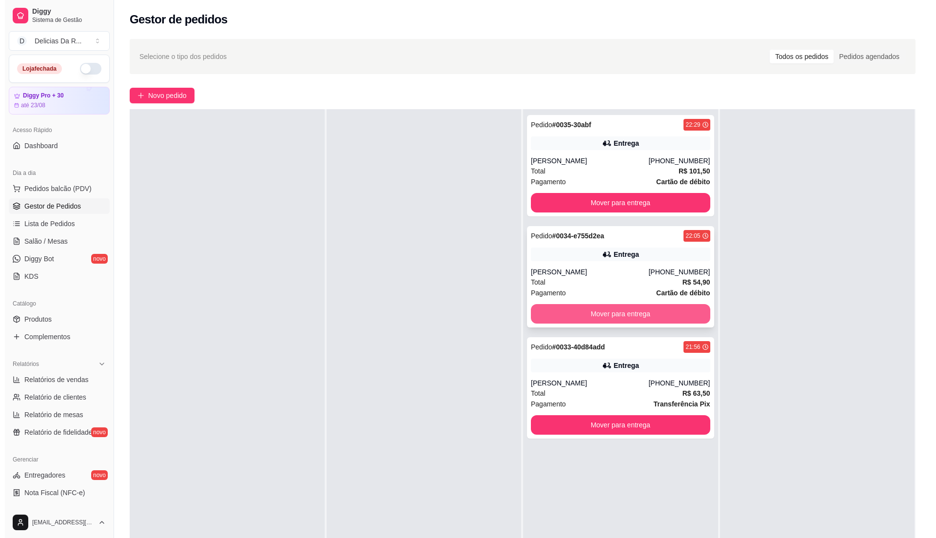
scroll to position [0, 0]
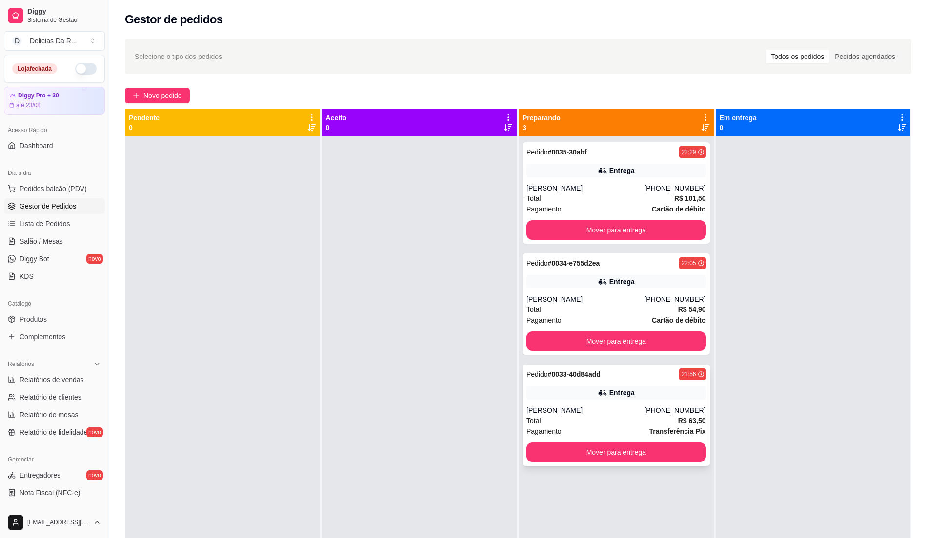
click at [610, 424] on div "Total R$ 63,50" at bounding box center [615, 421] width 179 height 11
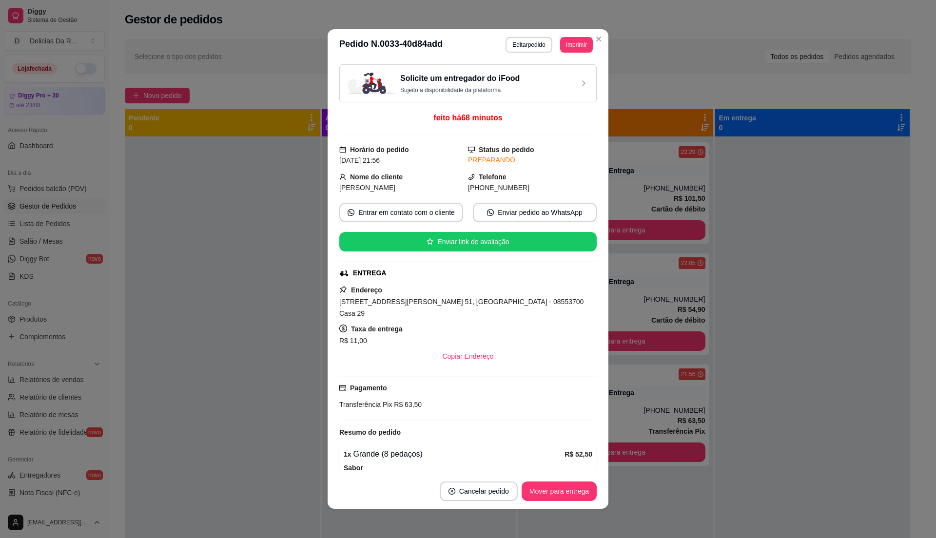
scroll to position [149, 0]
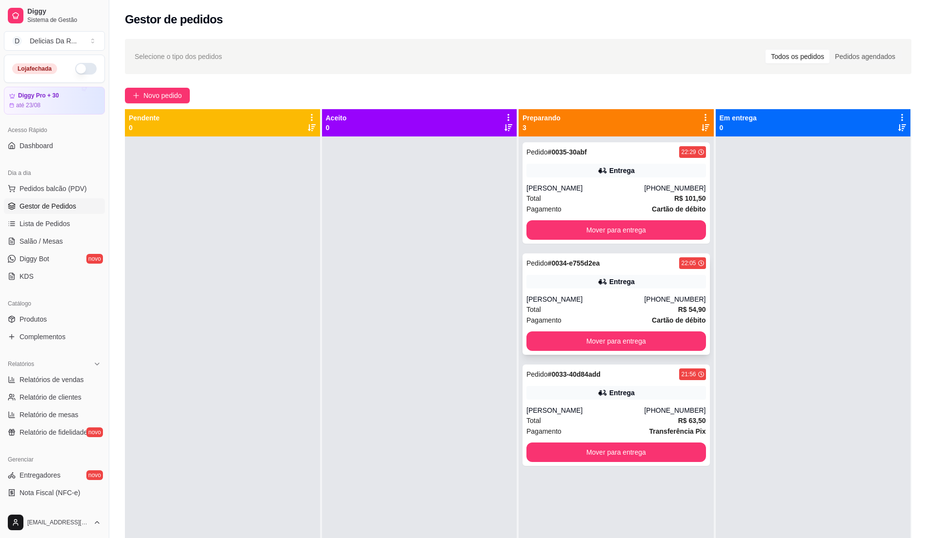
click at [697, 307] on strong "R$ 54,90" at bounding box center [692, 310] width 28 height 8
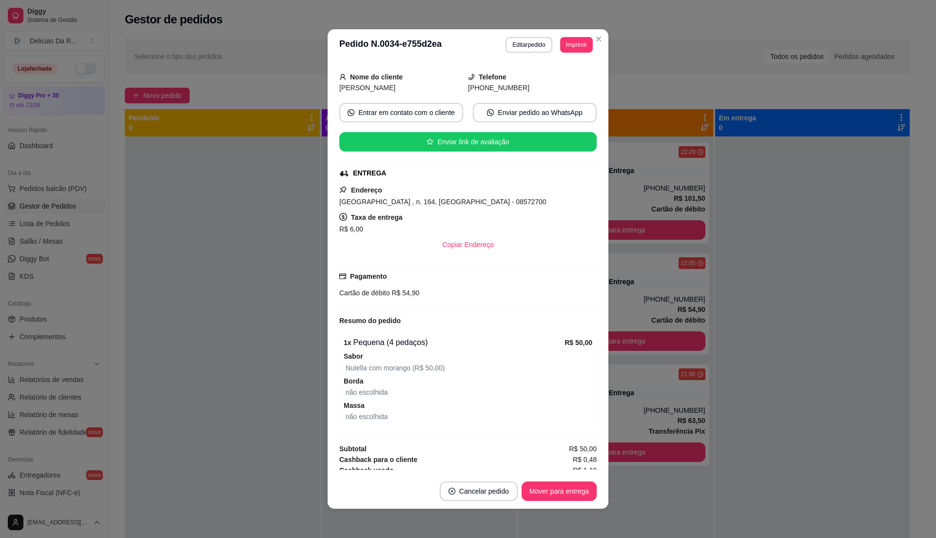
scroll to position [123, 0]
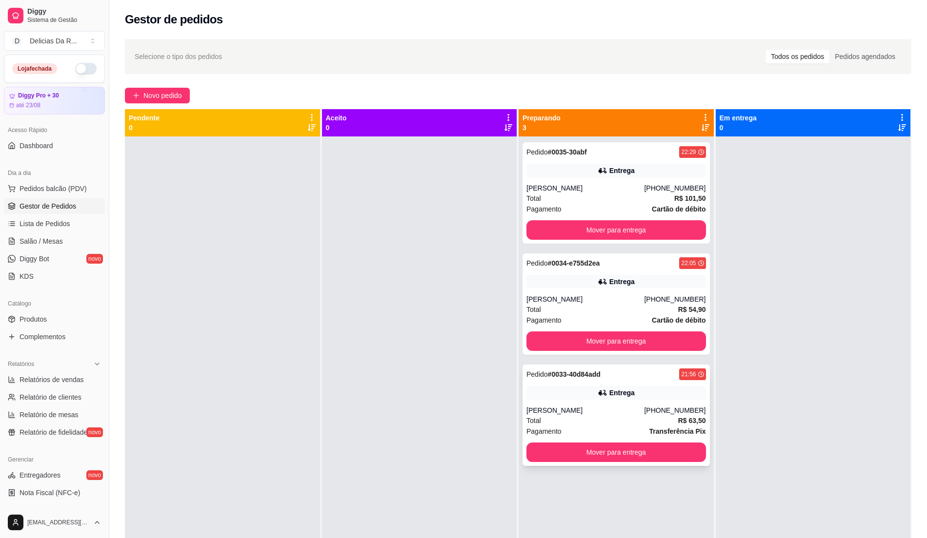
click at [652, 418] on div "Total R$ 63,50" at bounding box center [615, 421] width 179 height 11
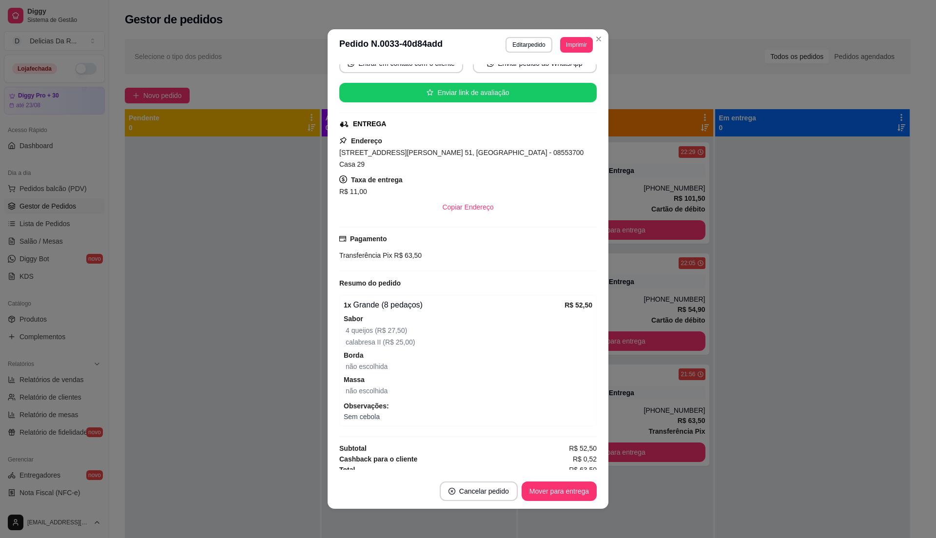
scroll to position [2, 0]
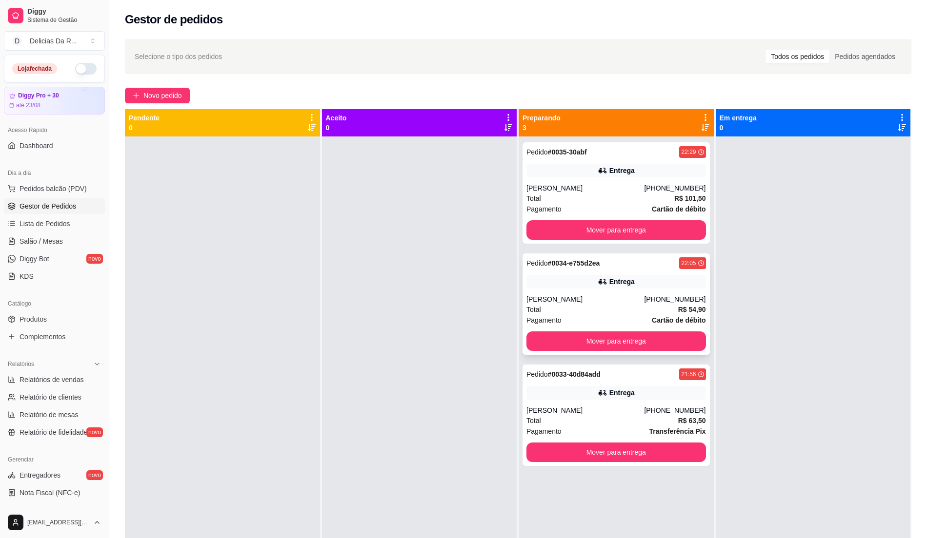
click at [678, 313] on strong "R$ 54,90" at bounding box center [692, 310] width 28 height 8
click at [665, 303] on div "[PHONE_NUMBER]" at bounding box center [674, 300] width 61 height 10
click at [675, 412] on div "[PHONE_NUMBER]" at bounding box center [674, 411] width 61 height 10
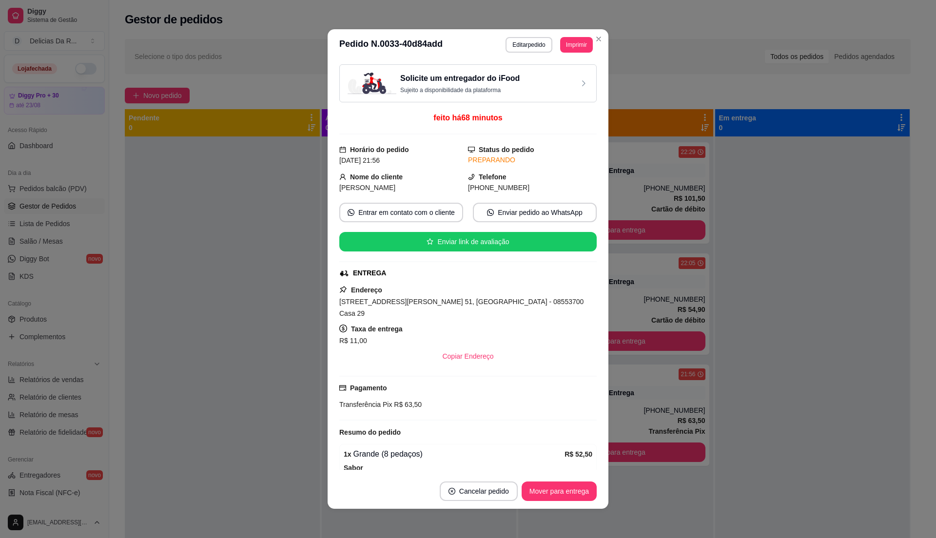
scroll to position [149, 0]
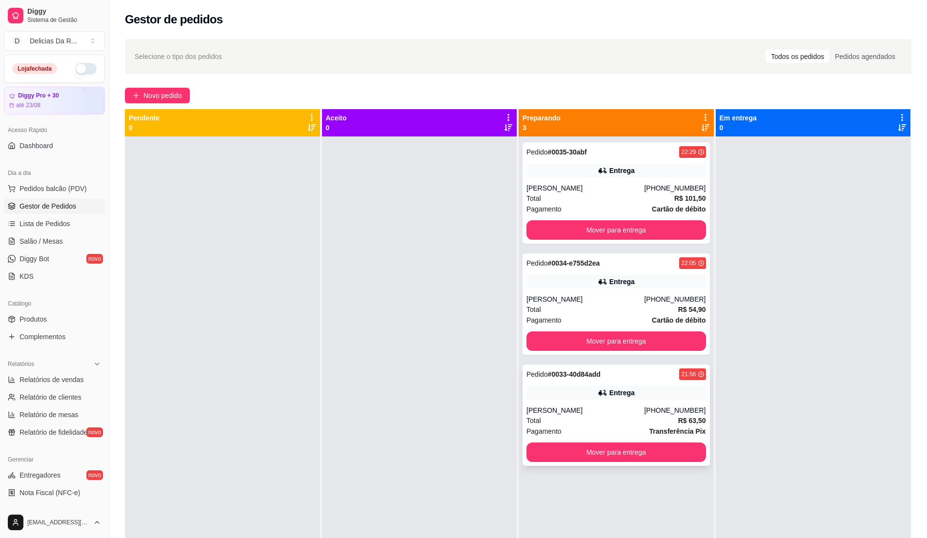
click at [643, 418] on div "Total R$ 63,50" at bounding box center [615, 421] width 179 height 11
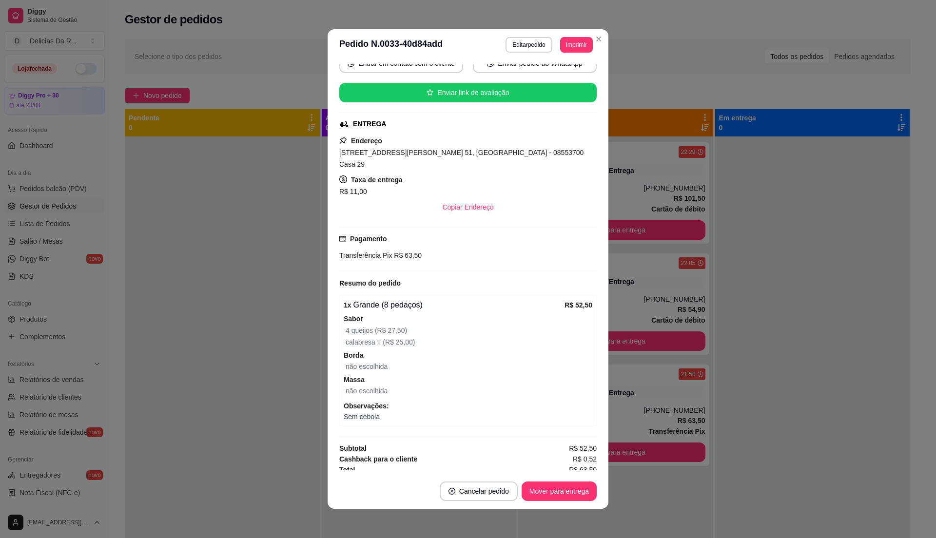
scroll to position [2, 0]
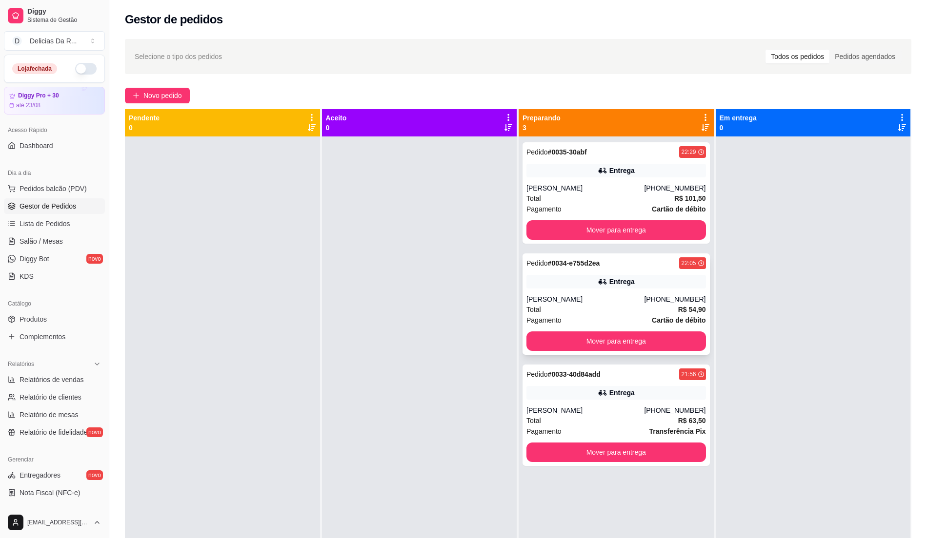
click at [621, 304] on div "[PERSON_NAME]" at bounding box center [585, 300] width 118 height 10
click at [619, 400] on div "Entrega" at bounding box center [615, 393] width 179 height 14
click at [66, 320] on link "Produtos" at bounding box center [54, 320] width 101 height 16
click at [63, 374] on link "Relatórios de vendas" at bounding box center [54, 380] width 101 height 16
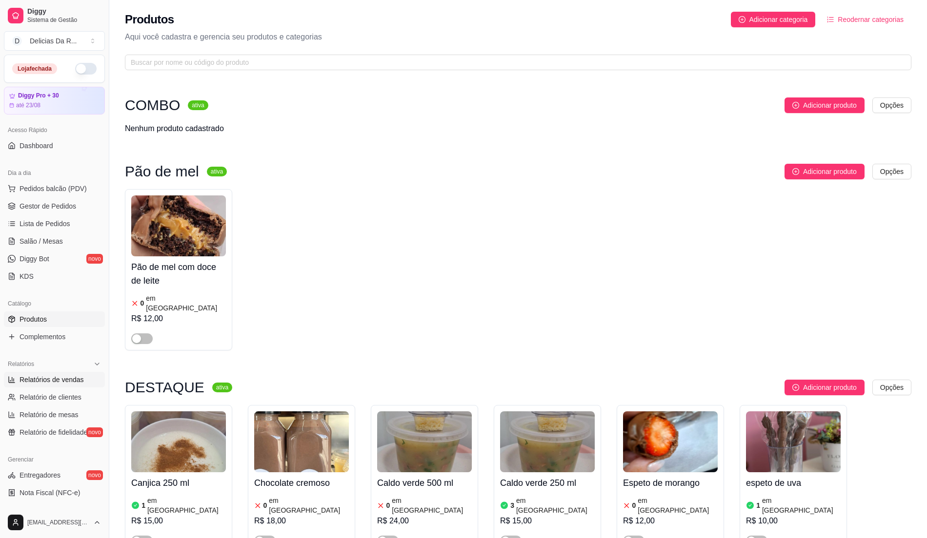
select select "ALL"
select select "0"
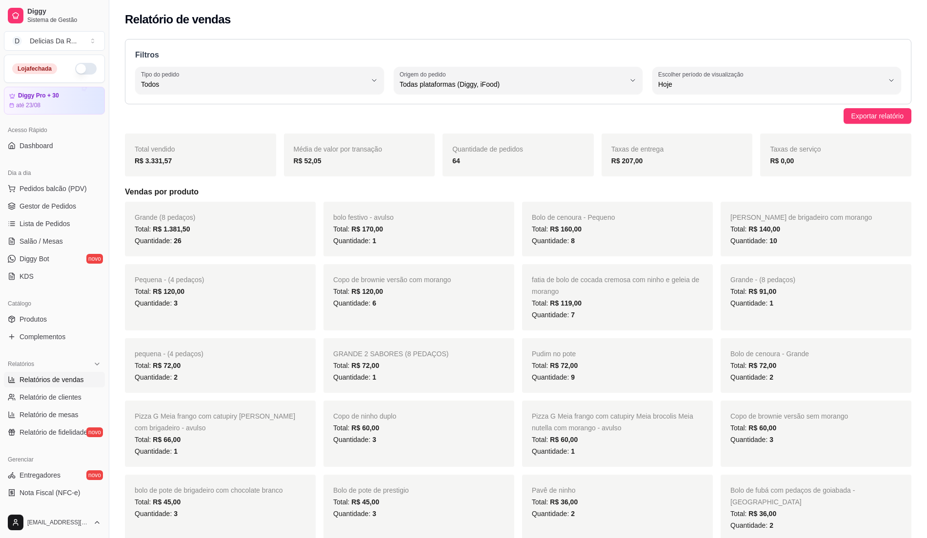
select select "ALL"
select select "0"
click at [77, 200] on link "Gestor de Pedidos" at bounding box center [54, 207] width 101 height 16
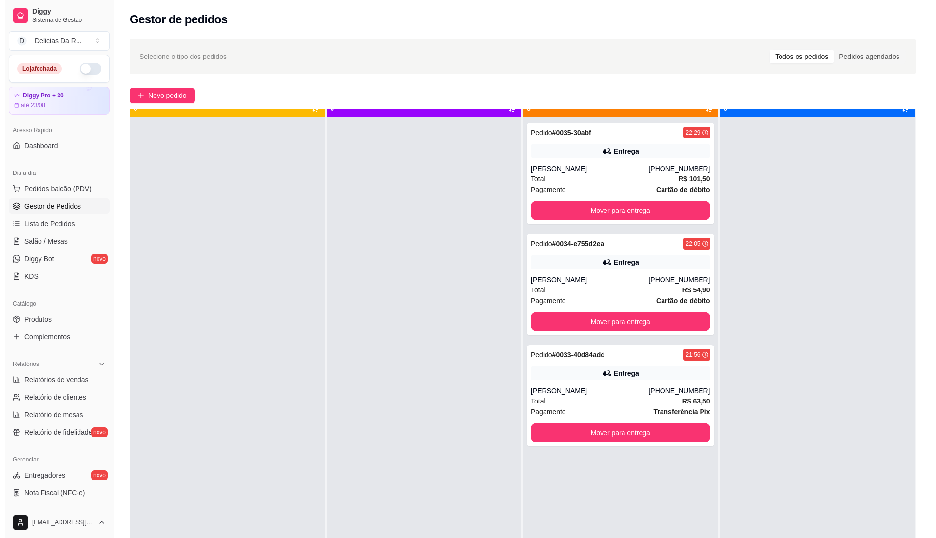
scroll to position [27, 0]
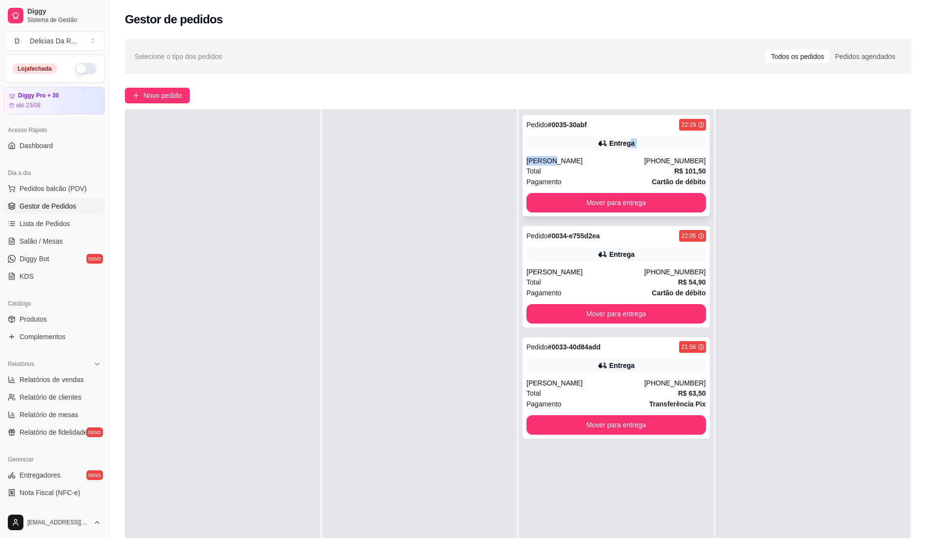
drag, startPoint x: 622, startPoint y: 153, endPoint x: 621, endPoint y: 167, distance: 13.7
click at [621, 167] on div "Pedido # 0035-30abf 22:29 Entrega [PERSON_NAME] [PHONE_NUMBER] Total R$ 101,50 …" at bounding box center [615, 165] width 187 height 101
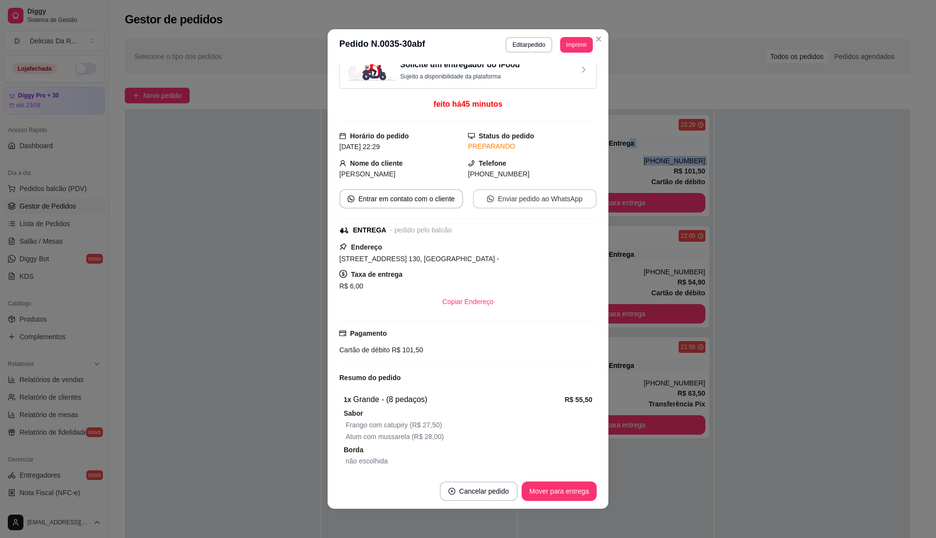
scroll to position [190, 0]
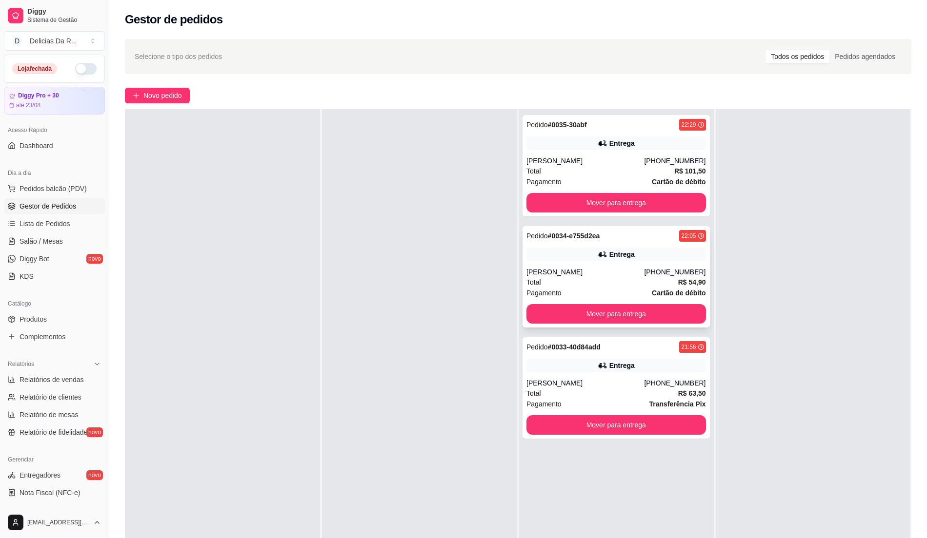
click at [649, 249] on div "Pedido # 0034-e755d2ea 22:05 Entrega Rodolfo [PHONE_NUMBER] Total R$ 54,90 Paga…" at bounding box center [615, 276] width 187 height 101
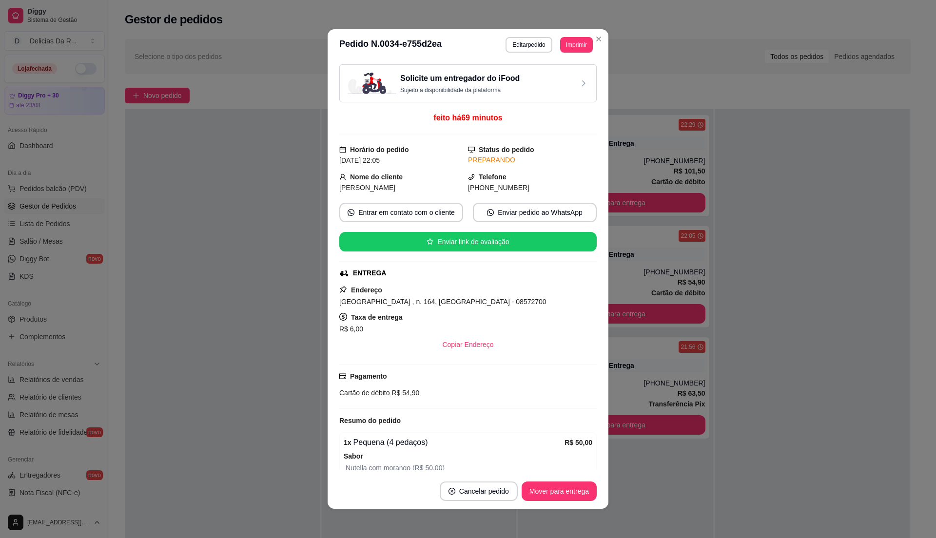
scroll to position [123, 0]
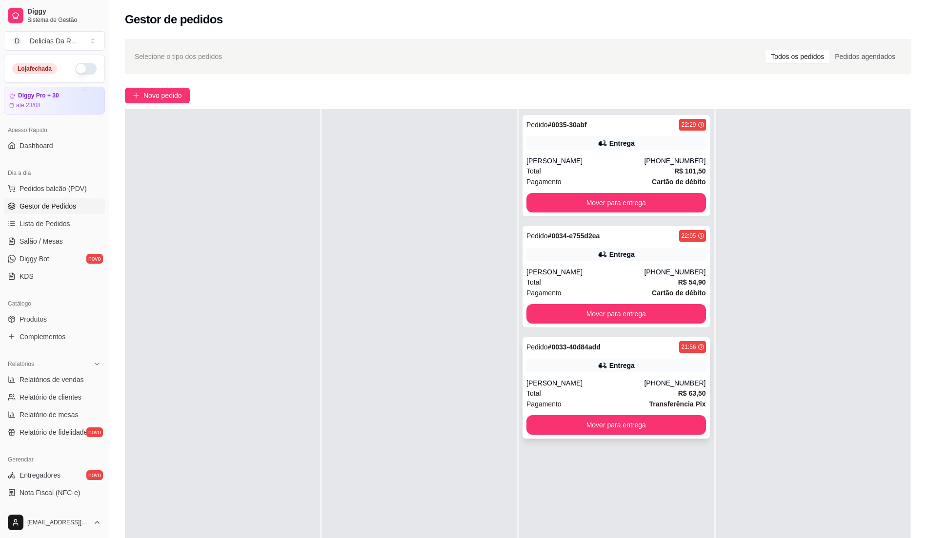
click at [639, 363] on div "Entrega" at bounding box center [615, 366] width 179 height 14
click at [661, 267] on div "Pedido # 0034-e755d2ea 22:05 Entrega Rodolfo [PHONE_NUMBER] Total R$ 54,90 Paga…" at bounding box center [615, 276] width 187 height 101
click at [658, 314] on button "Mover para entrega" at bounding box center [616, 314] width 174 height 19
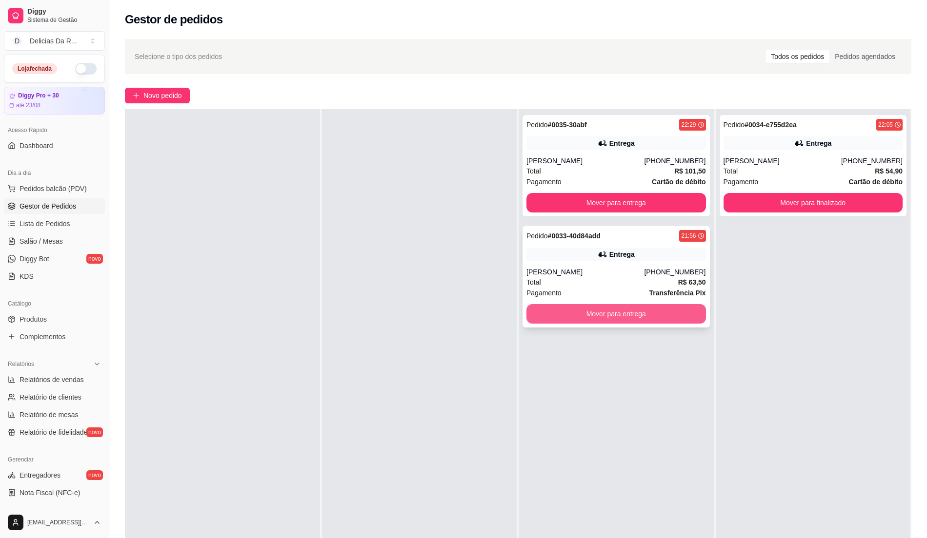
click at [667, 315] on button "Mover para entrega" at bounding box center [615, 314] width 179 height 20
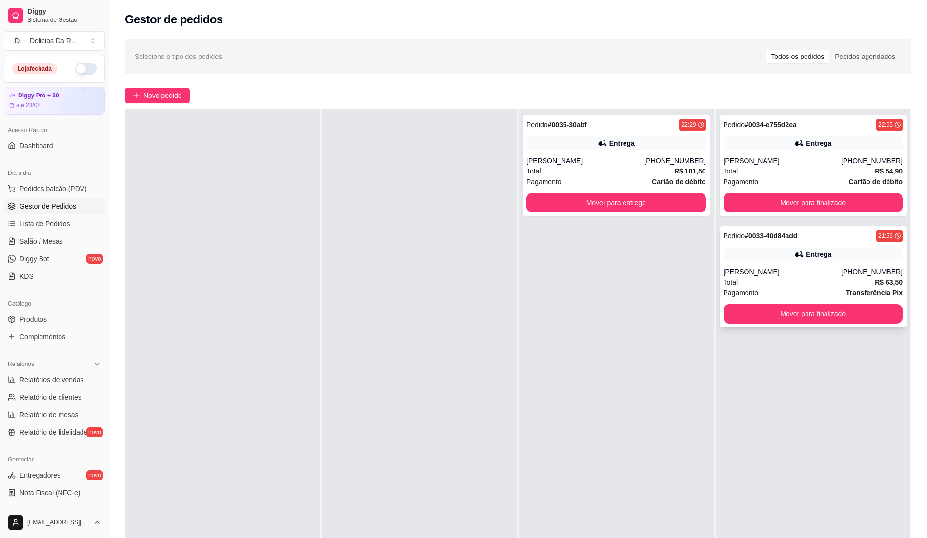
click at [746, 248] on div "Entrega" at bounding box center [812, 255] width 179 height 14
click at [734, 162] on div "[PERSON_NAME]" at bounding box center [782, 161] width 118 height 10
click at [661, 162] on div "[PHONE_NUMBER]" at bounding box center [674, 161] width 61 height 10
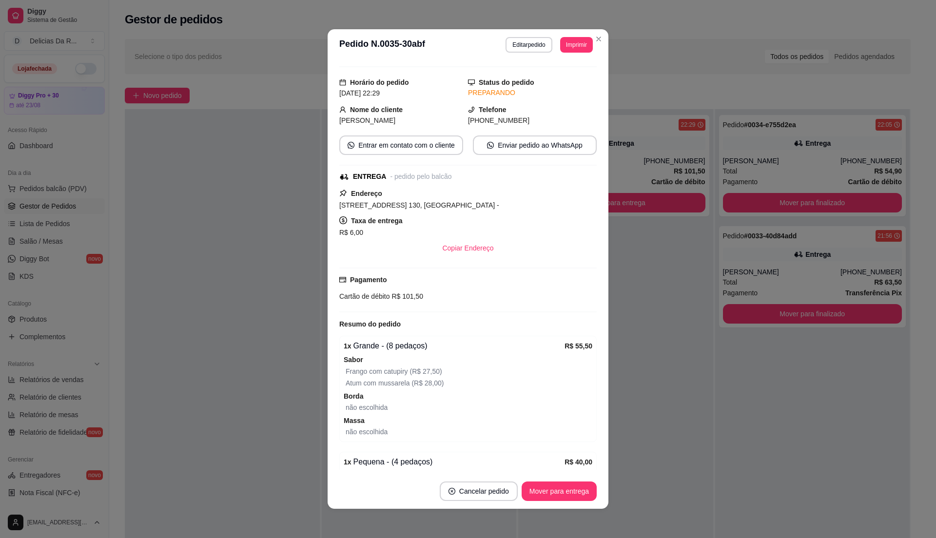
scroll to position [190, 0]
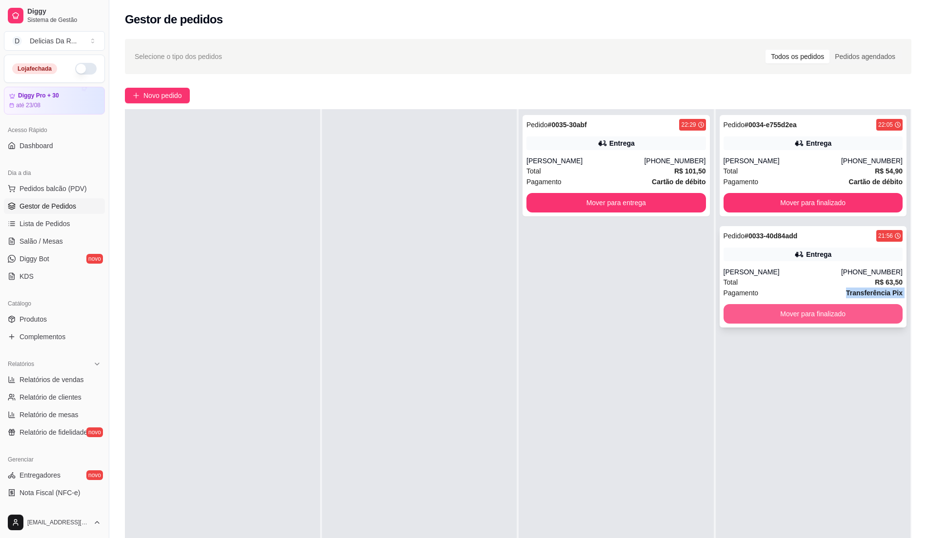
click at [777, 297] on div "Pedido # 0033-40d84add 21:56 Entrega Aline Carvalho (11) 96652-4067 Total R$ 63…" at bounding box center [812, 276] width 187 height 101
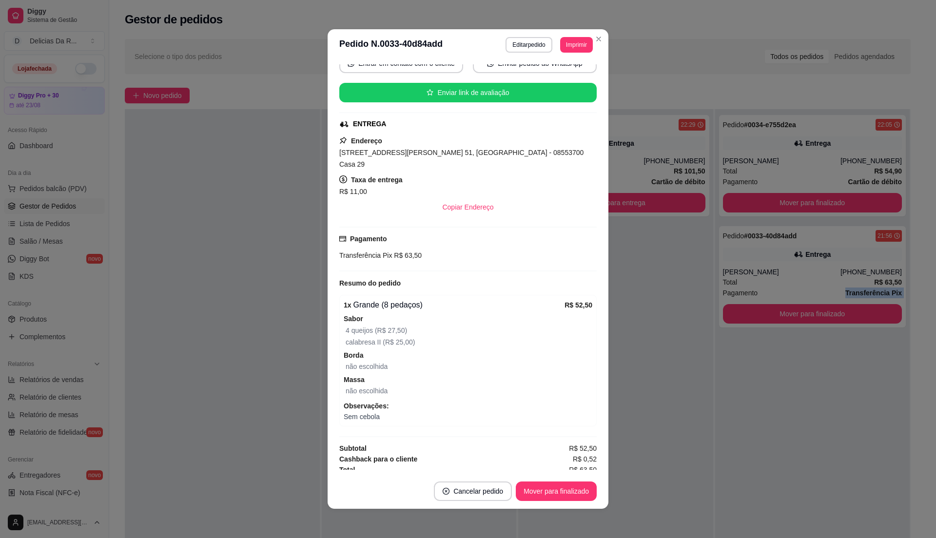
scroll to position [2, 0]
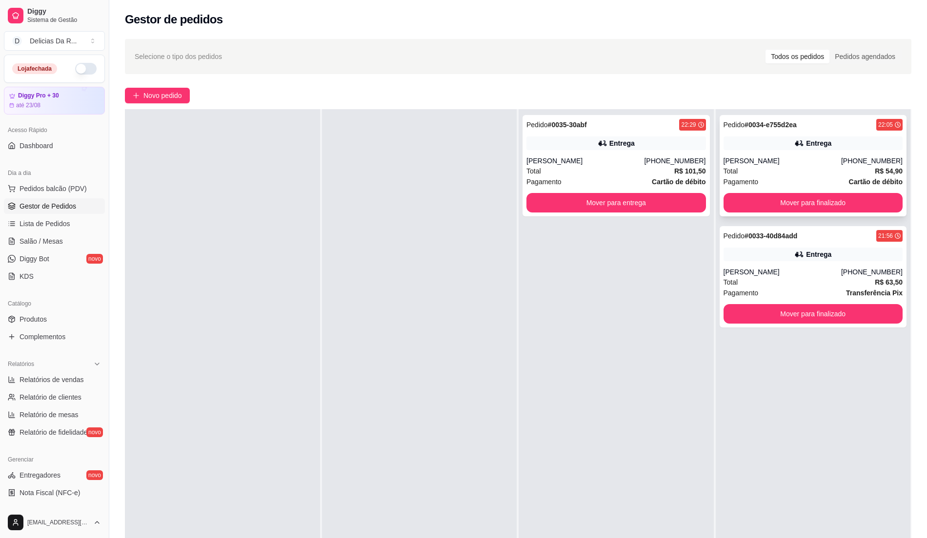
click at [811, 171] on div "Total R$ 54,90" at bounding box center [812, 171] width 179 height 11
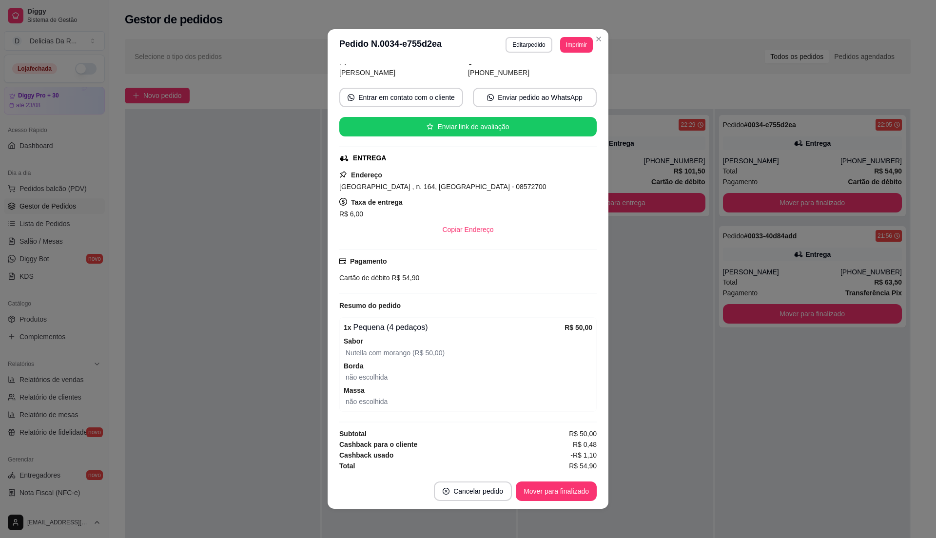
scroll to position [123, 0]
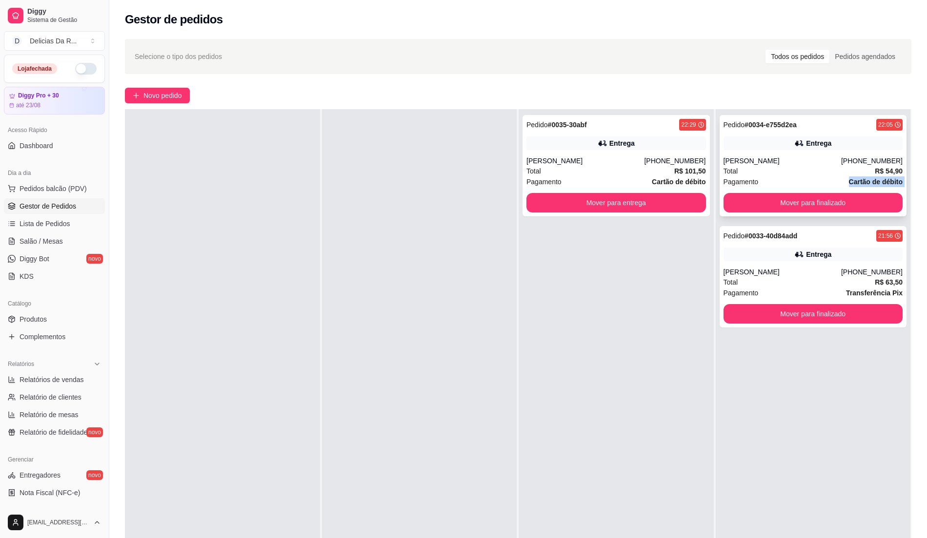
drag, startPoint x: 817, startPoint y: 186, endPoint x: 803, endPoint y: 182, distance: 14.1
click at [803, 182] on div "Pagamento Cartão de débito" at bounding box center [812, 182] width 179 height 11
click at [75, 70] on button "button" at bounding box center [85, 69] width 21 height 12
click at [271, 252] on div at bounding box center [222, 378] width 195 height 538
drag, startPoint x: 26, startPoint y: 314, endPoint x: 34, endPoint y: 311, distance: 8.5
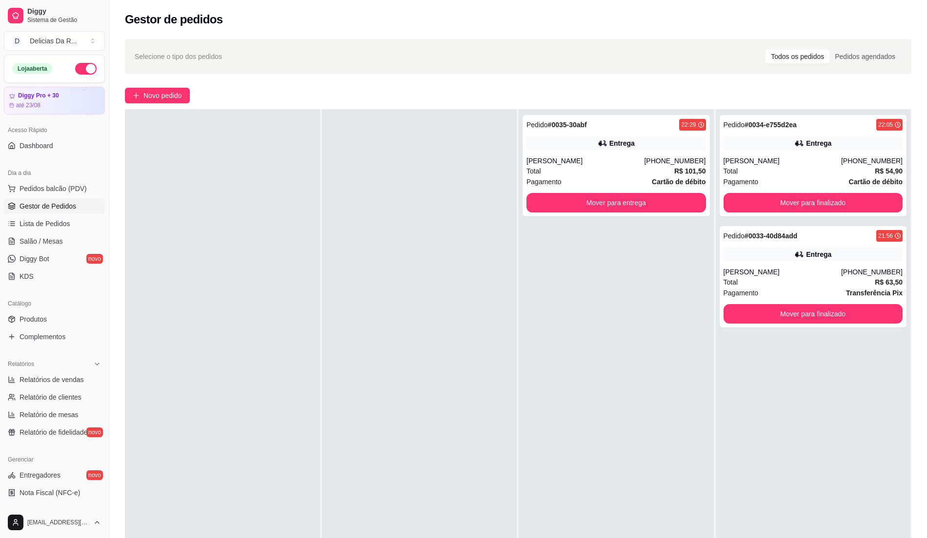
click at [26, 314] on link "Produtos" at bounding box center [54, 320] width 101 height 16
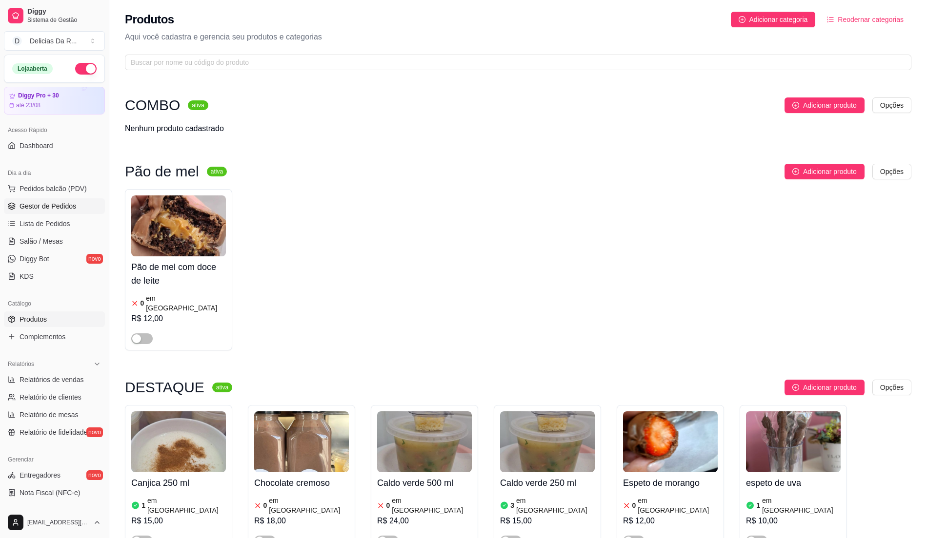
click at [74, 201] on span "Gestor de Pedidos" at bounding box center [48, 206] width 57 height 10
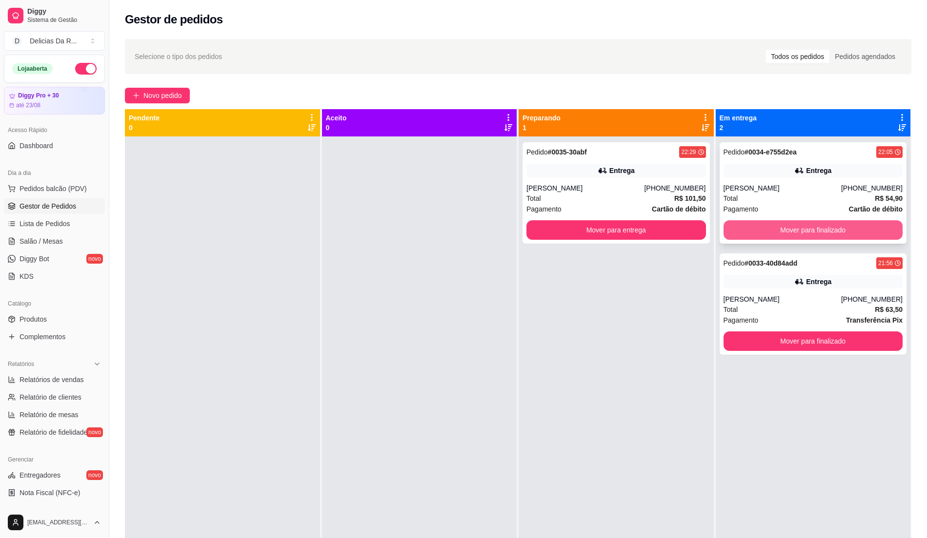
click at [800, 231] on button "Mover para finalizado" at bounding box center [812, 230] width 179 height 20
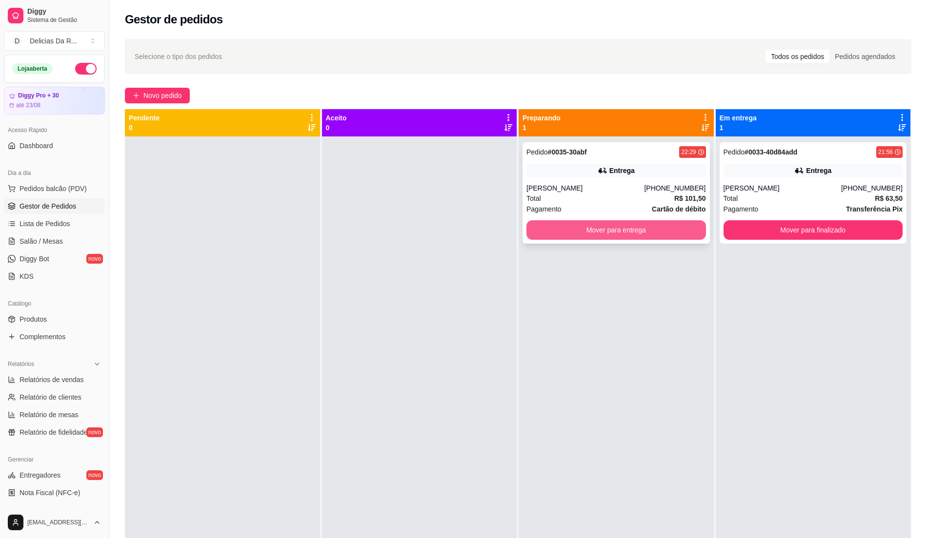
click at [631, 225] on button "Mover para entrega" at bounding box center [615, 230] width 179 height 20
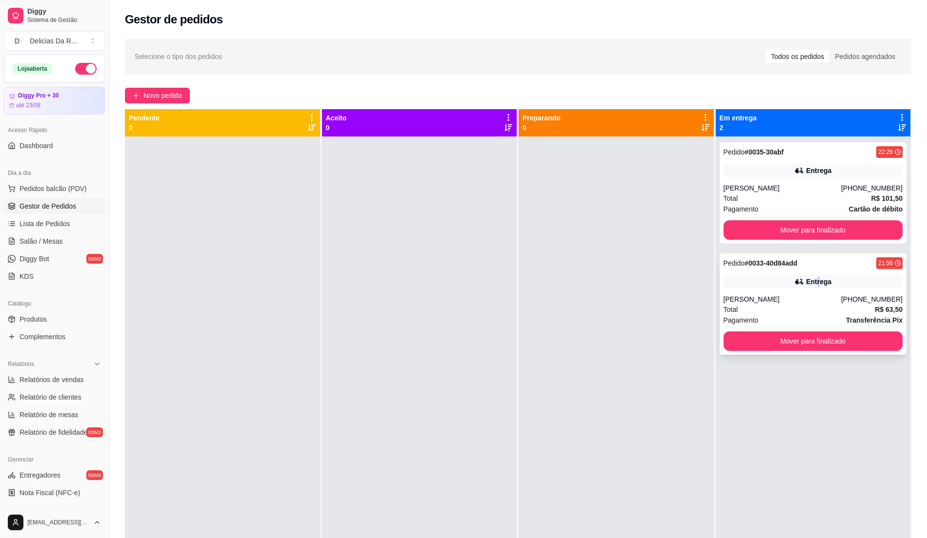
click at [807, 287] on div "Entrega" at bounding box center [818, 282] width 25 height 10
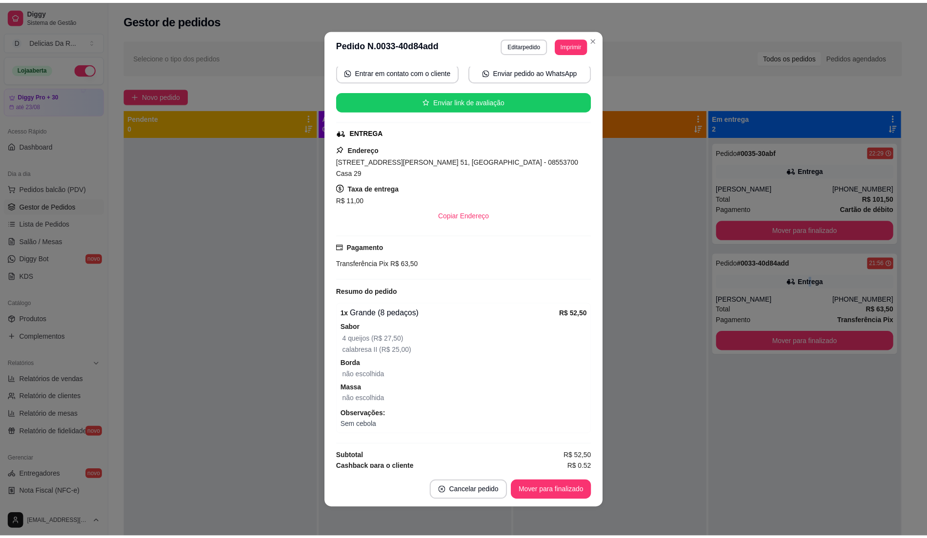
scroll to position [149, 0]
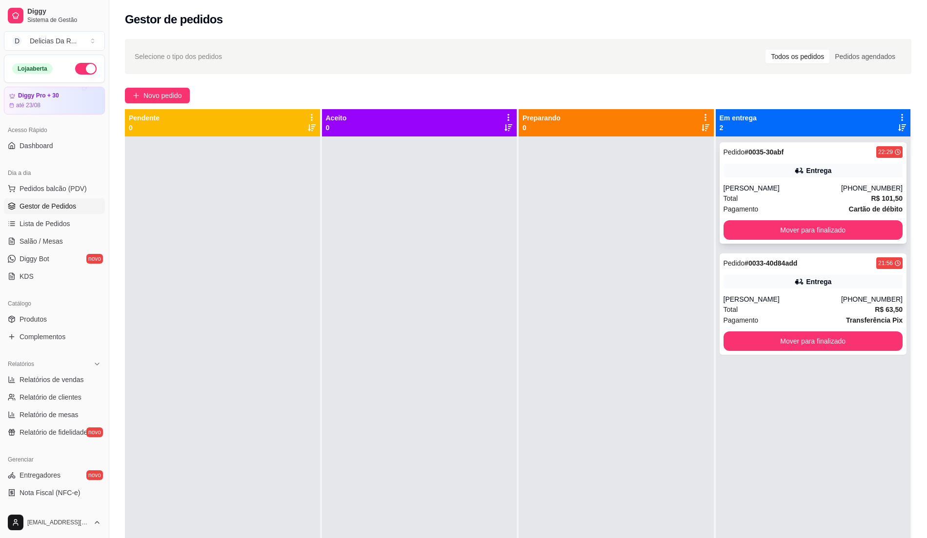
click at [768, 188] on div "[PERSON_NAME]" at bounding box center [782, 188] width 118 height 10
click at [654, 334] on div at bounding box center [615, 406] width 195 height 538
click at [40, 428] on ul "Relatórios de vendas Relatório de clientes Relatório de mesas Relatório de fide…" at bounding box center [54, 406] width 101 height 68
click at [42, 428] on span "Relatório de fidelidade" at bounding box center [54, 433] width 68 height 10
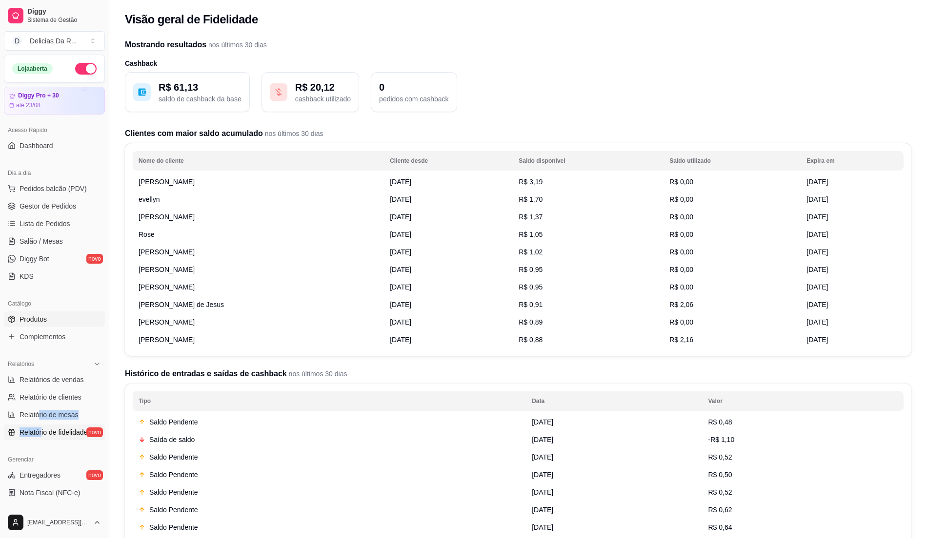
click at [45, 320] on span "Produtos" at bounding box center [33, 320] width 27 height 10
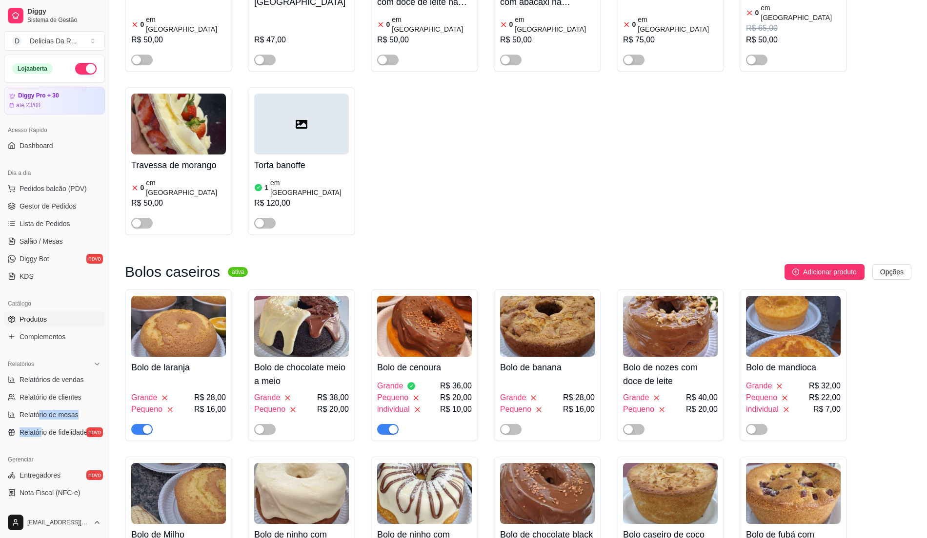
scroll to position [1431, 0]
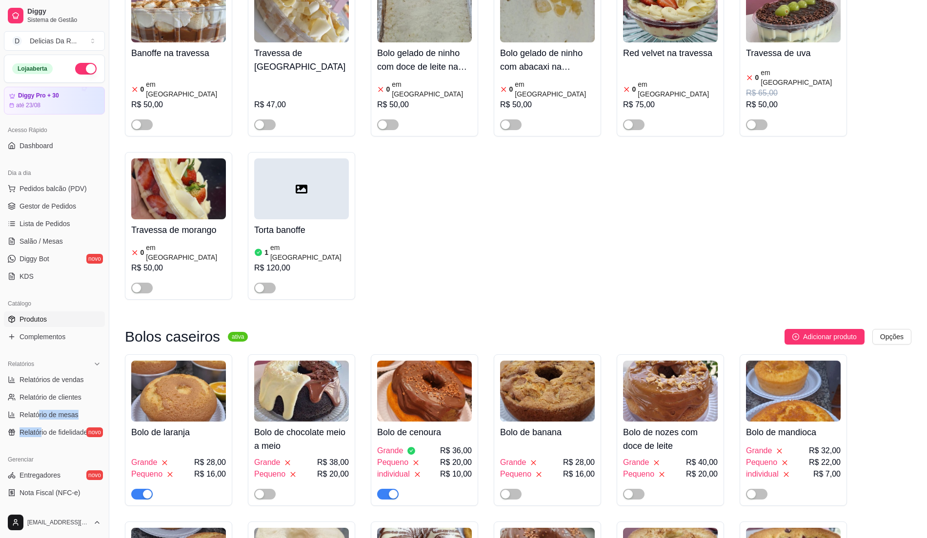
click at [147, 490] on div "button" at bounding box center [147, 494] width 9 height 9
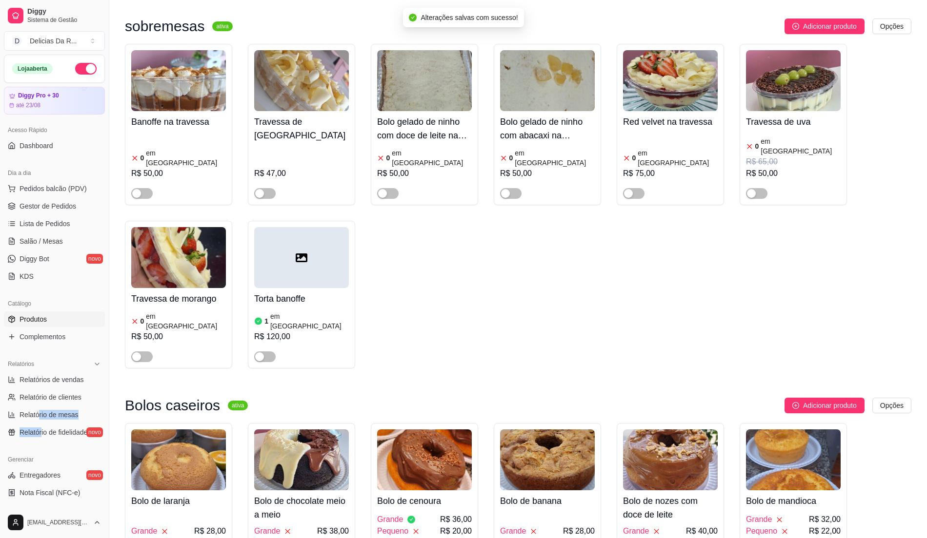
scroll to position [1626, 0]
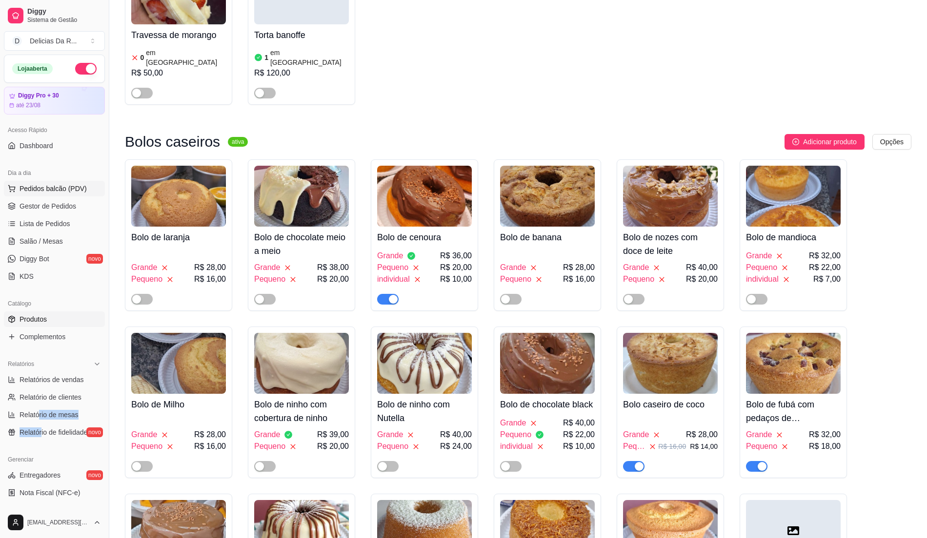
drag, startPoint x: 53, startPoint y: 192, endPoint x: 49, endPoint y: 186, distance: 6.4
click at [49, 192] on span "Pedidos balcão (PDV)" at bounding box center [53, 189] width 67 height 10
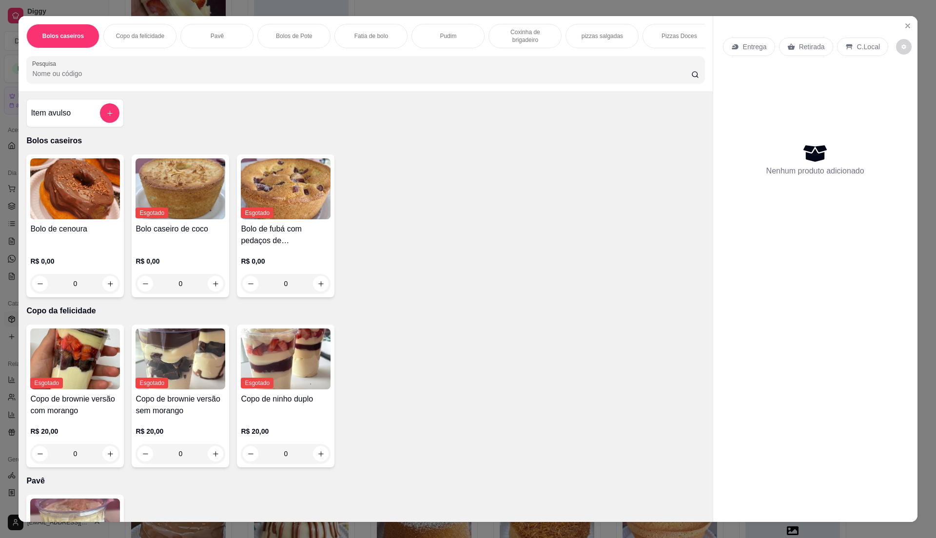
click at [52, 284] on div "0" at bounding box center [75, 284] width 90 height 20
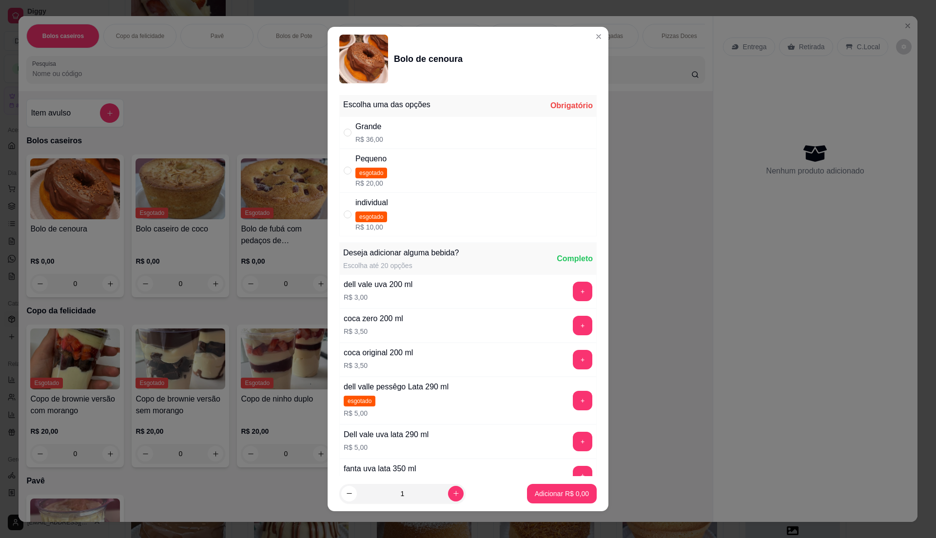
drag, startPoint x: 418, startPoint y: 128, endPoint x: 416, endPoint y: 133, distance: 5.3
click at [416, 129] on div "Grande R$ 36,00" at bounding box center [468, 133] width 258 height 32
radio input "true"
click at [558, 500] on button "Adicionar R$ 36,00" at bounding box center [560, 494] width 74 height 20
type input "1"
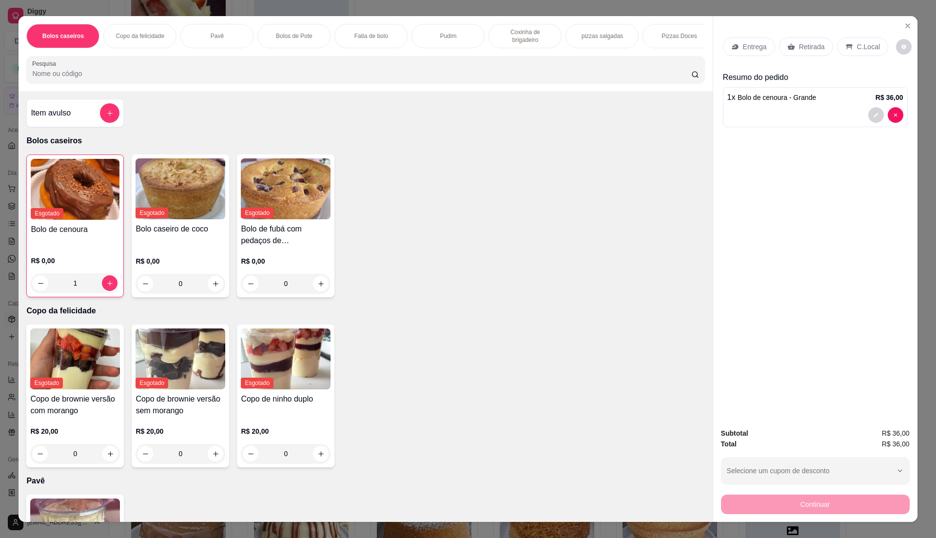
click at [809, 42] on p "Retirada" at bounding box center [812, 47] width 26 height 10
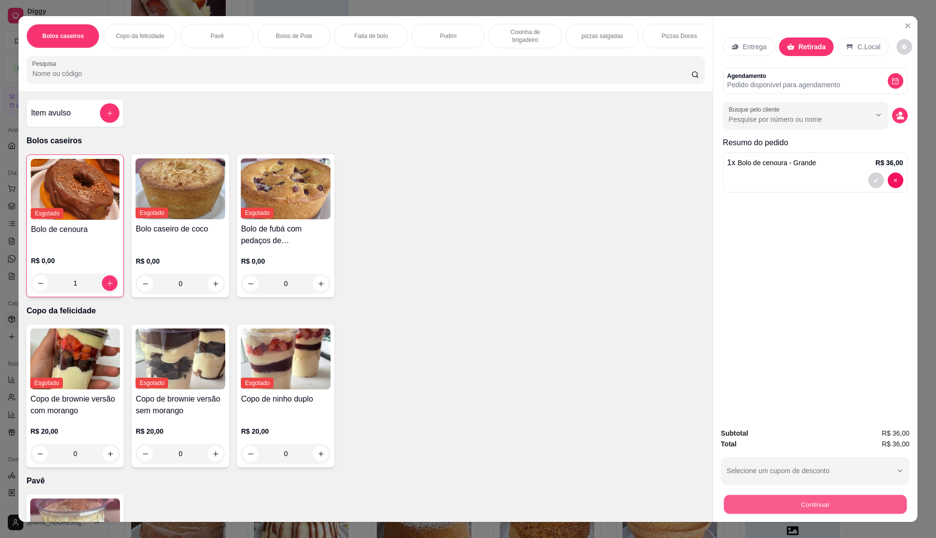
click at [824, 506] on button "Continuar" at bounding box center [815, 504] width 183 height 19
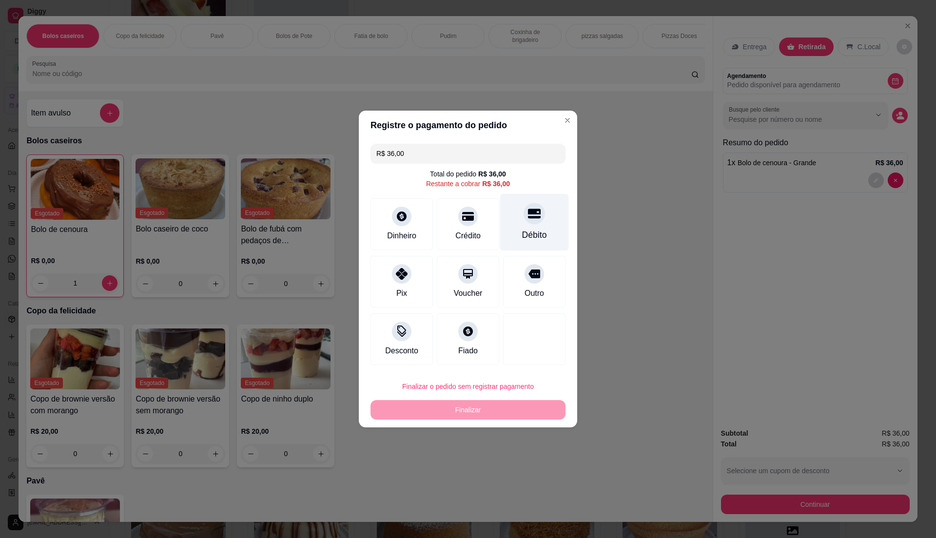
click at [510, 224] on div "Débito" at bounding box center [534, 222] width 69 height 57
type input "R$ 0,00"
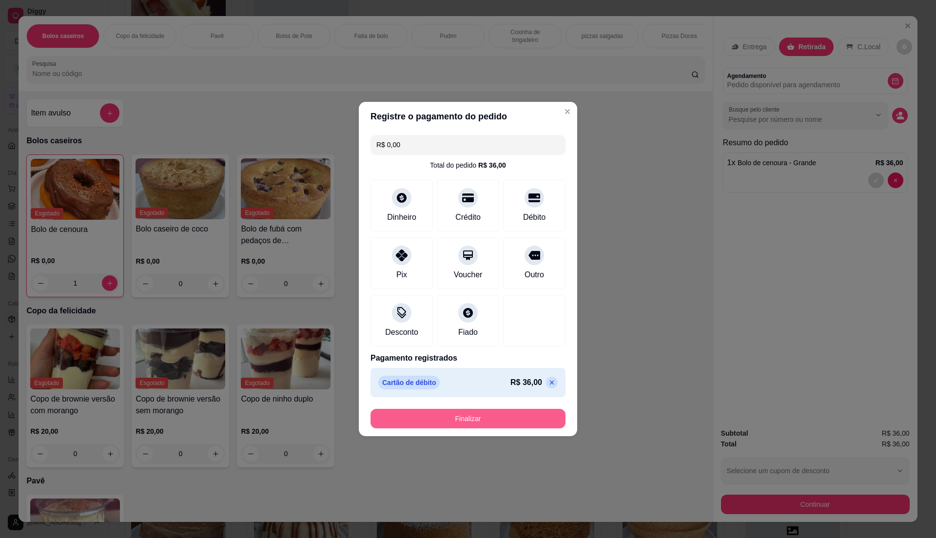
click at [510, 418] on button "Finalizar" at bounding box center [468, 419] width 195 height 20
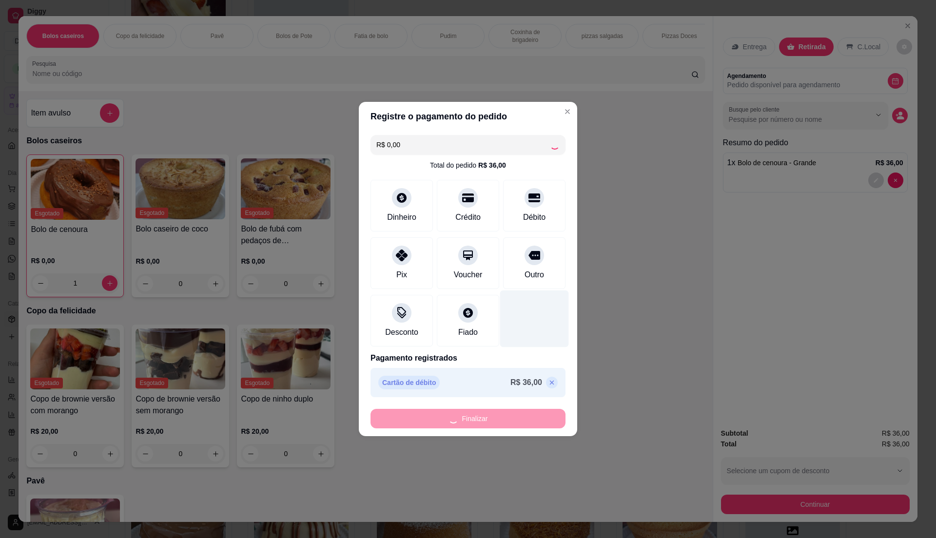
type input "0"
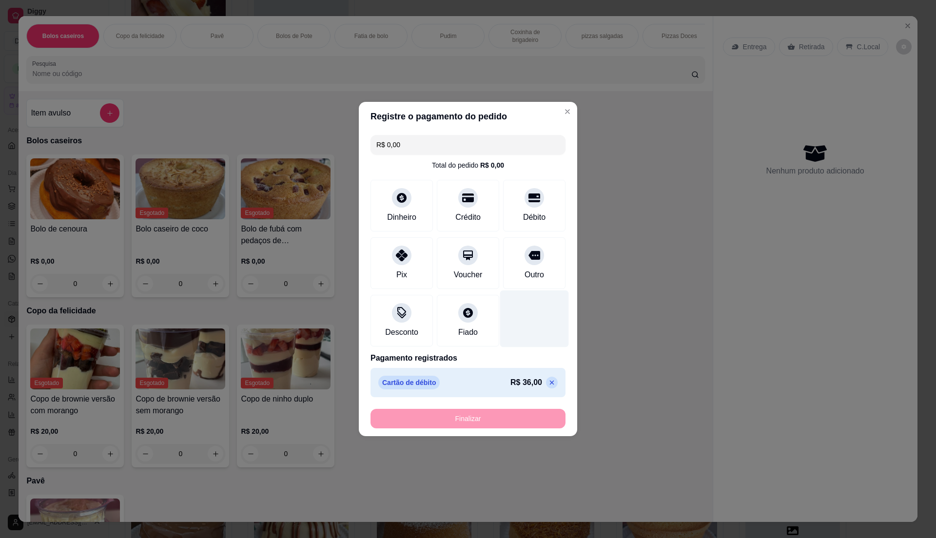
type input "-R$ 36,00"
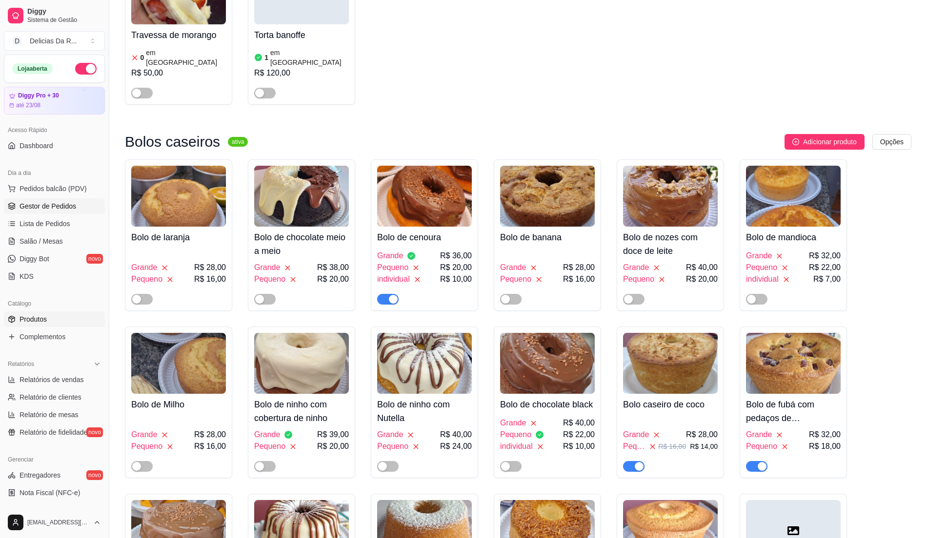
drag, startPoint x: 71, startPoint y: 215, endPoint x: 69, endPoint y: 208, distance: 7.1
click at [71, 213] on link "Gestor de Pedidos" at bounding box center [54, 207] width 101 height 16
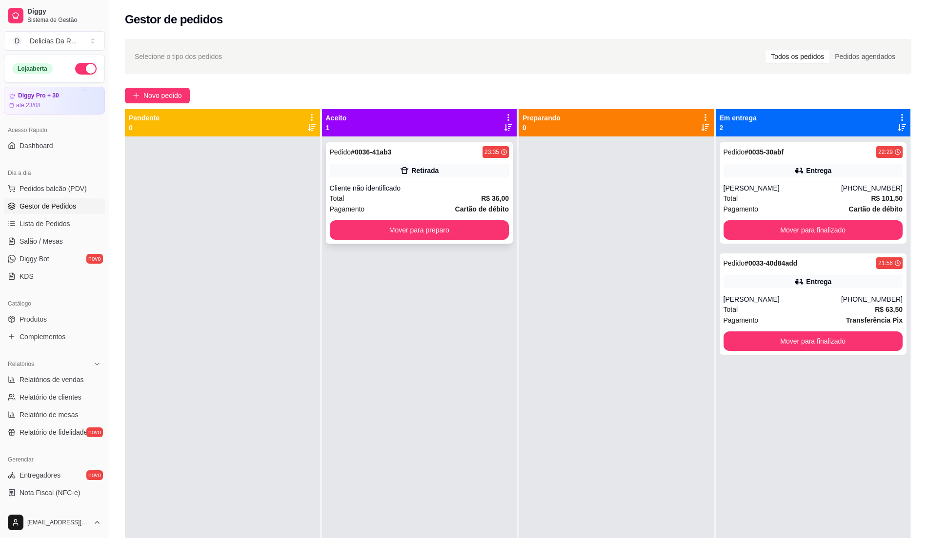
click at [475, 207] on strong "Cartão de débito" at bounding box center [482, 209] width 54 height 8
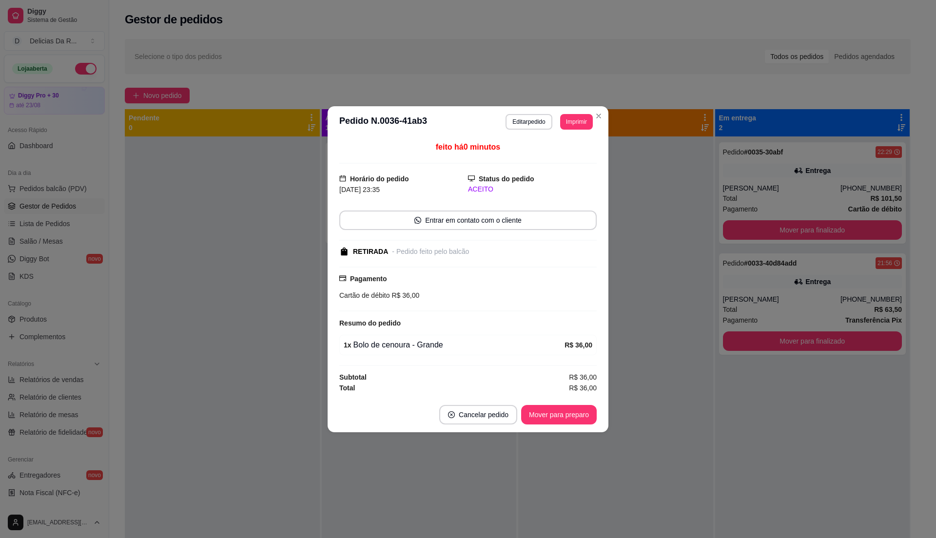
drag, startPoint x: 572, startPoint y: 404, endPoint x: 572, endPoint y: 411, distance: 6.4
click at [573, 411] on footer "Cancelar pedido Mover para preparo" at bounding box center [468, 415] width 281 height 35
click at [572, 411] on button "Mover para preparo" at bounding box center [559, 415] width 76 height 20
click at [571, 411] on div "Mover para preparo" at bounding box center [552, 415] width 89 height 20
click at [568, 407] on div "Mover para preparo" at bounding box center [552, 415] width 89 height 20
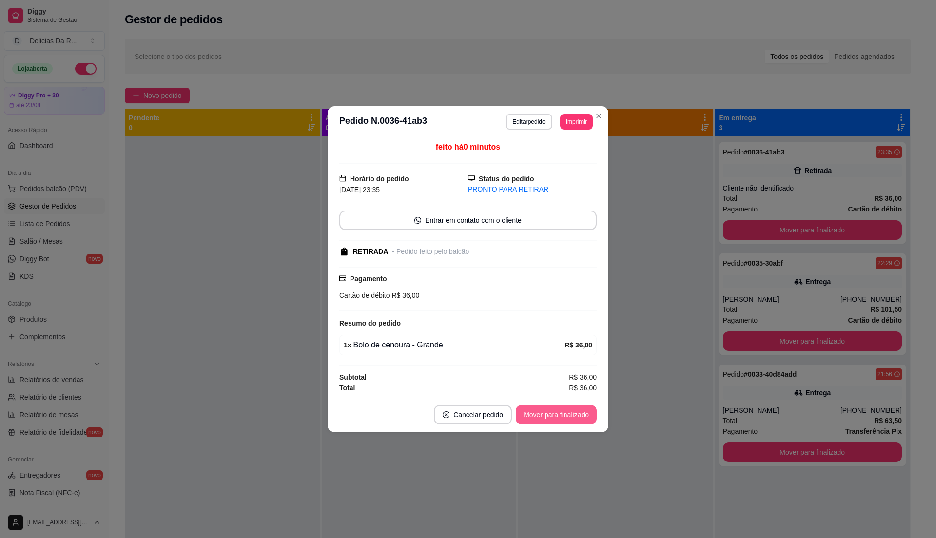
click at [576, 412] on button "Mover para finalizado" at bounding box center [556, 415] width 81 height 20
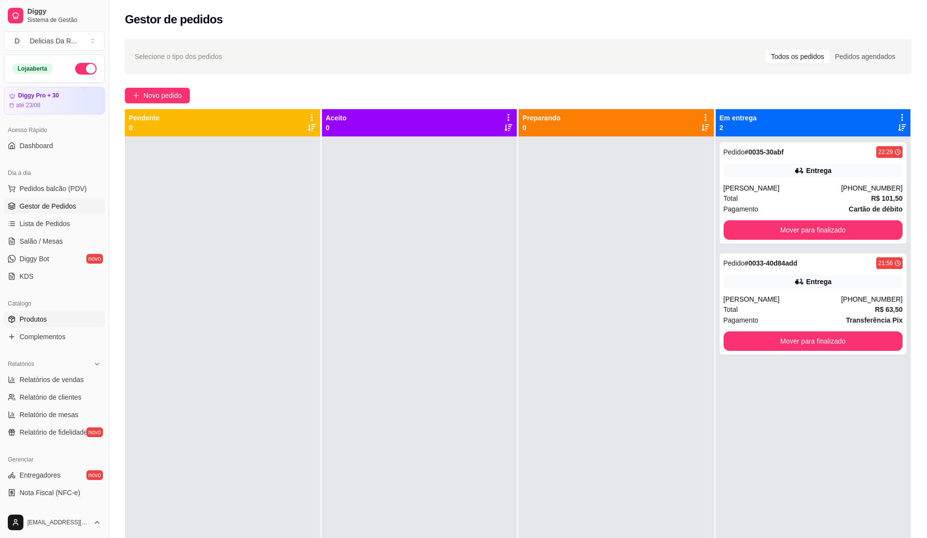
click at [79, 327] on link "Produtos" at bounding box center [54, 320] width 101 height 16
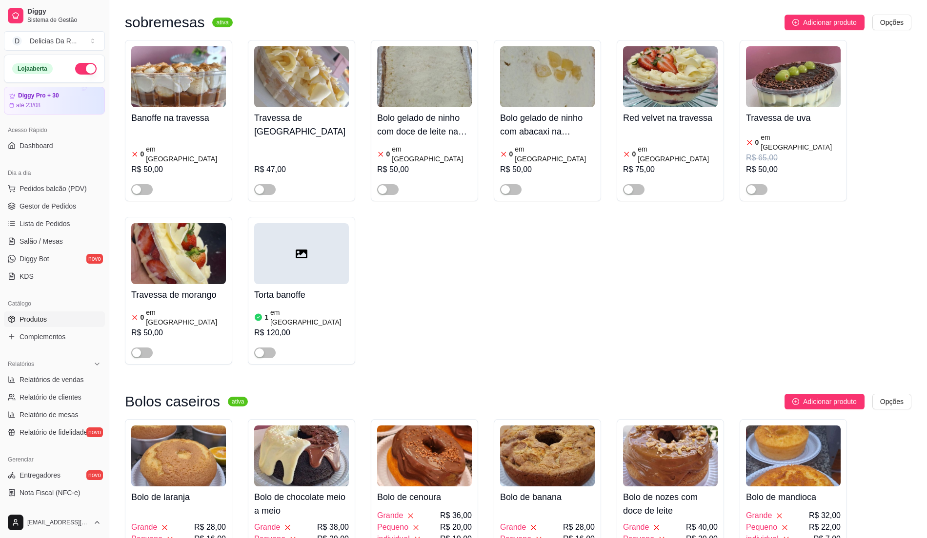
scroll to position [1756, 0]
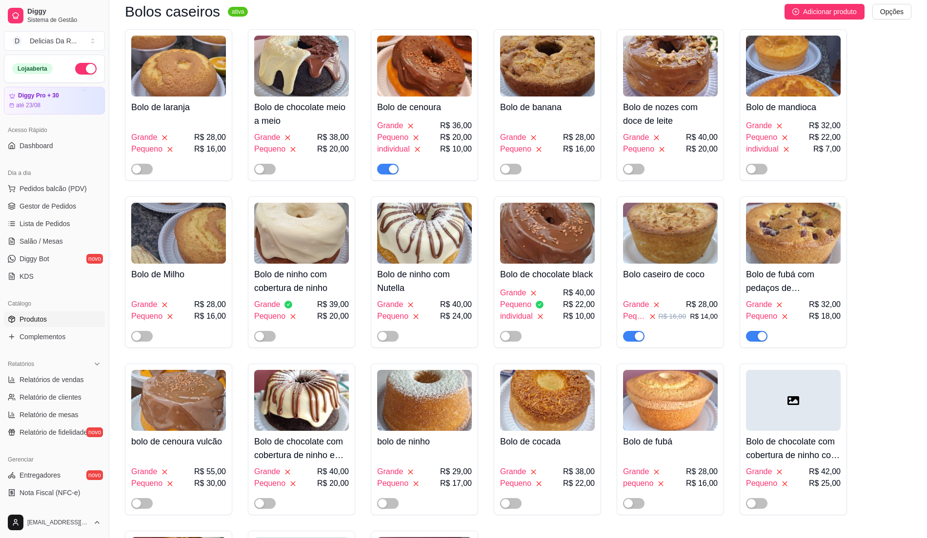
click at [377, 164] on span "button" at bounding box center [387, 169] width 21 height 11
click at [631, 331] on span "button" at bounding box center [633, 336] width 21 height 11
click at [753, 331] on span "button" at bounding box center [756, 336] width 21 height 11
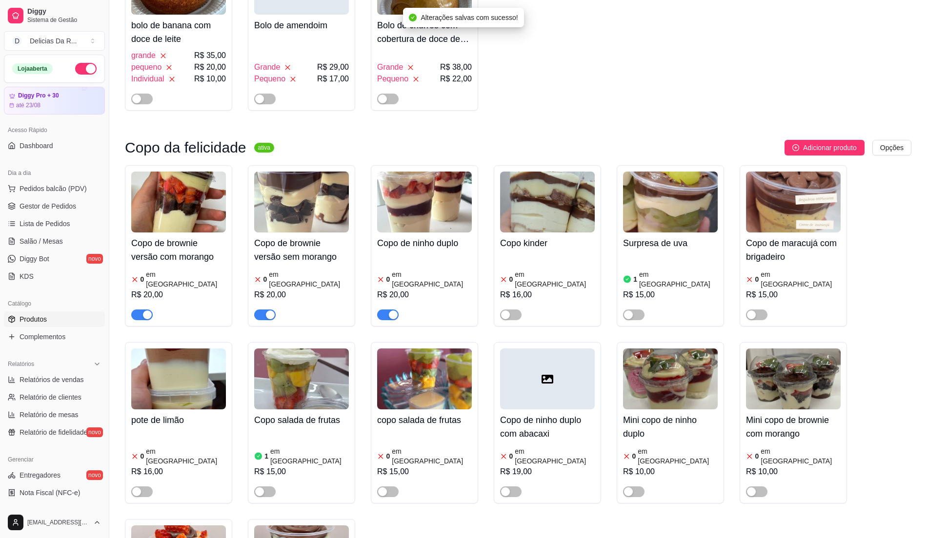
scroll to position [2341, 0]
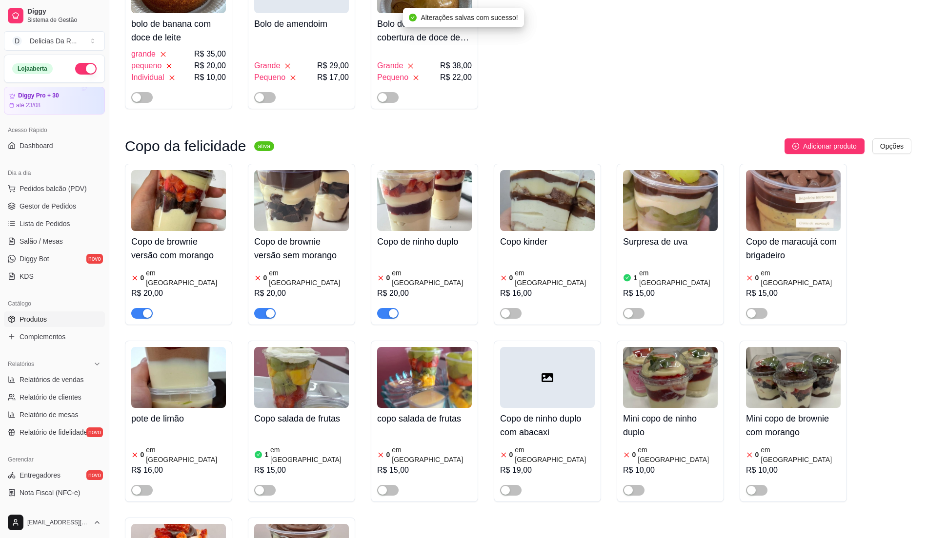
click at [147, 309] on div "button" at bounding box center [147, 313] width 9 height 9
click at [263, 308] on span "button" at bounding box center [264, 313] width 21 height 11
click at [385, 308] on span "button" at bounding box center [387, 313] width 21 height 11
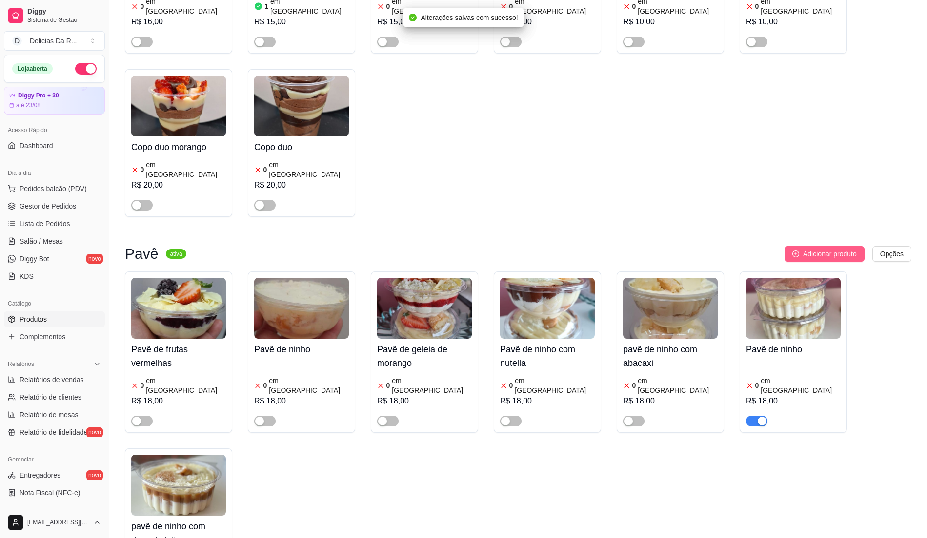
scroll to position [2796, 0]
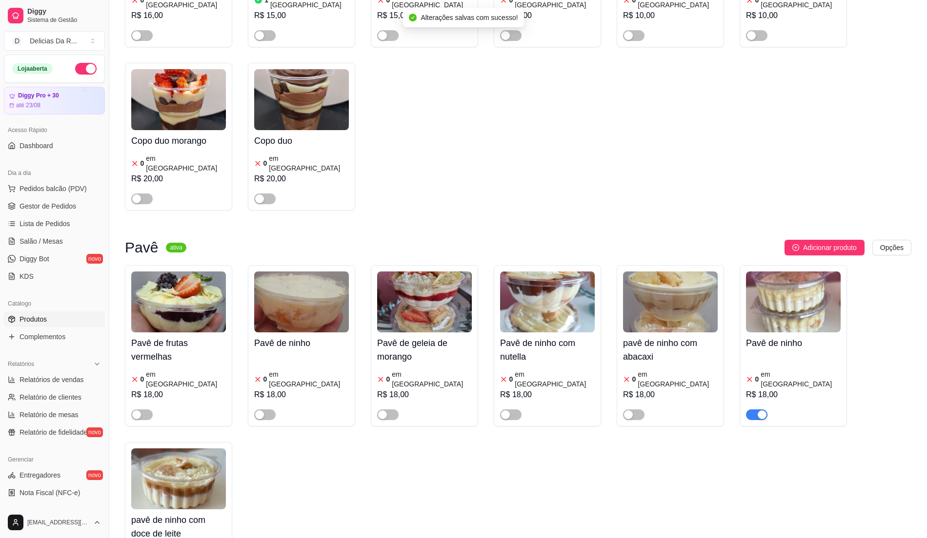
click at [757, 411] on div "button" at bounding box center [761, 415] width 9 height 9
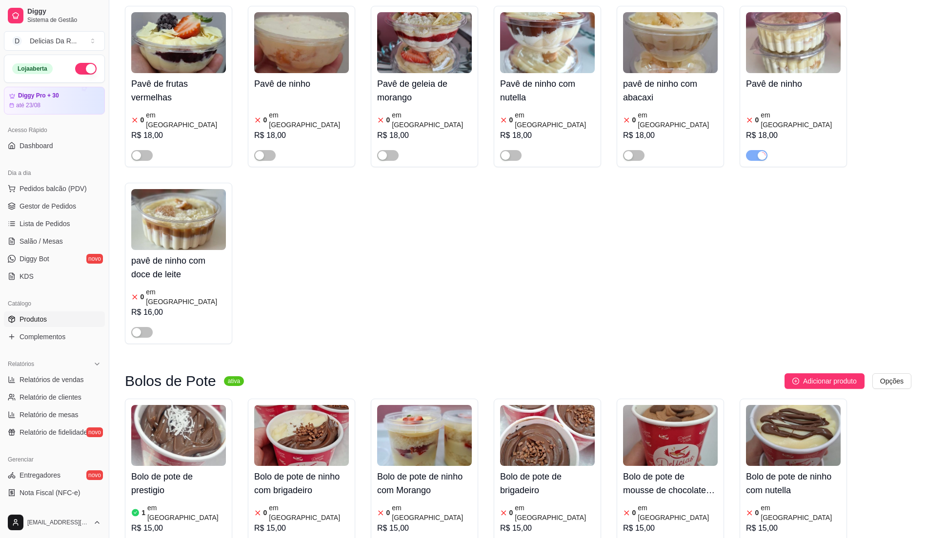
scroll to position [3056, 0]
click at [392, 538] on div "button" at bounding box center [393, 548] width 9 height 9
click at [509, 538] on span "button" at bounding box center [510, 548] width 21 height 11
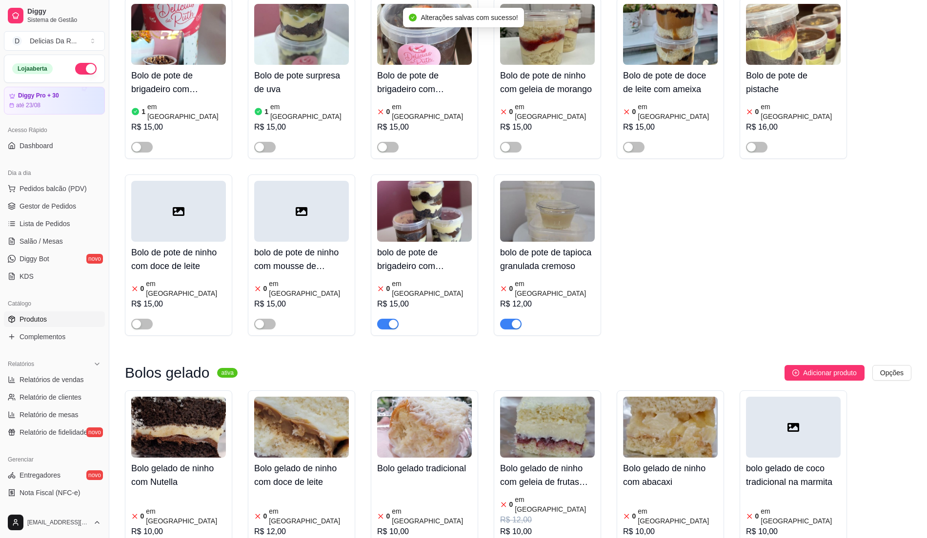
scroll to position [3837, 0]
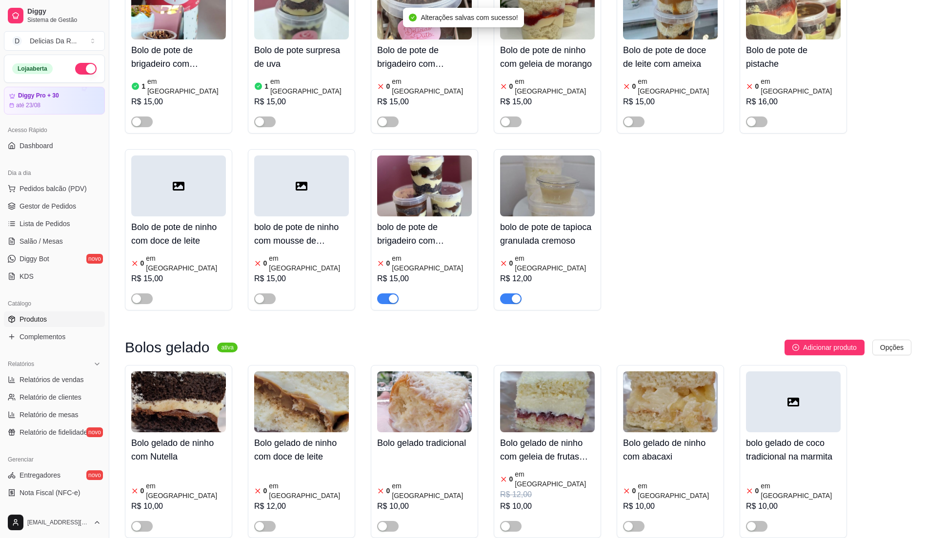
click at [518, 295] on div "button" at bounding box center [516, 299] width 9 height 9
click at [384, 294] on span "button" at bounding box center [387, 299] width 21 height 11
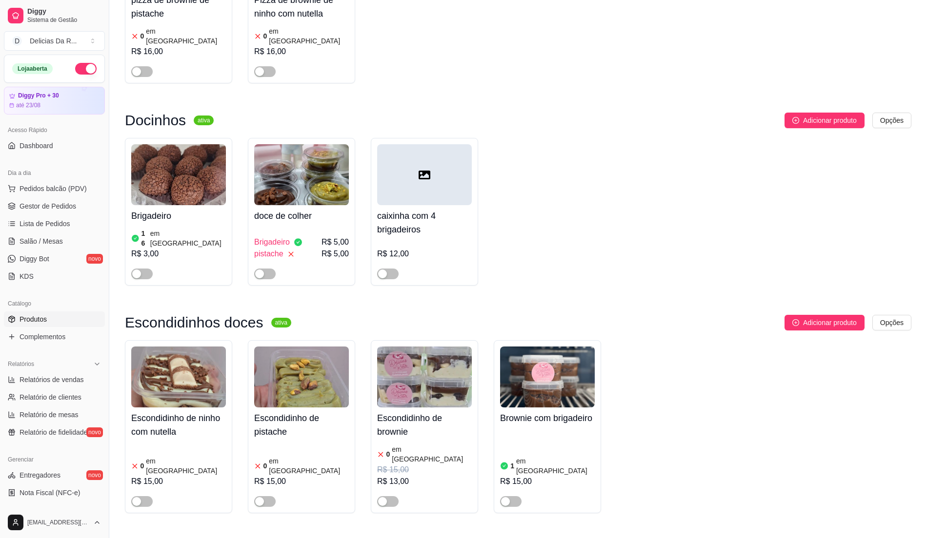
scroll to position [6958, 0]
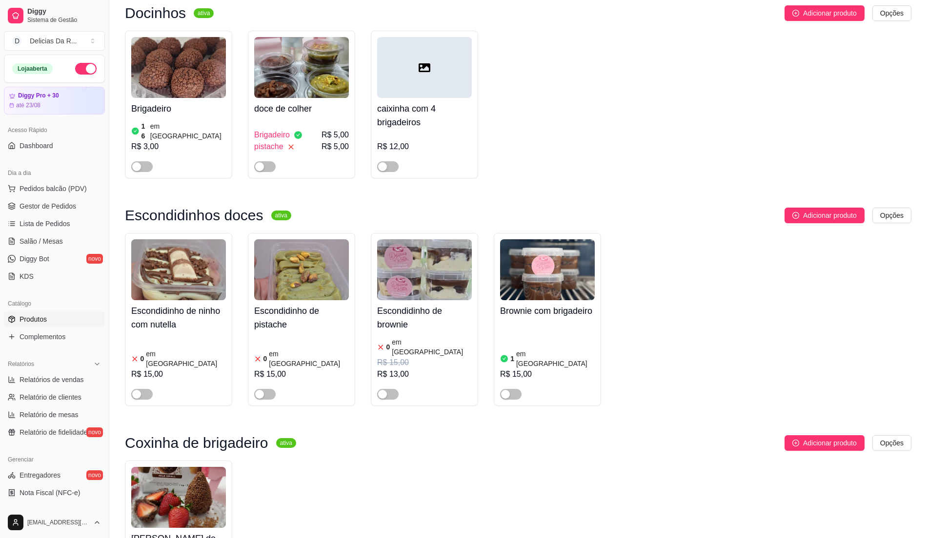
click at [151, 532] on h4 "[PERSON_NAME] de brigadeiro com morango" at bounding box center [178, 545] width 95 height 27
click at [65, 211] on span "Gestor de Pedidos" at bounding box center [48, 206] width 57 height 10
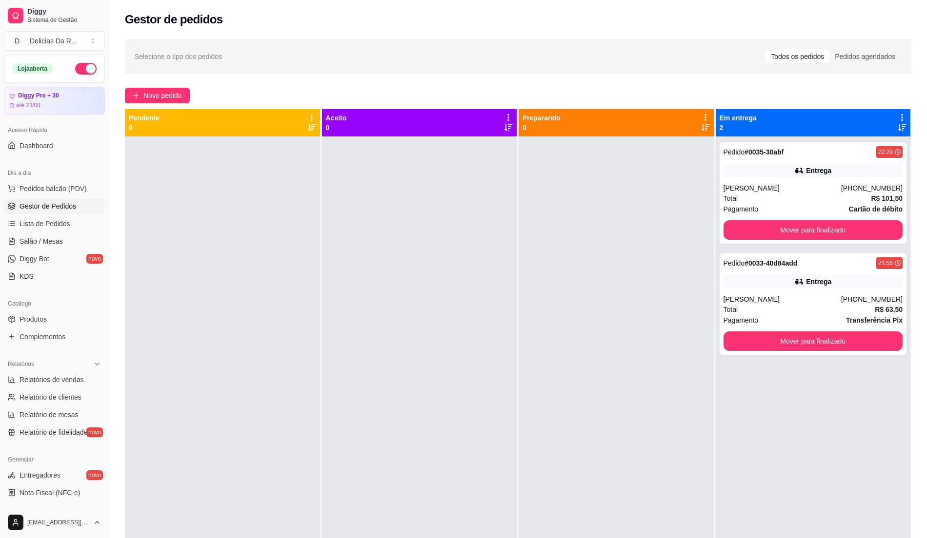
click at [153, 84] on div "Selecione o tipo dos pedidos Todos os pedidos Pedidos agendados Novo pedido Pen…" at bounding box center [517, 346] width 817 height 626
click at [159, 90] on span "Novo pedido" at bounding box center [162, 95] width 39 height 11
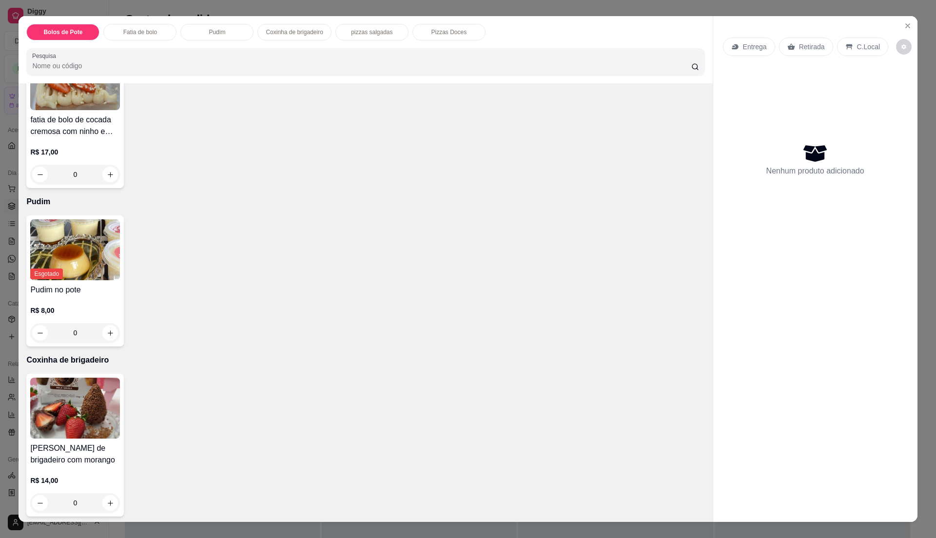
scroll to position [568, 0]
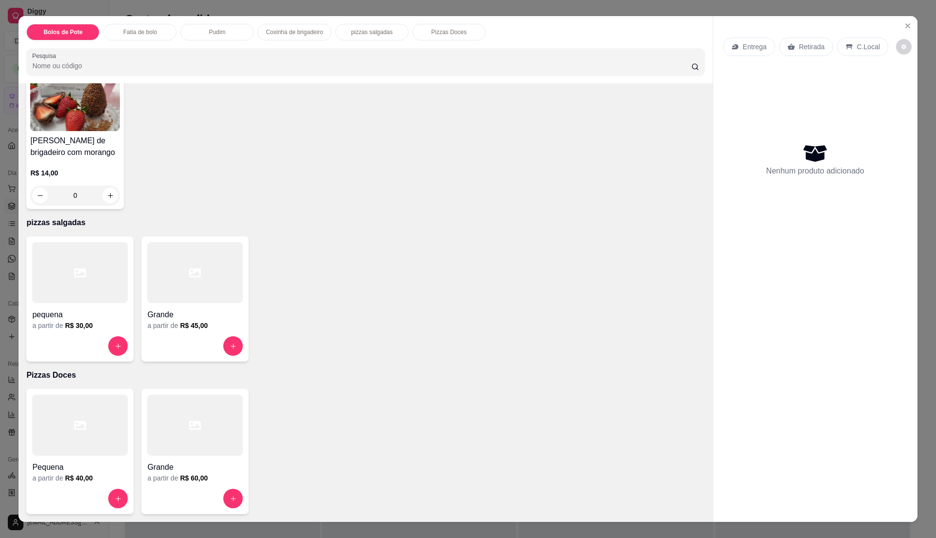
click at [40, 180] on div "R$ 14,00 0" at bounding box center [75, 186] width 90 height 37
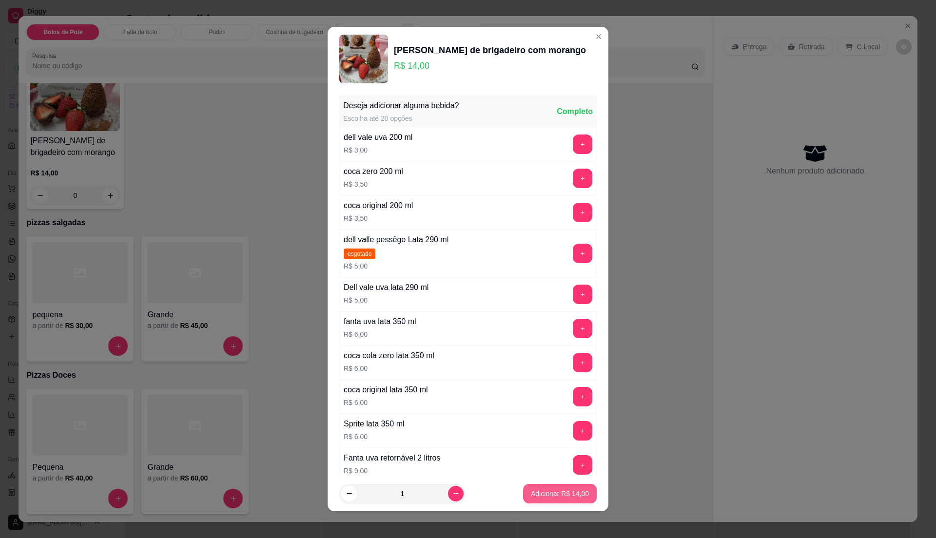
click at [537, 486] on button "Adicionar R$ 14,00" at bounding box center [560, 494] width 74 height 20
type input "1"
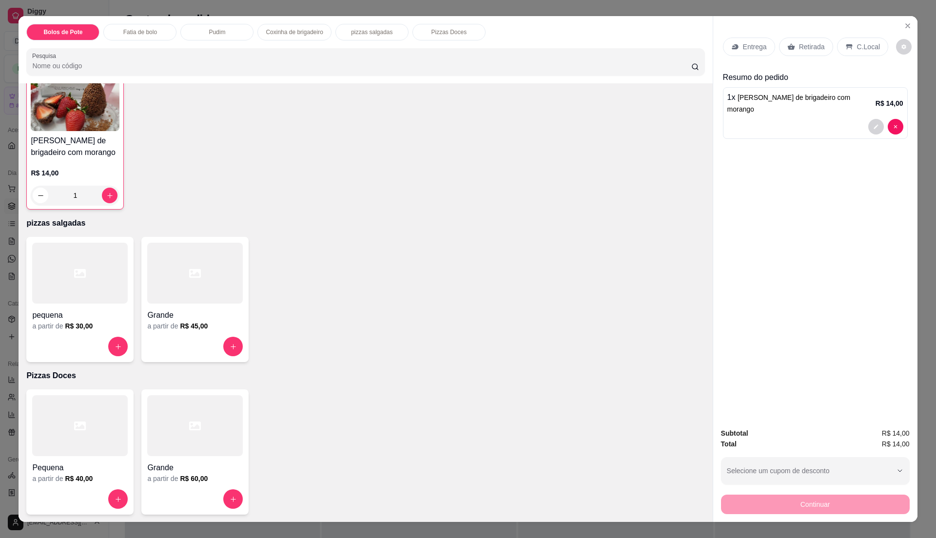
scroll to position [569, 0]
click at [801, 57] on div "Entrega Retirada C.Local" at bounding box center [815, 47] width 185 height 34
click at [806, 62] on div "Entrega Retirada C.Local" at bounding box center [815, 47] width 185 height 34
click at [812, 41] on div "Retirada" at bounding box center [806, 47] width 54 height 19
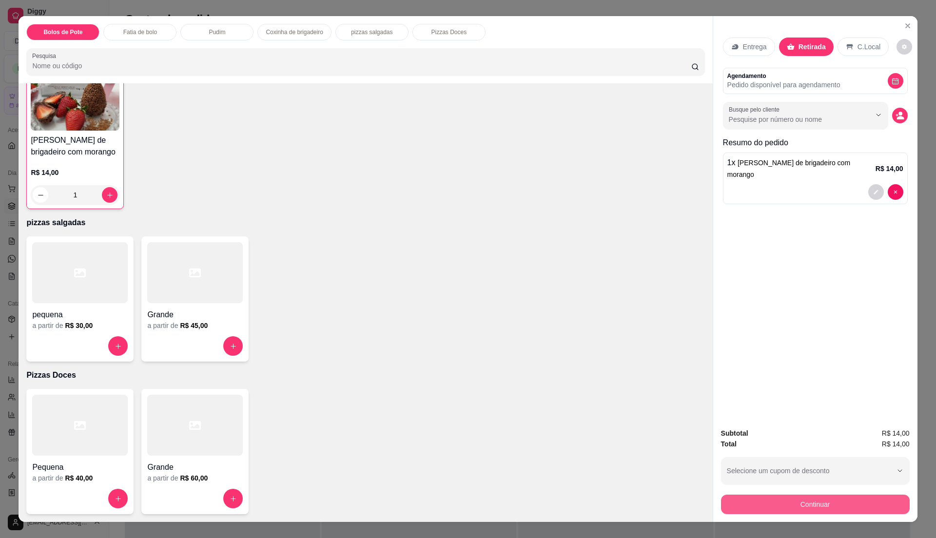
click at [859, 507] on button "Continuar" at bounding box center [815, 505] width 189 height 20
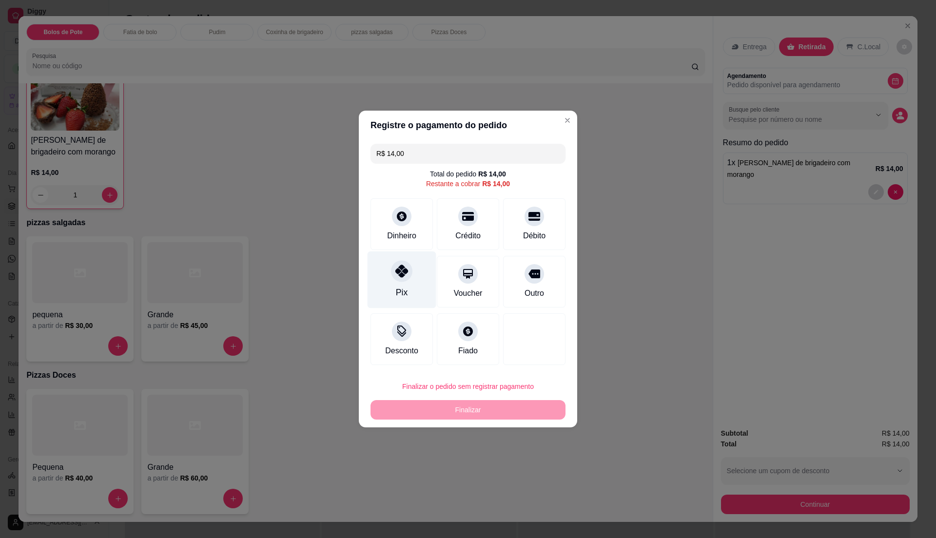
drag, startPoint x: 404, startPoint y: 268, endPoint x: 401, endPoint y: 274, distance: 7.2
click at [402, 272] on icon at bounding box center [402, 271] width 13 height 13
type input "R$ 0,00"
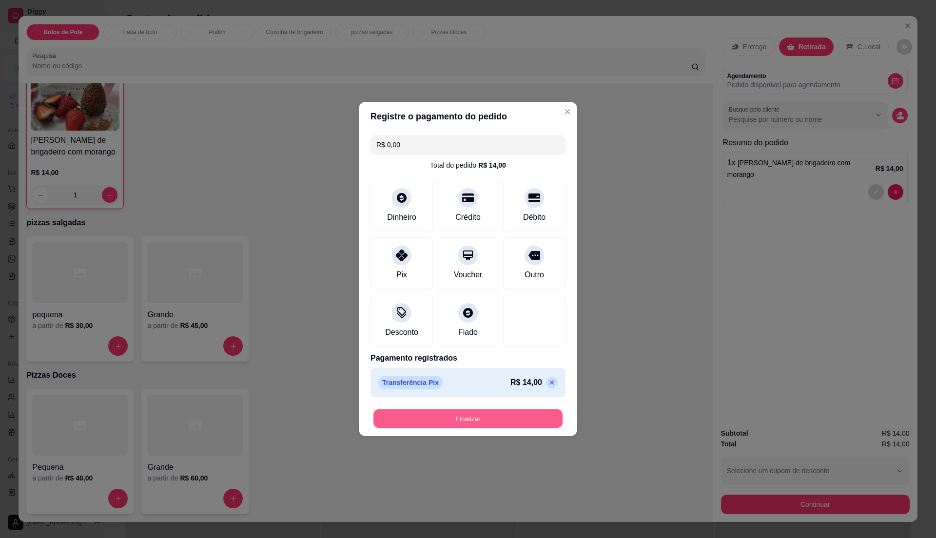
click at [504, 423] on button "Finalizar" at bounding box center [468, 419] width 189 height 19
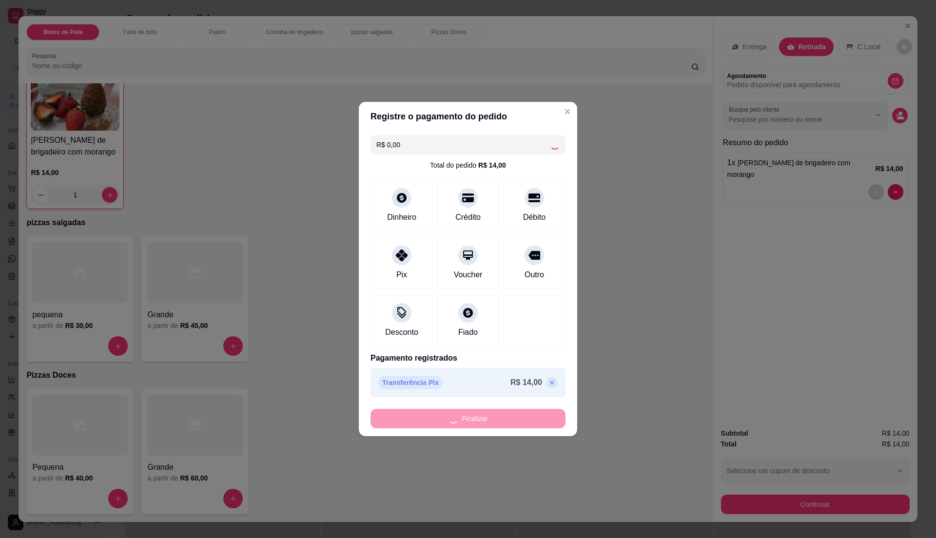
type input "0"
type input "-R$ 14,00"
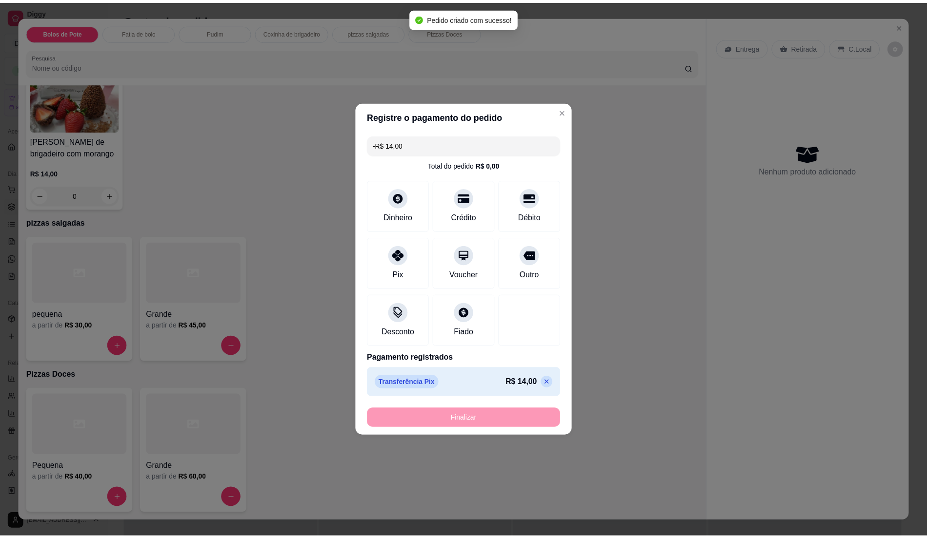
scroll to position [568, 0]
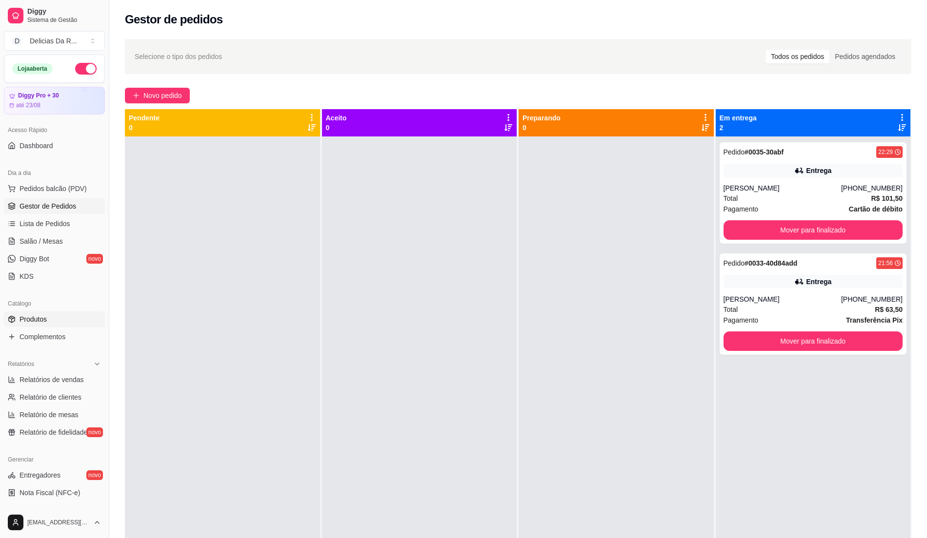
click at [40, 325] on link "Produtos" at bounding box center [54, 320] width 101 height 16
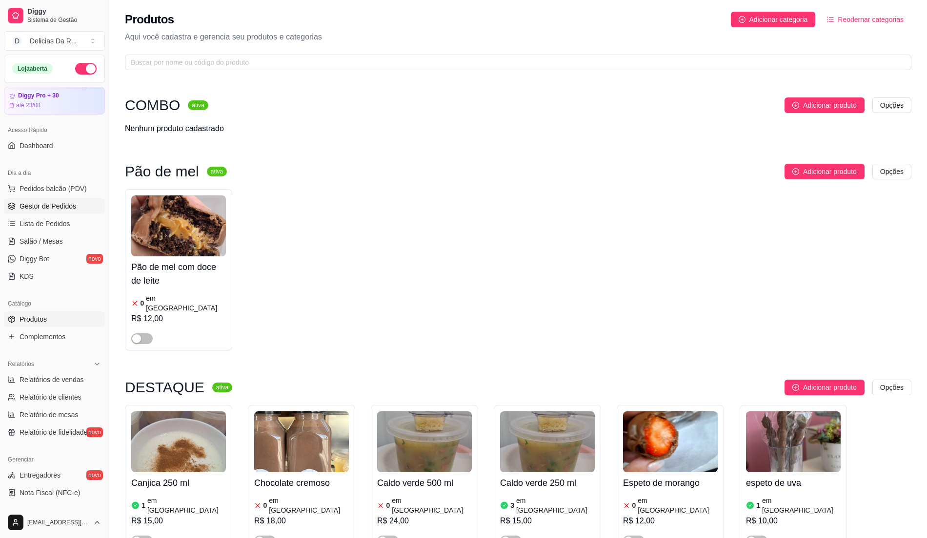
click at [33, 214] on link "Gestor de Pedidos" at bounding box center [54, 207] width 101 height 16
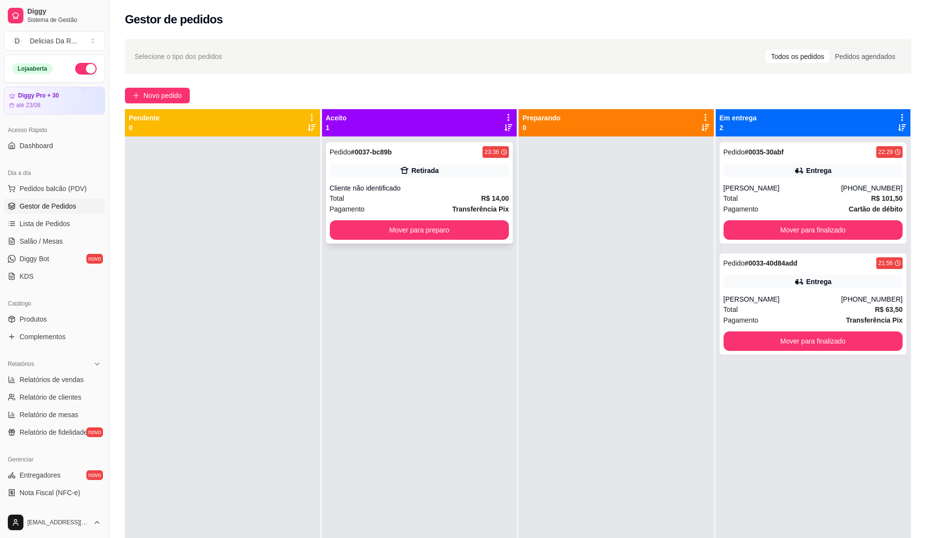
click at [415, 174] on div "Retirada" at bounding box center [424, 171] width 27 height 10
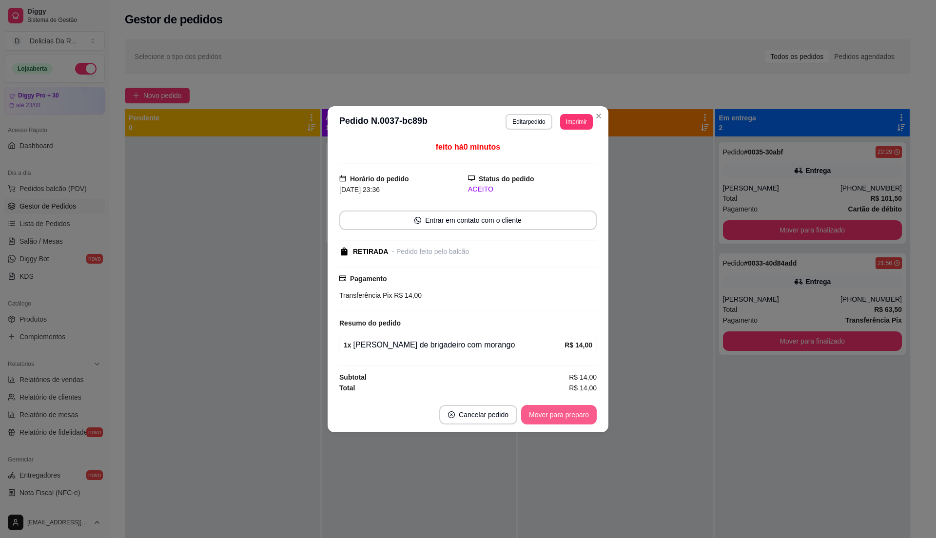
click at [583, 417] on button "Mover para preparo" at bounding box center [559, 415] width 76 height 20
click at [583, 417] on div "Mover para preparo" at bounding box center [552, 415] width 89 height 20
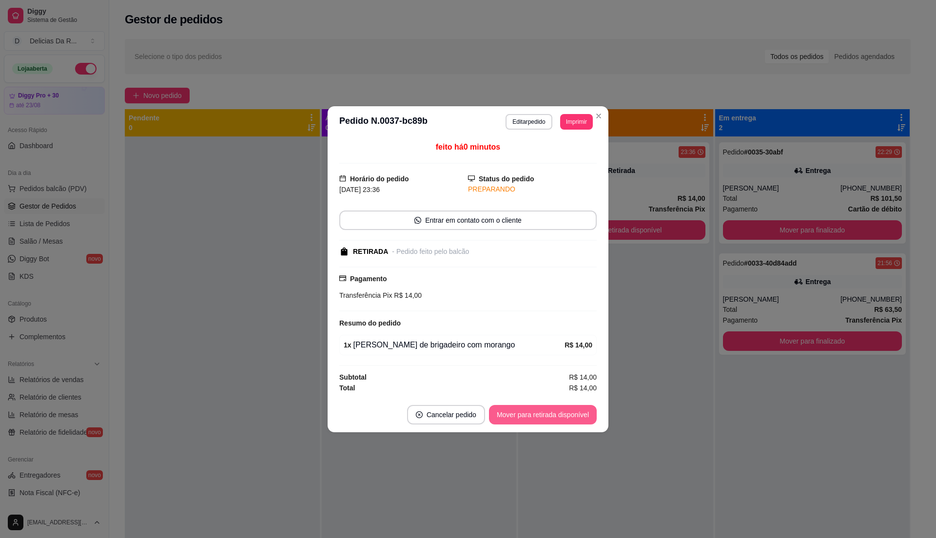
click at [583, 417] on button "Mover para retirada disponível" at bounding box center [543, 415] width 108 height 20
click at [583, 417] on div "Mover para retirada disponível" at bounding box center [536, 415] width 121 height 20
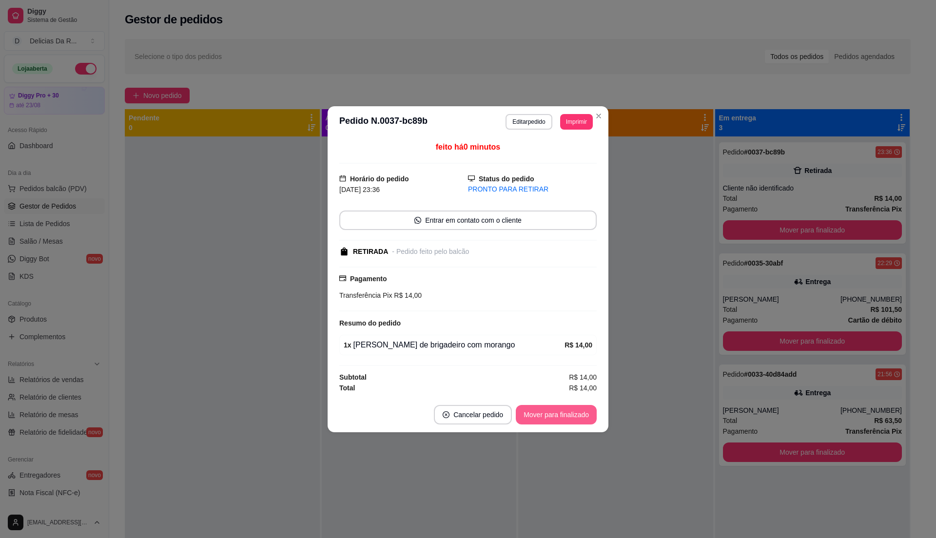
click at [581, 417] on button "Mover para finalizado" at bounding box center [556, 415] width 81 height 20
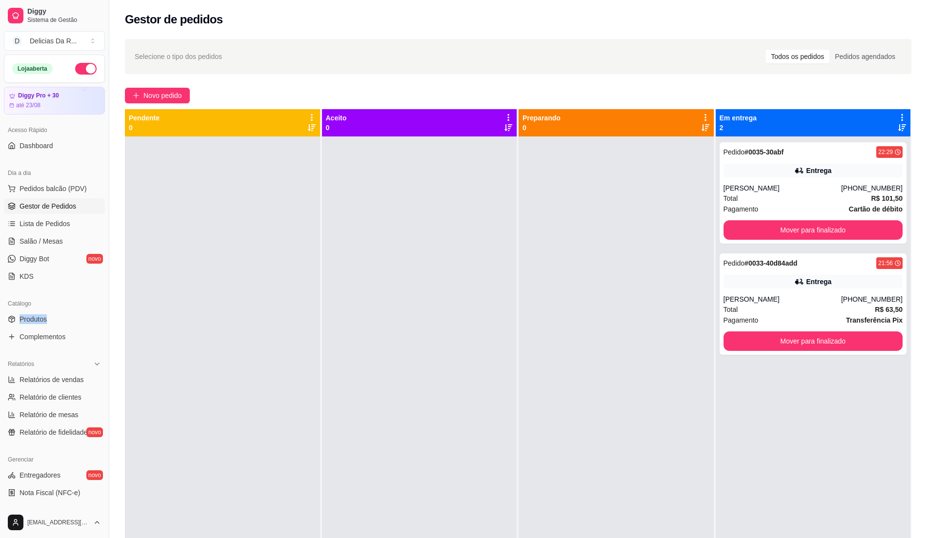
drag, startPoint x: 51, startPoint y: 310, endPoint x: 61, endPoint y: 307, distance: 11.3
click at [59, 312] on div "Catálogo Produtos Complementos" at bounding box center [54, 320] width 109 height 57
click at [60, 311] on div "Catálogo" at bounding box center [54, 304] width 101 height 16
click at [61, 322] on link "Produtos" at bounding box center [54, 320] width 101 height 16
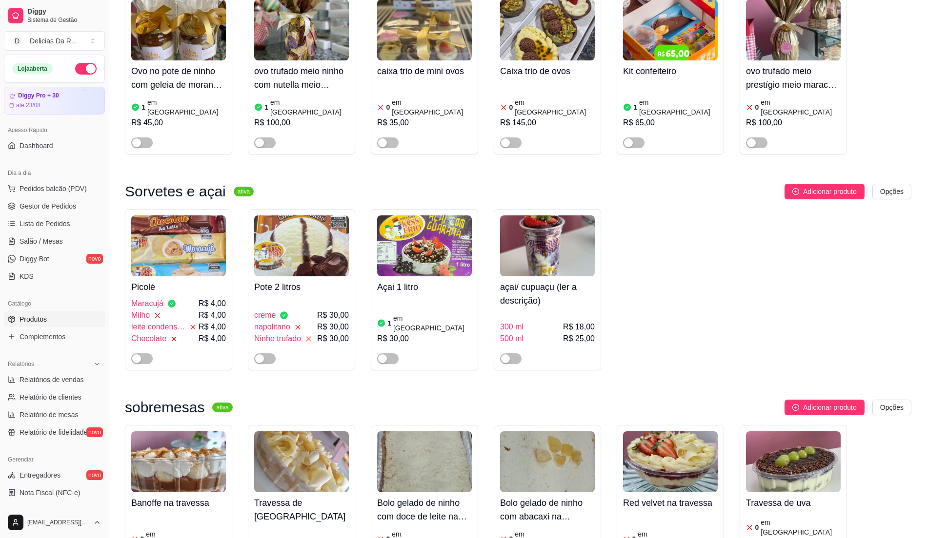
scroll to position [976, 0]
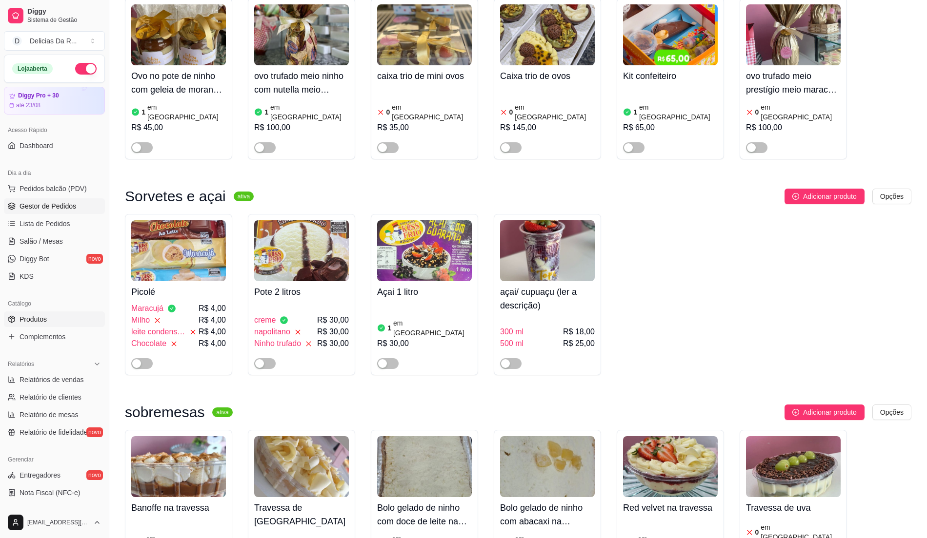
click at [68, 211] on span "Gestor de Pedidos" at bounding box center [48, 206] width 57 height 10
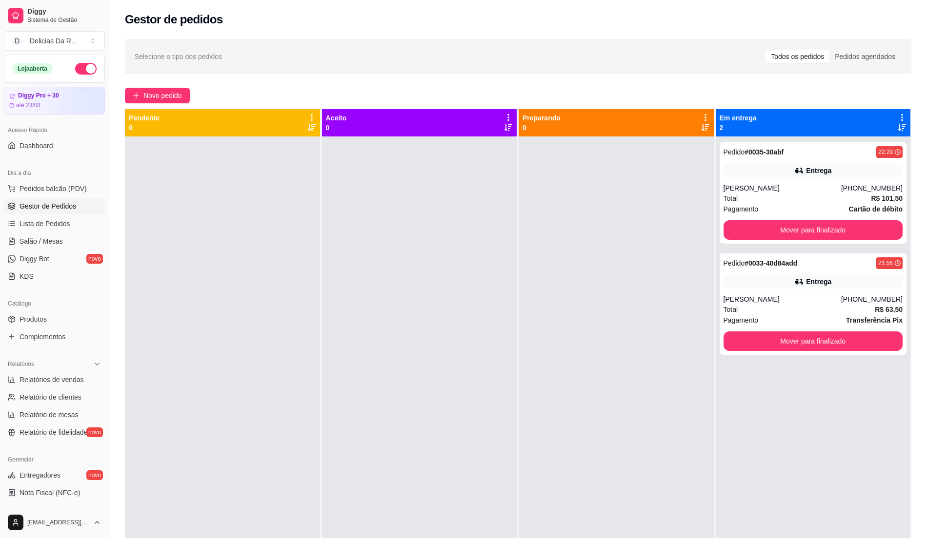
drag, startPoint x: 420, startPoint y: 239, endPoint x: 470, endPoint y: 162, distance: 90.9
click at [420, 237] on div at bounding box center [419, 406] width 195 height 538
click at [865, 346] on button "Mover para finalizado" at bounding box center [812, 342] width 179 height 20
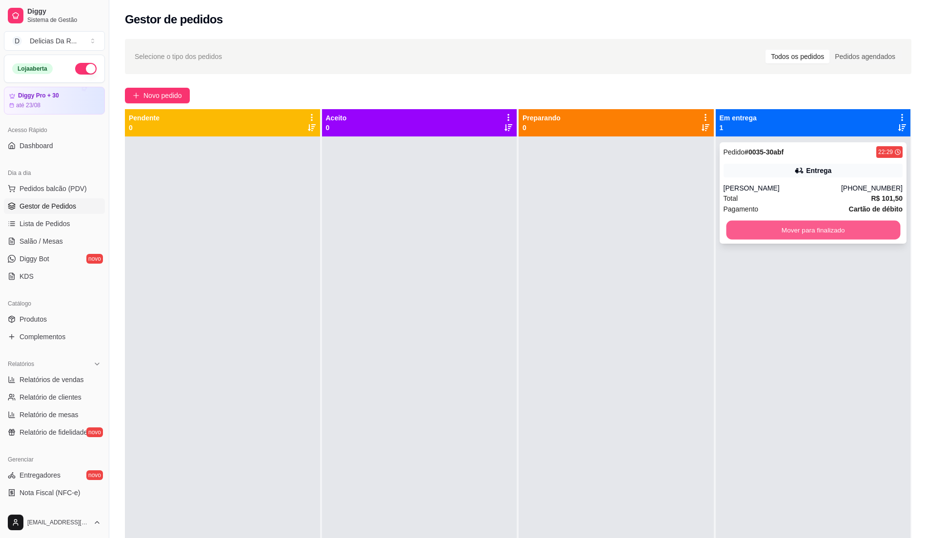
click at [853, 231] on button "Mover para finalizado" at bounding box center [813, 230] width 174 height 19
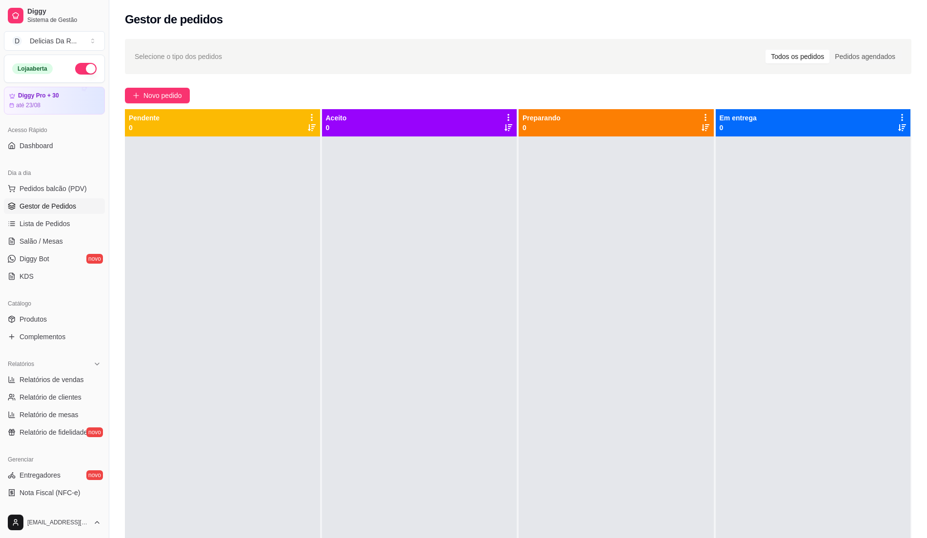
click at [452, 282] on div at bounding box center [419, 406] width 195 height 538
click at [258, 135] on div "Pendente 0" at bounding box center [222, 122] width 195 height 27
click at [75, 65] on button "button" at bounding box center [85, 69] width 21 height 12
